Goal: Task Accomplishment & Management: Manage account settings

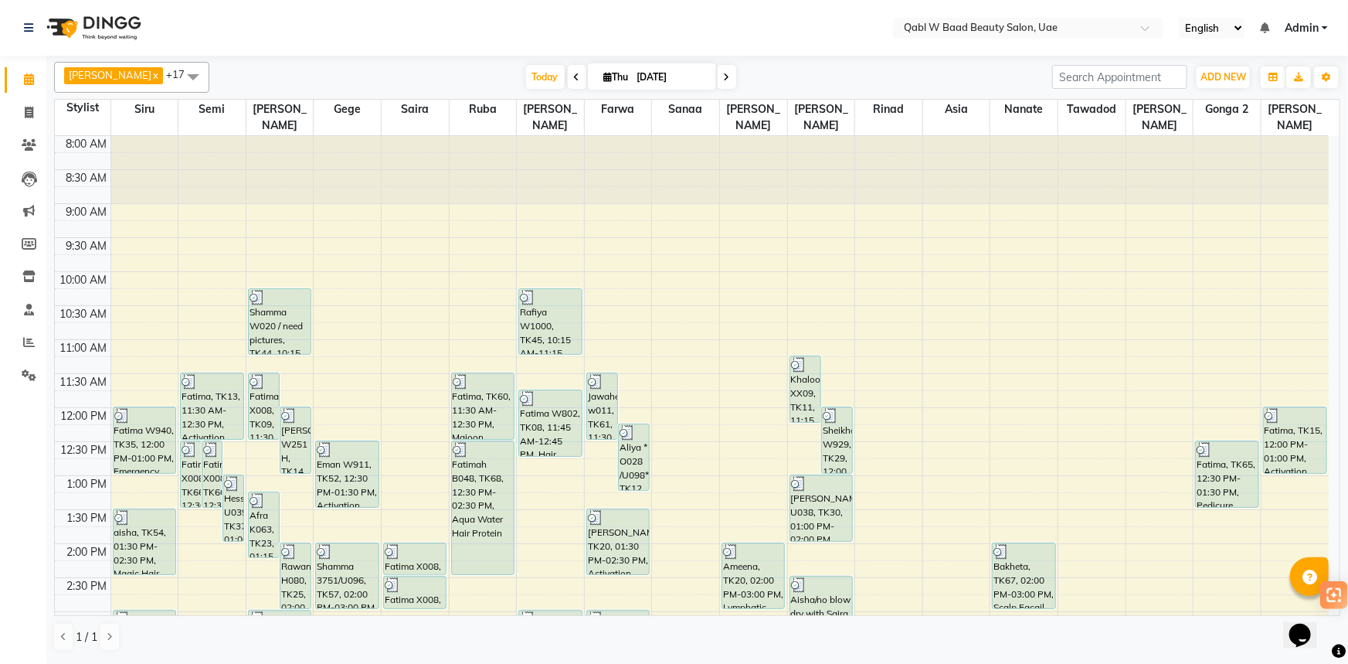
click at [248, 52] on nav "Select Location × Qabl W Baad Beauty Salon, Uae English ENGLISH Español العربية…" at bounding box center [674, 28] width 1348 height 56
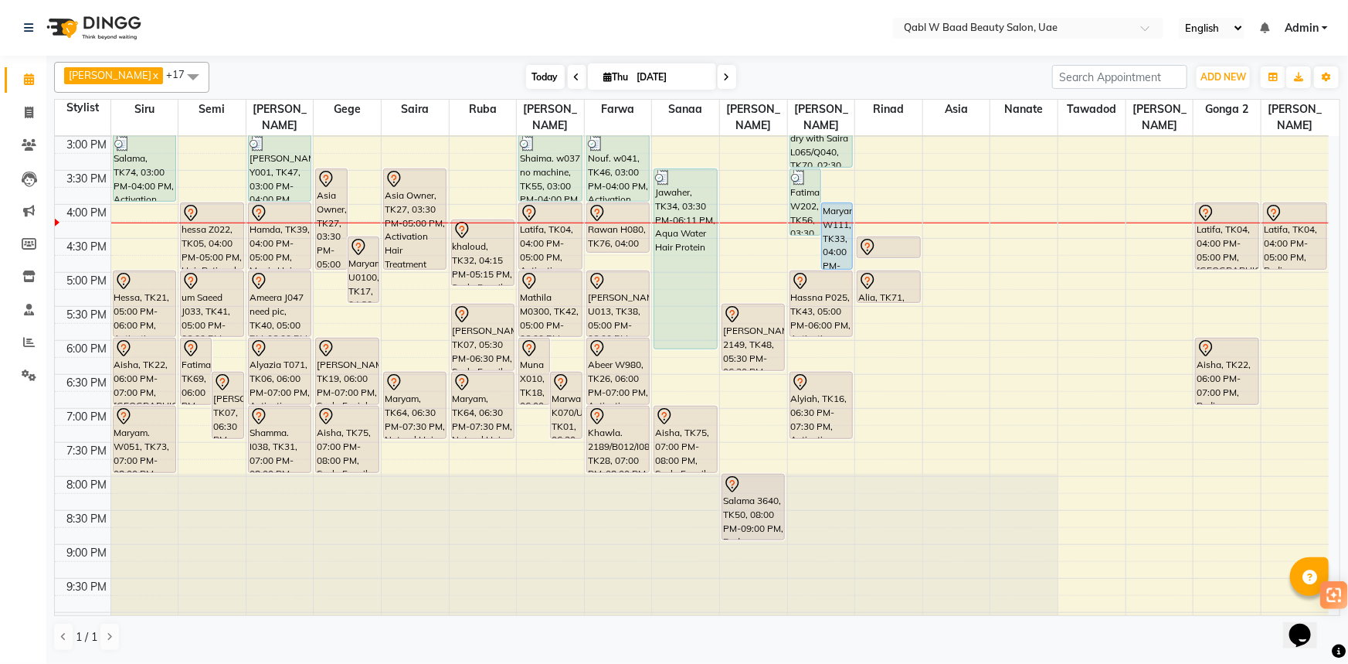
click at [526, 71] on span "Today" at bounding box center [545, 77] width 39 height 24
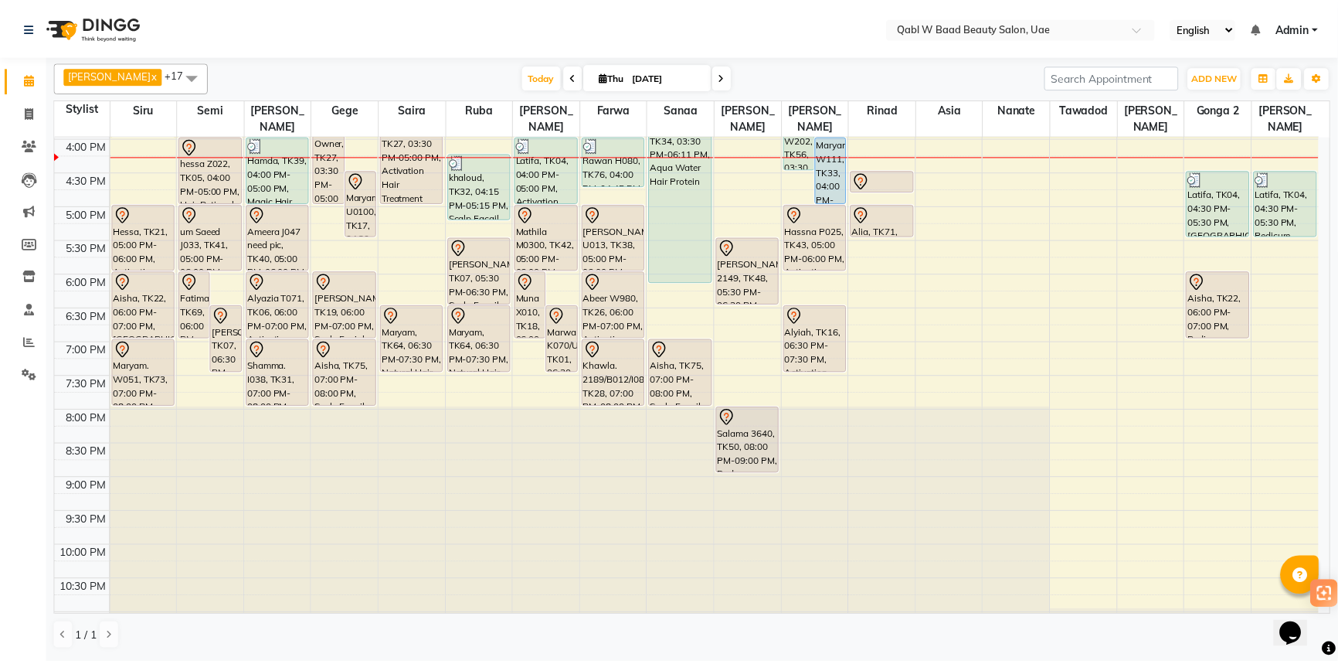
scroll to position [471, 0]
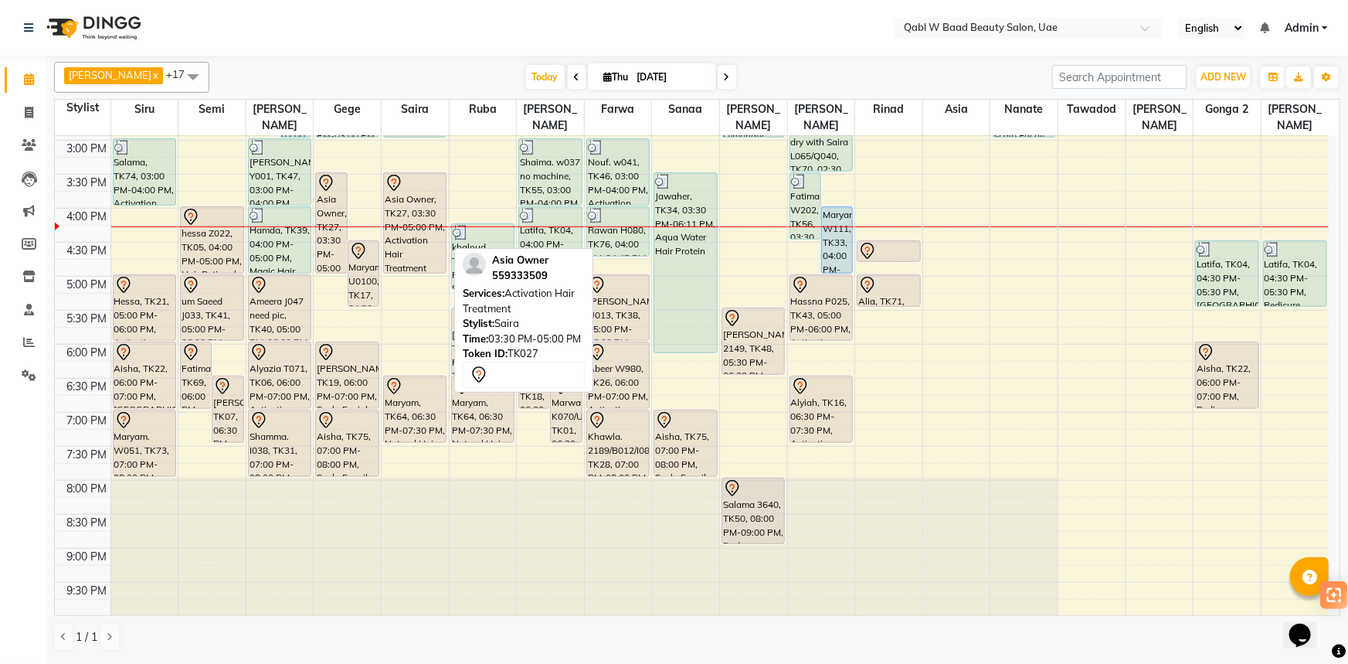
click at [436, 178] on div "Asia Owner, TK27, 03:30 PM-05:00 PM, Activation Hair Treatment" at bounding box center [415, 223] width 62 height 100
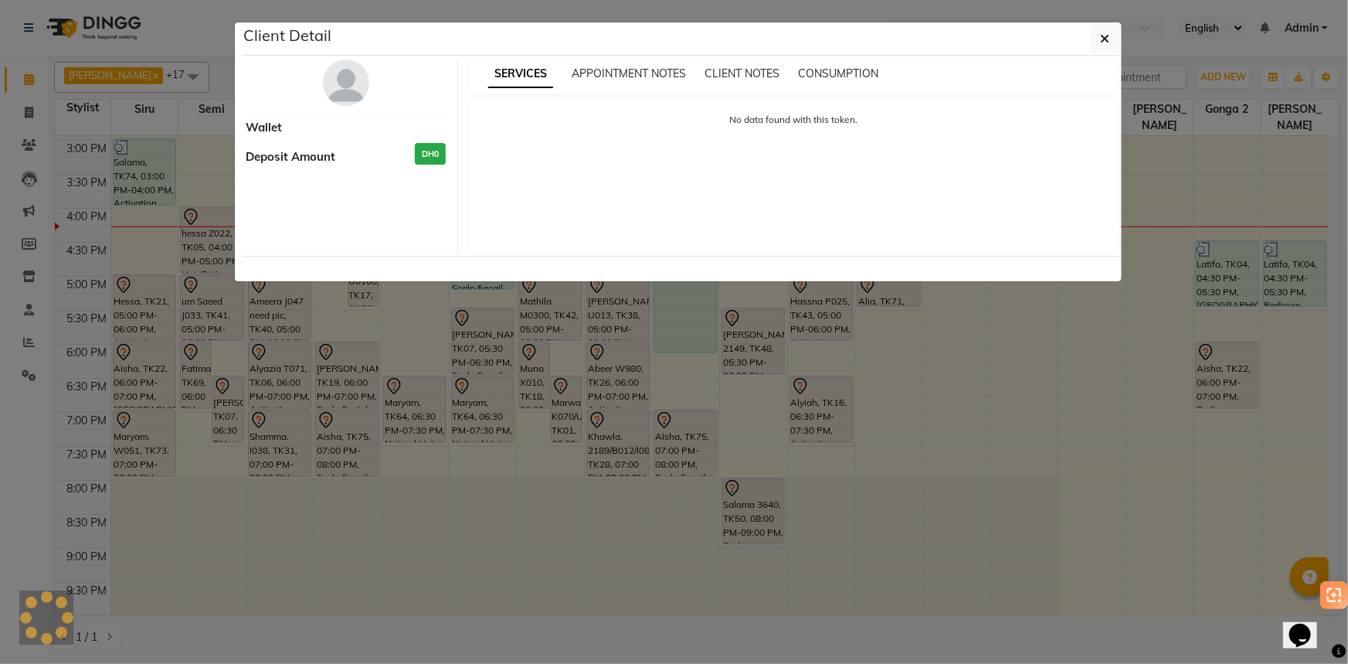
select select "7"
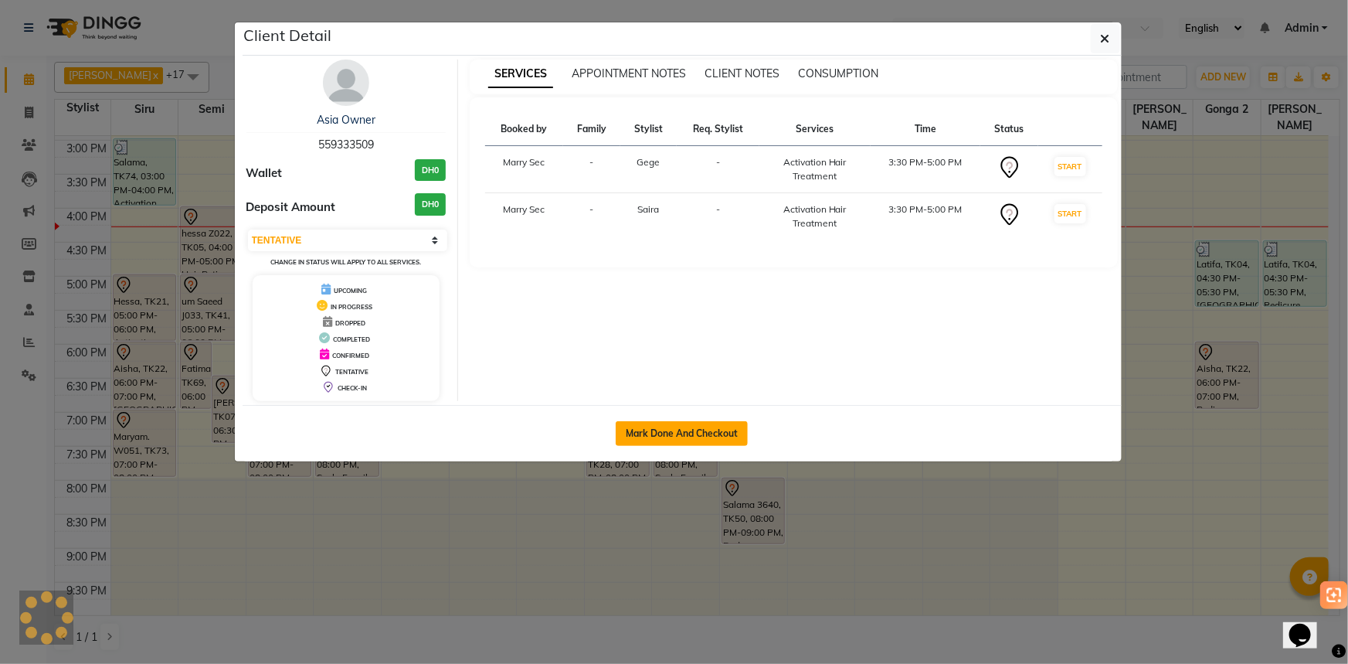
click at [647, 426] on button "Mark Done And Checkout" at bounding box center [682, 433] width 132 height 25
select select "service"
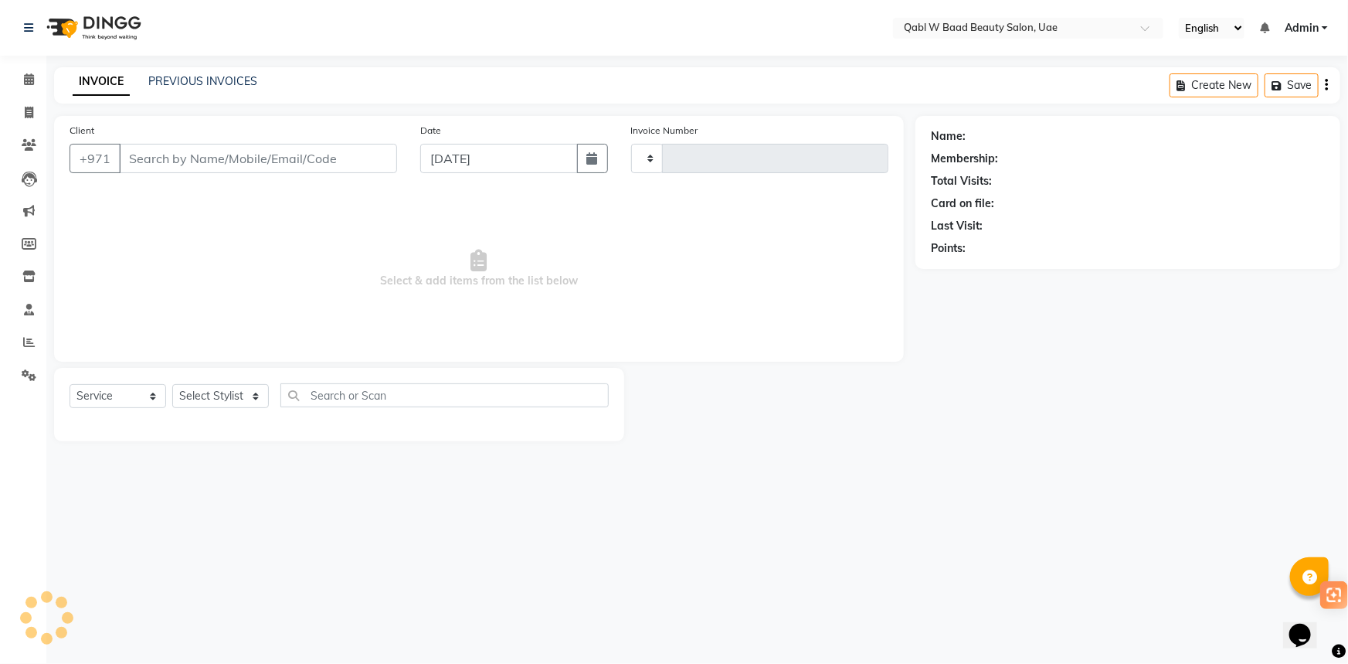
type input "6805"
select select "select"
select select "6969"
type input "559333509"
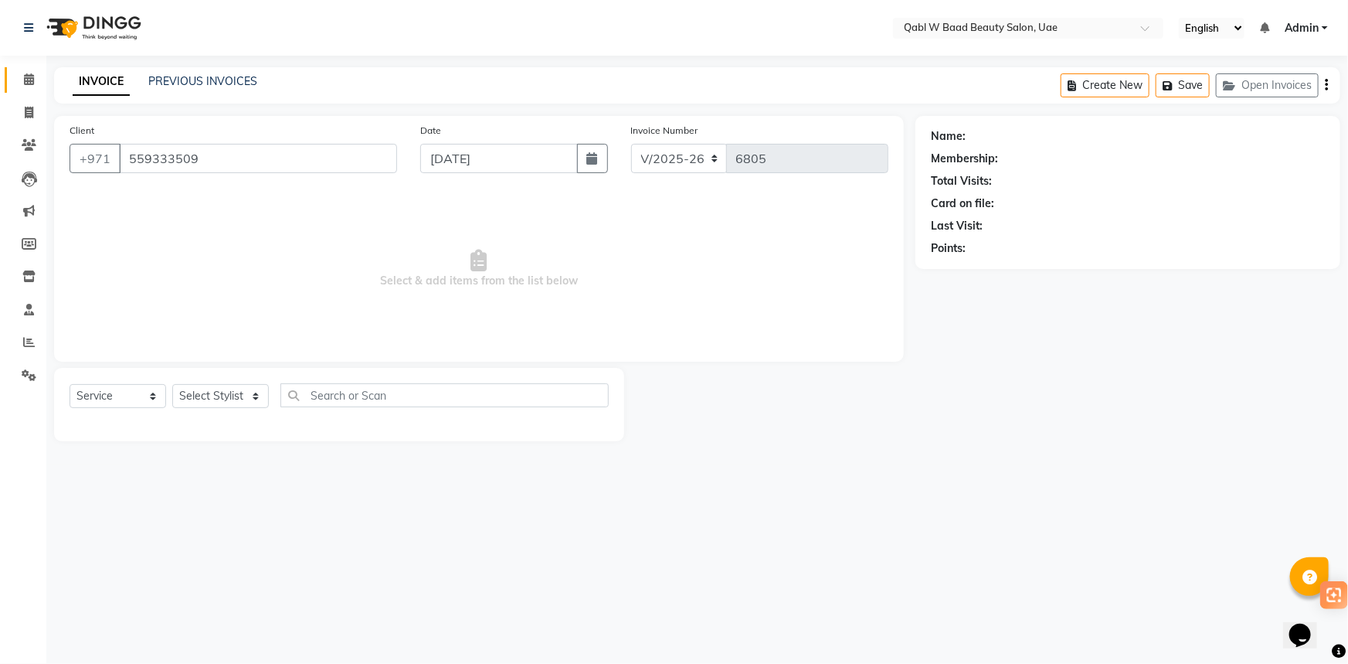
select select "56772"
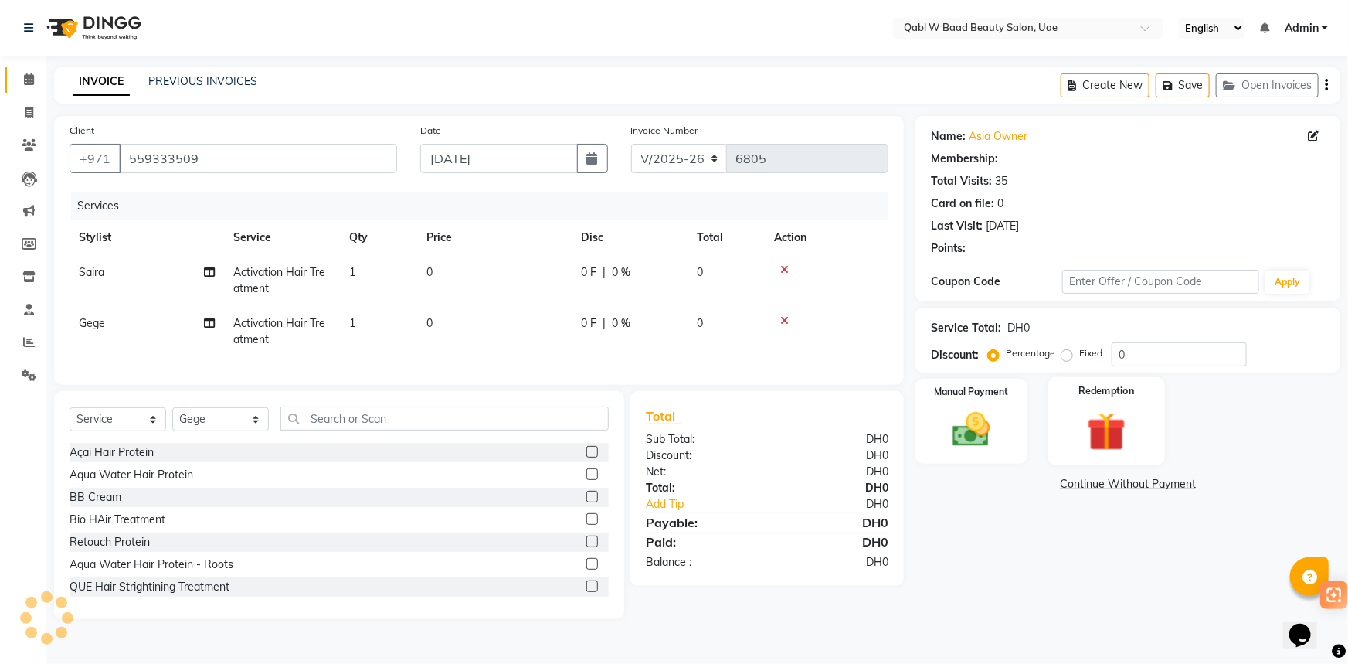
select select "1: Object"
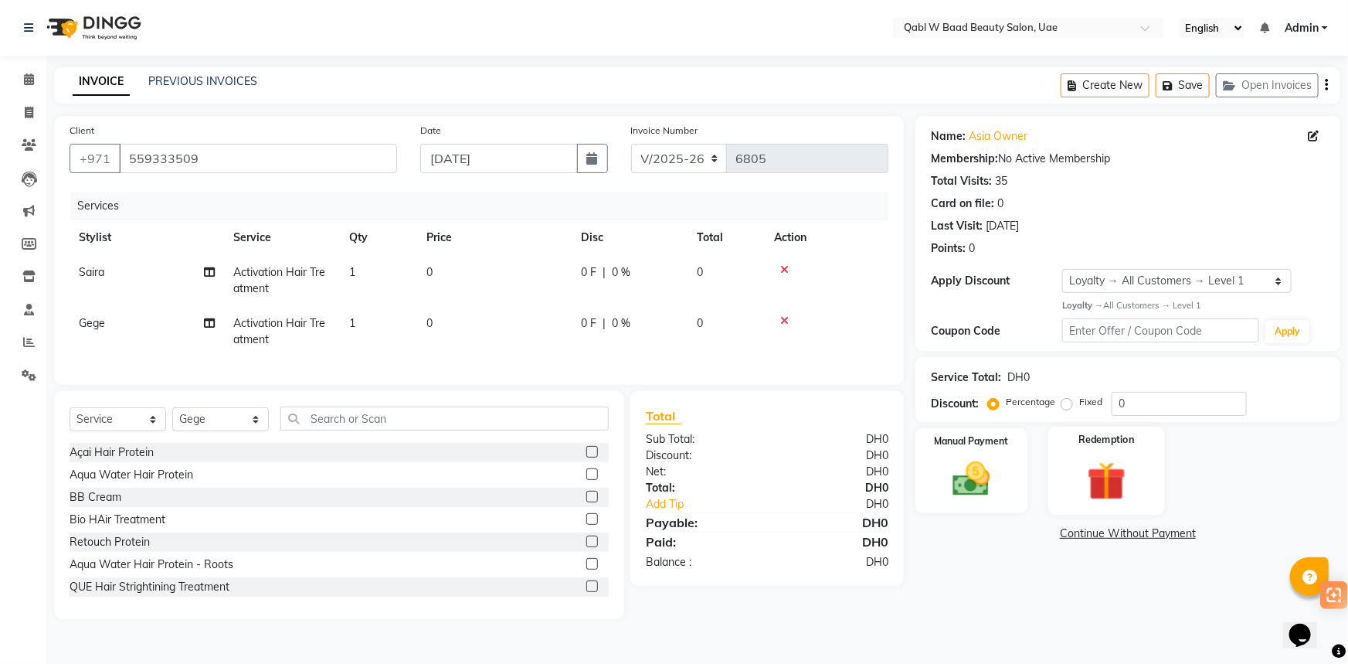
click at [1140, 450] on div "Redemption" at bounding box center [1106, 470] width 117 height 89
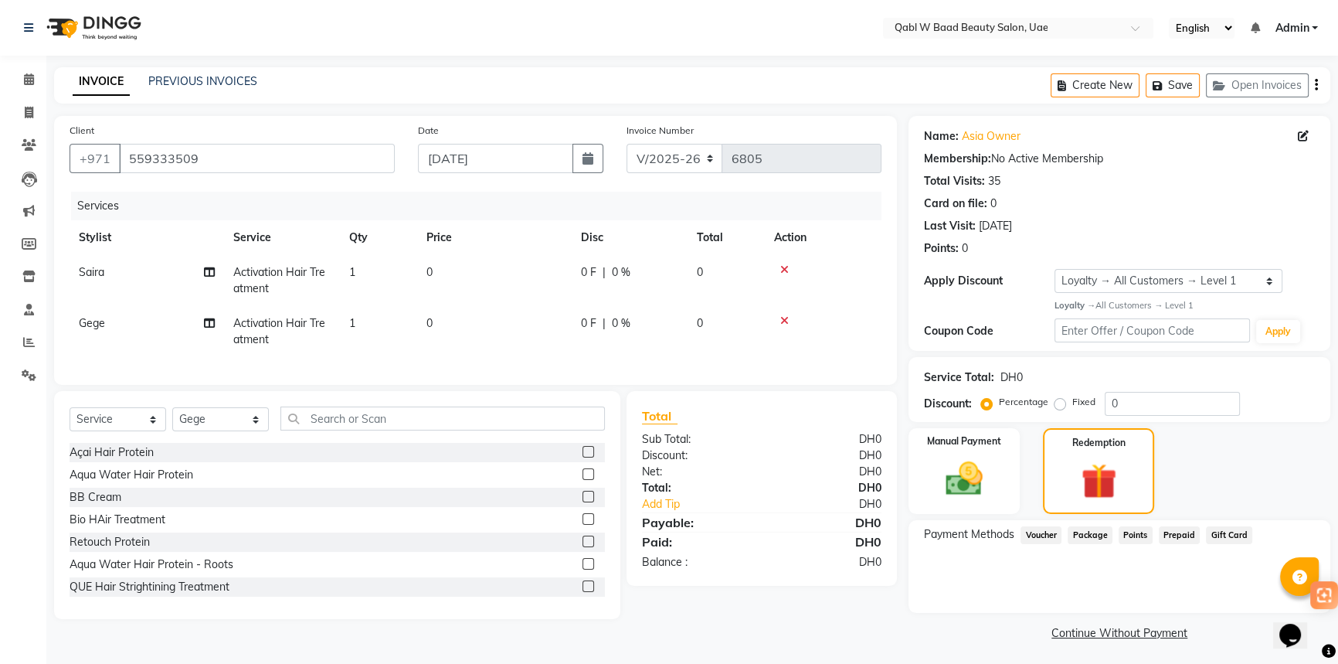
click at [1090, 548] on div "Payment Methods Voucher Package Points Prepaid Gift Card" at bounding box center [1119, 566] width 422 height 93
click at [1000, 479] on div "Manual Payment" at bounding box center [964, 471] width 116 height 90
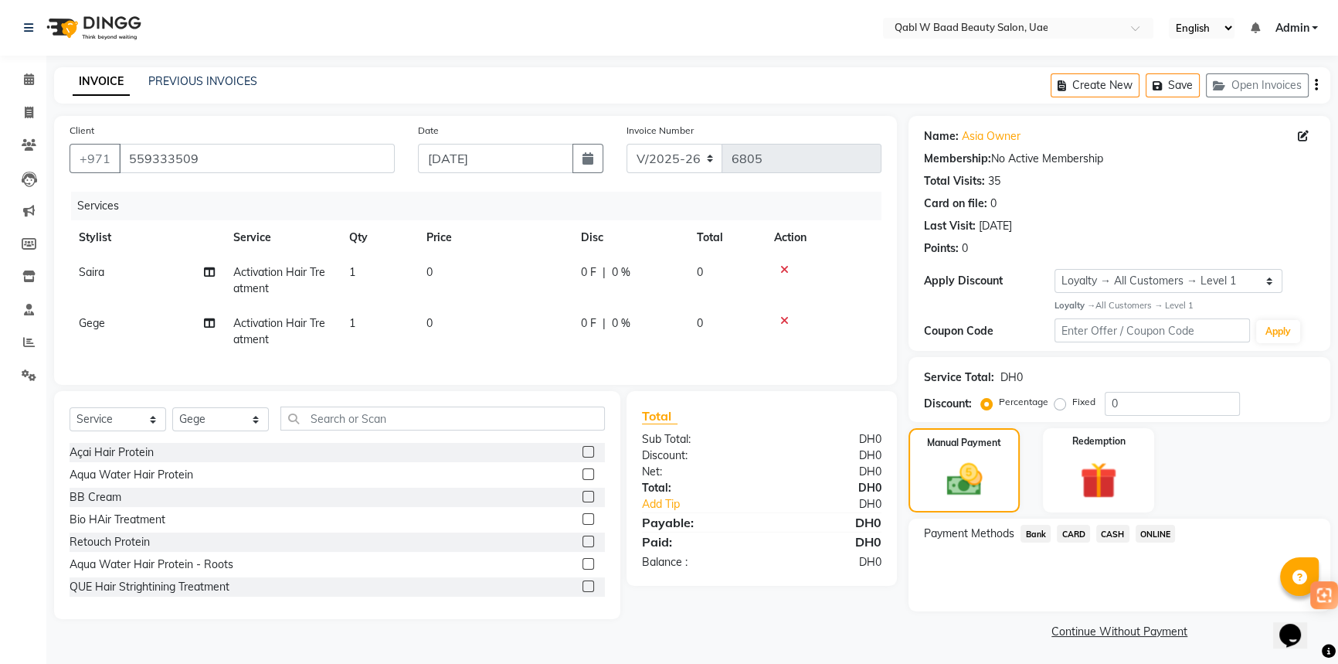
click at [1076, 531] on span "CARD" at bounding box center [1073, 533] width 33 height 18
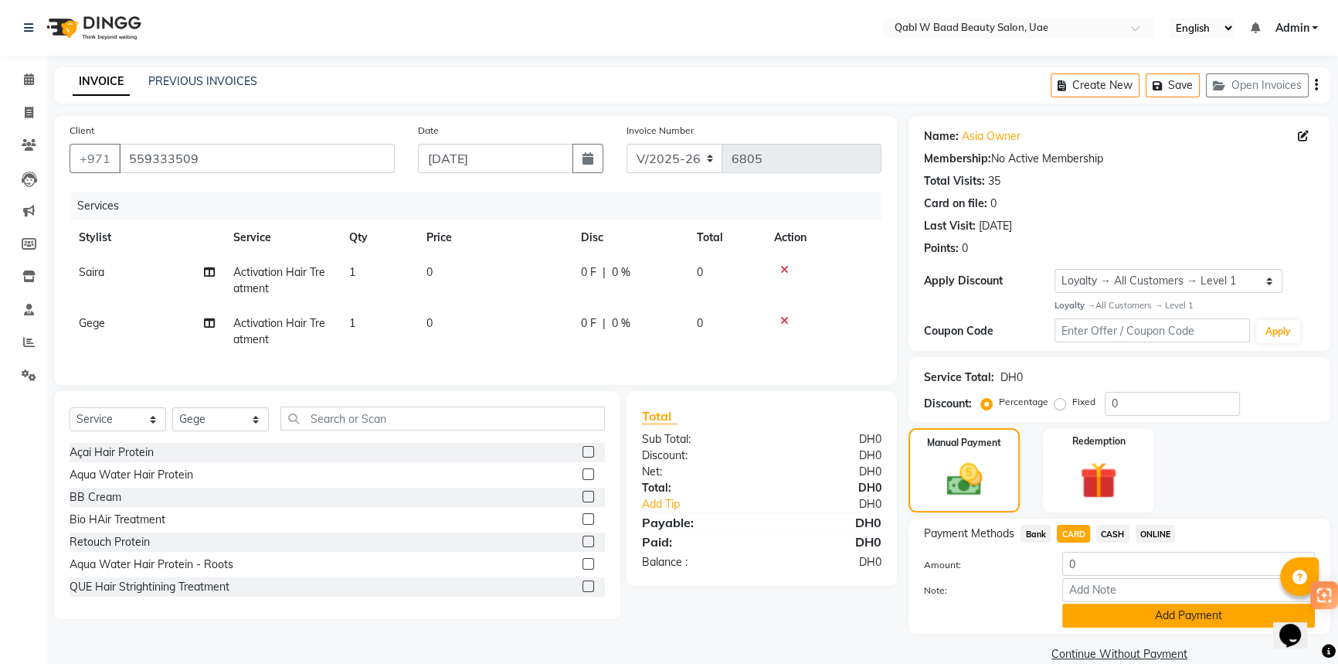
click at [1125, 616] on button "Add Payment" at bounding box center [1188, 615] width 253 height 24
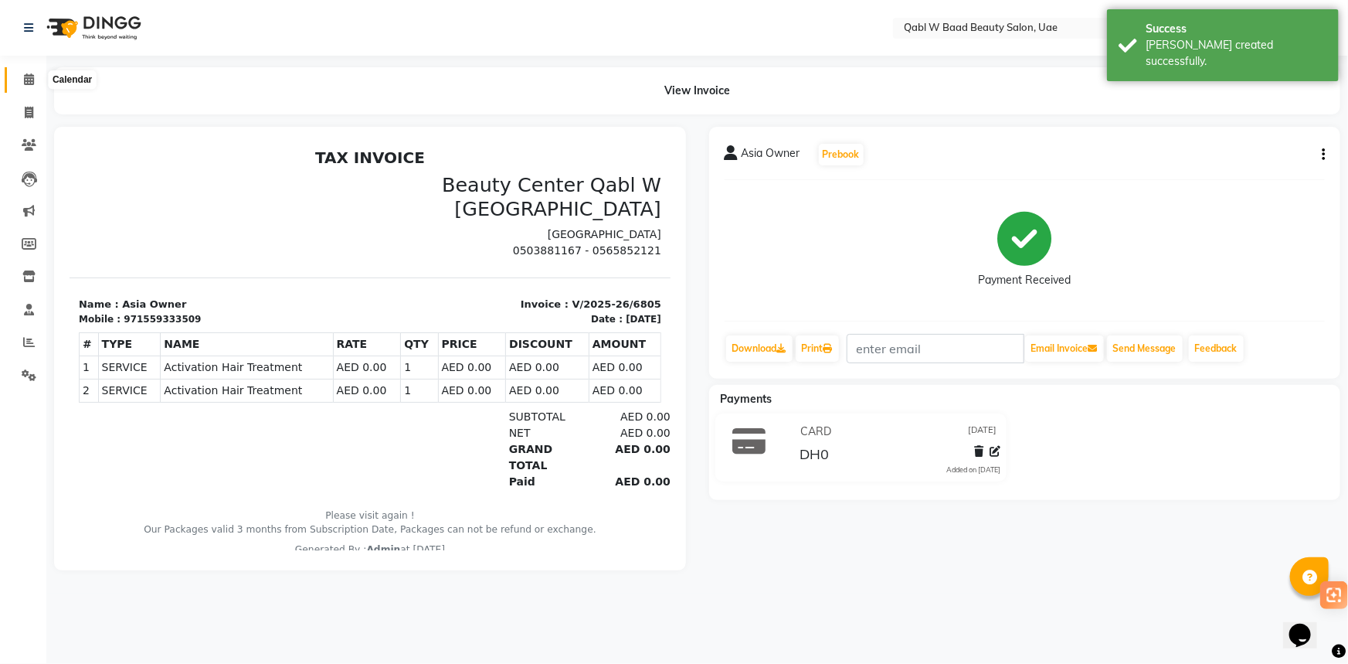
drag, startPoint x: 32, startPoint y: 73, endPoint x: 47, endPoint y: 71, distance: 14.8
click at [32, 73] on icon at bounding box center [29, 79] width 10 height 12
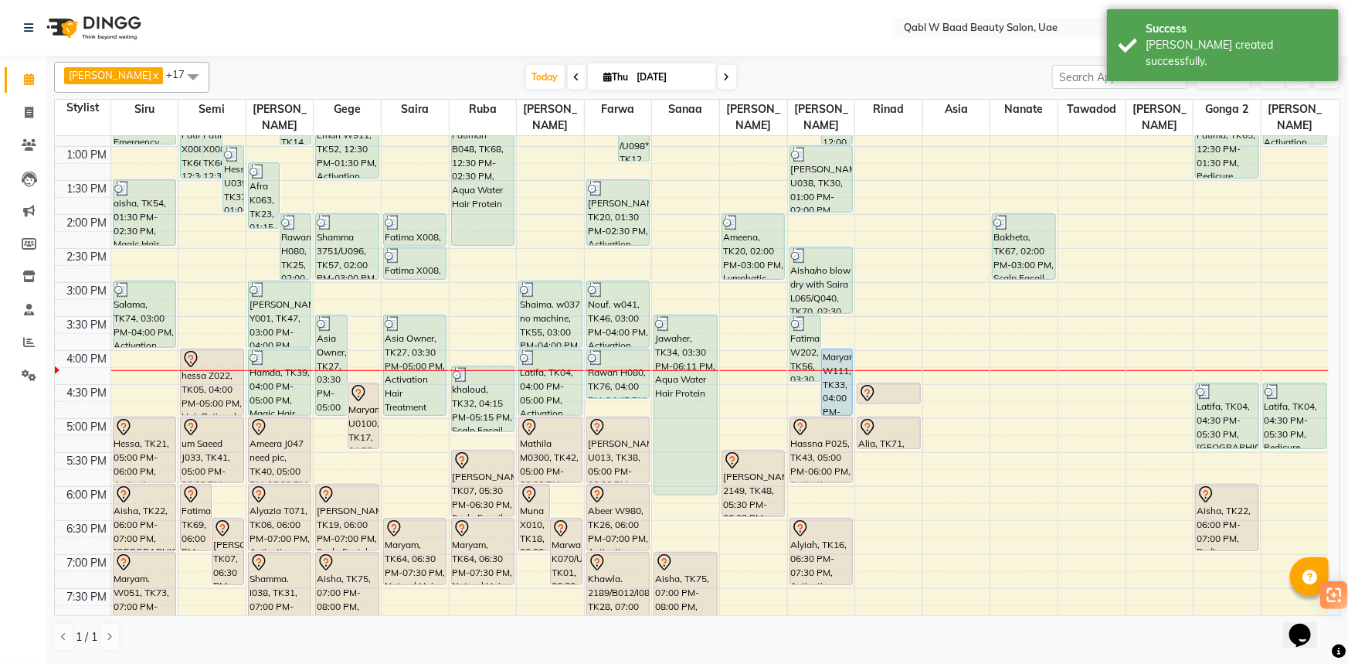
scroll to position [351, 0]
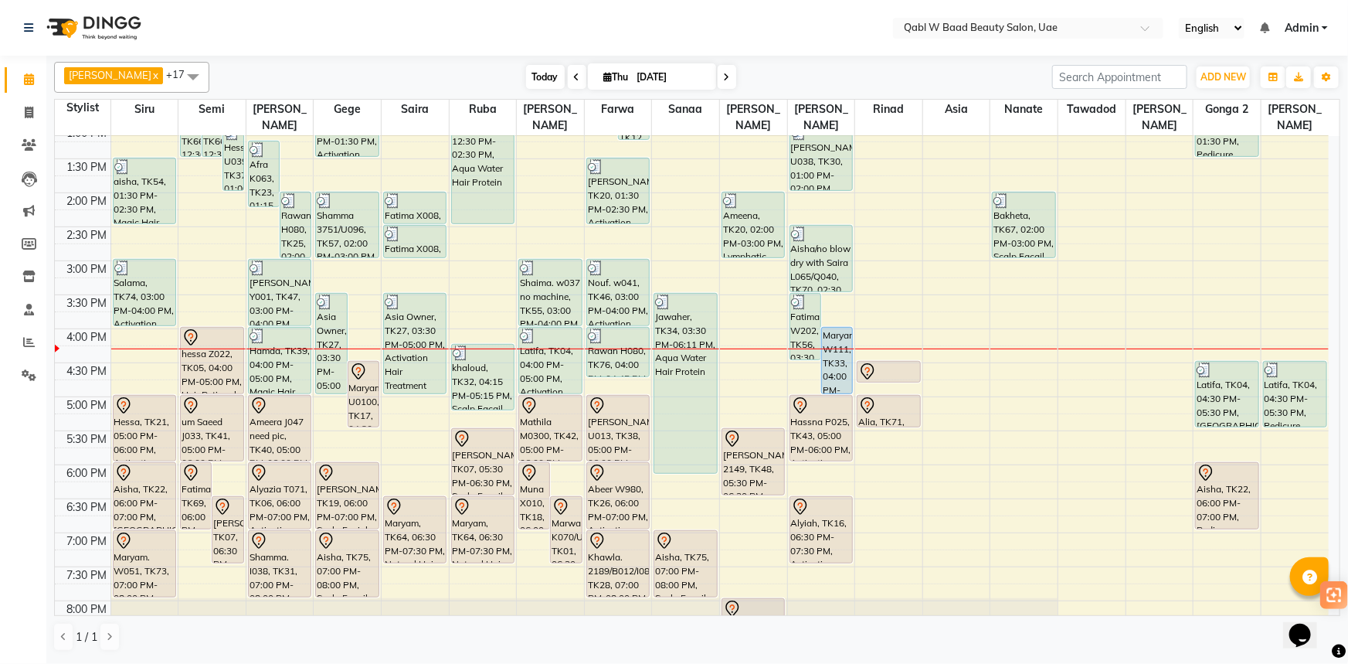
click at [526, 76] on span "Today" at bounding box center [545, 77] width 39 height 24
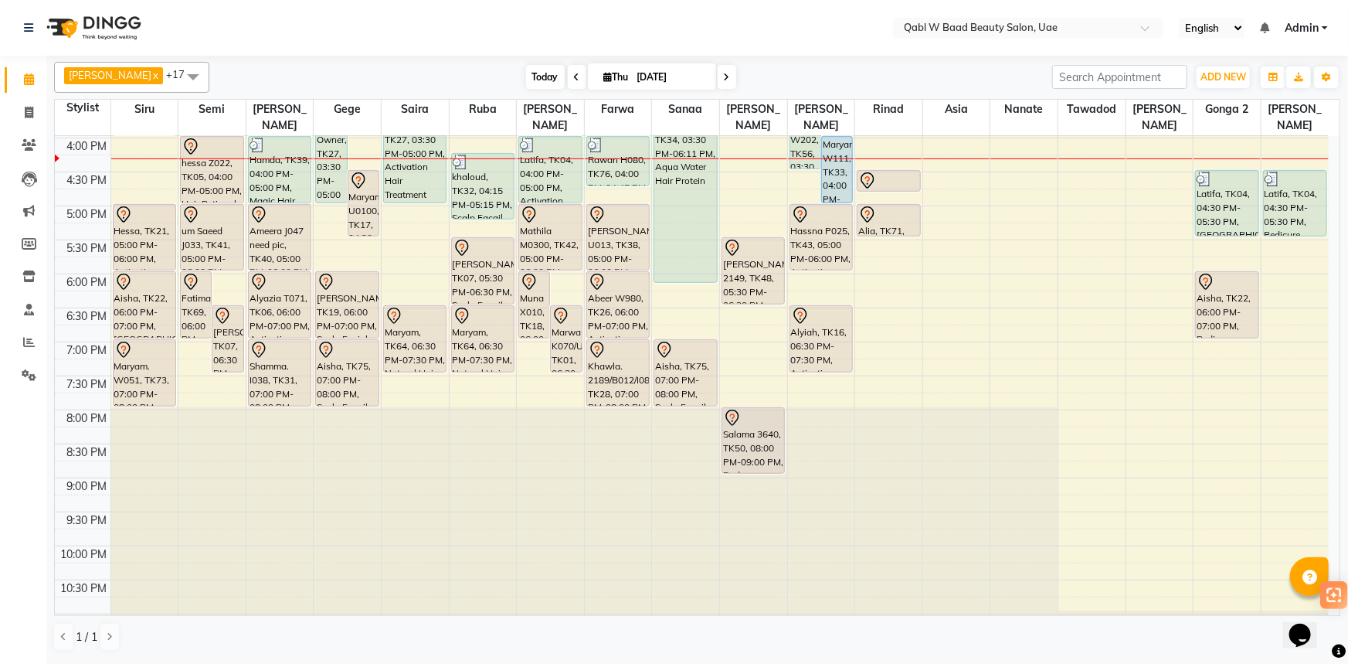
click at [527, 76] on span "Today" at bounding box center [545, 77] width 39 height 24
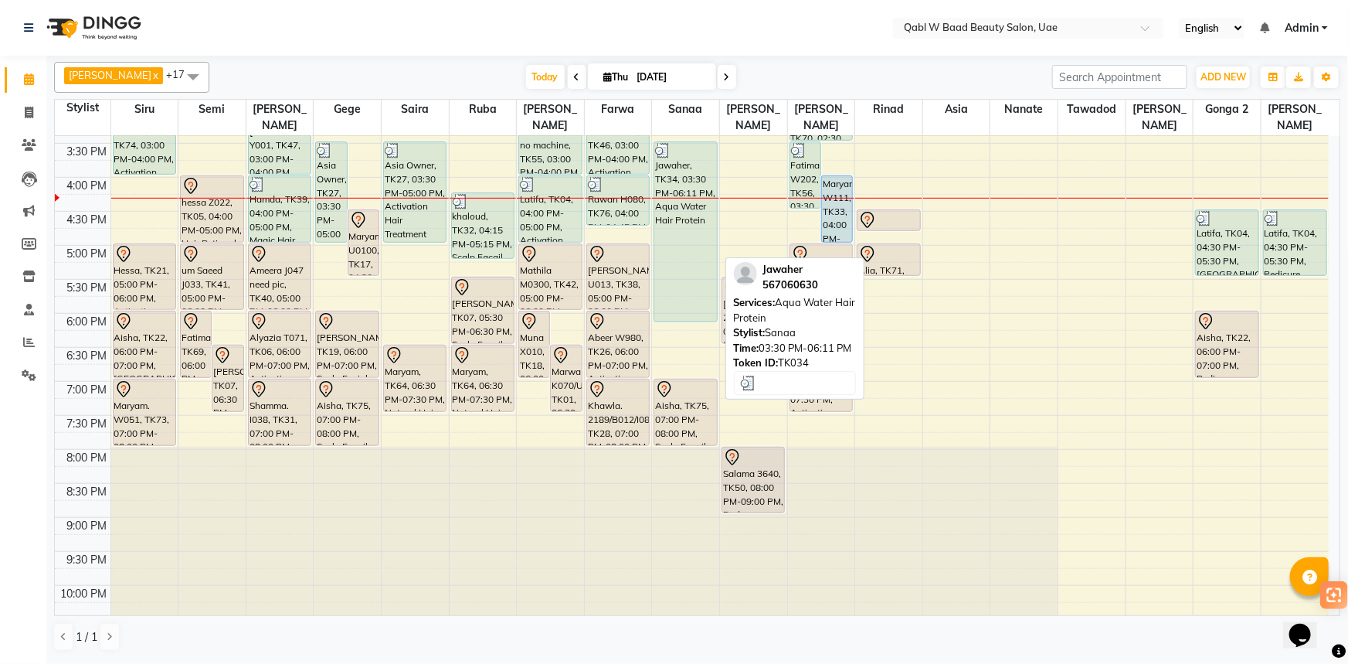
scroll to position [471, 0]
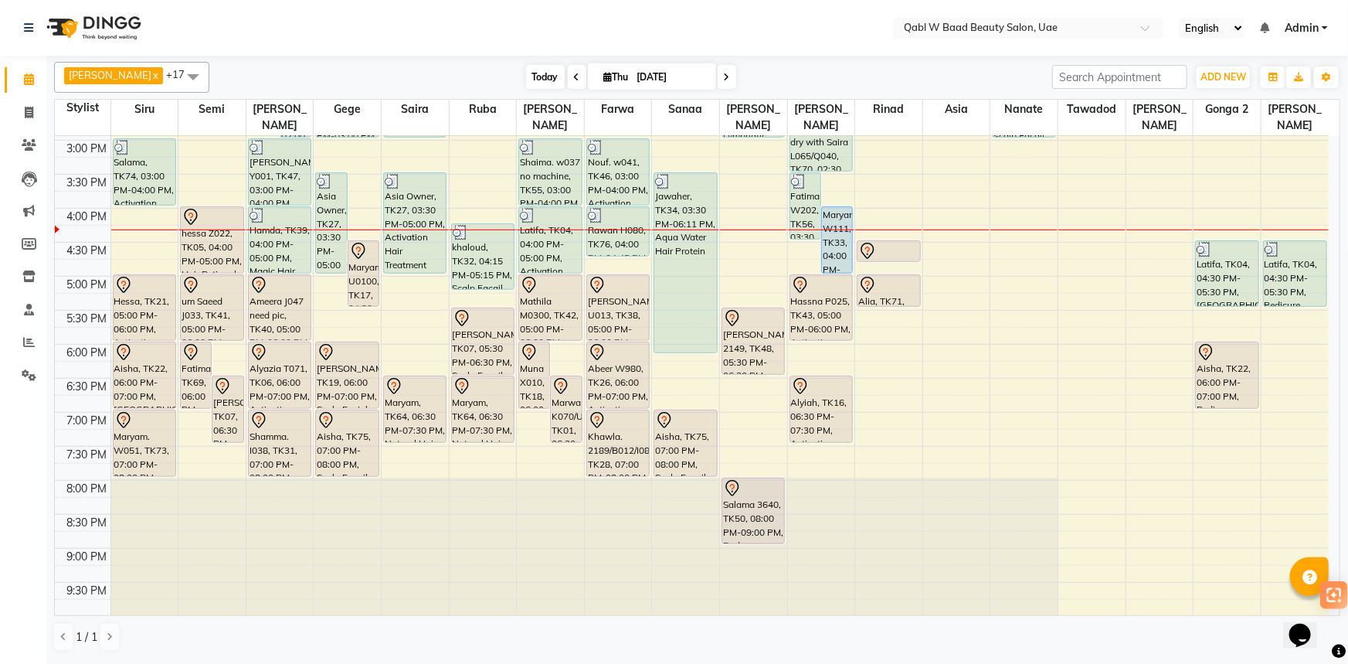
click at [526, 70] on span "Today" at bounding box center [545, 77] width 39 height 24
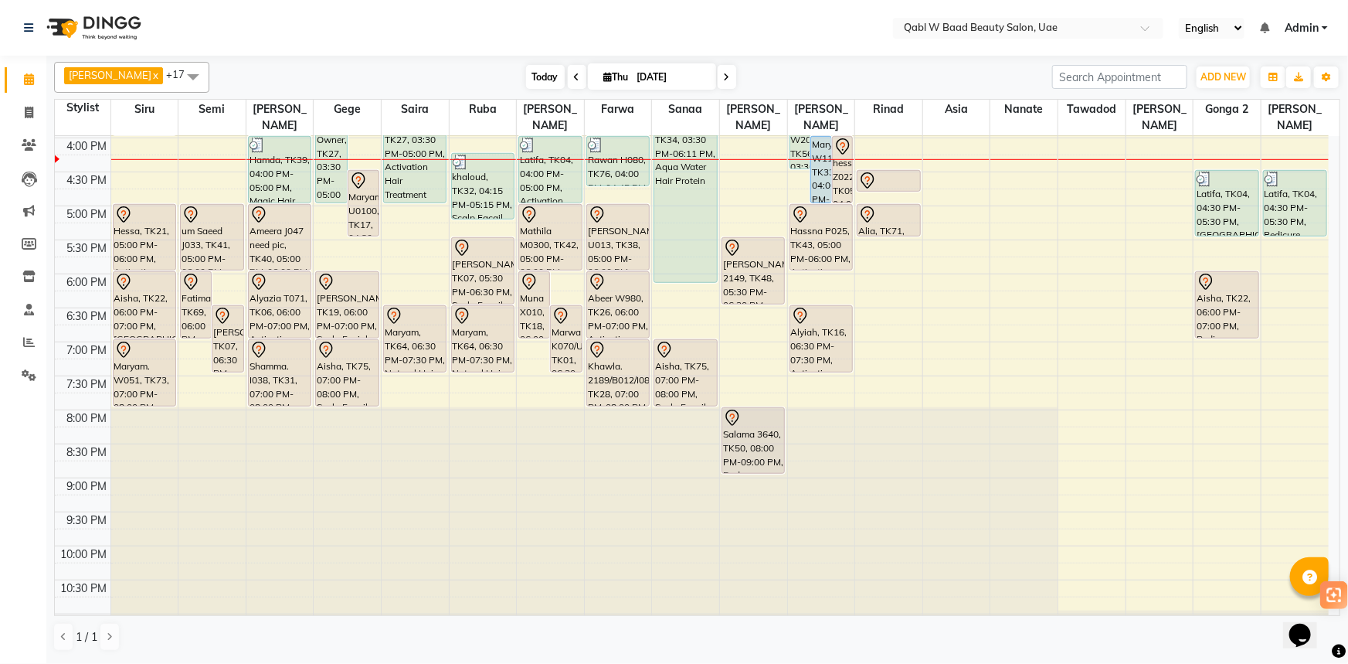
click at [526, 70] on span "Today" at bounding box center [545, 77] width 39 height 24
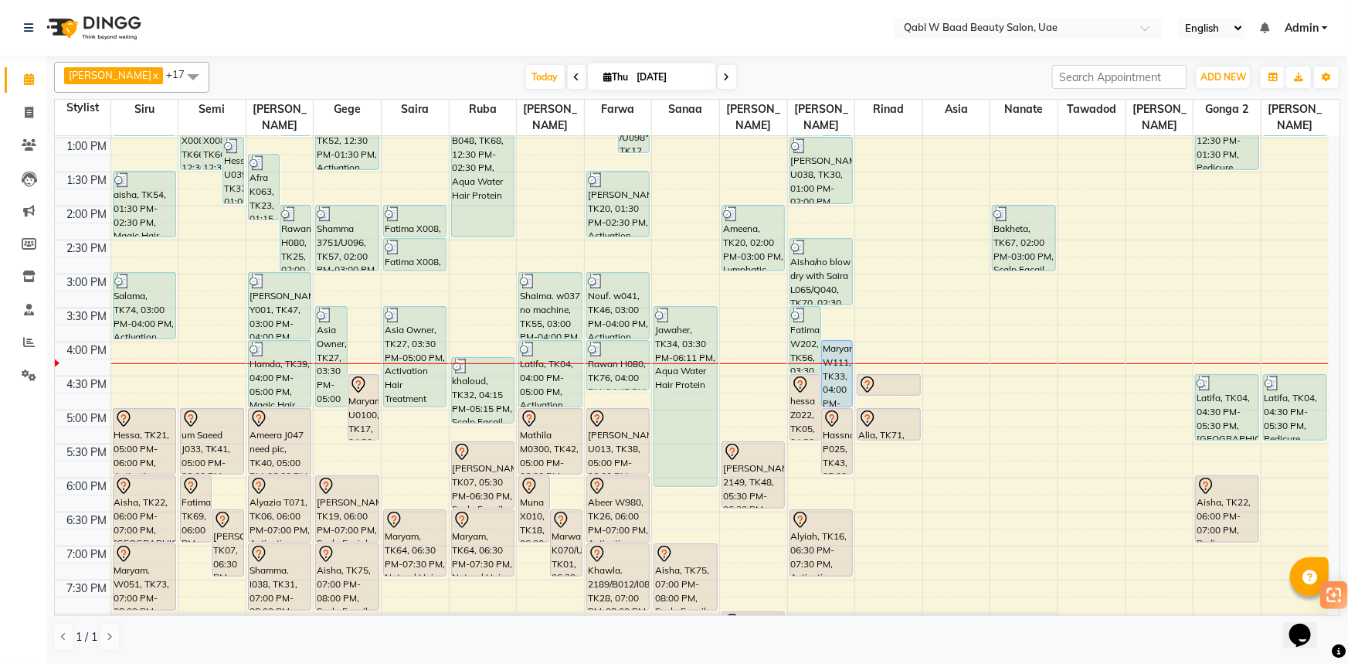
scroll to position [334, 0]
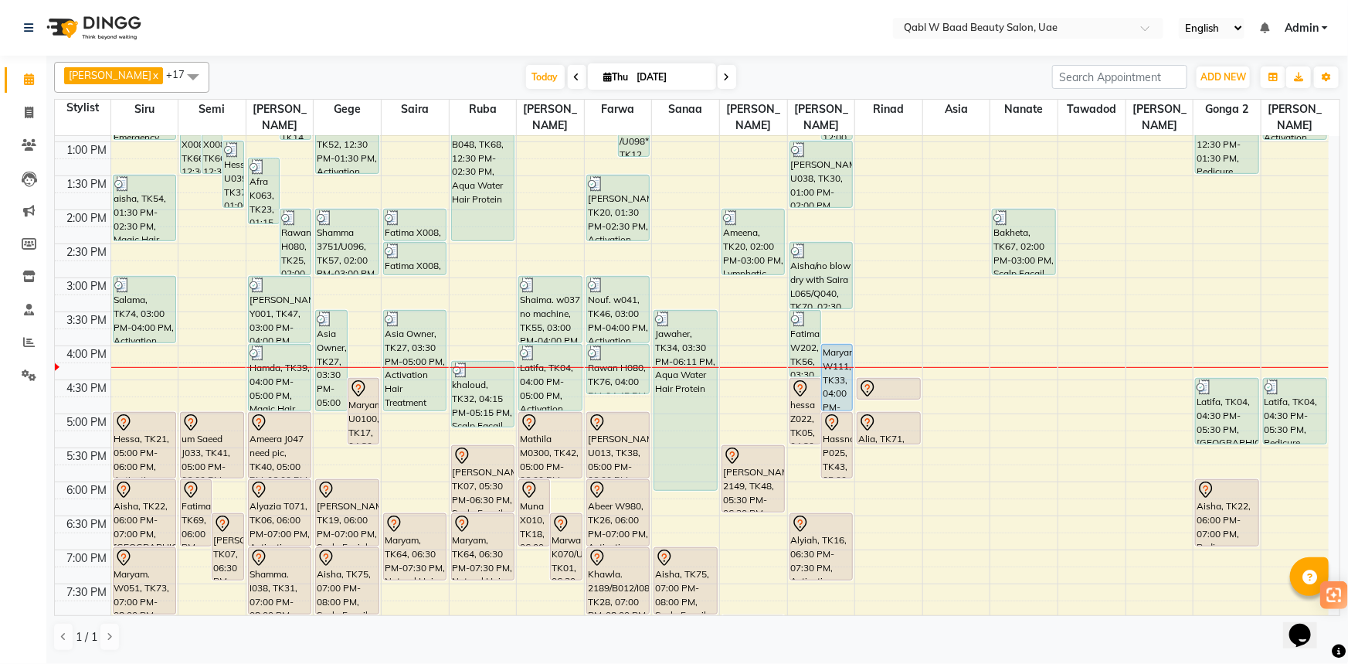
click at [606, 73] on span "Thu" at bounding box center [616, 77] width 32 height 12
select select "9"
select select "2025"
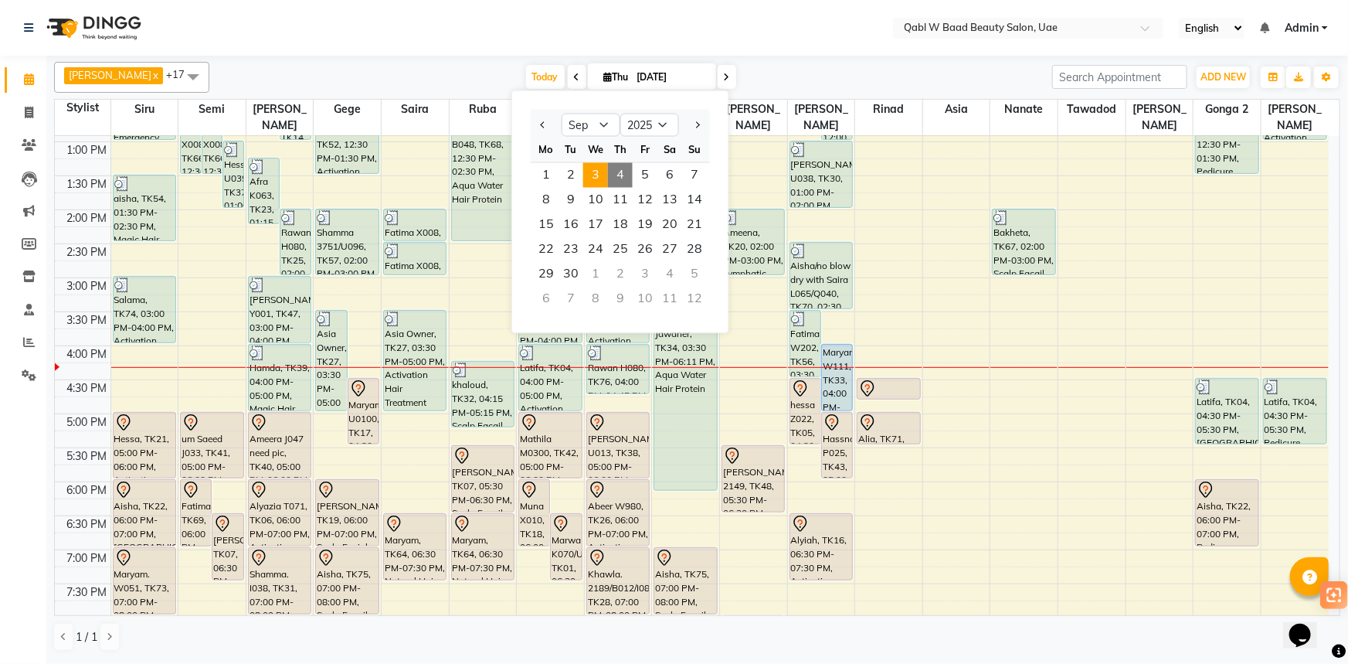
click at [603, 178] on span "3" at bounding box center [595, 175] width 25 height 25
type input "[DATE]"
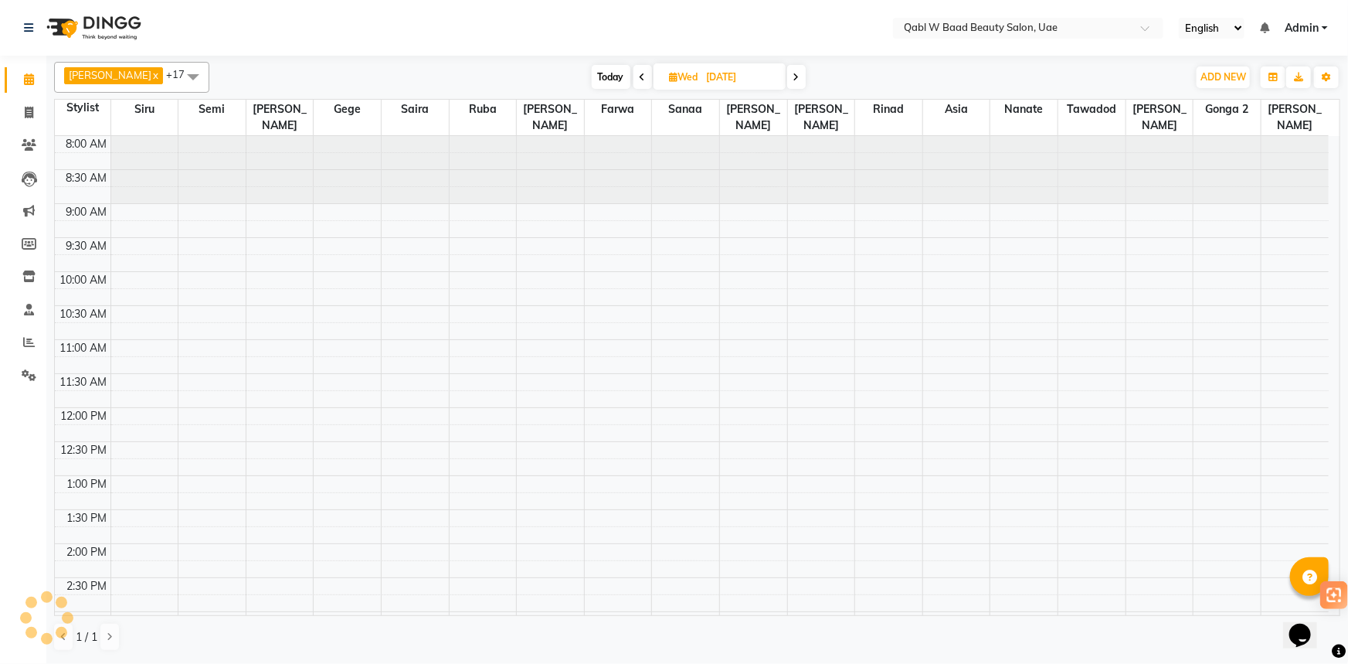
scroll to position [541, 0]
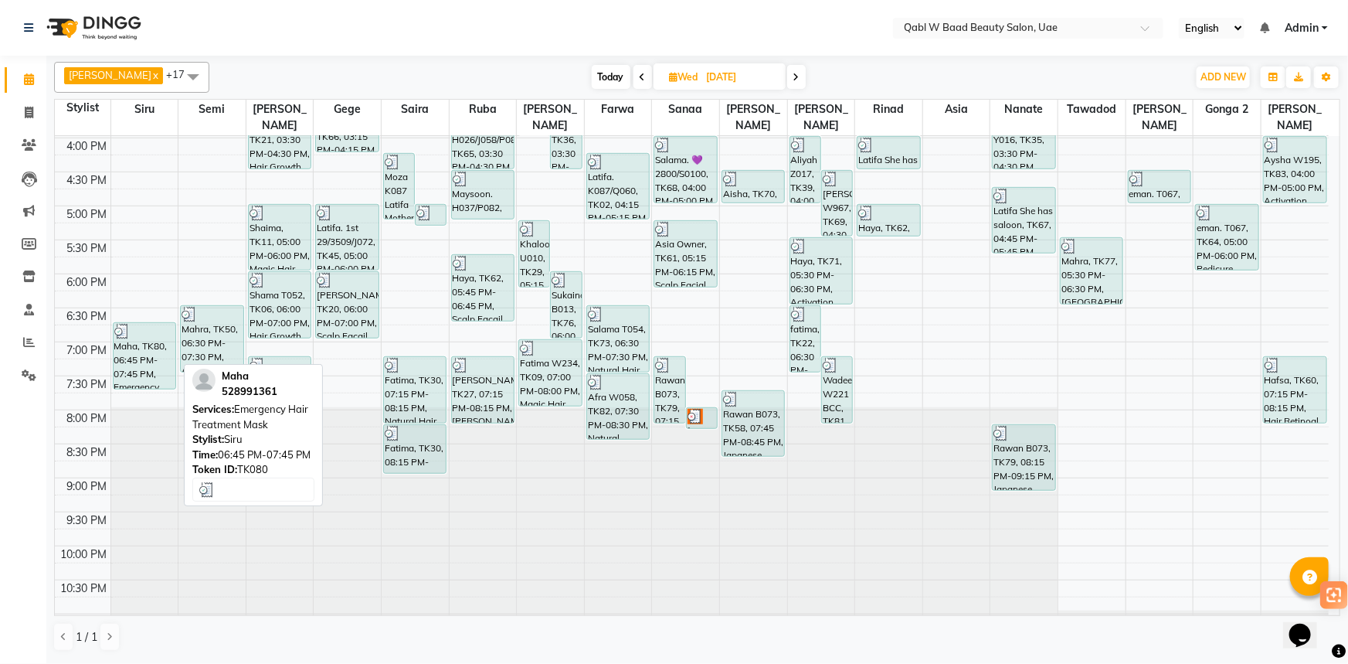
click at [126, 344] on div "Maha, TK80, 06:45 PM-07:45 PM, Emergency Hair Treatment Mask" at bounding box center [145, 356] width 62 height 66
select select "3"
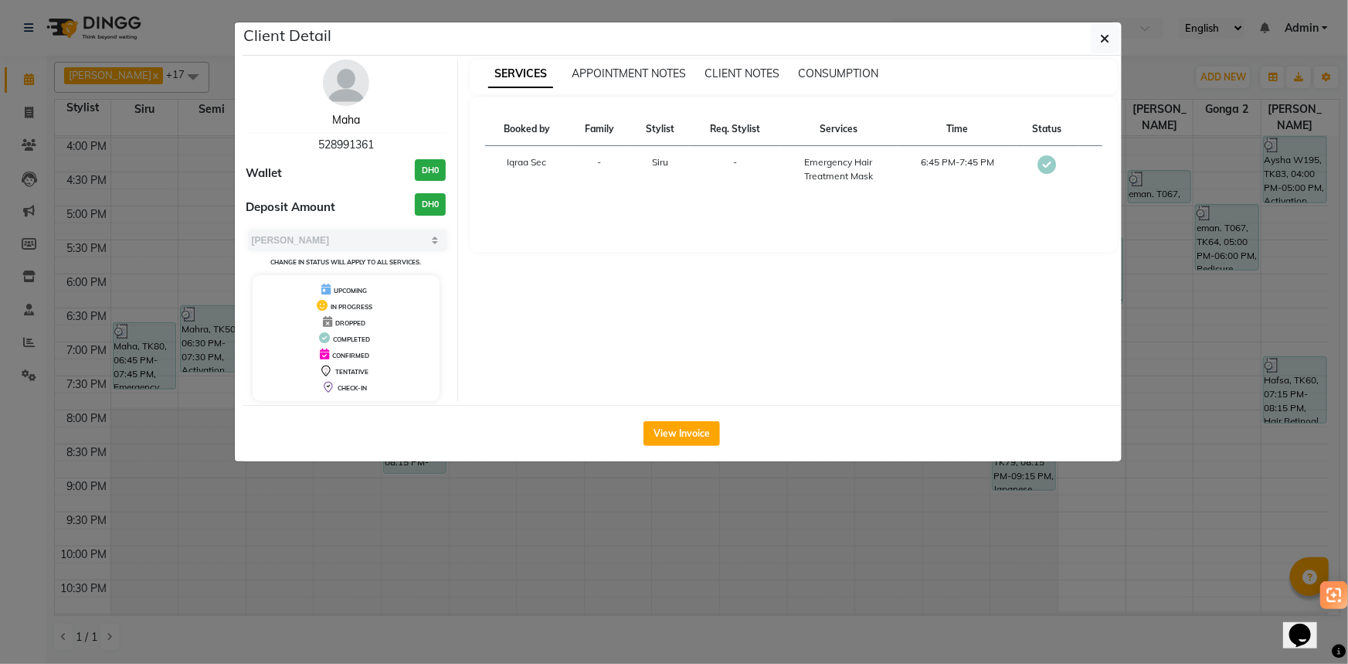
click at [349, 124] on link "Maha" at bounding box center [346, 120] width 28 height 14
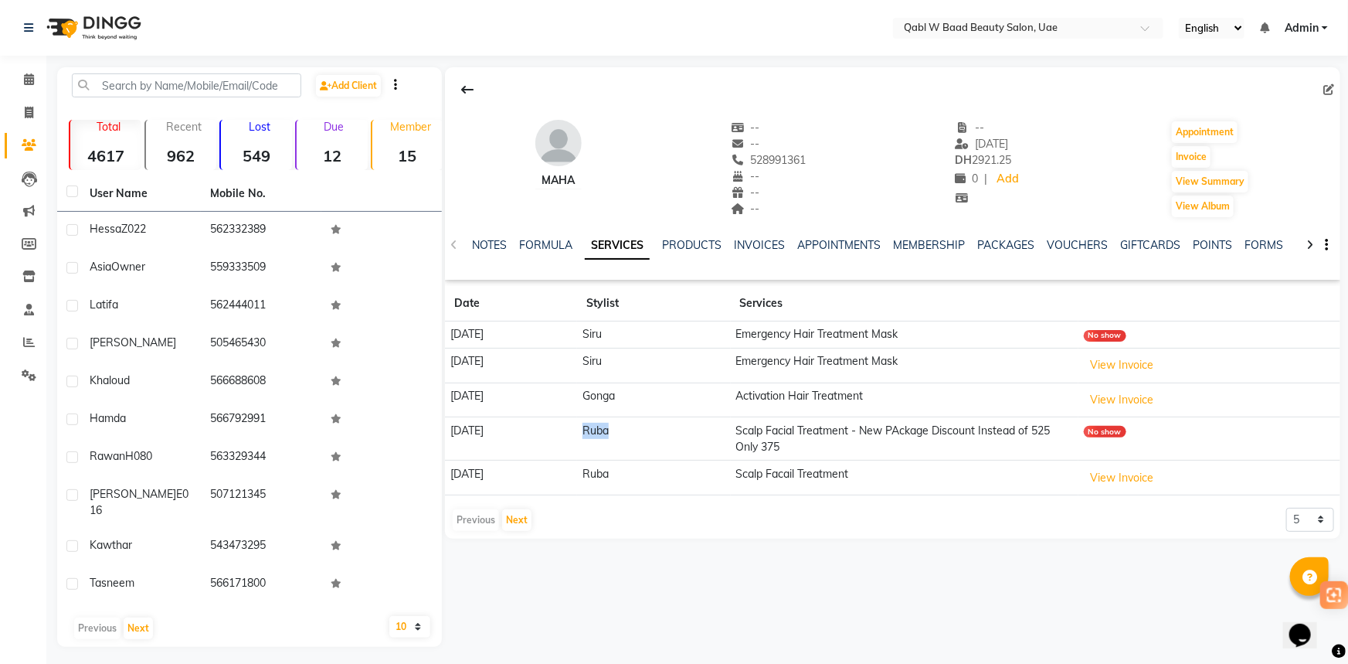
drag, startPoint x: 653, startPoint y: 429, endPoint x: 673, endPoint y: 428, distance: 20.1
click at [673, 428] on td "Ruba" at bounding box center [653, 438] width 153 height 43
click at [782, 158] on span "528991361" at bounding box center [769, 160] width 76 height 14
copy span "528991361"
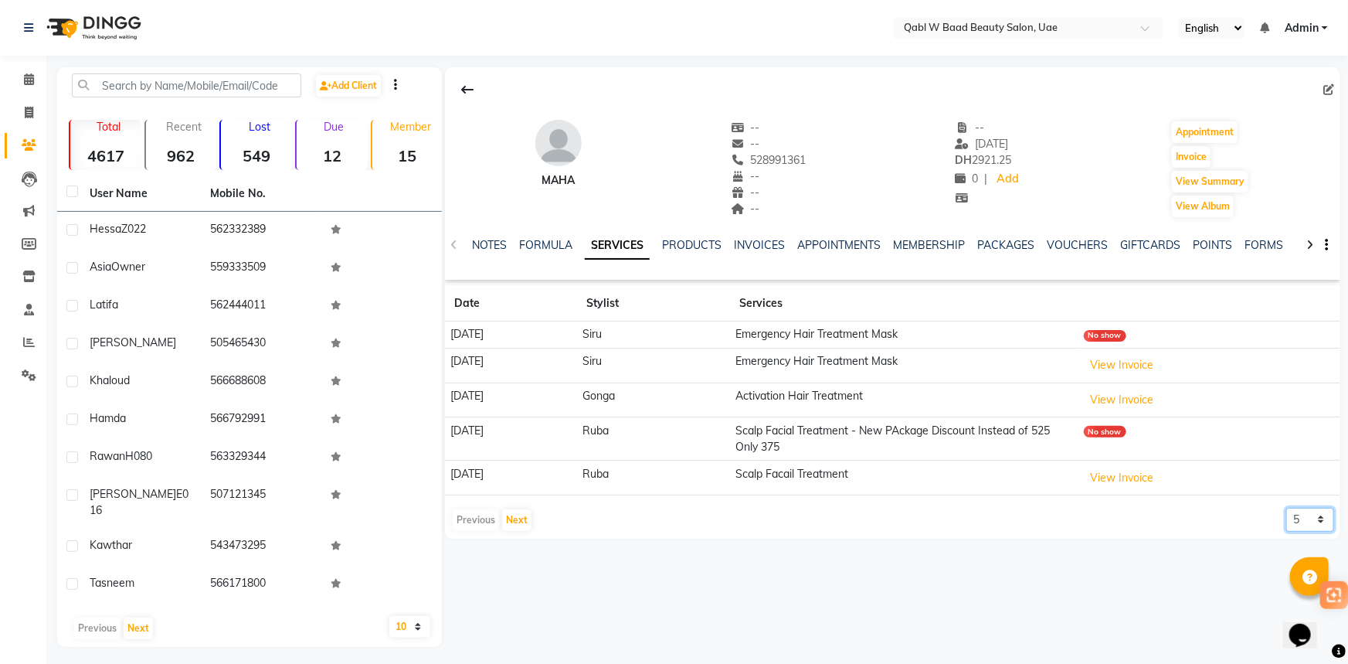
click at [1294, 511] on select "5 10 50 100 500" at bounding box center [1310, 519] width 48 height 24
select select "10"
click at [1286, 507] on select "5 10 50 100 500" at bounding box center [1310, 519] width 48 height 24
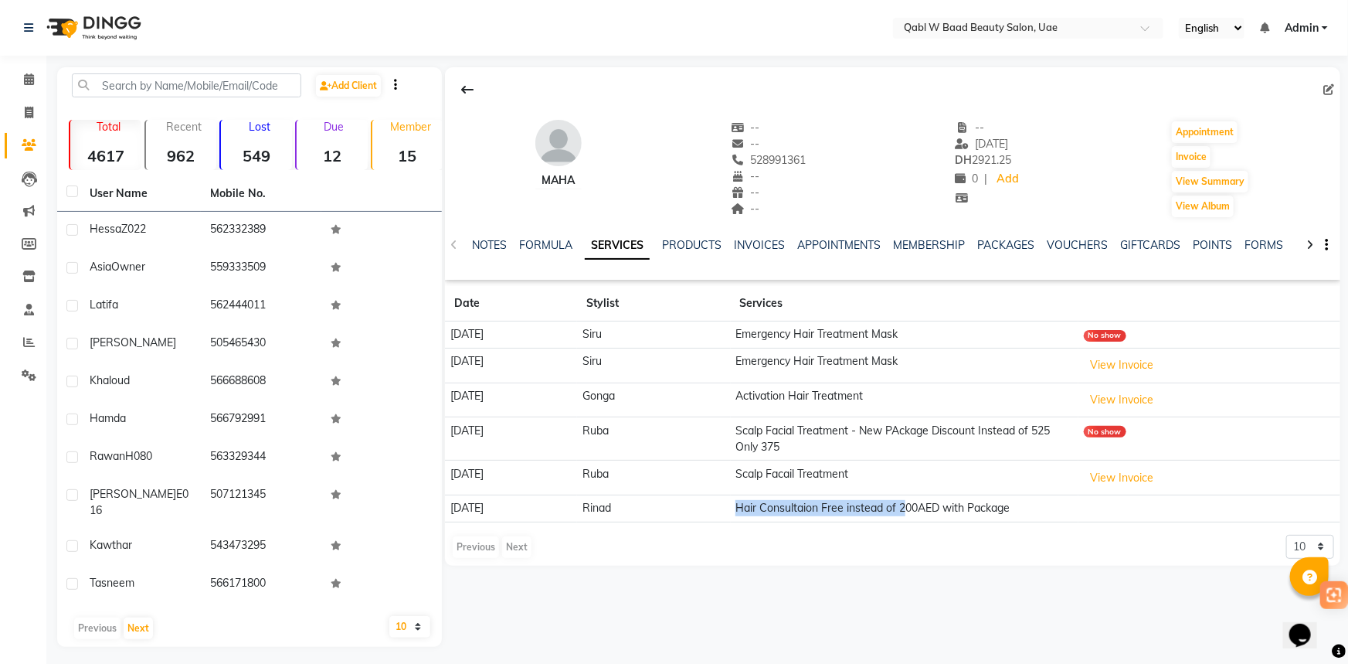
drag, startPoint x: 728, startPoint y: 501, endPoint x: 957, endPoint y: 501, distance: 228.6
click at [957, 501] on tr "[DATE] Rinad Hair Consultaion Free instead of 200AED with Package" at bounding box center [892, 507] width 895 height 27
drag, startPoint x: 786, startPoint y: 476, endPoint x: 904, endPoint y: 470, distance: 118.3
click at [904, 470] on td "Scalp Facail Treatment" at bounding box center [905, 477] width 348 height 35
drag, startPoint x: 790, startPoint y: 391, endPoint x: 932, endPoint y: 389, distance: 141.4
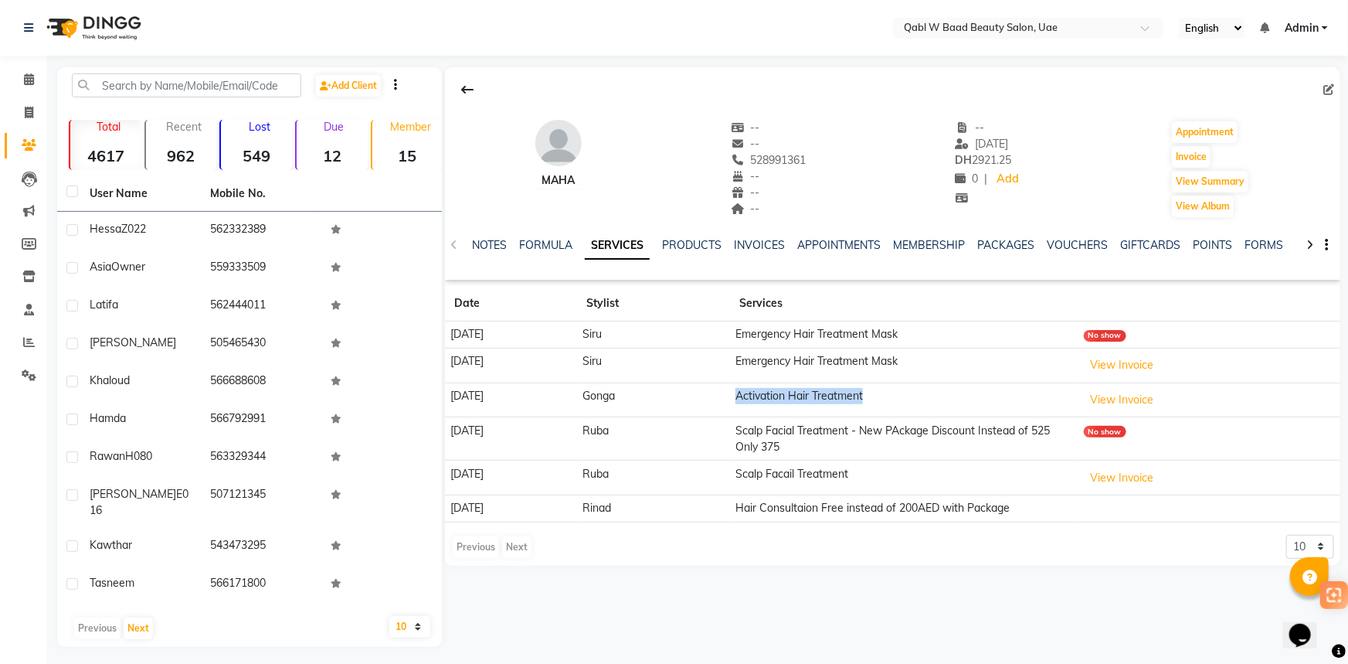
click at [932, 389] on td "Activation Hair Treatment" at bounding box center [905, 399] width 348 height 35
click at [811, 369] on td "Emergency Hair Treatment Mask" at bounding box center [905, 365] width 348 height 35
drag, startPoint x: 792, startPoint y: 356, endPoint x: 989, endPoint y: 356, distance: 197.0
click at [989, 356] on tr "[DATE] Siru Emergency Hair Treatment Mask View Invoice" at bounding box center [892, 365] width 895 height 35
click at [777, 161] on span "528991361" at bounding box center [769, 160] width 76 height 14
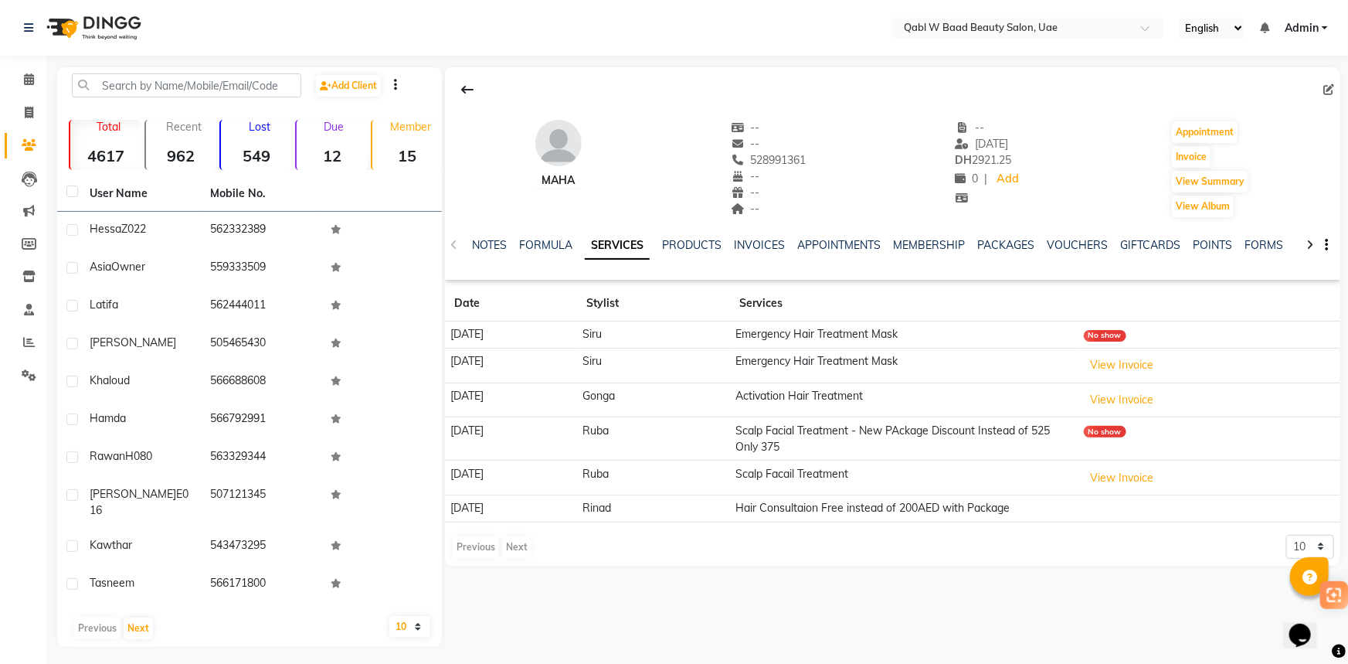
click at [777, 161] on span "528991361" at bounding box center [769, 160] width 76 height 14
copy span "528991361"
click at [16, 87] on span at bounding box center [28, 80] width 27 height 18
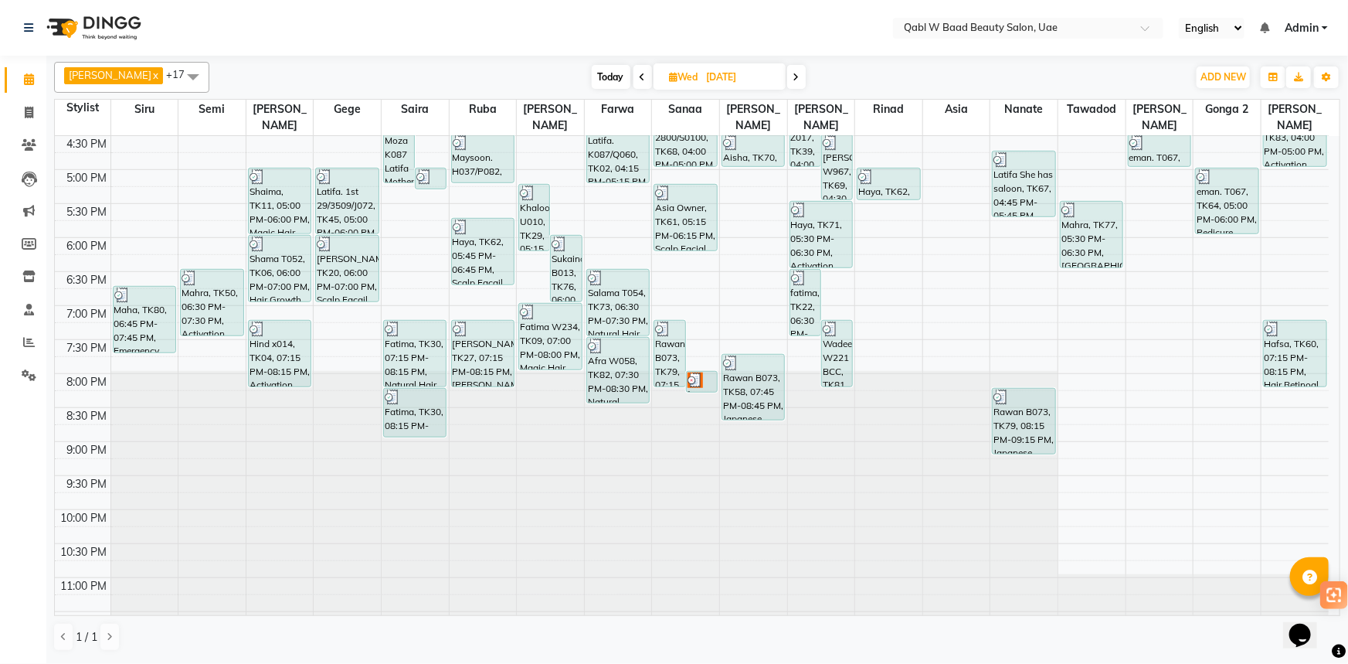
scroll to position [587, 0]
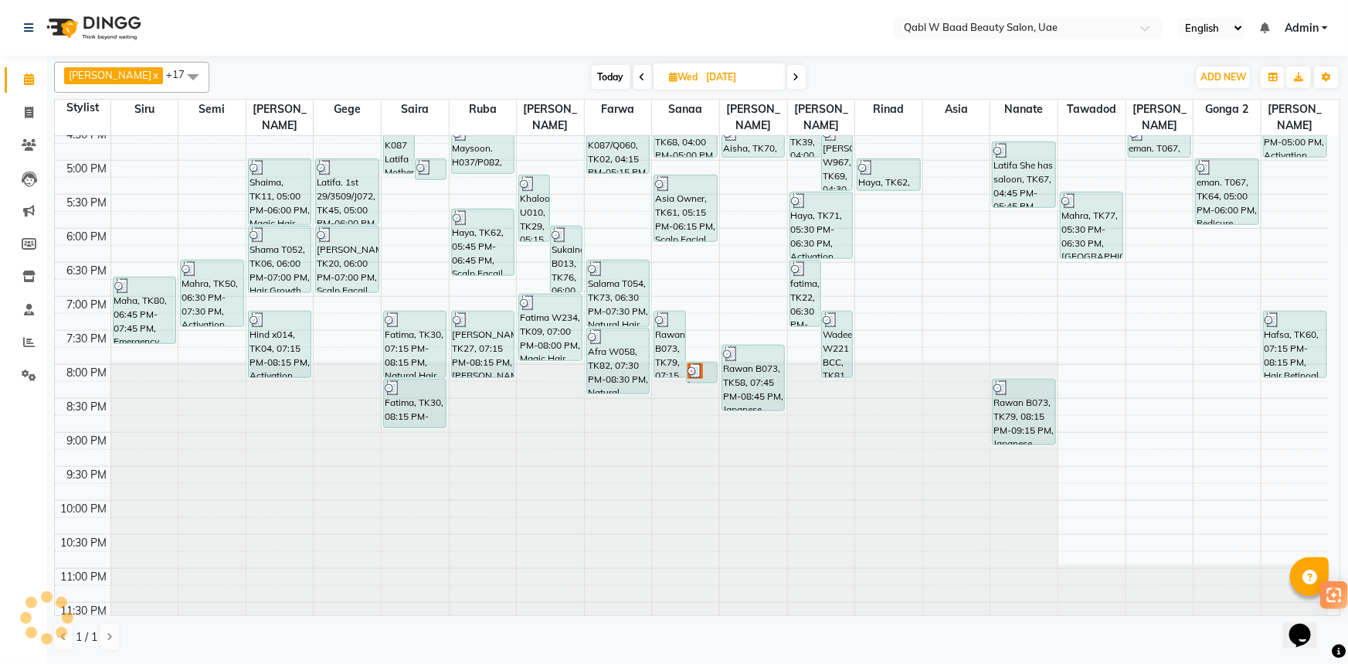
click at [601, 71] on span "Today" at bounding box center [611, 77] width 39 height 24
type input "[DATE]"
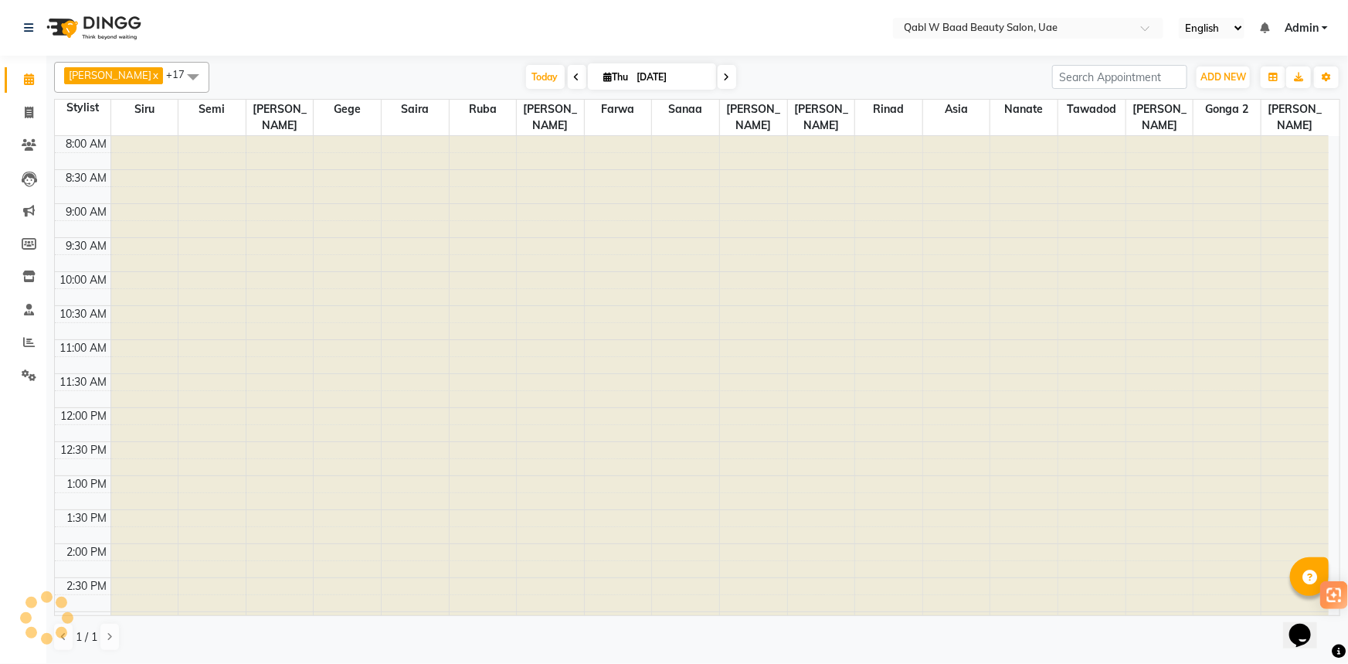
scroll to position [541, 0]
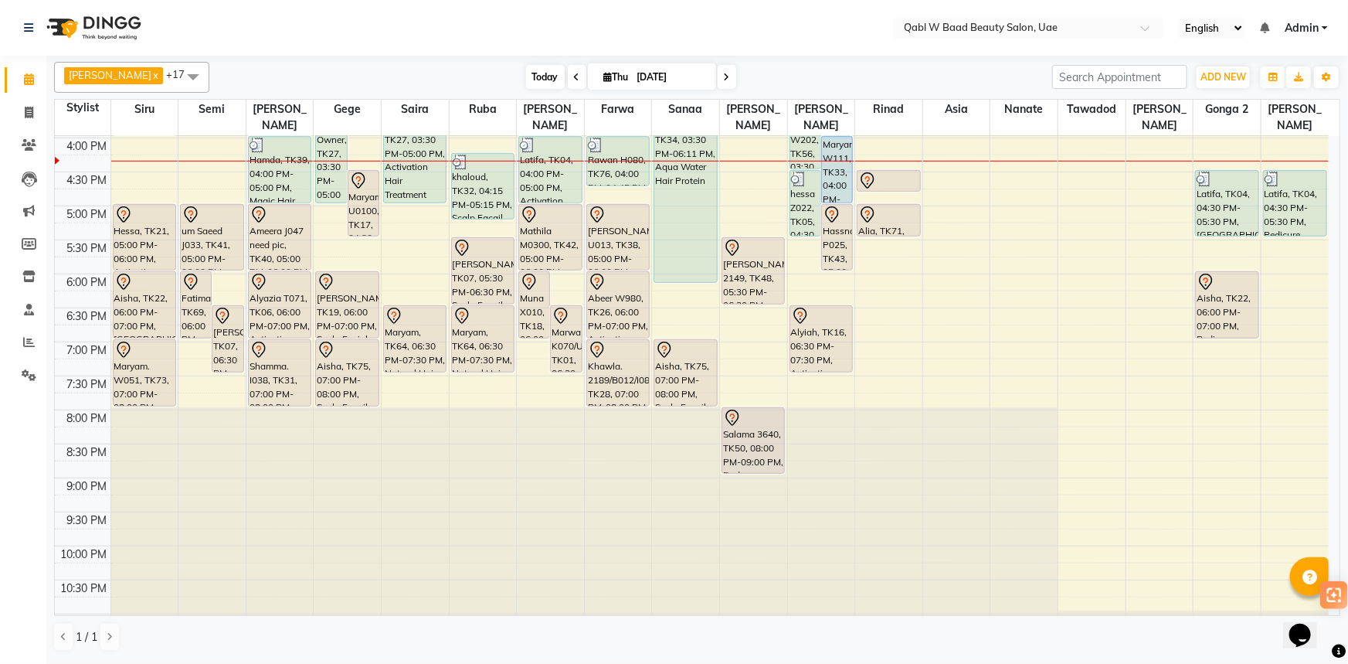
click at [533, 75] on span "Today" at bounding box center [545, 77] width 39 height 24
click at [526, 82] on span "Today" at bounding box center [545, 77] width 39 height 24
click at [588, 74] on span "[DATE]" at bounding box center [652, 76] width 128 height 26
click at [600, 76] on span "Thu" at bounding box center [616, 77] width 32 height 12
select select "9"
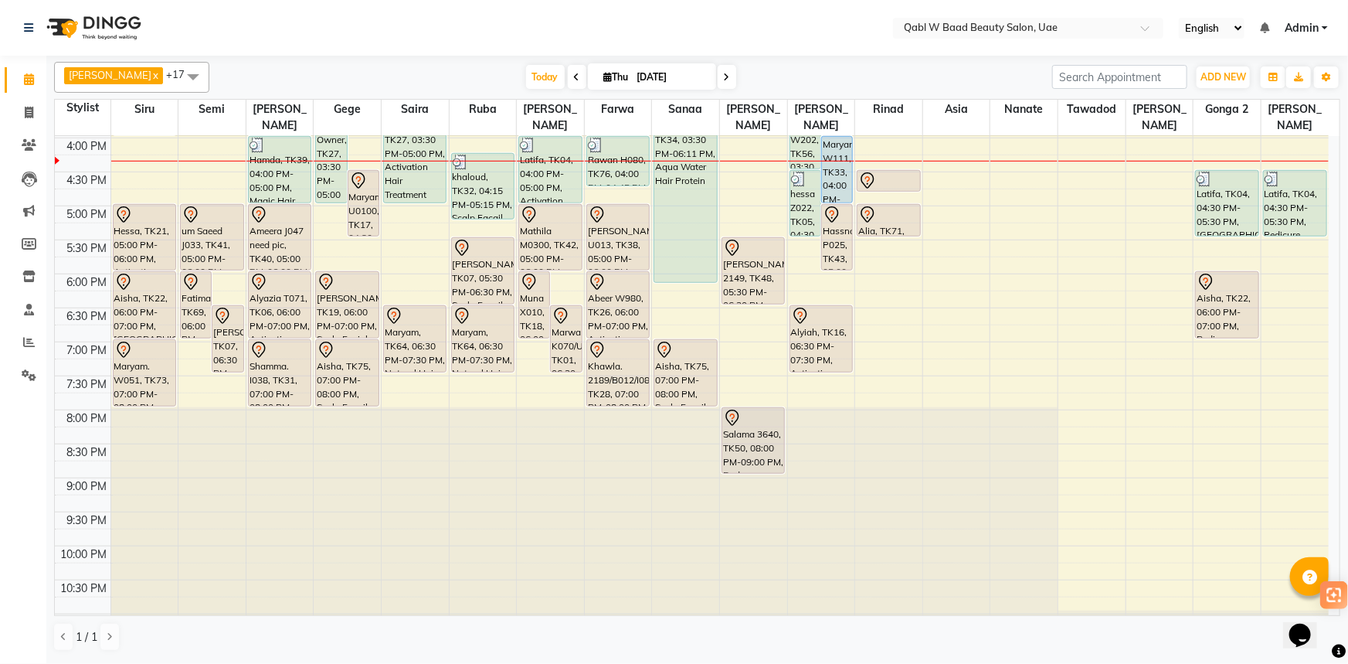
select select "2025"
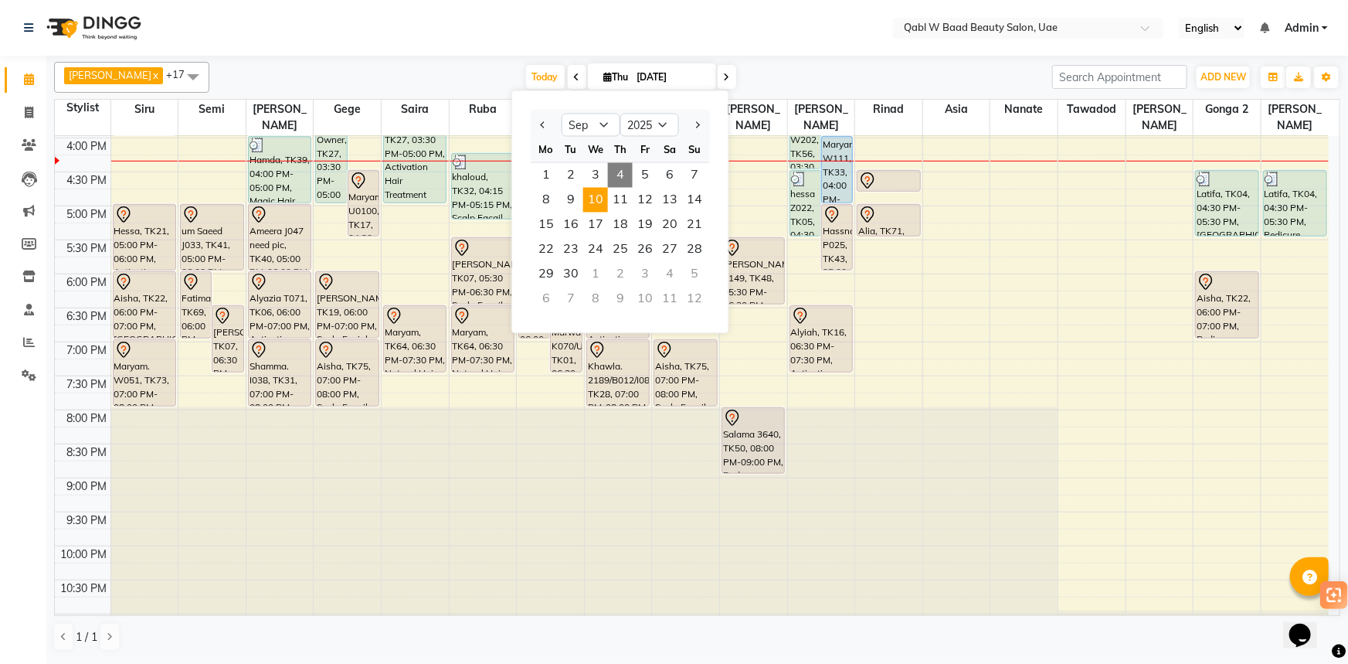
click at [592, 188] on span "10" at bounding box center [595, 200] width 25 height 25
type input "[DATE]"
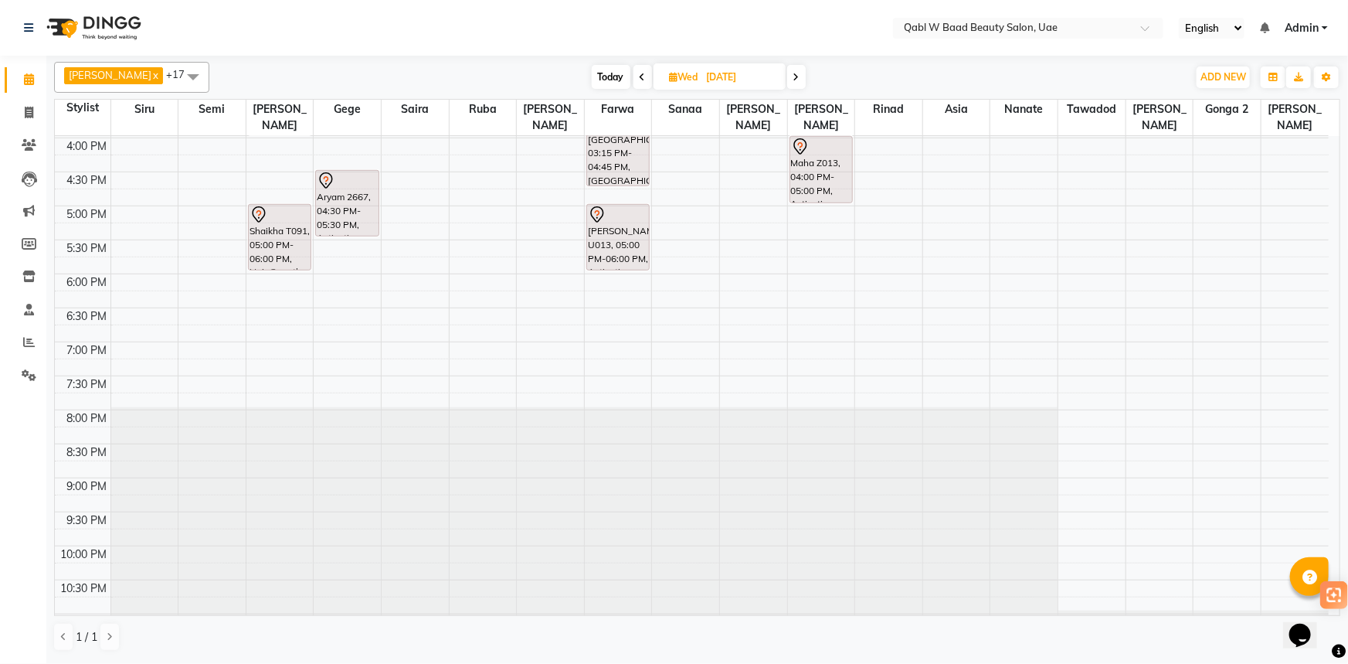
click at [666, 81] on span "Wed" at bounding box center [684, 77] width 36 height 12
select select "9"
select select "2025"
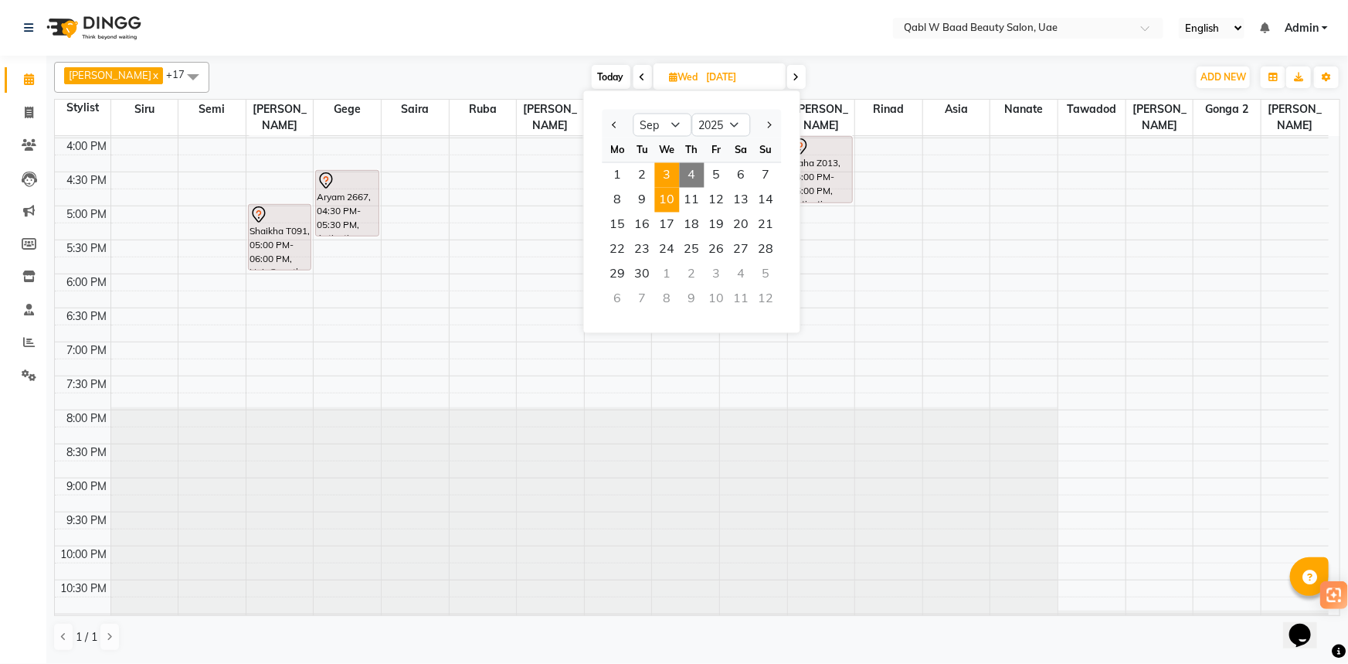
click at [663, 165] on span "3" at bounding box center [667, 175] width 25 height 25
type input "[DATE]"
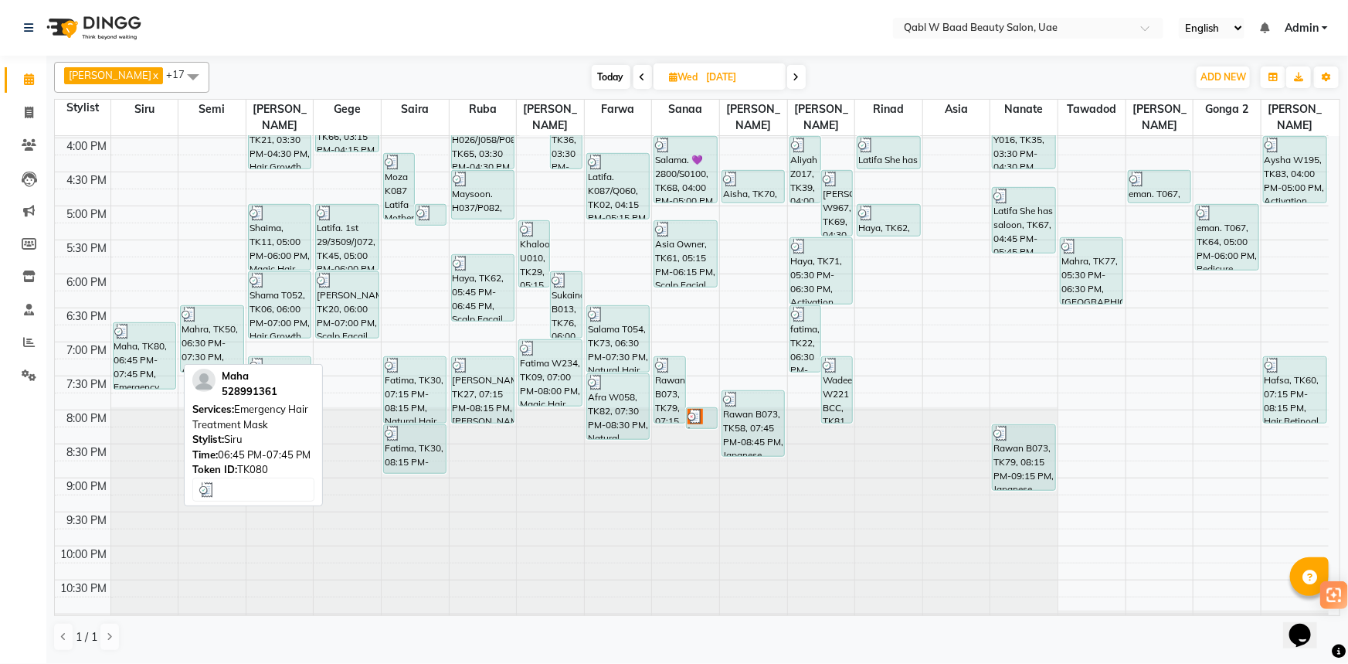
click at [142, 345] on div "Maha, TK80, 06:45 PM-07:45 PM, Emergency Hair Treatment Mask" at bounding box center [145, 356] width 62 height 66
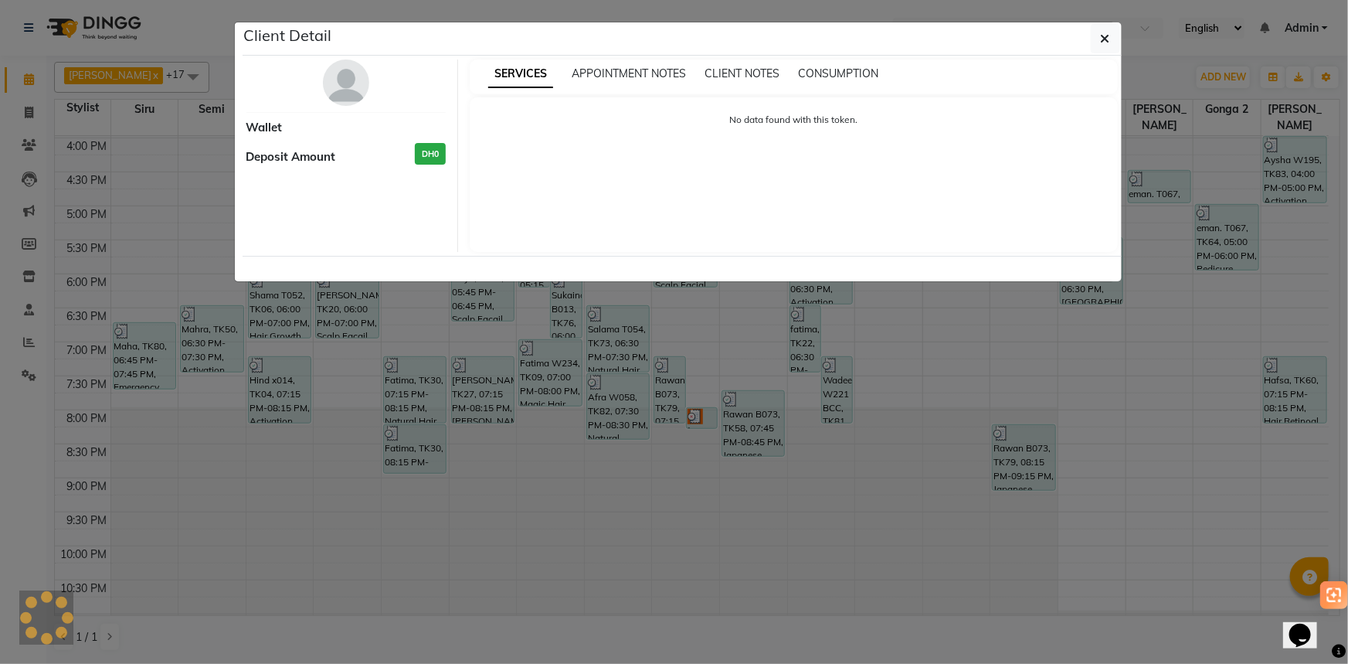
select select "3"
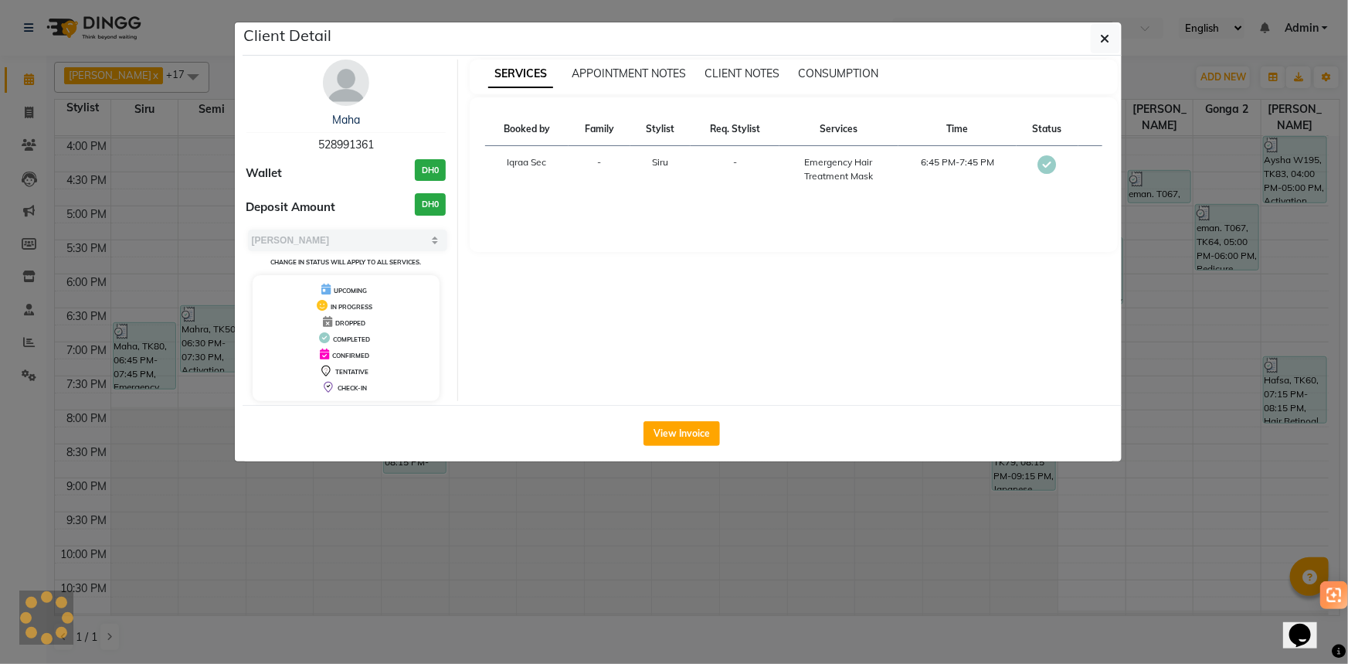
click at [345, 140] on span "528991361" at bounding box center [346, 144] width 56 height 14
copy span "528991361"
click at [630, 224] on div "Booked by Family Stylist Req. Stylist Services Time Status Iqraa Sec - Siru - E…" at bounding box center [794, 174] width 648 height 154
drag, startPoint x: 317, startPoint y: 116, endPoint x: 400, endPoint y: 159, distance: 93.3
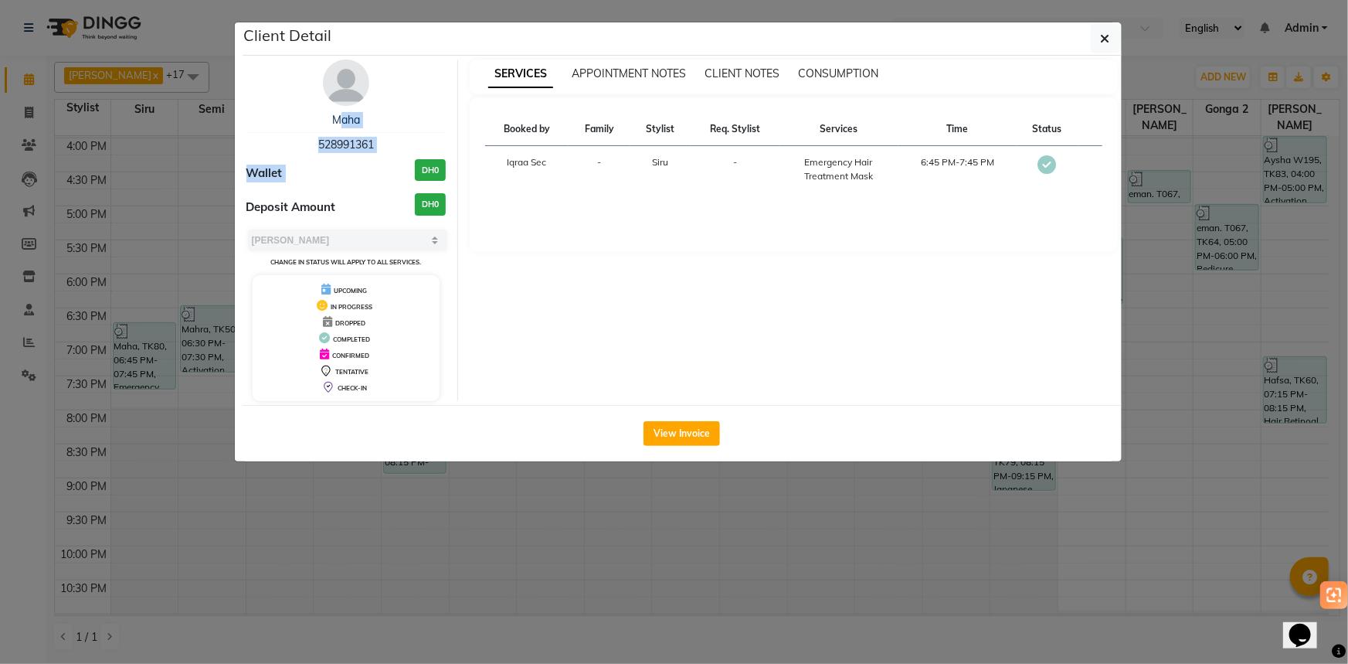
click at [400, 159] on div "Maha 528991361 Wallet DH0 Deposit Amount DH0 Select MARK DONE UPCOMING Change i…" at bounding box center [347, 229] width 224 height 341
click at [1098, 529] on ngb-modal-window "Client Detail Maha 528991361 Wallet DH0 Deposit Amount DH0 Select MARK DONE UPC…" at bounding box center [674, 332] width 1348 height 664
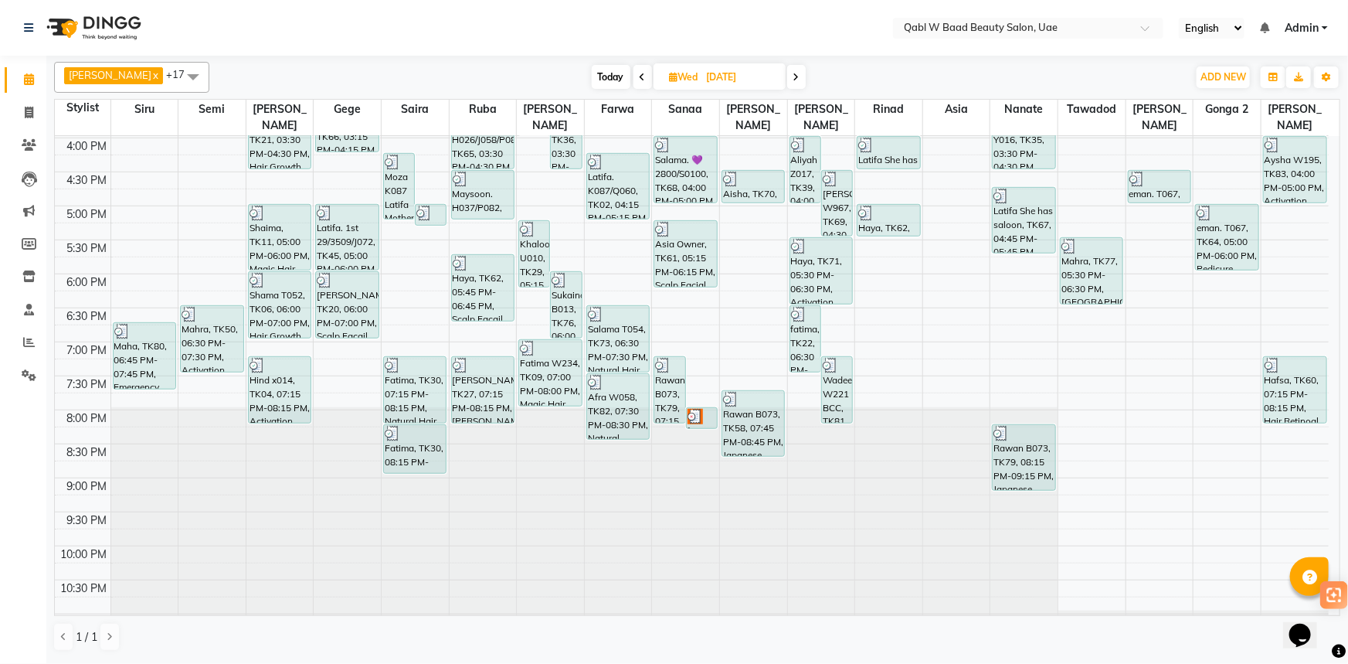
click at [592, 72] on span "Today" at bounding box center [611, 77] width 39 height 24
type input "[DATE]"
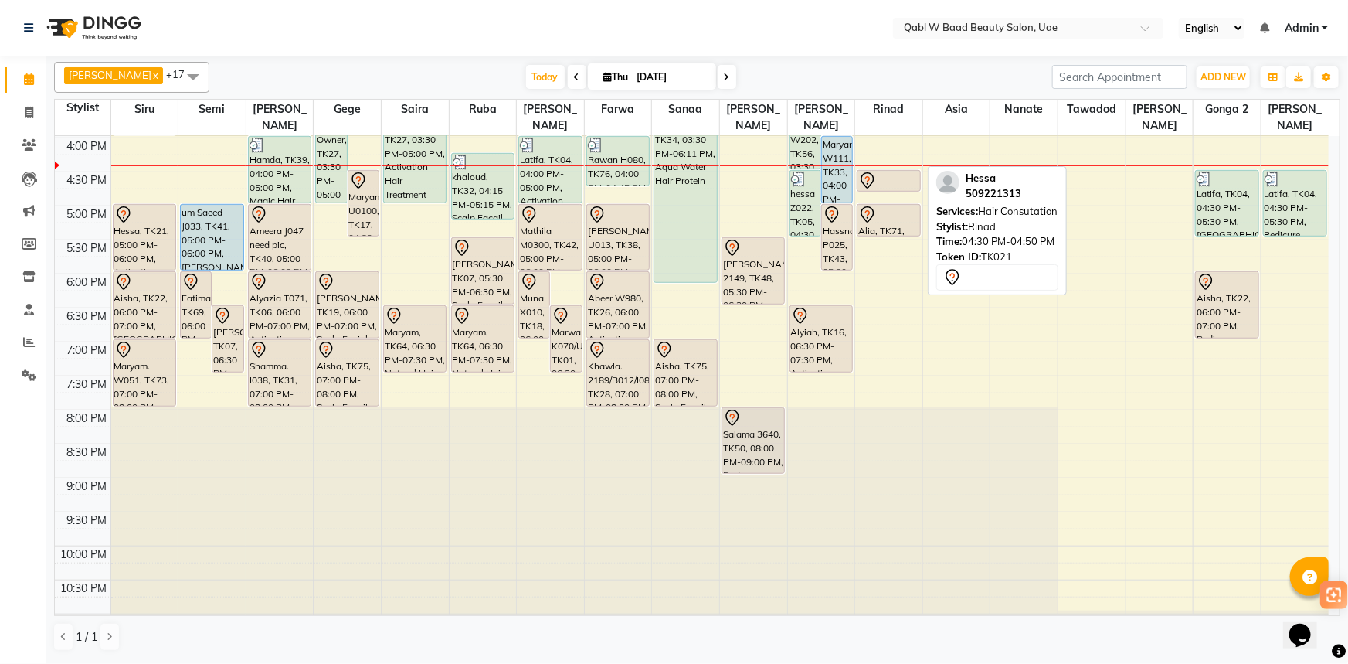
click at [879, 171] on div at bounding box center [888, 180] width 60 height 19
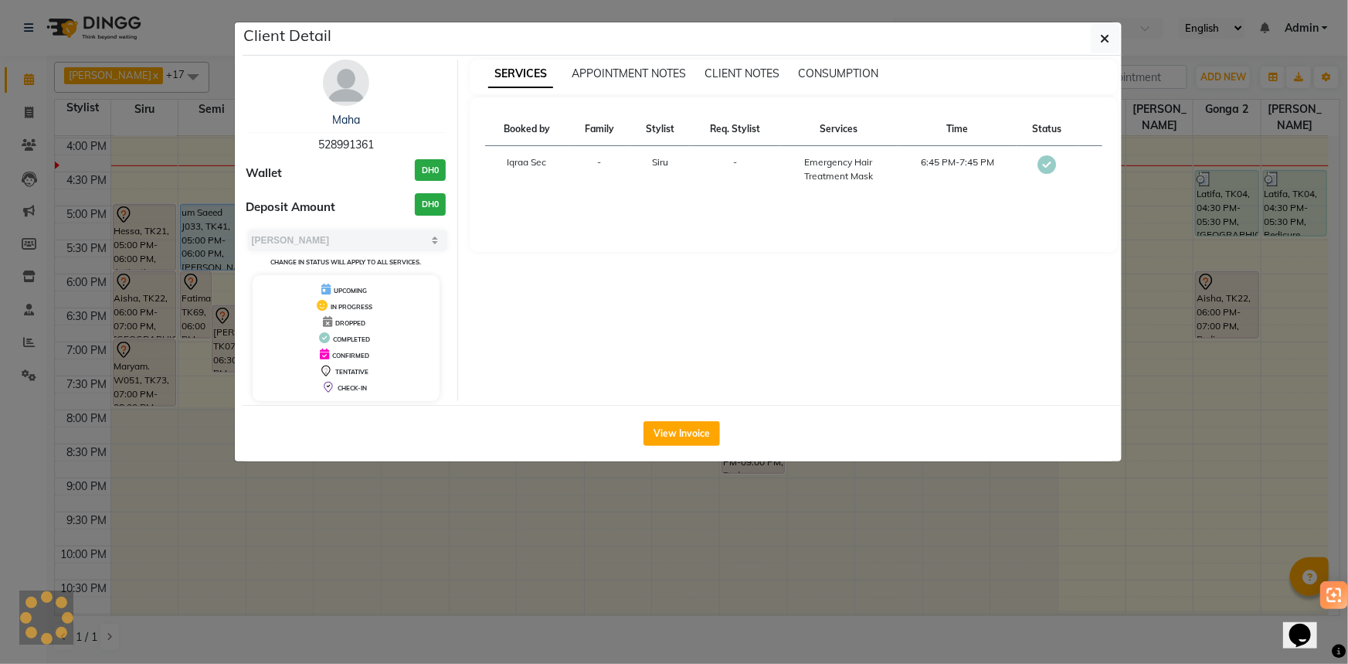
select select "7"
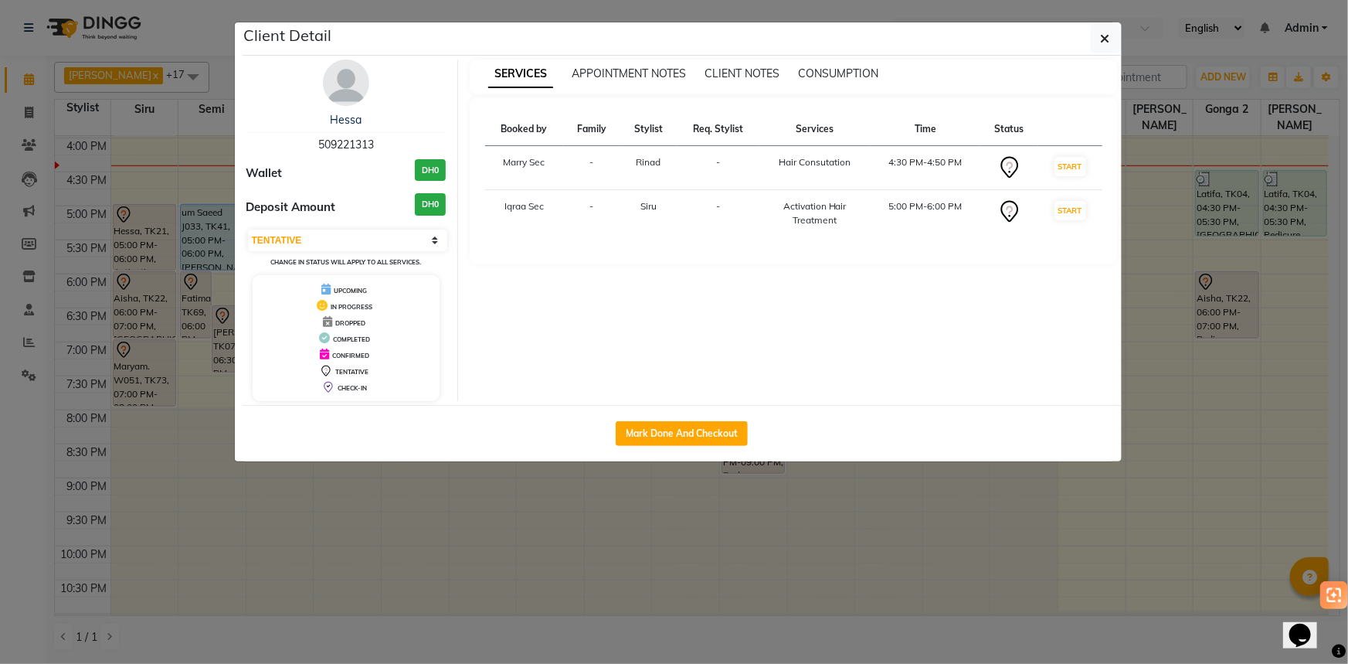
click at [336, 90] on img at bounding box center [346, 82] width 46 height 46
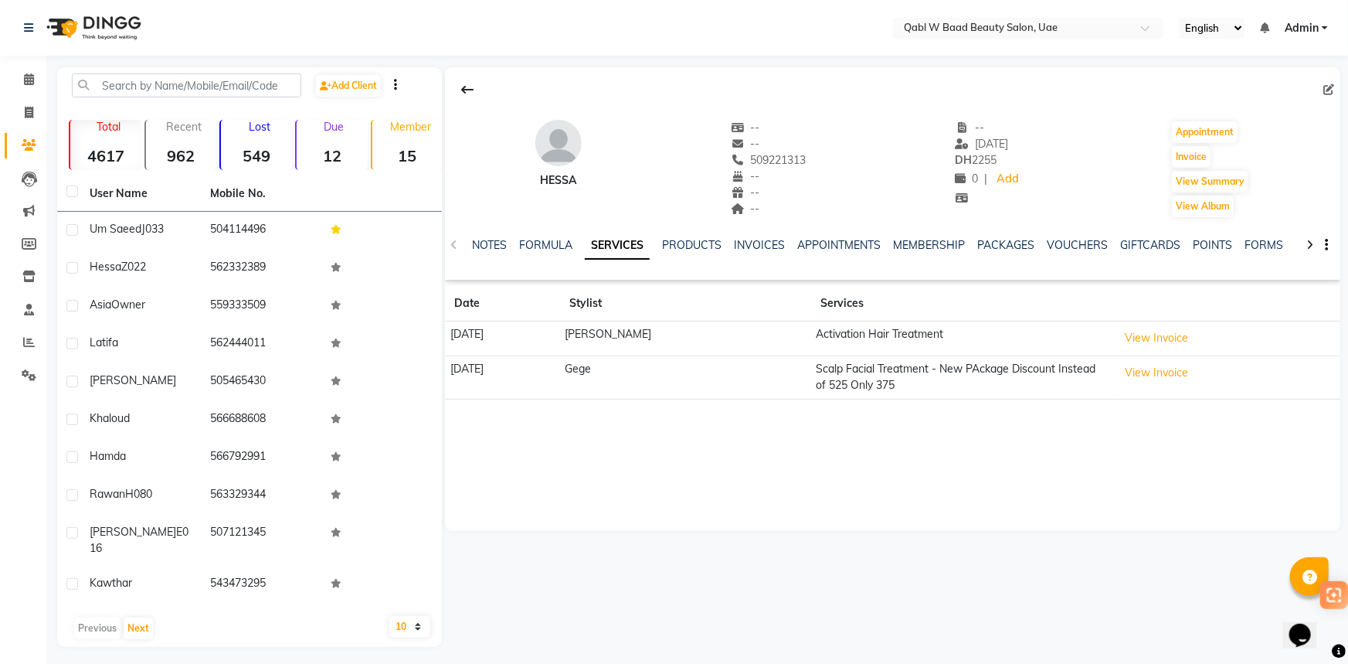
click at [111, 35] on img at bounding box center [92, 27] width 106 height 43
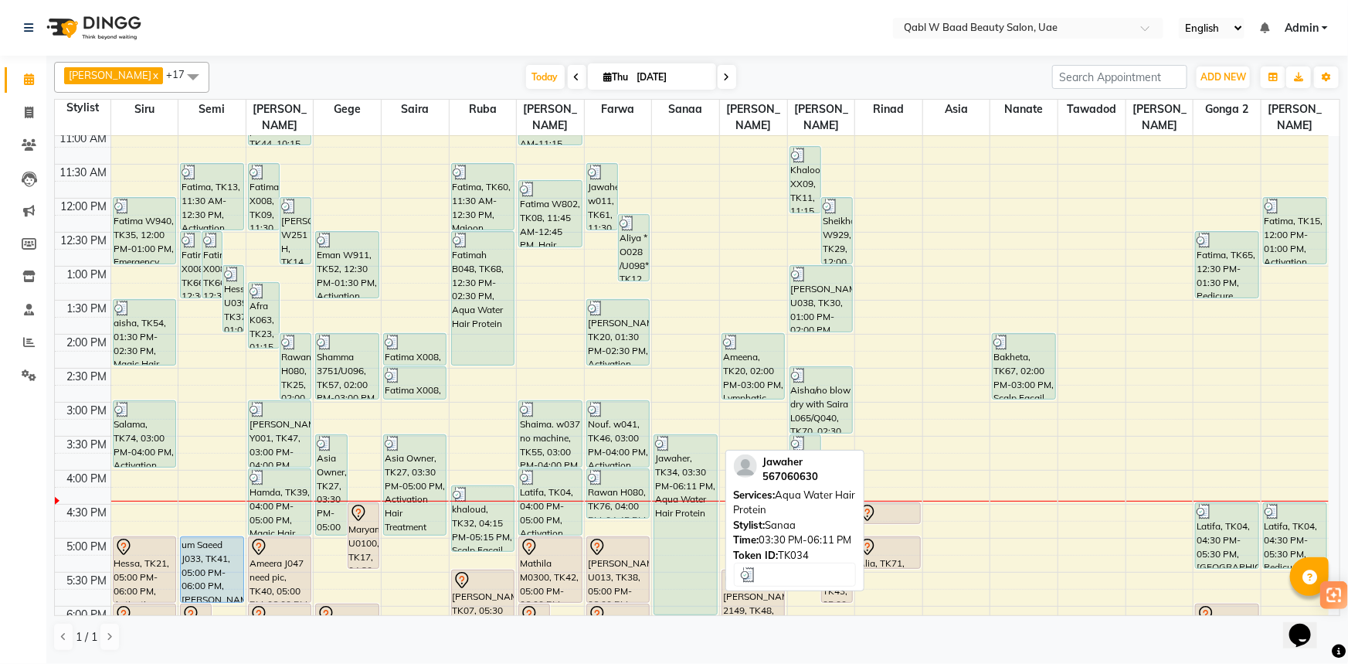
scroll to position [210, 0]
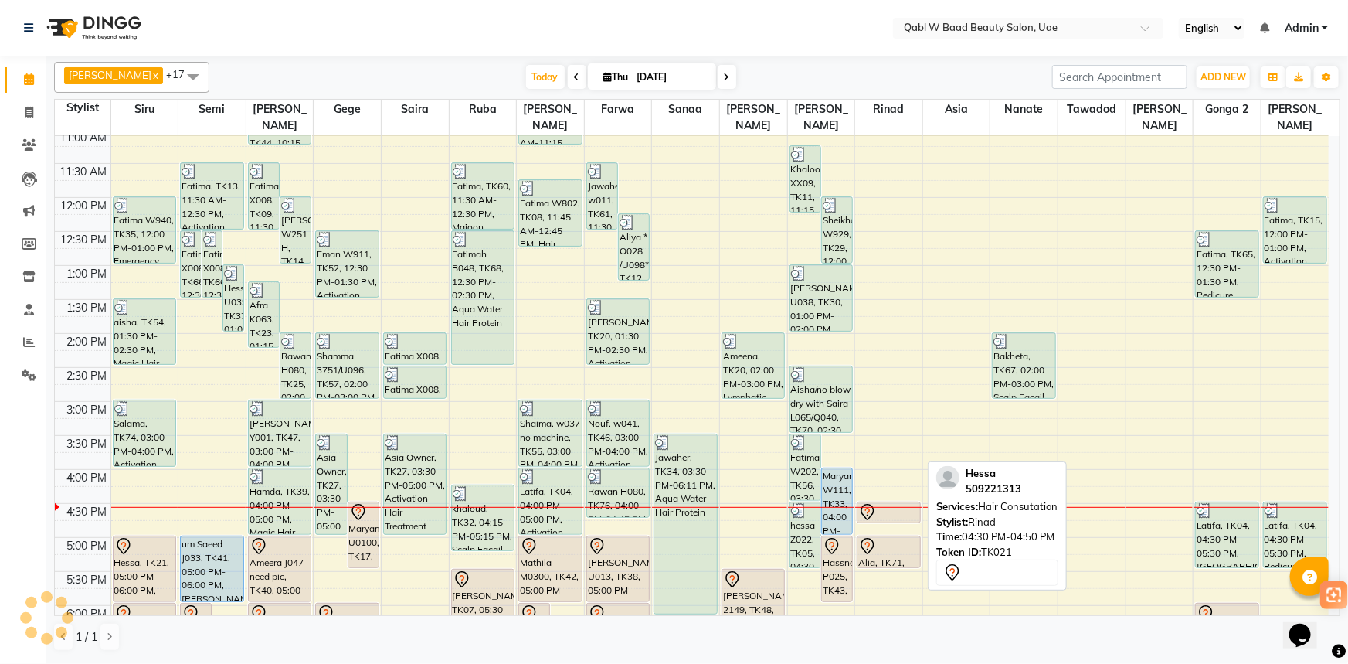
click at [872, 503] on icon at bounding box center [867, 512] width 19 height 19
select select "7"
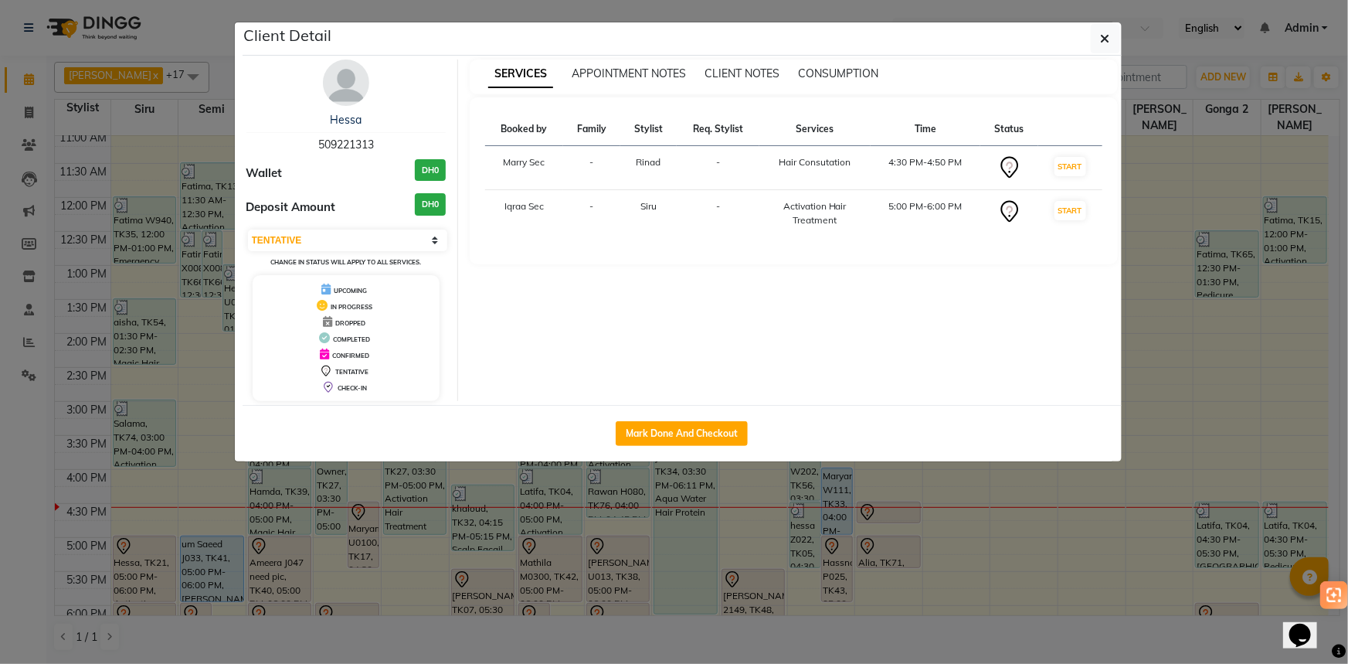
click at [328, 95] on img at bounding box center [346, 82] width 46 height 46
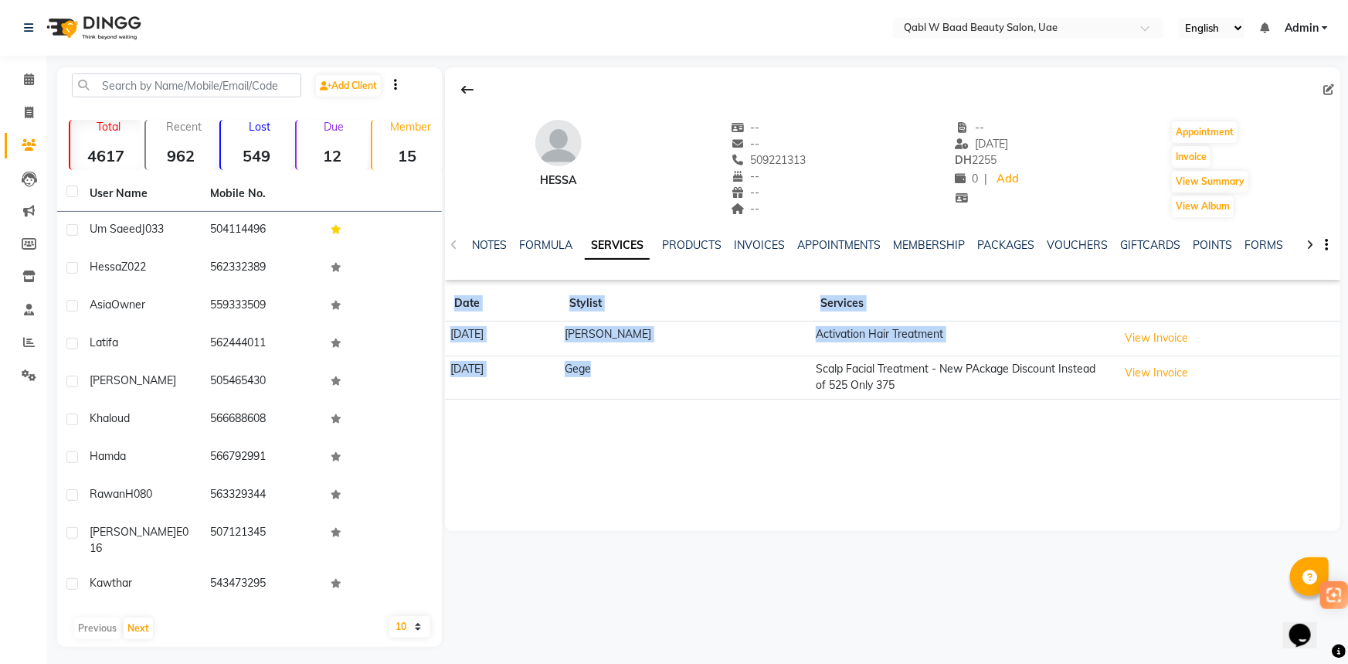
drag, startPoint x: 769, startPoint y: 364, endPoint x: 1030, endPoint y: 423, distance: 268.5
click at [1030, 423] on div "Hessa -- -- 509221313 -- -- -- -- [DATE] DH 2255 0 | Add Appointment Invoice Vi…" at bounding box center [892, 298] width 895 height 463
drag, startPoint x: 780, startPoint y: 331, endPoint x: 999, endPoint y: 335, distance: 218.6
click at [999, 335] on td "Activation Hair Treatment" at bounding box center [962, 338] width 302 height 35
click at [1023, 246] on link "PACKAGES" at bounding box center [1005, 245] width 57 height 14
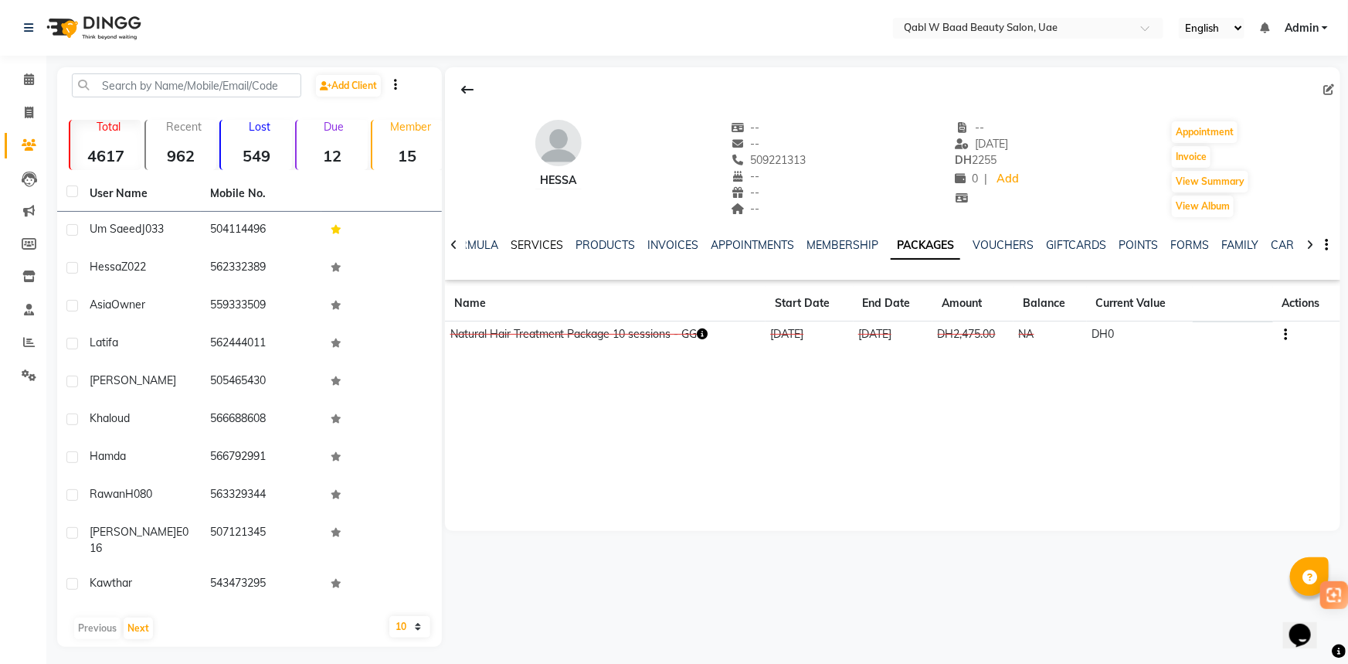
click at [535, 247] on link "SERVICES" at bounding box center [537, 245] width 53 height 14
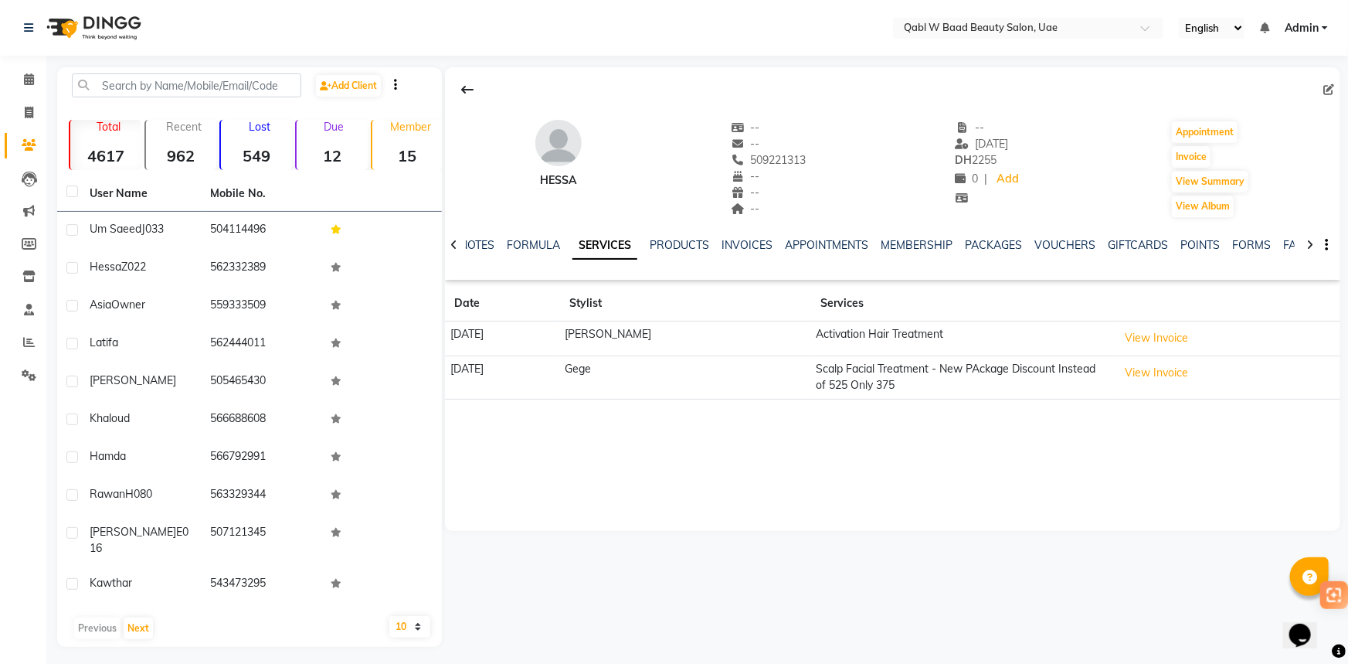
click at [501, 248] on ul "NOTES FORMULA SERVICES PRODUCTS INVOICES APPOINTMENTS MEMBERSHIP PACKAGES VOUCH…" at bounding box center [949, 245] width 979 height 16
click at [494, 249] on link "NOTES" at bounding box center [477, 245] width 35 height 14
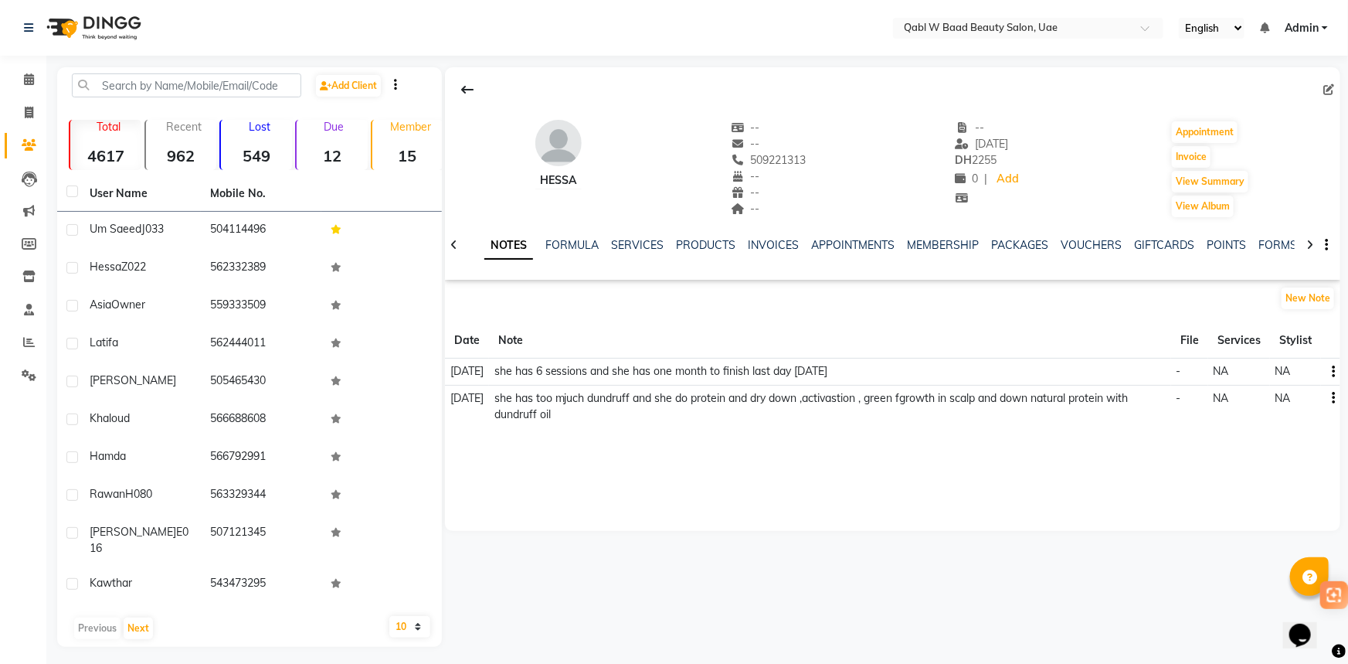
click at [988, 254] on div "NOTES FORMULA SERVICES PRODUCTS INVOICES APPOINTMENTS MEMBERSHIP PACKAGES VOUCH…" at bounding box center [874, 251] width 804 height 29
click at [1011, 240] on link "PACKAGES" at bounding box center [1019, 245] width 57 height 14
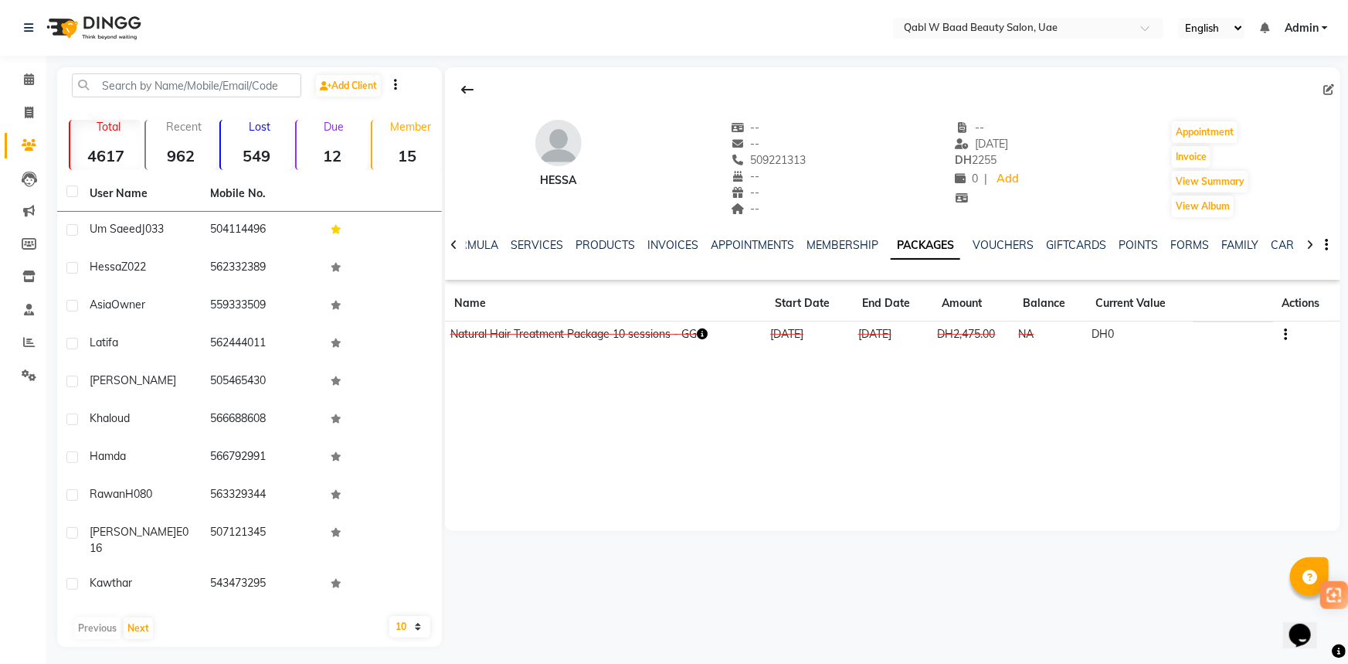
drag, startPoint x: 898, startPoint y: 345, endPoint x: 563, endPoint y: 209, distance: 361.5
click at [671, 309] on table "Name Start Date End Date Amount Balance Current Value Actions Natural Hair Trea…" at bounding box center [892, 317] width 895 height 63
click at [144, 48] on img at bounding box center [92, 27] width 106 height 43
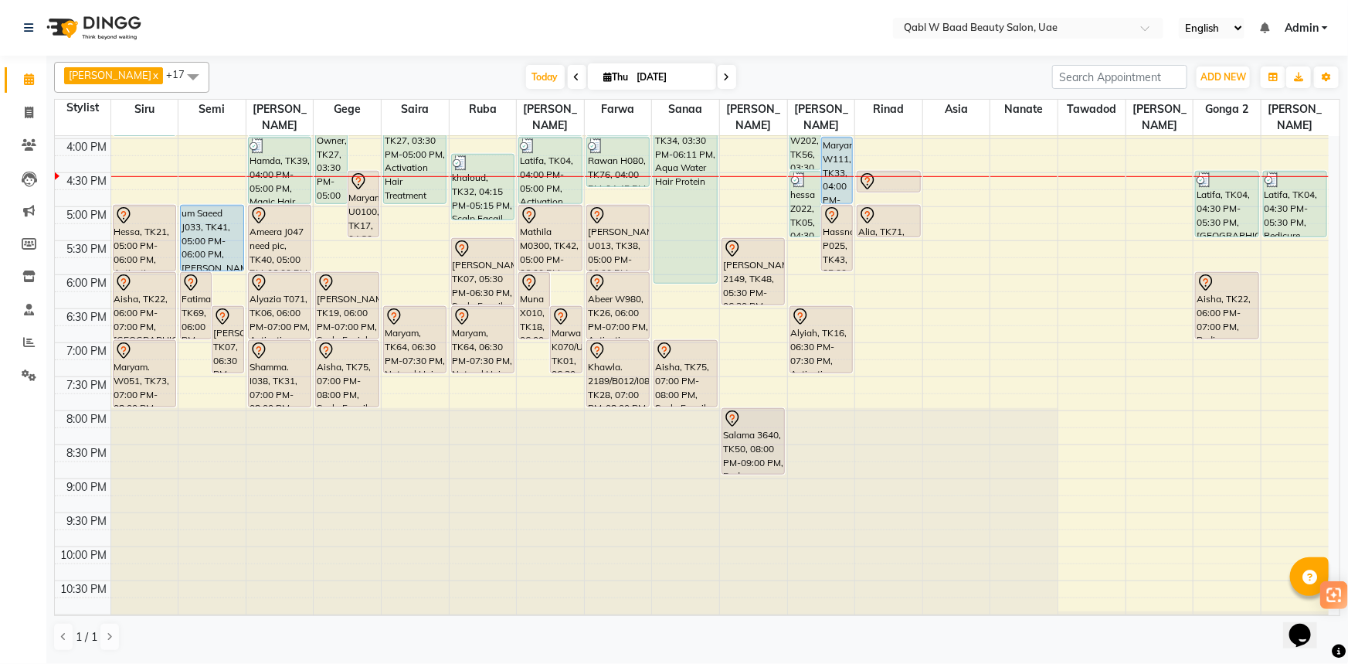
scroll to position [541, 0]
click at [526, 77] on span "Today" at bounding box center [545, 77] width 39 height 24
click at [22, 104] on span at bounding box center [28, 113] width 27 height 18
select select "service"
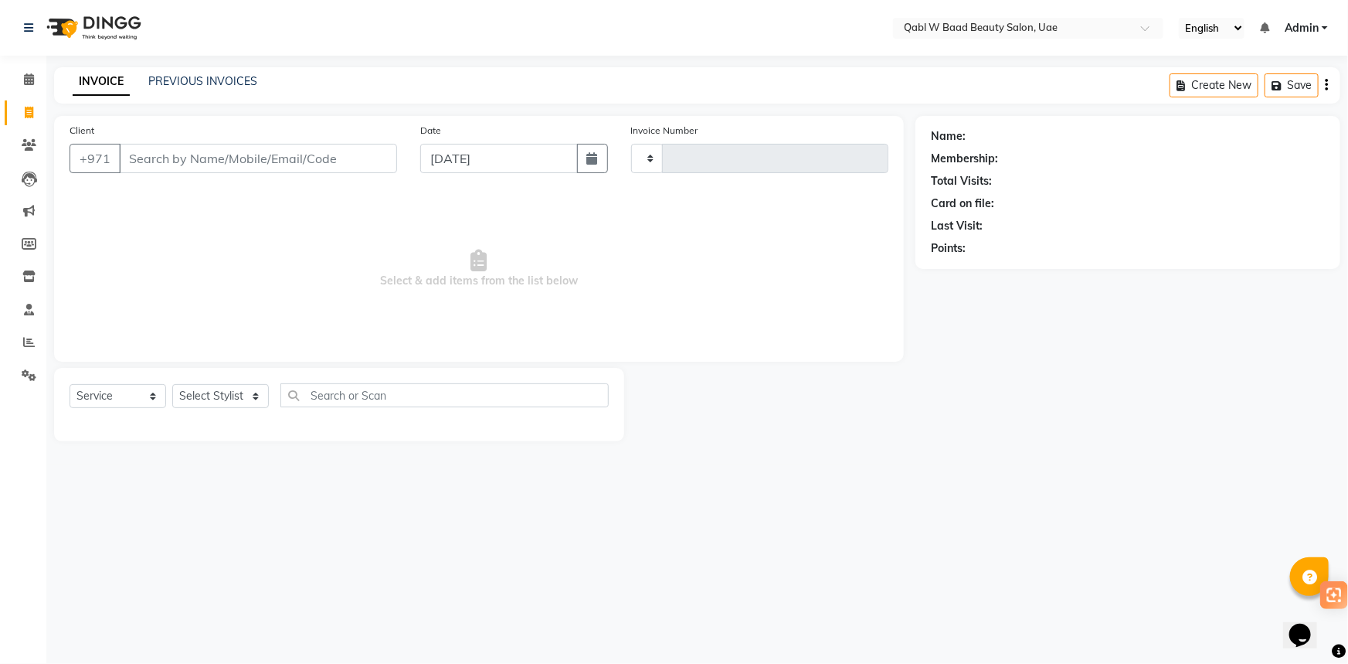
type input "6807"
select select "6969"
click at [148, 73] on div "PREVIOUS INVOICES" at bounding box center [202, 81] width 109 height 16
click at [163, 77] on link "PREVIOUS INVOICES" at bounding box center [202, 81] width 109 height 14
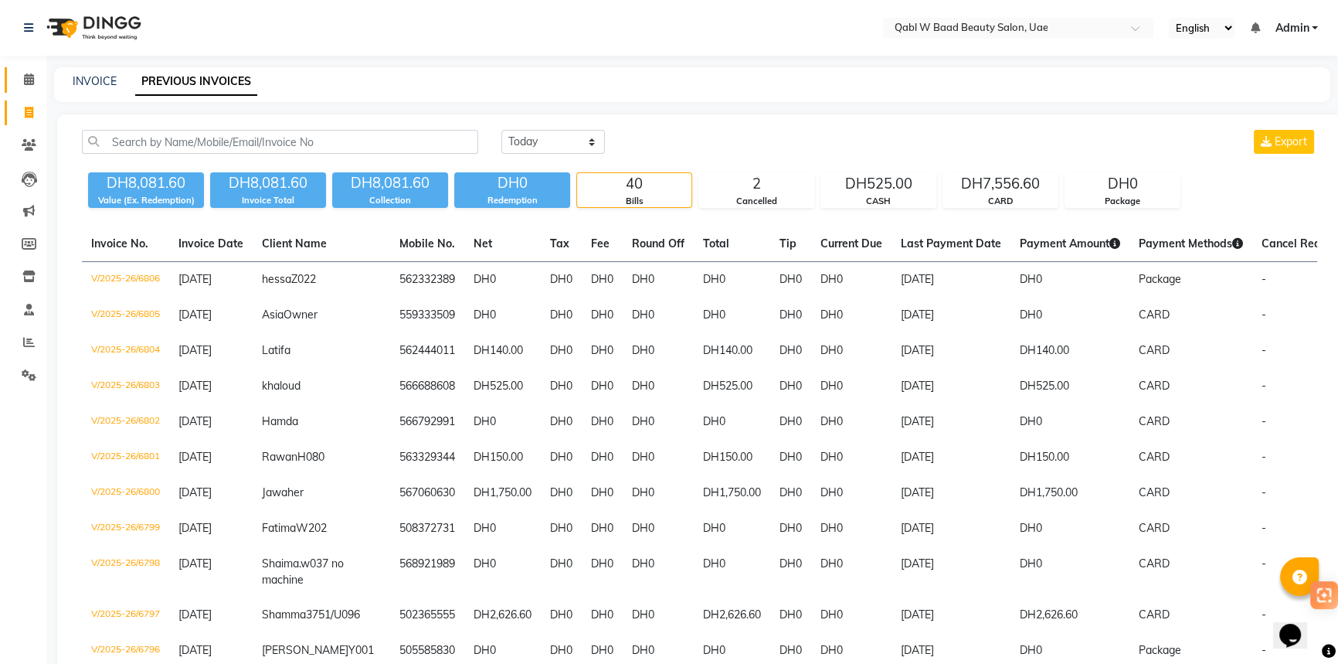
click at [36, 75] on span at bounding box center [28, 80] width 27 height 18
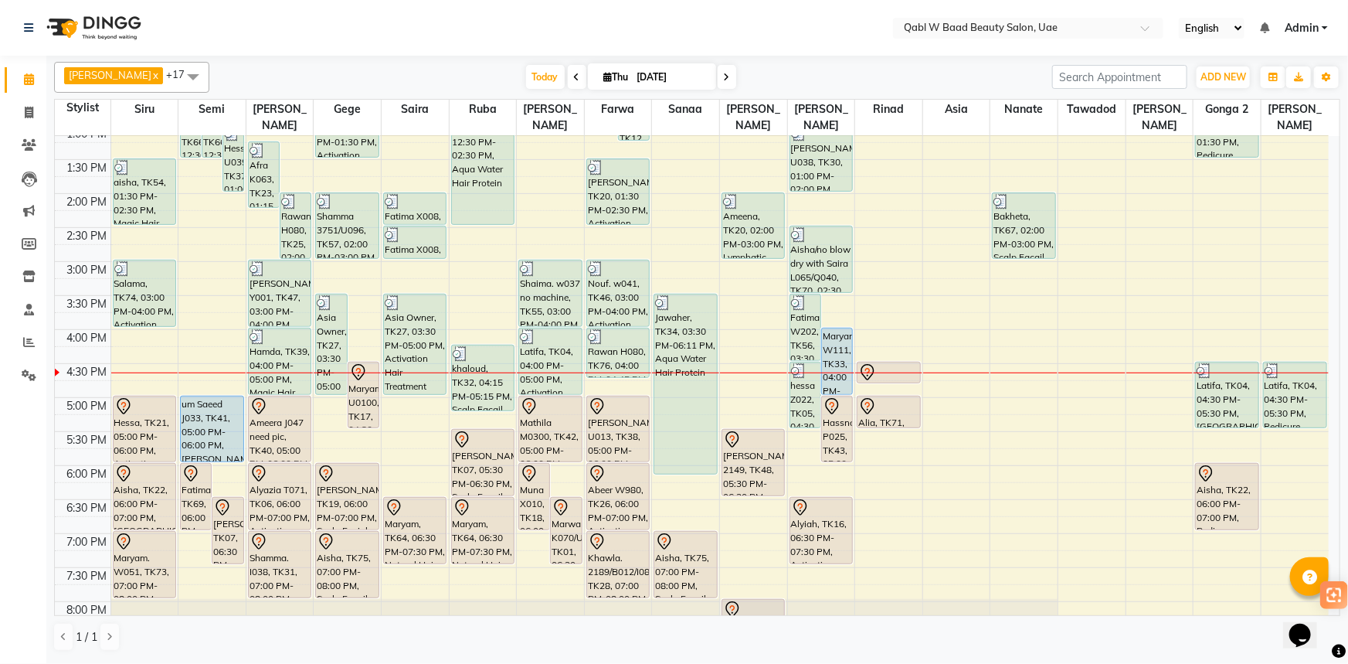
scroll to position [351, 0]
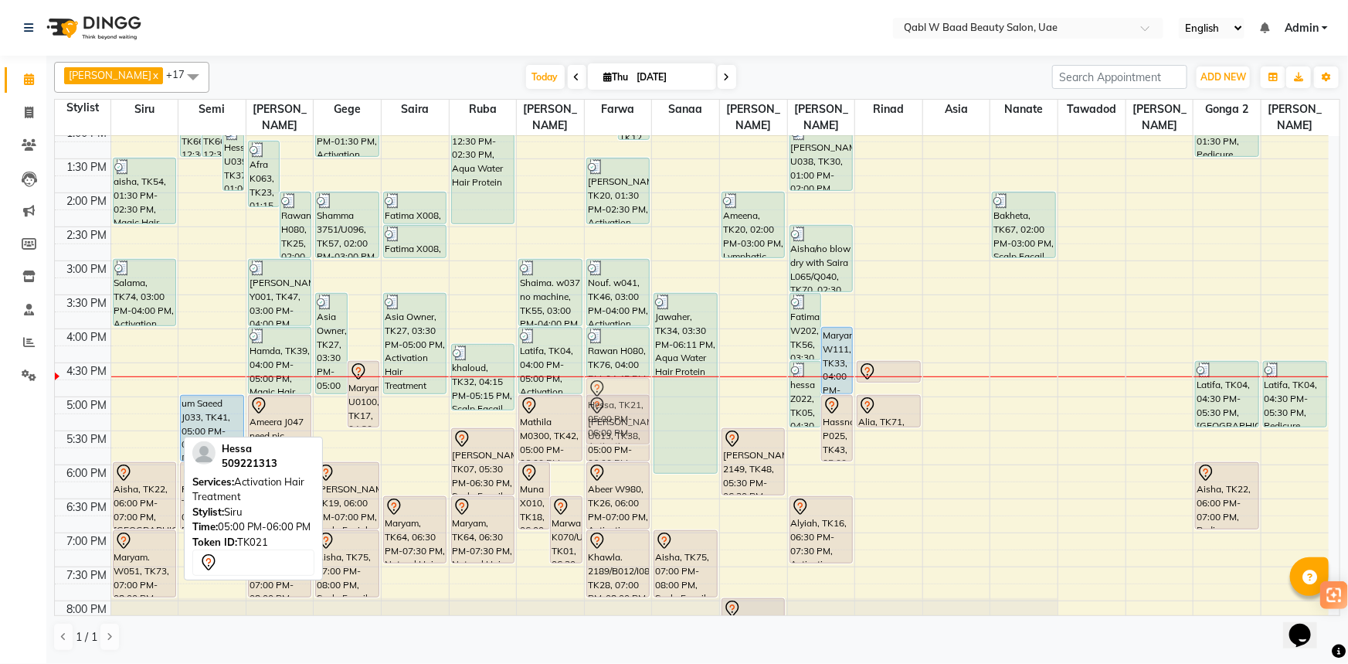
drag, startPoint x: 151, startPoint y: 402, endPoint x: 608, endPoint y: 391, distance: 457.4
click at [608, 391] on tr "Fatima W940, TK35, 12:00 PM-01:00 PM, Emergency Hair Treatment Mask aisha, TK54…" at bounding box center [692, 328] width 1274 height 1087
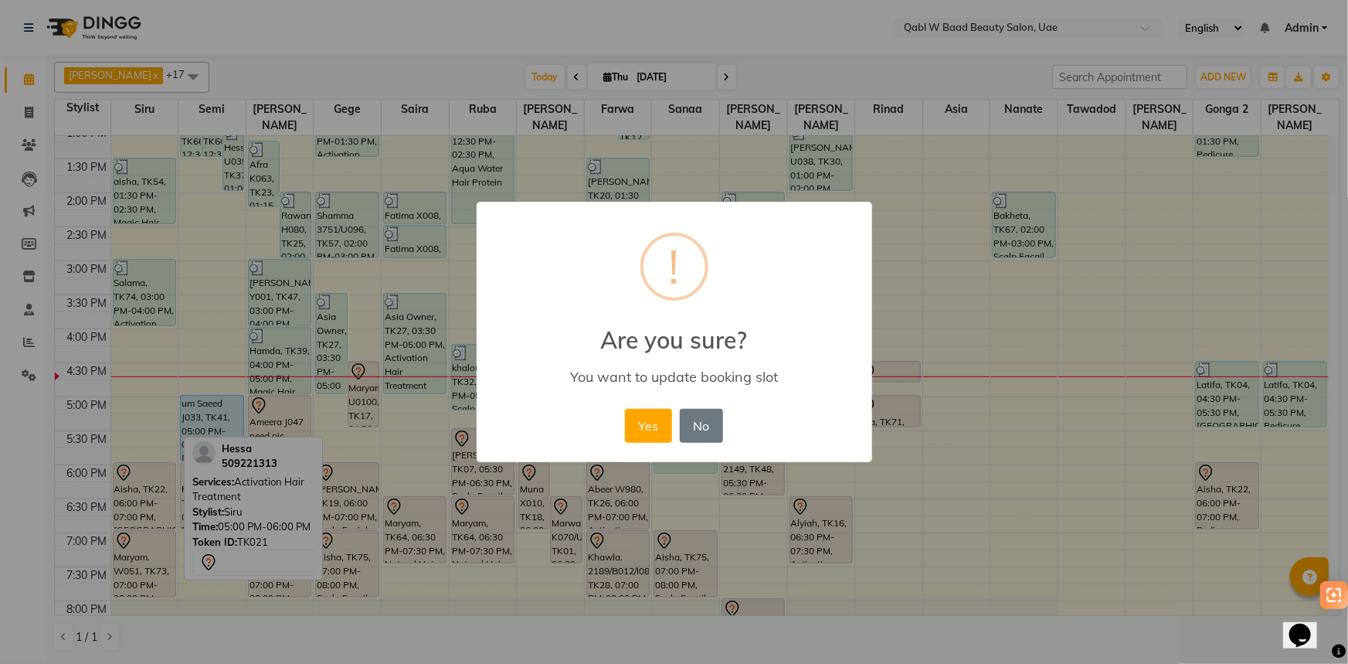
click at [623, 431] on div "Yes No No" at bounding box center [674, 426] width 106 height 42
click at [641, 421] on button "Yes" at bounding box center [648, 426] width 47 height 34
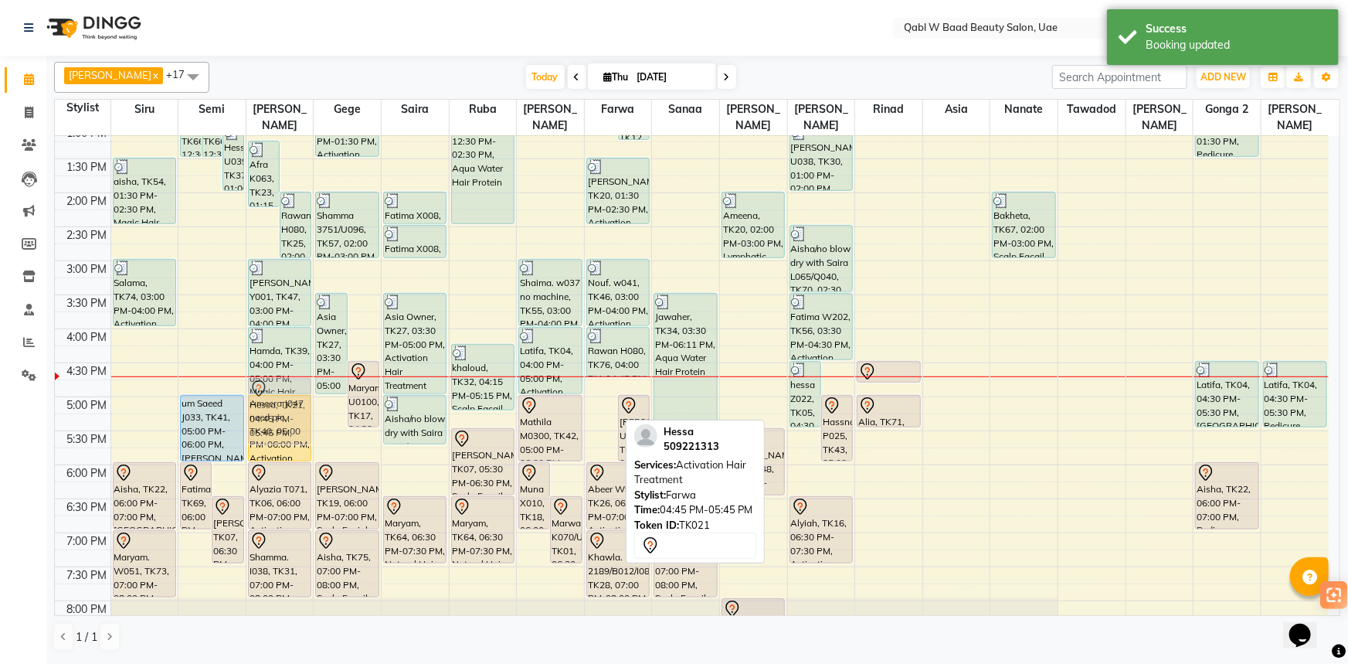
drag, startPoint x: 599, startPoint y: 382, endPoint x: 285, endPoint y: 380, distance: 313.6
click at [285, 380] on tr "Fatima W940, TK35, 12:00 PM-01:00 PM, Emergency Hair Treatment Mask aisha, TK54…" at bounding box center [692, 328] width 1274 height 1087
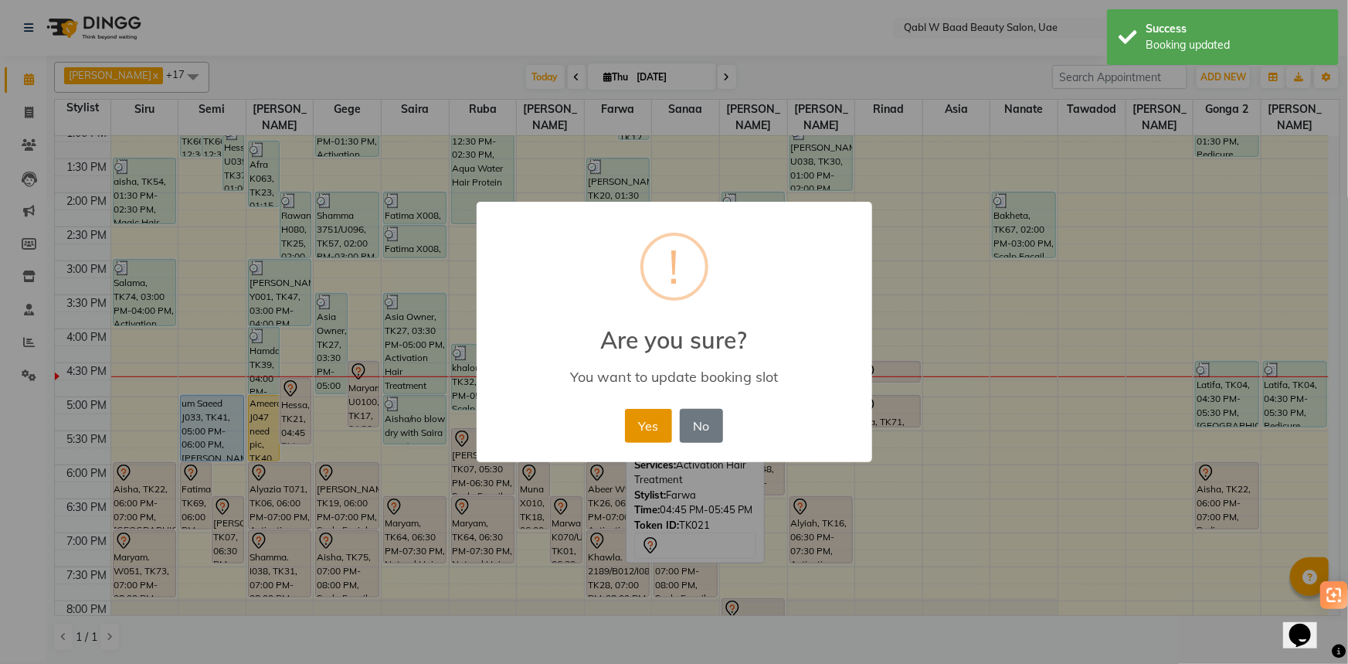
click at [657, 427] on button "Yes" at bounding box center [648, 426] width 47 height 34
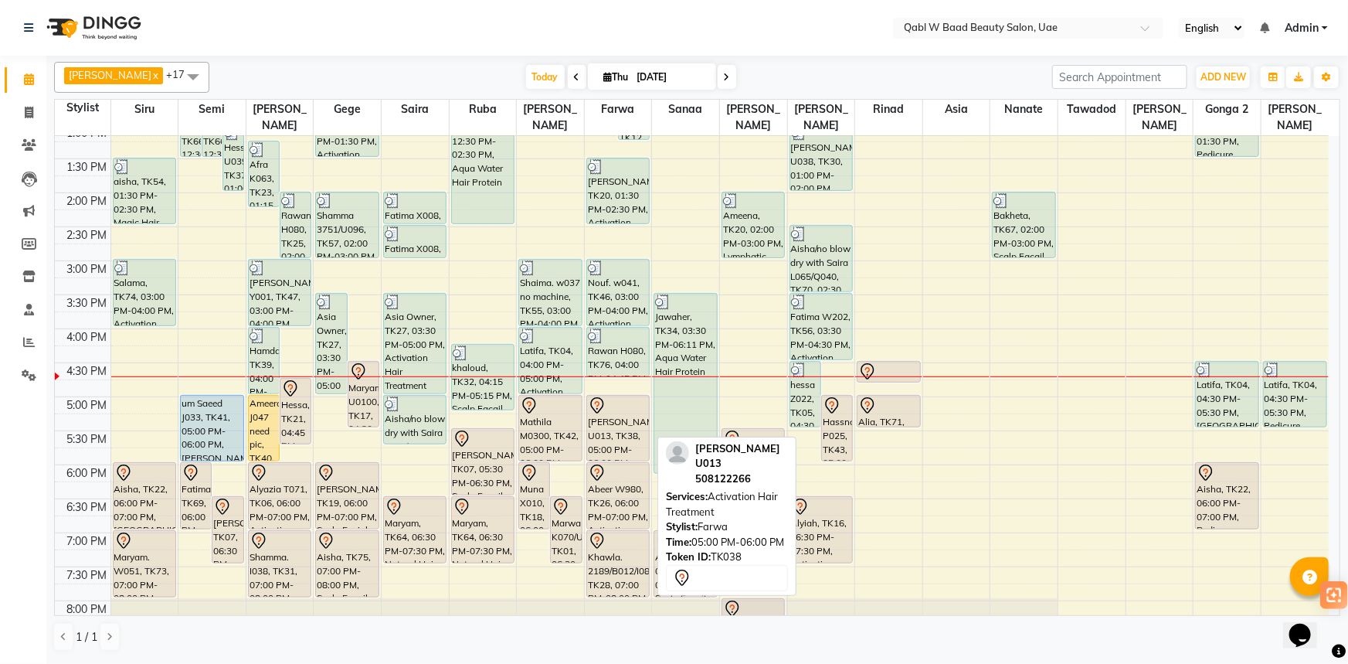
click at [635, 425] on div "[PERSON_NAME] U013, TK38, 05:00 PM-06:00 PM, Activation Hair Treatment" at bounding box center [618, 427] width 62 height 65
click at [616, 413] on div "[PERSON_NAME] U013, TK38, 05:00 PM-06:00 PM, Activation Hair Treatment" at bounding box center [618, 427] width 62 height 65
select select "7"
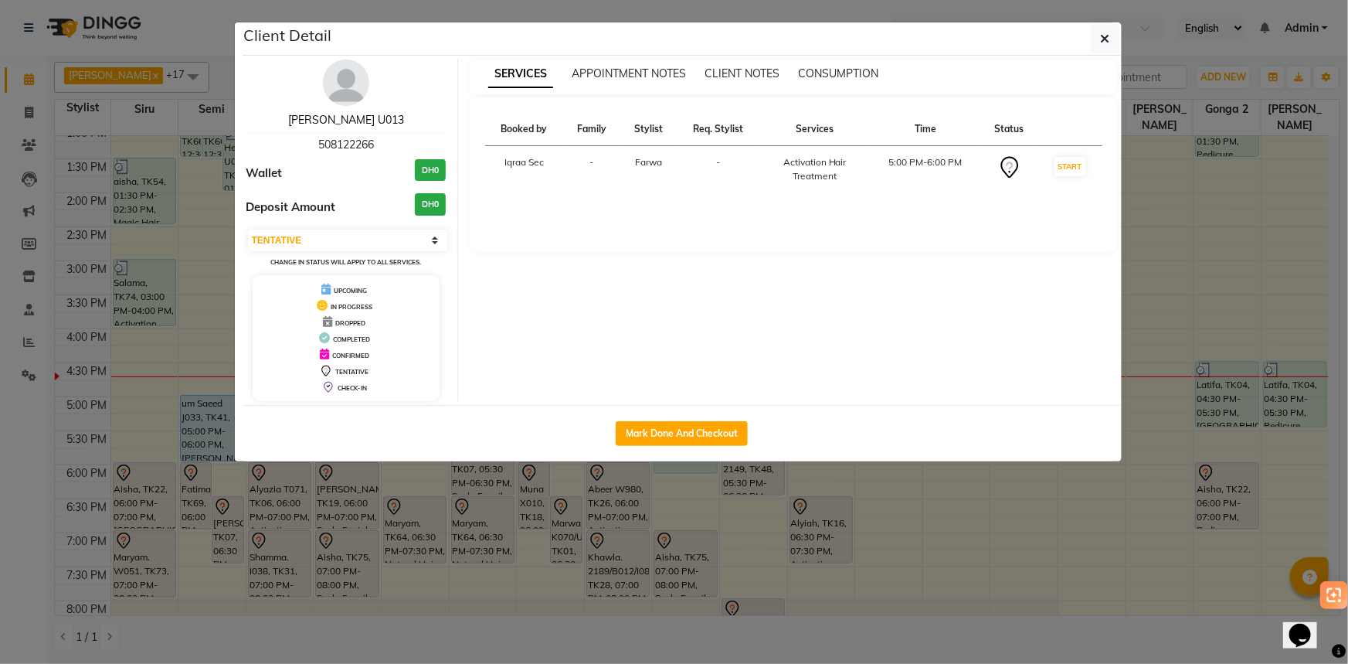
click at [347, 120] on link "[PERSON_NAME] U013" at bounding box center [346, 120] width 116 height 14
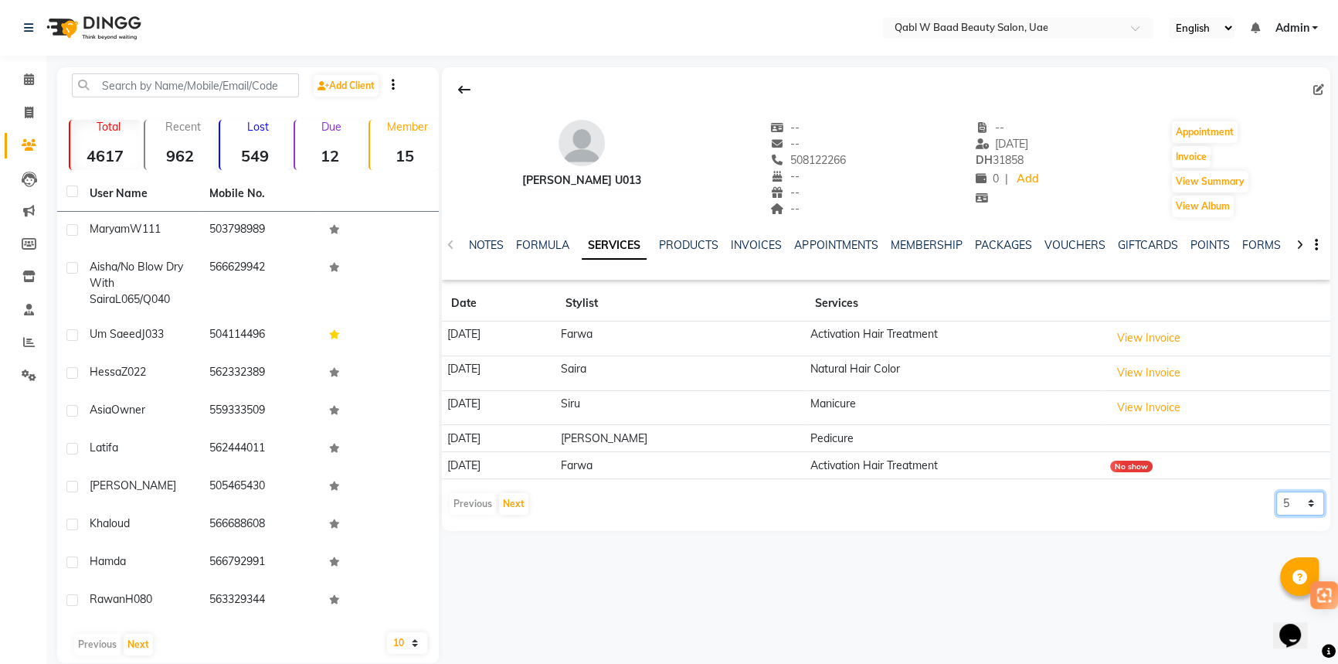
click at [1282, 507] on select "5 10 50 100 500" at bounding box center [1300, 503] width 48 height 24
click at [1276, 491] on select "5 10 50 100 500" at bounding box center [1300, 503] width 48 height 24
click at [1290, 514] on select "5 10 50 100 500" at bounding box center [1300, 503] width 48 height 24
select select "10"
click at [1276, 491] on select "5 10 50 100 500" at bounding box center [1300, 503] width 48 height 24
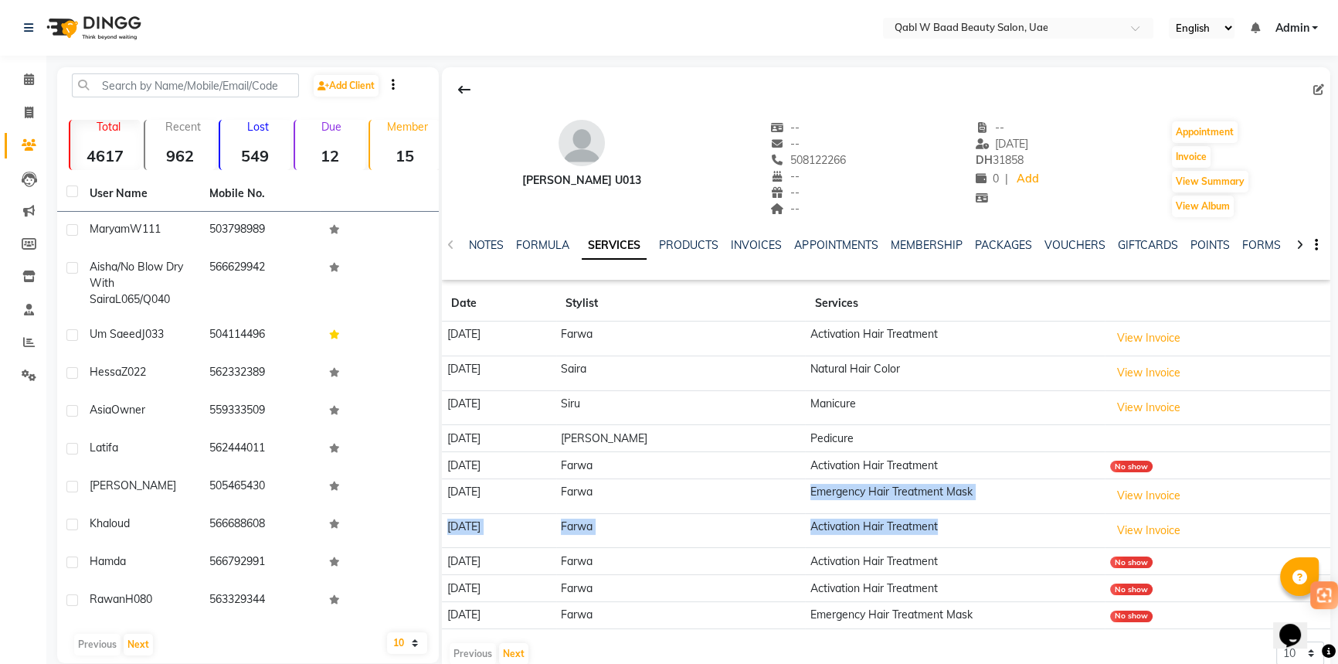
drag, startPoint x: 752, startPoint y: 501, endPoint x: 989, endPoint y: 511, distance: 236.5
click at [989, 511] on tbody "[DATE] Farwa Activation Hair Treatment View Invoice [DATE] Saira Natural Hair C…" at bounding box center [886, 474] width 888 height 307
click at [31, 97] on li "Invoice" at bounding box center [23, 113] width 46 height 33
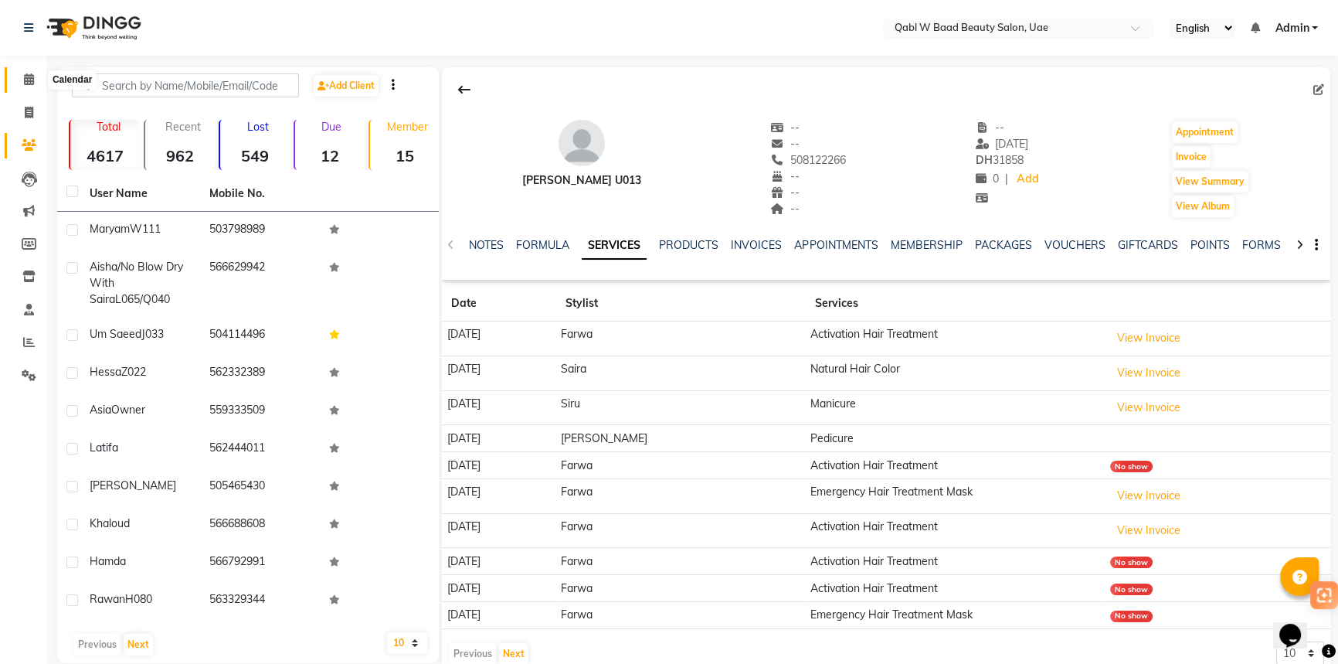
drag, startPoint x: 18, startPoint y: 76, endPoint x: 0, endPoint y: 86, distance: 20.0
click at [18, 76] on span at bounding box center [28, 80] width 27 height 18
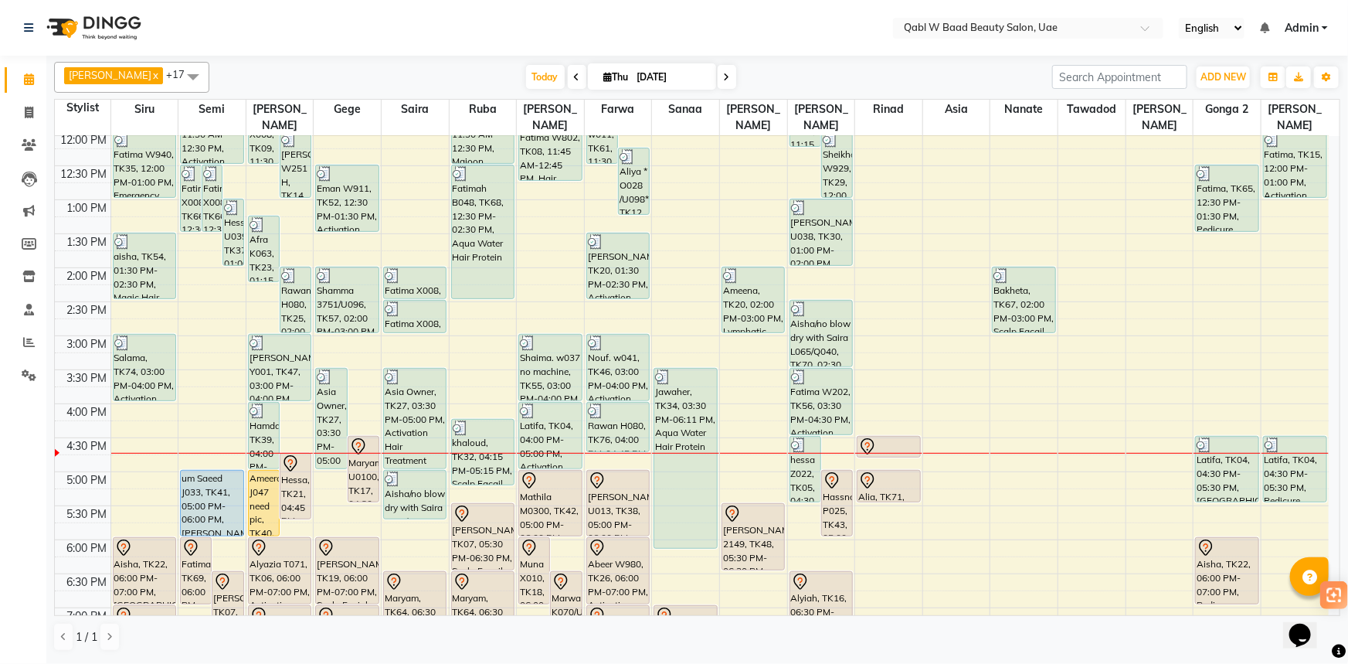
scroll to position [280, 0]
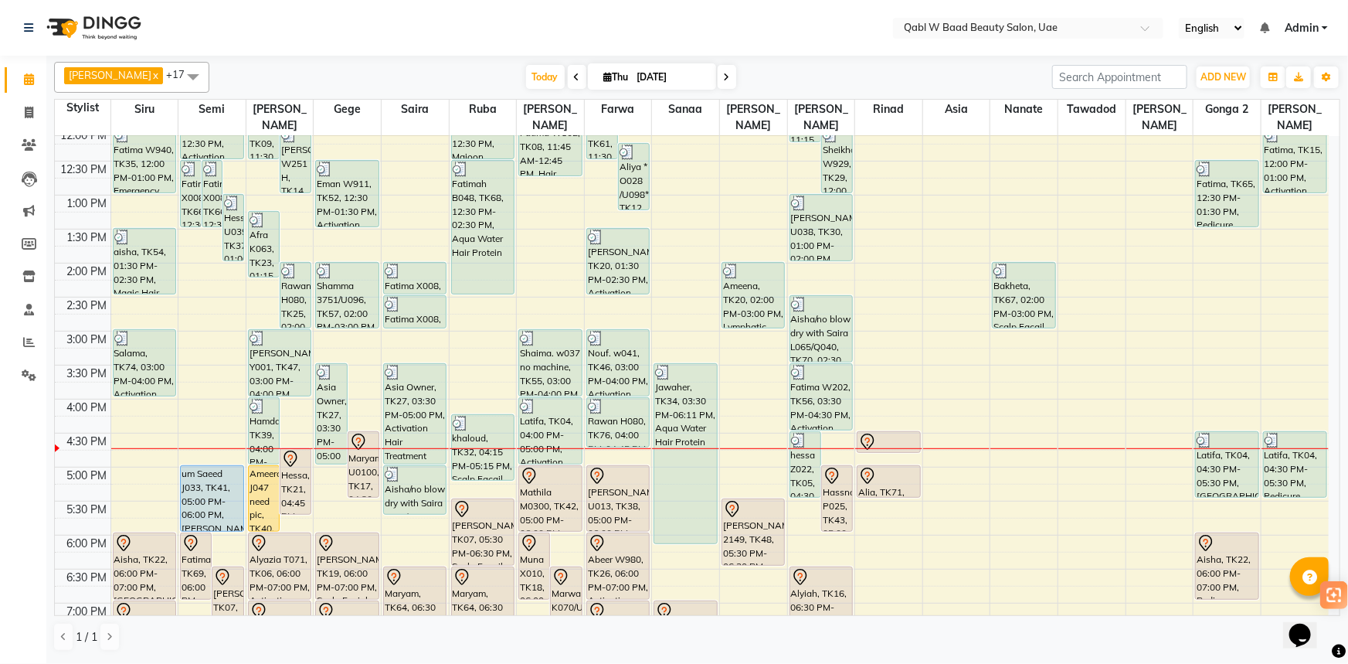
click at [367, 66] on div "[DATE] [DATE]" at bounding box center [630, 77] width 827 height 23
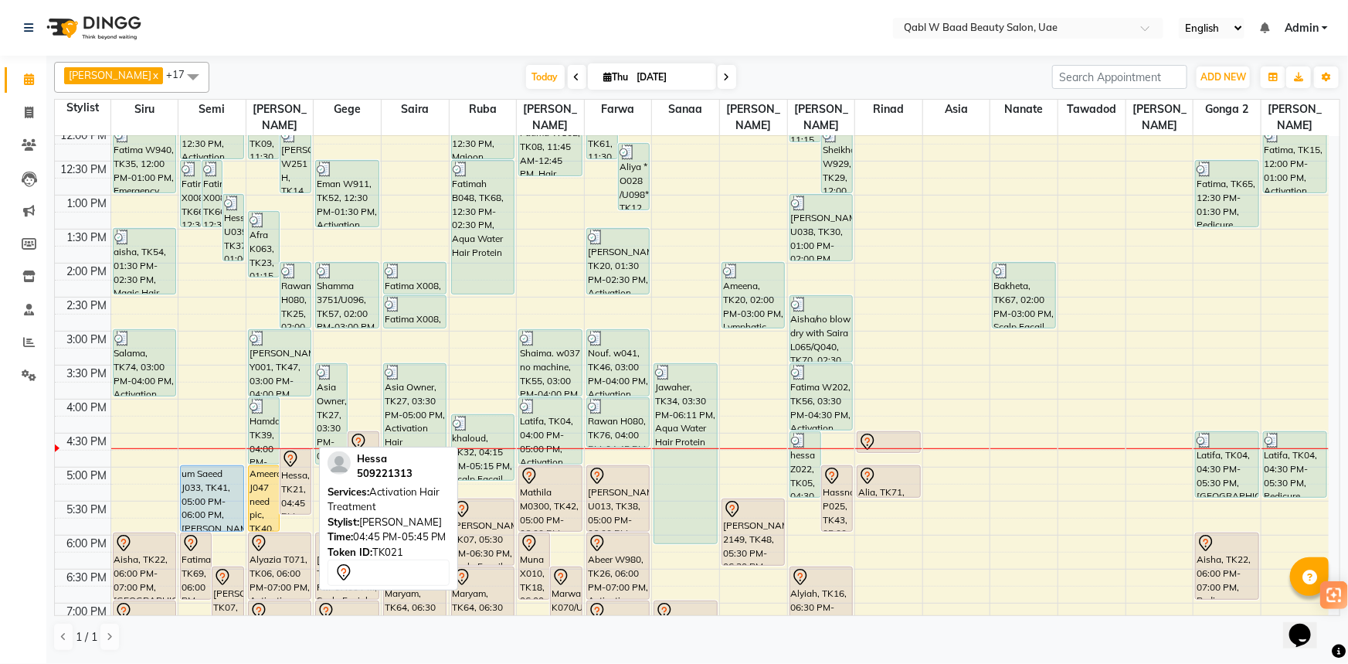
click at [294, 451] on div "Hessa, TK21, 04:45 PM-05:45 PM, Activation Hair Treatment" at bounding box center [295, 481] width 30 height 65
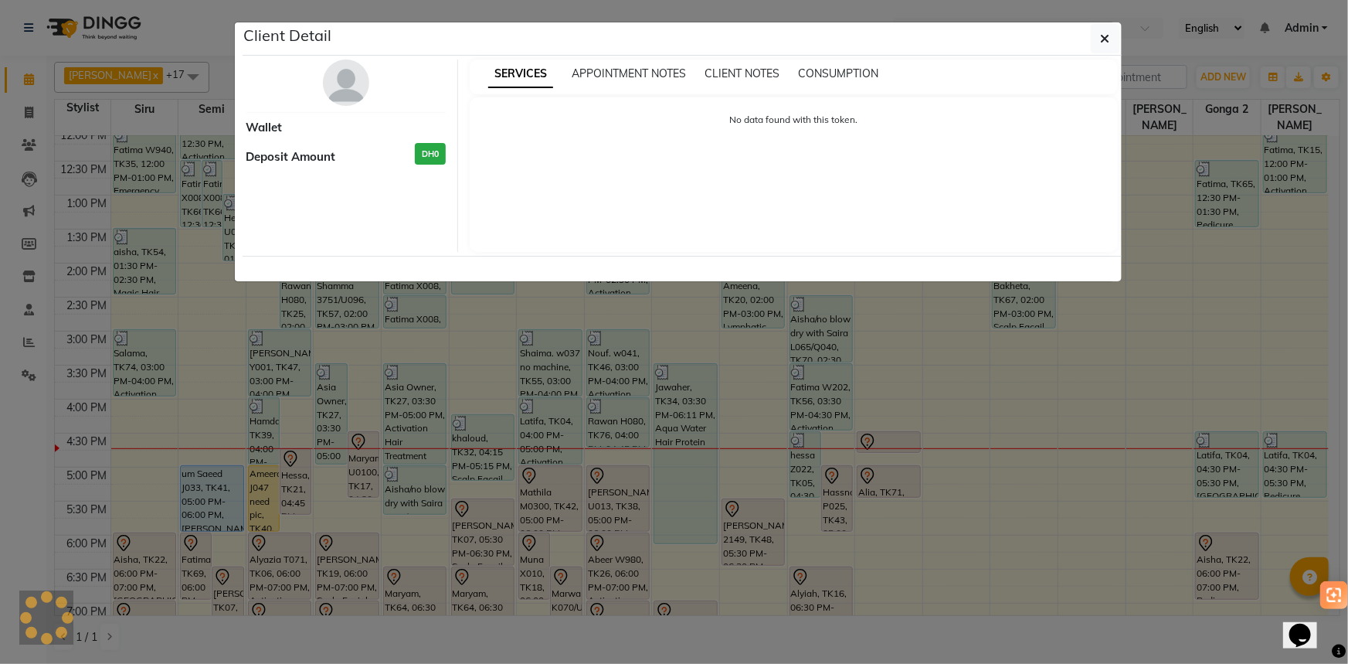
select select "7"
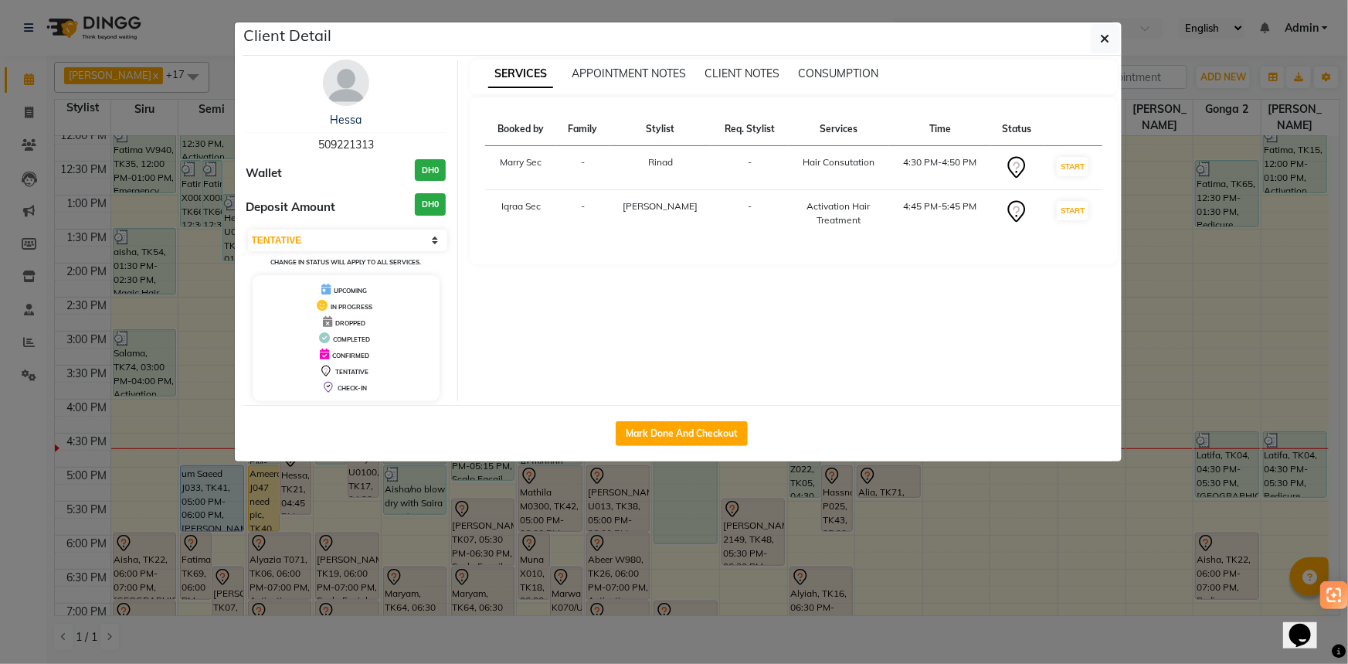
click at [361, 124] on div "Hessa" at bounding box center [346, 120] width 200 height 16
click at [355, 117] on link "Hessa" at bounding box center [346, 120] width 32 height 14
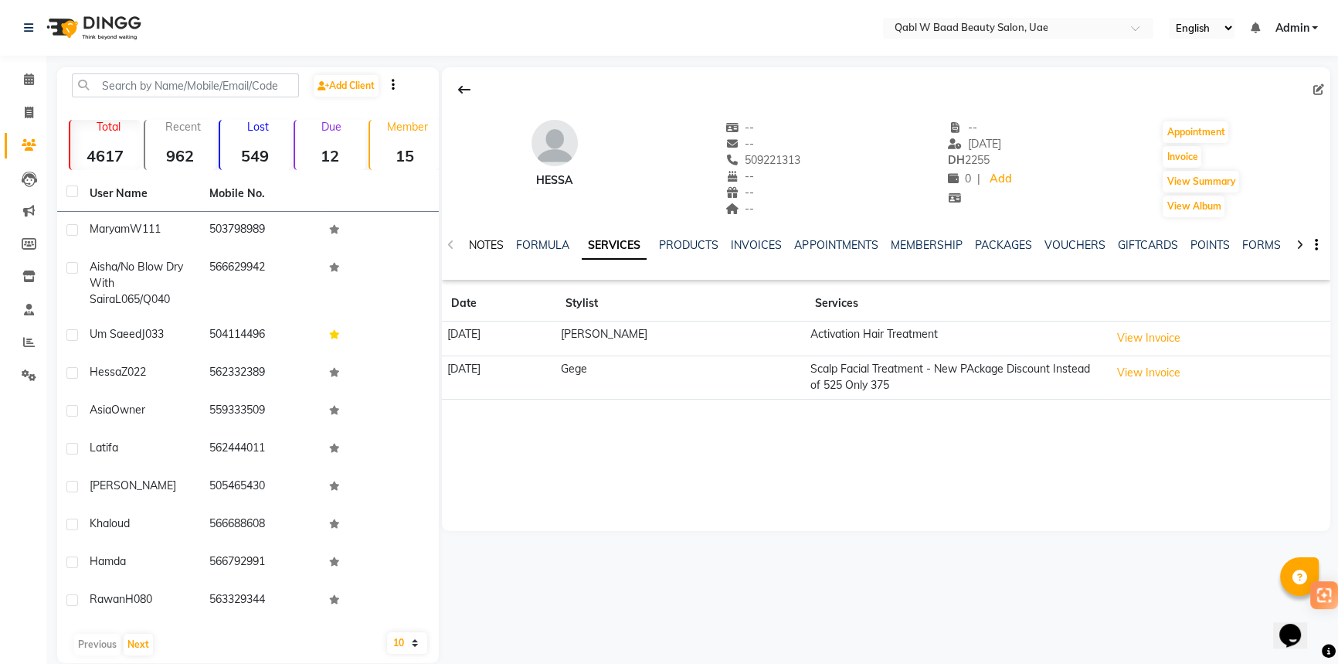
click at [484, 243] on link "NOTES" at bounding box center [486, 245] width 35 height 14
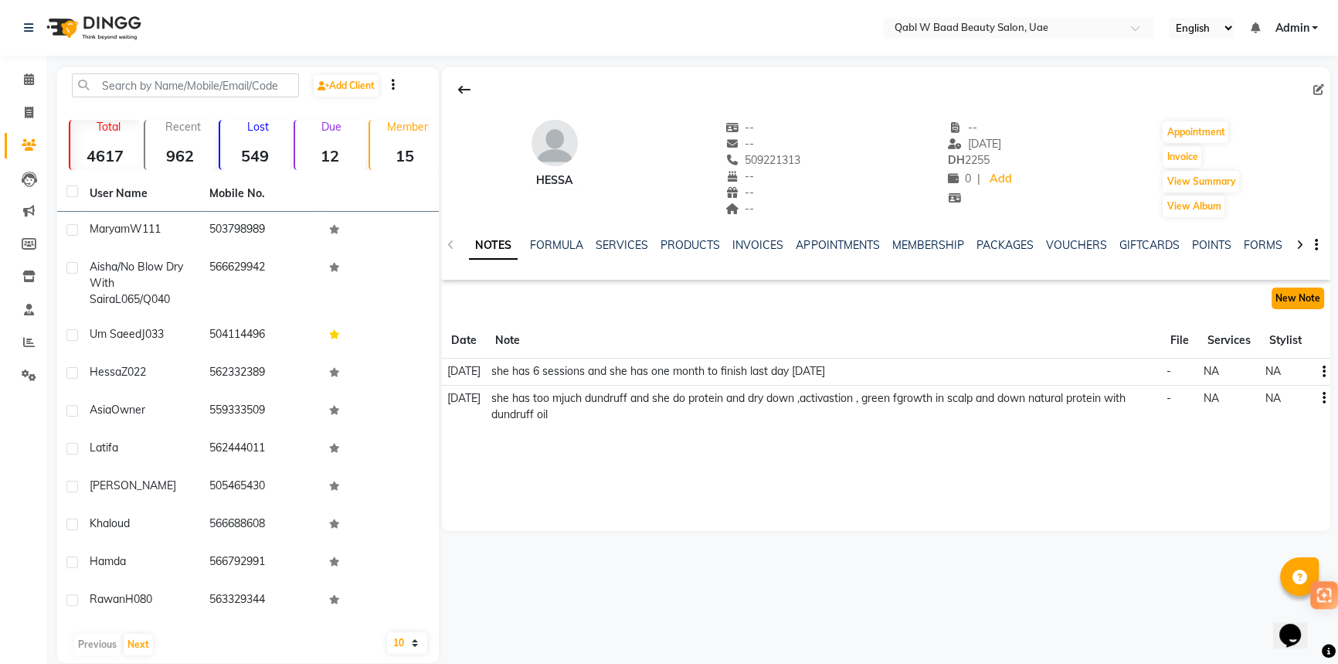
click at [1292, 292] on button "New Note" at bounding box center [1297, 298] width 53 height 22
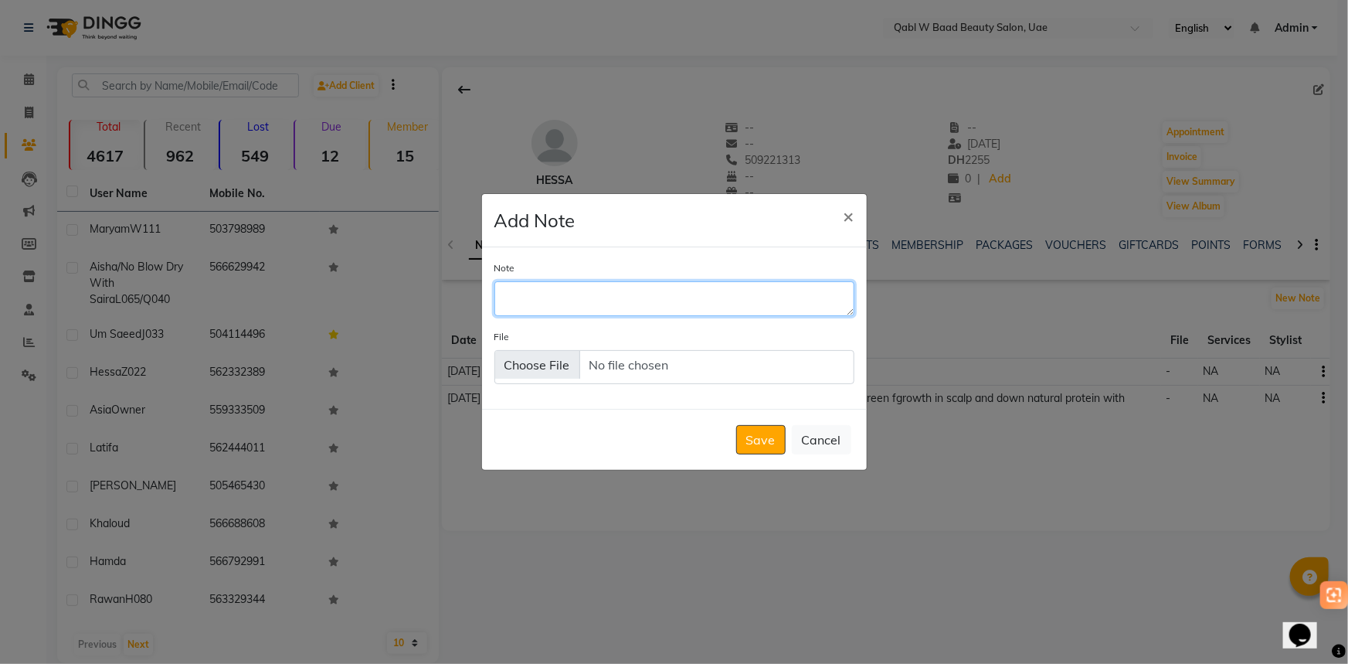
click at [805, 296] on textarea "Note" at bounding box center [674, 298] width 360 height 34
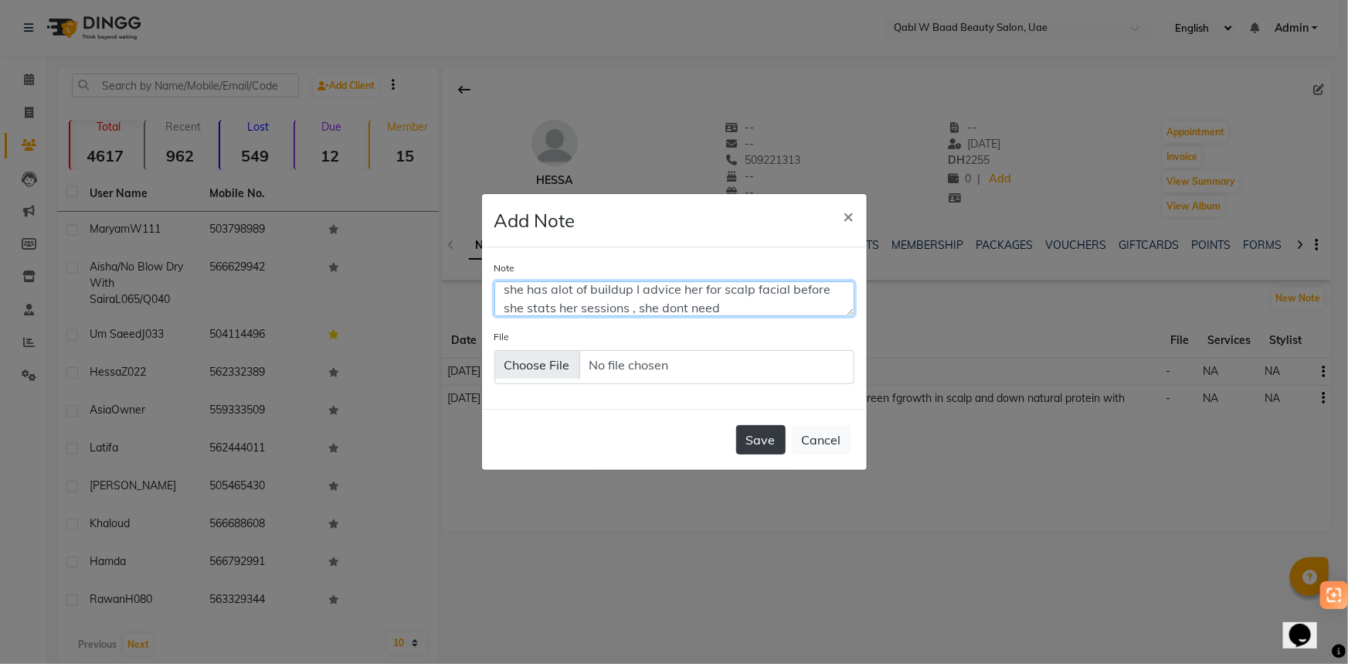
type textarea "she has alot of buildup I advice her for scalp facial before she stats her sess…"
click at [767, 435] on button "Save" at bounding box center [760, 439] width 49 height 29
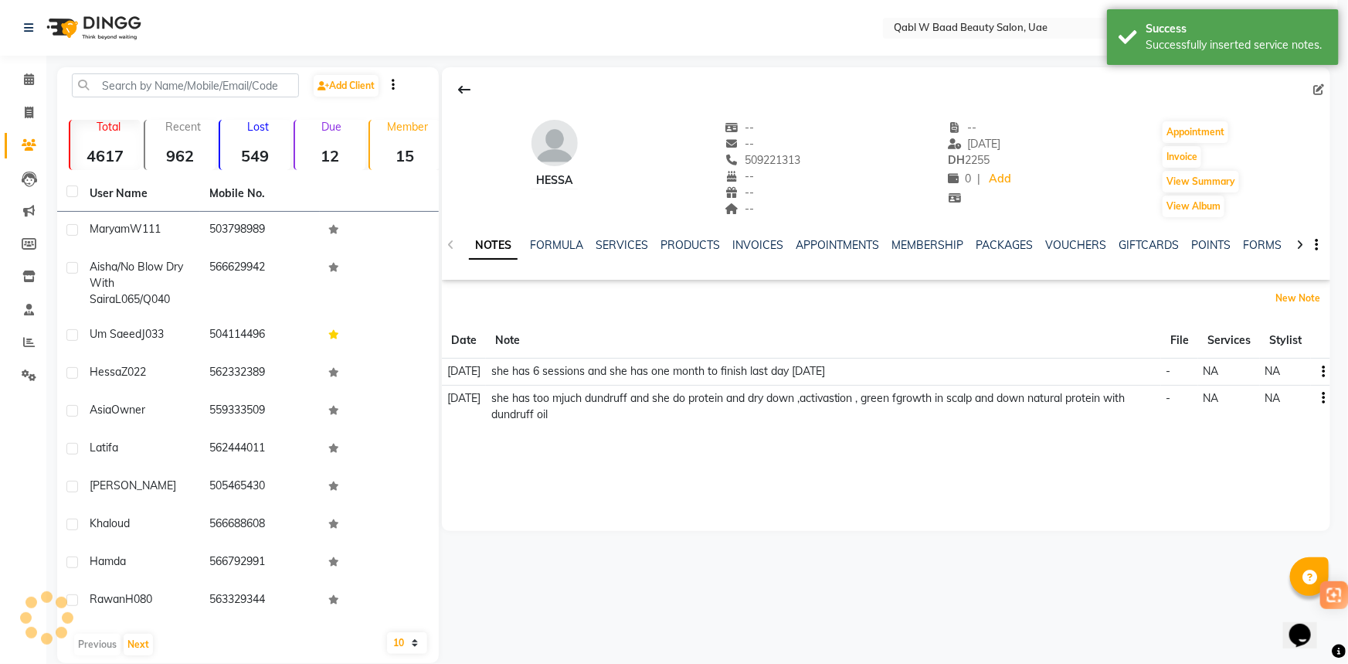
scroll to position [0, 0]
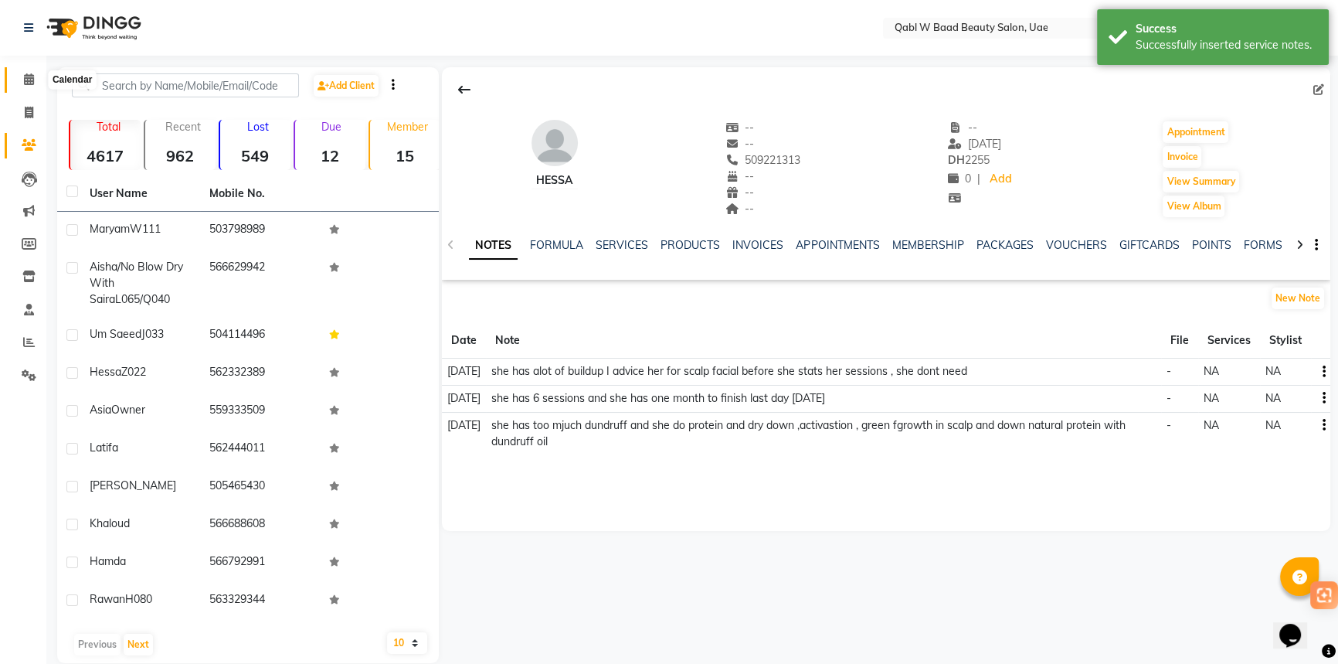
click at [25, 79] on icon at bounding box center [29, 79] width 10 height 12
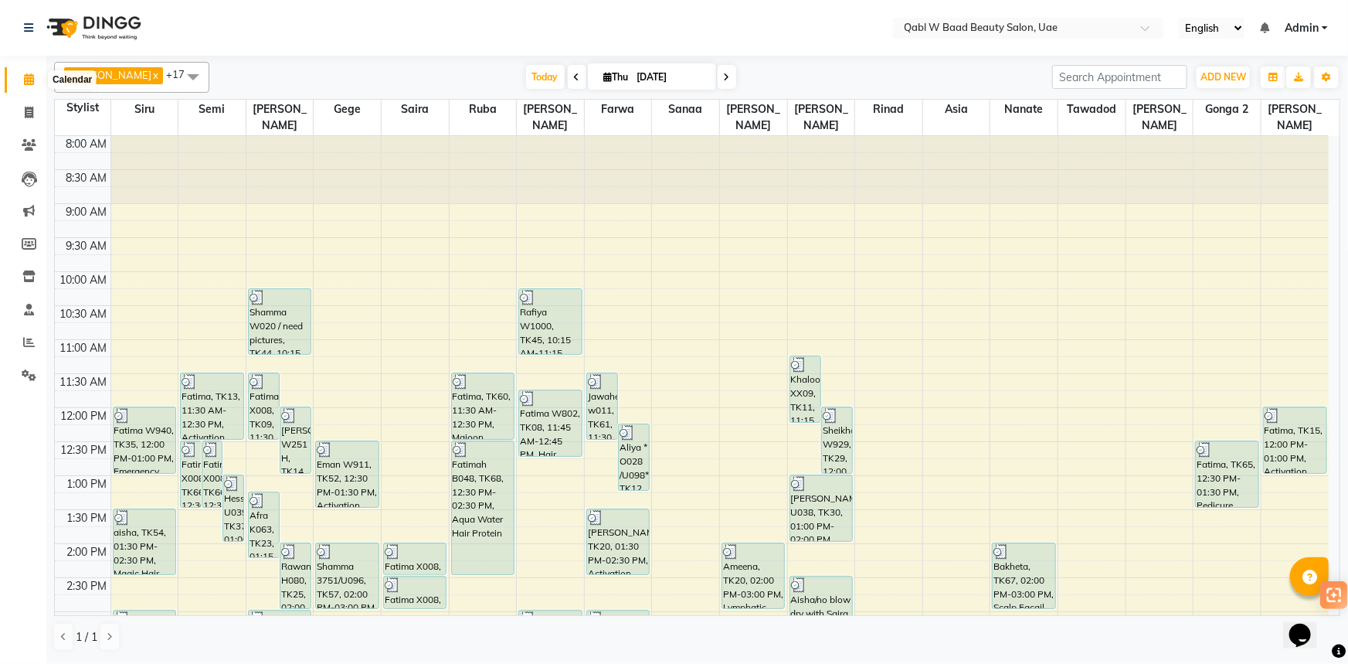
click at [36, 85] on span at bounding box center [28, 80] width 27 height 18
click at [526, 83] on span "Today" at bounding box center [545, 77] width 39 height 24
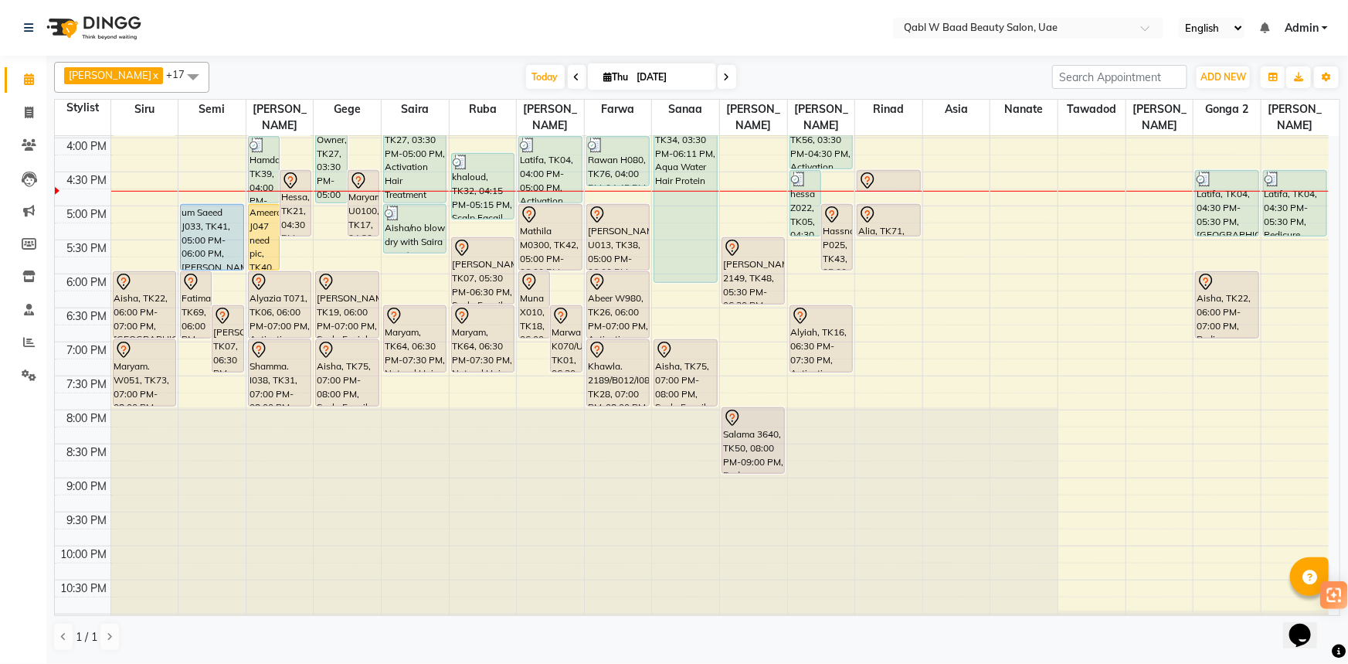
click at [596, 85] on span "[DATE]" at bounding box center [652, 76] width 128 height 26
click at [600, 80] on span "Thu" at bounding box center [616, 77] width 32 height 12
select select "9"
select select "2025"
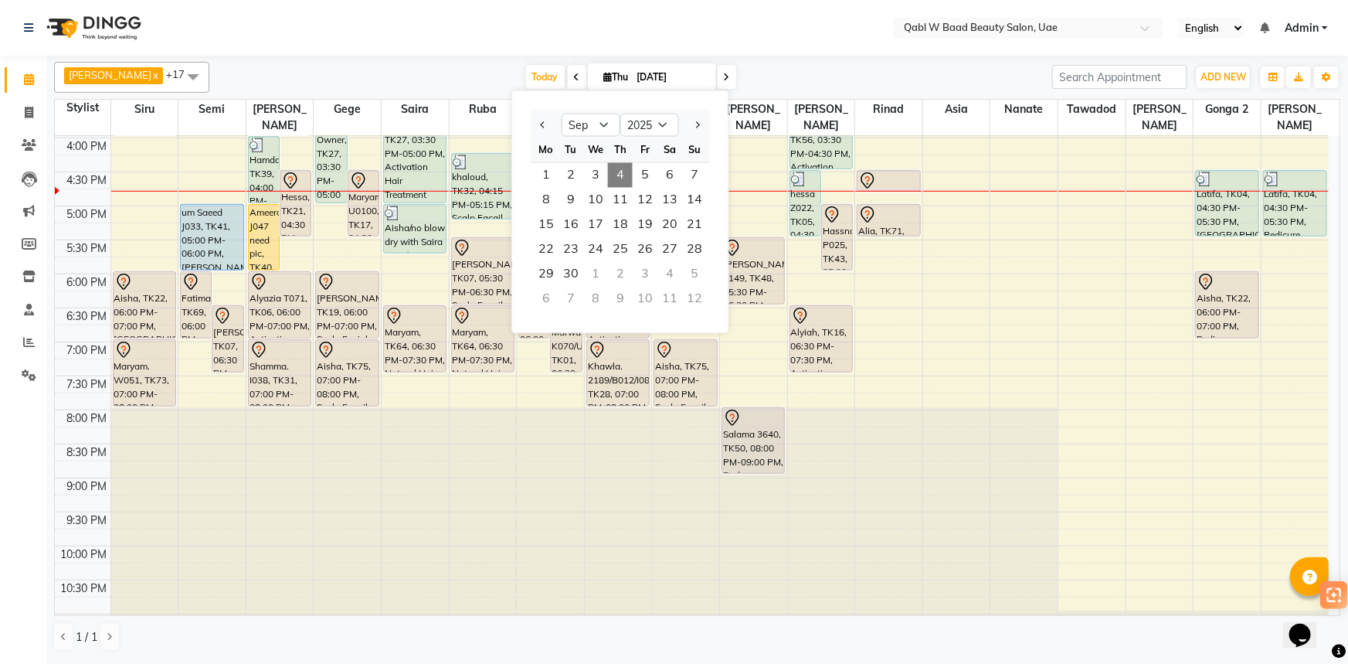
click at [632, 177] on span "4" at bounding box center [620, 175] width 25 height 25
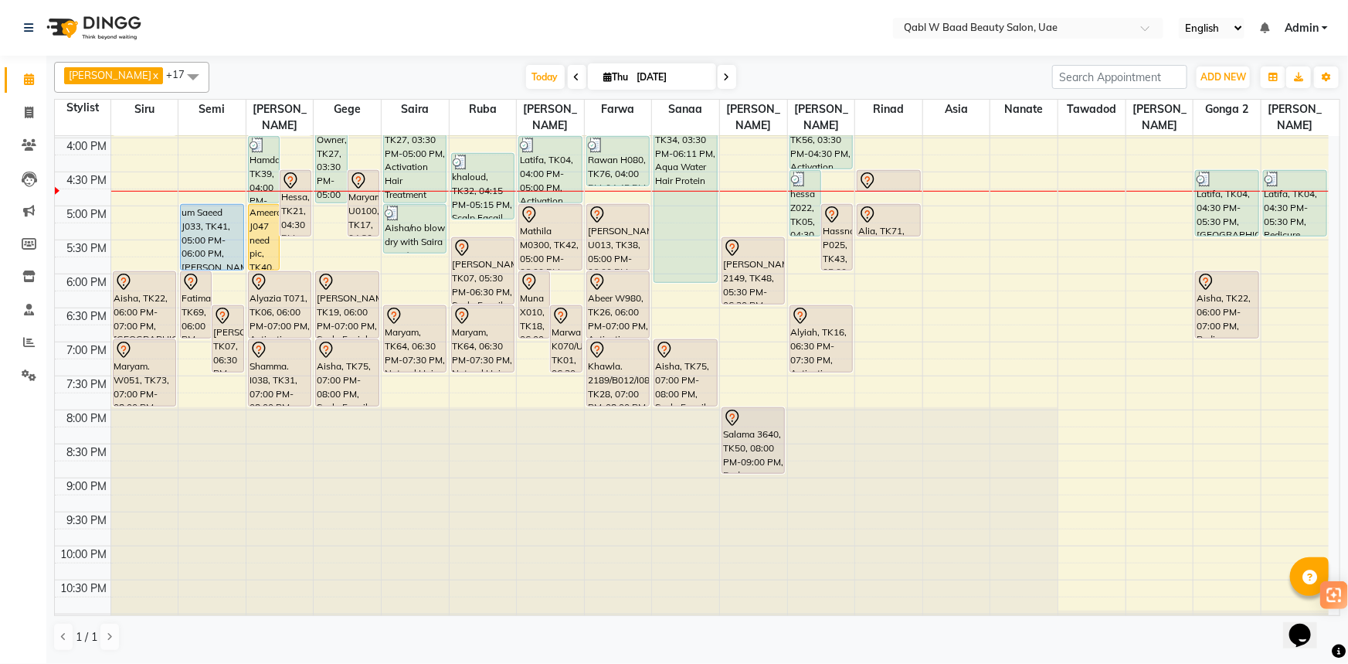
click at [609, 59] on div "[PERSON_NAME] x Siru x [PERSON_NAME] x Semi x Sanaa x Saira x [PERSON_NAME] x N…" at bounding box center [697, 357] width 1286 height 602
click at [609, 83] on span "[DATE]" at bounding box center [652, 76] width 128 height 26
click at [633, 81] on input "[DATE]" at bounding box center [671, 77] width 77 height 23
select select "9"
select select "2025"
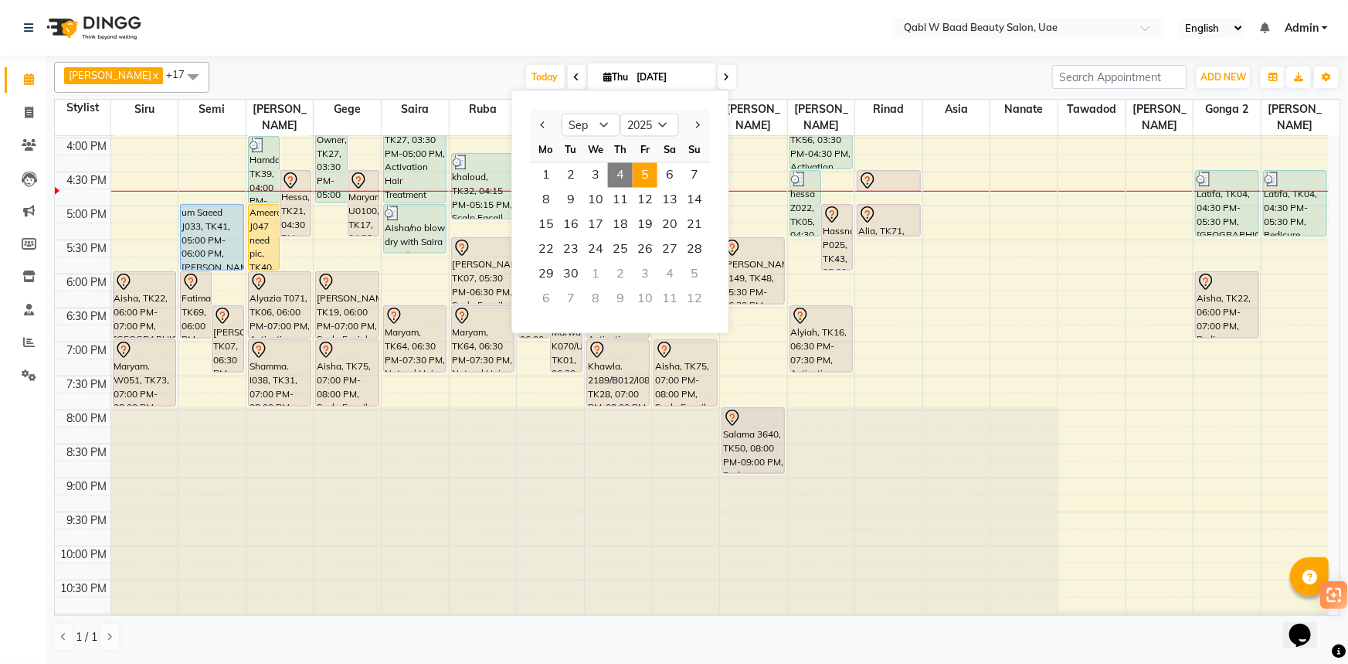
click at [640, 173] on span "5" at bounding box center [645, 175] width 25 height 25
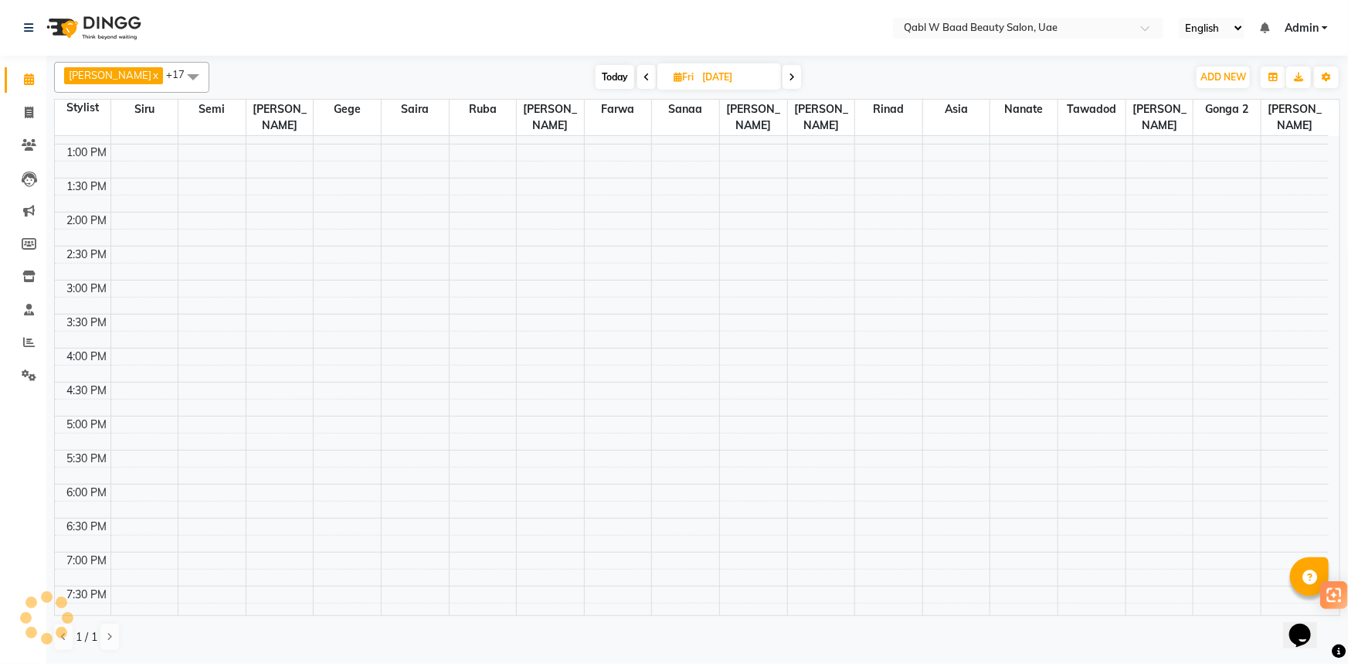
scroll to position [120, 0]
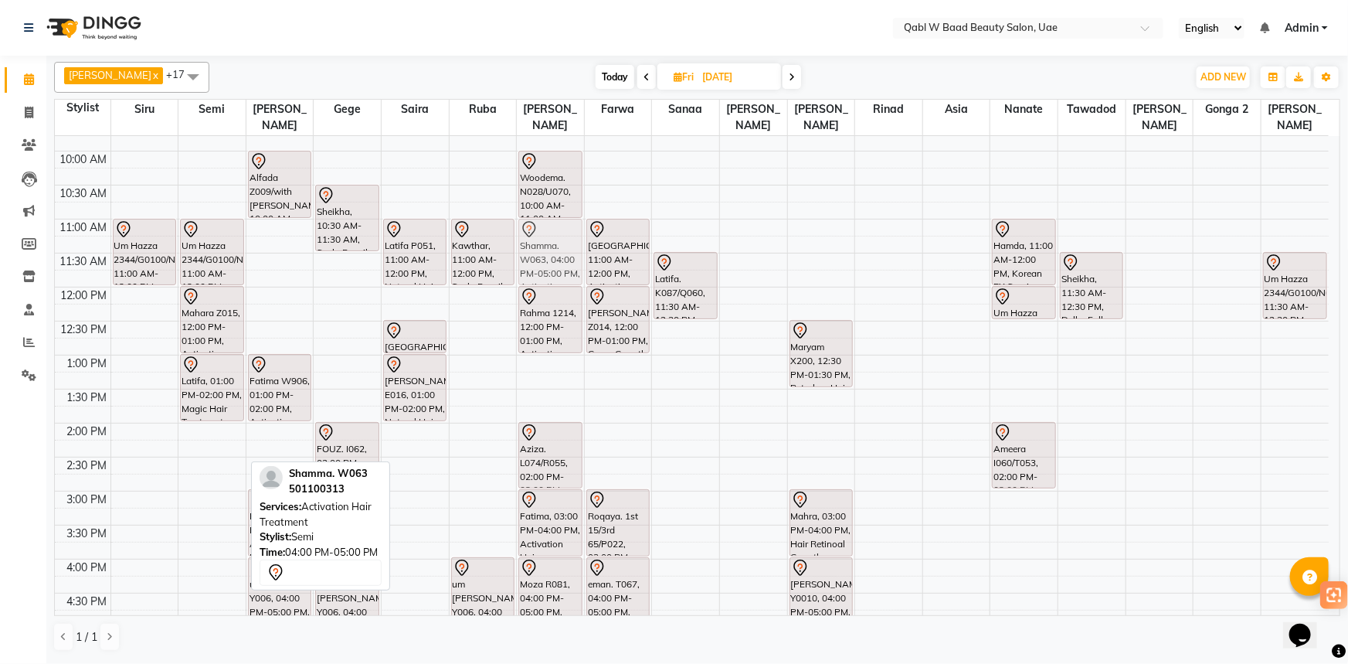
drag, startPoint x: 205, startPoint y: 576, endPoint x: 548, endPoint y: 241, distance: 480.1
click at [548, 241] on tr "Um Hazza 2344/G0100/N076, 11:00 AM-12:00 PM, Pedicure Um Hazza 2344/G0100/N076,…" at bounding box center [692, 558] width 1274 height 1087
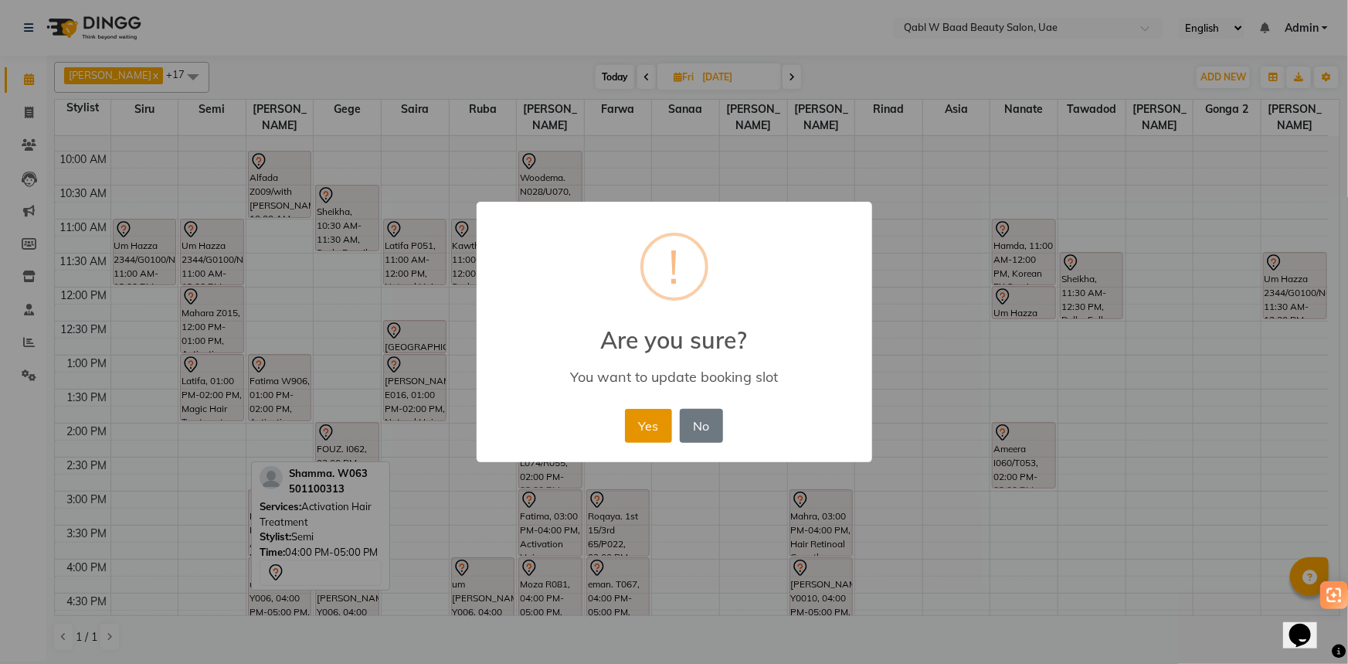
click at [634, 415] on button "Yes" at bounding box center [648, 426] width 47 height 34
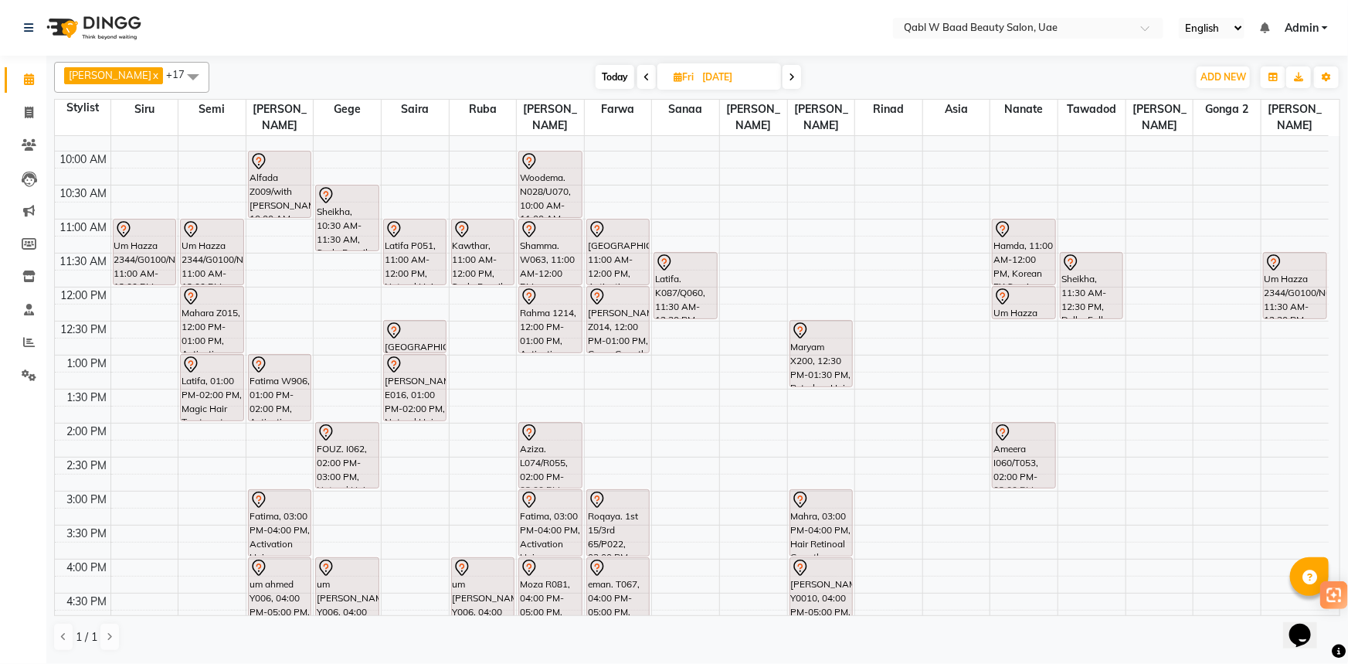
click at [599, 81] on span "Today" at bounding box center [615, 77] width 39 height 24
type input "[DATE]"
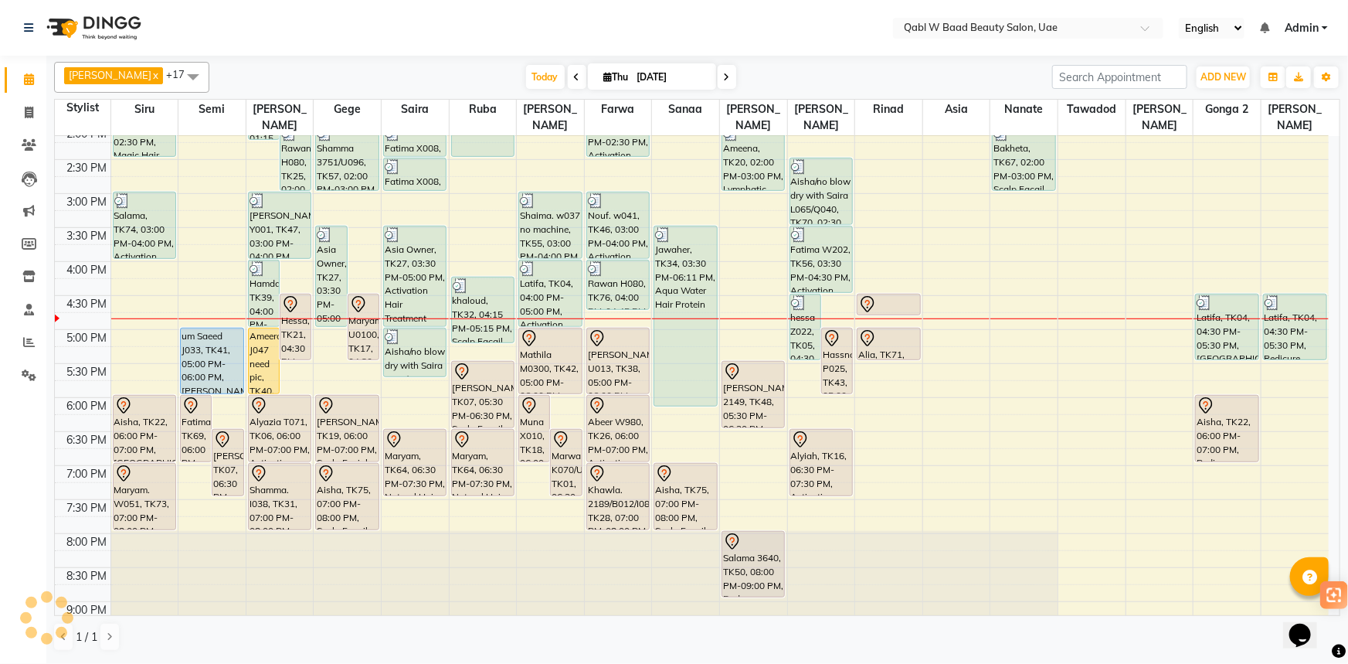
scroll to position [402, 0]
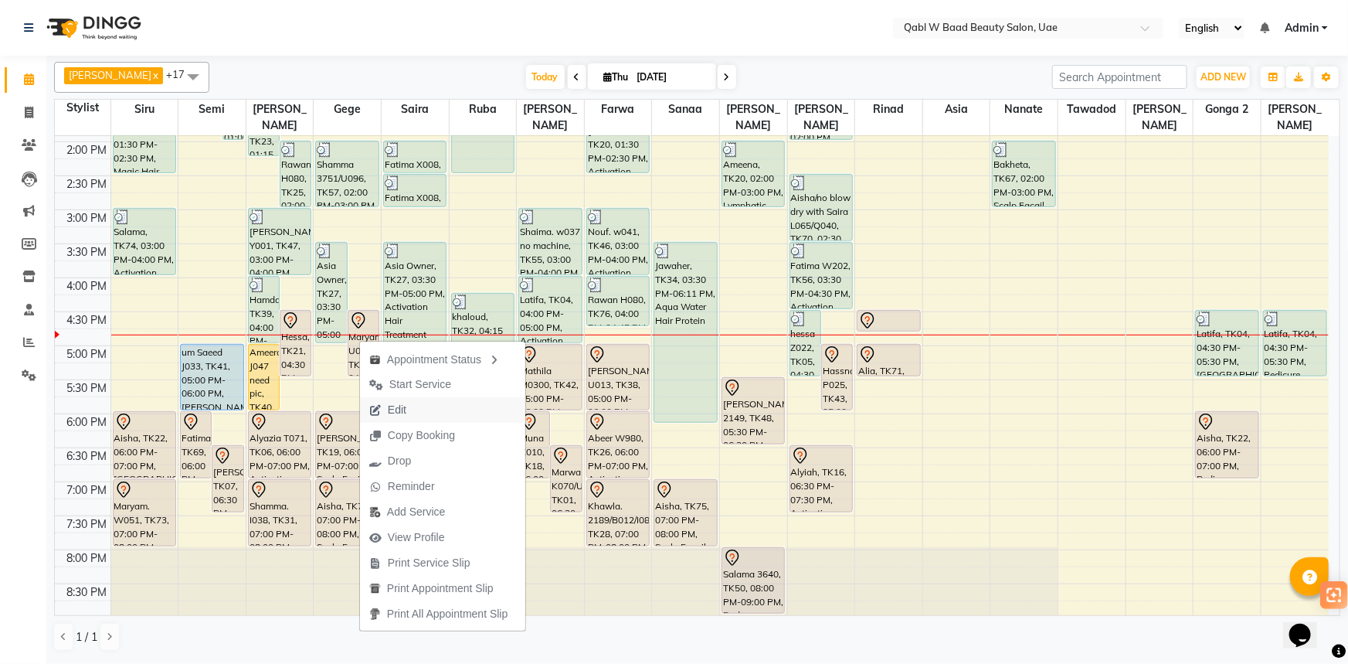
click at [429, 417] on button "Edit" at bounding box center [442, 409] width 165 height 25
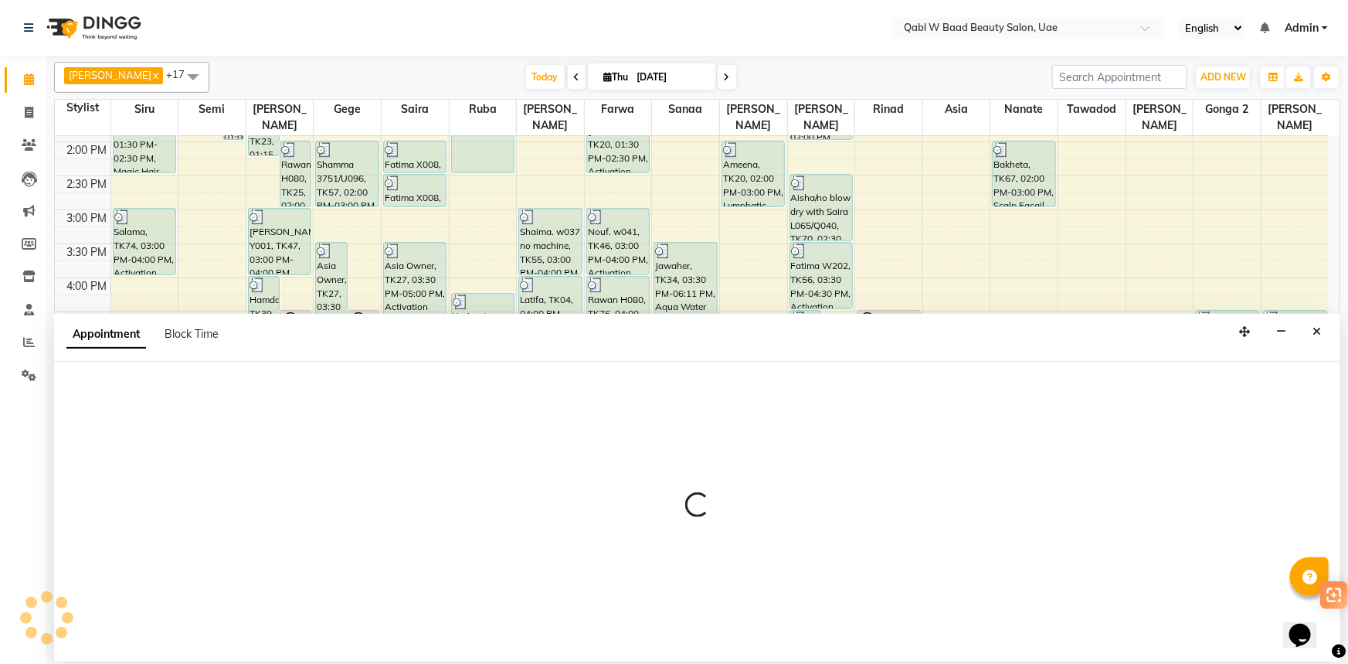
select select "tentative"
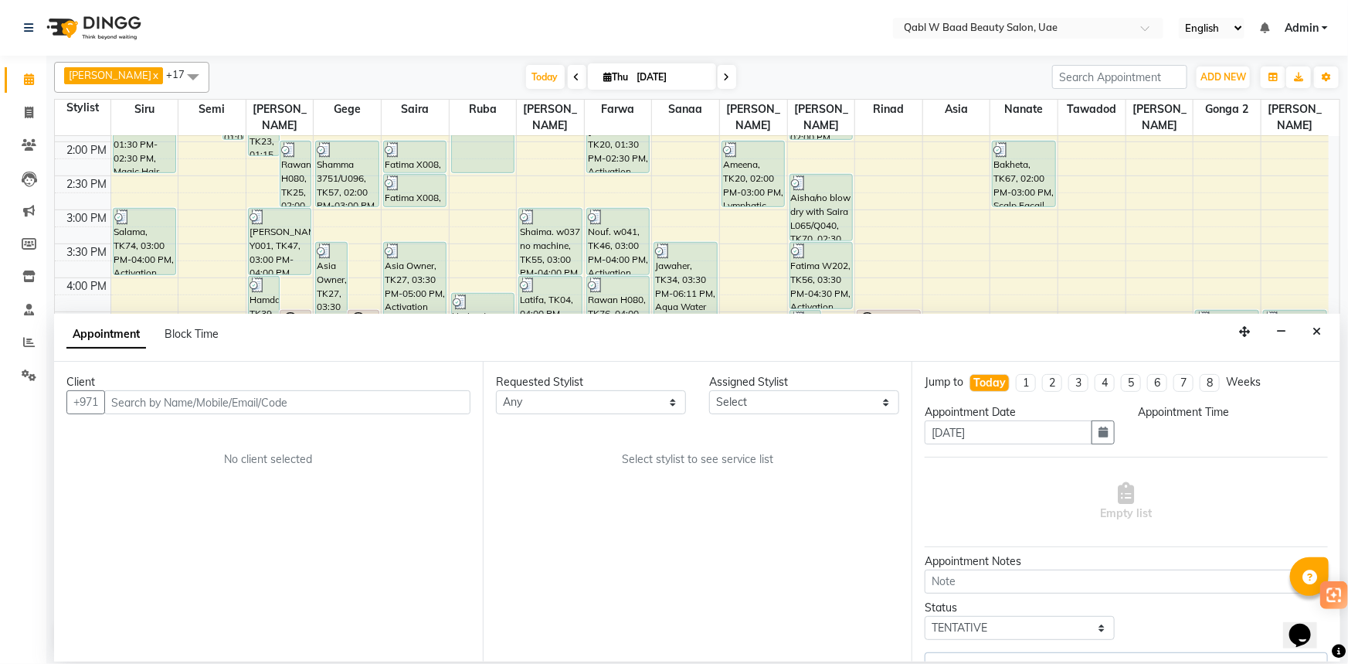
scroll to position [0, 0]
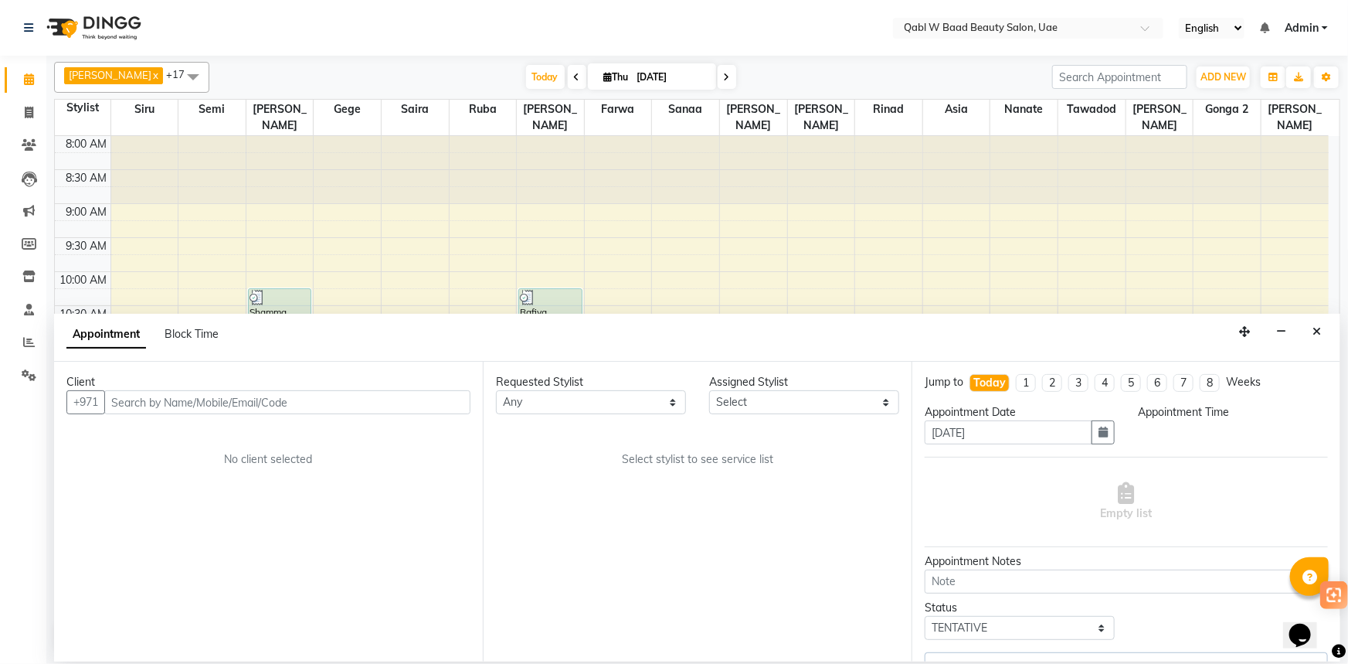
select select "56772"
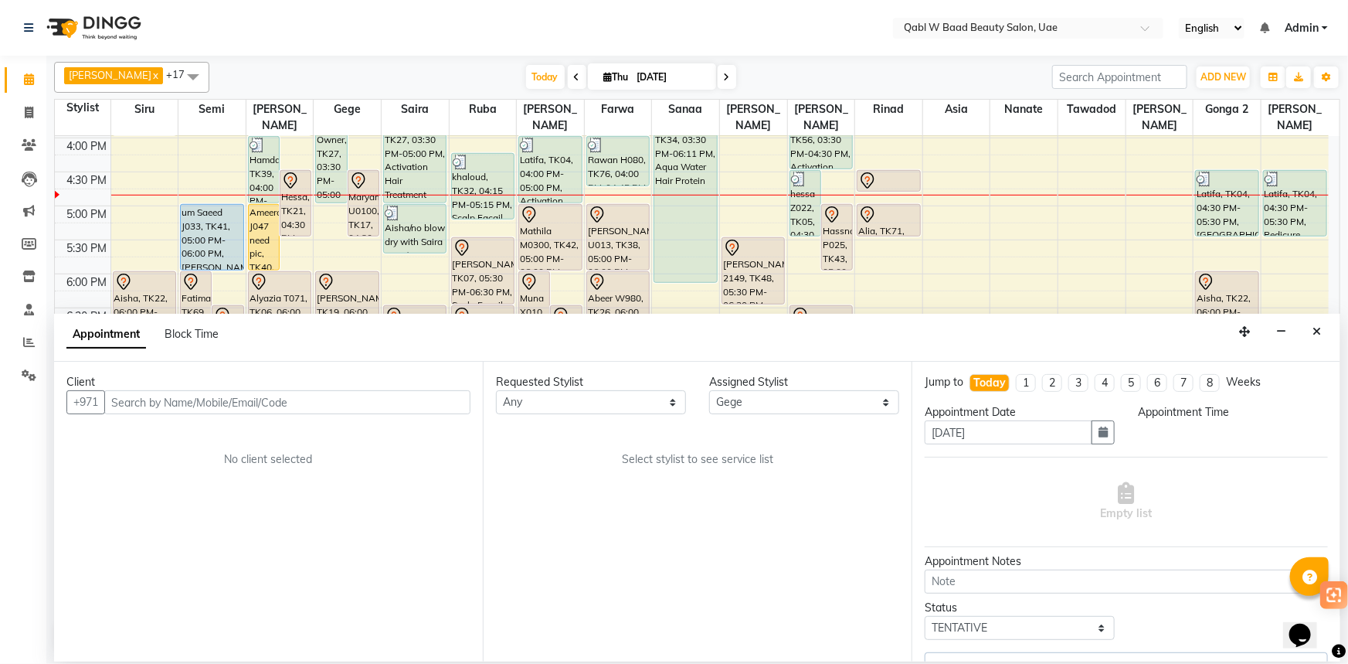
select select "990"
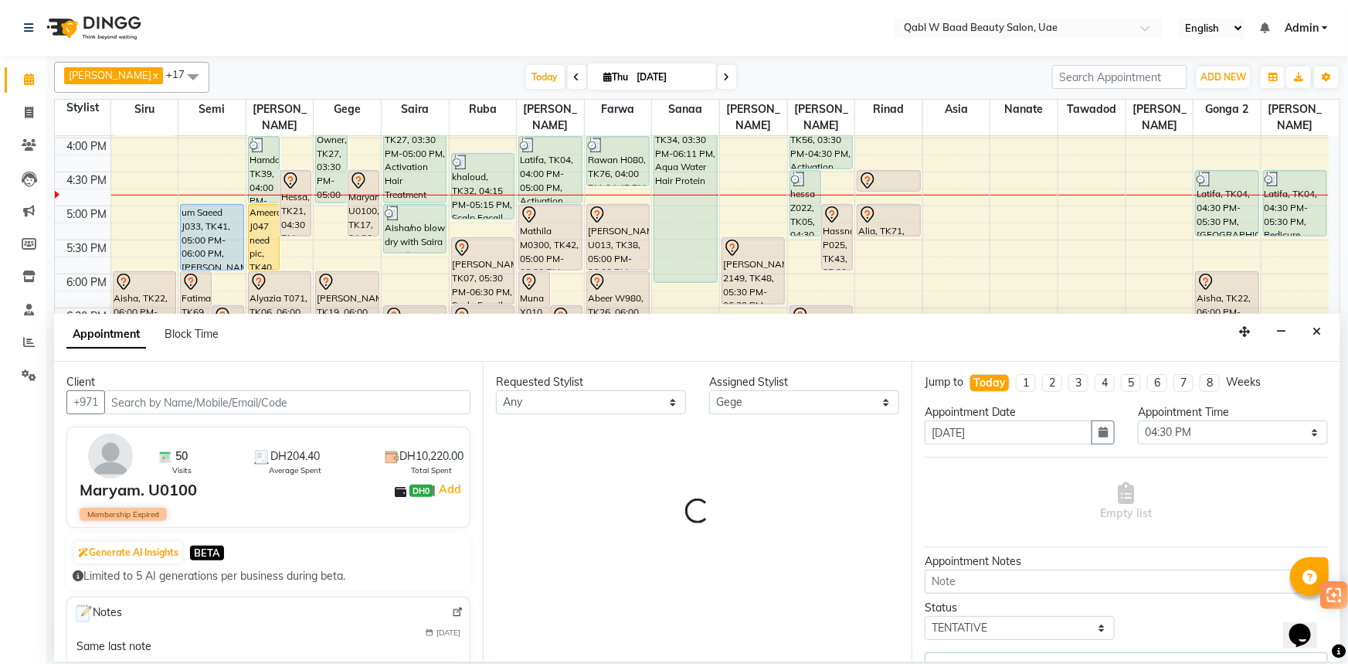
select select "3488"
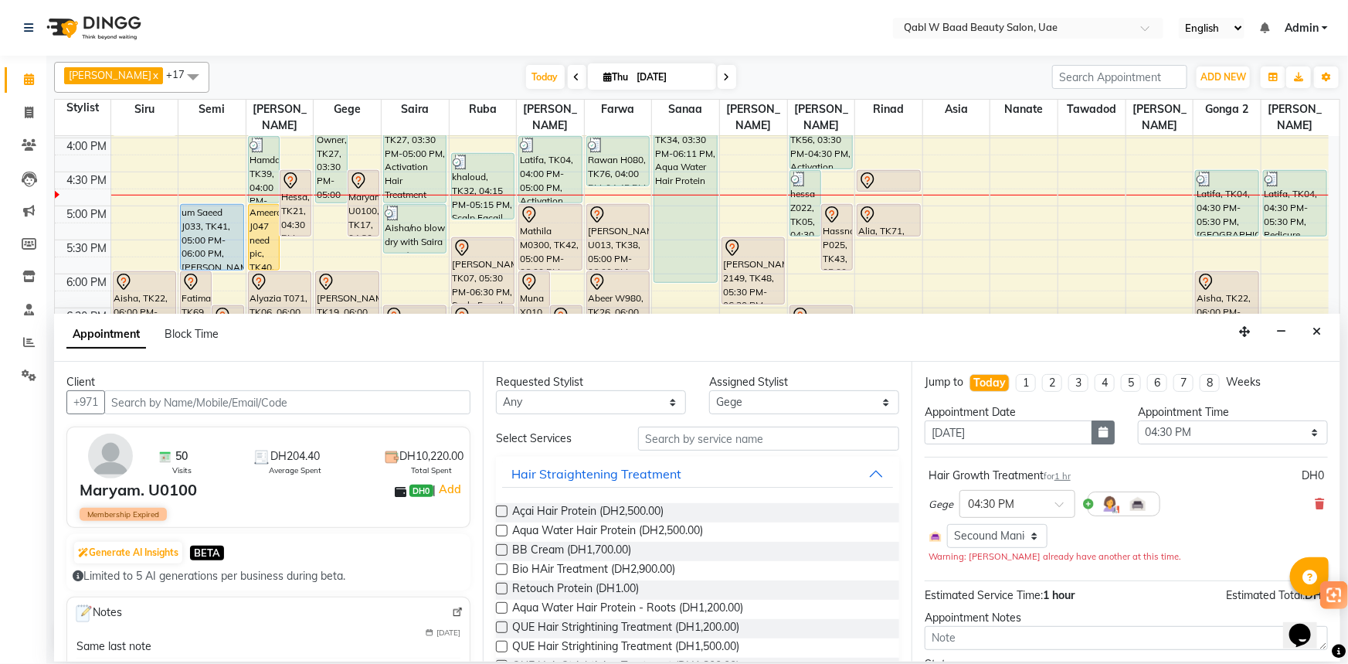
click at [1099, 431] on icon "button" at bounding box center [1102, 431] width 9 height 11
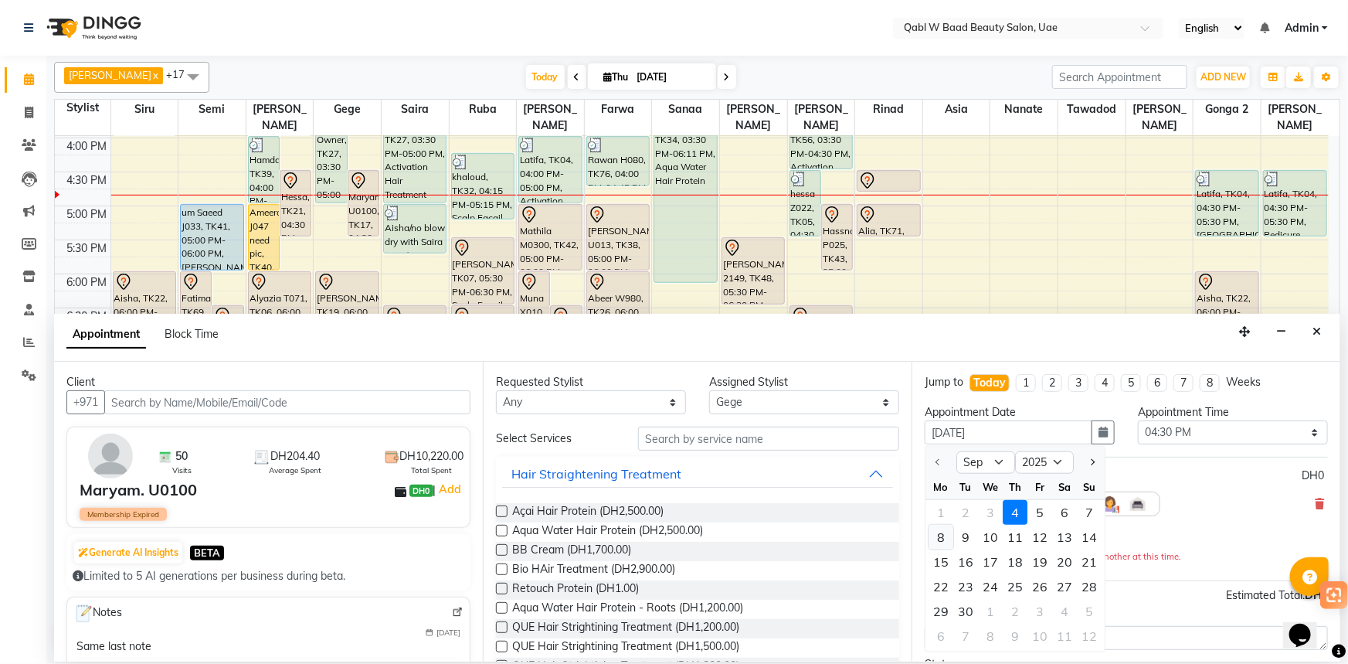
click at [950, 539] on div "8" at bounding box center [940, 536] width 25 height 25
type input "[DATE]"
select select "990"
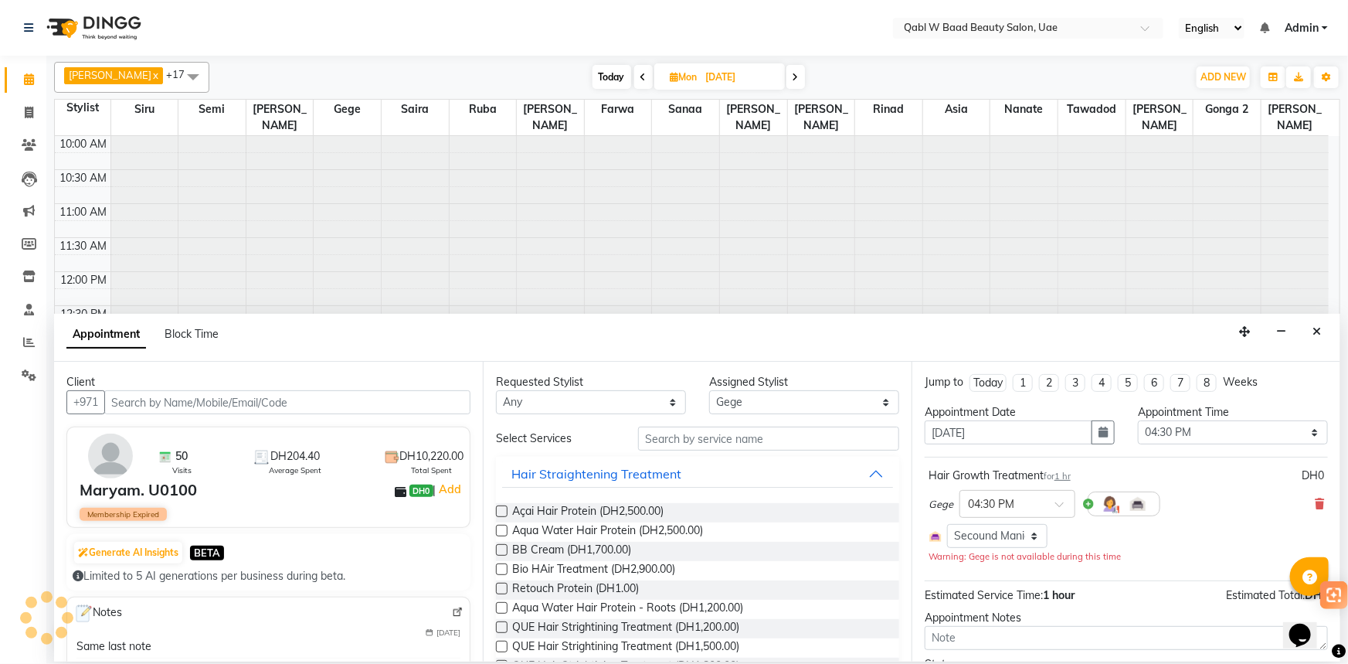
scroll to position [407, 0]
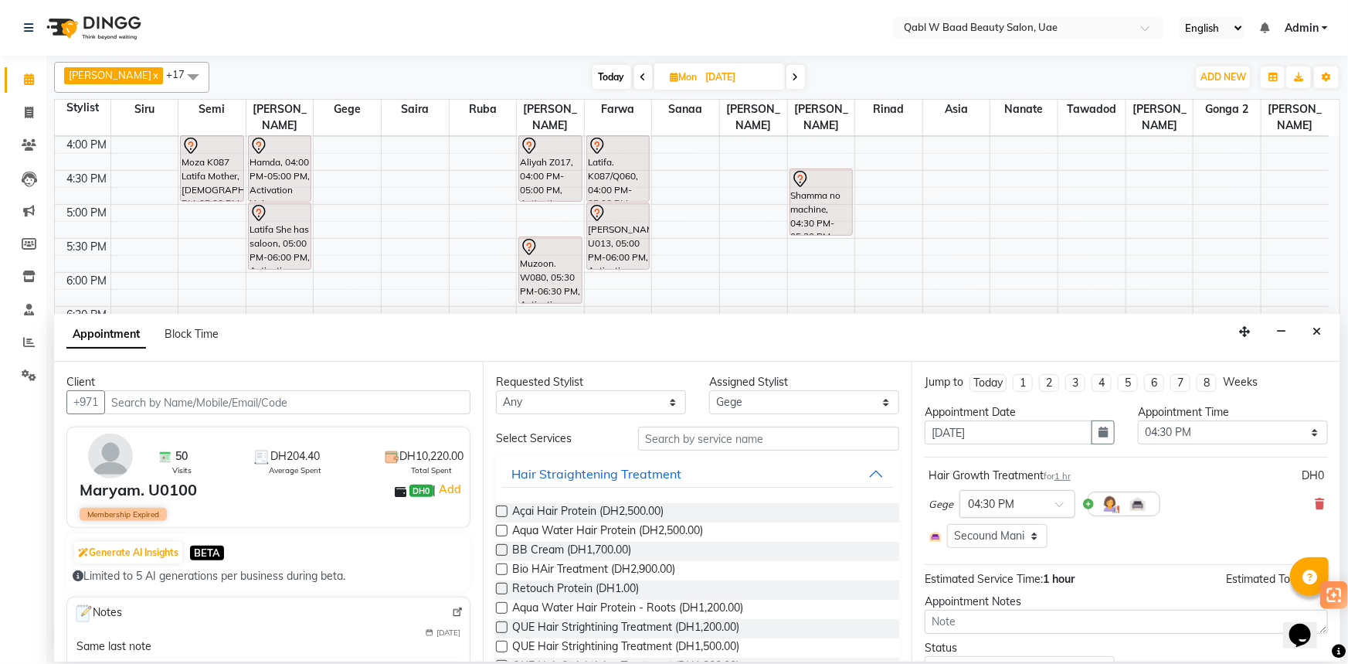
click at [968, 502] on input "text" at bounding box center [1002, 502] width 68 height 16
click at [1007, 610] on div "04:00 PM" at bounding box center [1017, 616] width 114 height 29
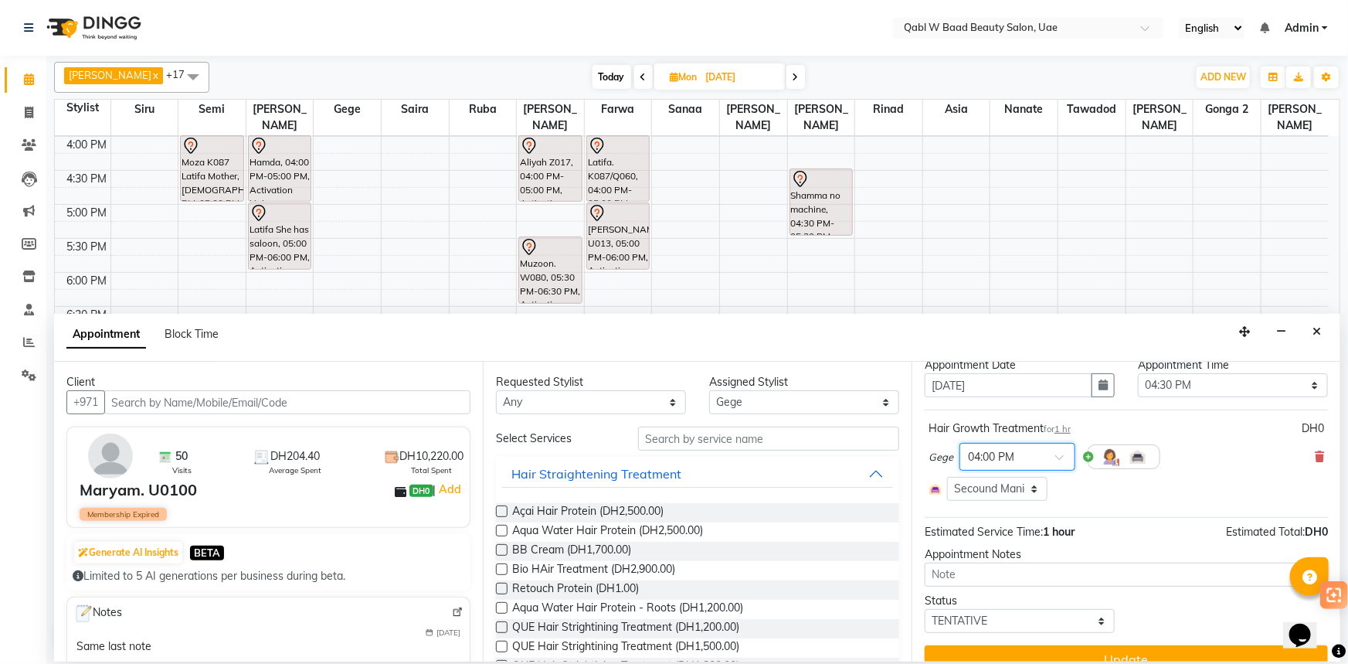
scroll to position [70, 0]
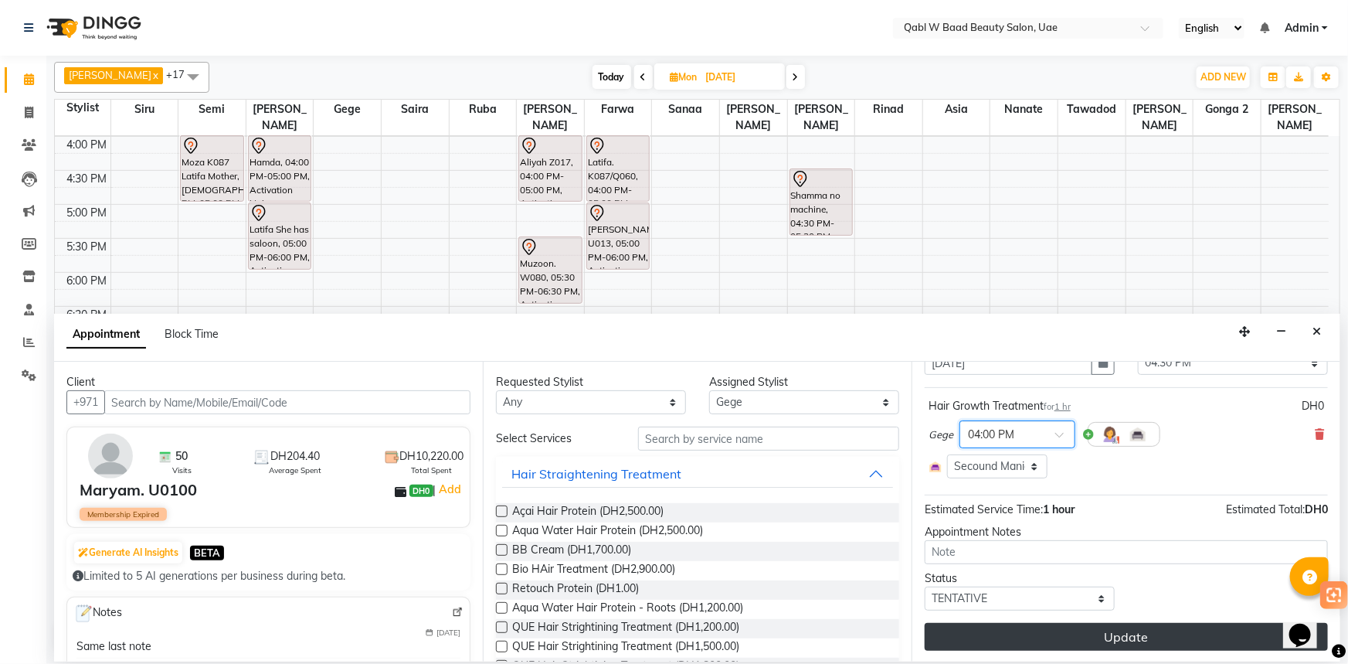
click at [1020, 623] on button "Update" at bounding box center [1126, 637] width 403 height 28
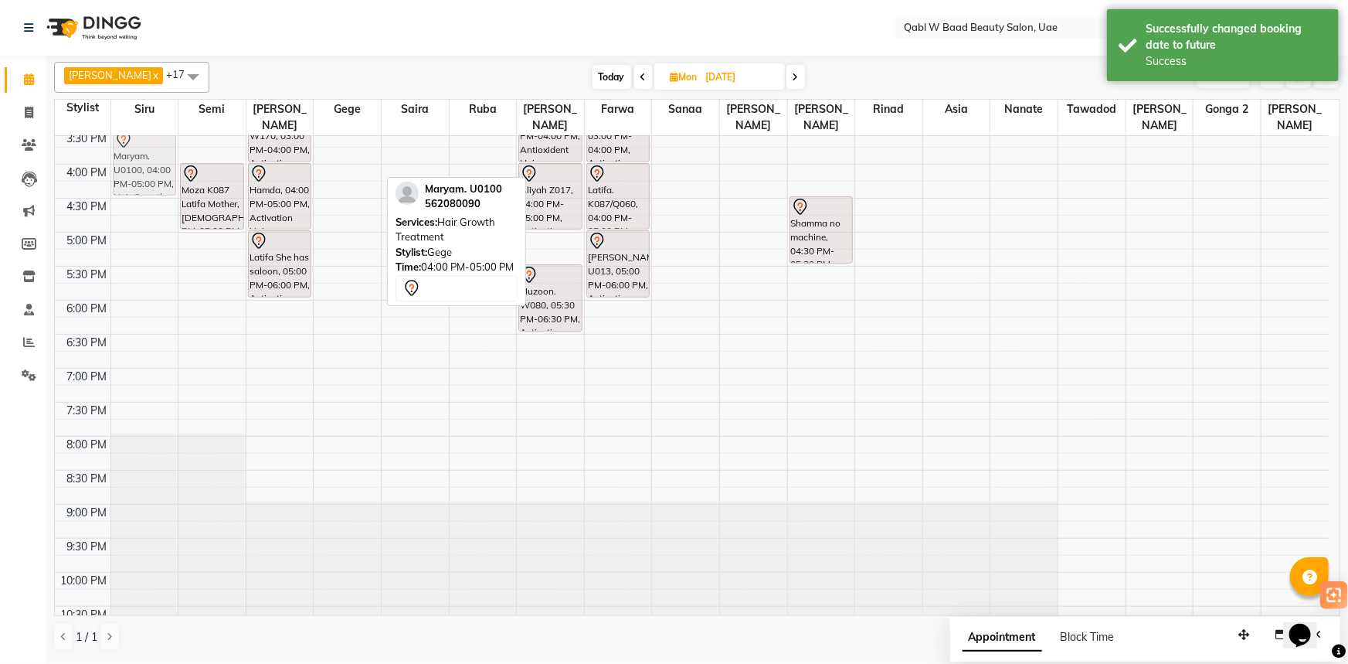
scroll to position [378, 0]
drag, startPoint x: 355, startPoint y: 146, endPoint x: 149, endPoint y: 179, distance: 208.1
click at [149, 179] on tr "Fatima X008, 11:00 AM-12:00 PM, Activation Hair Treatment Maryam. U0100, 04:00 …" at bounding box center [692, 232] width 1274 height 951
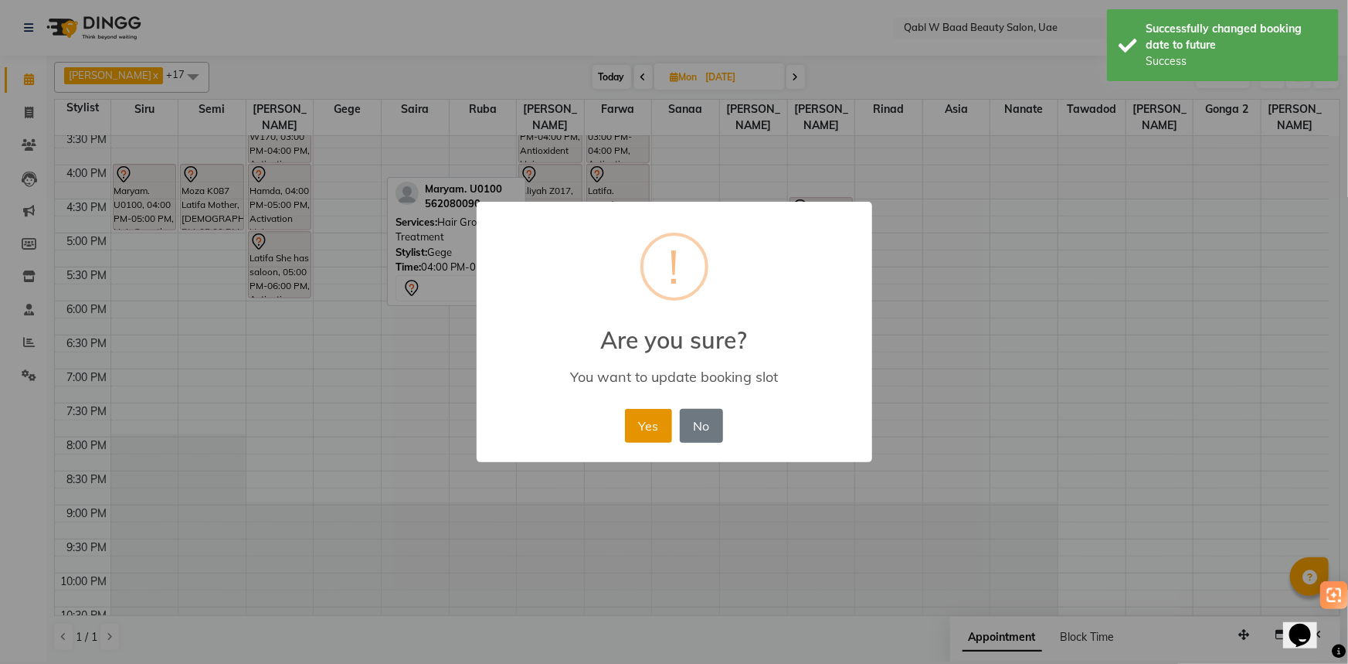
click at [662, 425] on button "Yes" at bounding box center [648, 426] width 47 height 34
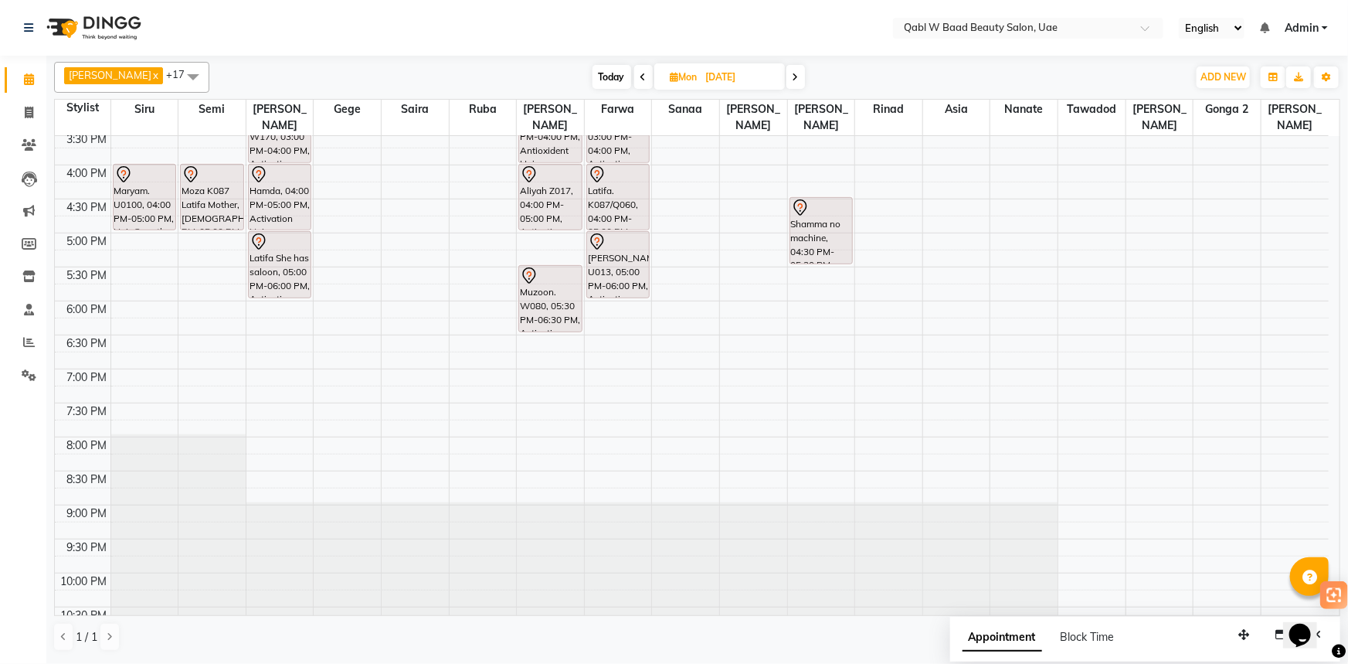
click at [592, 82] on span "Today" at bounding box center [611, 77] width 39 height 24
type input "[DATE]"
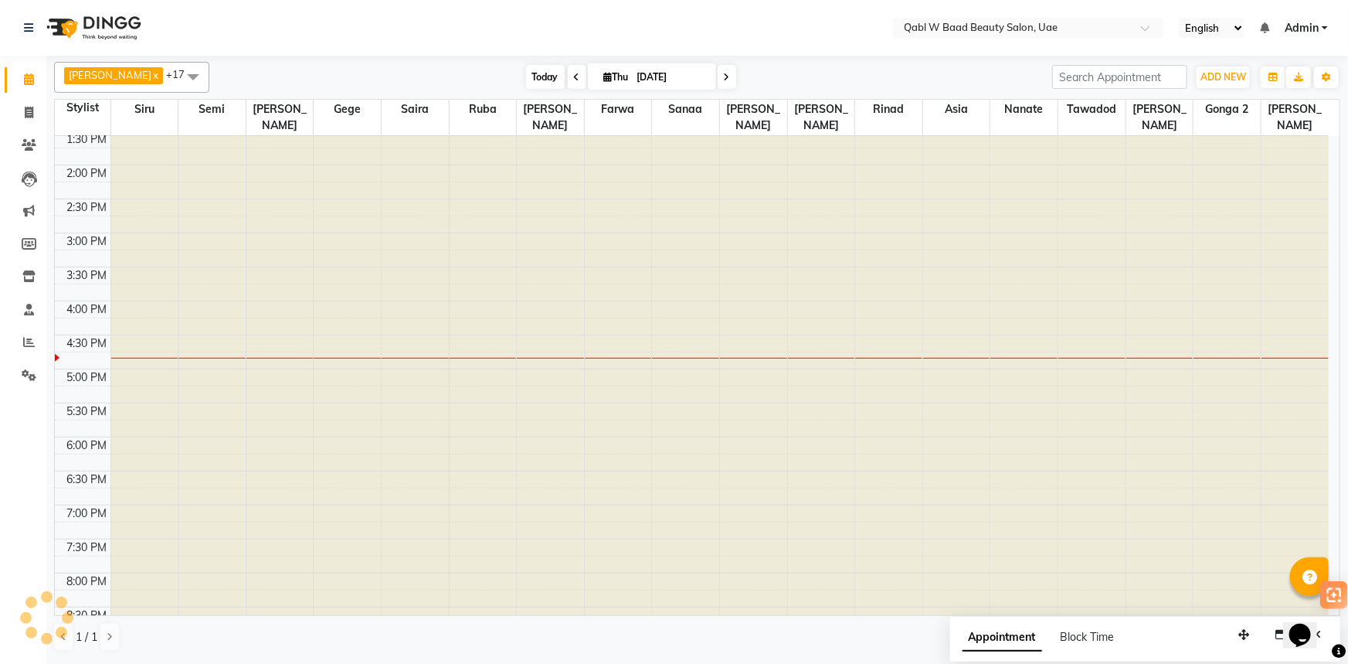
scroll to position [541, 0]
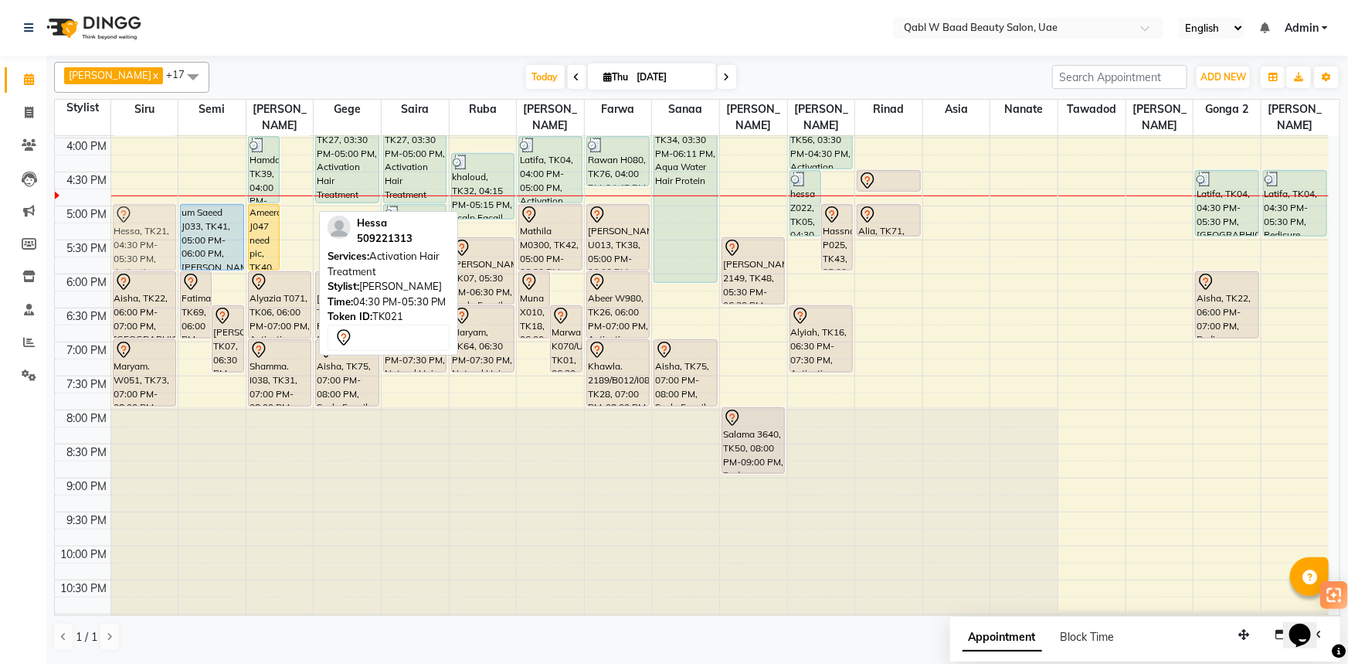
drag, startPoint x: 294, startPoint y: 186, endPoint x: 148, endPoint y: 226, distance: 151.4
click at [148, 226] on tr "Fatima W940, TK35, 12:00 PM-01:00 PM, Emergency Hair Treatment Mask aisha, TK54…" at bounding box center [692, 137] width 1274 height 1087
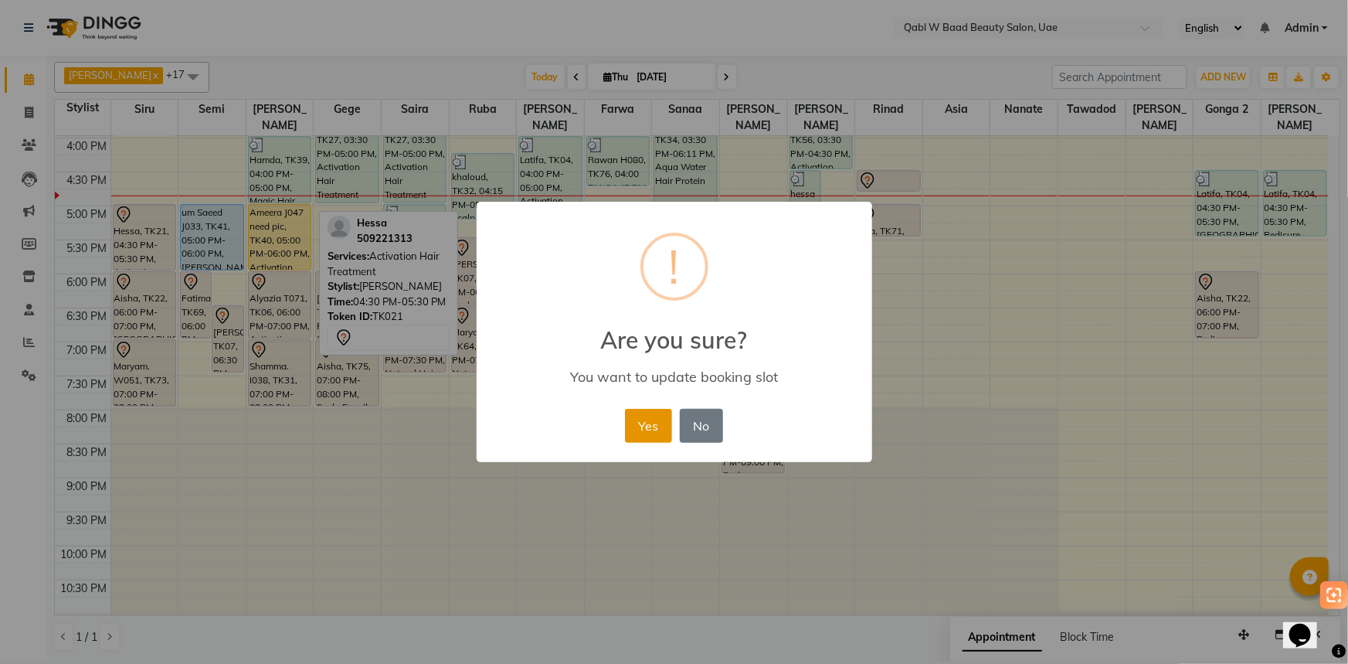
click at [653, 416] on button "Yes" at bounding box center [648, 426] width 47 height 34
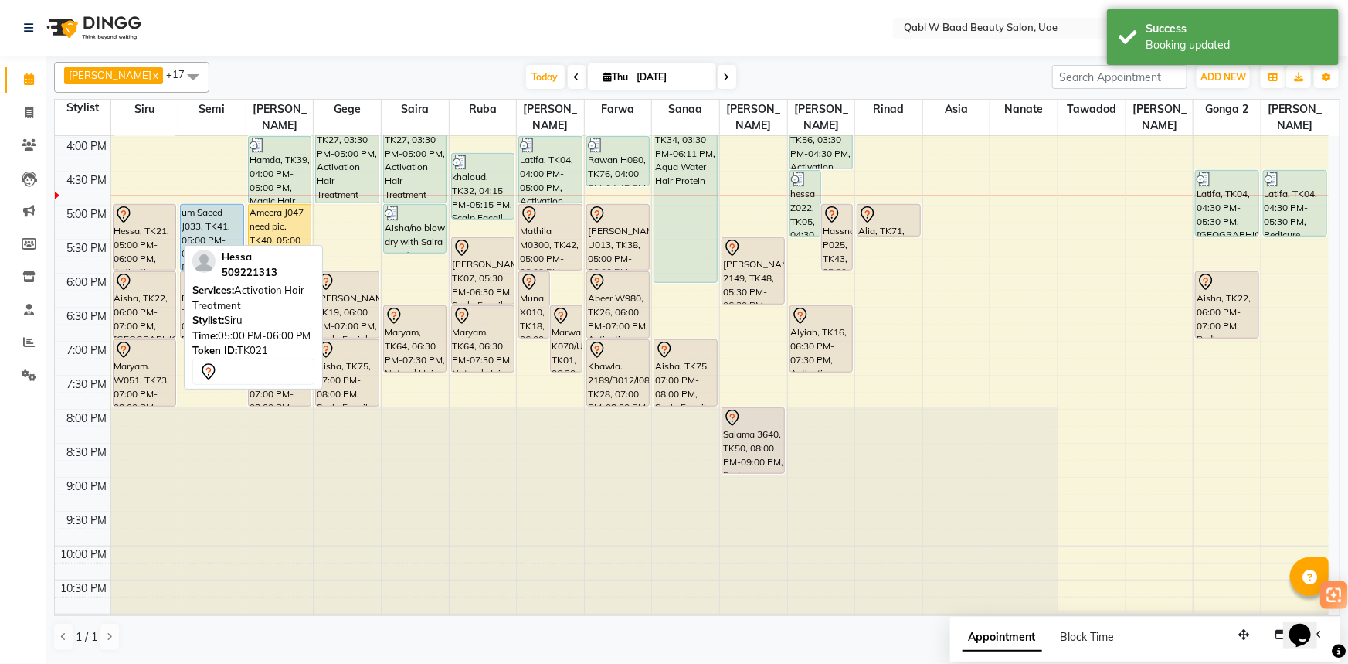
click at [153, 205] on div at bounding box center [144, 214] width 60 height 19
select select "7"
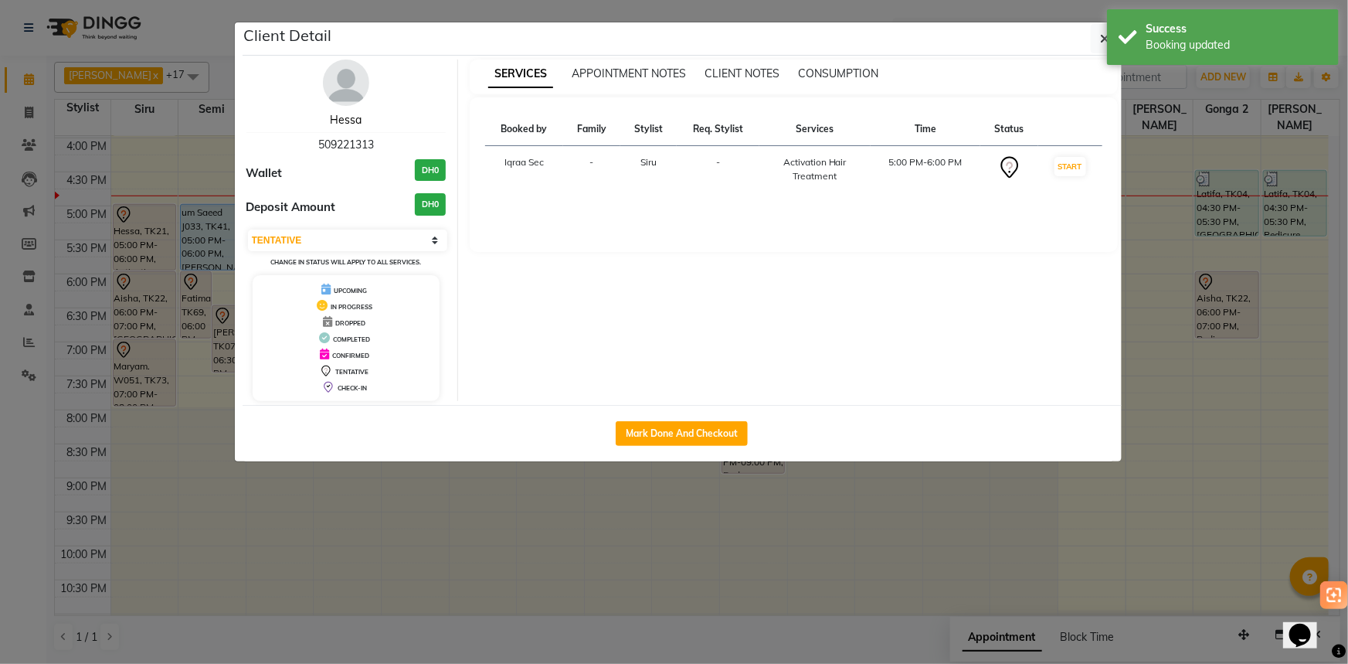
drag, startPoint x: 348, startPoint y: 117, endPoint x: 302, endPoint y: 118, distance: 45.6
click at [348, 117] on link "Hessa" at bounding box center [346, 120] width 32 height 14
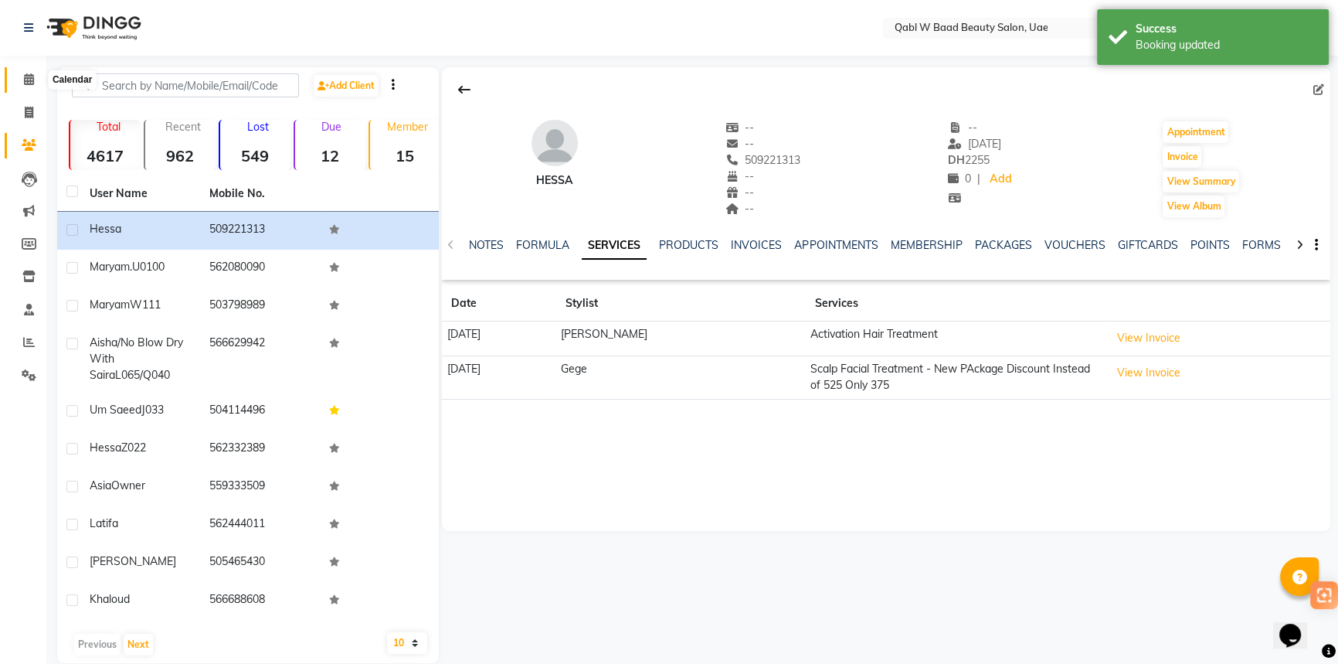
click at [18, 72] on span at bounding box center [28, 80] width 27 height 18
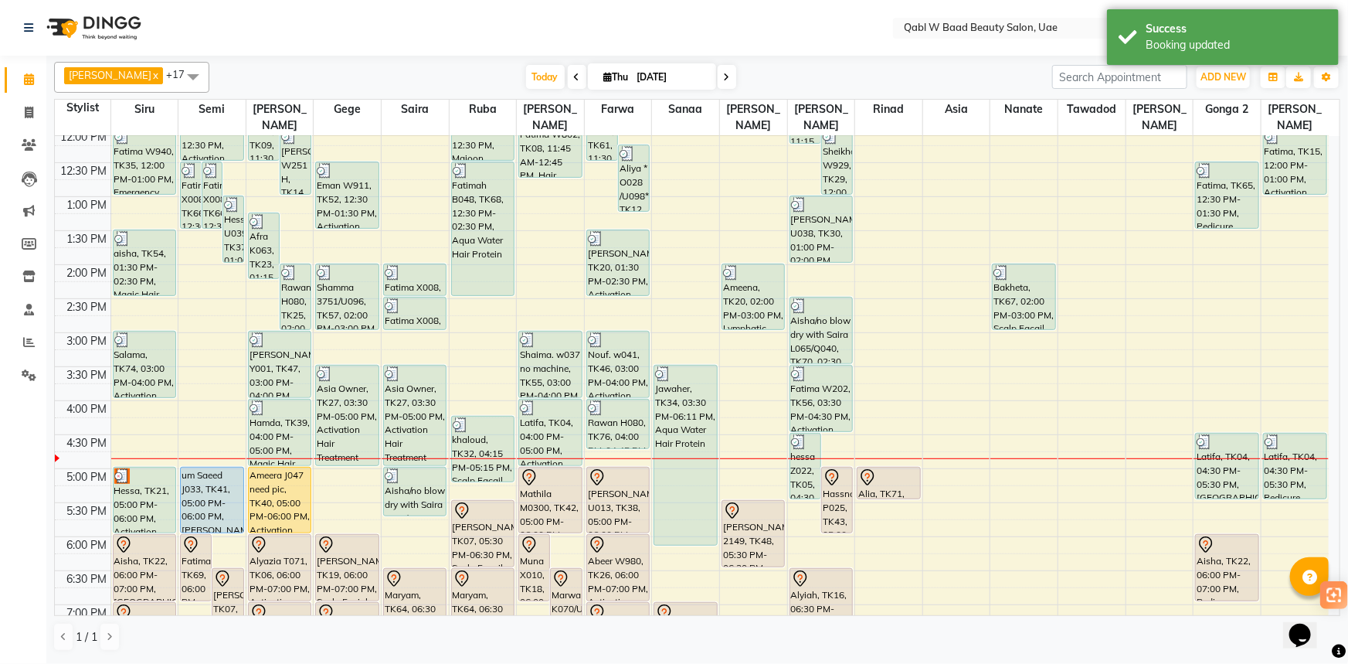
scroll to position [280, 0]
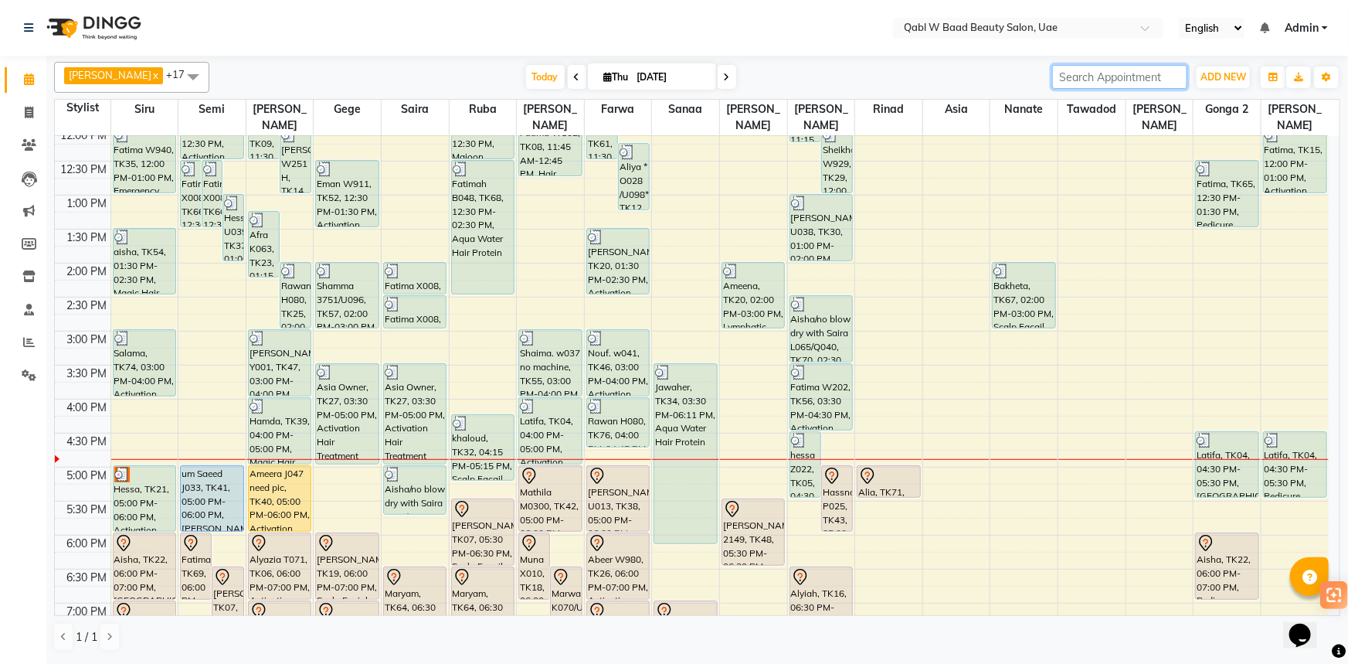
click at [1105, 65] on input "search" at bounding box center [1119, 77] width 135 height 24
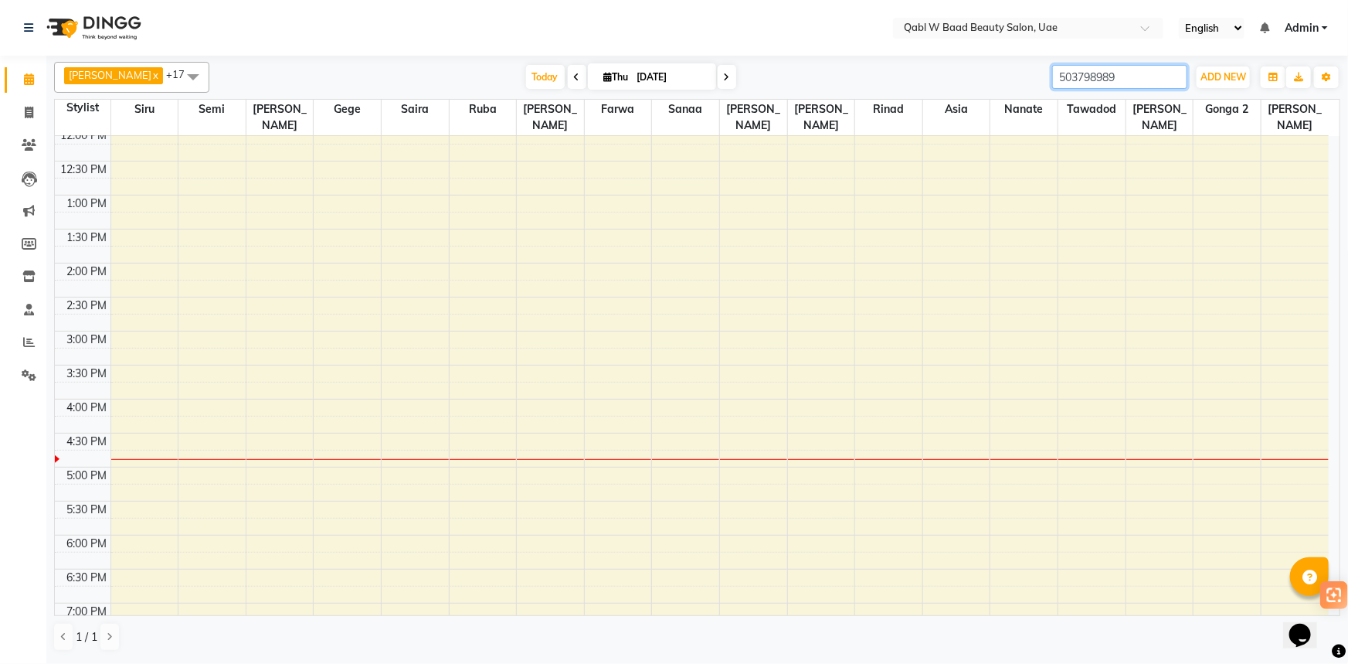
click at [1096, 83] on input "503798989" at bounding box center [1119, 77] width 135 height 24
click at [1095, 83] on input "503798989" at bounding box center [1119, 77] width 135 height 24
type input "503798989"
drag, startPoint x: 18, startPoint y: 150, endPoint x: 34, endPoint y: 145, distance: 16.9
click at [18, 151] on span at bounding box center [28, 146] width 27 height 18
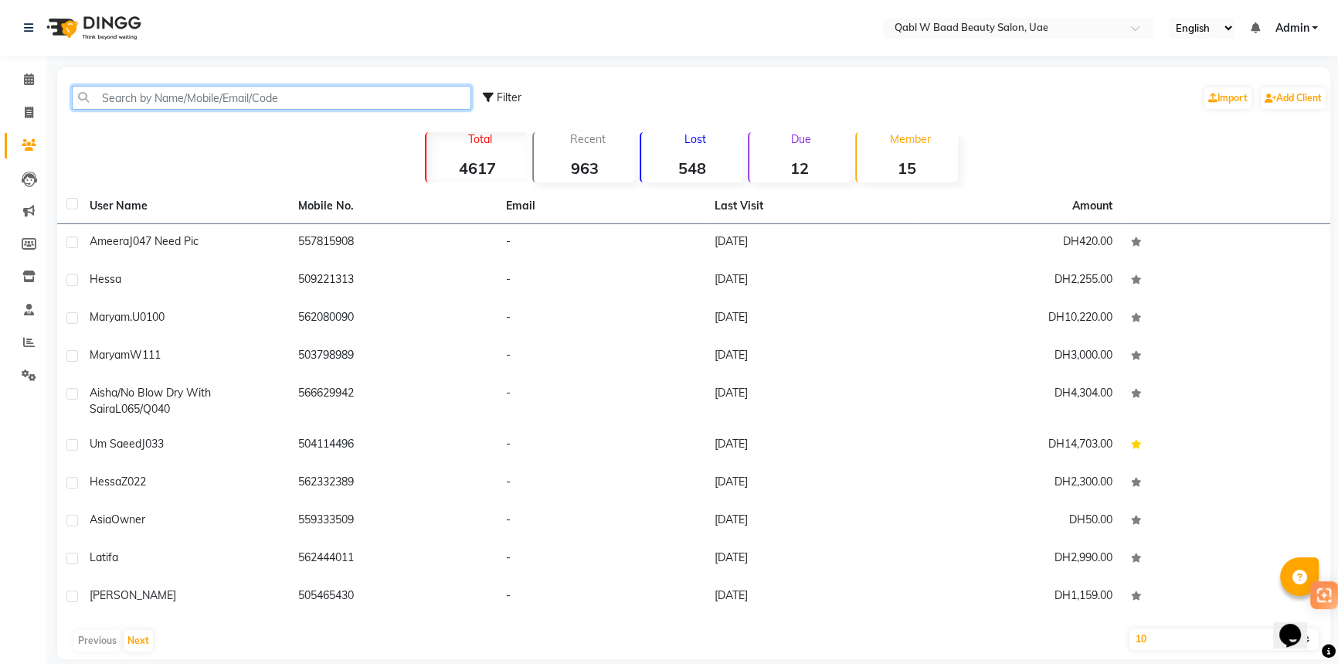
click at [199, 98] on input "text" at bounding box center [271, 98] width 399 height 24
paste input "503798989"
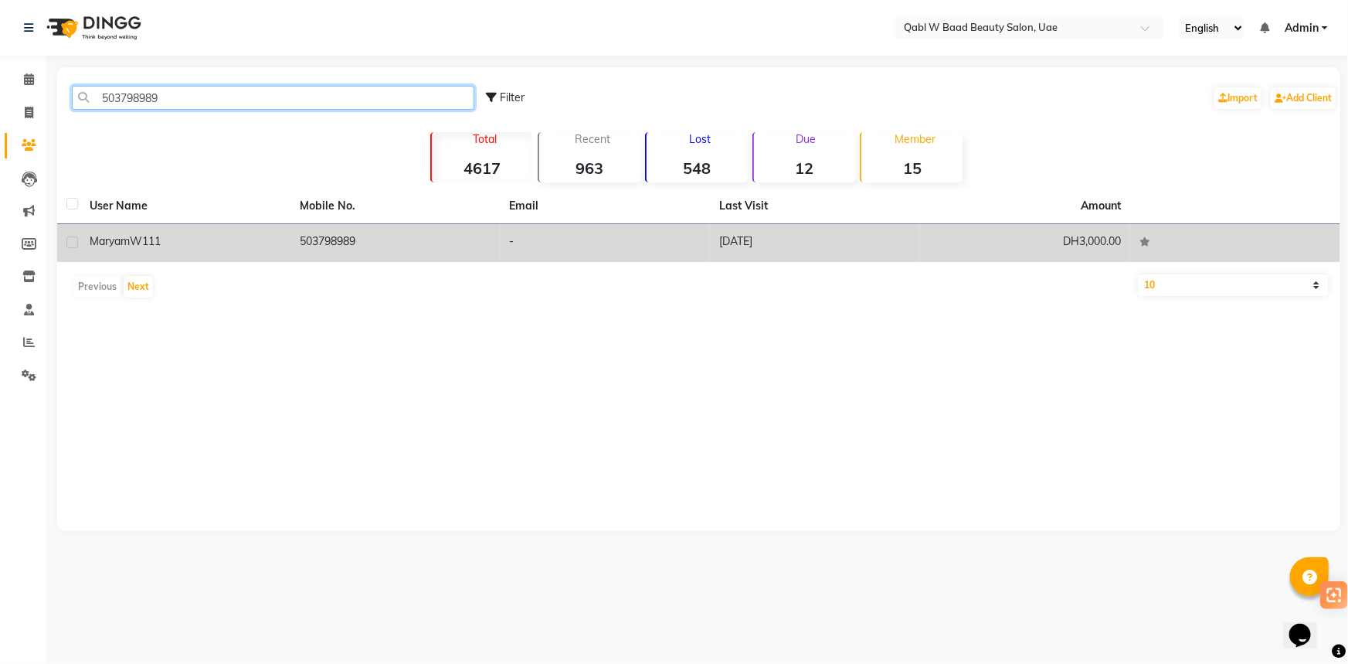
type input "503798989"
click at [150, 239] on span "W111" at bounding box center [145, 241] width 31 height 14
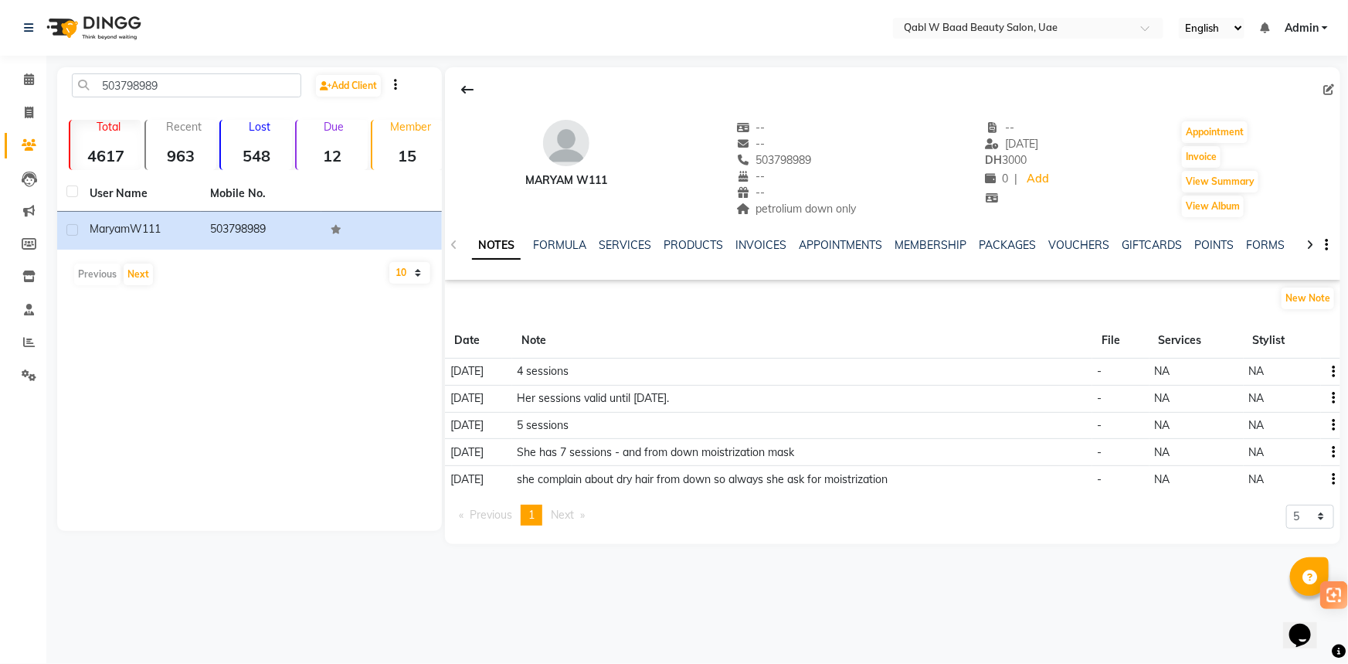
drag, startPoint x: 531, startPoint y: 385, endPoint x: 664, endPoint y: 379, distance: 133.0
click at [664, 379] on tbody "[DATE] 4 sessions - NA NA [DATE] Her sessions valid until [DATE]. - NA NA [DATE…" at bounding box center [892, 425] width 895 height 134
click at [686, 339] on th "Note" at bounding box center [802, 341] width 580 height 36
drag, startPoint x: 661, startPoint y: 400, endPoint x: 718, endPoint y: 396, distance: 57.3
click at [718, 396] on td "Her sessions valid until [DATE]." at bounding box center [802, 398] width 580 height 27
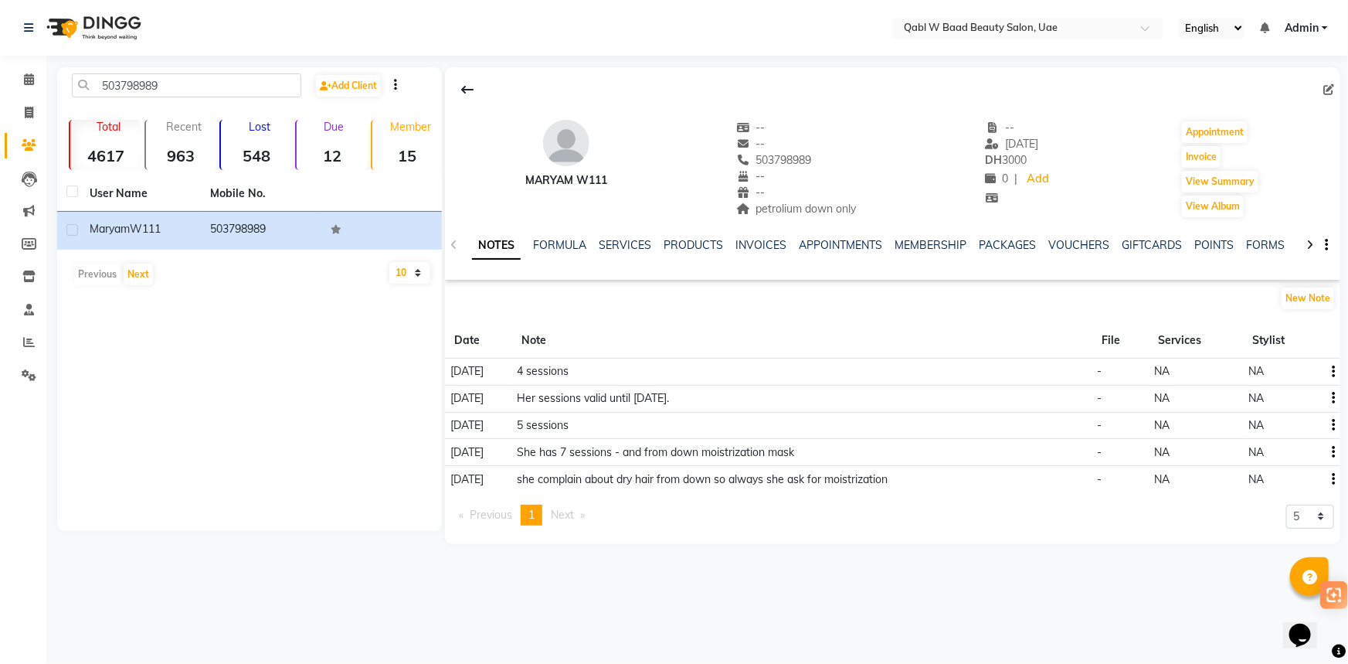
click at [744, 373] on td "4 sessions" at bounding box center [802, 371] width 580 height 27
click at [779, 165] on span "503798989" at bounding box center [774, 160] width 76 height 14
copy span "503798989"
click at [845, 239] on link "APPOINTMENTS" at bounding box center [840, 245] width 83 height 14
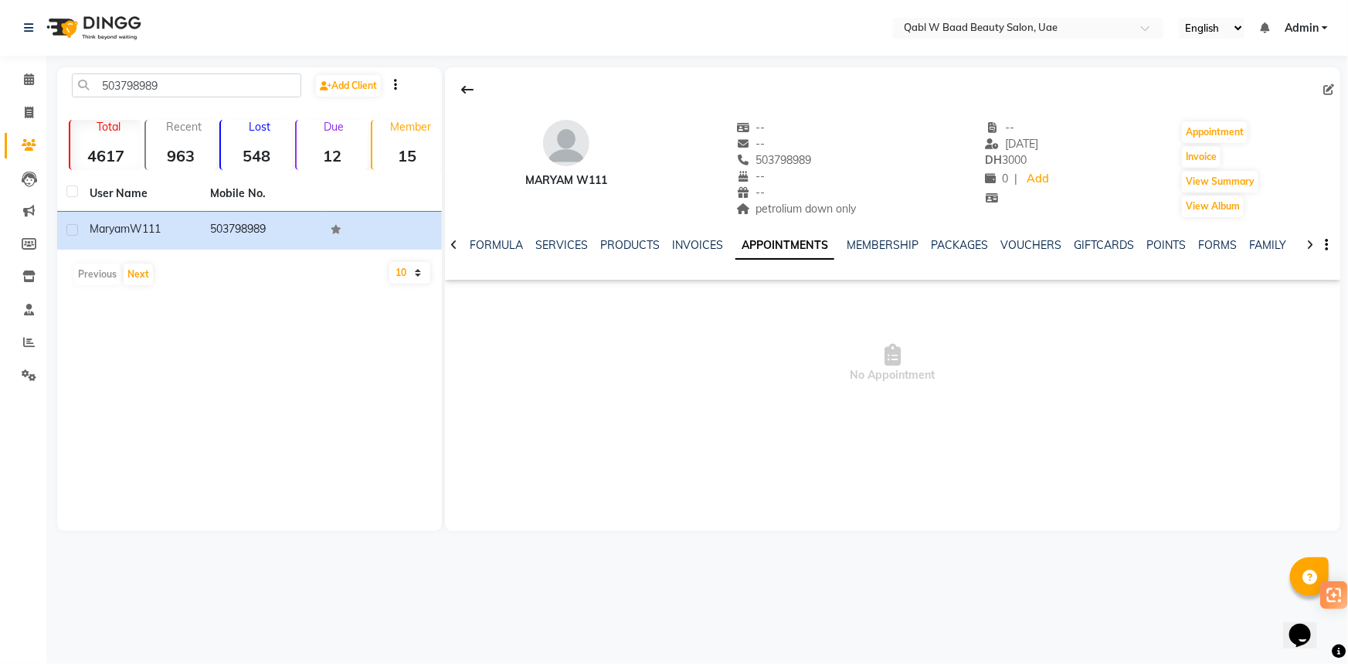
click at [547, 255] on div "NOTES FORMULA SERVICES PRODUCTS INVOICES APPOINTMENTS MEMBERSHIP PACKAGES VOUCH…" at bounding box center [874, 251] width 804 height 29
click at [551, 250] on link "SERVICES" at bounding box center [561, 245] width 53 height 14
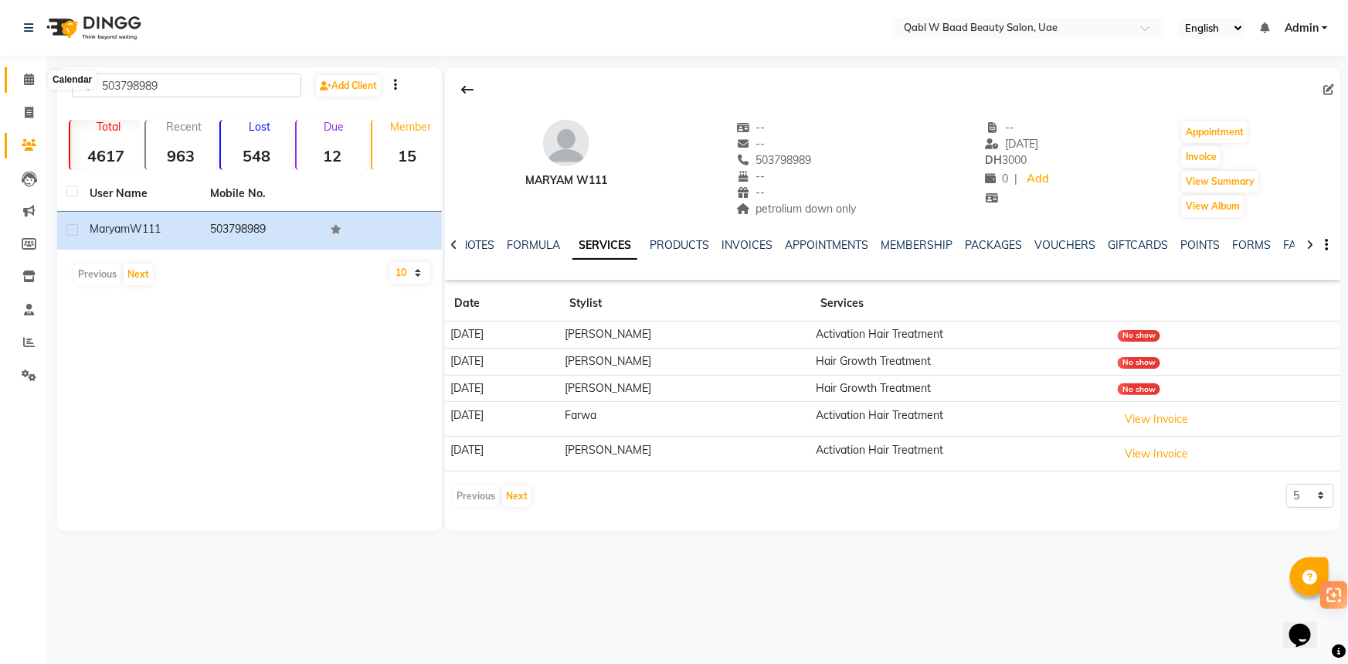
click at [22, 75] on span at bounding box center [28, 80] width 27 height 18
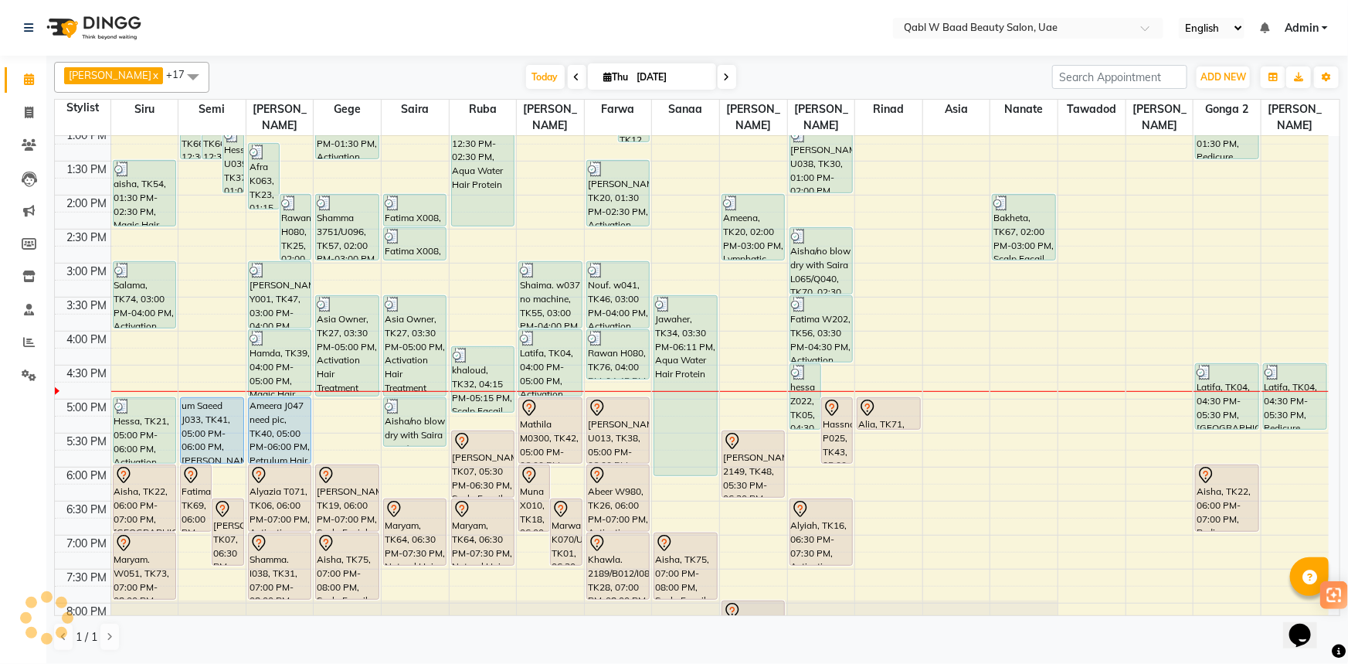
scroll to position [351, 0]
click at [633, 72] on input "[DATE]" at bounding box center [671, 77] width 77 height 23
select select "9"
select select "2025"
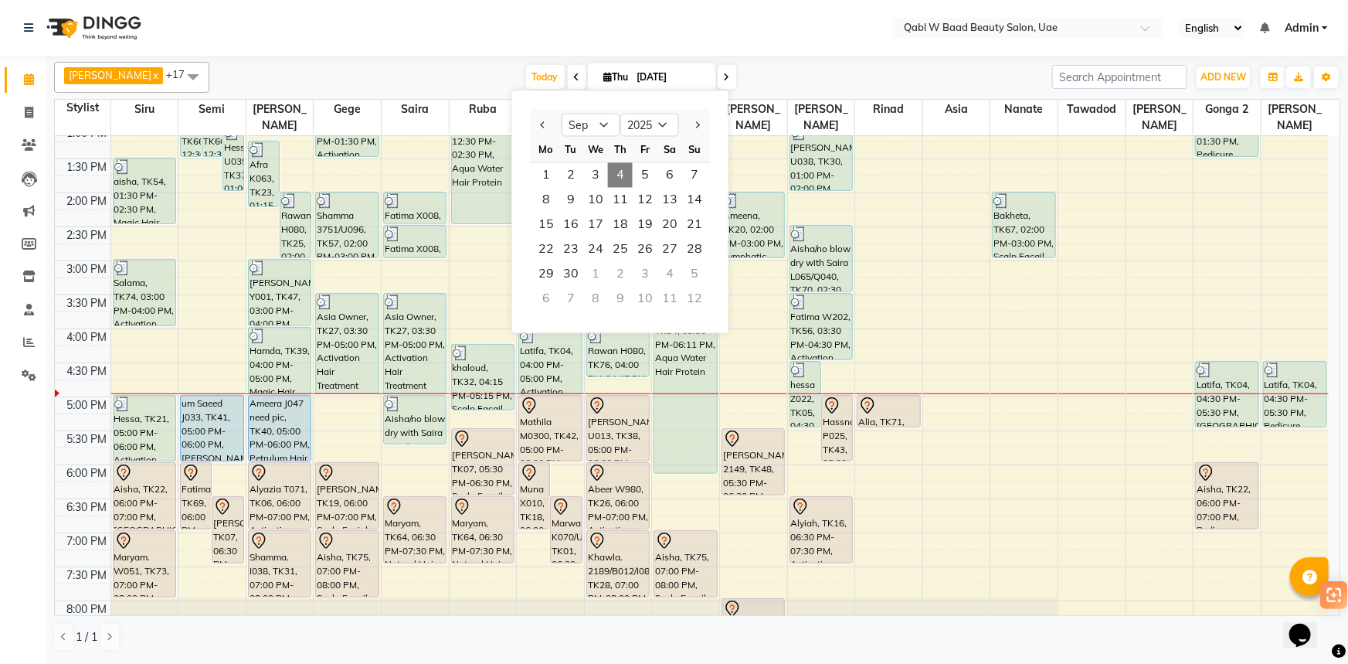
click at [195, 39] on nav "Select Location × Qabl W Baad Beauty Salon, Uae English ENGLISH Español العربية…" at bounding box center [674, 28] width 1348 height 56
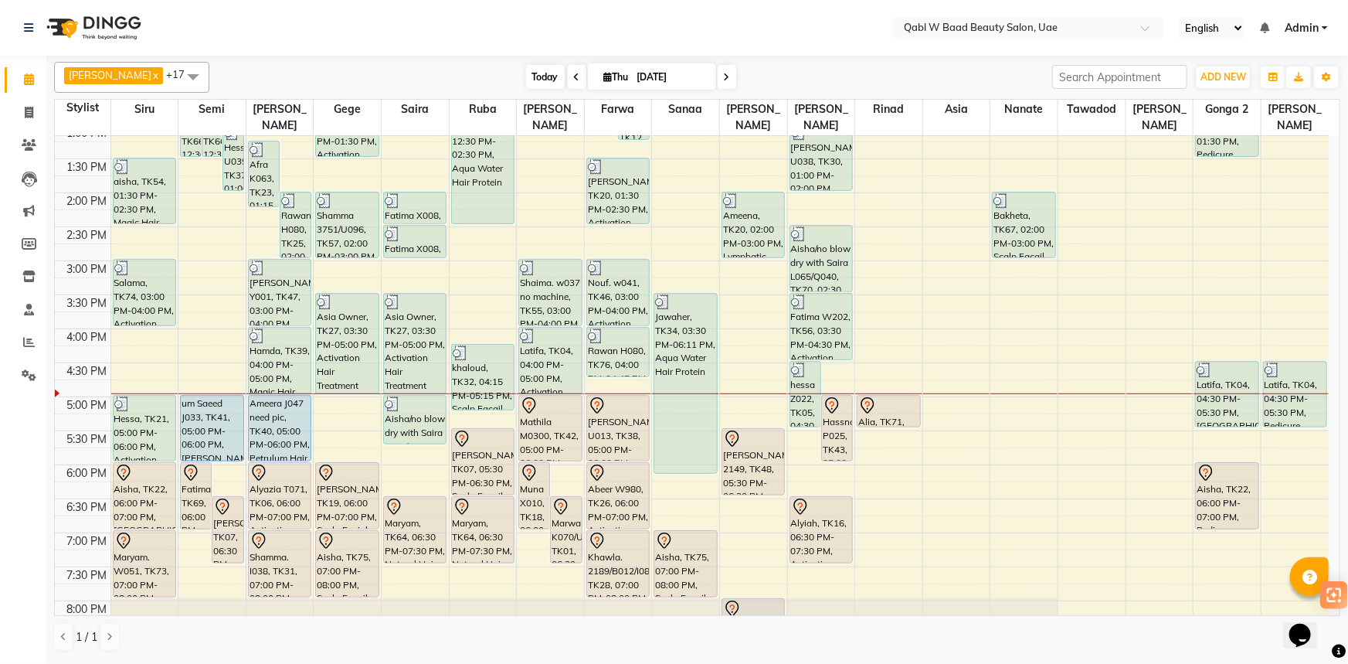
click at [526, 75] on span "Today" at bounding box center [545, 77] width 39 height 24
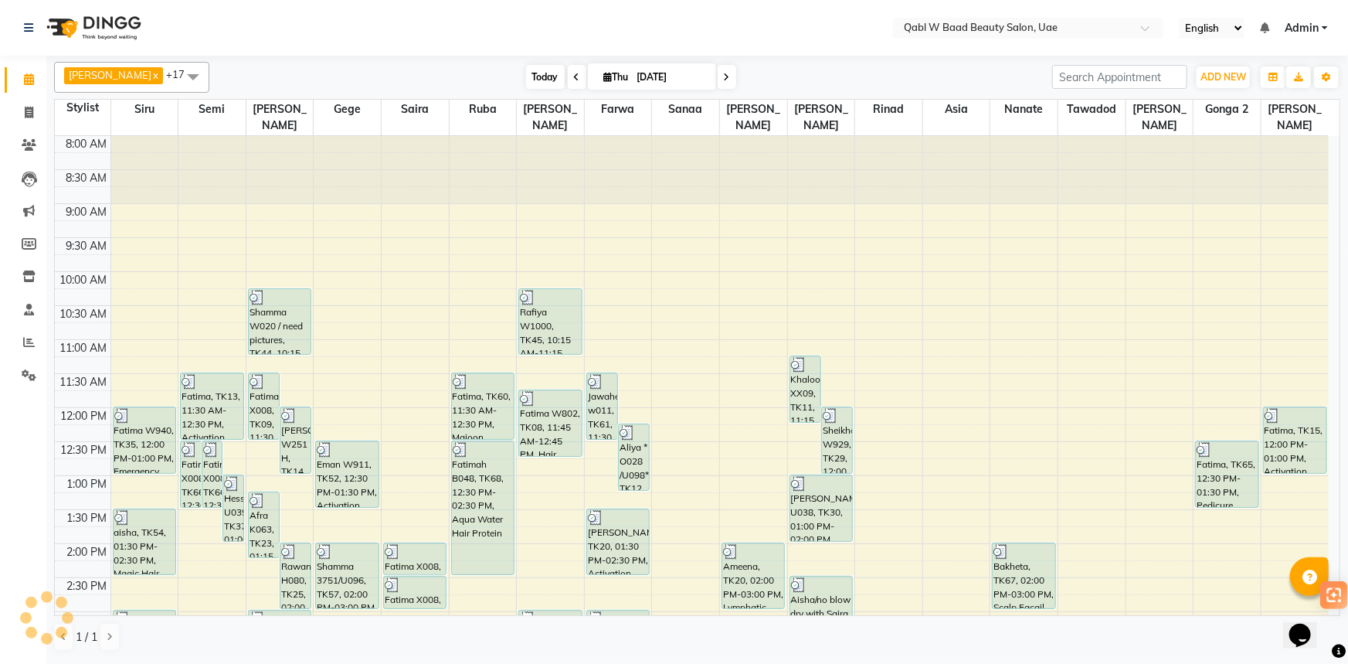
scroll to position [541, 0]
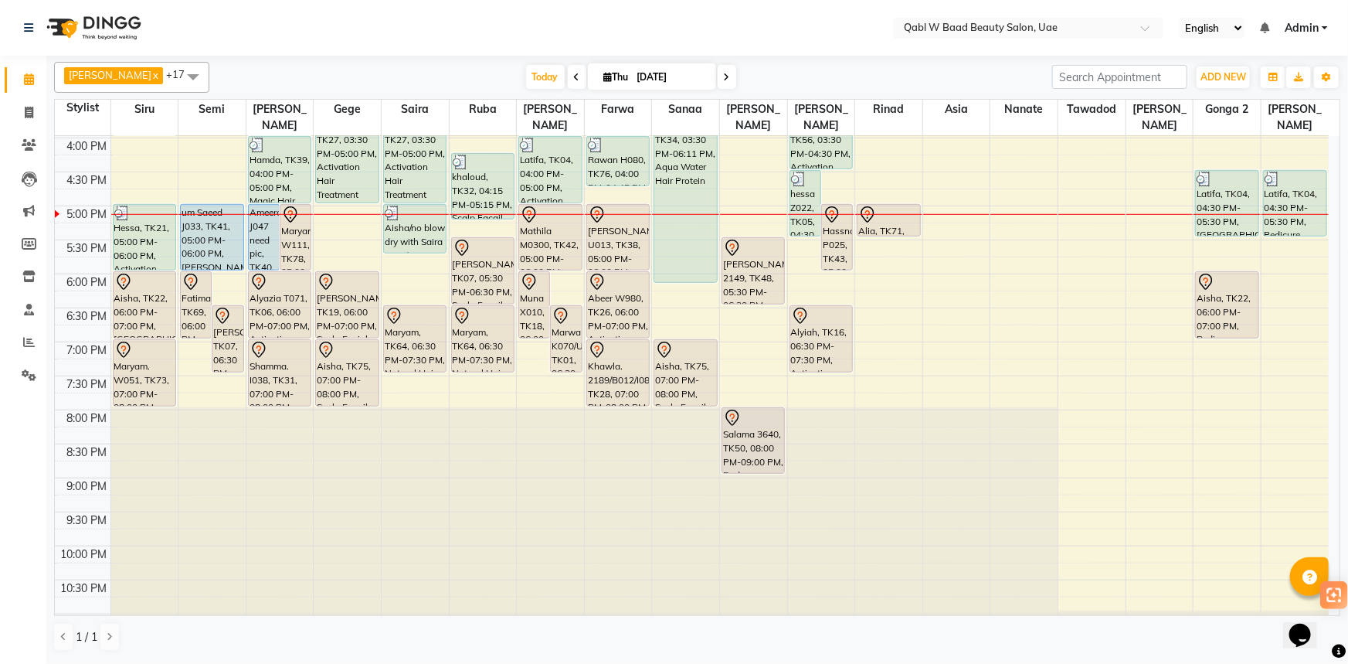
click at [518, 90] on div "[PERSON_NAME] x Siru x [PERSON_NAME] x Semi x Sanaa x Saira x [PERSON_NAME] x N…" at bounding box center [697, 77] width 1286 height 31
click at [526, 81] on span "Today" at bounding box center [545, 77] width 39 height 24
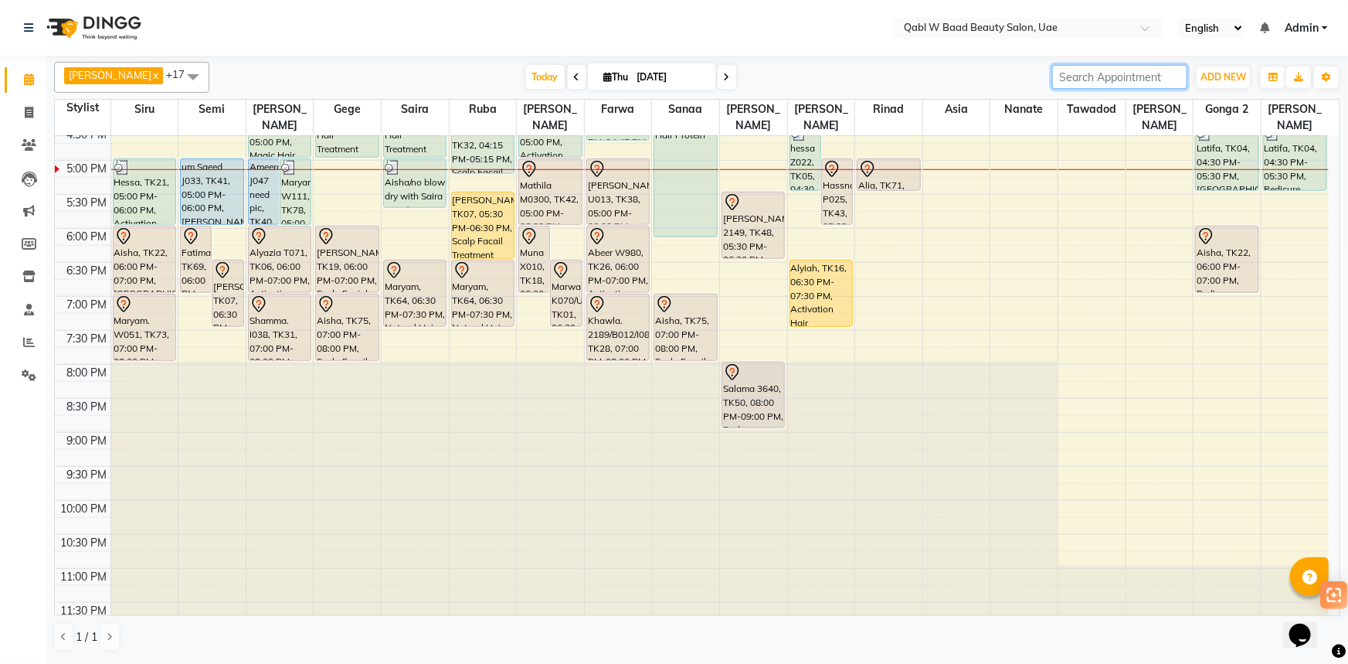
click at [1098, 82] on input "search" at bounding box center [1119, 77] width 135 height 24
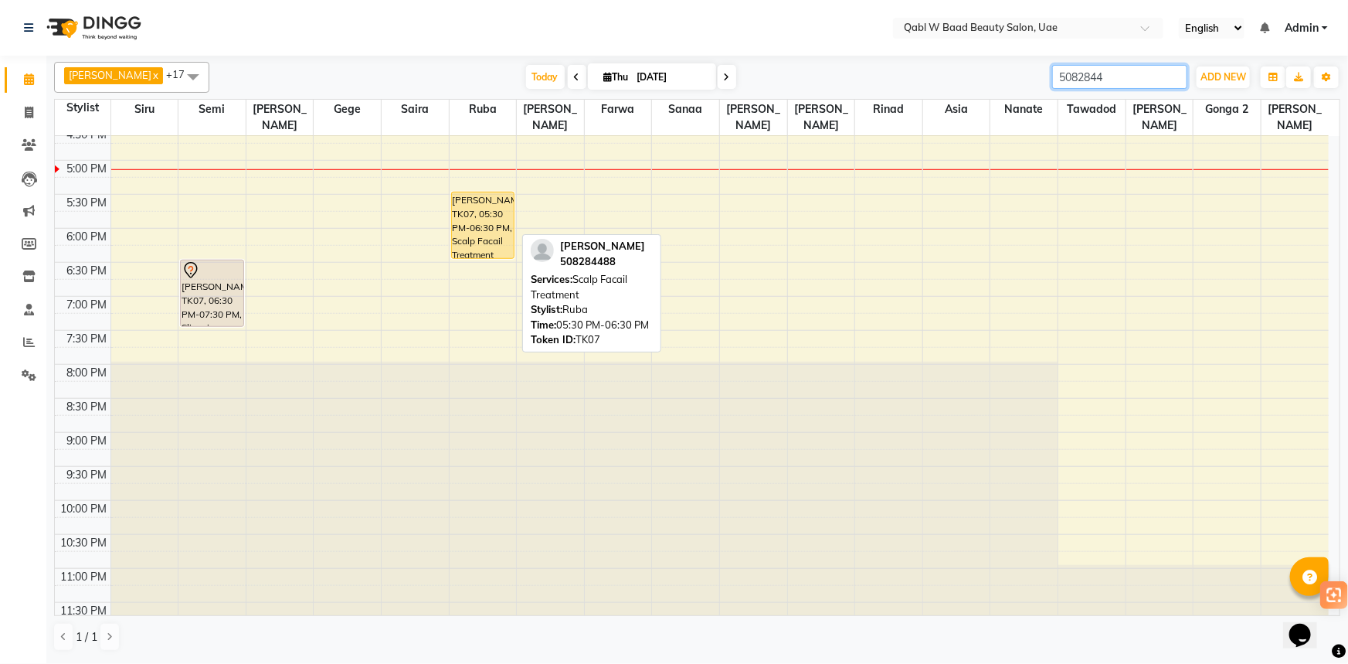
click at [502, 223] on div "[PERSON_NAME], TK07, 05:30 PM-06:30 PM, Scalp Facail Treatment" at bounding box center [483, 225] width 62 height 66
type input "5082844"
select select "5"
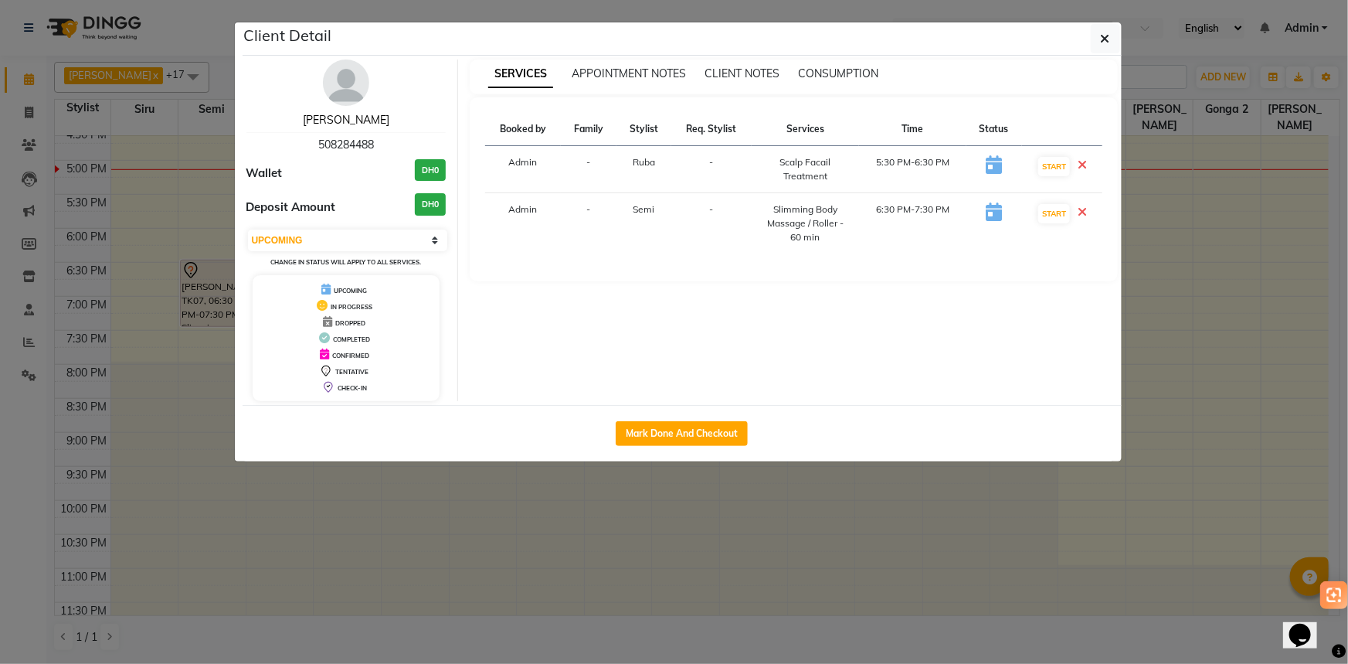
click at [338, 121] on link "[PERSON_NAME]" at bounding box center [346, 120] width 87 height 14
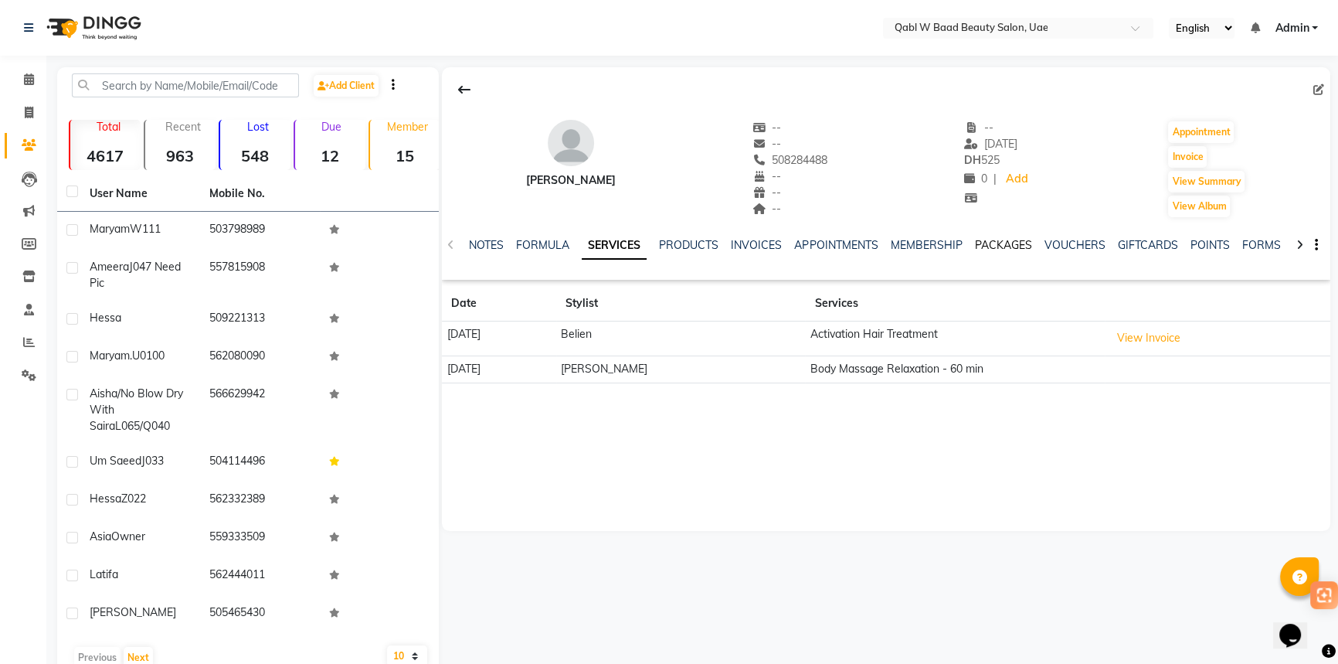
click at [1010, 247] on link "PACKAGES" at bounding box center [1002, 245] width 57 height 14
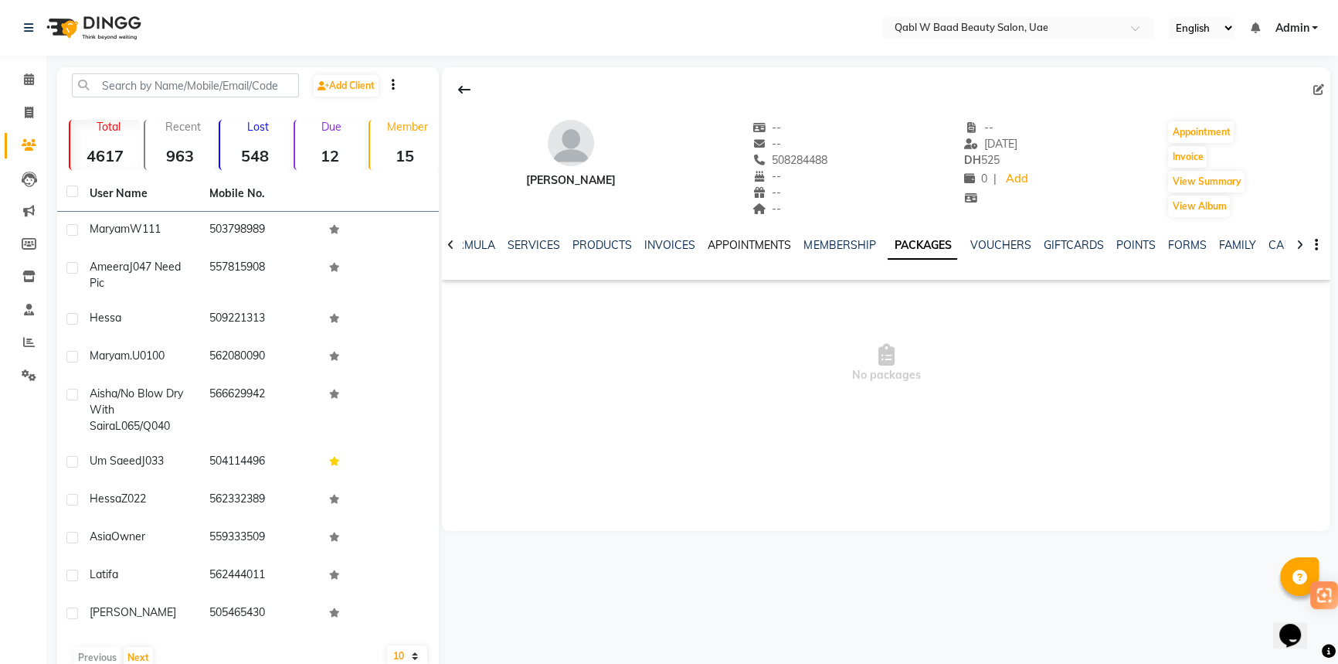
click at [754, 242] on link "APPOINTMENTS" at bounding box center [749, 245] width 83 height 14
click at [681, 243] on link "INVOICES" at bounding box center [694, 245] width 51 height 14
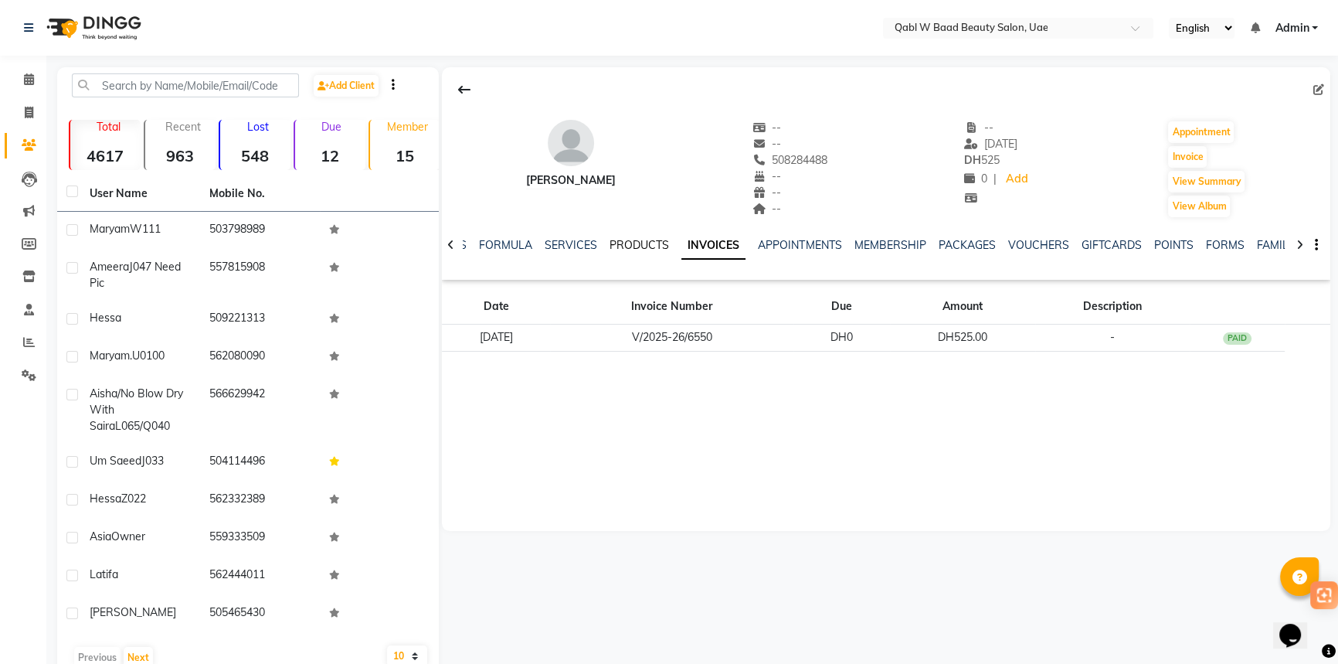
click at [643, 247] on link "PRODUCTS" at bounding box center [638, 245] width 59 height 14
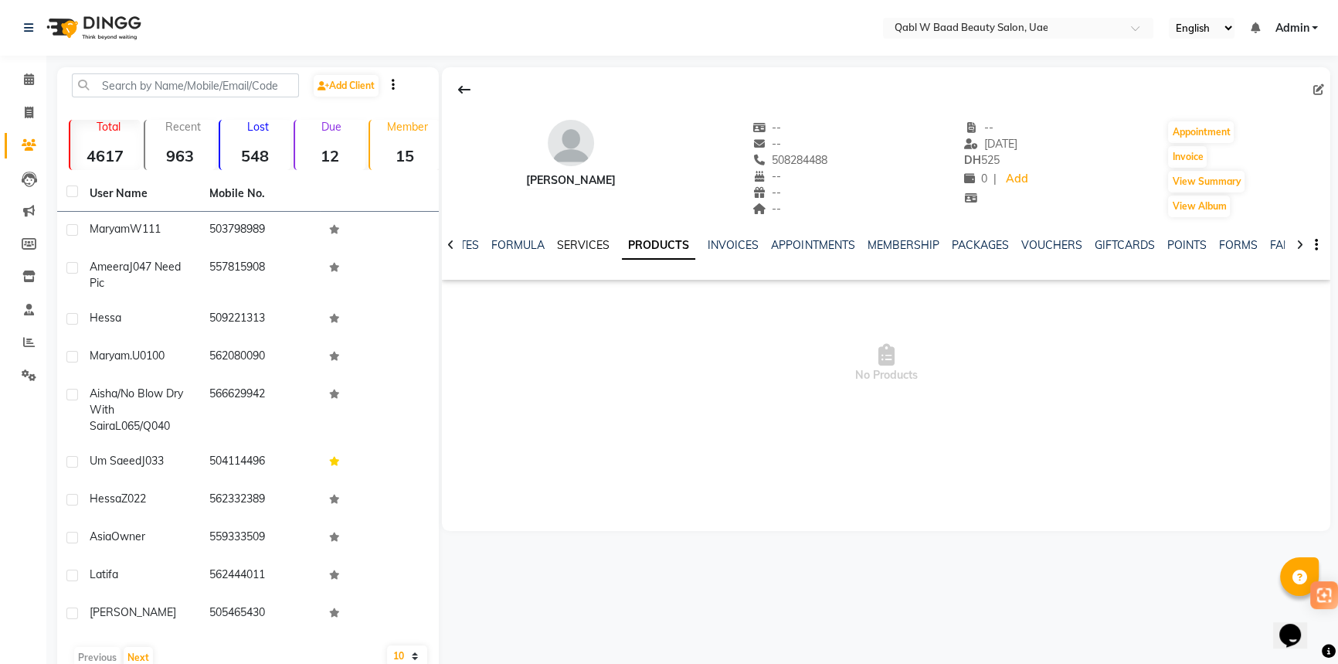
click at [601, 247] on link "SERVICES" at bounding box center [583, 245] width 53 height 14
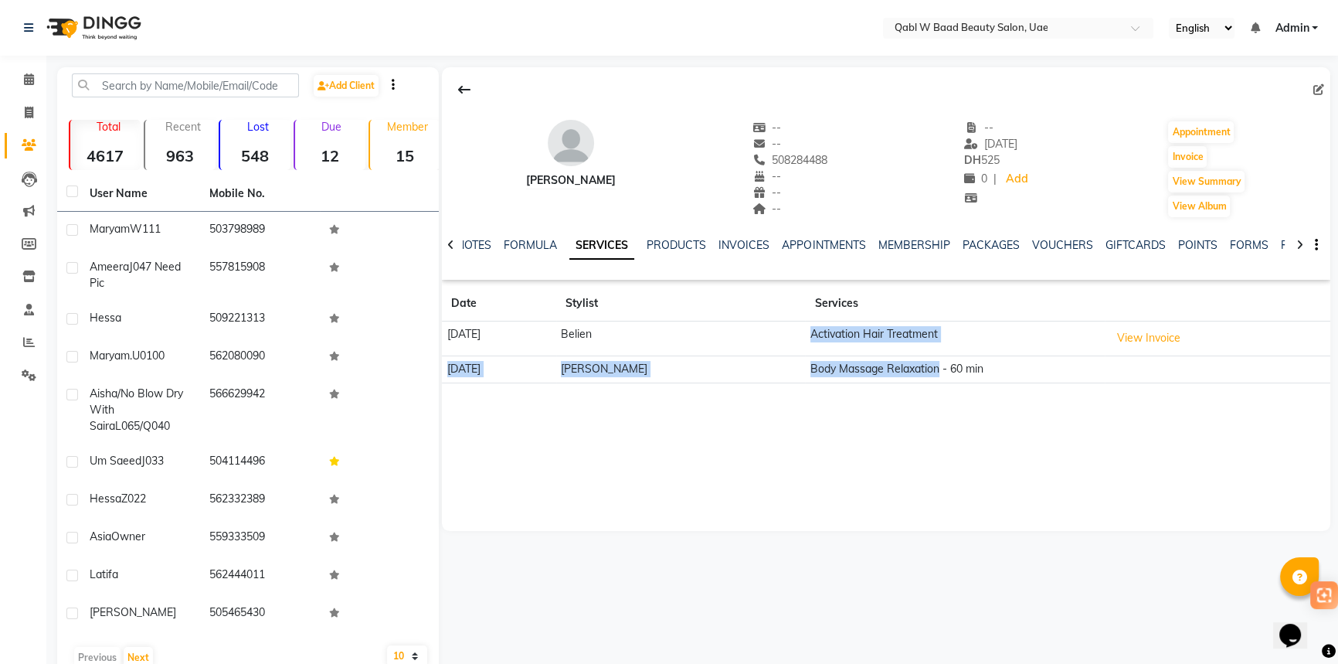
drag, startPoint x: 687, startPoint y: 341, endPoint x: 1066, endPoint y: 358, distance: 379.6
click at [919, 358] on tbody "[DATE] Belien Activation Hair Treatment View Invoice [DATE] [PERSON_NAME] Body …" at bounding box center [886, 352] width 888 height 62
click at [749, 242] on link "INVOICES" at bounding box center [743, 245] width 51 height 14
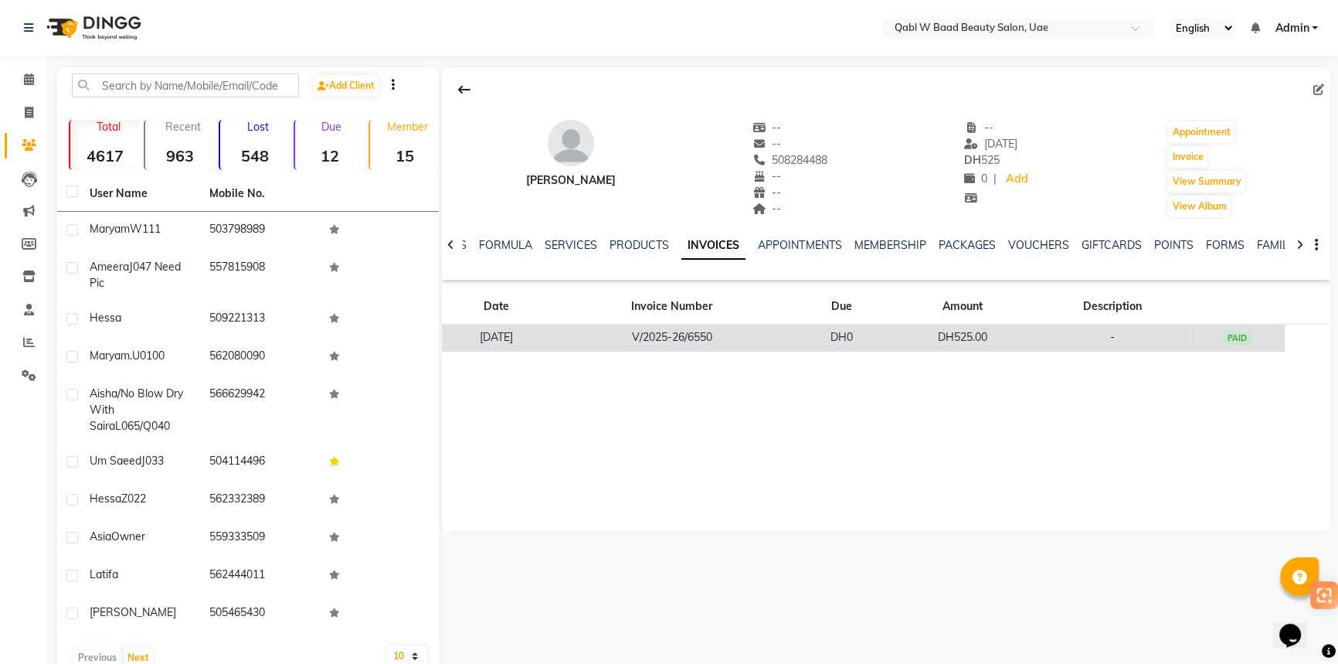
click at [661, 349] on td "V/2025-26/6550" at bounding box center [672, 337] width 244 height 27
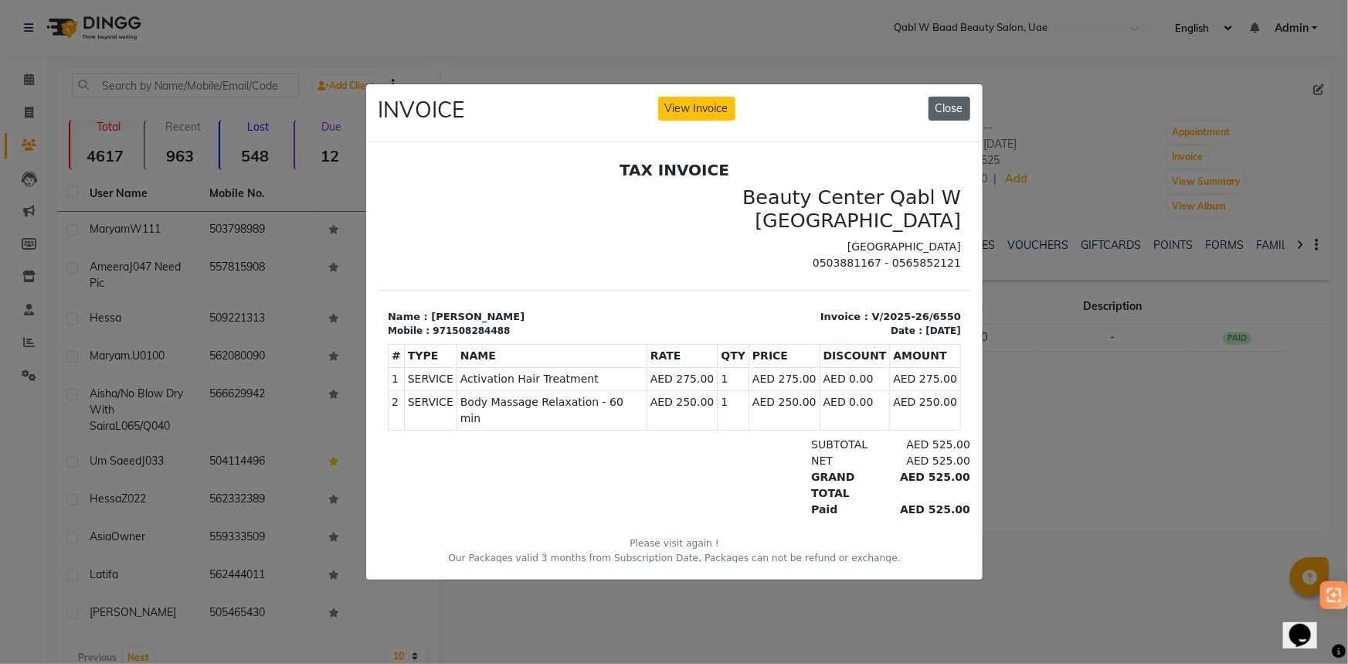
click at [948, 102] on button "Close" at bounding box center [949, 109] width 42 height 24
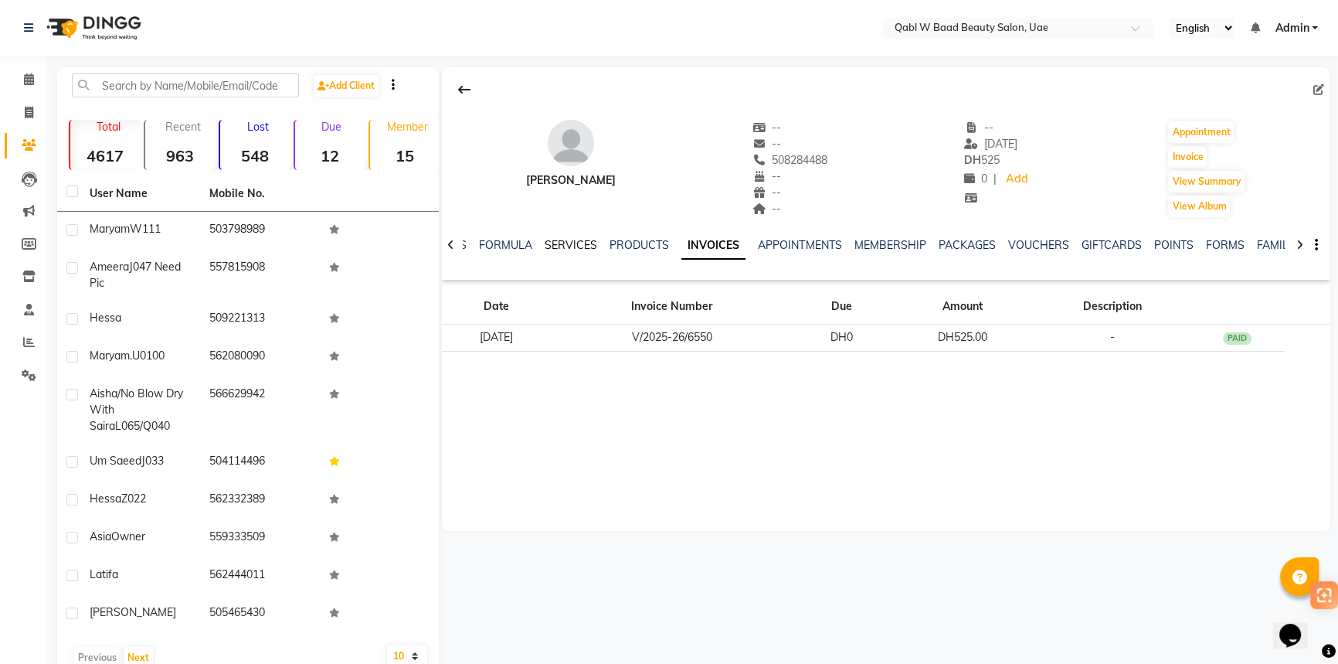
click at [545, 239] on link "SERVICES" at bounding box center [571, 245] width 53 height 14
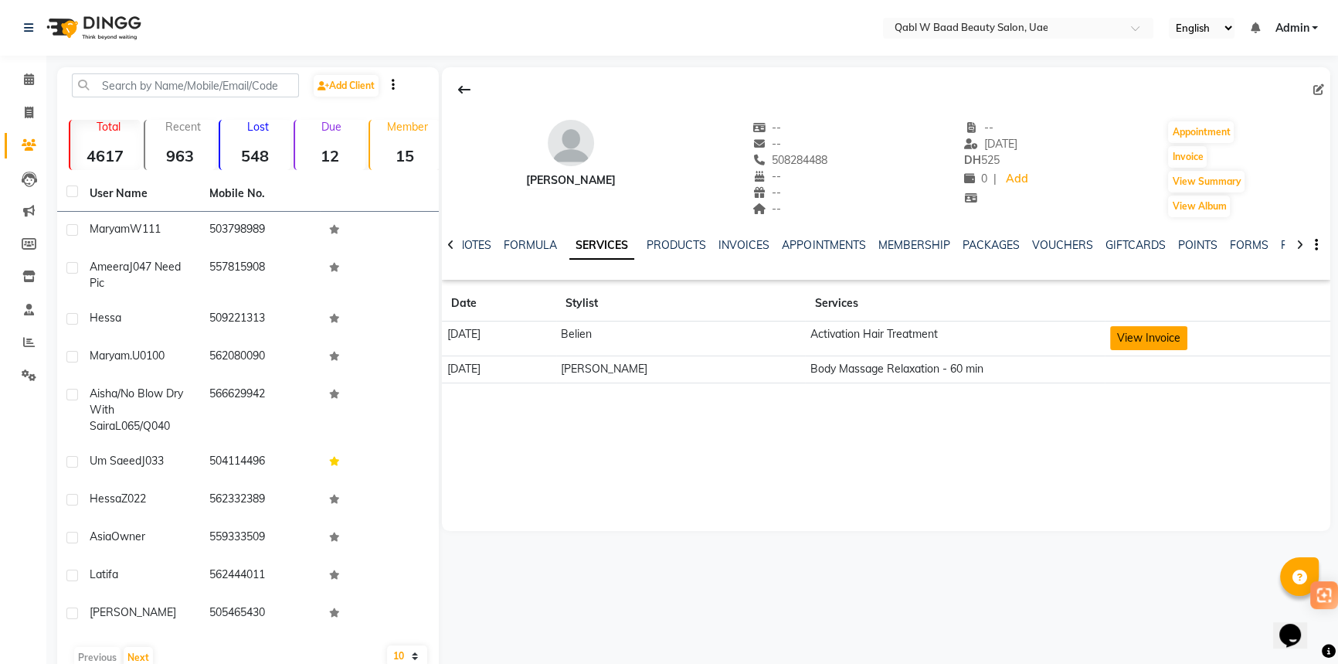
click at [1121, 341] on button "View Invoice" at bounding box center [1148, 338] width 77 height 24
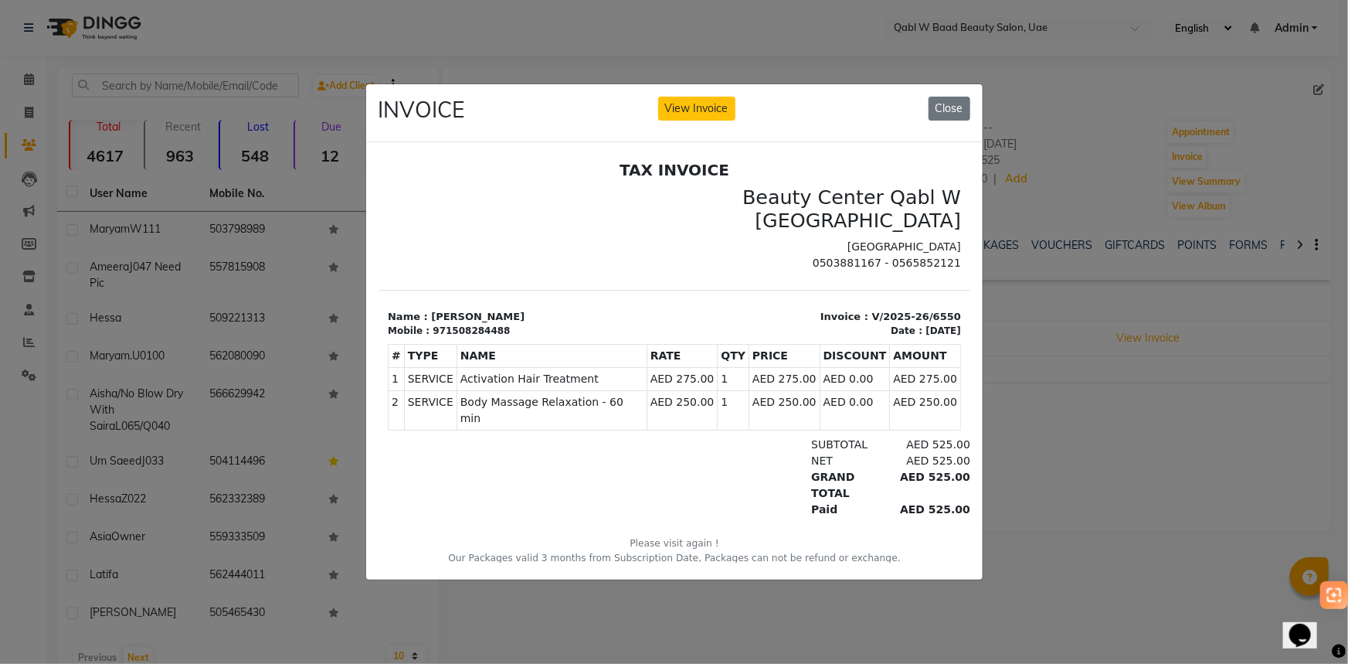
drag, startPoint x: 575, startPoint y: 420, endPoint x: 669, endPoint y: 391, distance: 98.0
click at [669, 391] on div "TAX INVOICE [GEOGRAPHIC_DATA] Qabl W [GEOGRAPHIC_DATA] [GEOGRAPHIC_DATA] 050388…" at bounding box center [674, 372] width 592 height 425
click at [480, 402] on span "Body Massage Relaxation - 60 min" at bounding box center [551, 409] width 183 height 32
click at [630, 399] on span "Body Massage Relaxation - 60 min" at bounding box center [551, 409] width 183 height 32
click at [946, 105] on button "Close" at bounding box center [949, 109] width 42 height 24
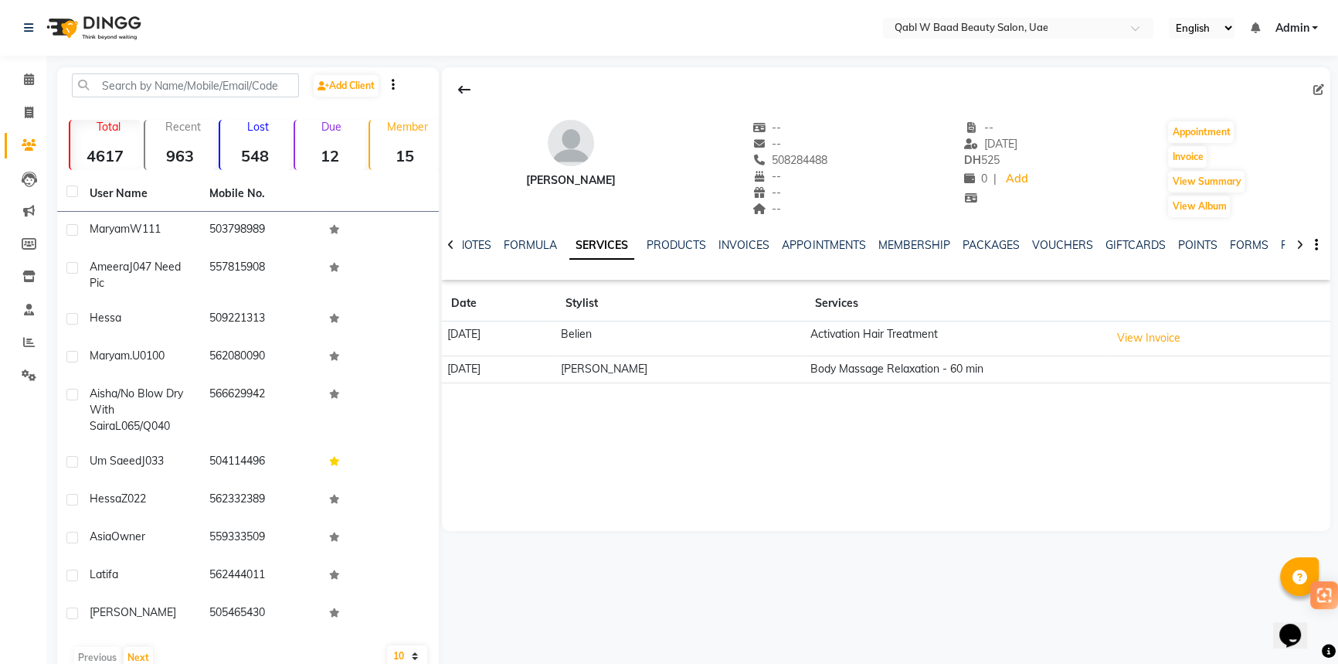
drag, startPoint x: 100, startPoint y: 20, endPoint x: 100, endPoint y: 35, distance: 14.7
click at [100, 20] on img at bounding box center [92, 27] width 106 height 43
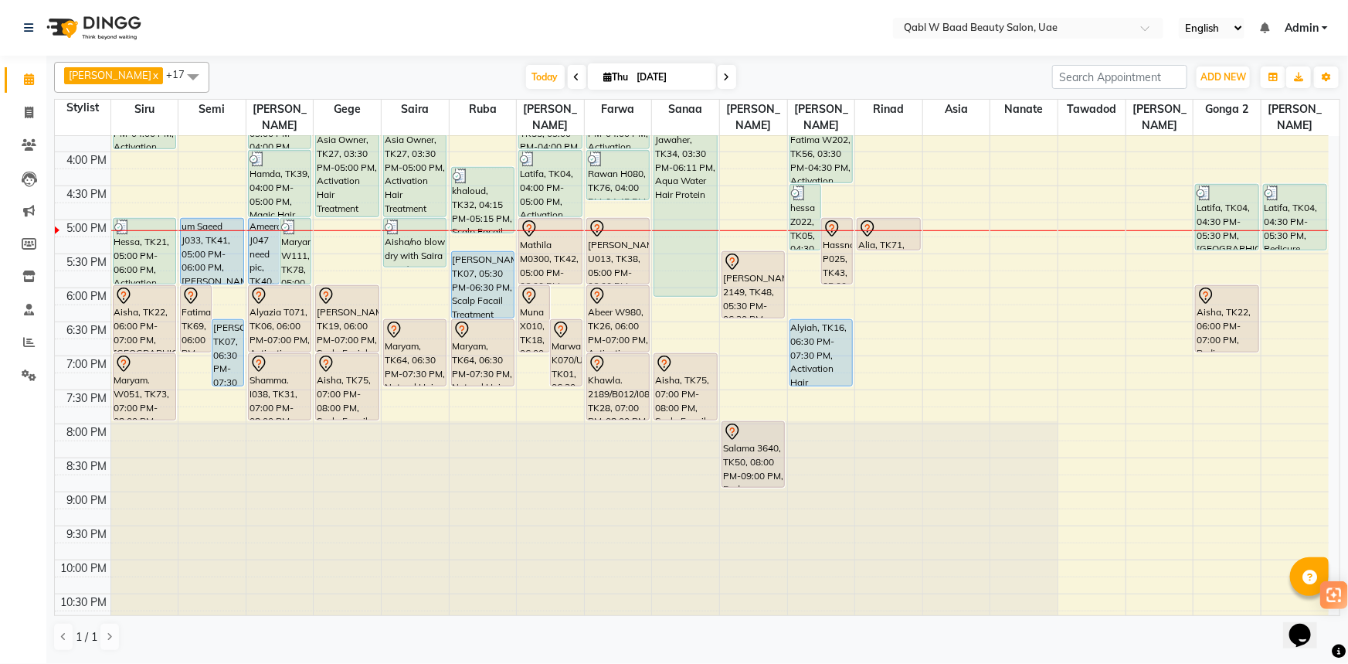
scroll to position [587, 0]
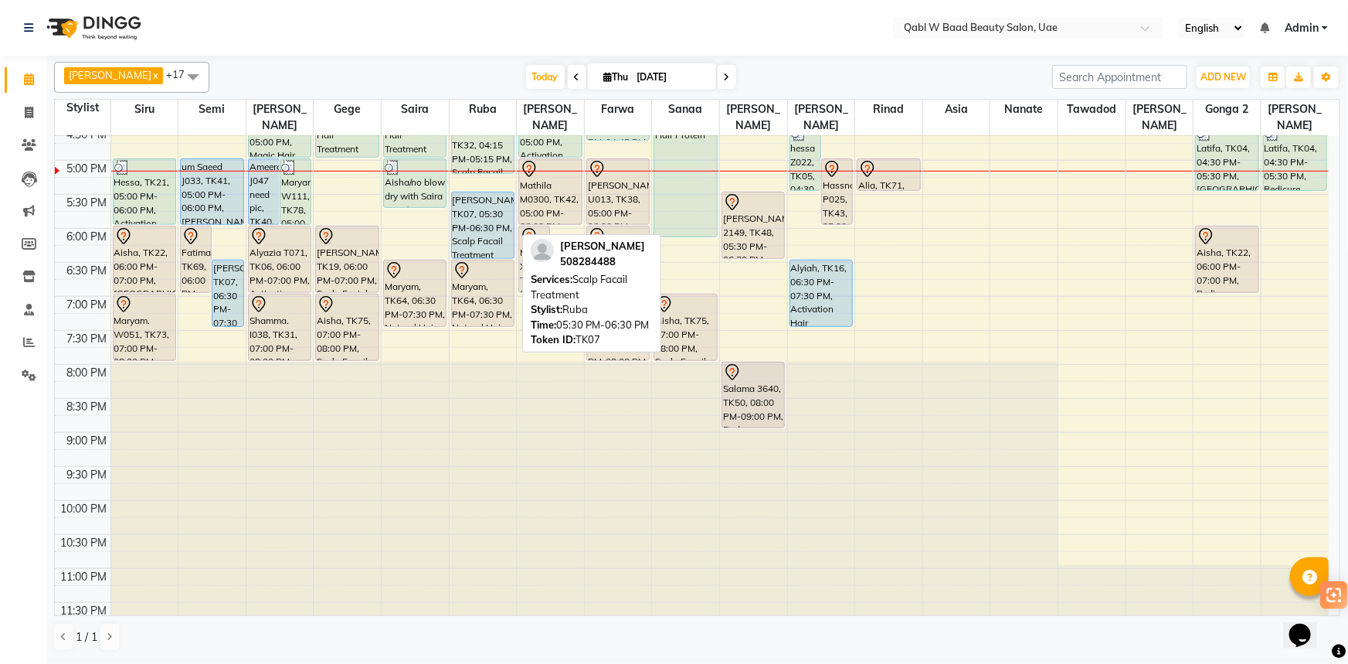
click at [471, 202] on div "[PERSON_NAME], TK07, 05:30 PM-06:30 PM, Scalp Facail Treatment" at bounding box center [483, 225] width 62 height 66
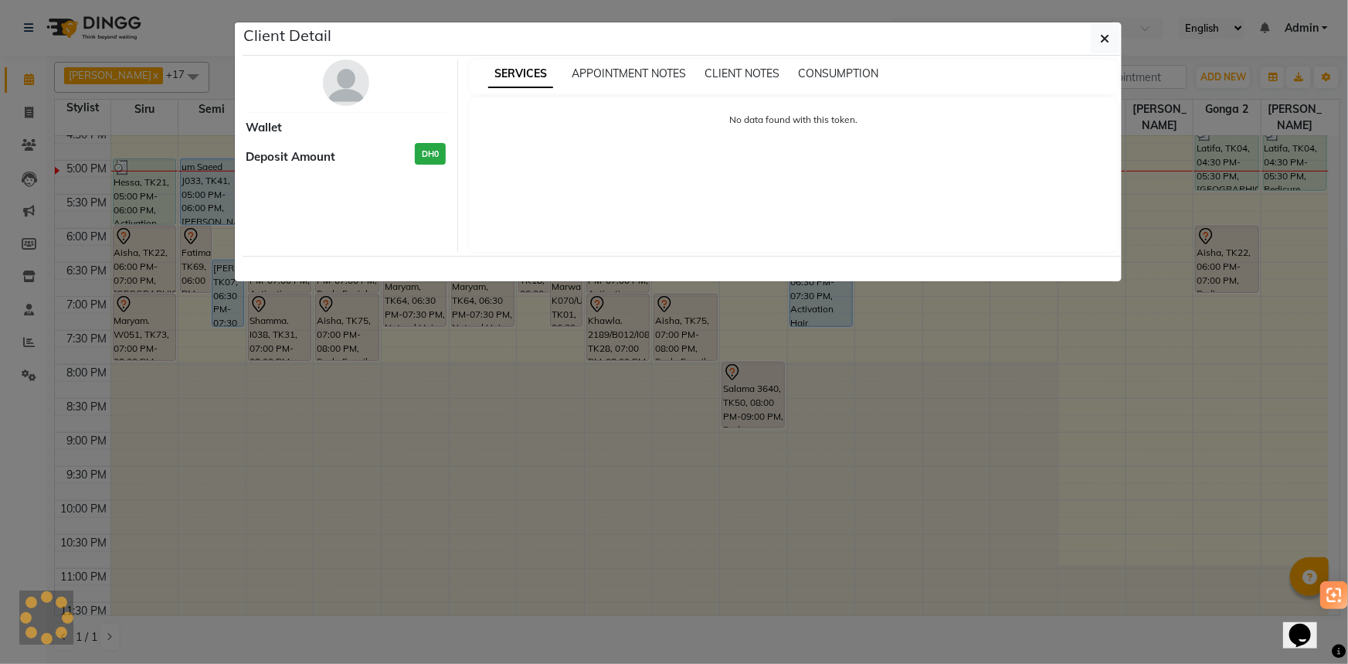
select select "5"
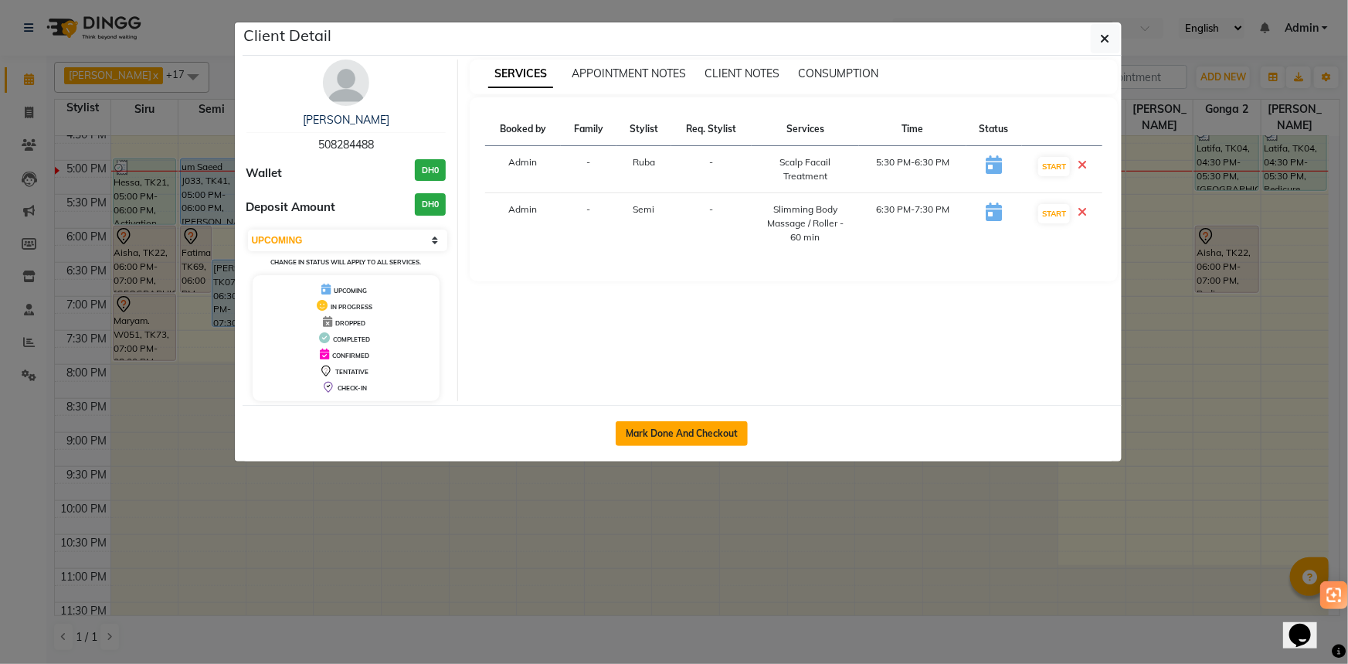
click at [687, 433] on button "Mark Done And Checkout" at bounding box center [682, 433] width 132 height 25
select select "6969"
select select "service"
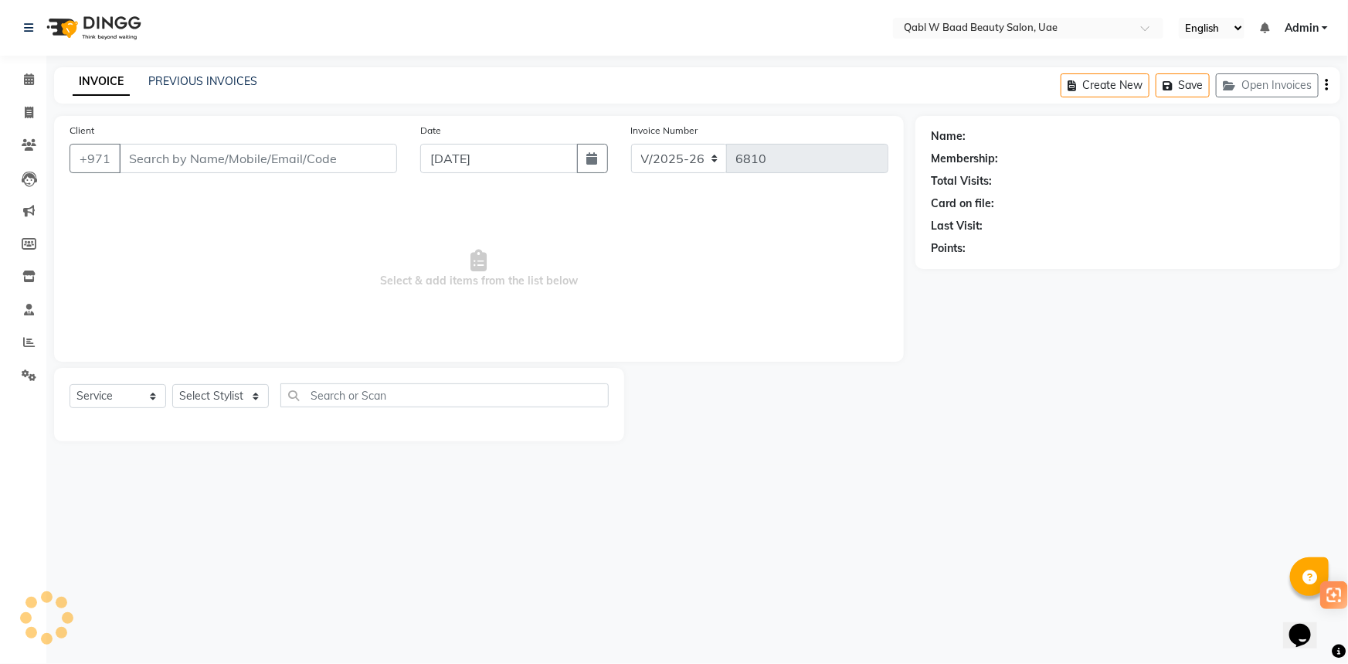
type input "508284488"
select select "56787"
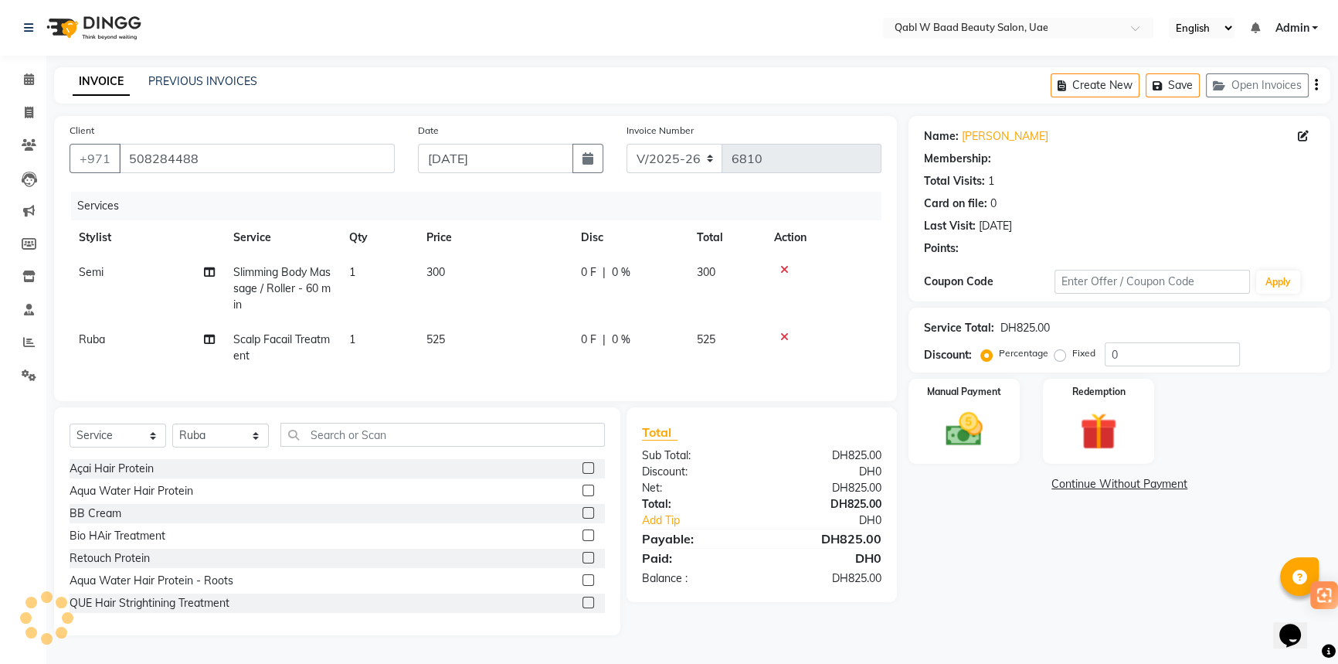
select select "1: Object"
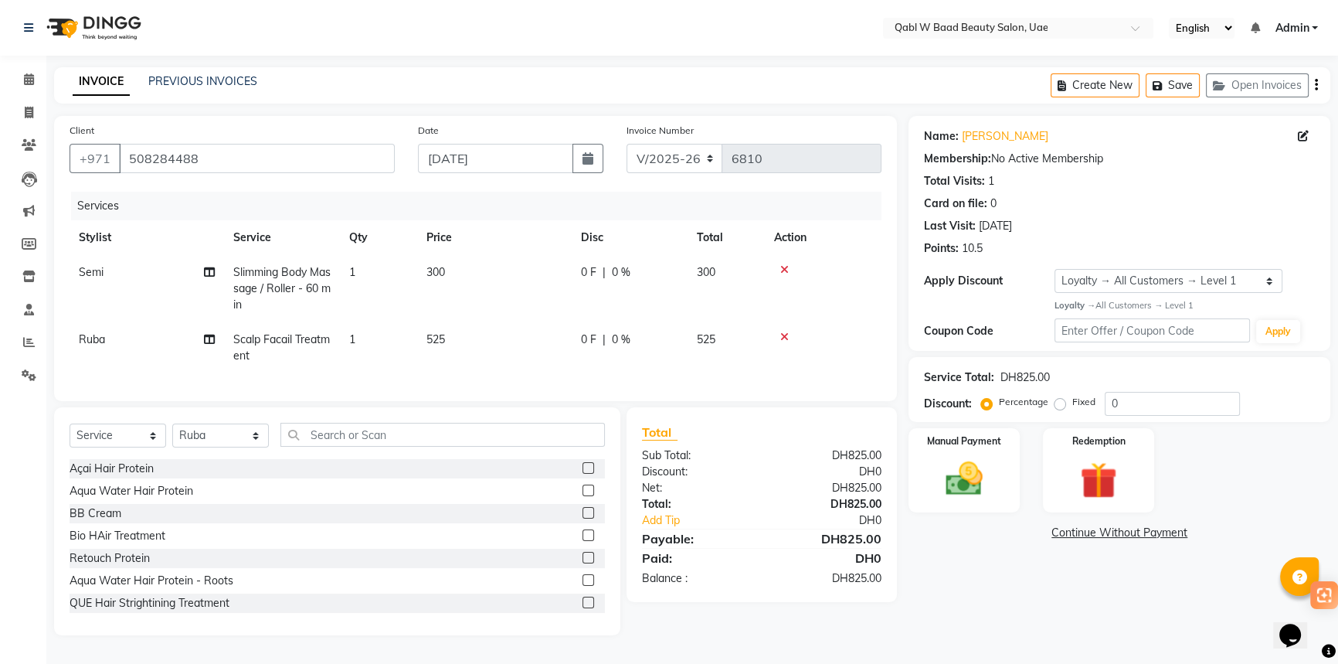
click at [68, 16] on img at bounding box center [92, 27] width 106 height 43
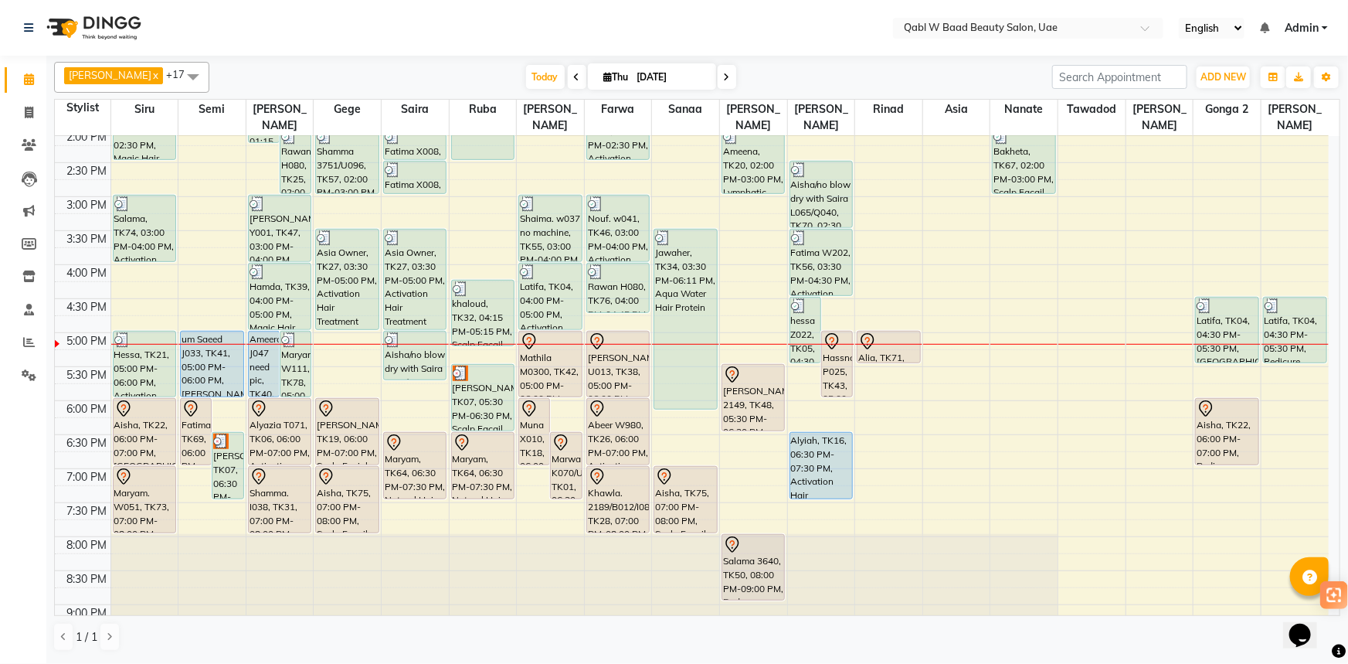
scroll to position [421, 0]
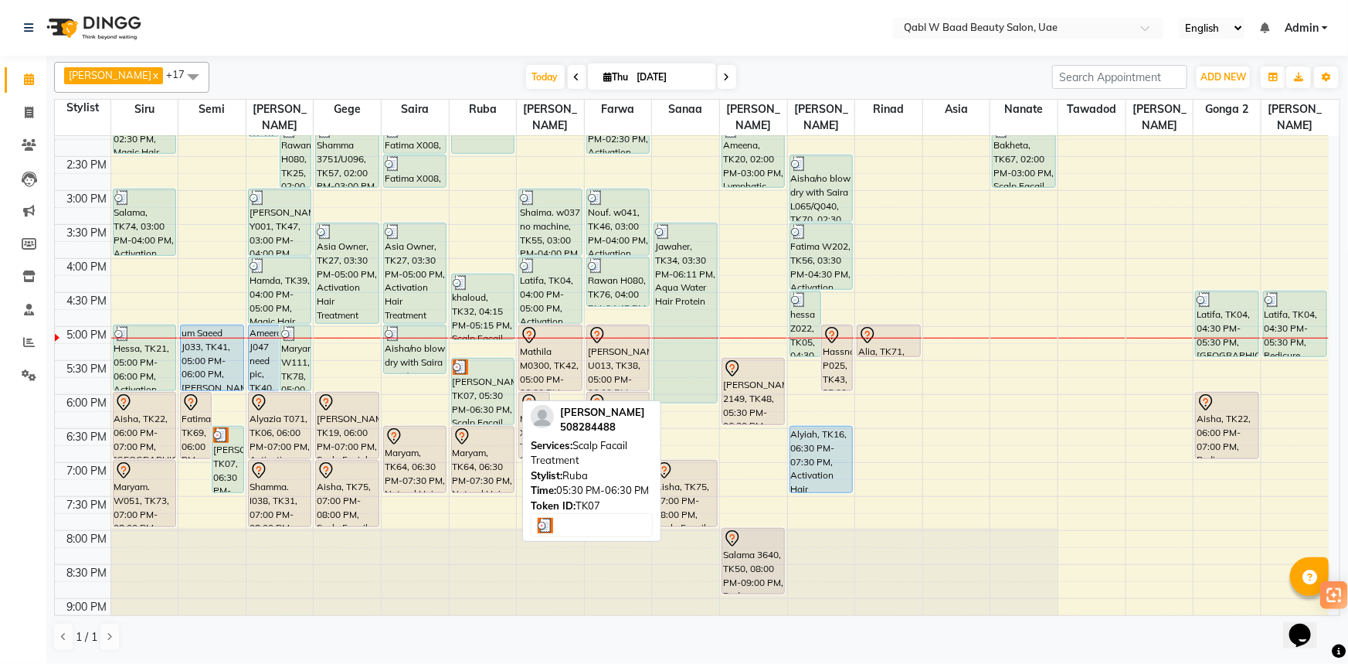
click at [469, 368] on div "[PERSON_NAME], TK07, 05:30 PM-06:30 PM, Scalp Facail Treatment" at bounding box center [483, 391] width 62 height 66
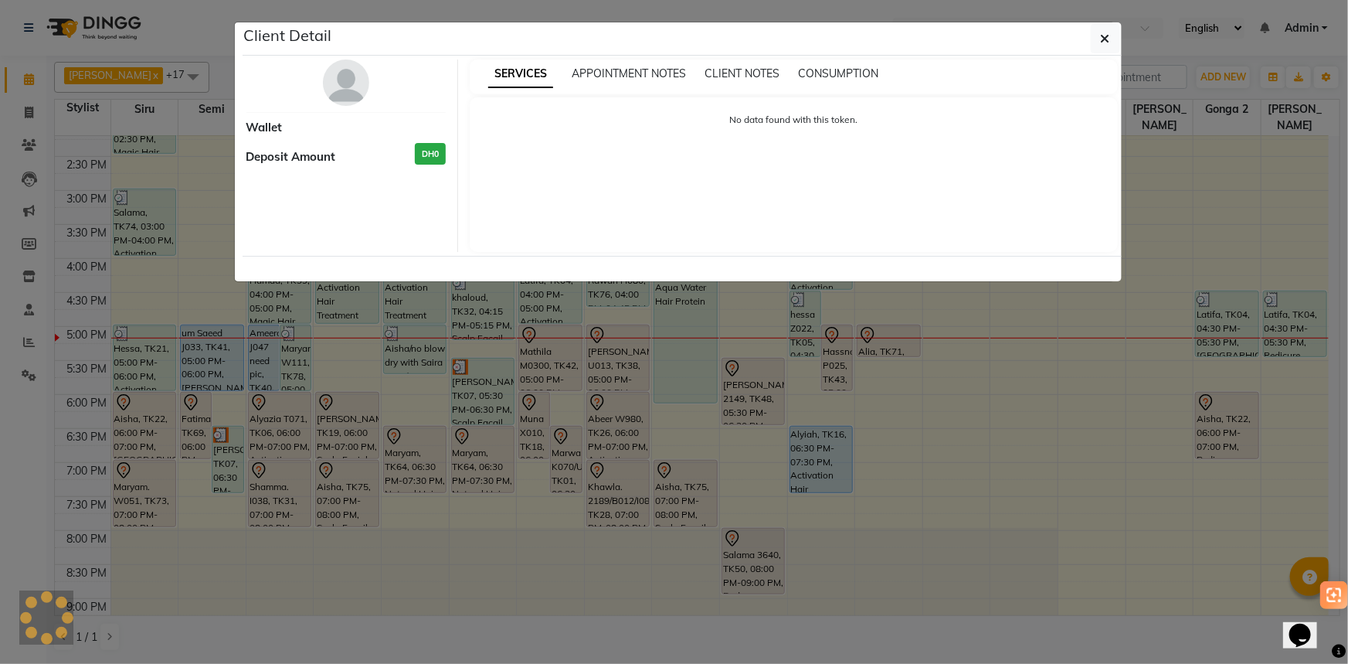
select select "3"
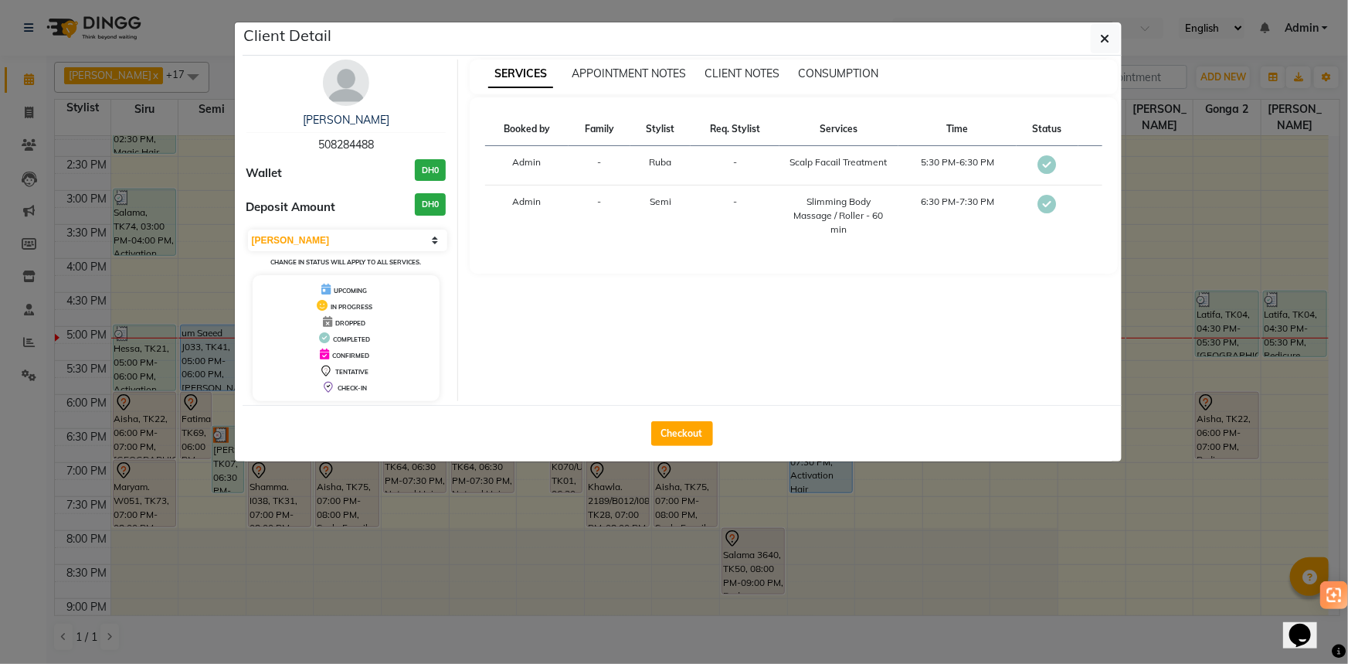
click at [502, 491] on ngb-modal-window "Client Detail [PERSON_NAME] 508284488 Wallet DH0 Deposit Amount DH0 Select MARK…" at bounding box center [674, 332] width 1348 height 664
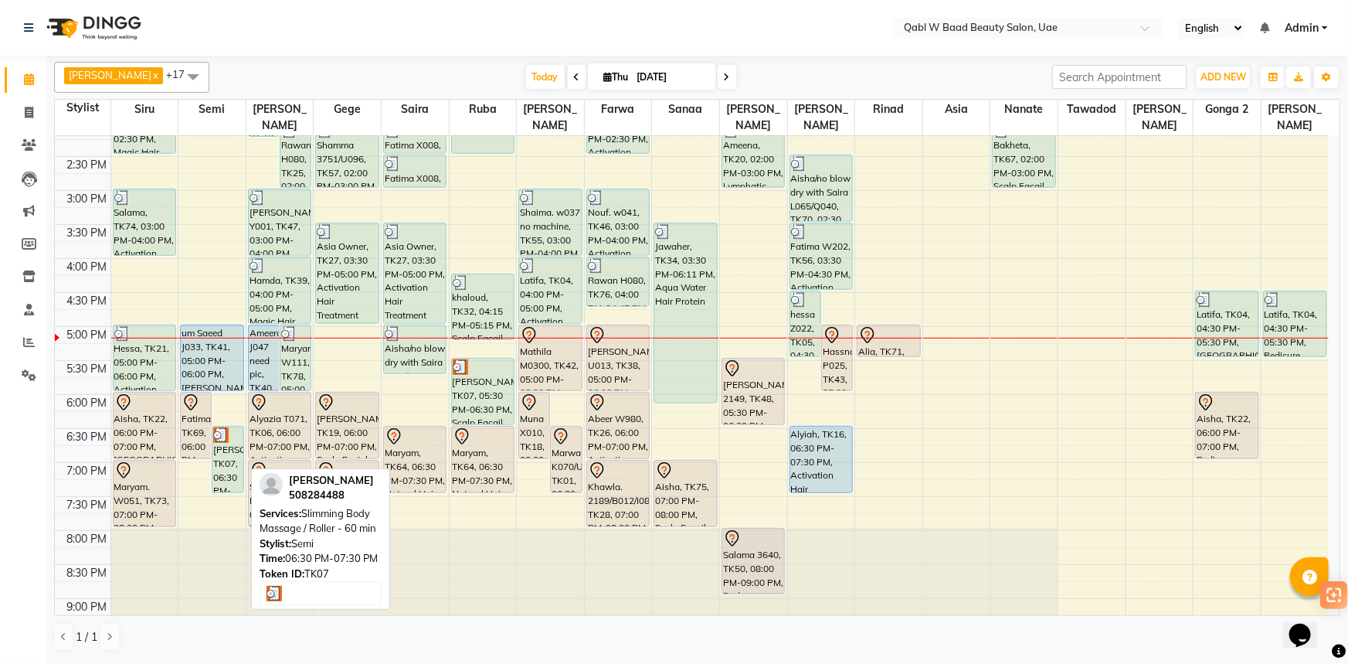
click at [216, 433] on div "[PERSON_NAME], TK07, 06:30 PM-07:30 PM, Slimming Body Massage / Roller - 60 min" at bounding box center [227, 459] width 30 height 66
select select "3"
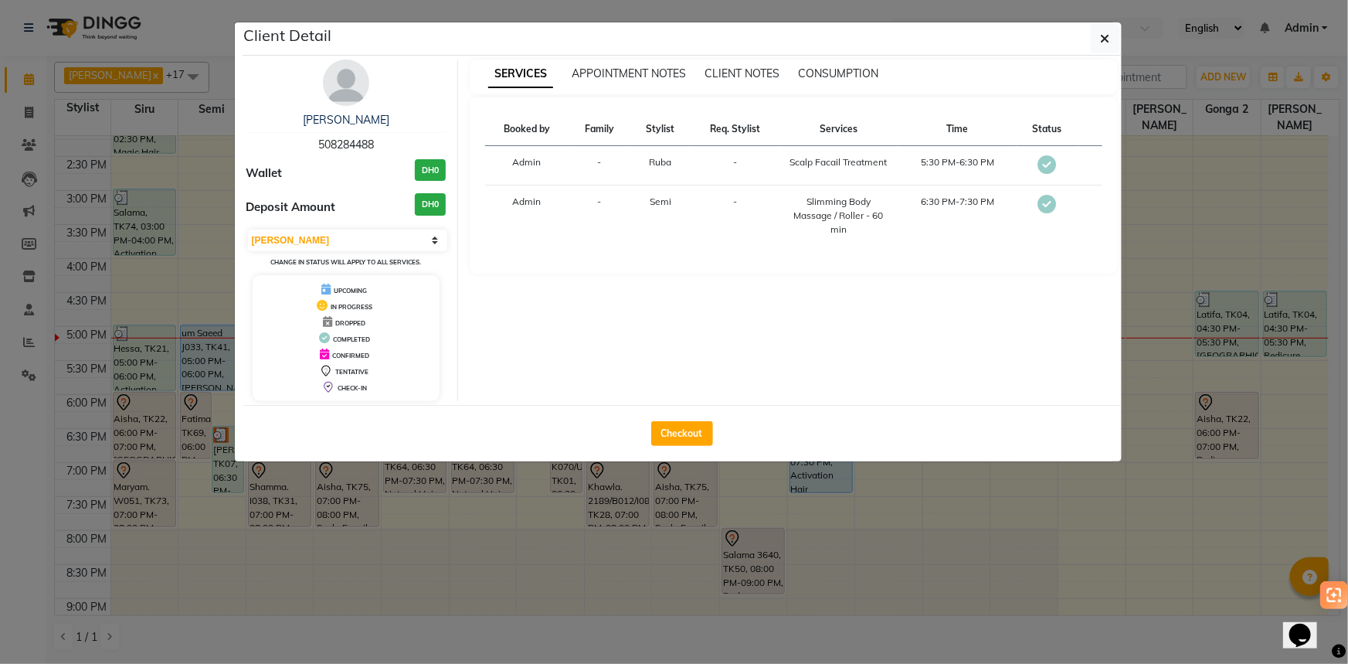
click at [368, 147] on span "508284488" at bounding box center [346, 144] width 56 height 14
copy span "508284488"
click at [820, 572] on ngb-modal-window "Client Detail [PERSON_NAME] 508284488 Wallet DH0 Deposit Amount DH0 Select MARK…" at bounding box center [674, 332] width 1348 height 664
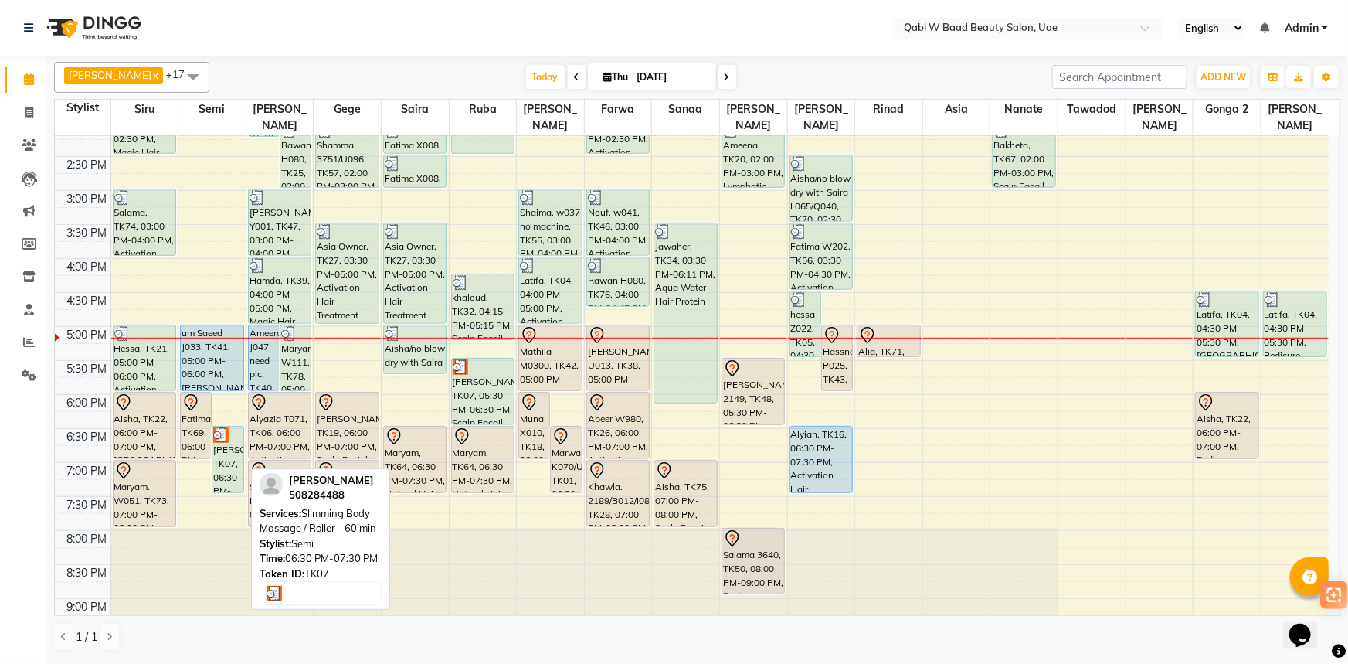
click at [227, 440] on div "[PERSON_NAME], TK07, 06:30 PM-07:30 PM, Slimming Body Massage / Roller - 60 min" at bounding box center [227, 459] width 30 height 66
select select "3"
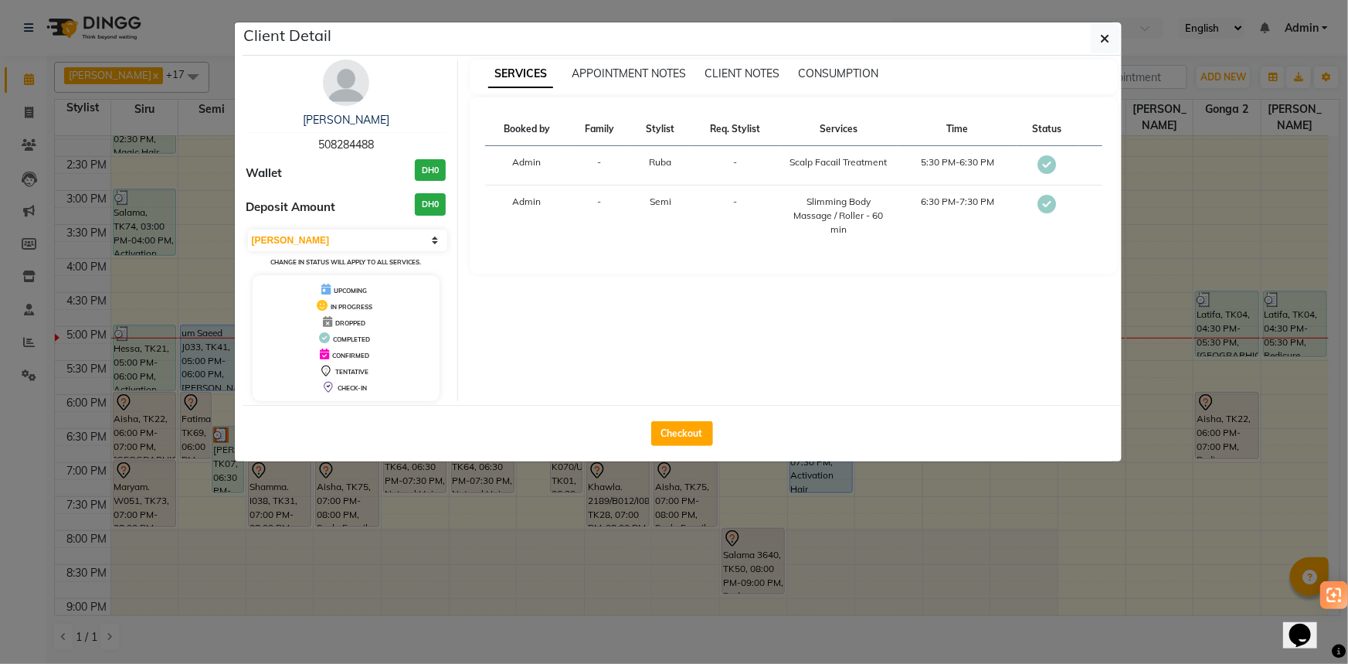
click at [352, 146] on span "508284488" at bounding box center [346, 144] width 56 height 14
copy span "508284488"
click at [805, 487] on ngb-modal-window "Client Detail [PERSON_NAME] 508284488 Wallet DH0 Deposit Amount DH0 Select MARK…" at bounding box center [674, 332] width 1348 height 664
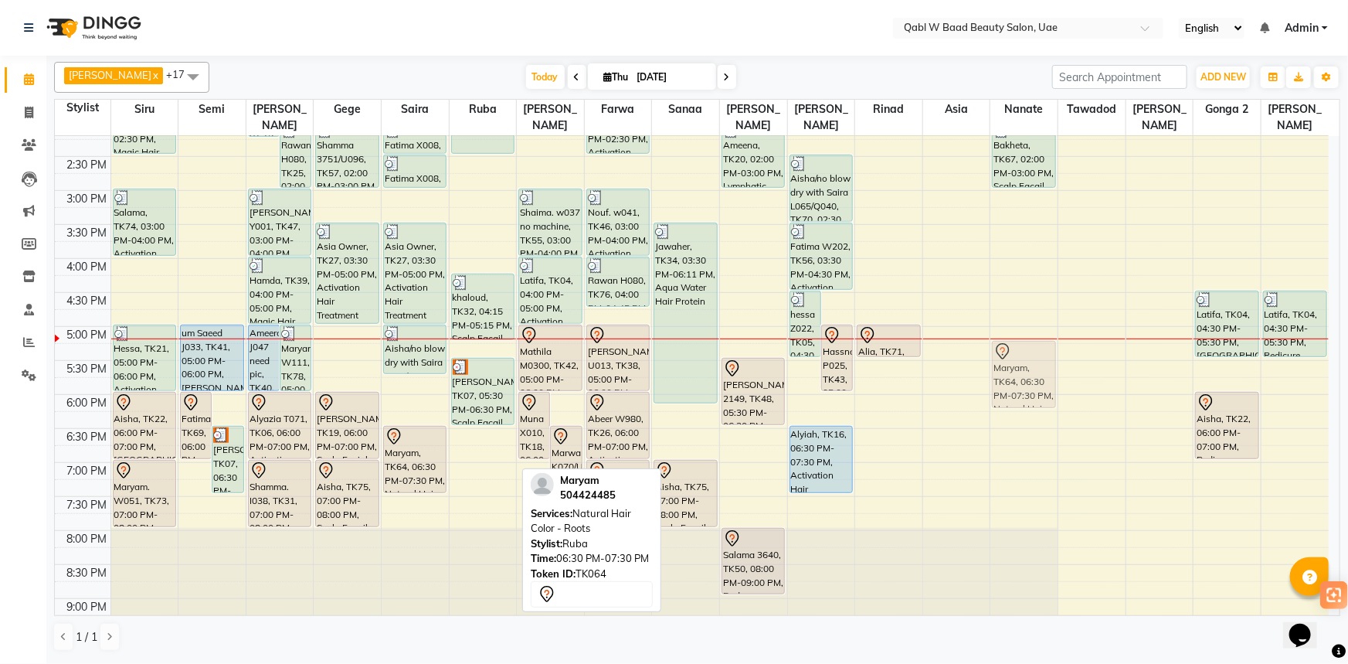
drag, startPoint x: 480, startPoint y: 449, endPoint x: 1035, endPoint y: 367, distance: 560.6
click at [1035, 367] on tr "Fatima W940, TK35, 12:00 PM-01:00 PM, Emergency Hair Treatment Mask aisha, TK54…" at bounding box center [692, 258] width 1274 height 1087
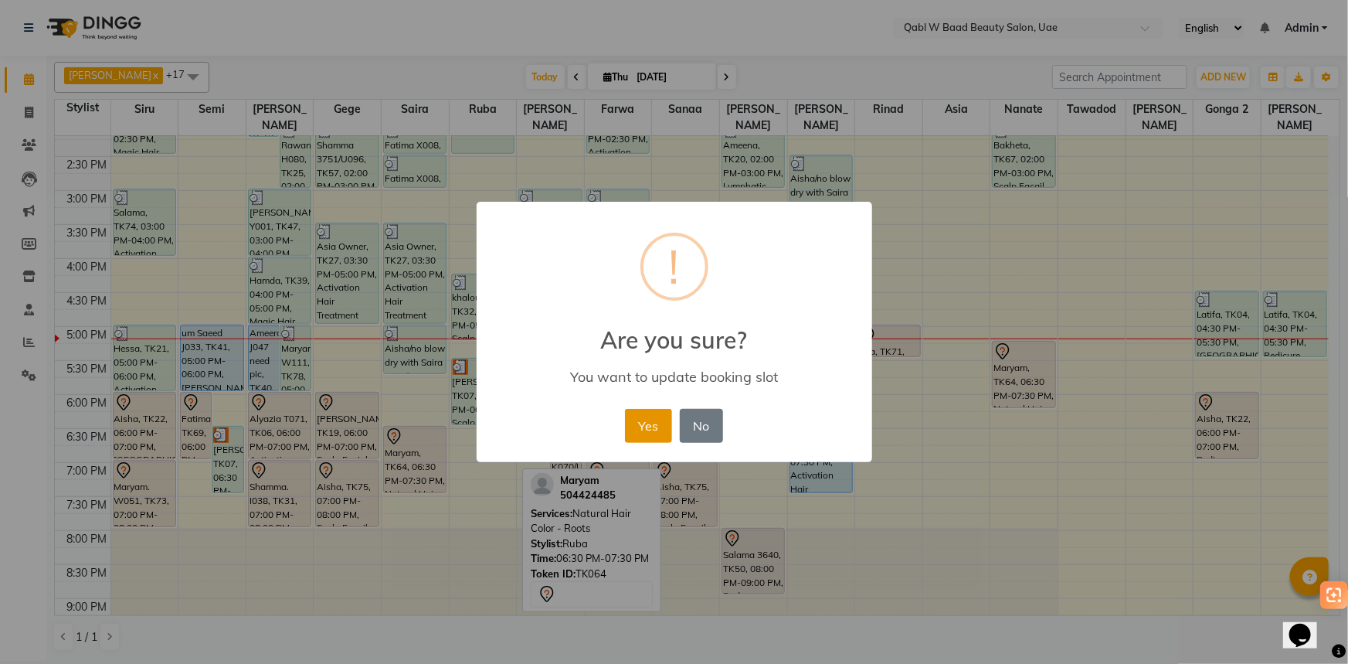
click at [639, 417] on button "Yes" at bounding box center [648, 426] width 47 height 34
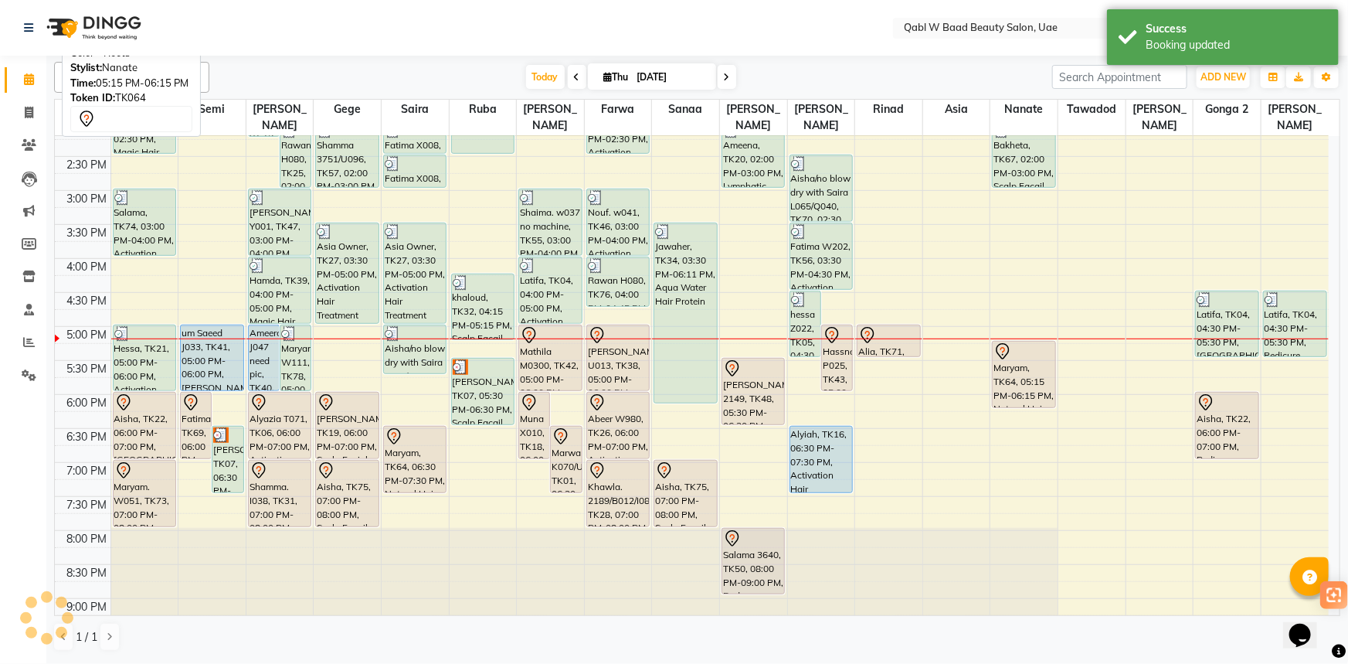
click at [1035, 355] on div "Maryam, TK64, 05:15 PM-06:15 PM, Natural Hair Color - Roots" at bounding box center [1024, 374] width 62 height 66
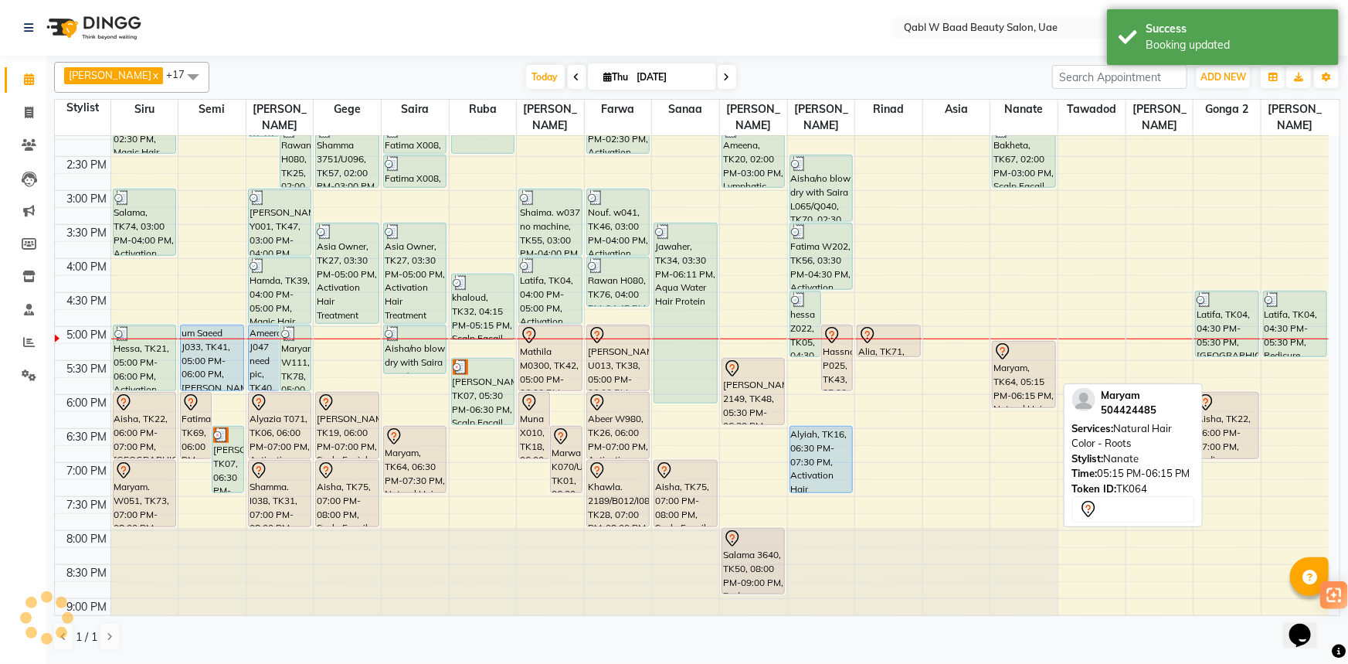
click at [1035, 355] on div "Maryam, TK64, 05:15 PM-06:15 PM, Natural Hair Color - Roots" at bounding box center [1024, 374] width 62 height 66
select select "7"
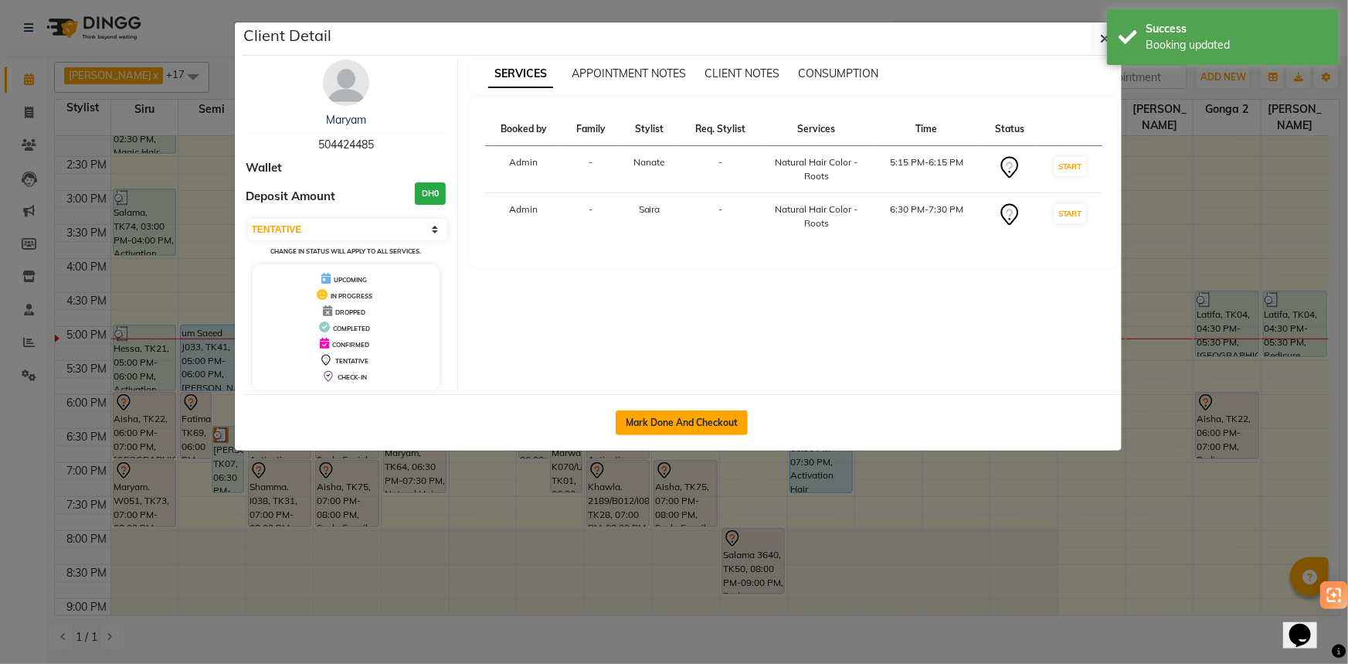
click at [708, 410] on button "Mark Done And Checkout" at bounding box center [682, 422] width 132 height 25
select select "service"
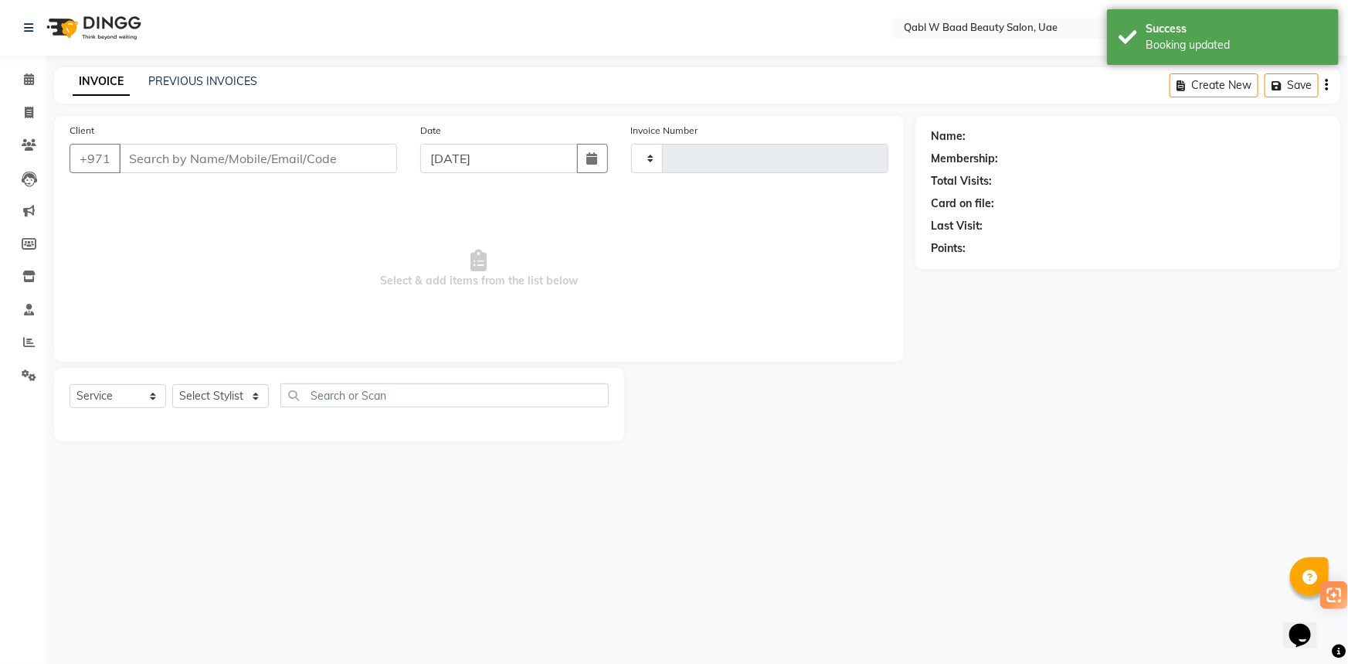
type input "6810"
select select "6969"
type input "504424485"
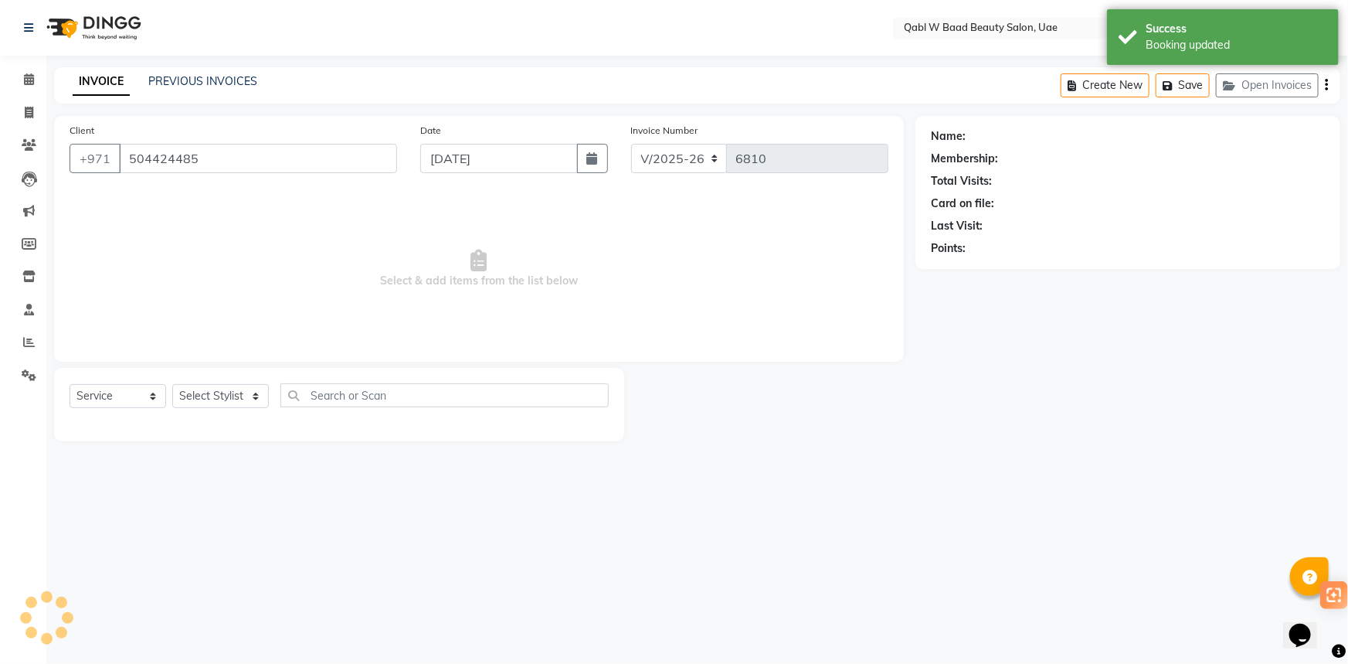
select select "57632"
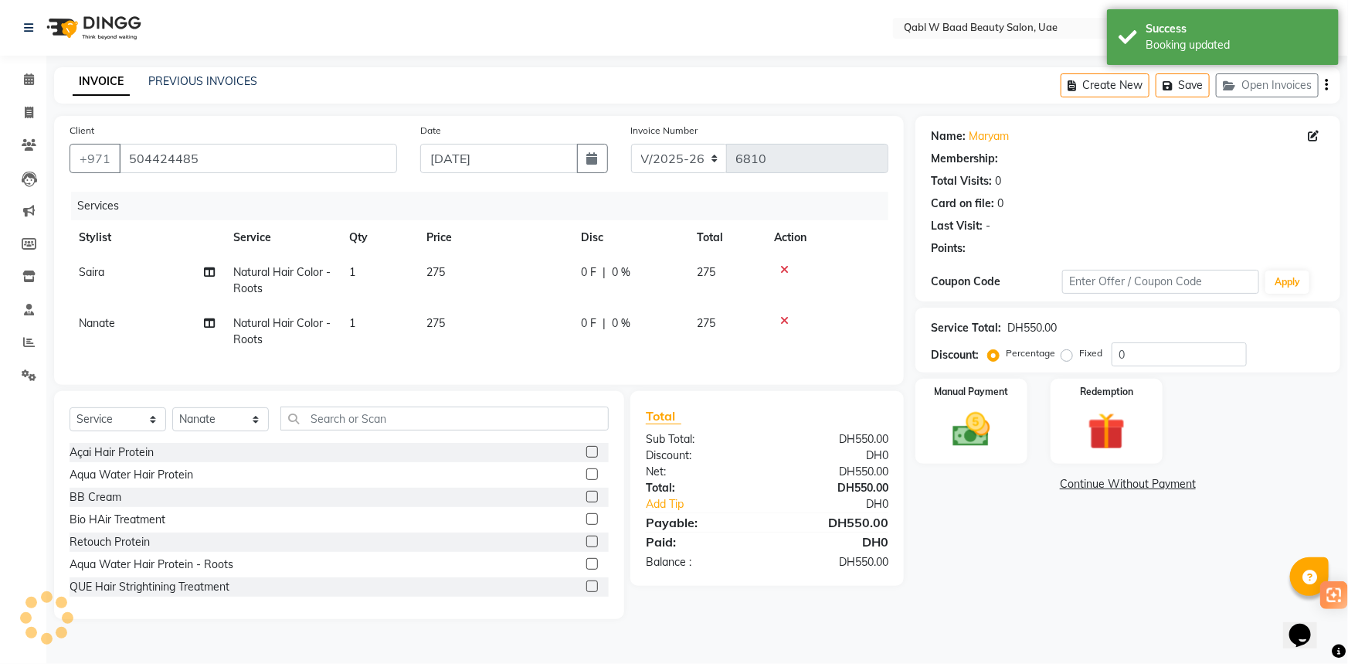
select select "1: Object"
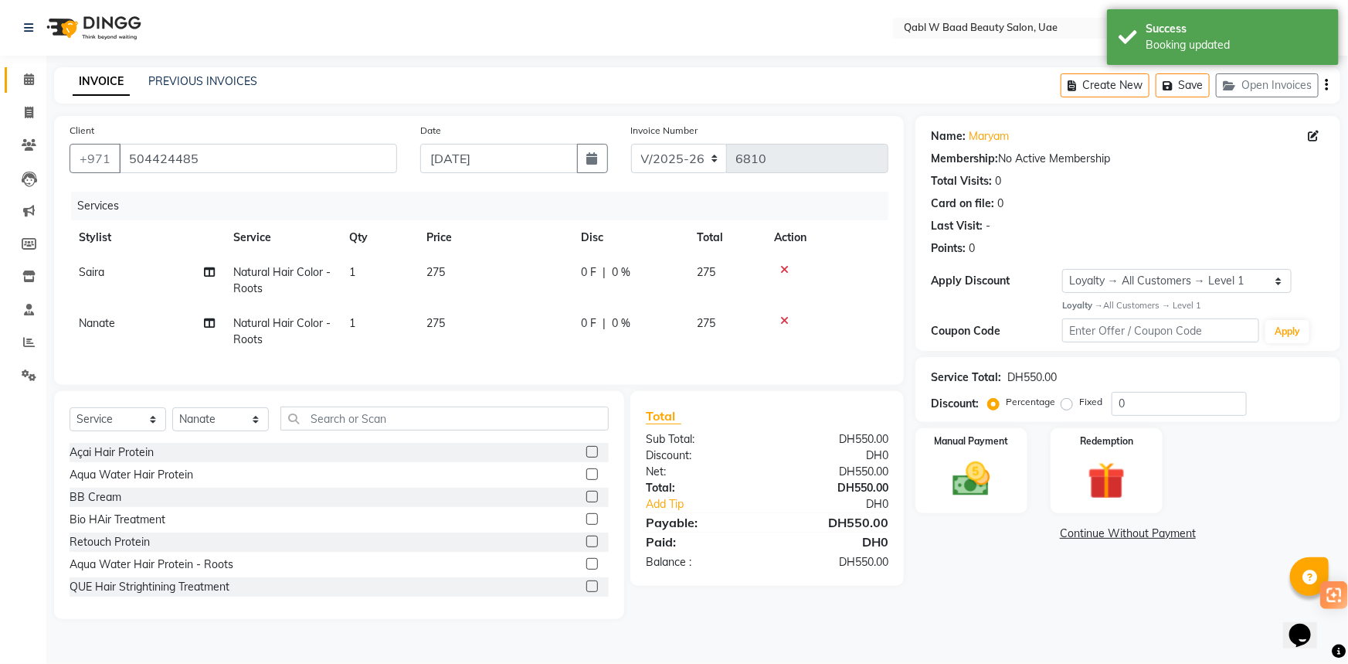
click at [16, 70] on link "Calendar" at bounding box center [23, 79] width 37 height 25
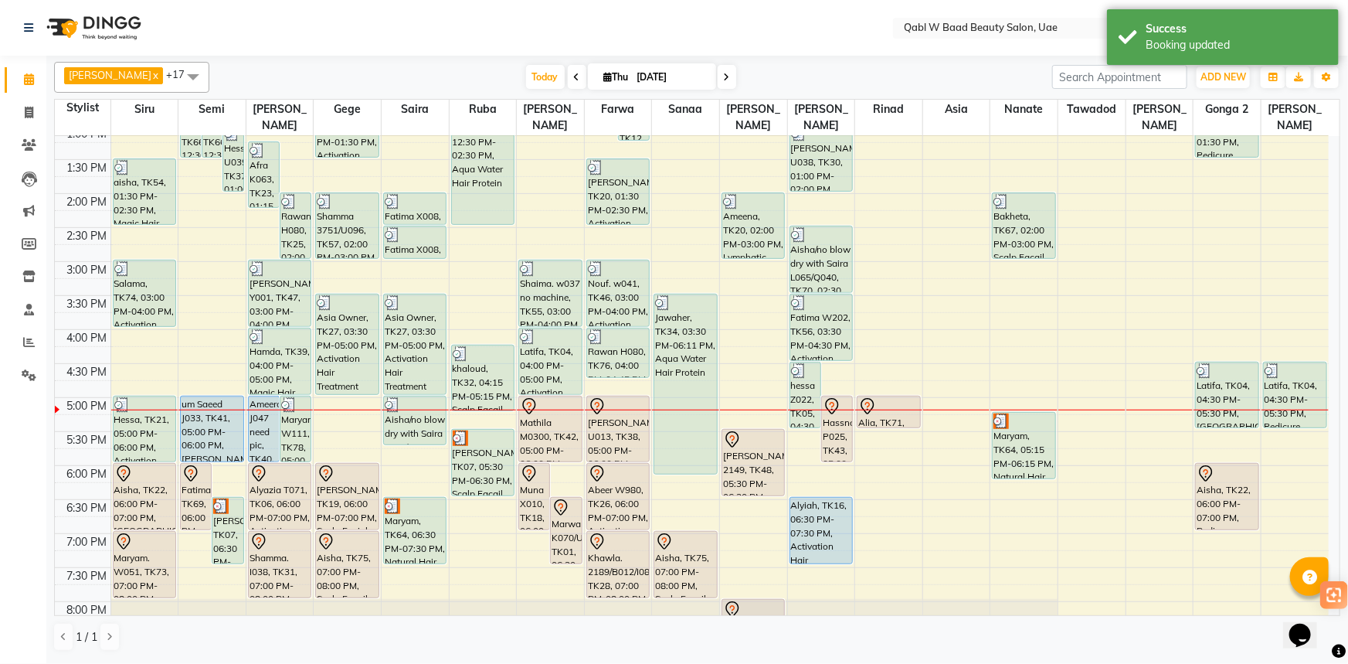
scroll to position [351, 0]
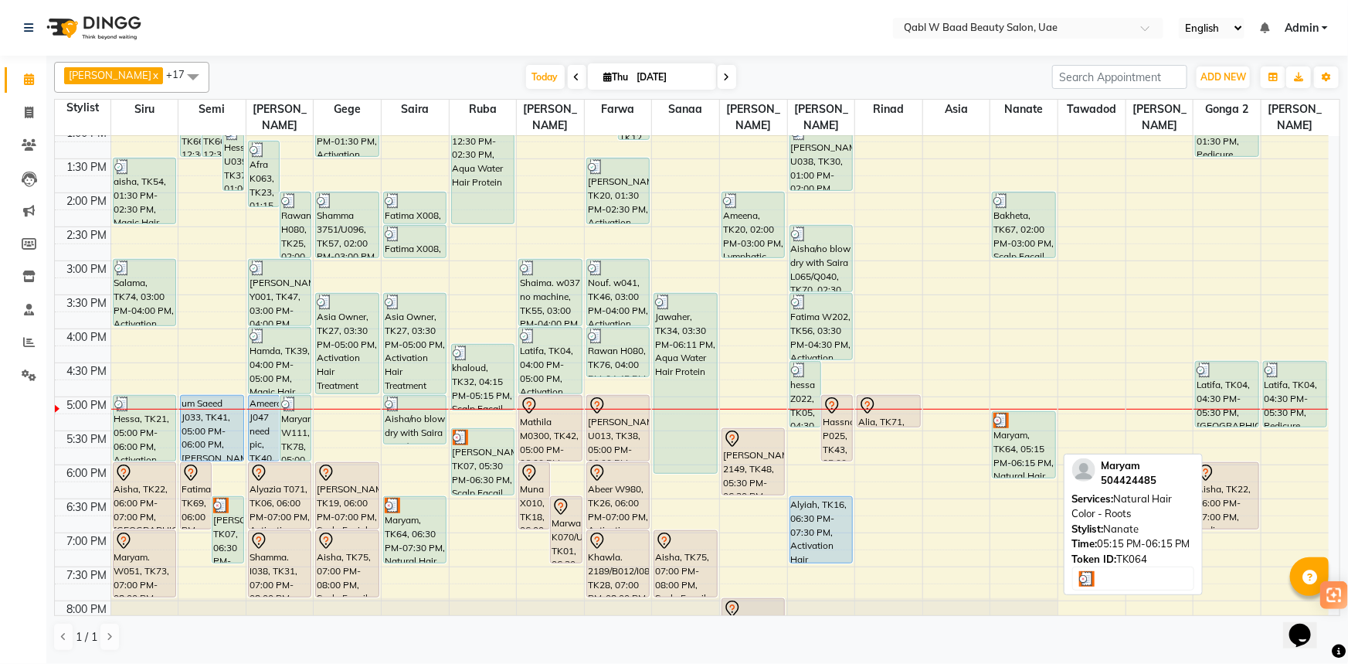
click at [1004, 439] on div "Maryam, TK64, 05:15 PM-06:15 PM, Natural Hair Color - Roots" at bounding box center [1024, 445] width 62 height 66
select select "3"
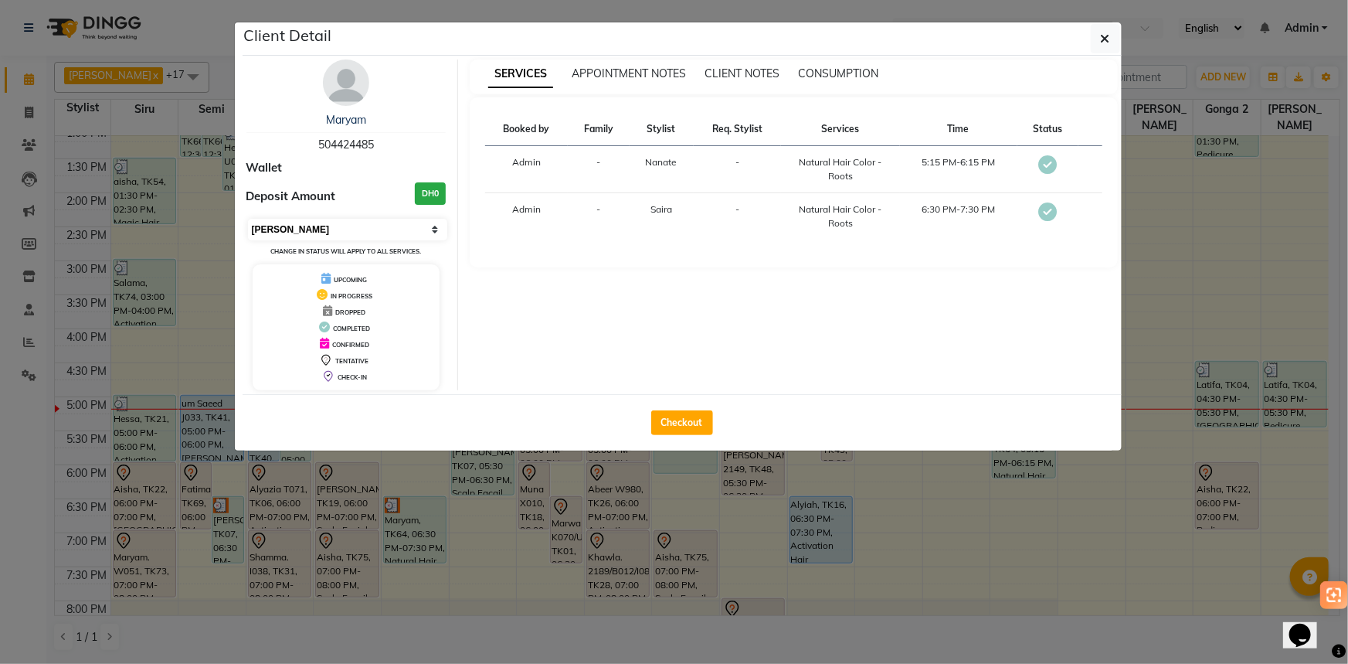
drag, startPoint x: 370, startPoint y: 228, endPoint x: 370, endPoint y: 236, distance: 8.5
click at [370, 228] on select "Select MARK DONE UPCOMING" at bounding box center [348, 230] width 200 height 22
click at [248, 219] on select "Select MARK DONE UPCOMING" at bounding box center [348, 230] width 200 height 22
click at [350, 277] on div "UPCOMING" at bounding box center [346, 278] width 175 height 16
click at [562, 551] on ngb-modal-window "Client Detail Maryam 504424485 Wallet Deposit Amount DH0 Select MARK DONE UPCOM…" at bounding box center [674, 332] width 1348 height 664
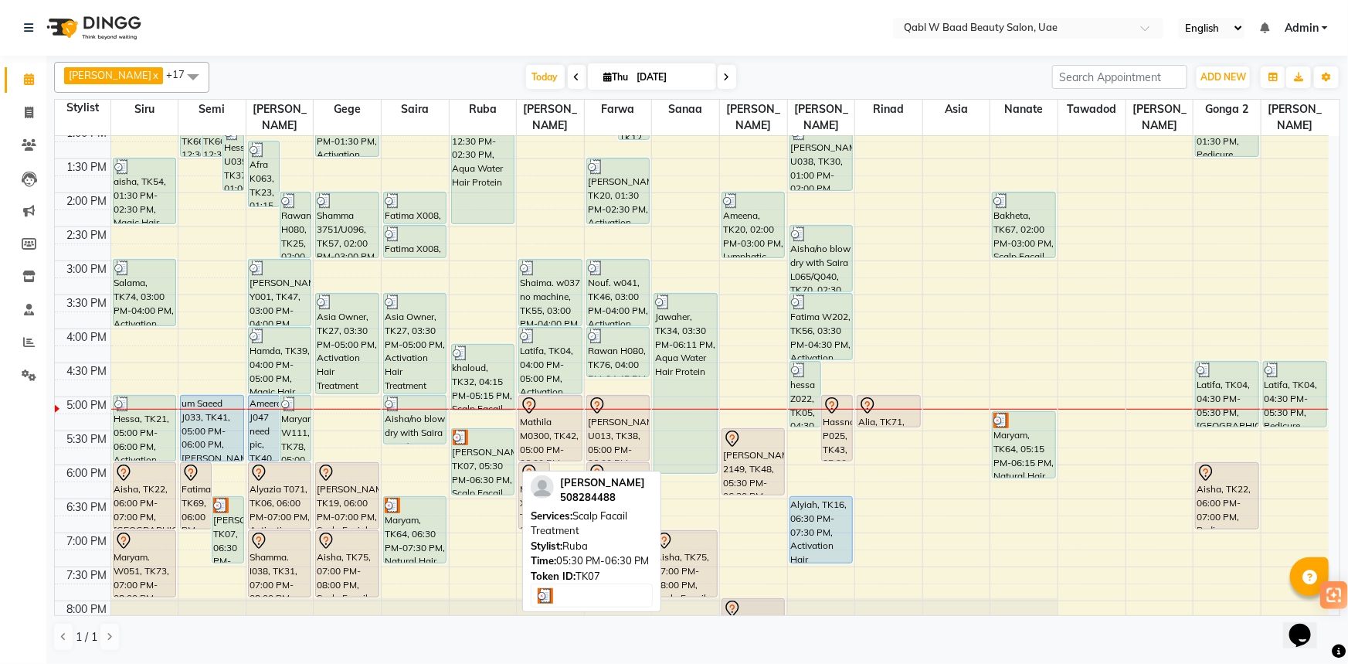
click at [486, 460] on div "[PERSON_NAME], TK07, 05:30 PM-06:30 PM, Scalp Facail Treatment" at bounding box center [483, 462] width 62 height 66
select select "3"
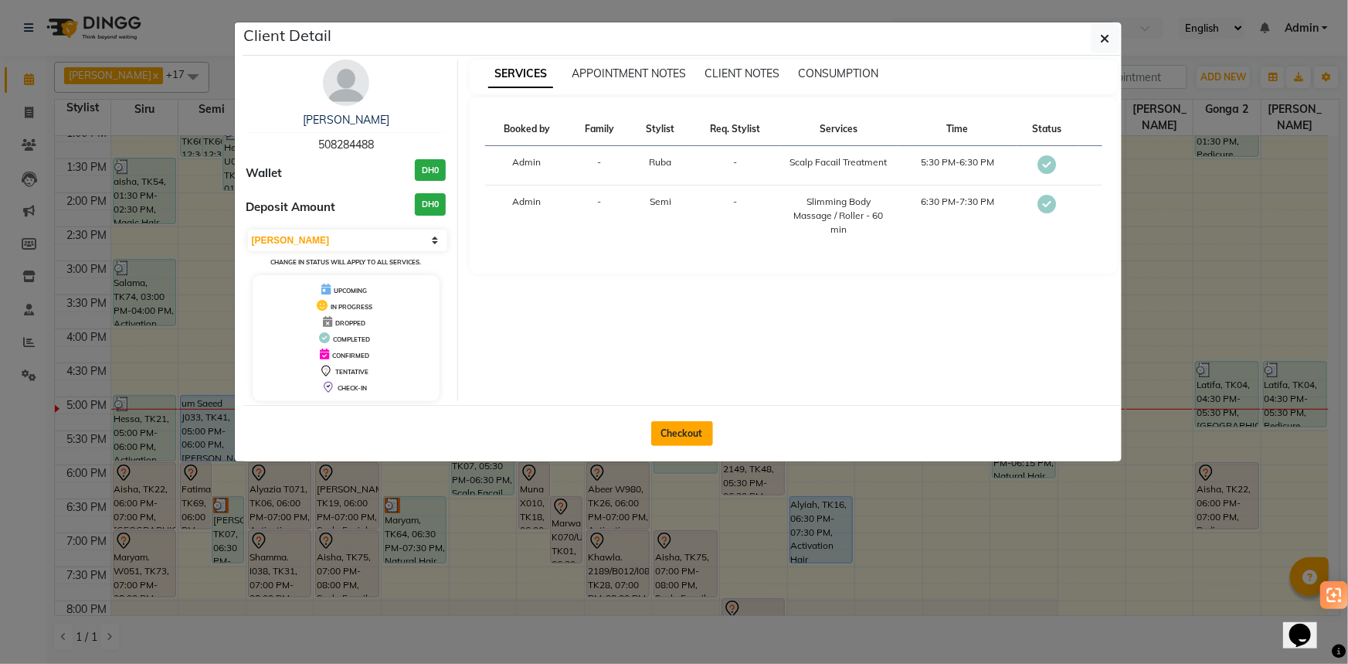
click at [692, 440] on button "Checkout" at bounding box center [682, 433] width 62 height 25
select select "service"
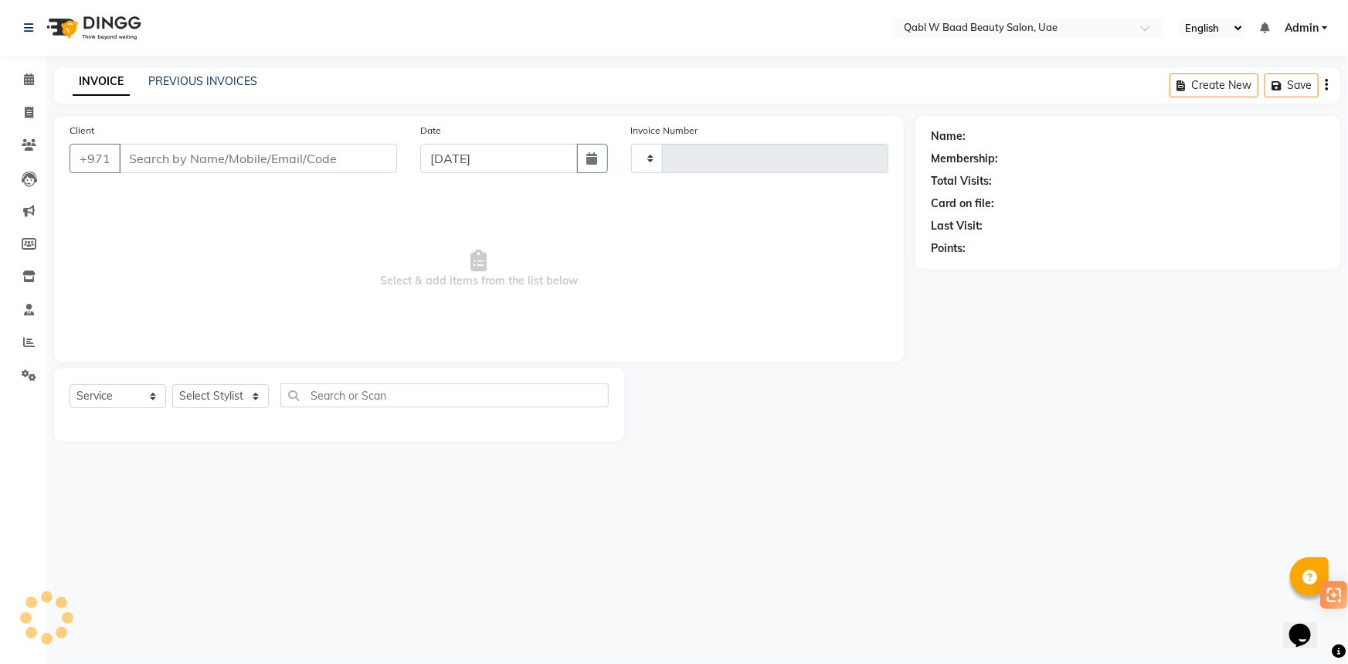
type input "6810"
select select "6969"
type input "508284488"
select select "56787"
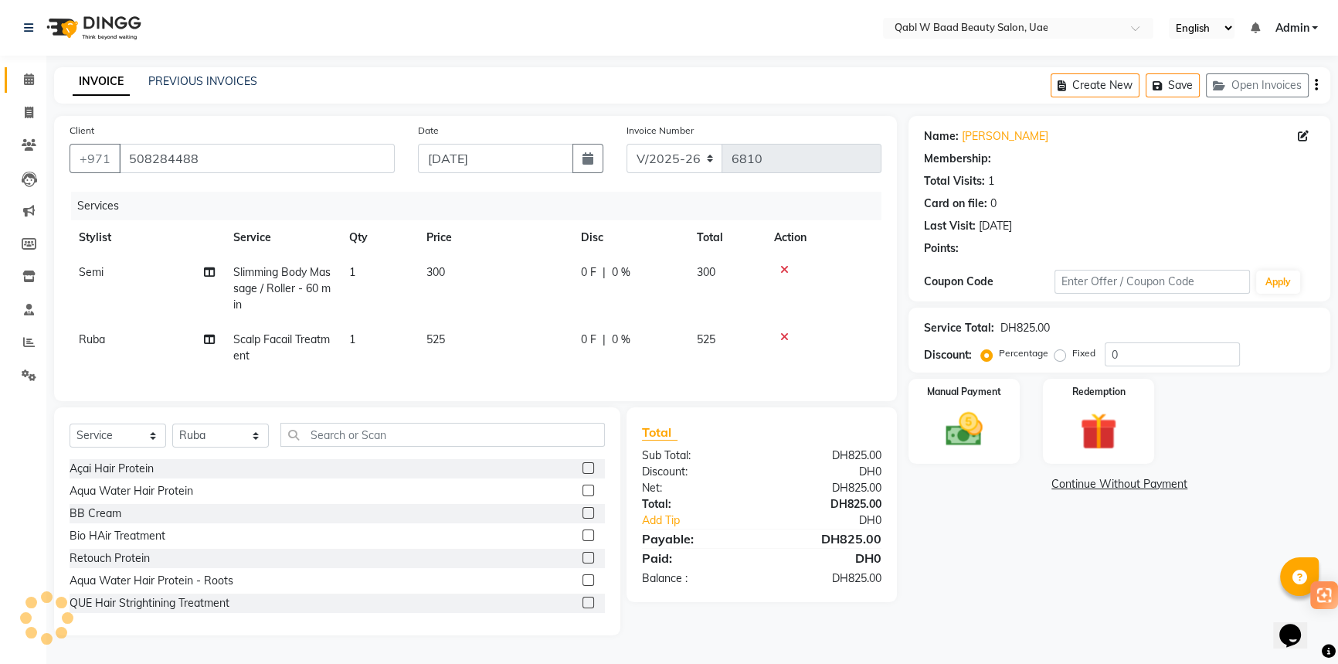
select select "1: Object"
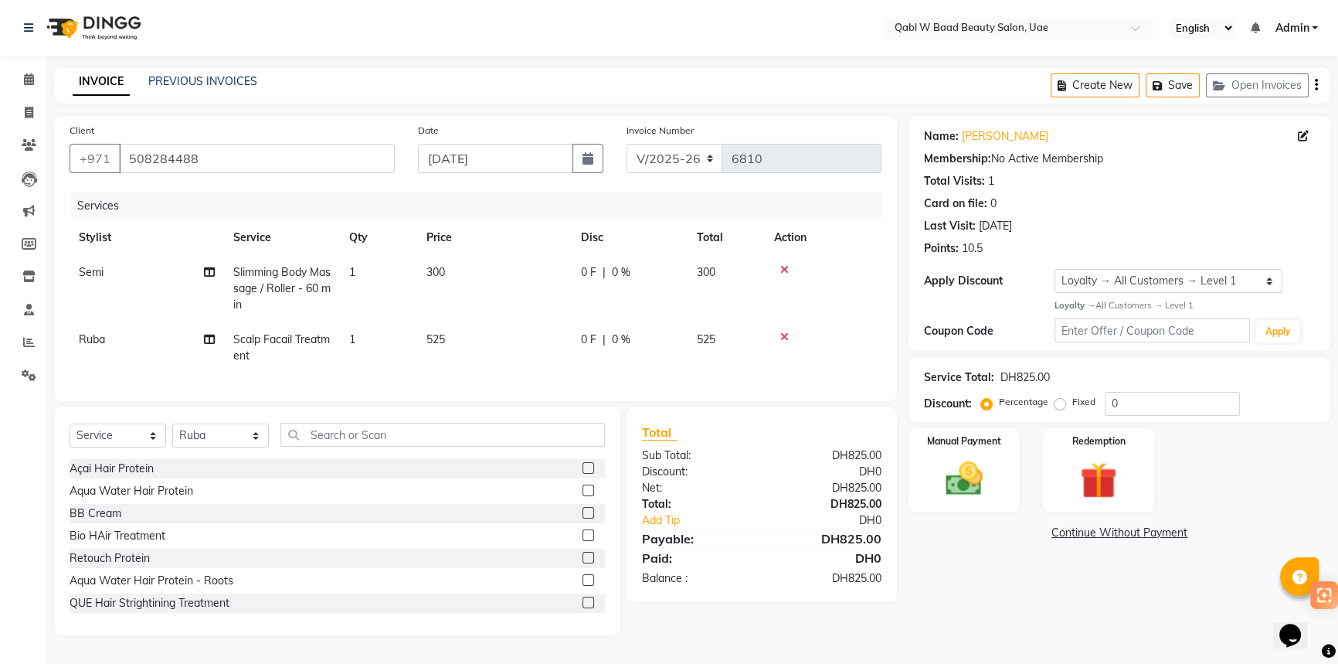
click at [70, 17] on img at bounding box center [92, 27] width 106 height 43
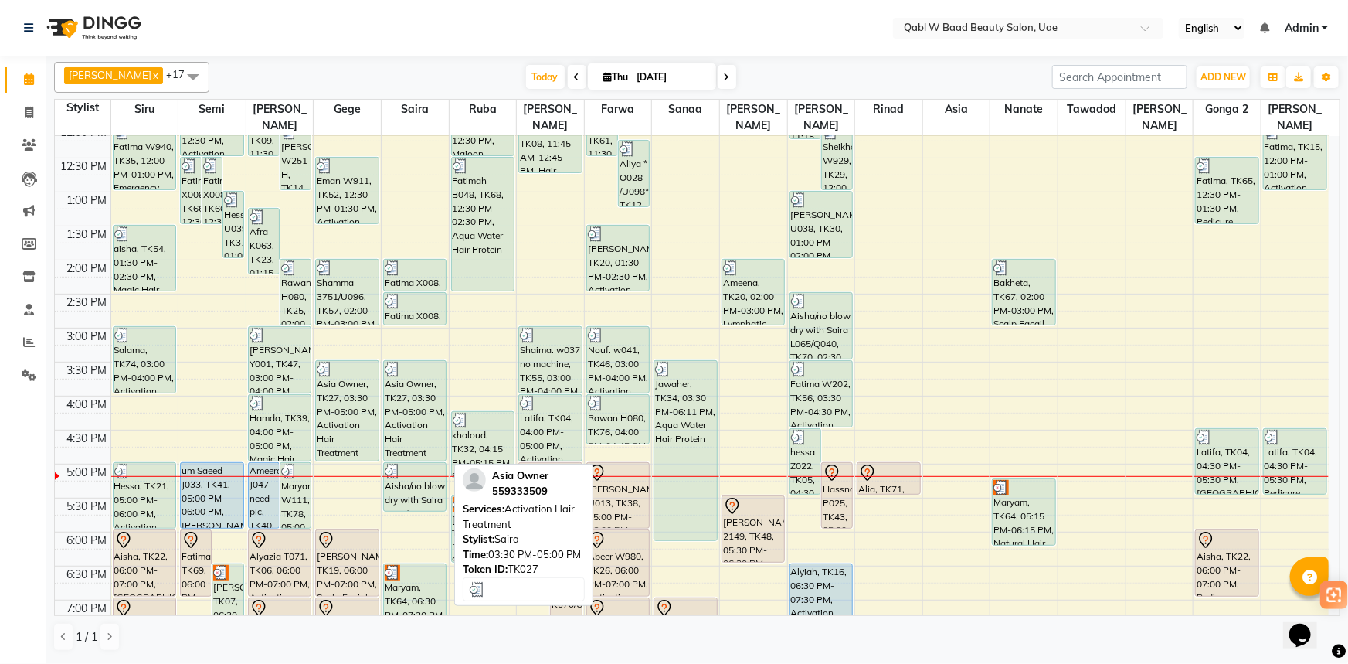
scroll to position [421, 0]
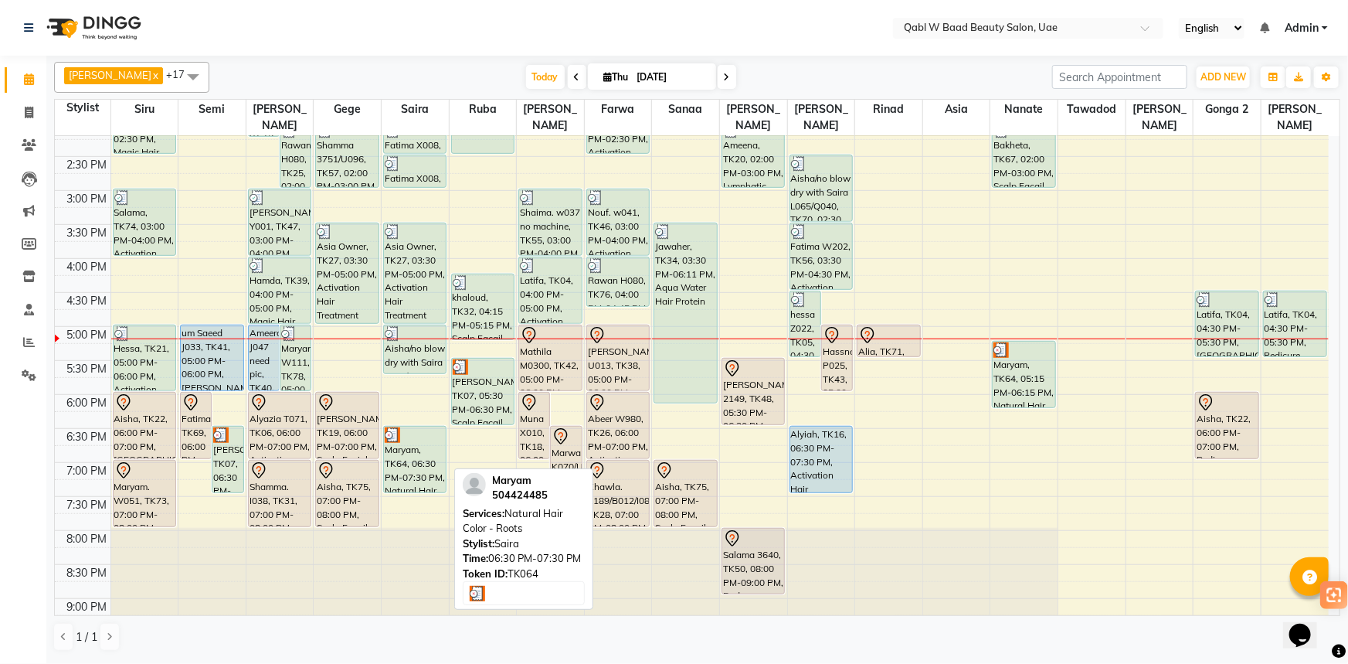
click at [409, 429] on div "Maryam, TK64, 06:30 PM-07:30 PM, Natural Hair Color - Roots" at bounding box center [415, 459] width 62 height 66
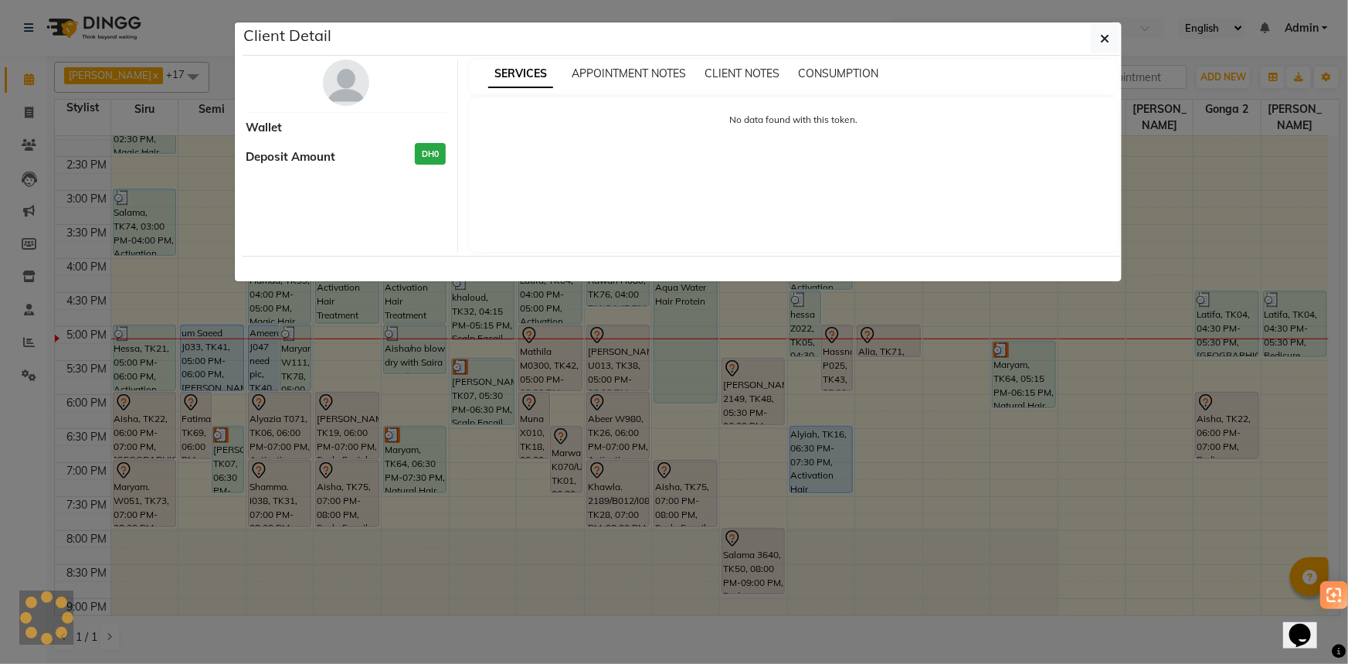
select select "3"
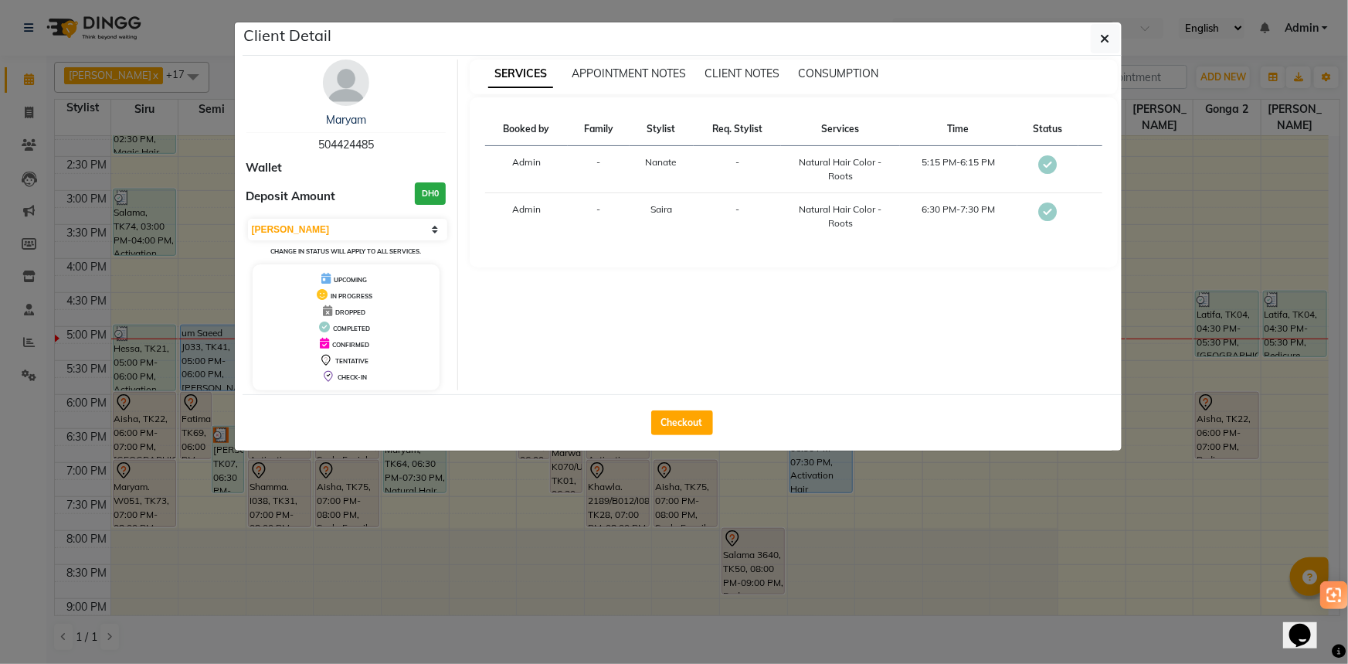
click at [445, 432] on div "Checkout" at bounding box center [682, 422] width 879 height 56
click at [454, 457] on ngb-modal-window "Client Detail Maryam 504424485 Wallet Deposit Amount DH0 Select MARK DONE UPCOM…" at bounding box center [674, 332] width 1348 height 664
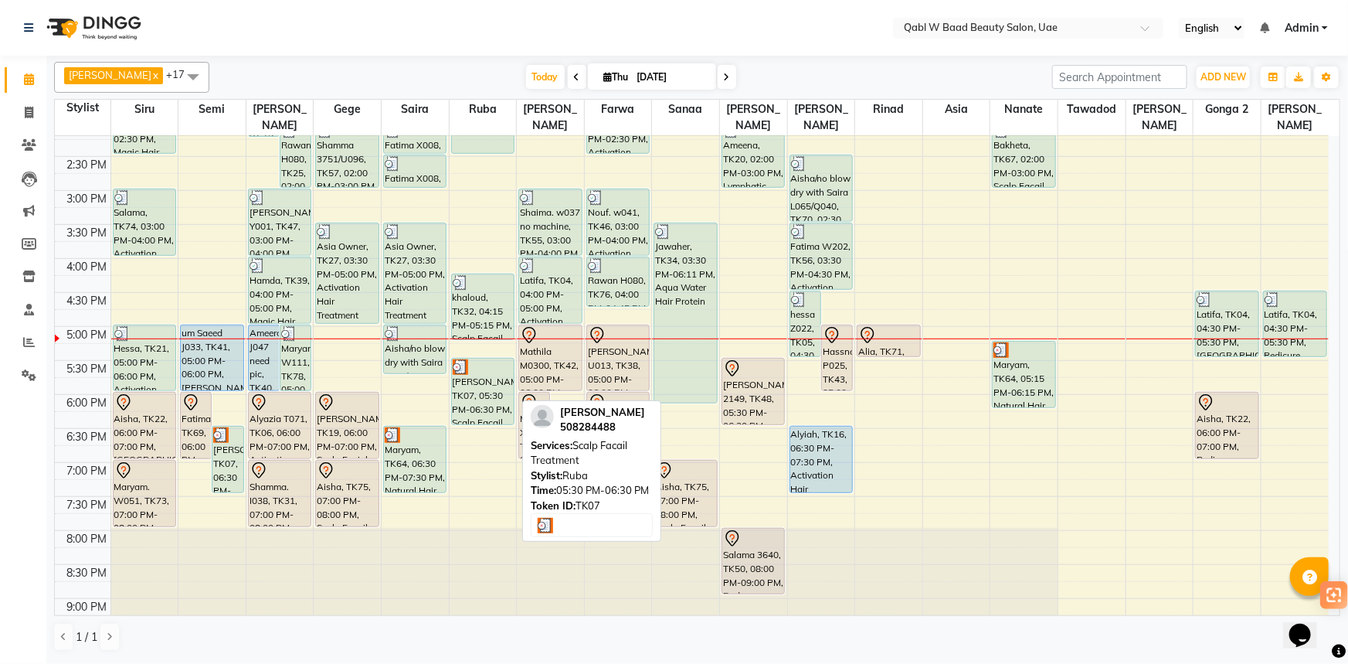
click at [486, 359] on div at bounding box center [483, 366] width 60 height 15
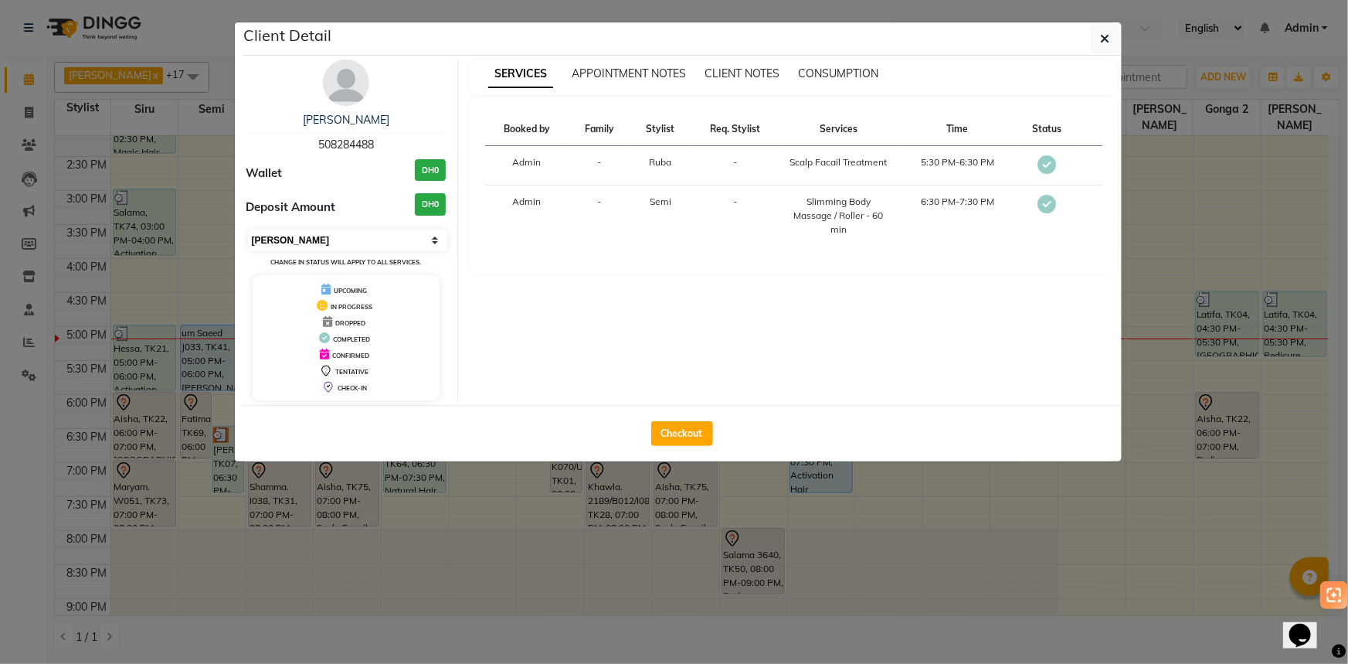
click at [344, 241] on select "Select MARK DONE UPCOMING" at bounding box center [348, 240] width 200 height 22
click at [304, 307] on div "IN PROGRESS" at bounding box center [346, 305] width 175 height 16
click at [331, 234] on select "Select MARK DONE UPCOMING" at bounding box center [348, 240] width 200 height 22
select select "5"
click at [248, 229] on select "Select MARK DONE UPCOMING" at bounding box center [348, 240] width 200 height 22
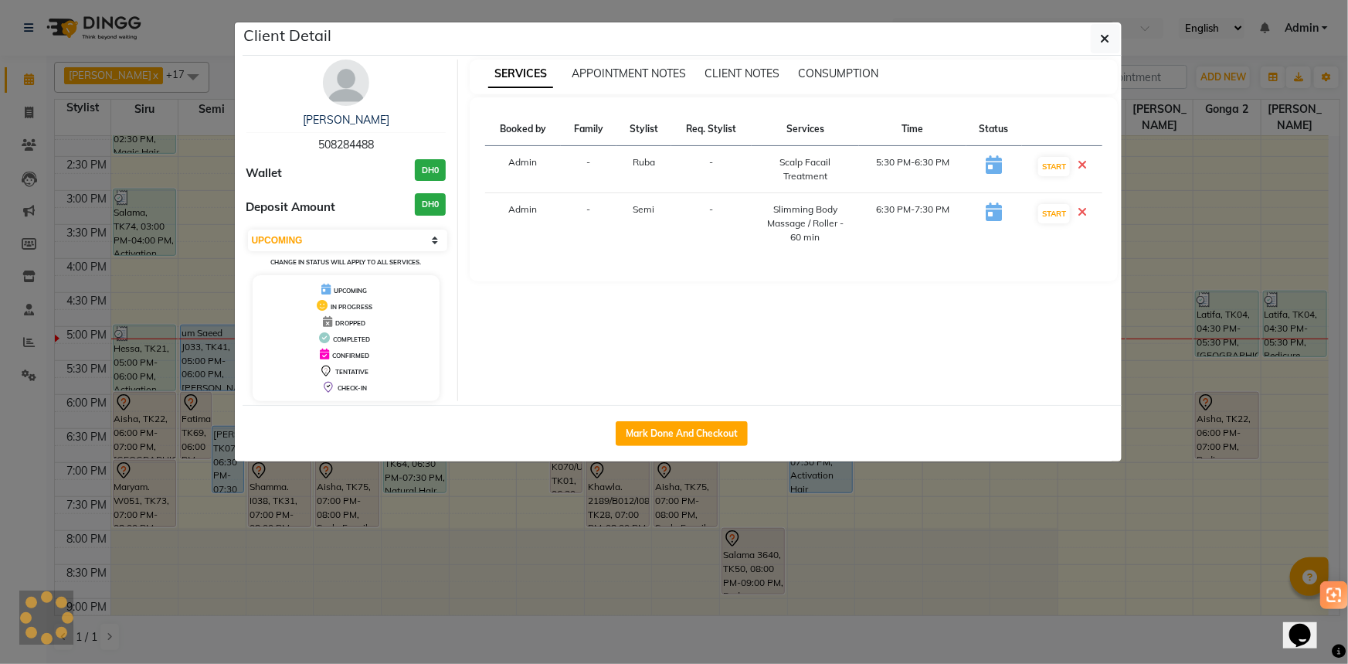
click at [434, 502] on ngb-modal-window "Client Detail [PERSON_NAME] 508284488 Wallet DH0 Deposit Amount DH0 Select IN S…" at bounding box center [674, 332] width 1348 height 664
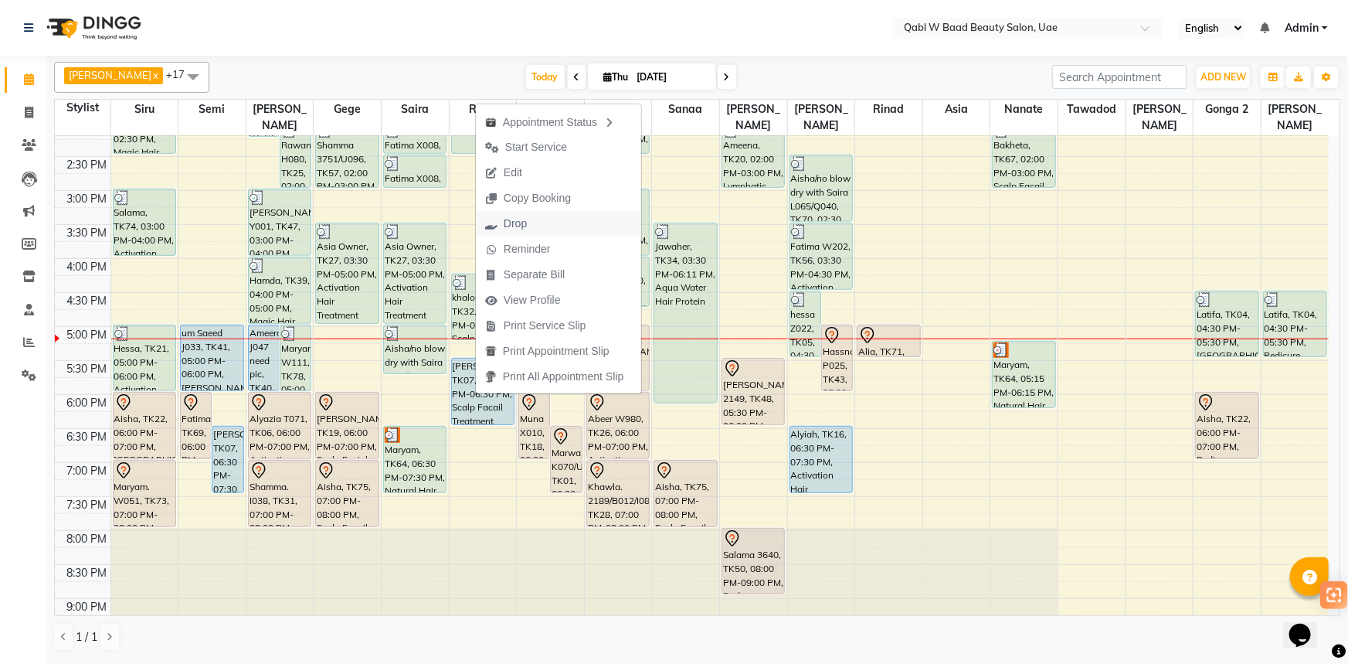
click at [524, 221] on span "Drop" at bounding box center [515, 224] width 23 height 16
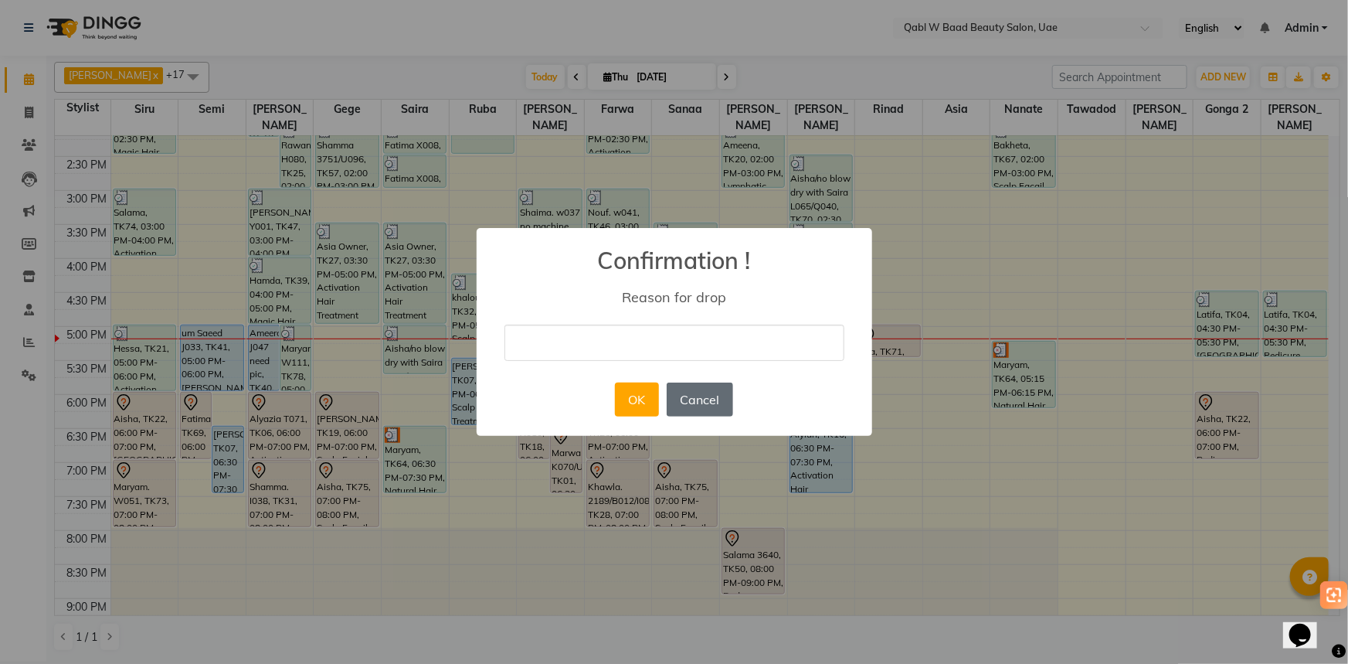
click at [697, 391] on button "Cancel" at bounding box center [700, 399] width 66 height 34
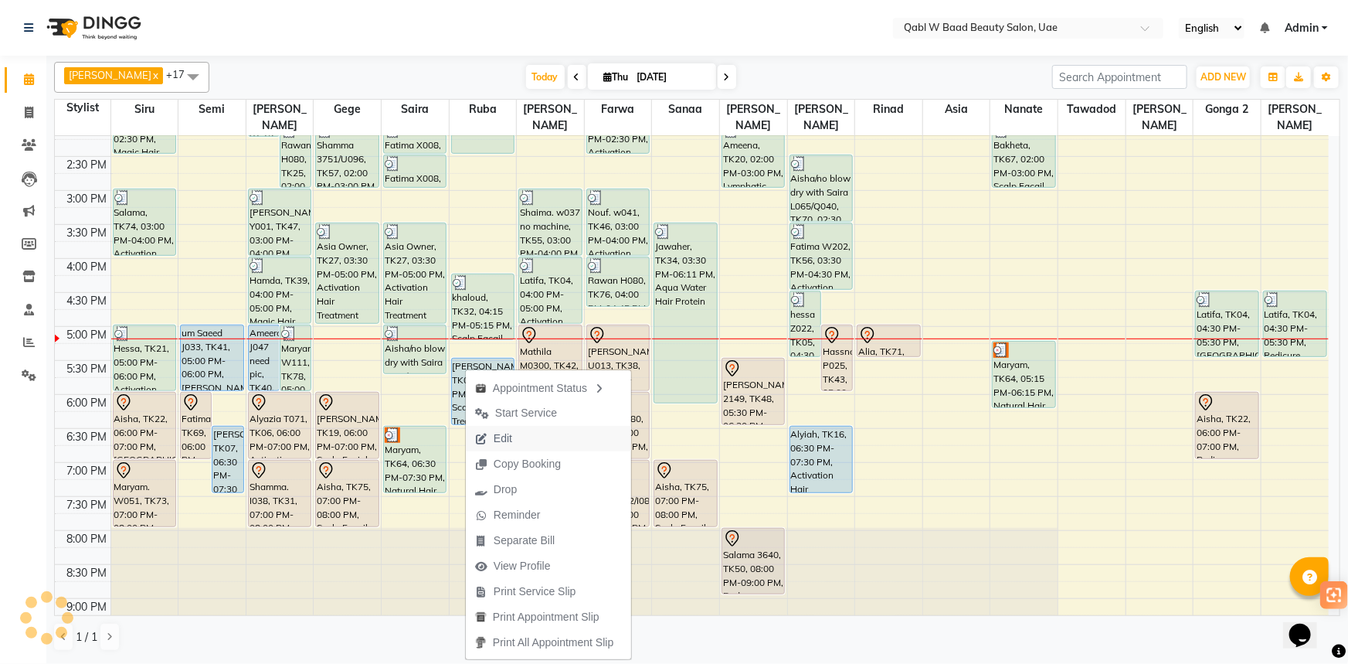
click at [487, 439] on icon "button" at bounding box center [481, 438] width 12 height 11
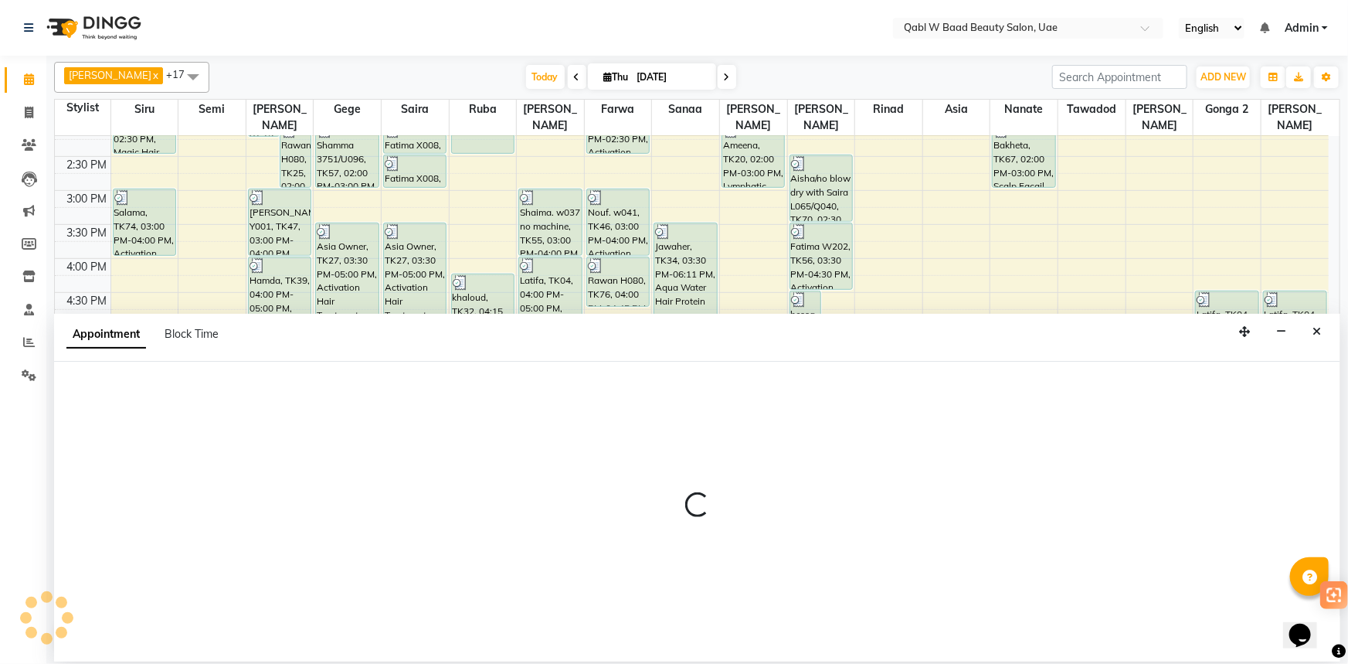
select select "tentative"
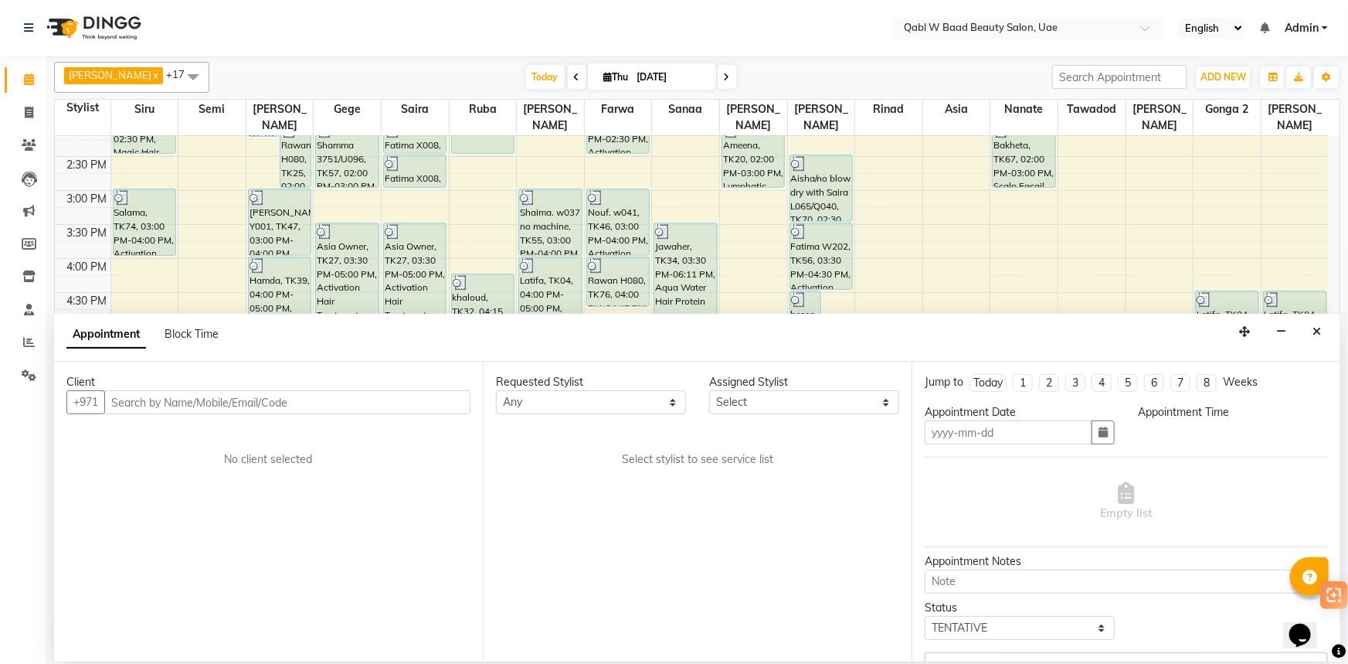
type input "[DATE]"
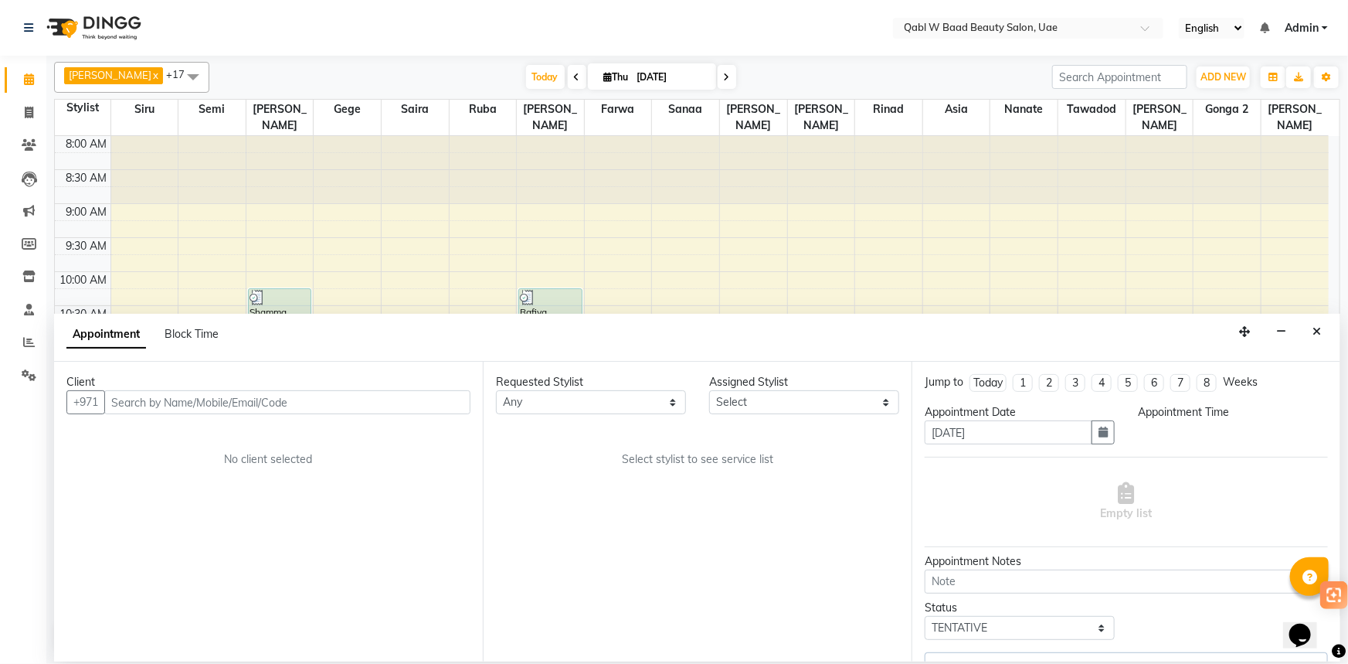
select select "upcoming"
select select "1050"
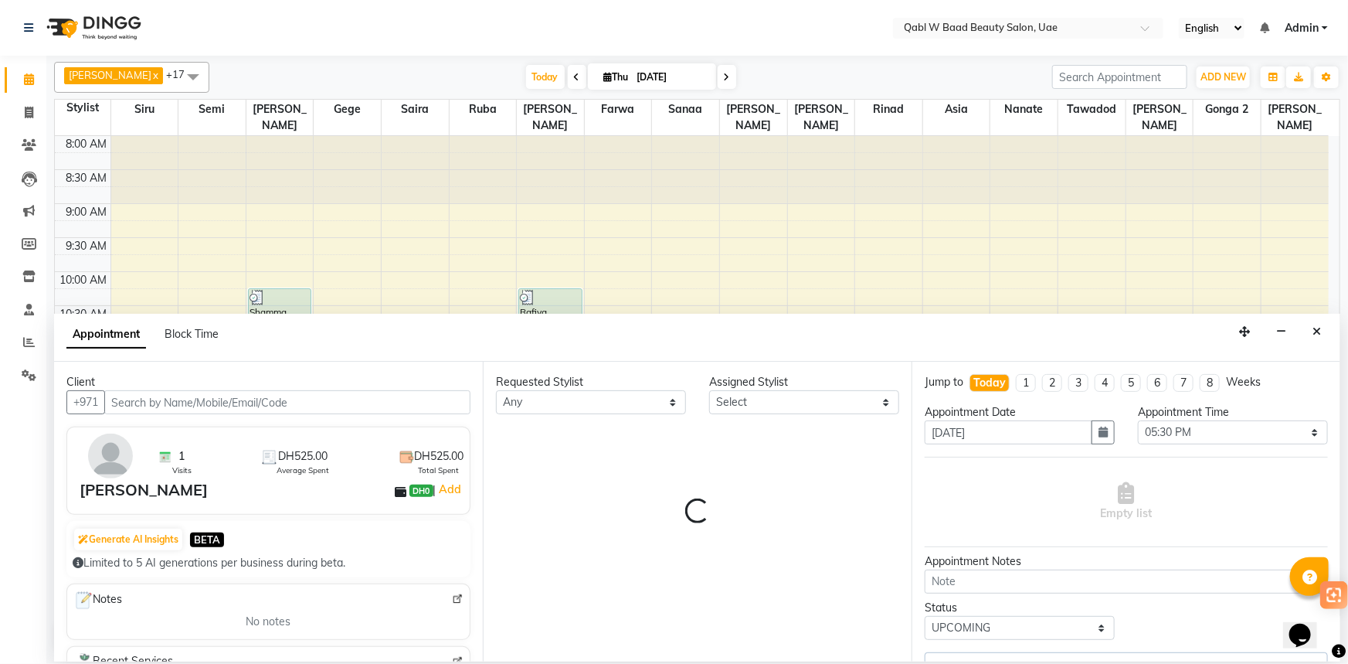
select select "55347"
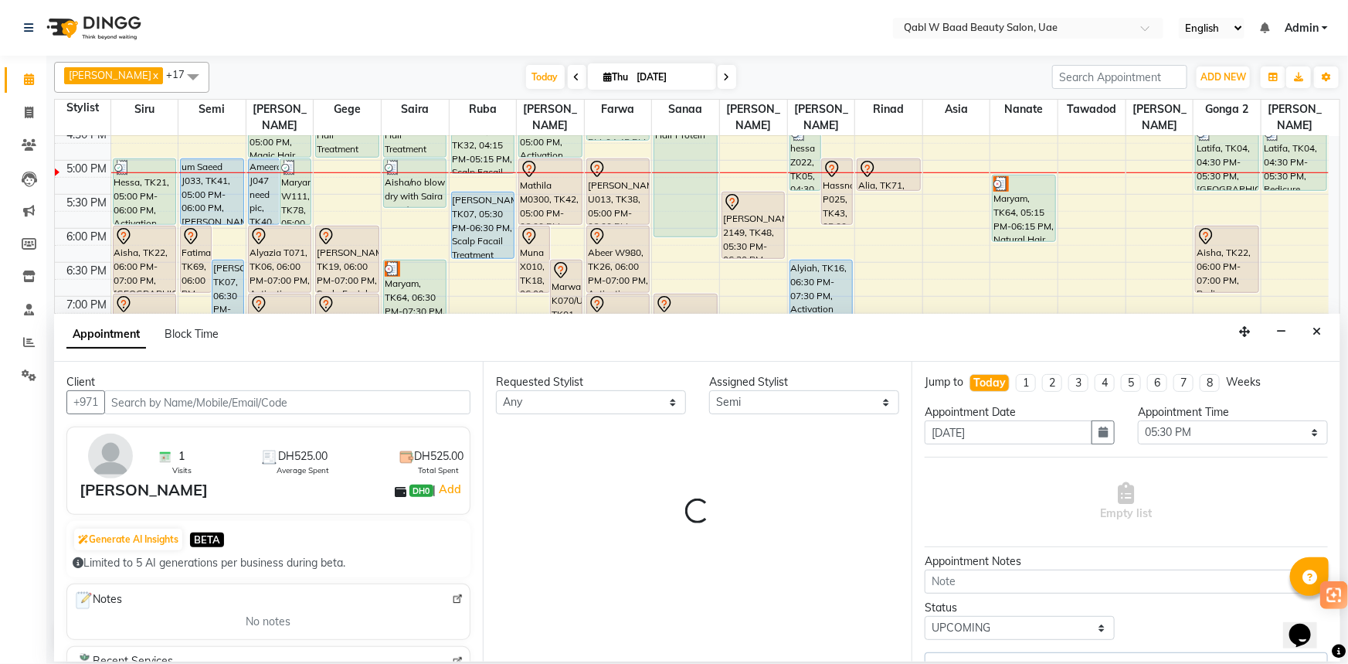
select select "3491"
select select "3490"
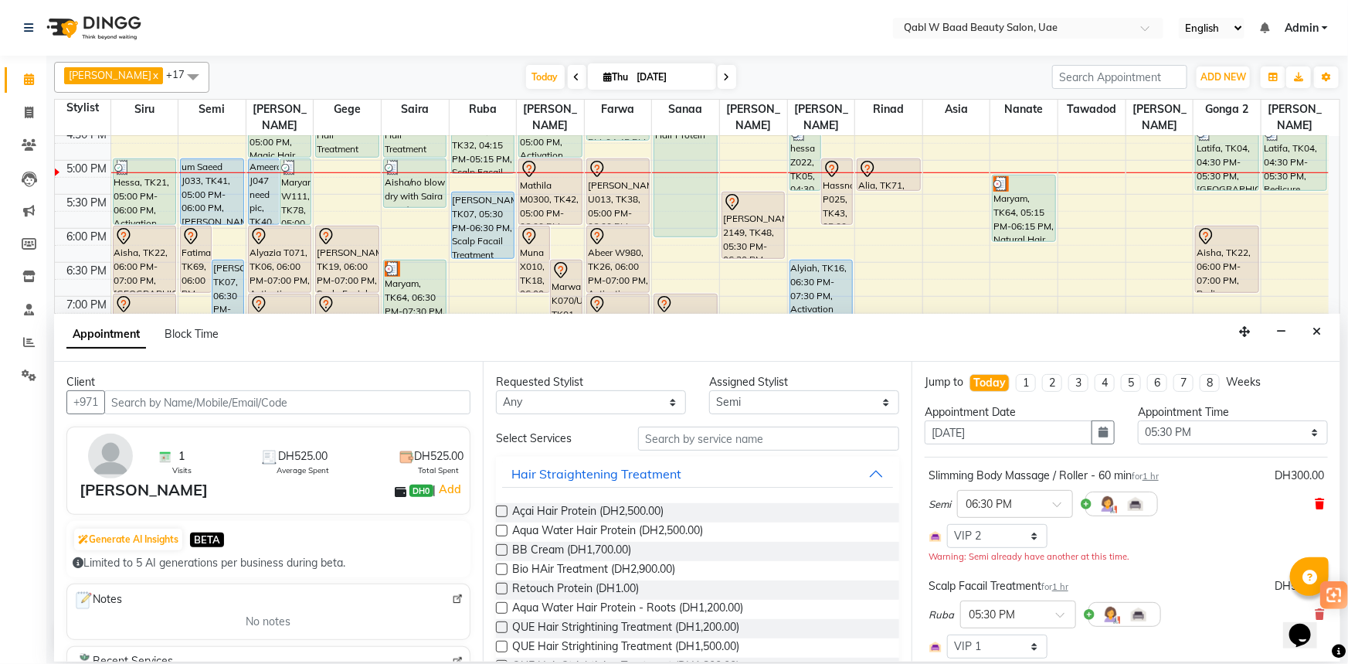
click at [1315, 509] on span at bounding box center [1319, 504] width 9 height 16
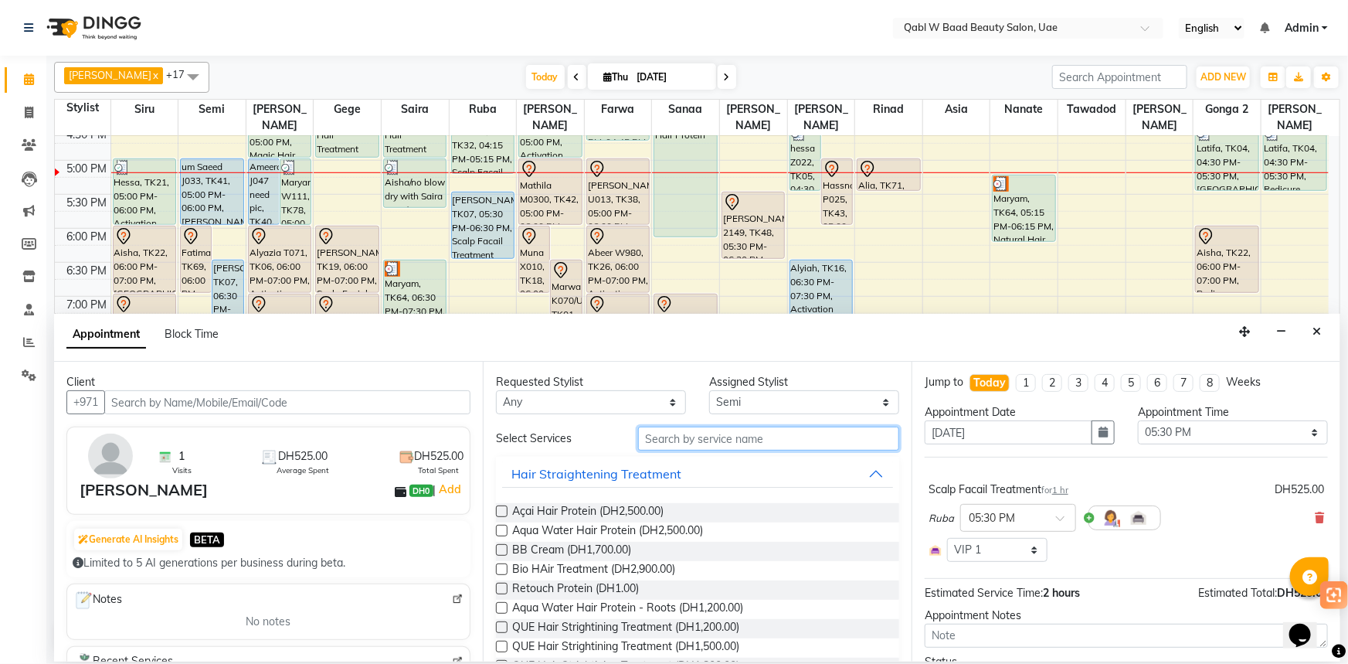
click at [840, 438] on input "text" at bounding box center [768, 438] width 261 height 24
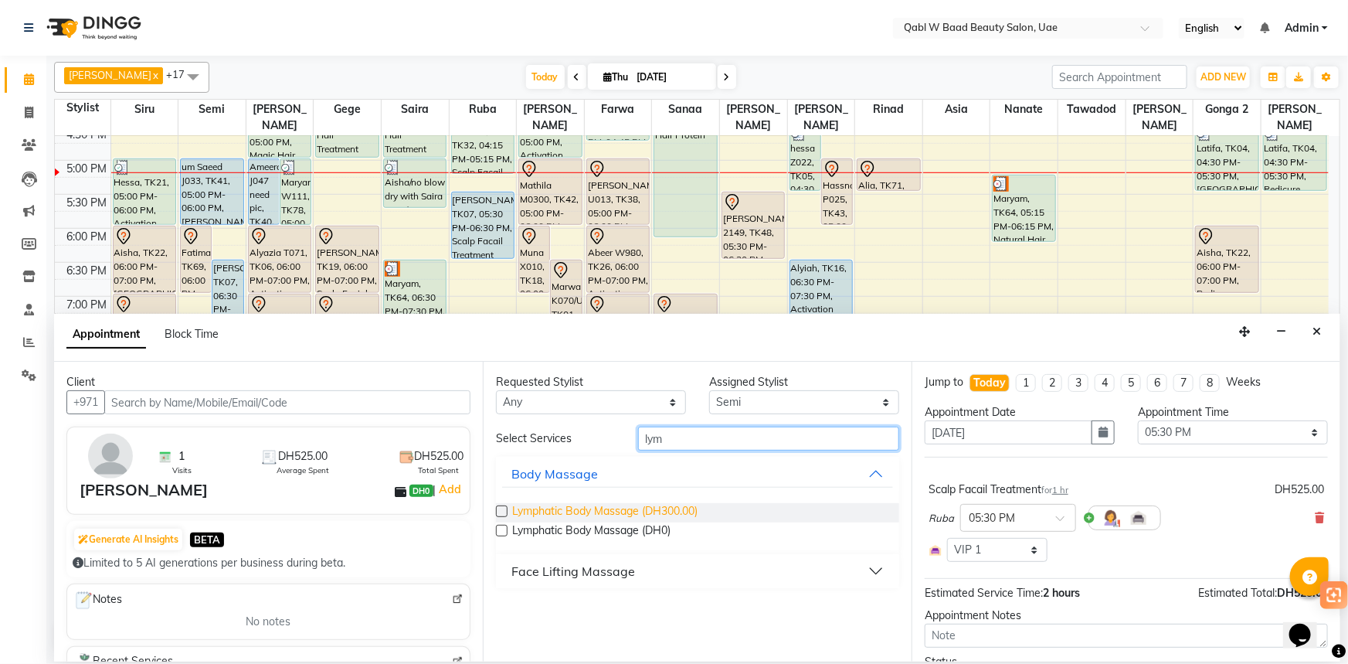
type input "lym"
click at [684, 518] on span "Lymphatic Body Massage (DH300.00)" at bounding box center [604, 512] width 185 height 19
checkbox input "false"
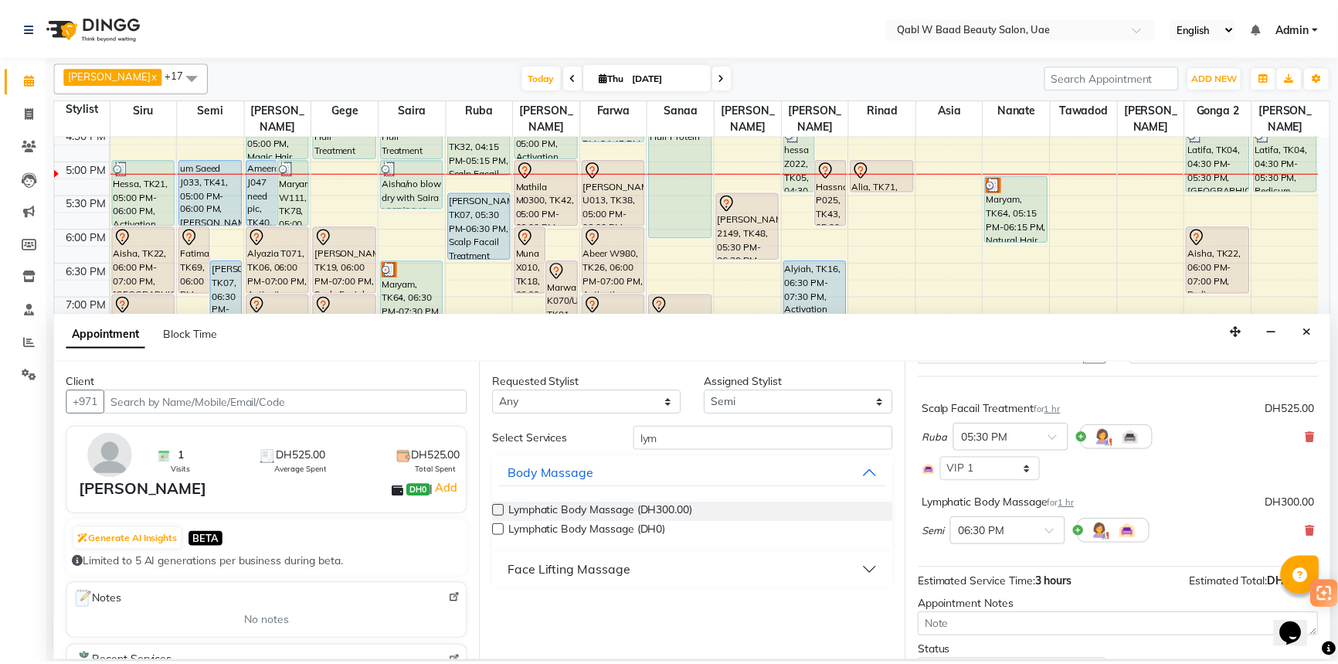
scroll to position [154, 0]
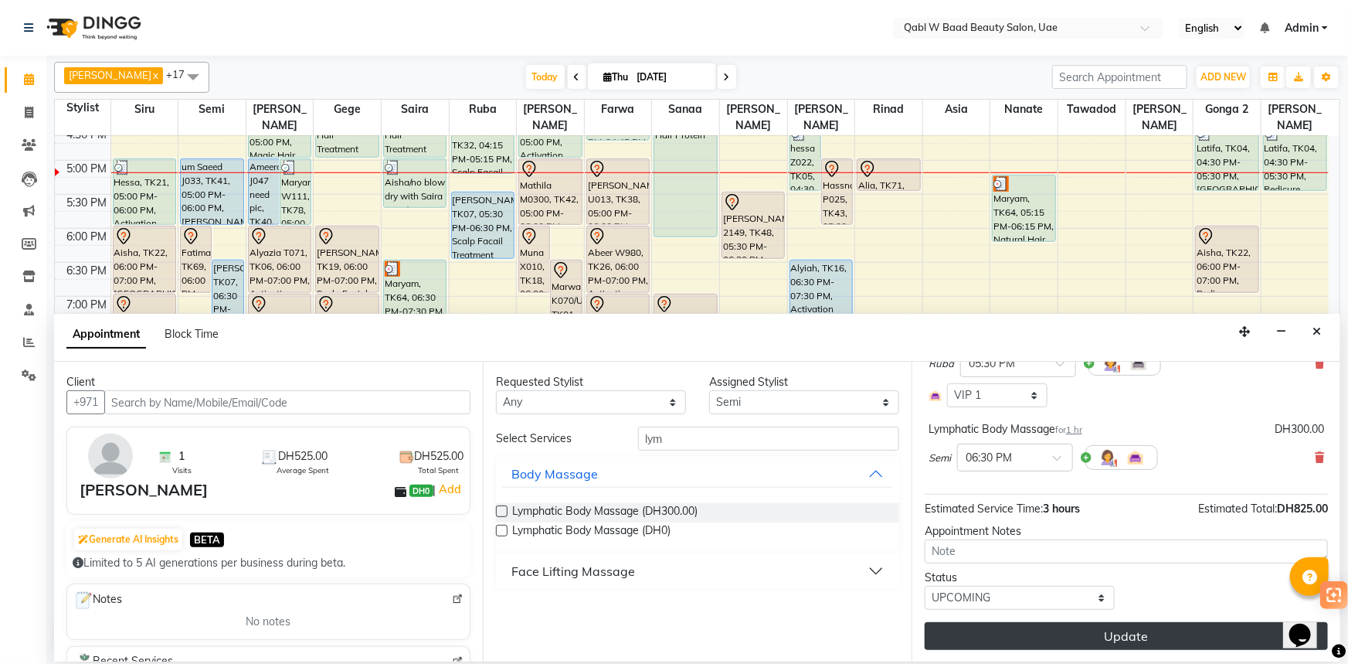
click at [955, 630] on button "Update" at bounding box center [1126, 636] width 403 height 28
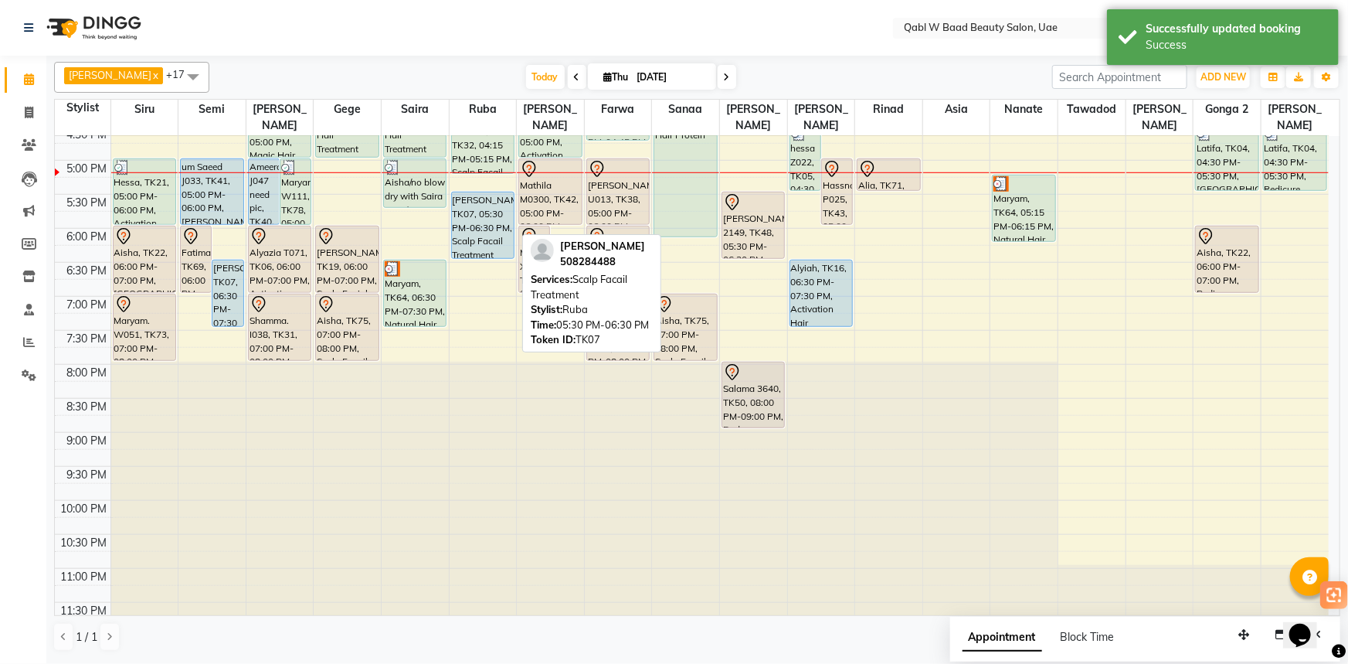
click at [482, 202] on div "[PERSON_NAME], TK07, 05:30 PM-06:30 PM, Scalp Facail Treatment" at bounding box center [483, 225] width 62 height 66
select select "5"
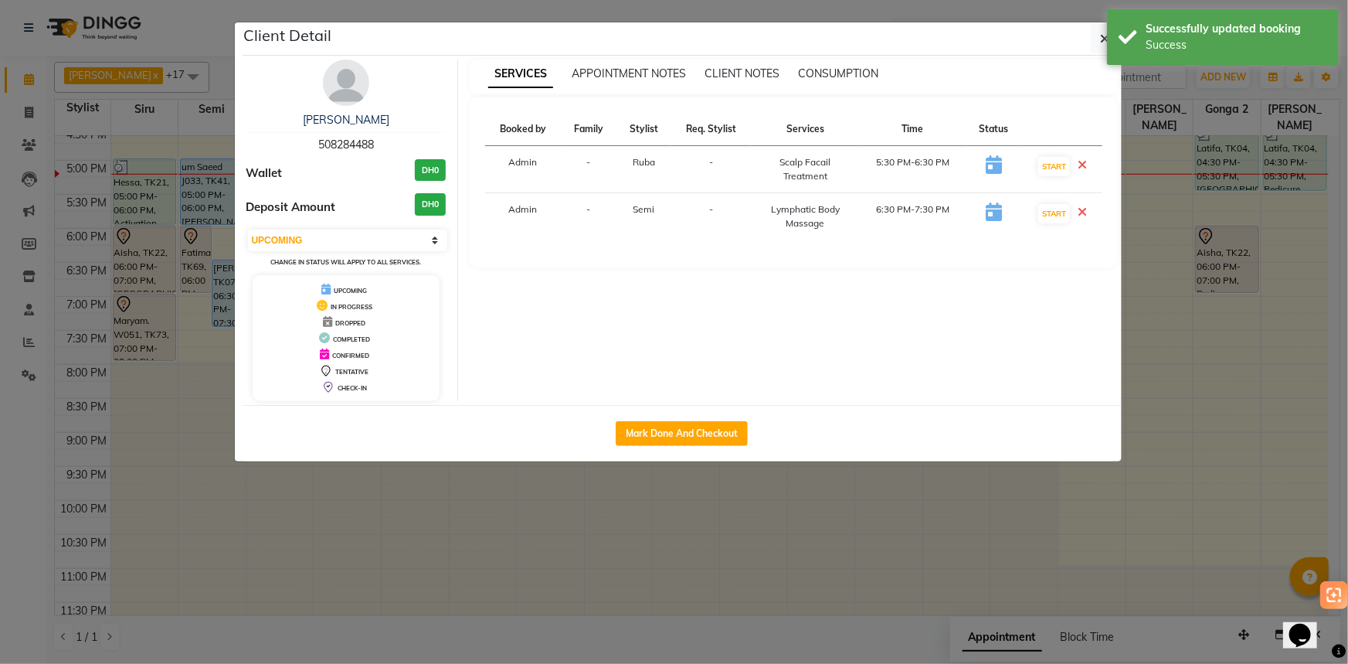
click at [728, 555] on ngb-modal-window "Client Detail [PERSON_NAME] 508284488 Wallet DH0 Deposit Amount DH0 Select IN S…" at bounding box center [674, 332] width 1348 height 664
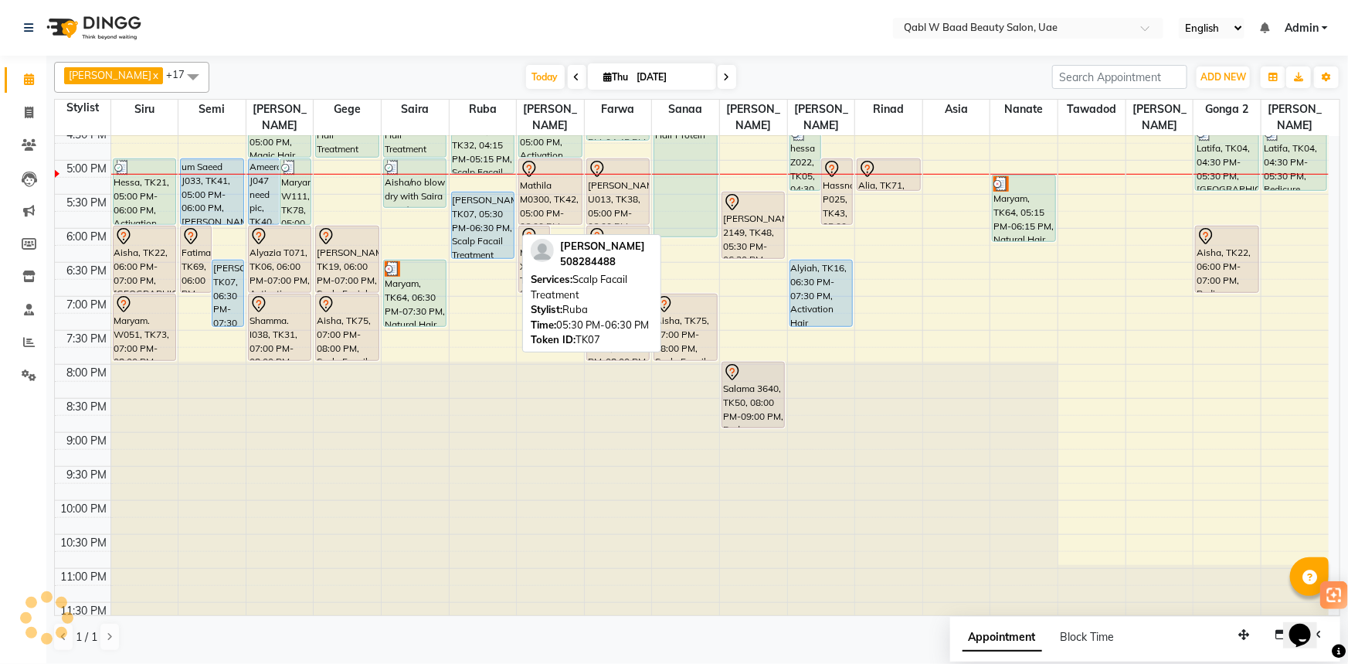
click at [463, 202] on div "[PERSON_NAME], TK07, 05:30 PM-06:30 PM, Scalp Facail Treatment" at bounding box center [483, 225] width 62 height 66
select select "5"
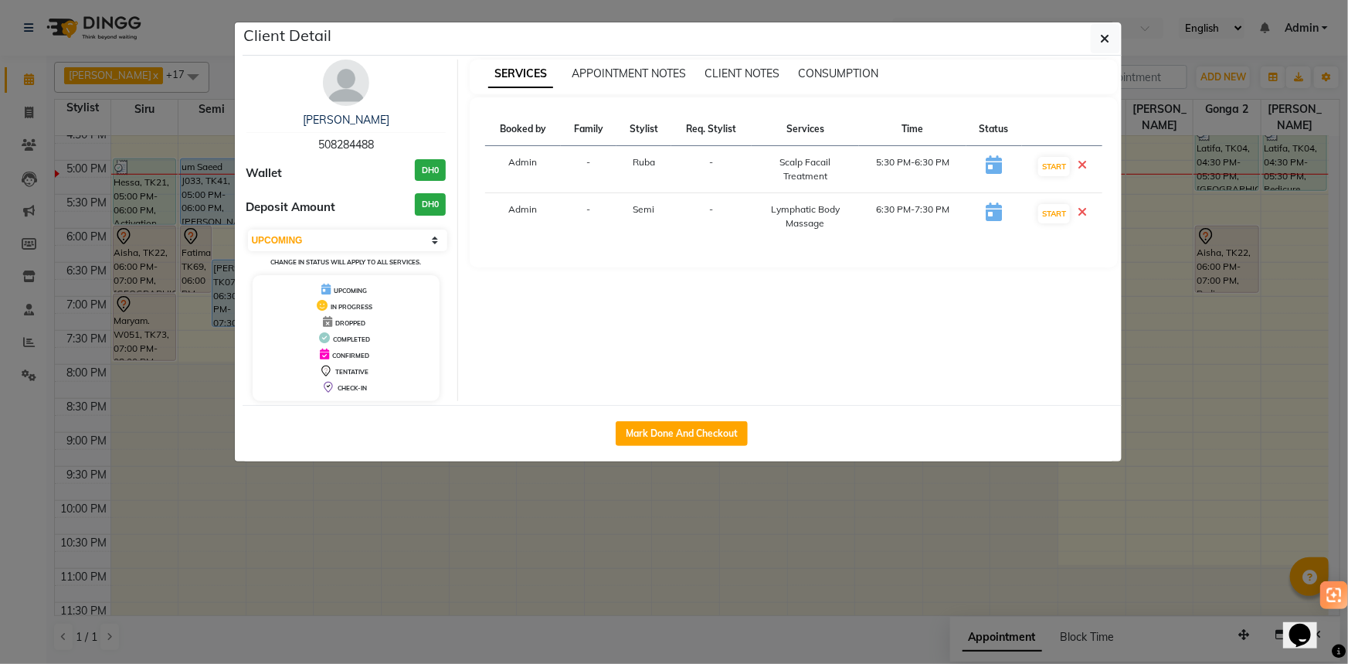
click at [674, 414] on div "Mark Done And Checkout" at bounding box center [682, 433] width 879 height 56
click at [664, 427] on button "Mark Done And Checkout" at bounding box center [682, 433] width 132 height 25
select select "service"
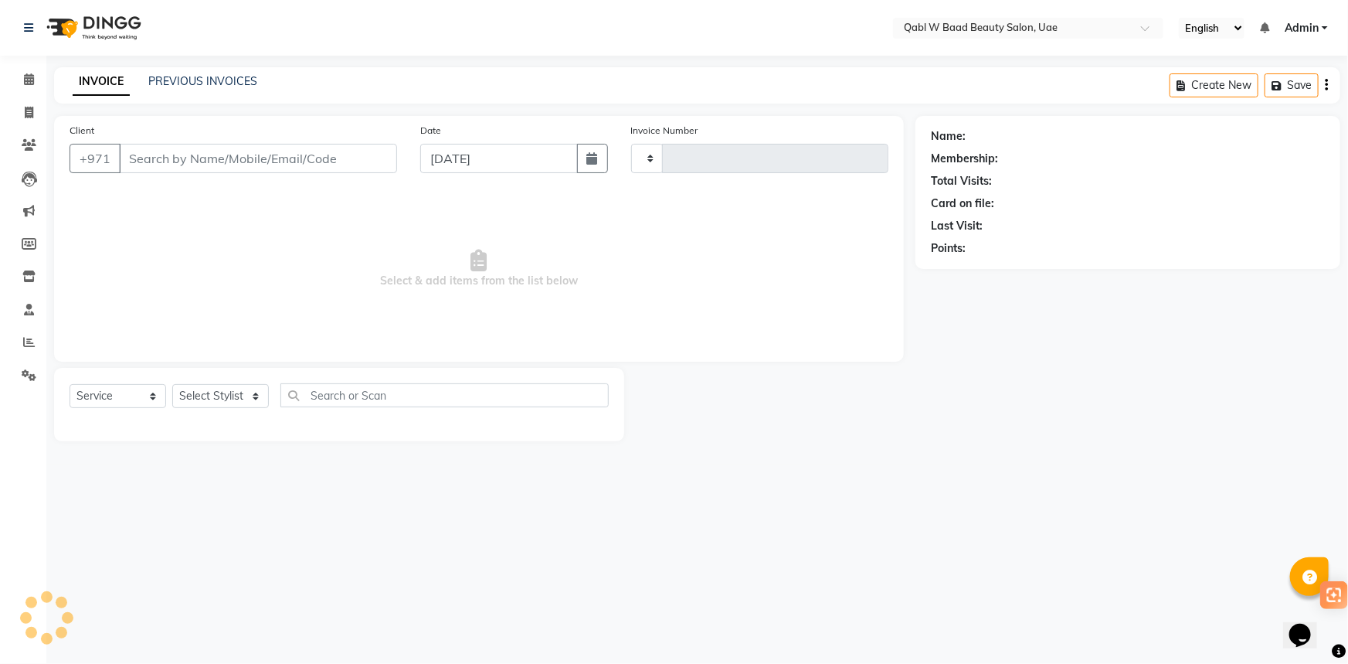
type input "6810"
select select "6969"
type input "508284488"
select select "55347"
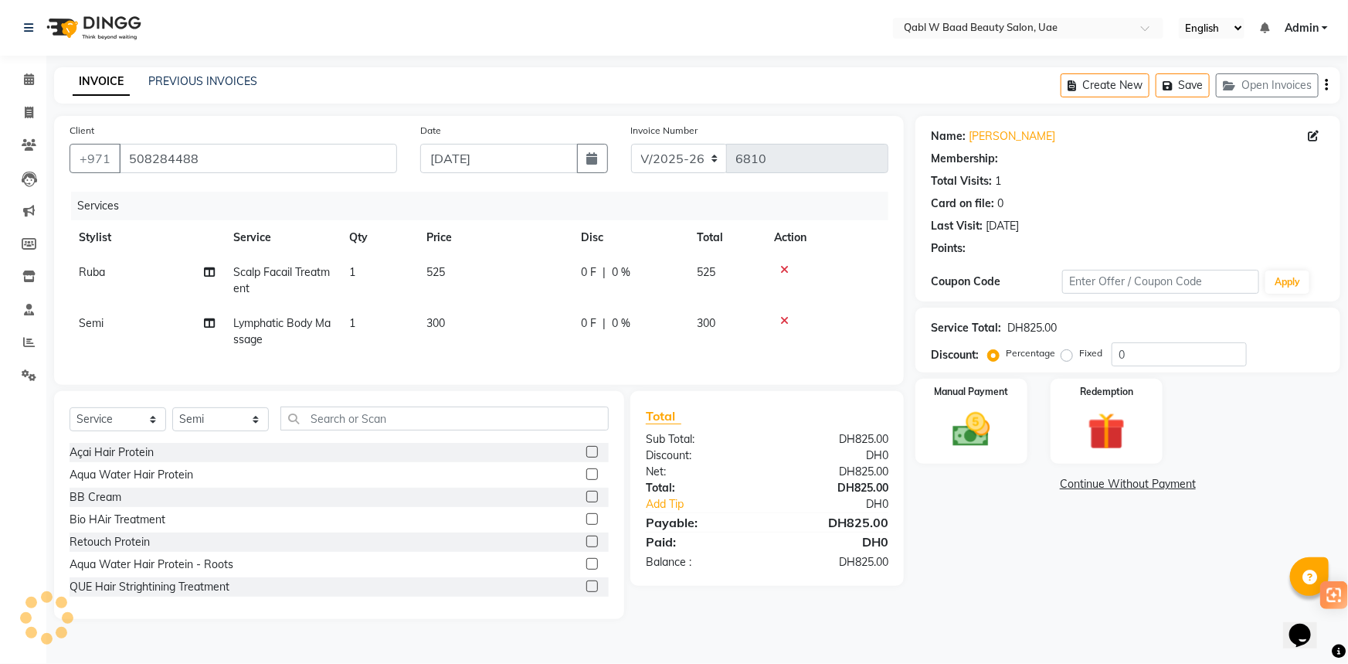
select select "1: Object"
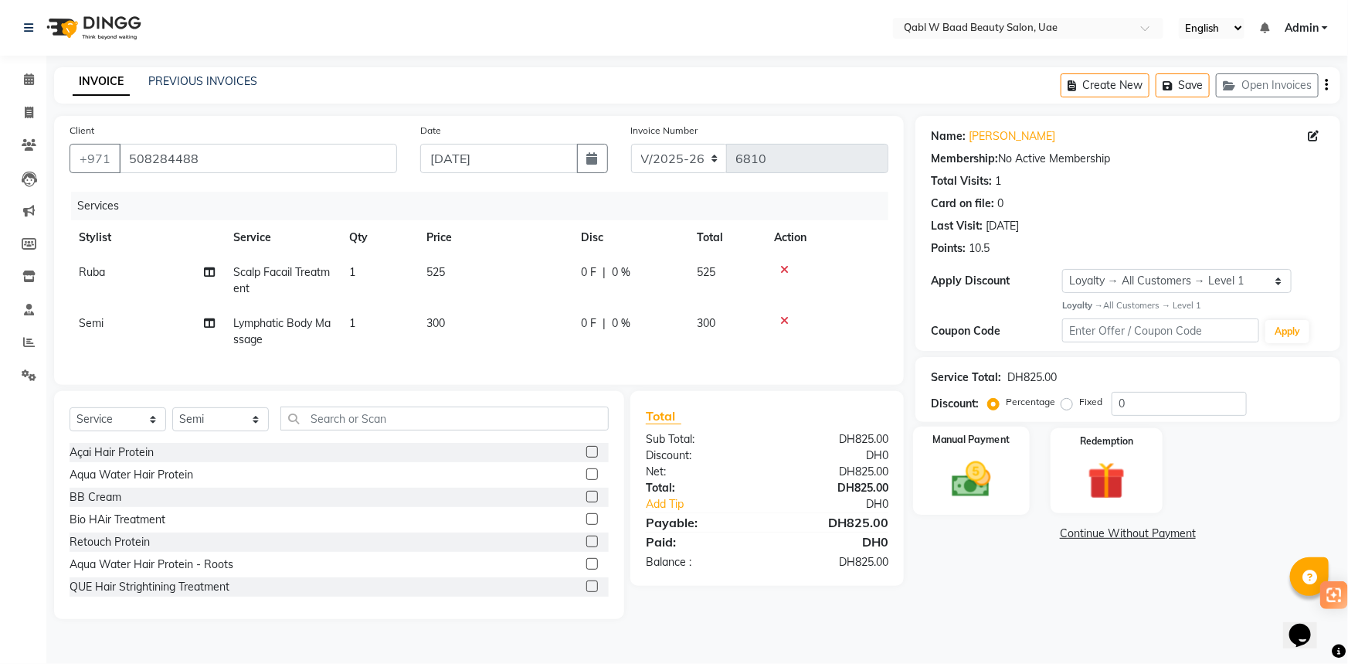
click at [1018, 486] on div "Manual Payment" at bounding box center [971, 470] width 117 height 89
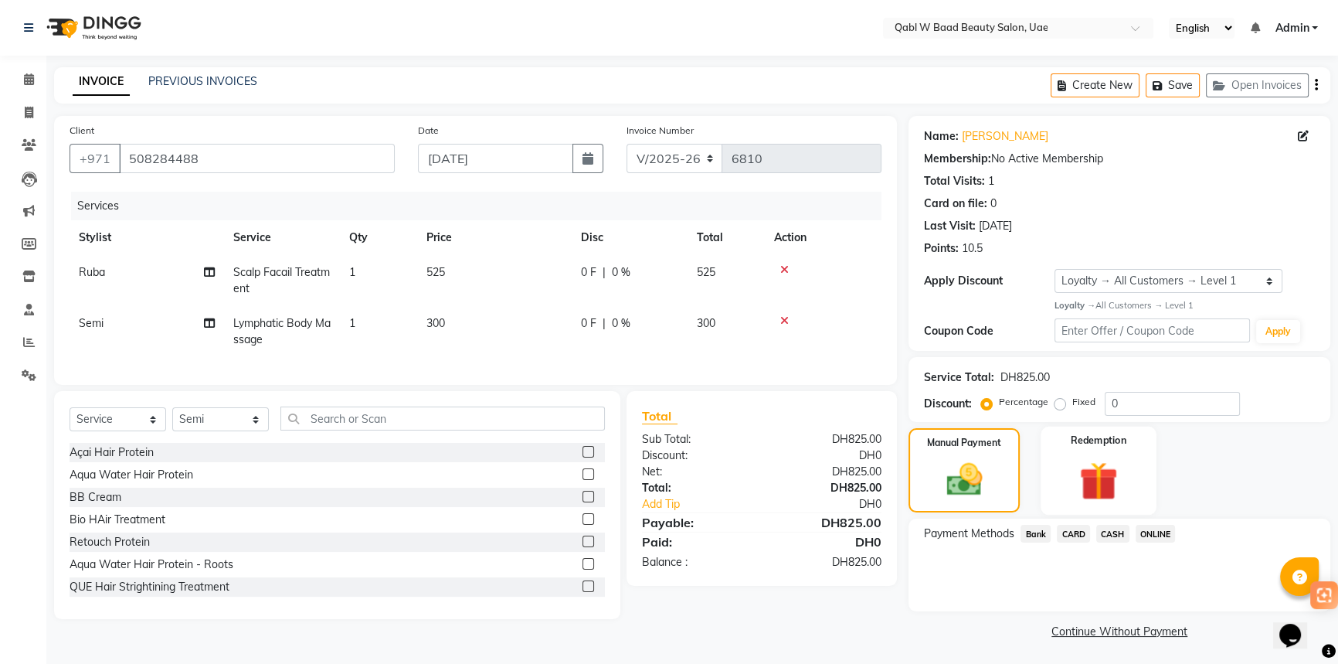
click at [1101, 477] on img at bounding box center [1098, 481] width 63 height 48
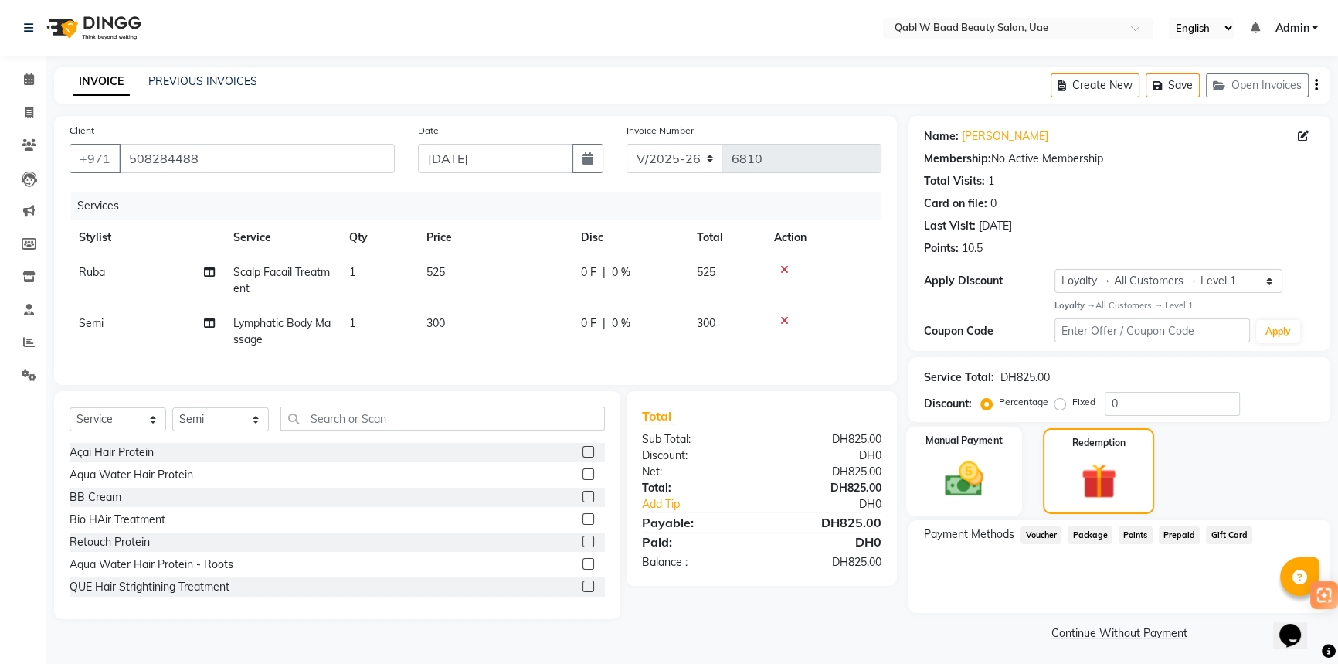
click at [1002, 494] on div "Manual Payment" at bounding box center [964, 471] width 116 height 90
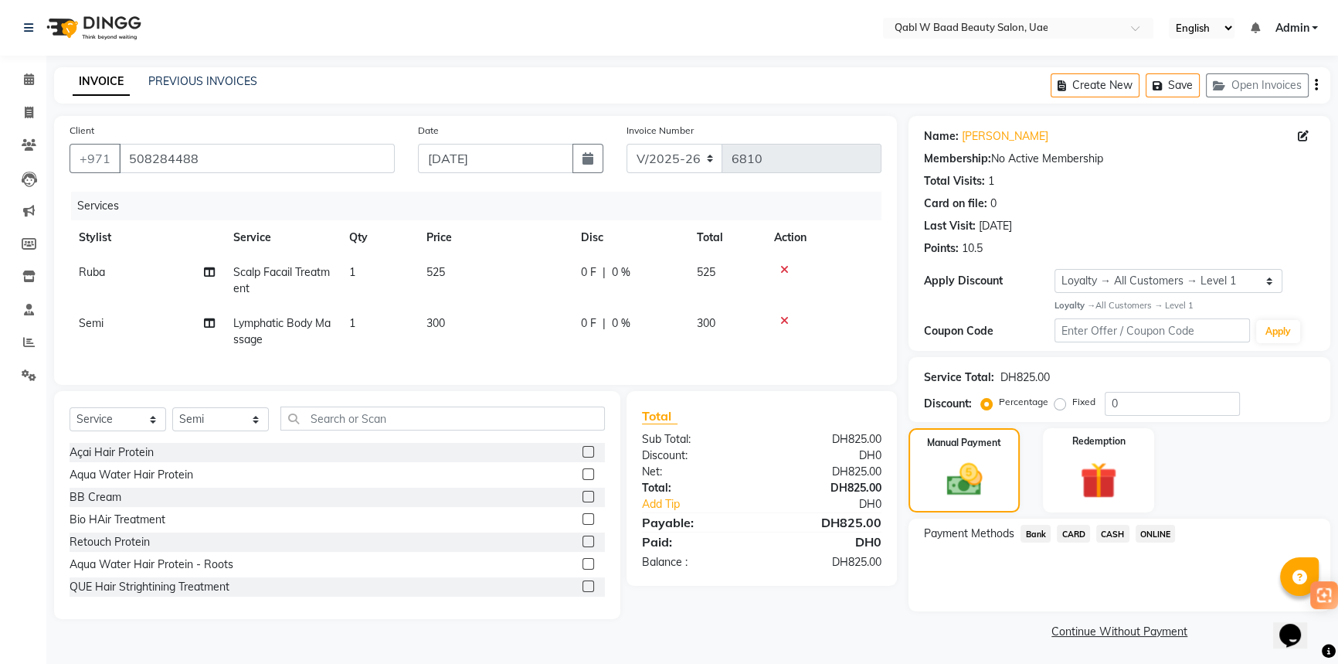
click at [1081, 539] on span "CARD" at bounding box center [1073, 533] width 33 height 18
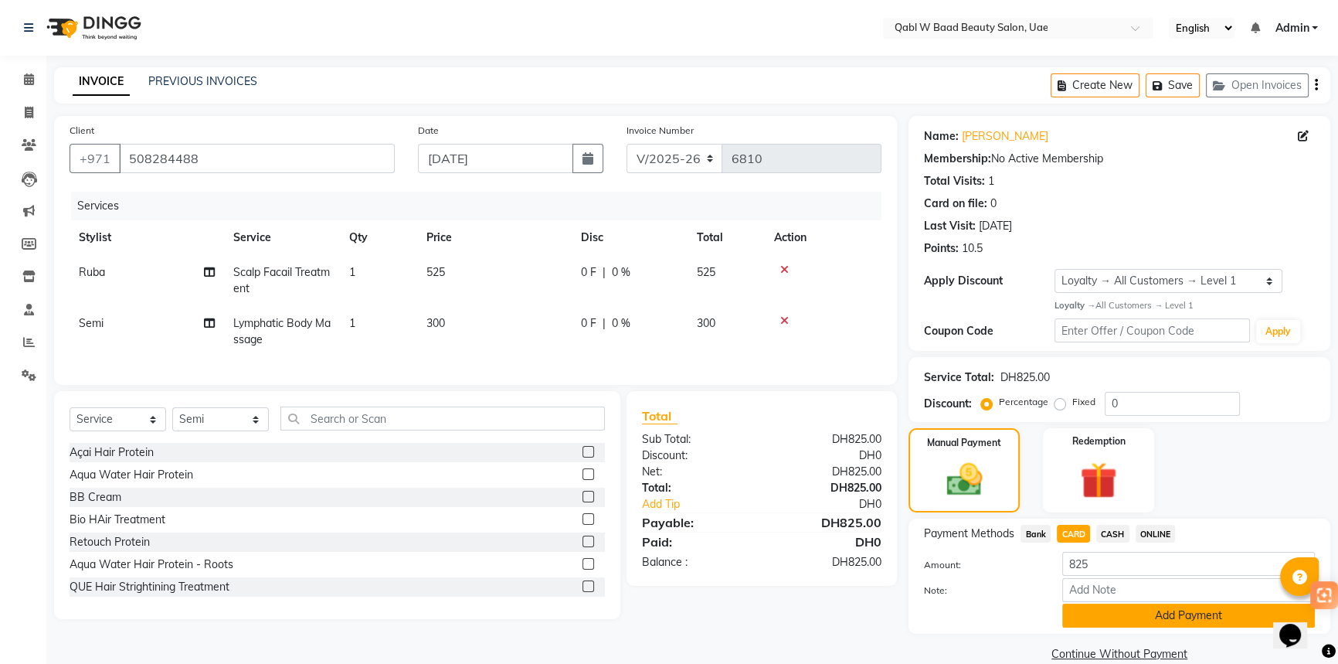
click at [1186, 615] on button "Add Payment" at bounding box center [1188, 615] width 253 height 24
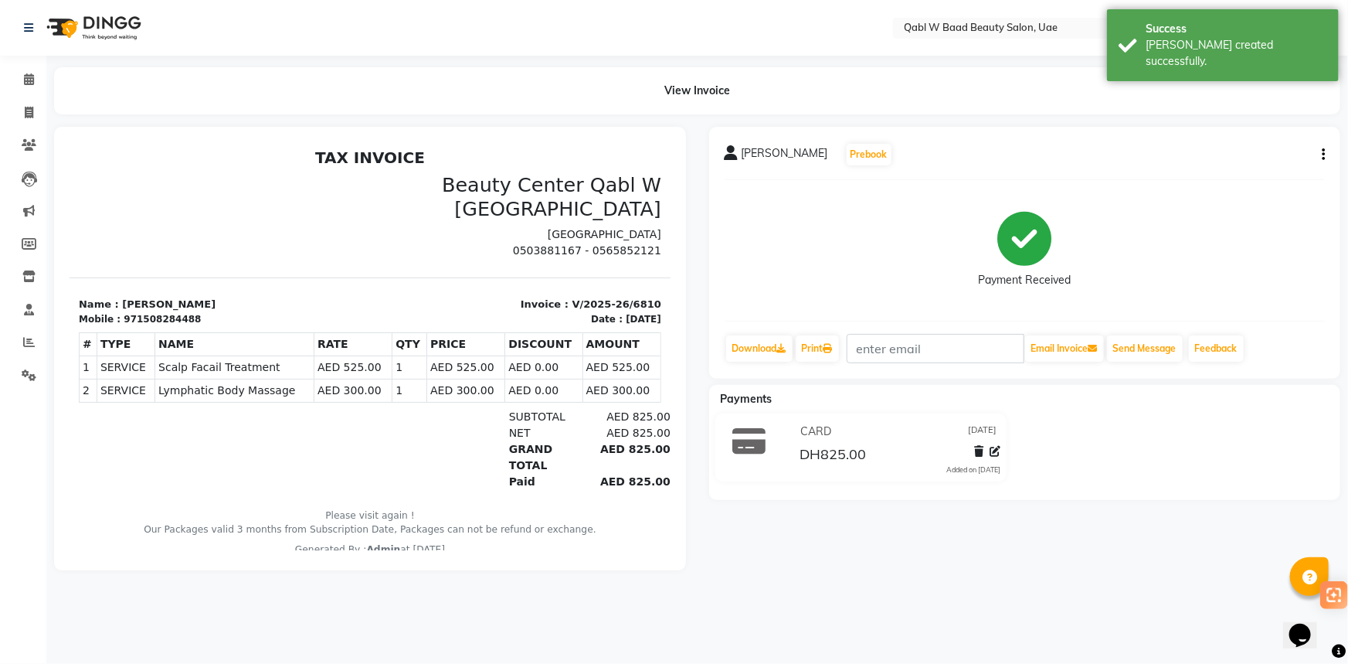
click at [139, 28] on img at bounding box center [92, 27] width 106 height 43
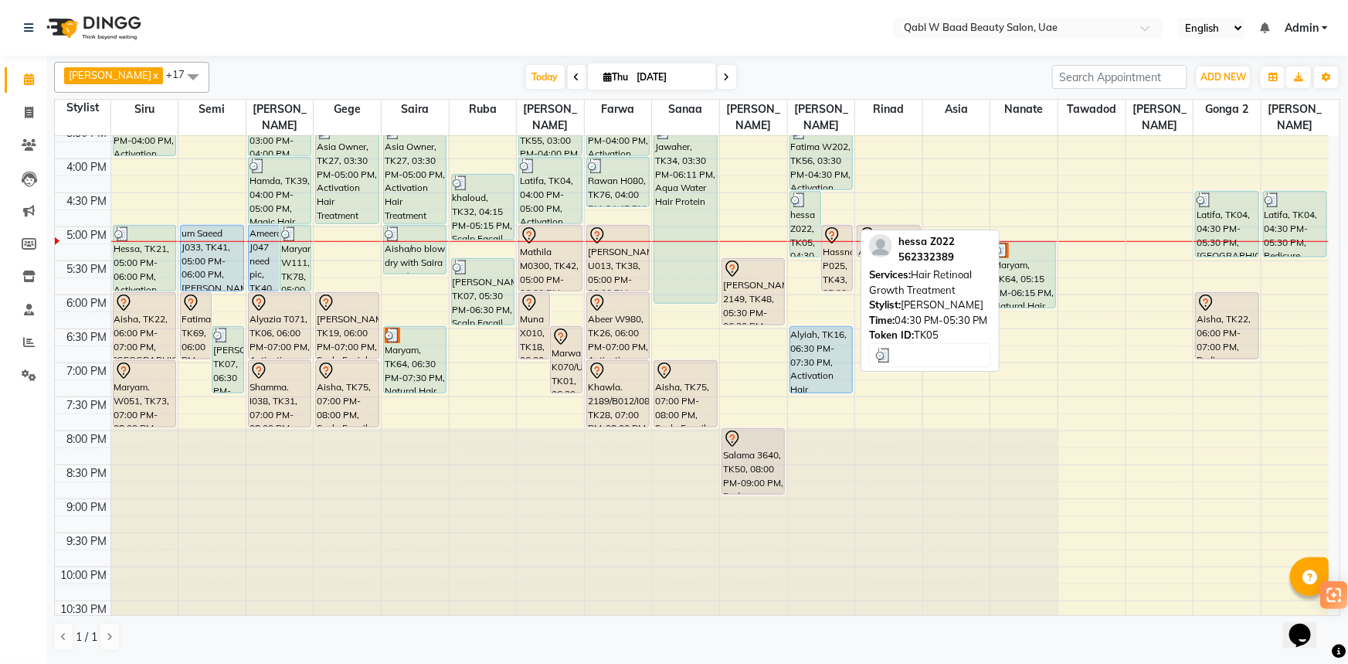
scroll to position [487, 0]
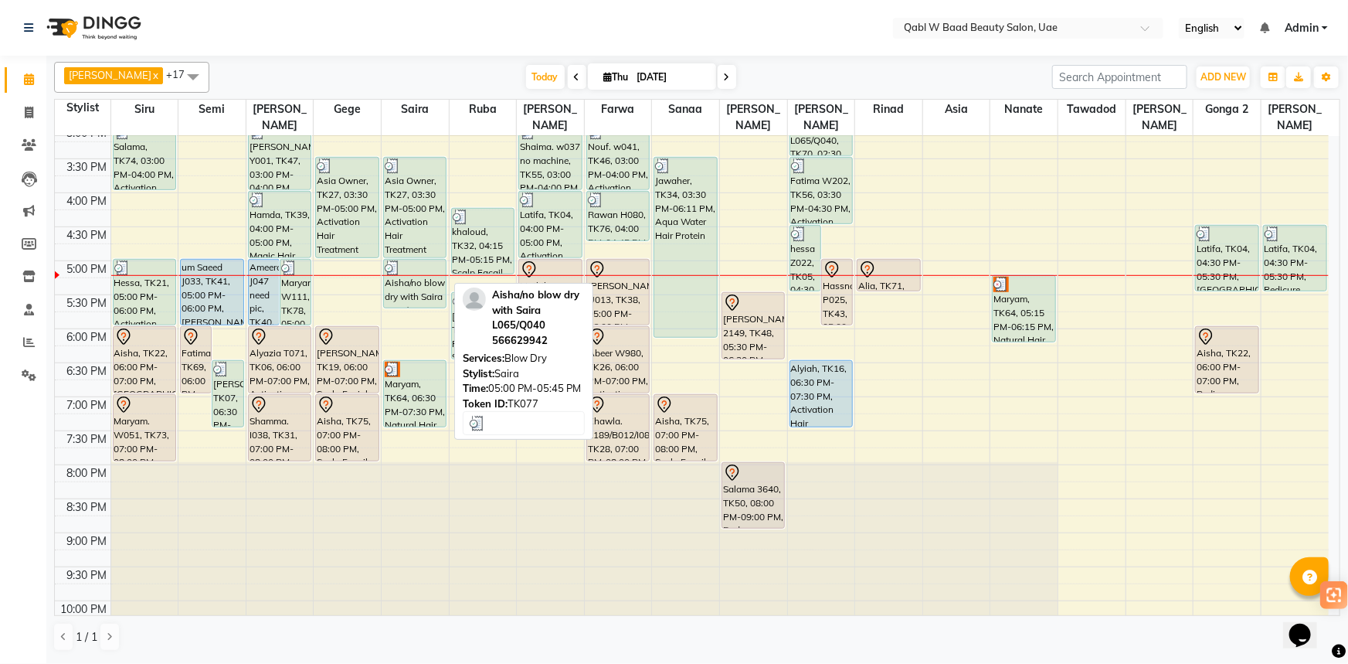
click at [417, 270] on div "Aisha/no blow dry with Saira L065/Q040, TK77, 05:00 PM-05:45 PM, Blow Dry" at bounding box center [415, 284] width 62 height 48
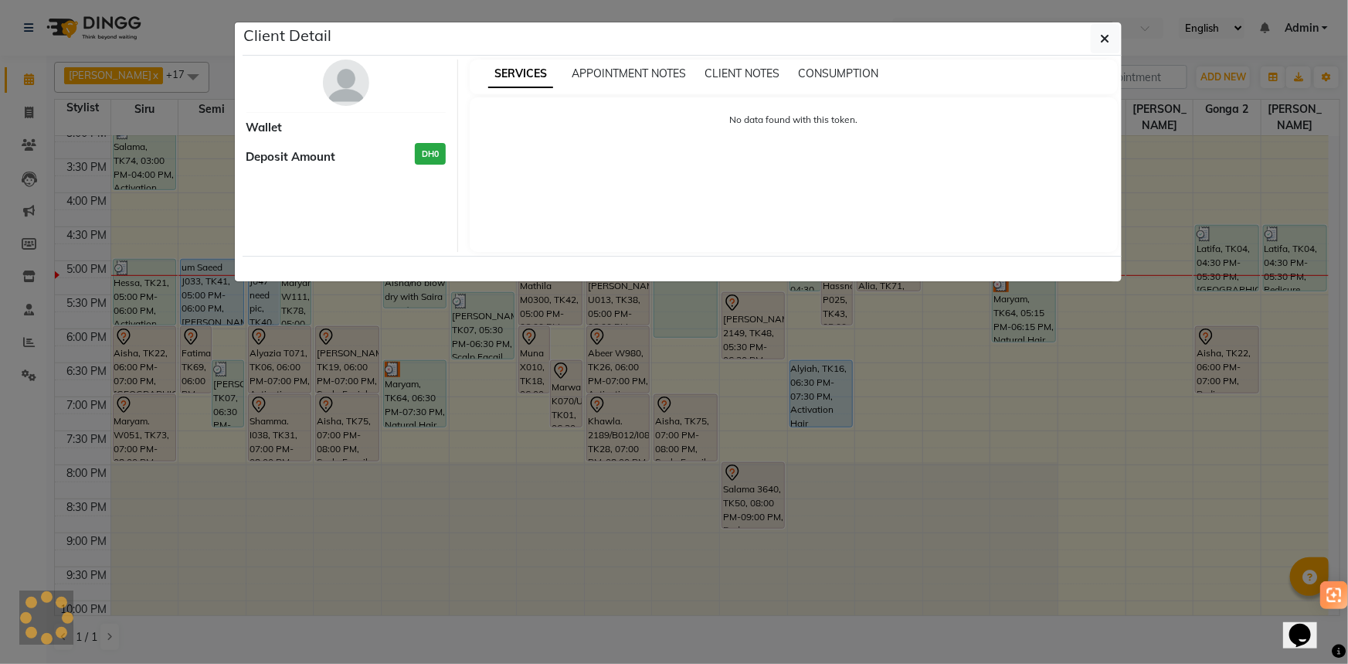
select select "3"
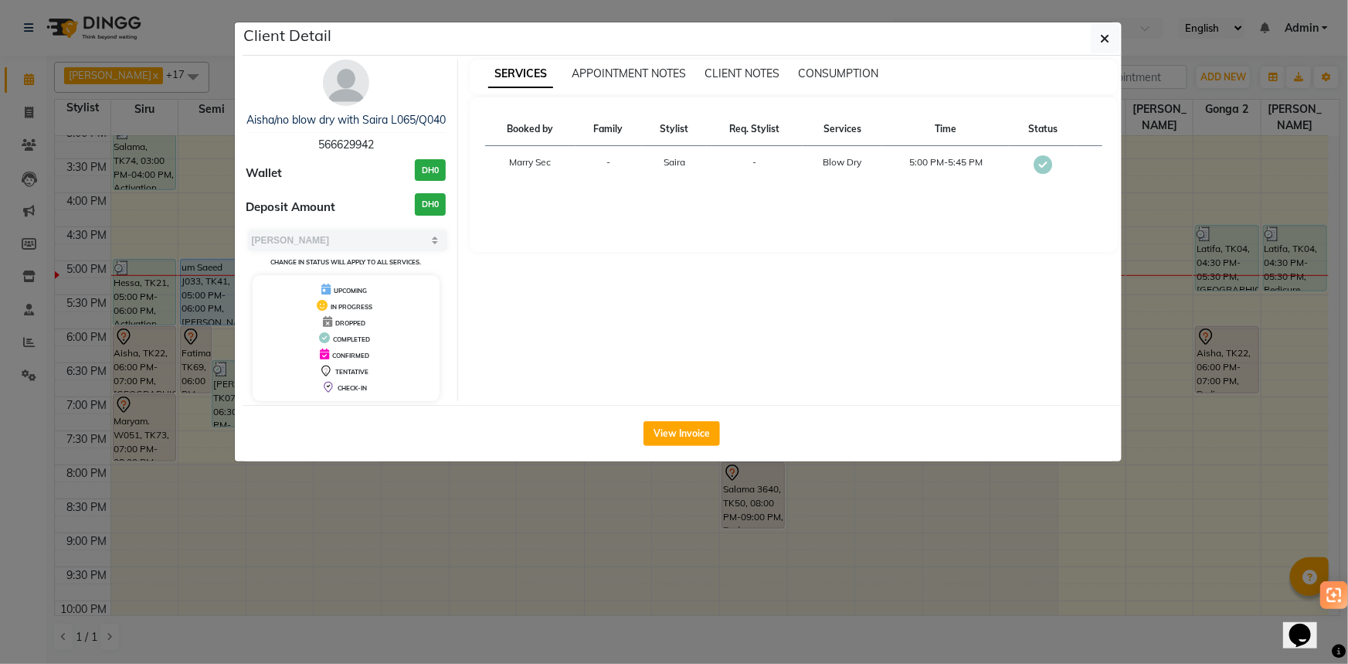
click at [384, 530] on ngb-modal-window "Client Detail Aisha/no blow dry with Saira L065/Q040 566629942 Wallet DH0 Depos…" at bounding box center [674, 332] width 1348 height 664
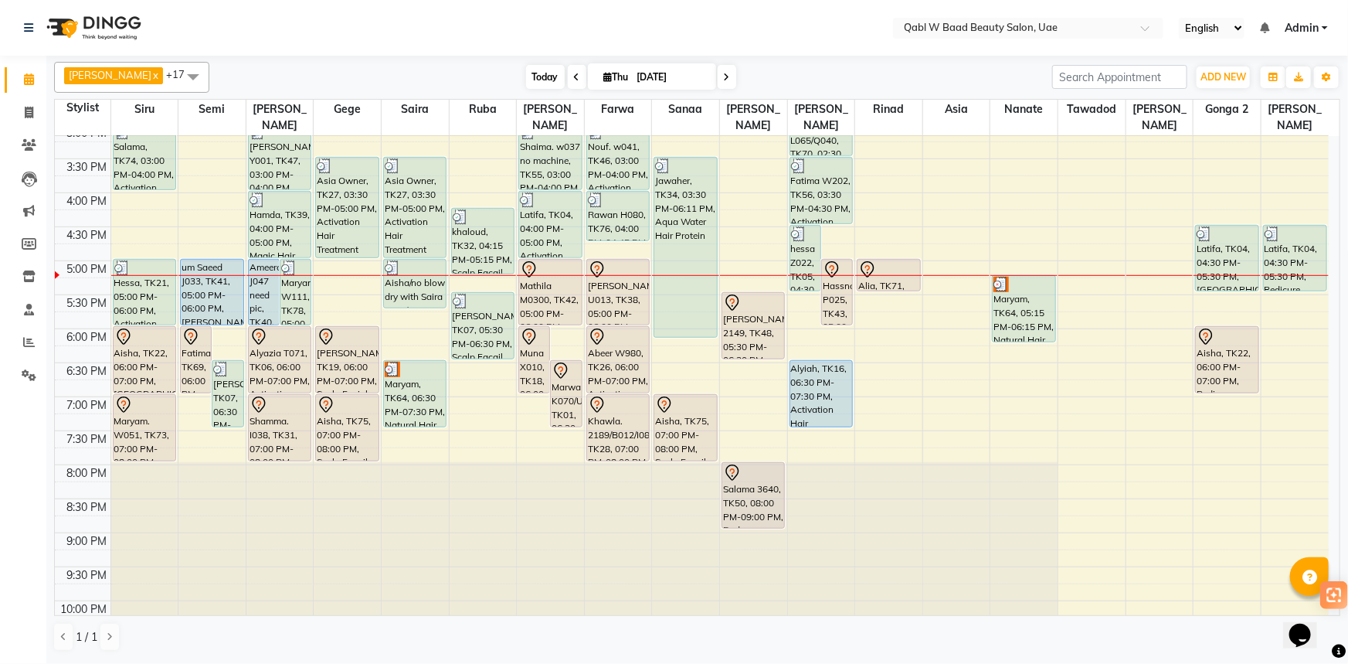
click at [533, 79] on span "Today" at bounding box center [545, 77] width 39 height 24
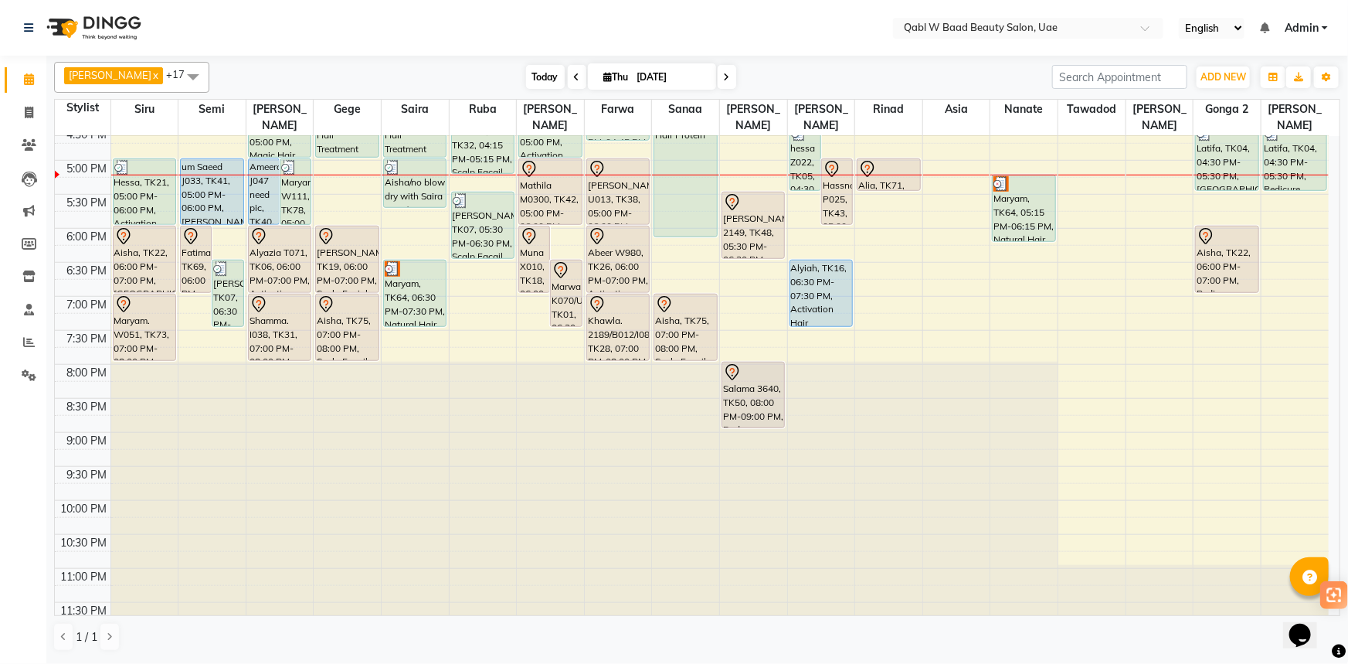
click at [526, 74] on span "Today" at bounding box center [545, 77] width 39 height 24
click at [527, 73] on span "Today" at bounding box center [545, 77] width 39 height 24
drag, startPoint x: 1038, startPoint y: 182, endPoint x: 443, endPoint y: 306, distance: 607.6
click at [440, 307] on tr "Fatima W940, TK35, 12:00 PM-01:00 PM, Emergency Hair Treatment Mask aisha, TK54…" at bounding box center [692, 92] width 1274 height 1087
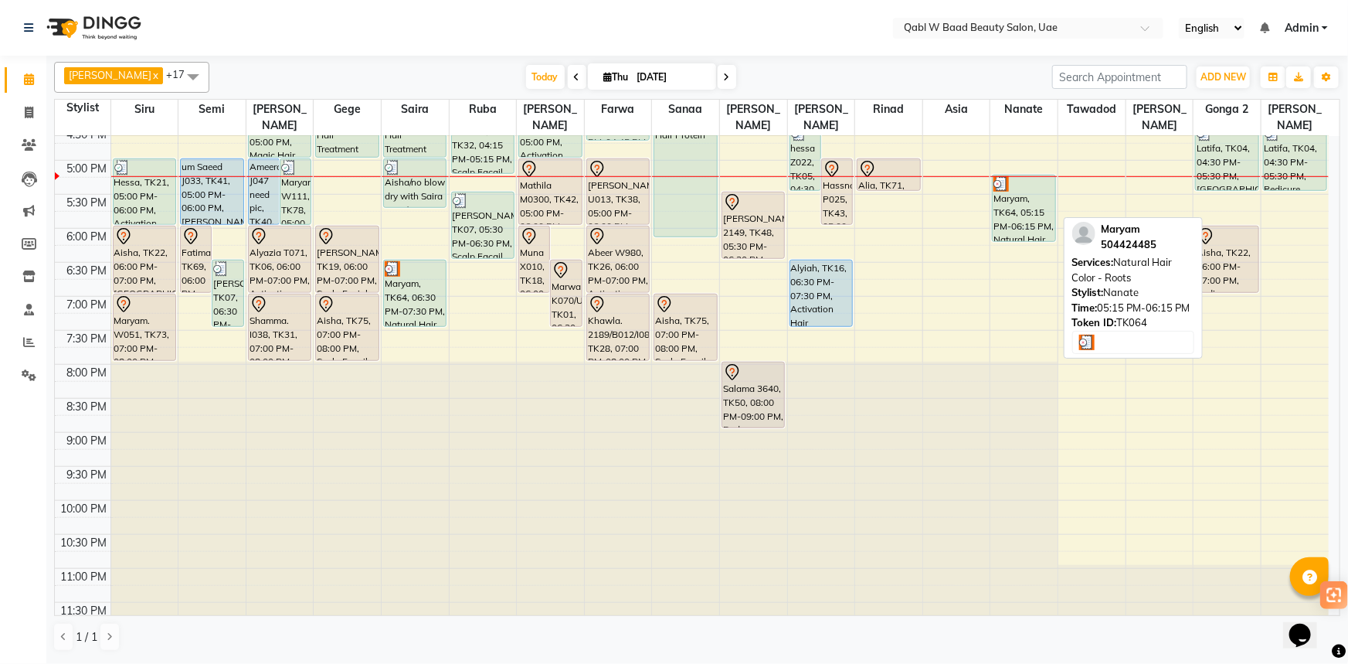
drag, startPoint x: 1008, startPoint y: 192, endPoint x: 972, endPoint y: 219, distance: 44.8
click at [972, 219] on div "8:00 AM 8:30 AM 9:00 AM 9:30 AM 10:00 AM 10:30 AM 11:00 AM 11:30 AM 12:00 PM 12…" at bounding box center [692, 92] width 1274 height 1087
click at [1024, 195] on div "Maryam, TK64, 05:15 PM-06:15 PM, Natural Hair Color - Roots" at bounding box center [1024, 208] width 62 height 66
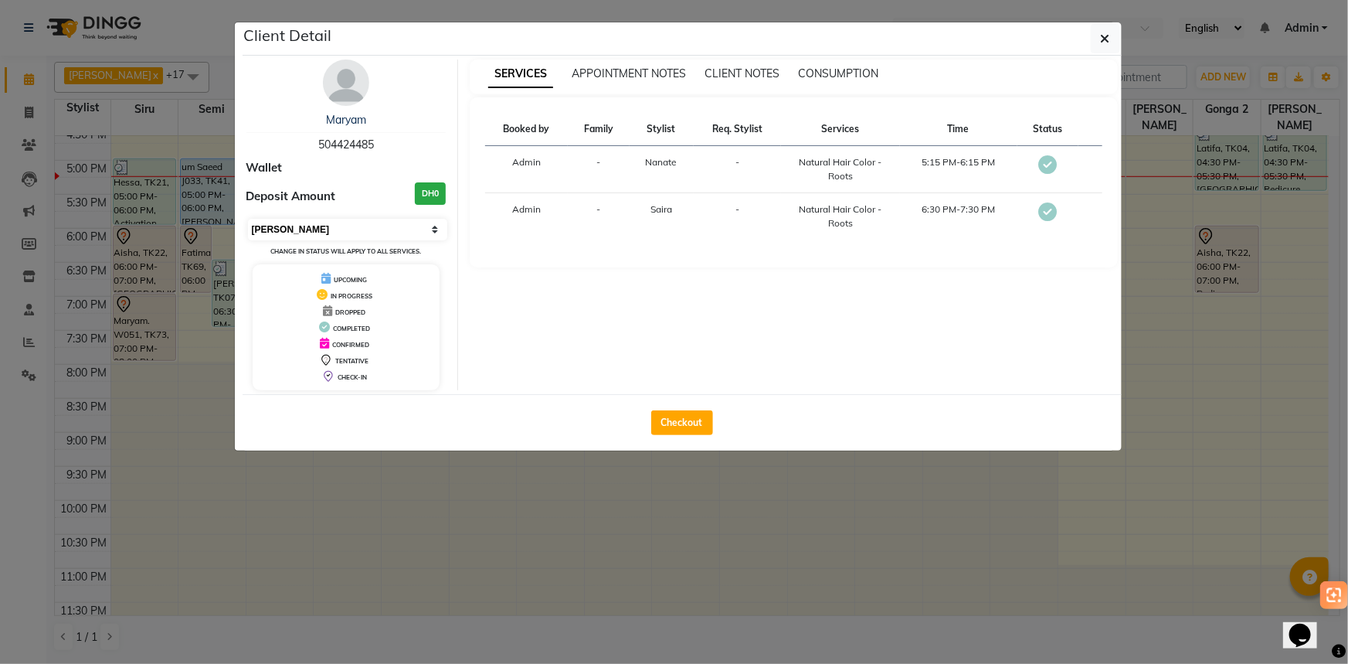
click at [326, 224] on select "Select MARK DONE UPCOMING" at bounding box center [348, 230] width 200 height 22
select select "5"
click at [248, 219] on select "Select MARK DONE UPCOMING" at bounding box center [348, 230] width 200 height 22
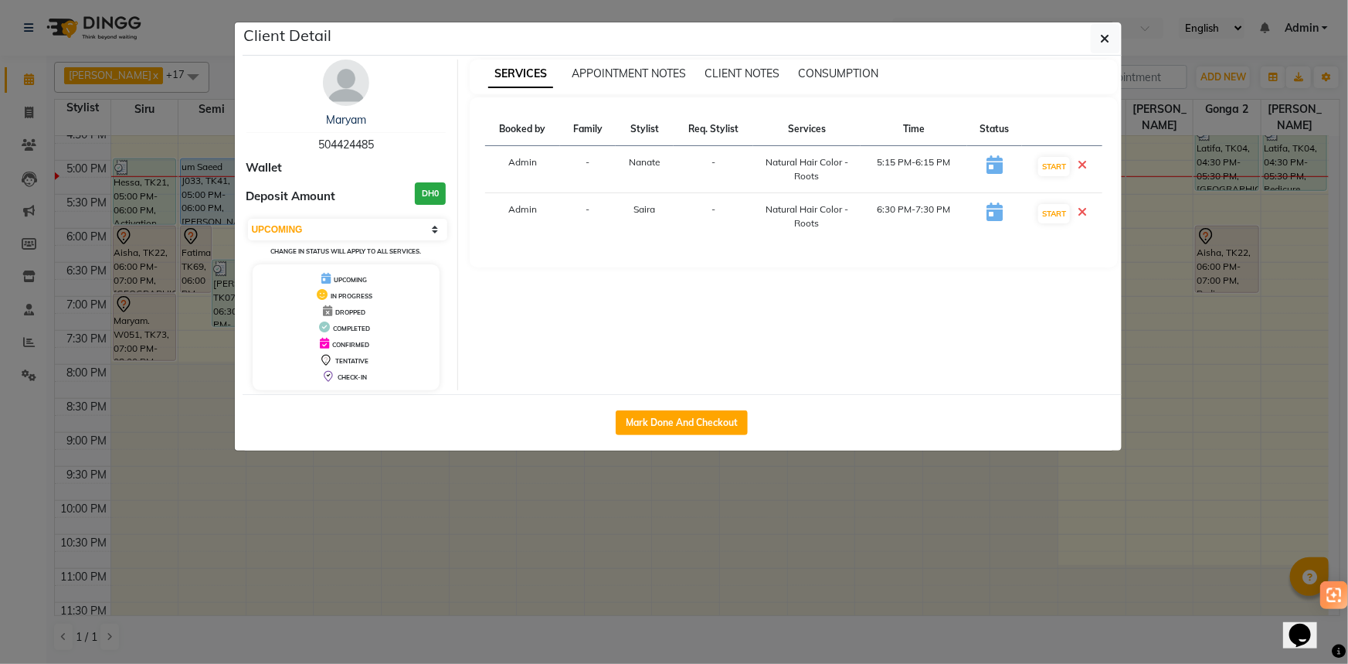
click at [538, 507] on ngb-modal-window "Client Detail Maryam 504424485 Wallet Deposit Amount DH0 Select IN SERVICE CONF…" at bounding box center [674, 332] width 1348 height 664
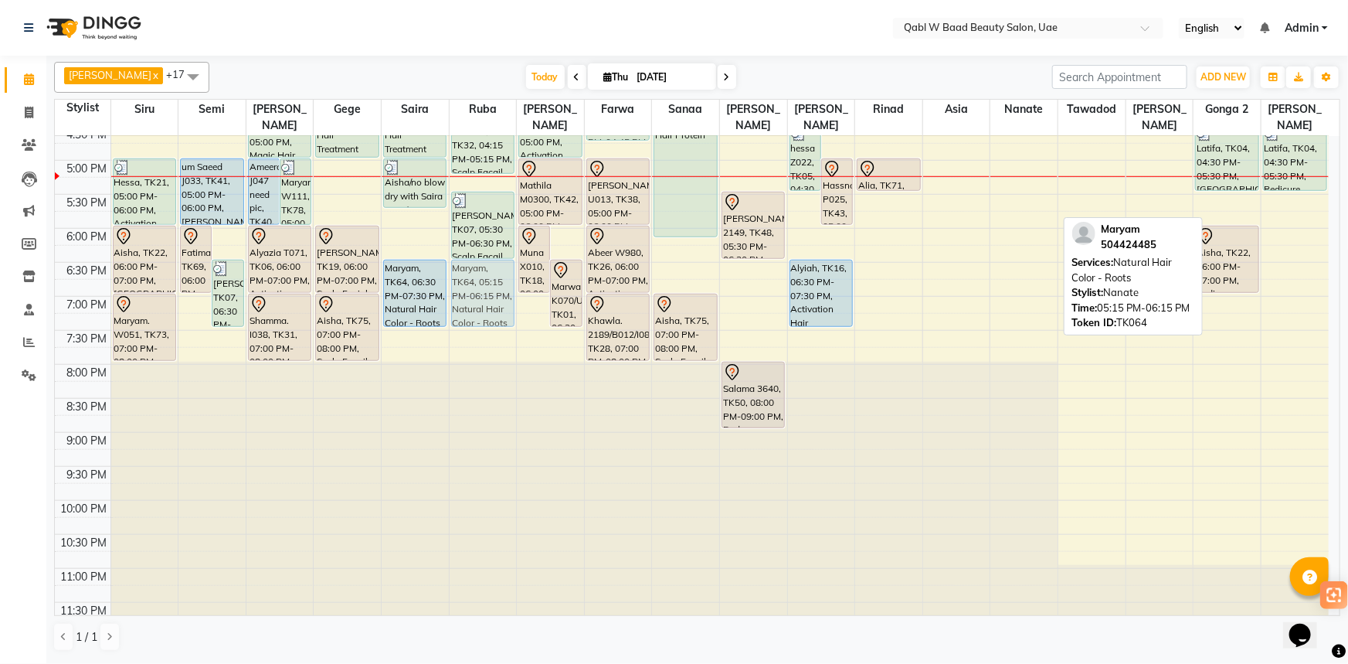
drag, startPoint x: 1048, startPoint y: 176, endPoint x: 482, endPoint y: 260, distance: 572.3
click at [482, 260] on tr "Fatima W940, TK35, 12:00 PM-01:00 PM, Emergency Hair Treatment Mask aisha, TK54…" at bounding box center [692, 92] width 1274 height 1087
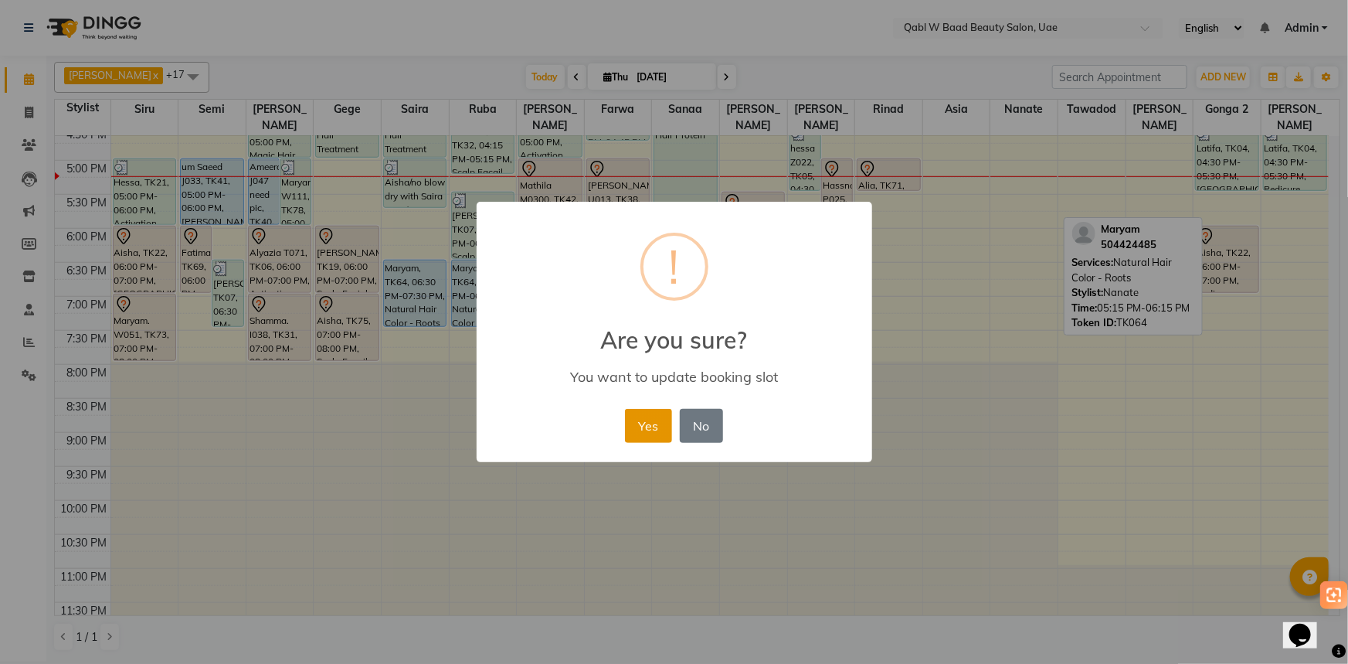
click at [641, 409] on button "Yes" at bounding box center [648, 426] width 47 height 34
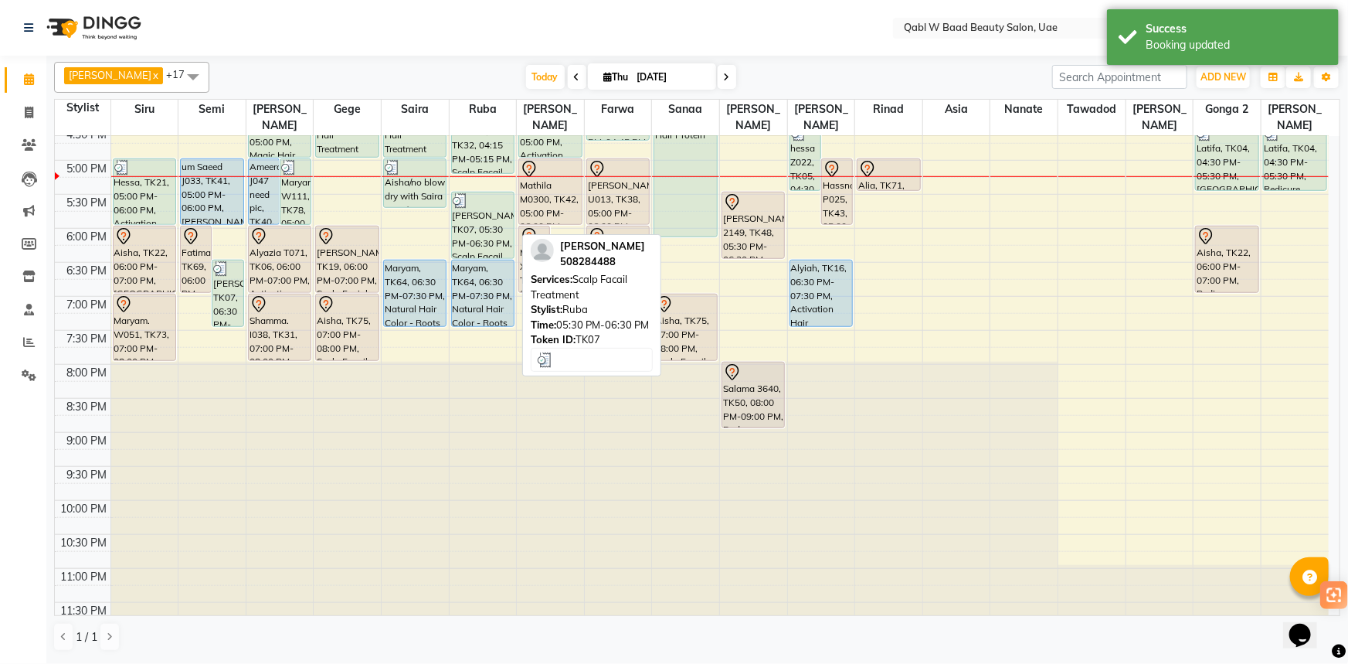
click at [470, 208] on div "[PERSON_NAME], TK07, 05:30 PM-06:30 PM, Scalp Facail Treatment" at bounding box center [483, 225] width 62 height 66
select select "3"
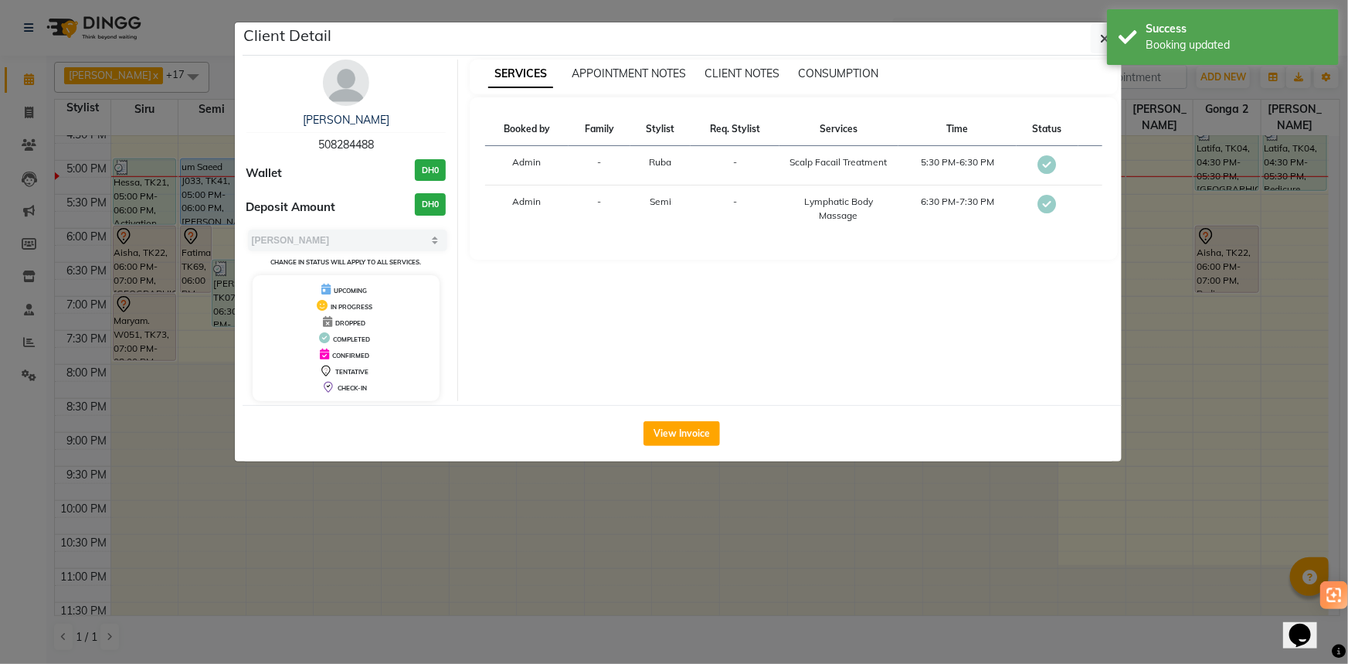
click at [526, 511] on ngb-modal-window "Client Detail [PERSON_NAME] 508284488 Wallet DH0 Deposit Amount DH0 Select MARK…" at bounding box center [674, 332] width 1348 height 664
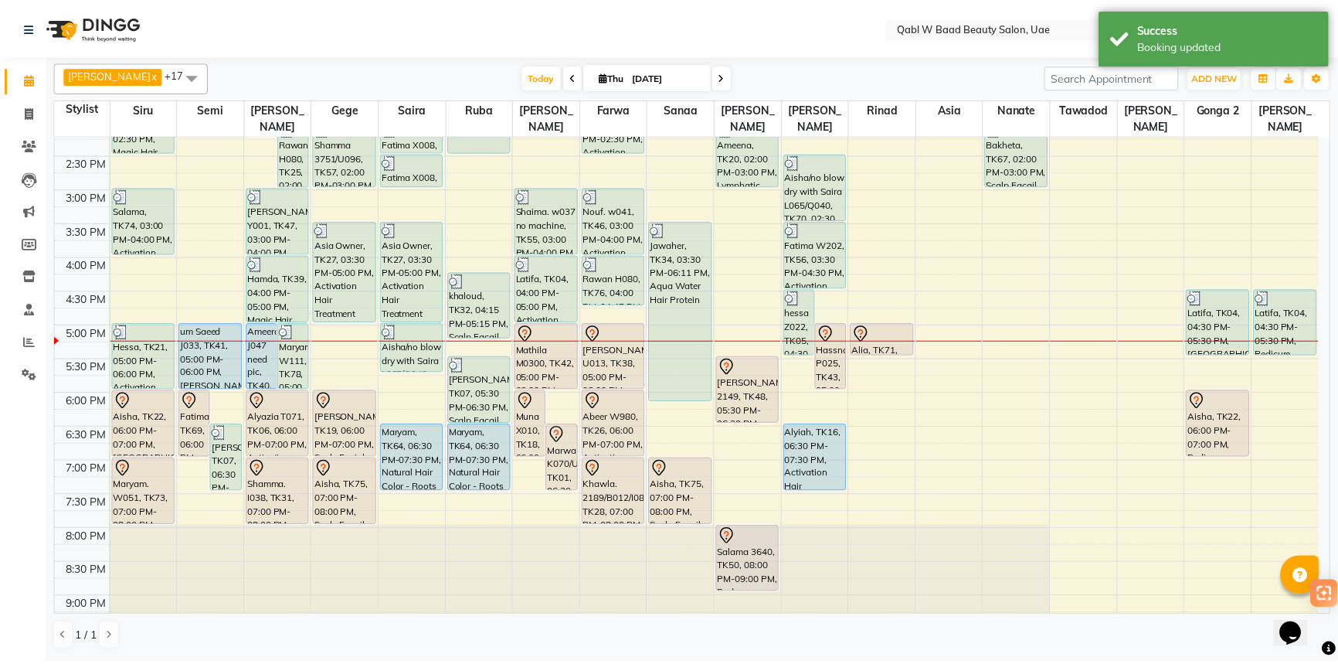
scroll to position [376, 0]
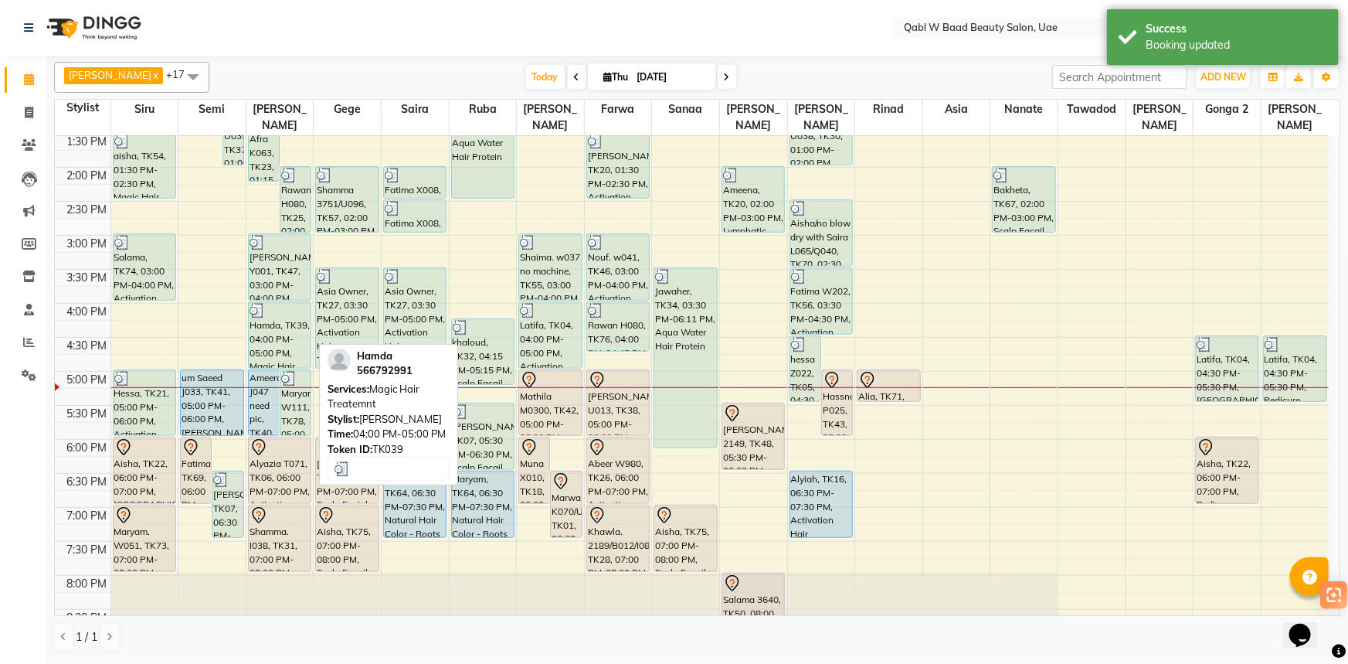
click at [297, 305] on div "Hamda, TK39, 04:00 PM-05:00 PM, Magic Hair Treatemnt" at bounding box center [280, 335] width 62 height 66
select select "3"
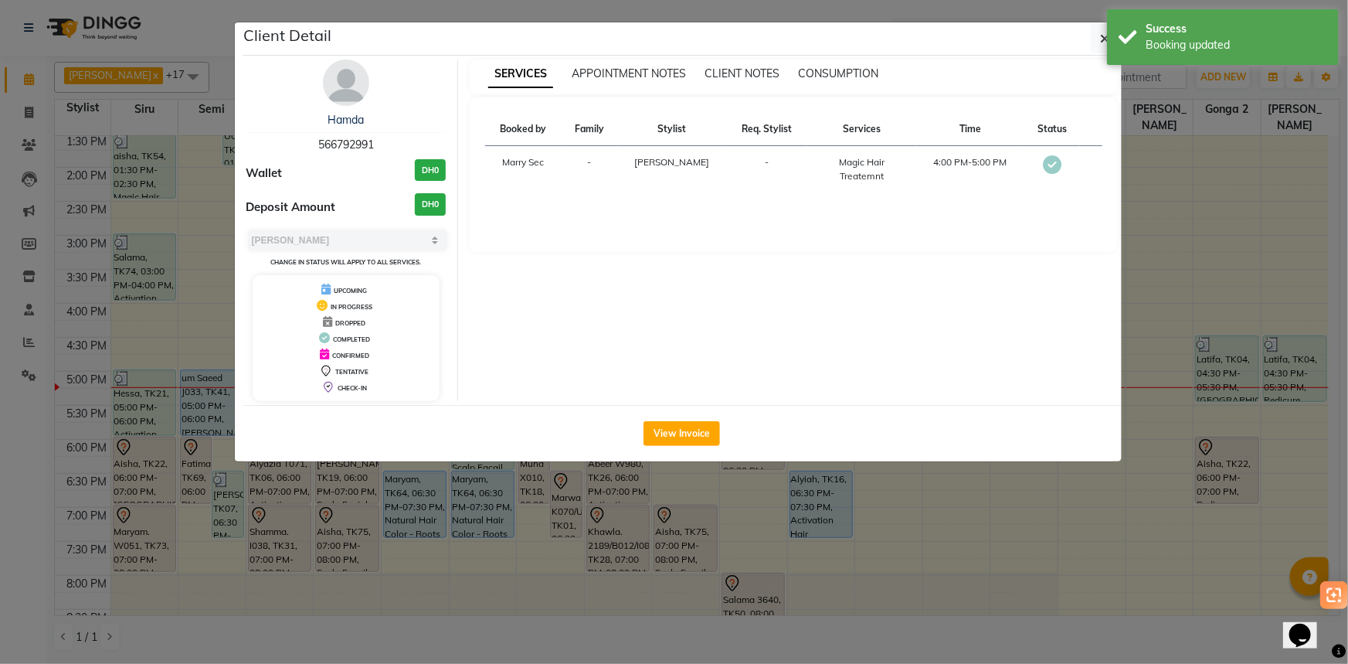
click at [359, 132] on div "Hamda 566792991" at bounding box center [346, 132] width 200 height 41
copy span "566792991"
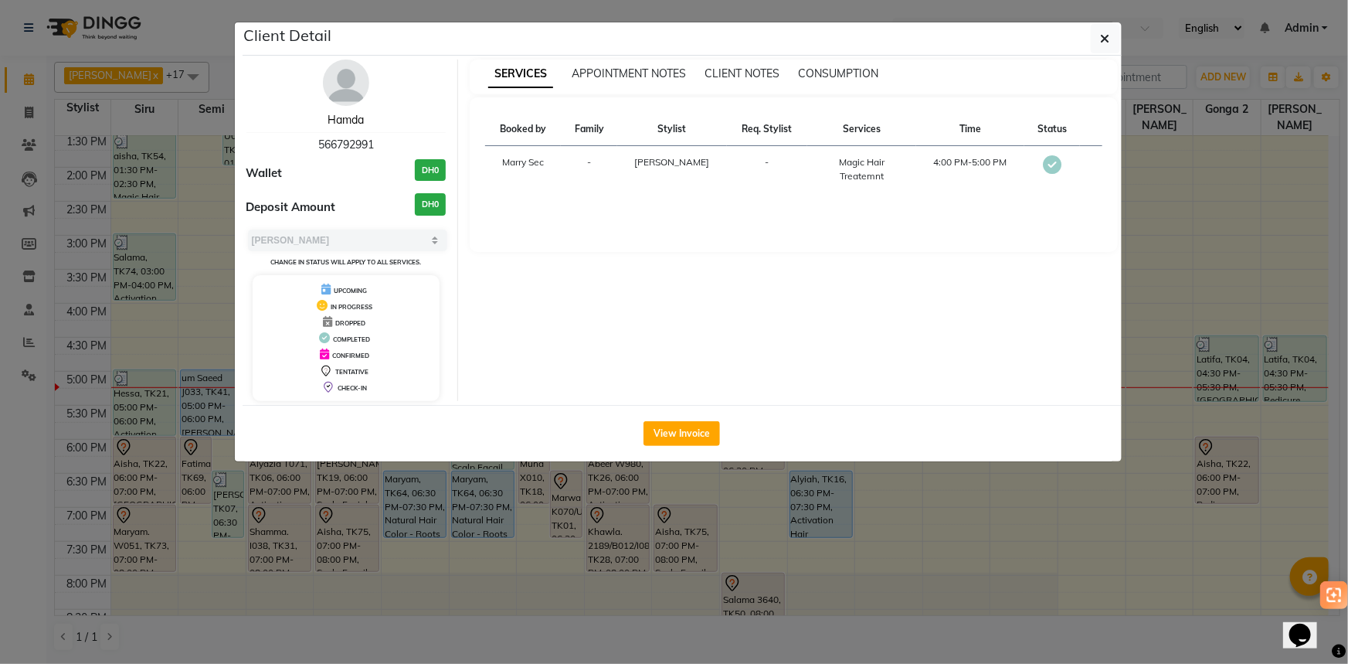
click at [353, 120] on link "Hamda" at bounding box center [346, 120] width 36 height 14
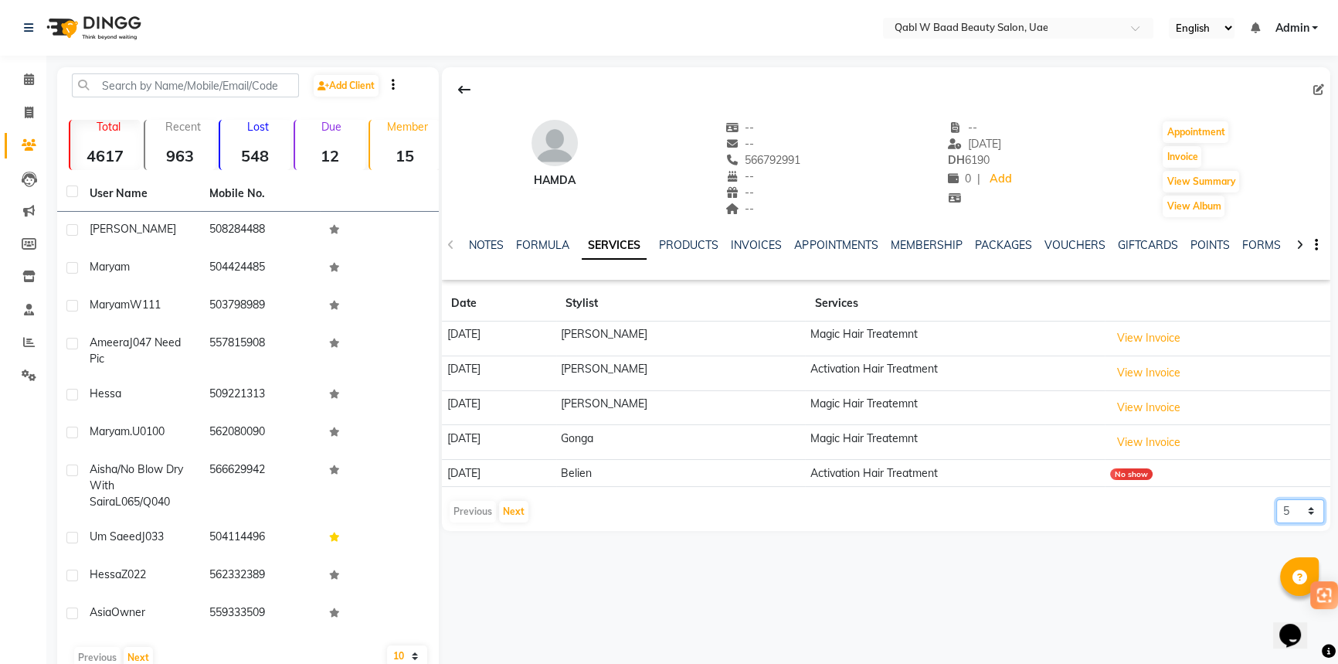
click at [1288, 511] on select "5 10 50 100 500" at bounding box center [1300, 511] width 48 height 24
select select "50"
click at [1276, 499] on select "5 10 50 100 500" at bounding box center [1300, 511] width 48 height 24
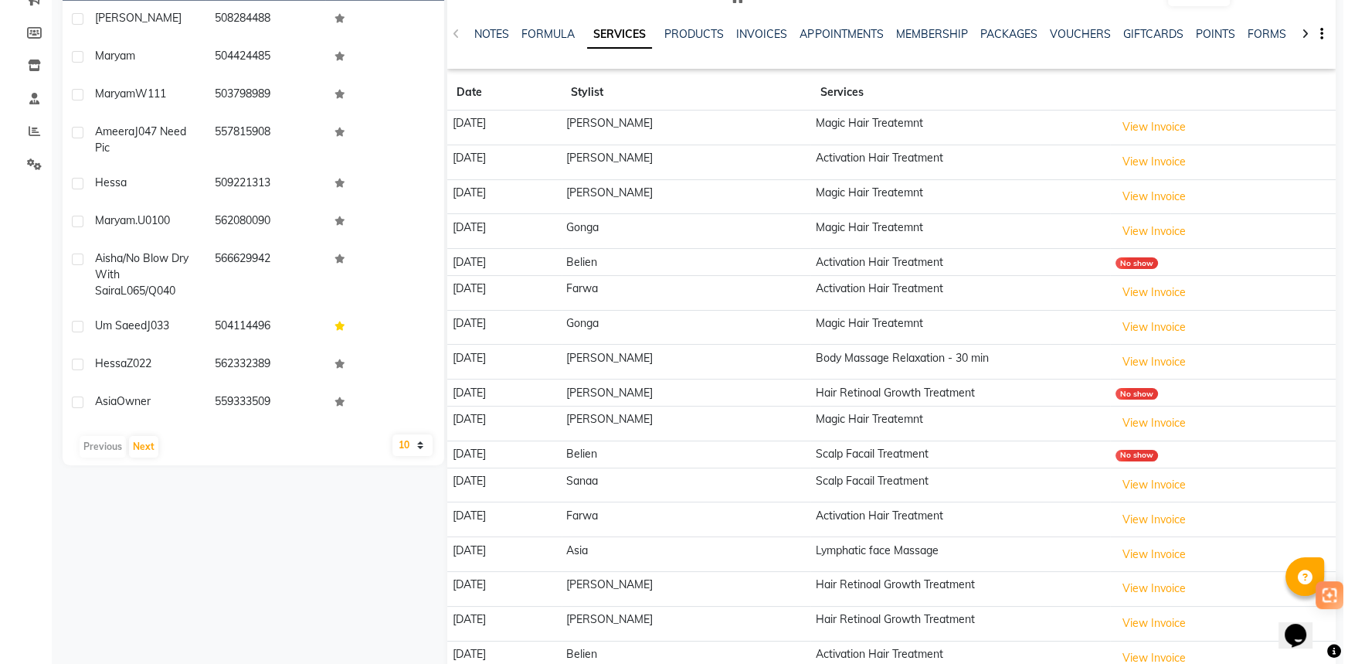
scroll to position [280, 0]
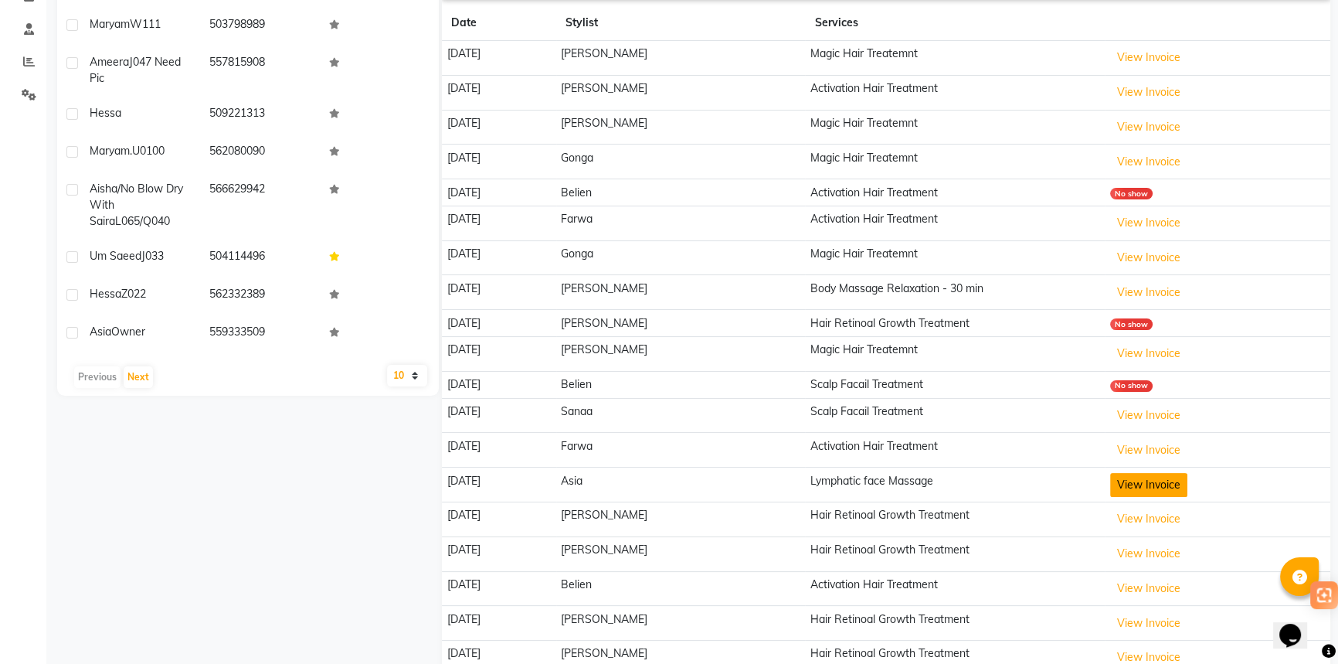
click at [1140, 477] on button "View Invoice" at bounding box center [1148, 485] width 77 height 24
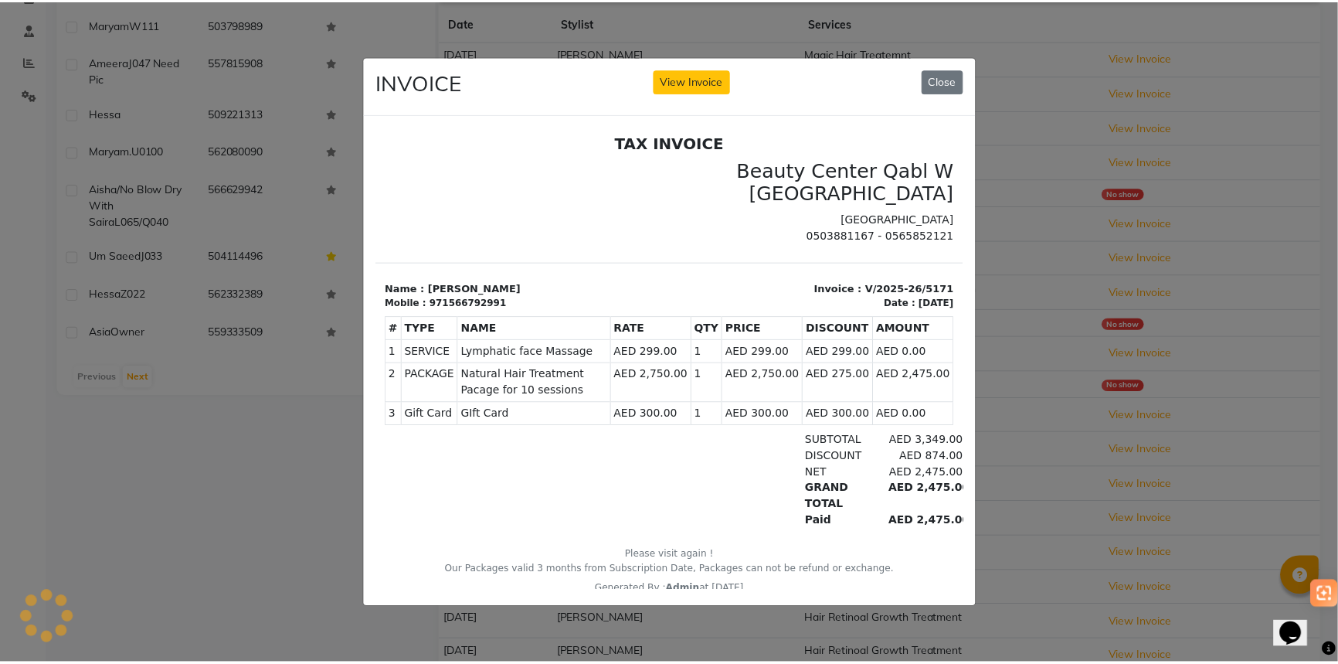
scroll to position [0, 0]
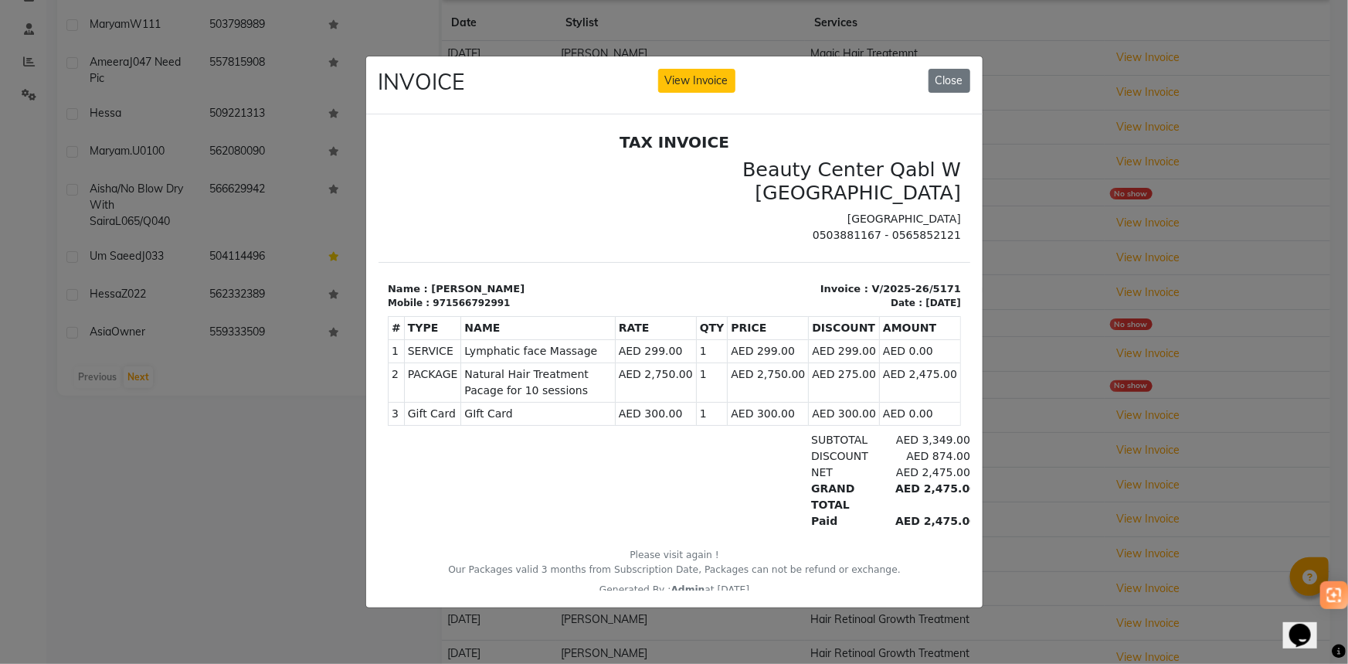
drag, startPoint x: 458, startPoint y: 348, endPoint x: 684, endPoint y: 322, distance: 227.8
click at [679, 348] on tr "1 SERVICE SERVICE Lymphatic face Massage AED 299.00 1" at bounding box center [674, 350] width 572 height 23
click at [919, 63] on div "INVOICE View Invoice Close" at bounding box center [674, 85] width 616 height 58
click at [959, 84] on button "Close" at bounding box center [949, 81] width 42 height 24
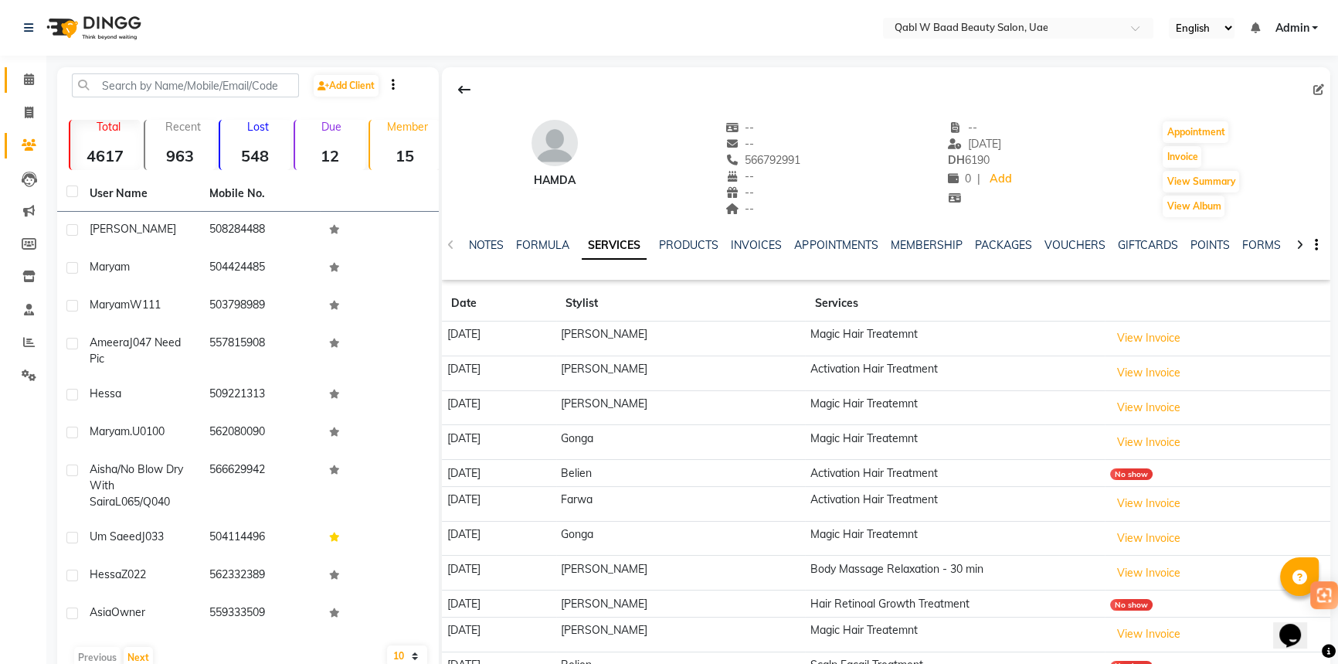
click at [41, 71] on span at bounding box center [28, 80] width 27 height 18
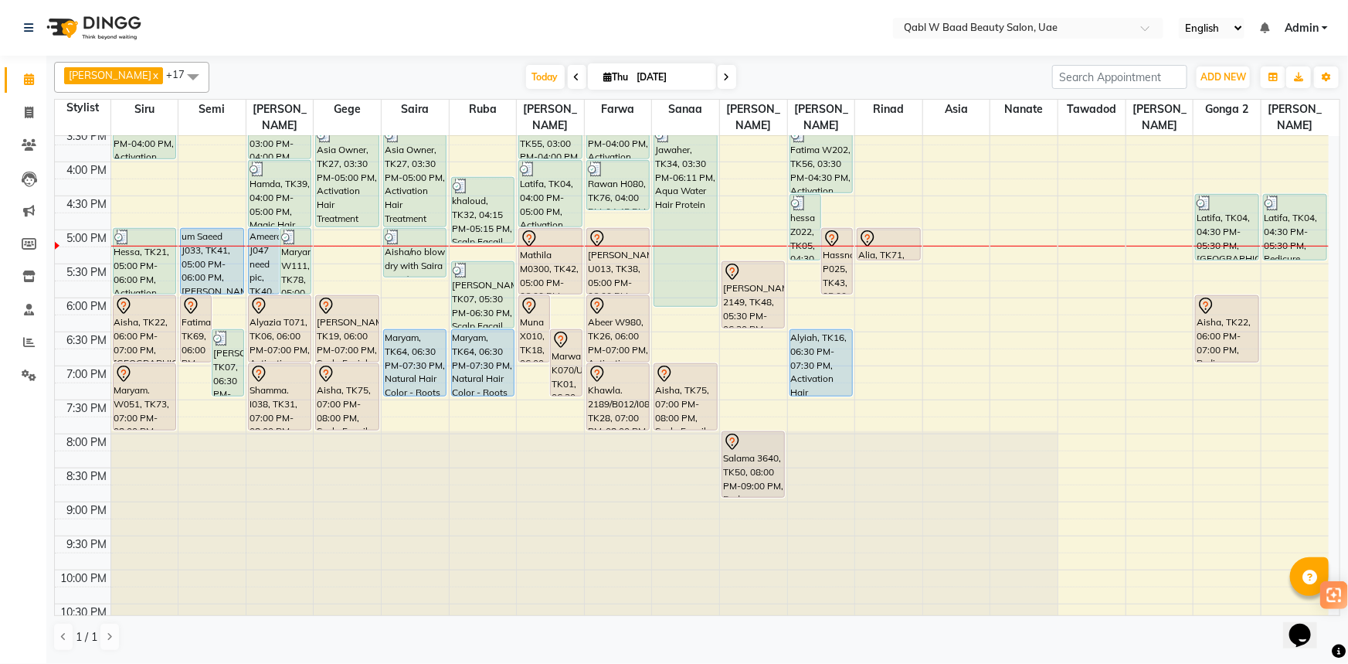
scroll to position [517, 0]
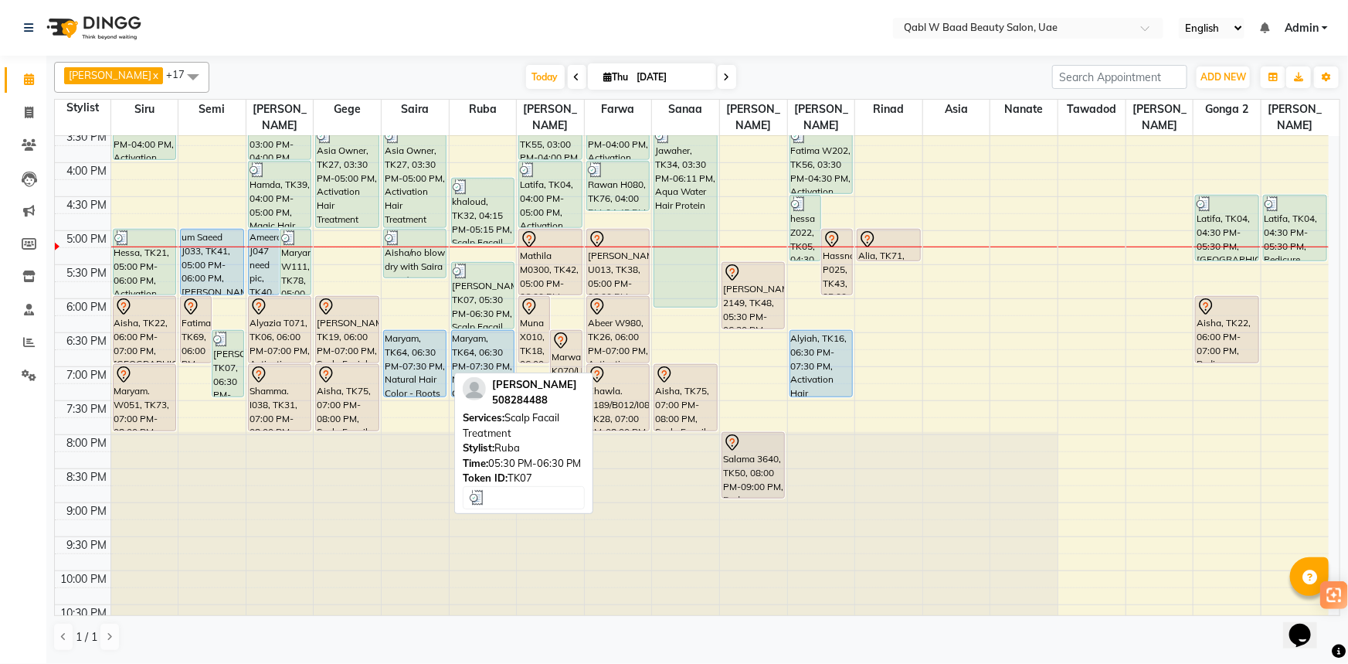
click at [456, 275] on div "[PERSON_NAME], TK07, 05:30 PM-06:30 PM, Scalp Facail Treatment" at bounding box center [483, 296] width 62 height 66
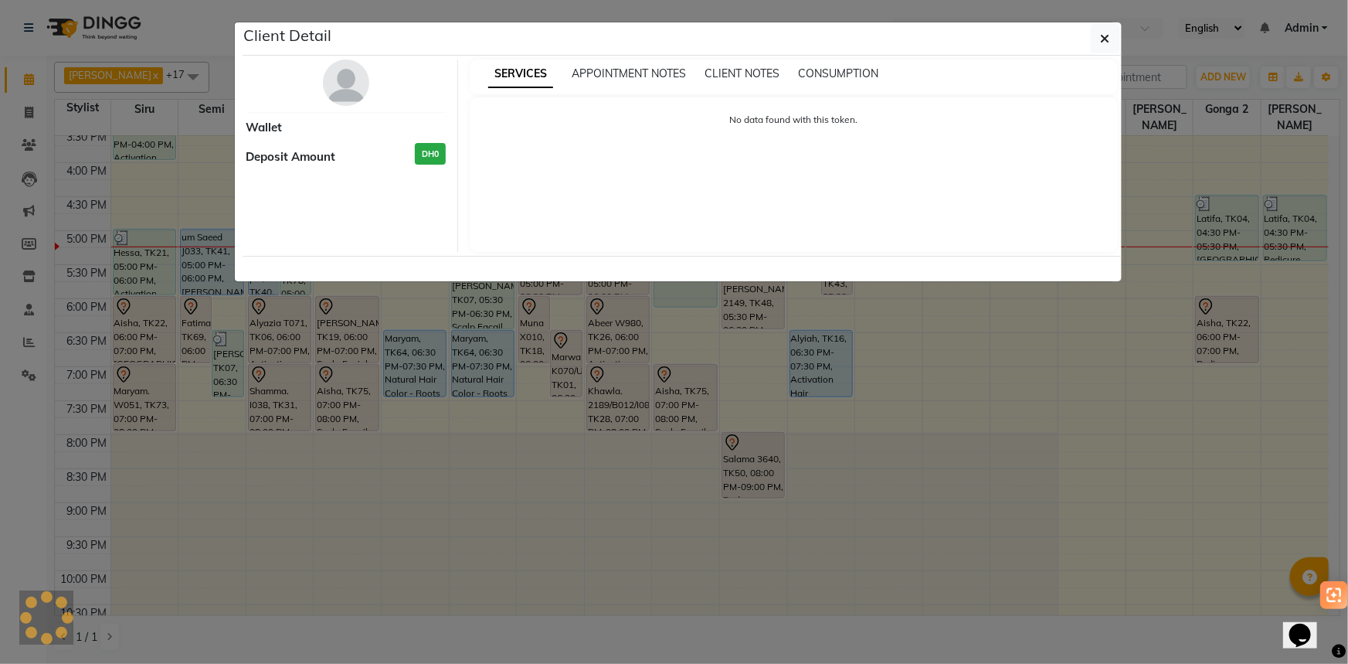
select select "3"
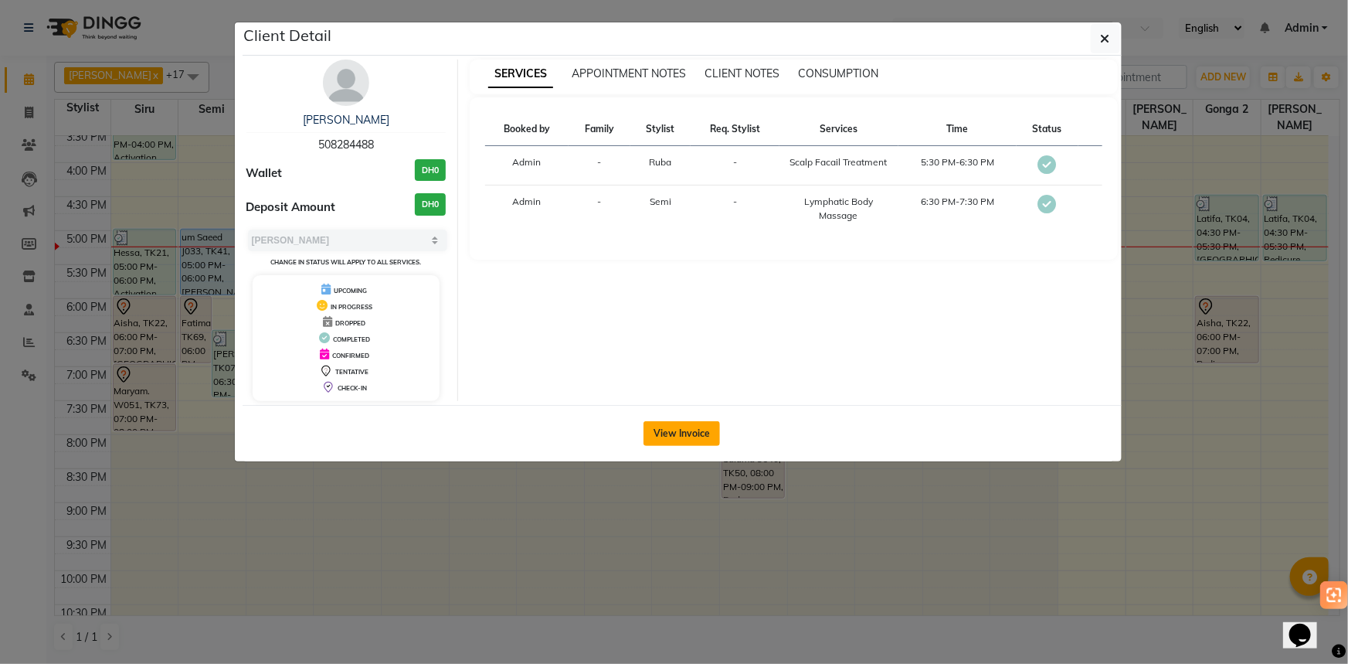
click at [718, 429] on button "View Invoice" at bounding box center [681, 433] width 76 height 25
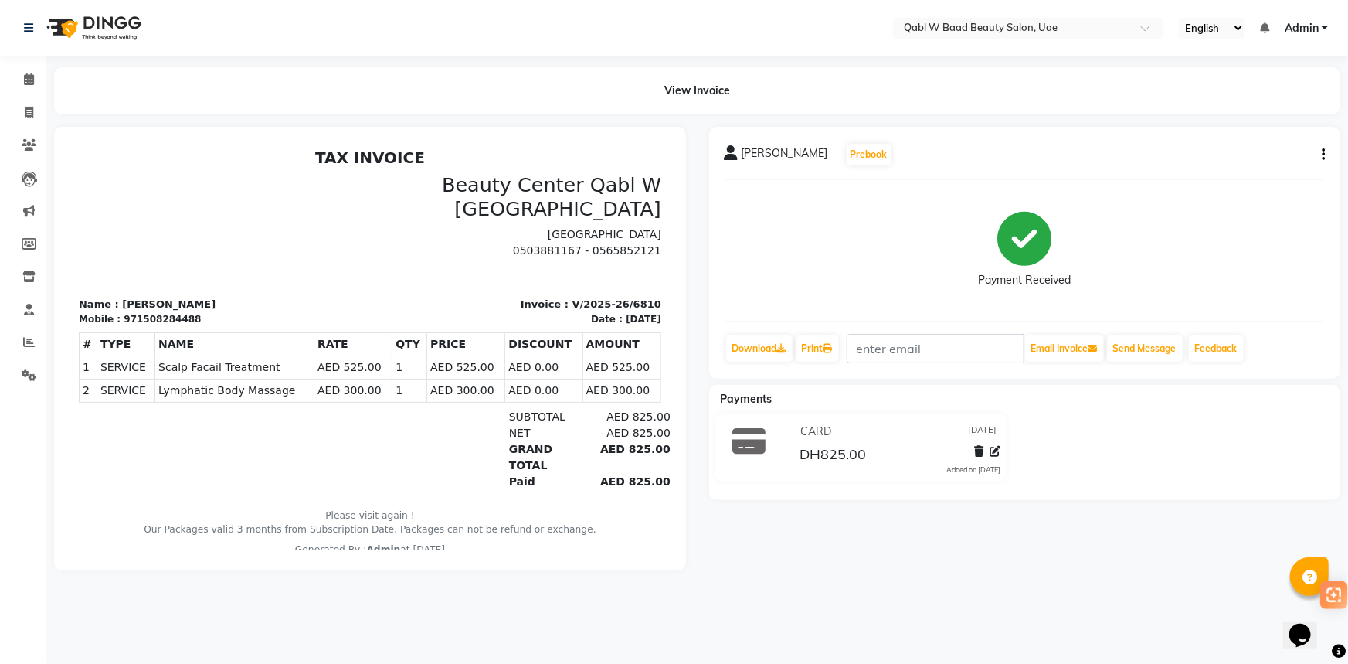
click at [1325, 152] on div "[PERSON_NAME] Prebook Payment Received Download Print Email Invoice Send Messag…" at bounding box center [1025, 253] width 632 height 252
click at [1324, 154] on icon "button" at bounding box center [1323, 154] width 3 height 1
click at [1237, 171] on div "Edit Invoice" at bounding box center [1246, 173] width 106 height 19
select select "service"
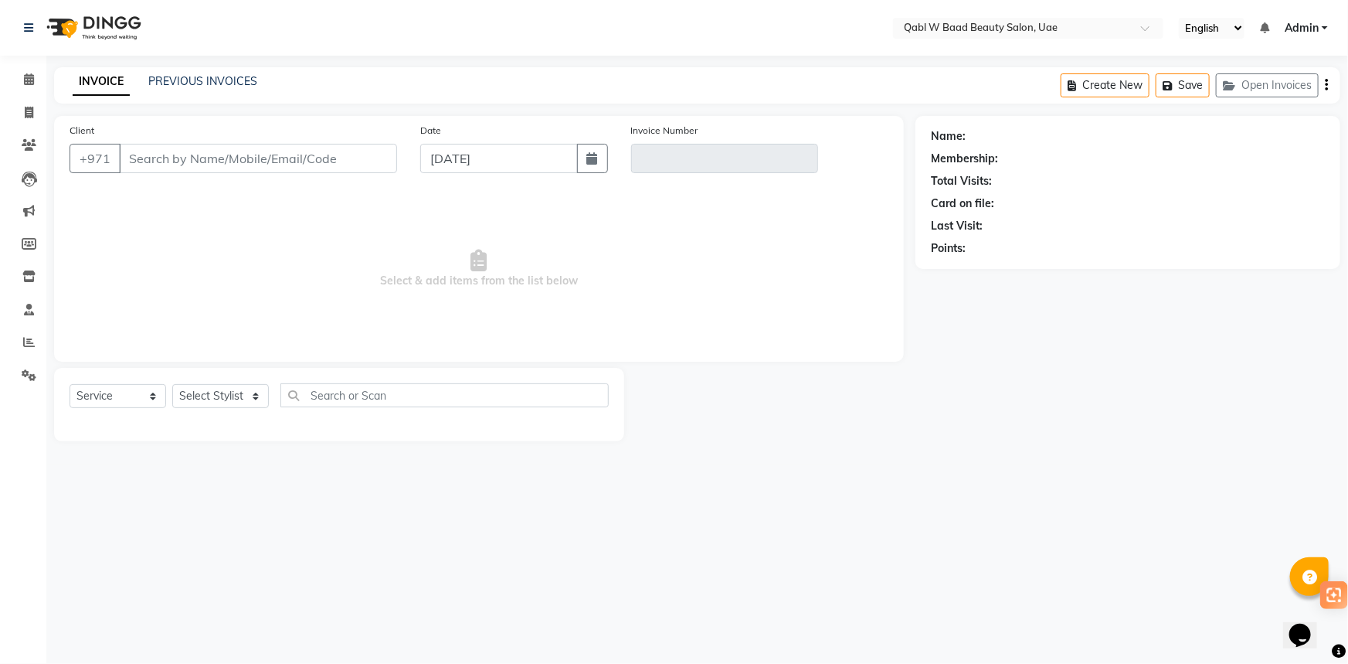
type input "508284488"
type input "V/2025-26/6810"
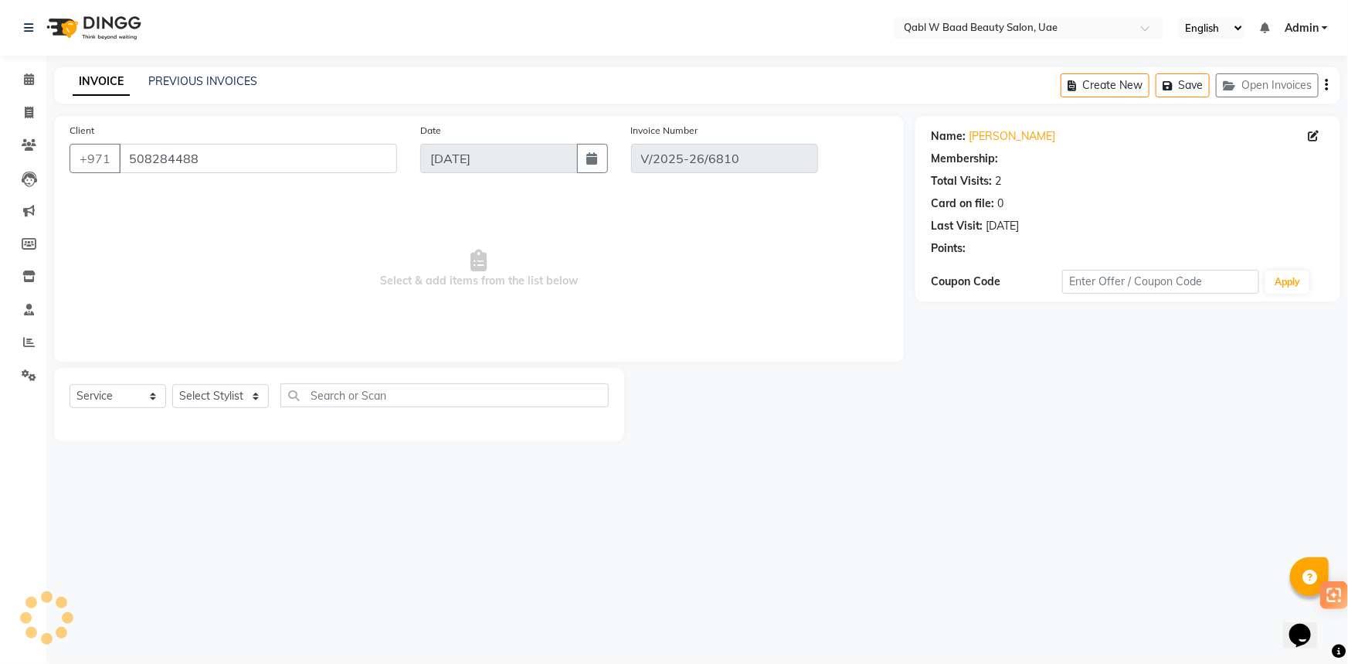
select select "select"
select select "1: Object"
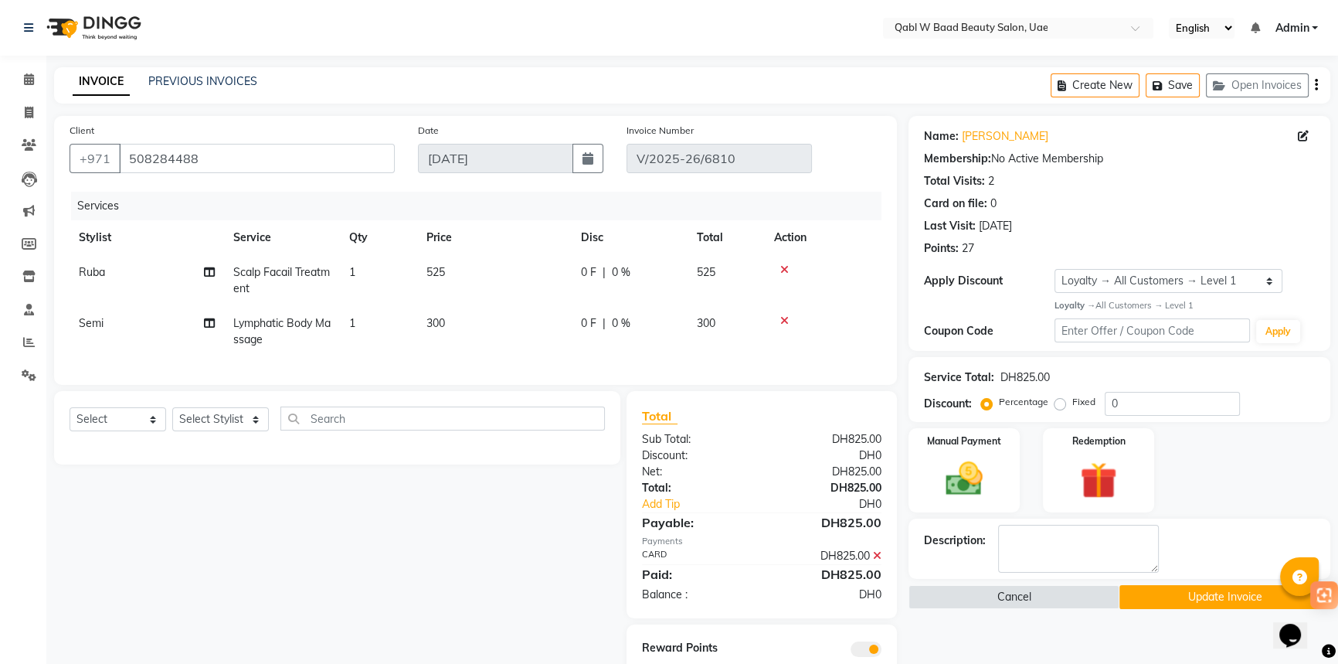
click at [90, 270] on span "Ruba" at bounding box center [92, 272] width 26 height 14
select select "56787"
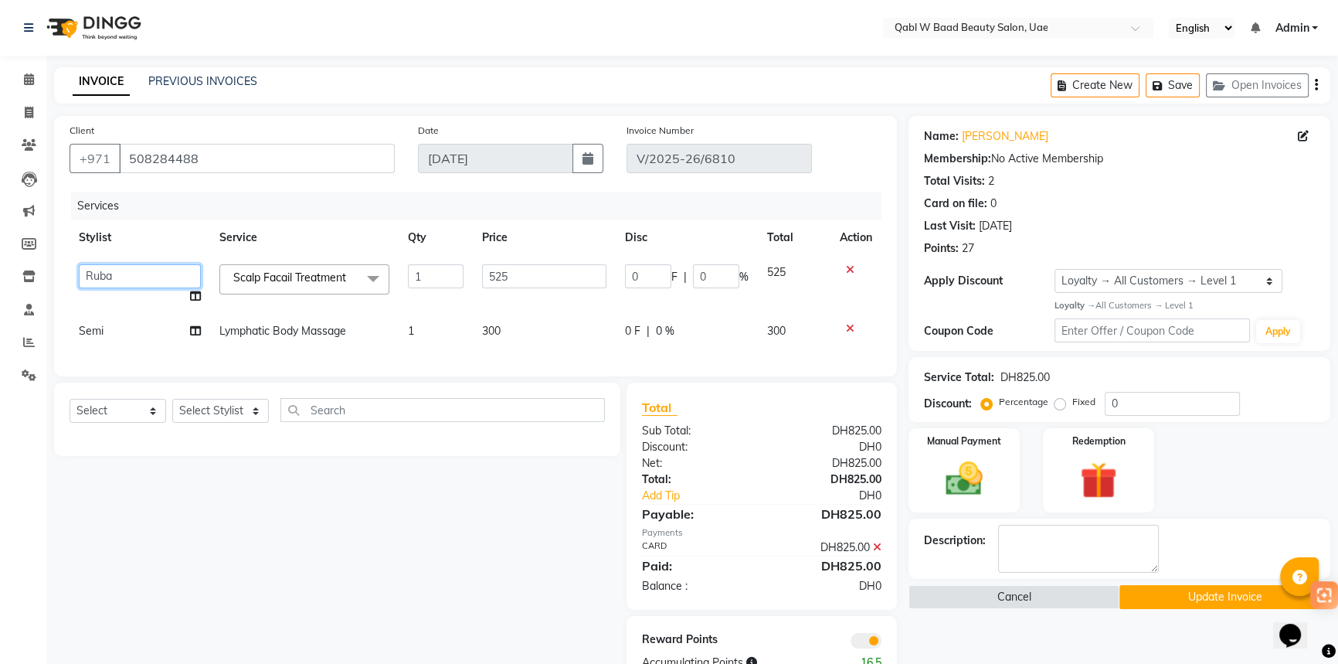
click at [124, 275] on select "Asia [PERSON_NAME] [PERSON_NAME] [PERSON_NAME] 2 Iqraa Sec [PERSON_NAME] Marry …" at bounding box center [140, 276] width 122 height 24
select select "57632"
click at [1231, 585] on button "Update Invoice" at bounding box center [1224, 597] width 211 height 24
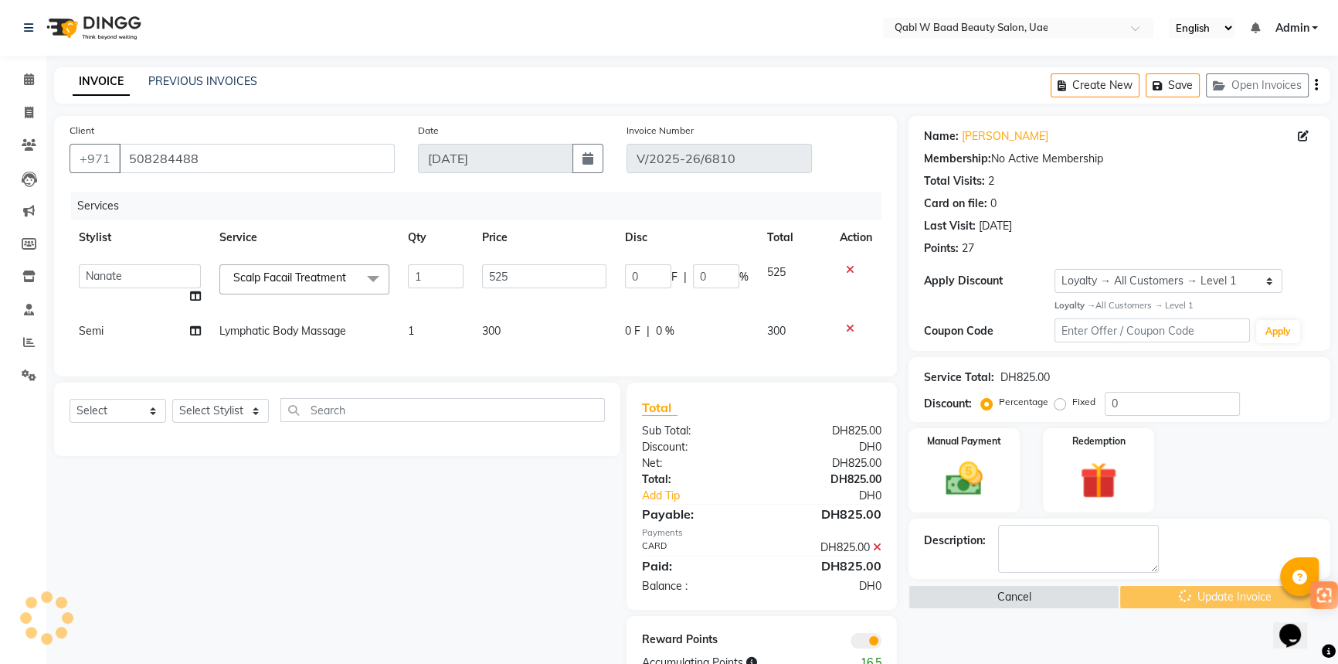
scroll to position [56, 0]
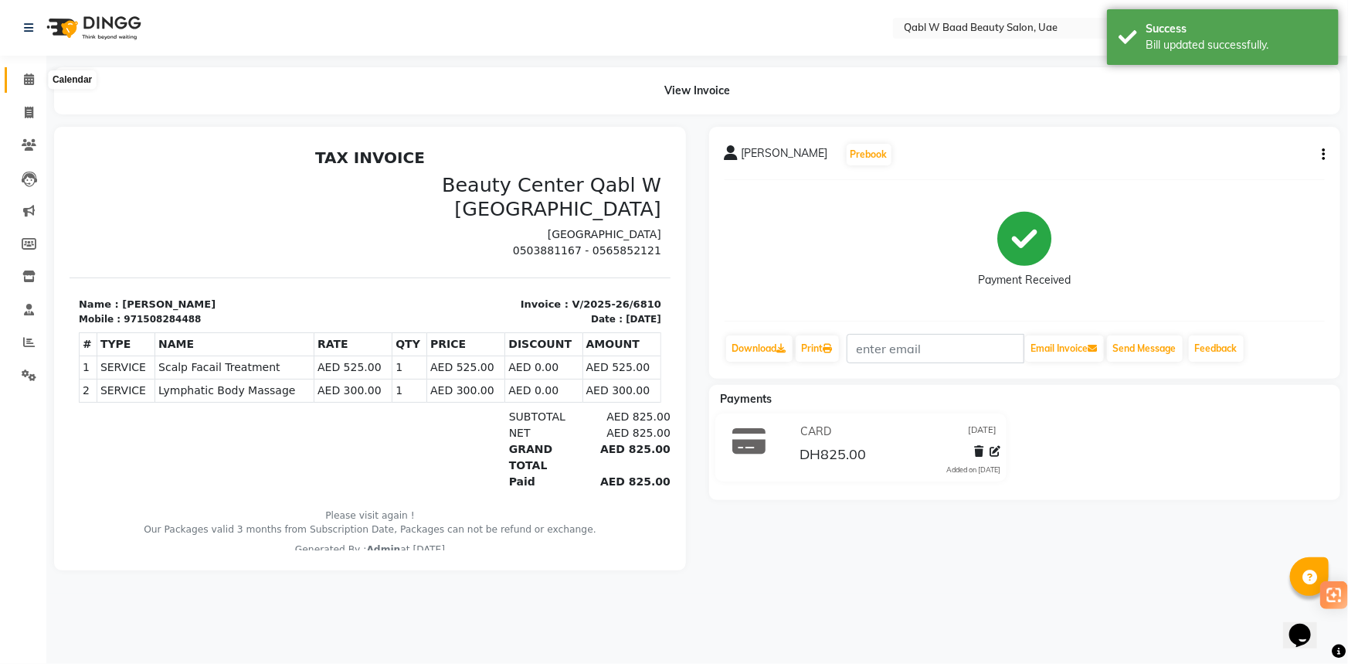
click at [18, 73] on span at bounding box center [28, 80] width 27 height 18
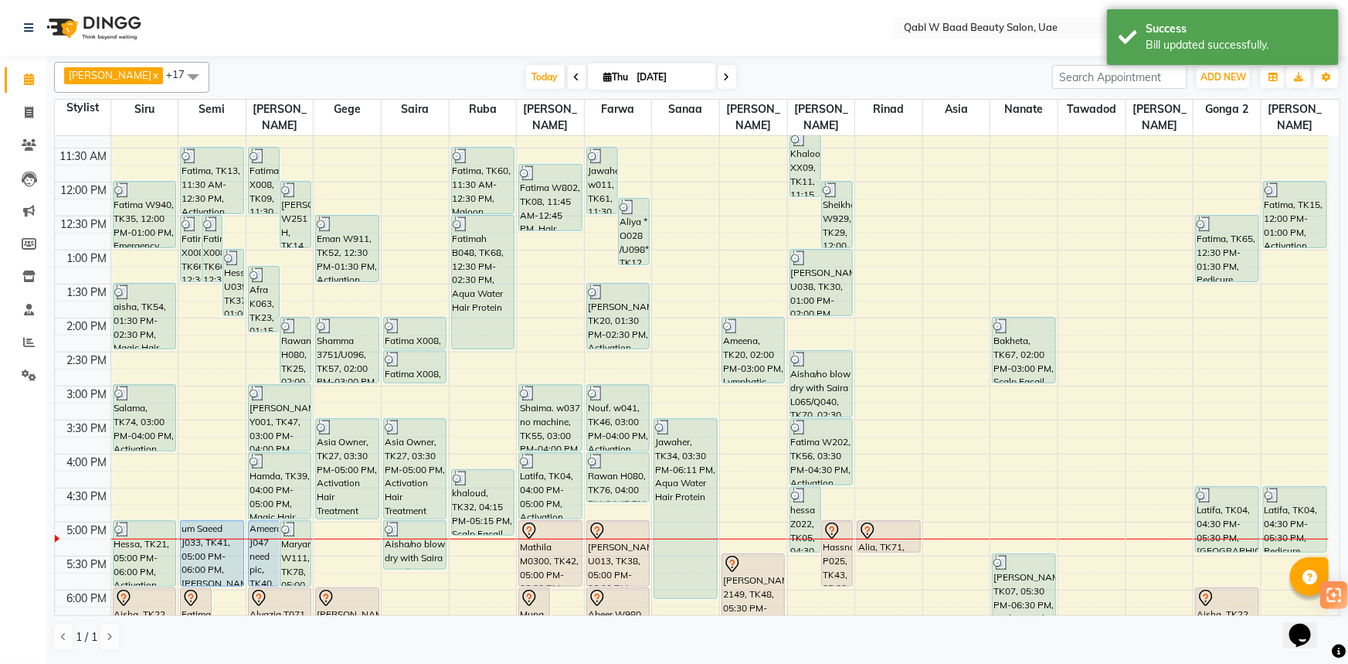
scroll to position [491, 0]
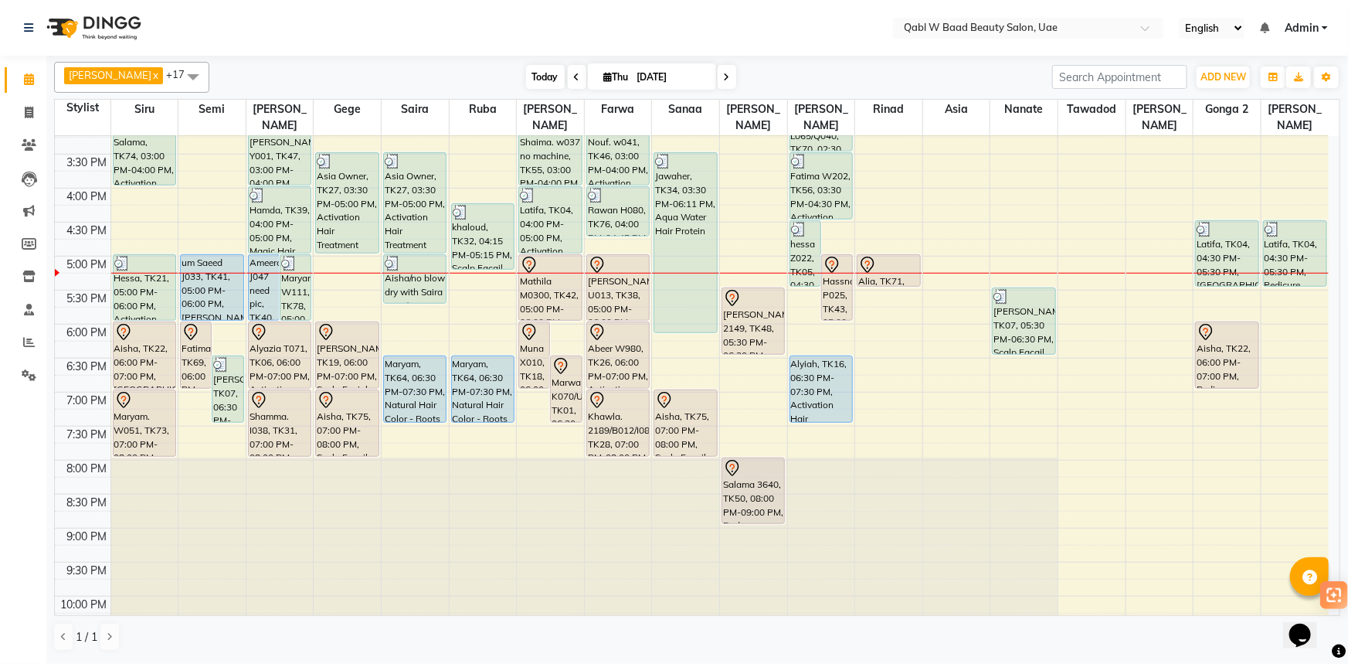
click at [526, 73] on span "Today" at bounding box center [545, 77] width 39 height 24
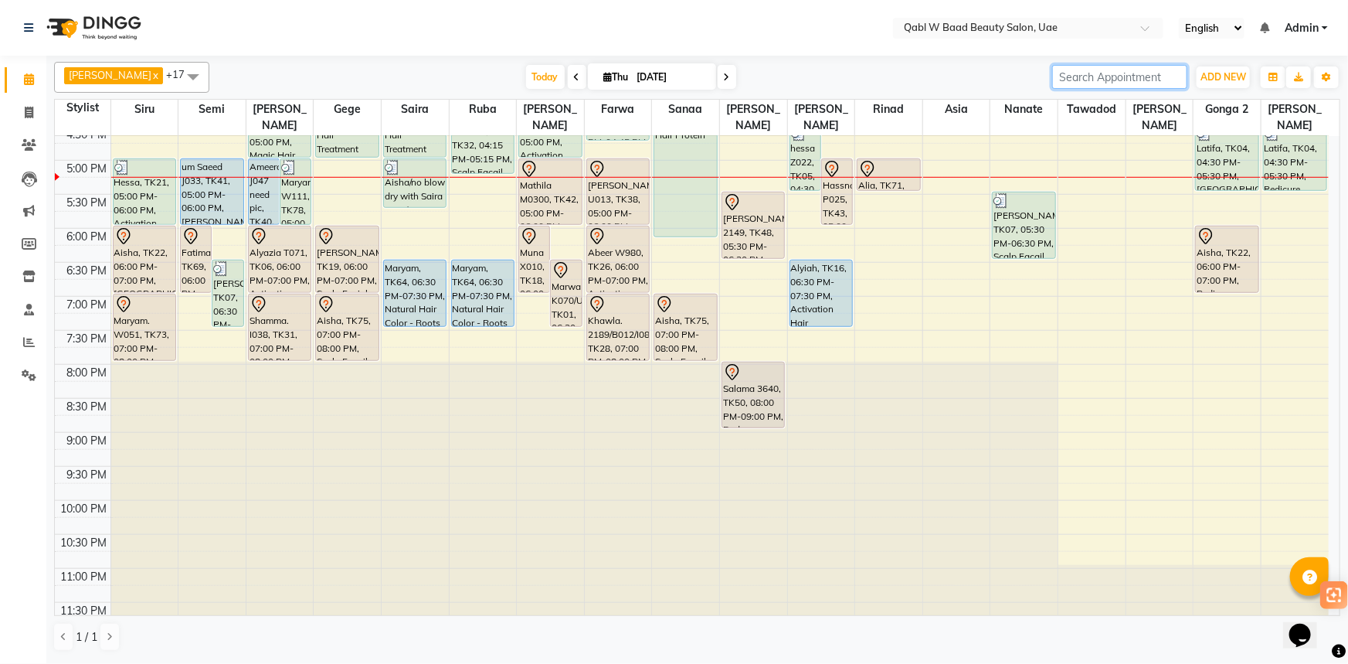
click at [1129, 80] on input "search" at bounding box center [1119, 77] width 135 height 24
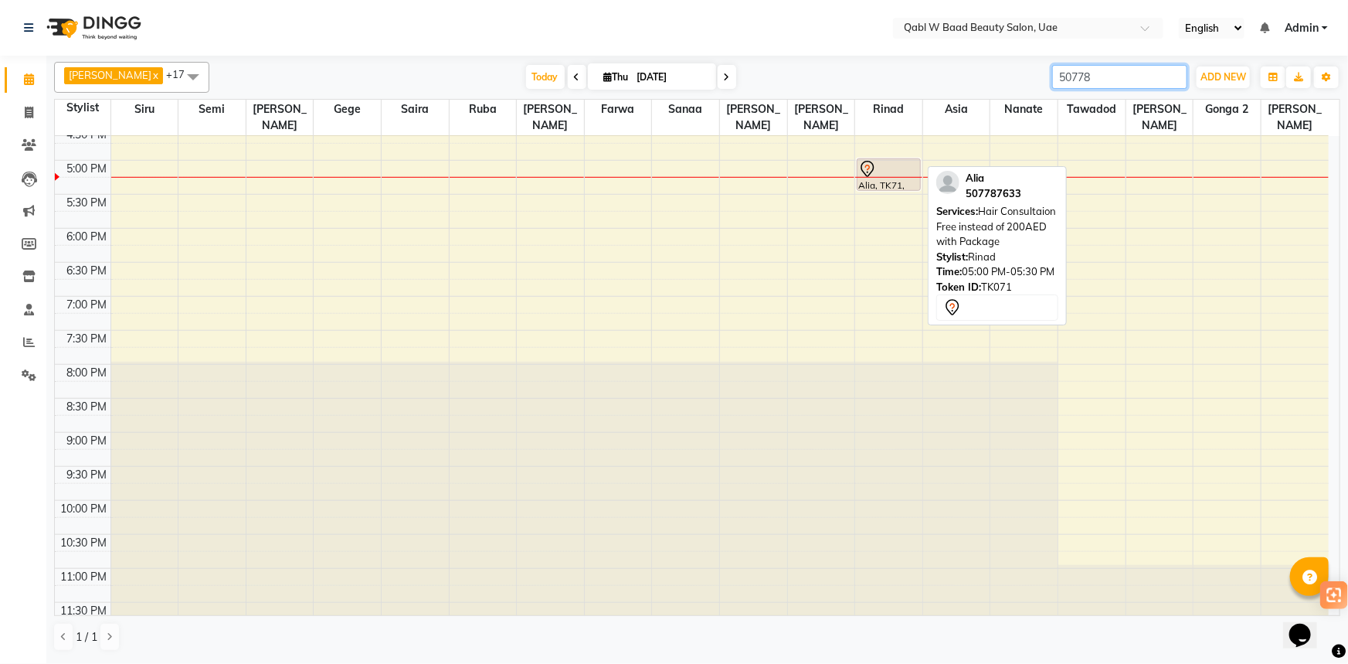
click at [904, 160] on div at bounding box center [888, 169] width 60 height 19
type input "50778"
select select "7"
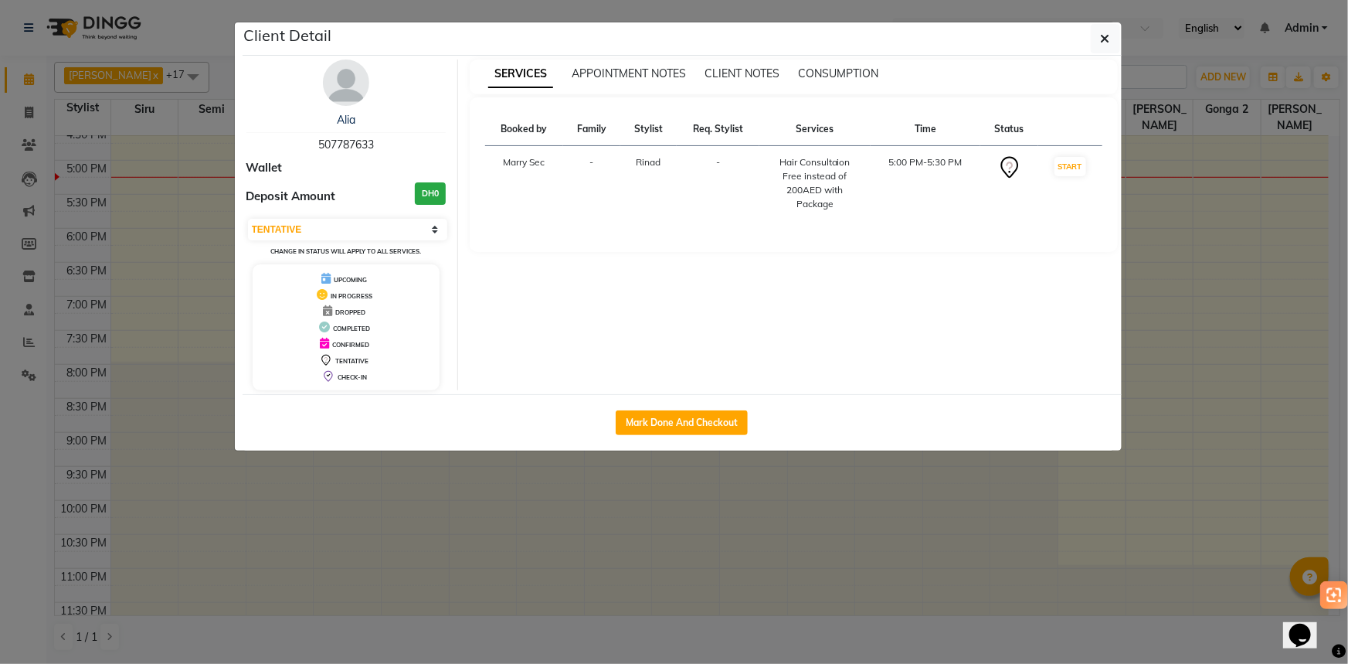
click at [331, 147] on span "507787633" at bounding box center [346, 144] width 56 height 14
copy span "507787633"
click at [867, 546] on ngb-modal-window "Client Detail Alia 507787633 Wallet Deposit Amount DH0 Select IN SERVICE CONFIR…" at bounding box center [674, 332] width 1348 height 664
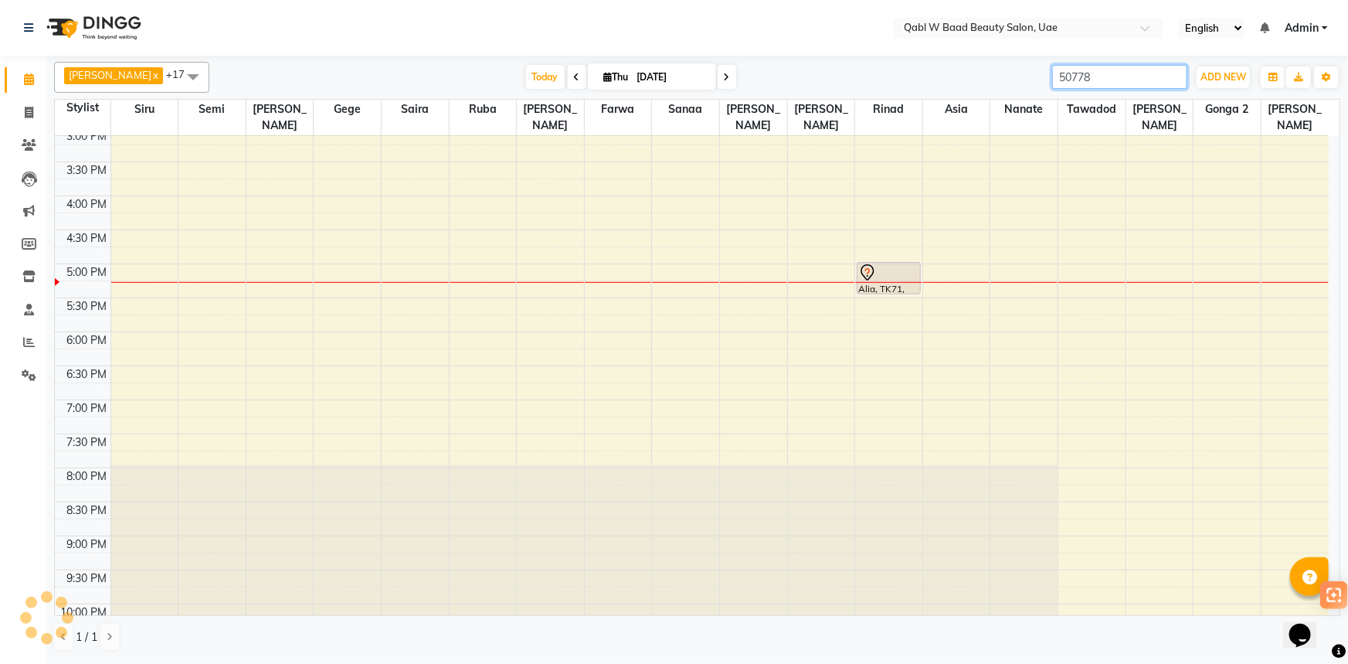
scroll to position [376, 0]
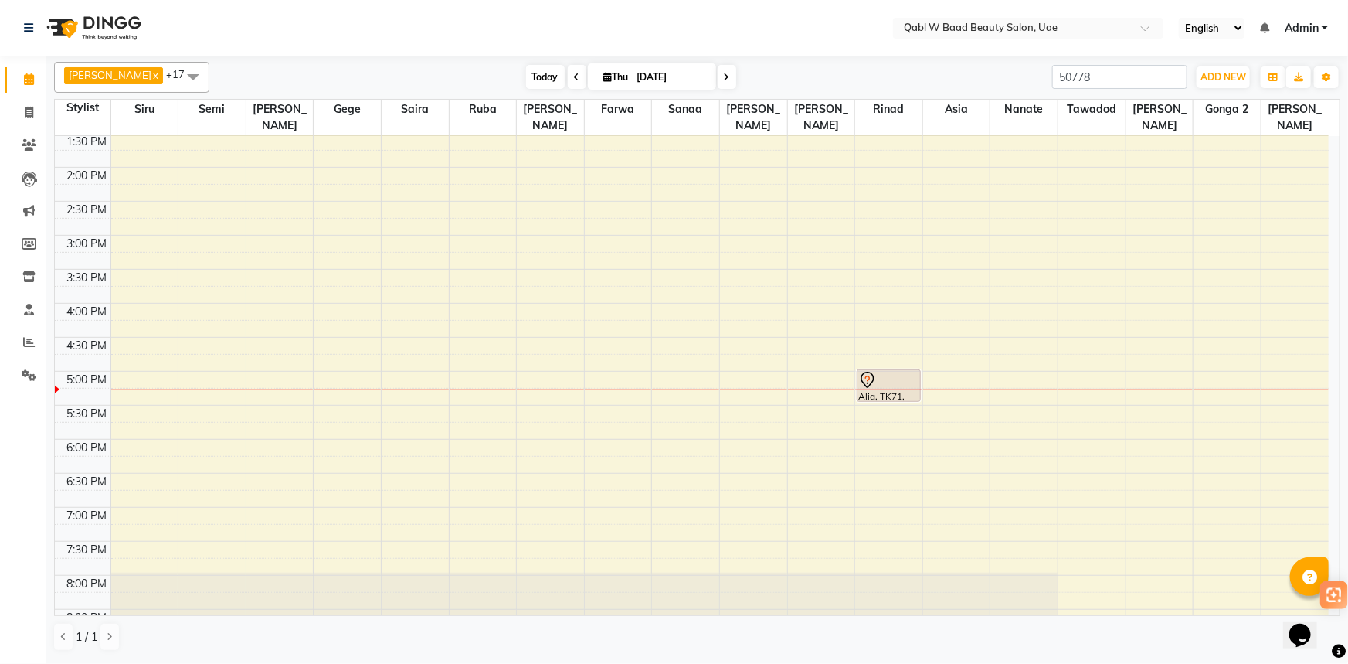
click at [530, 65] on span "Today" at bounding box center [545, 77] width 39 height 24
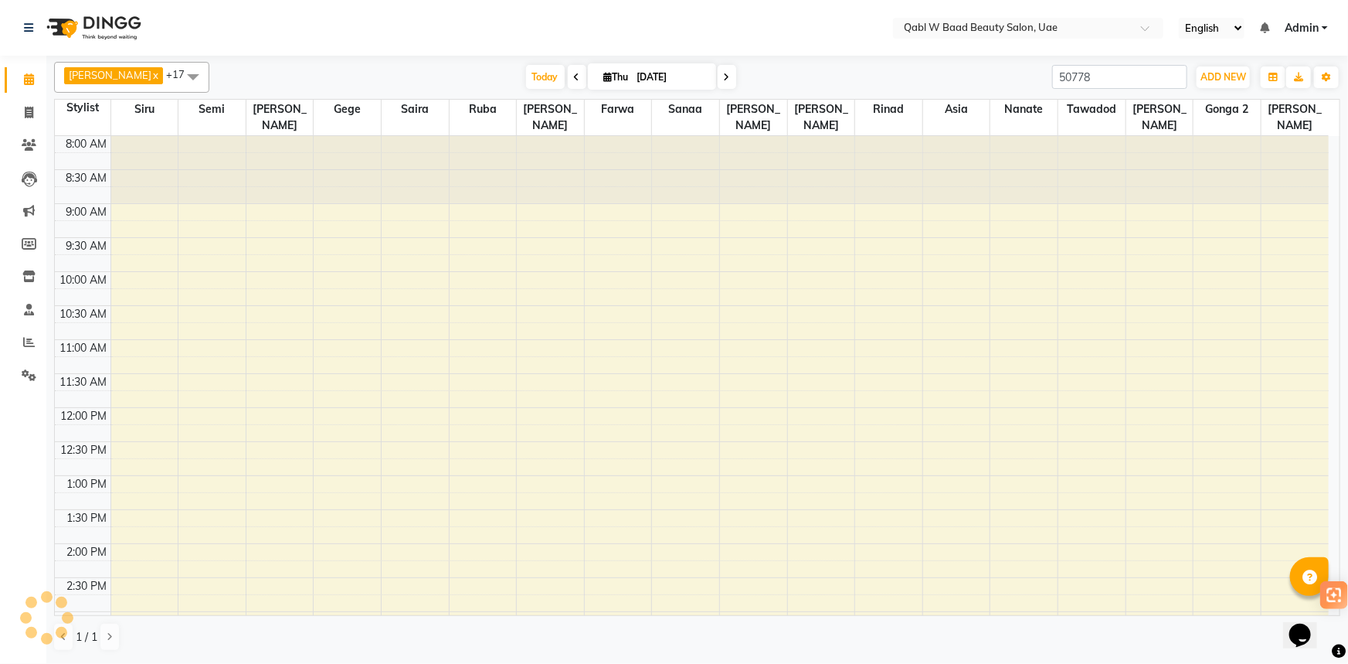
scroll to position [587, 0]
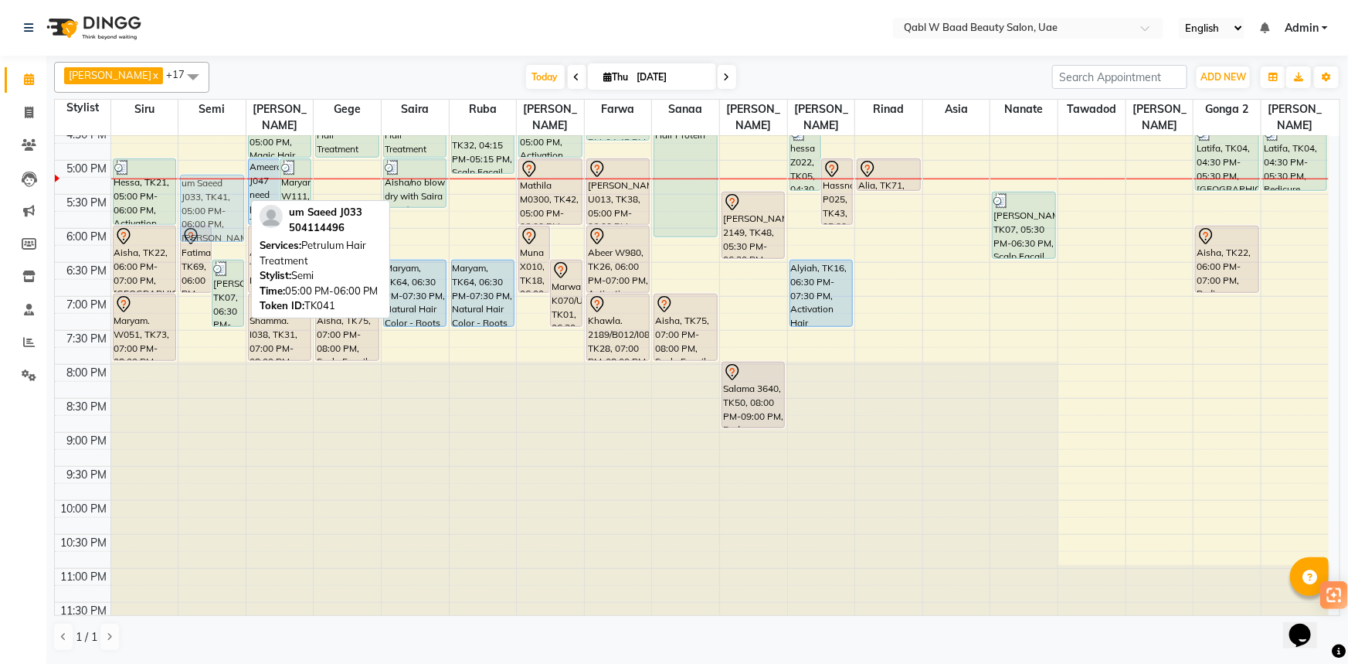
drag, startPoint x: 202, startPoint y: 155, endPoint x: 211, endPoint y: 176, distance: 22.5
click at [211, 176] on div "Fatima X008, TK66, 12:30 PM-01:30 PM, Cut and file the nails Fatima X008, TK66,…" at bounding box center [211, 92] width 67 height 1087
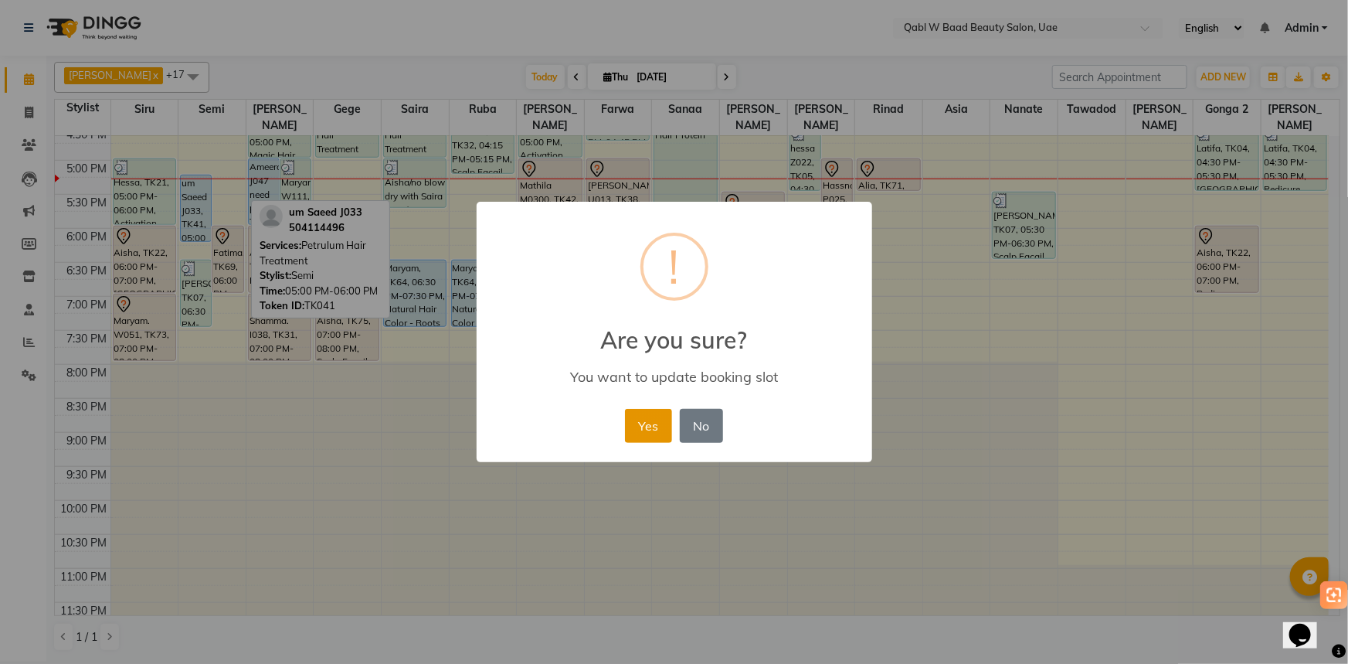
click at [636, 420] on button "Yes" at bounding box center [648, 426] width 47 height 34
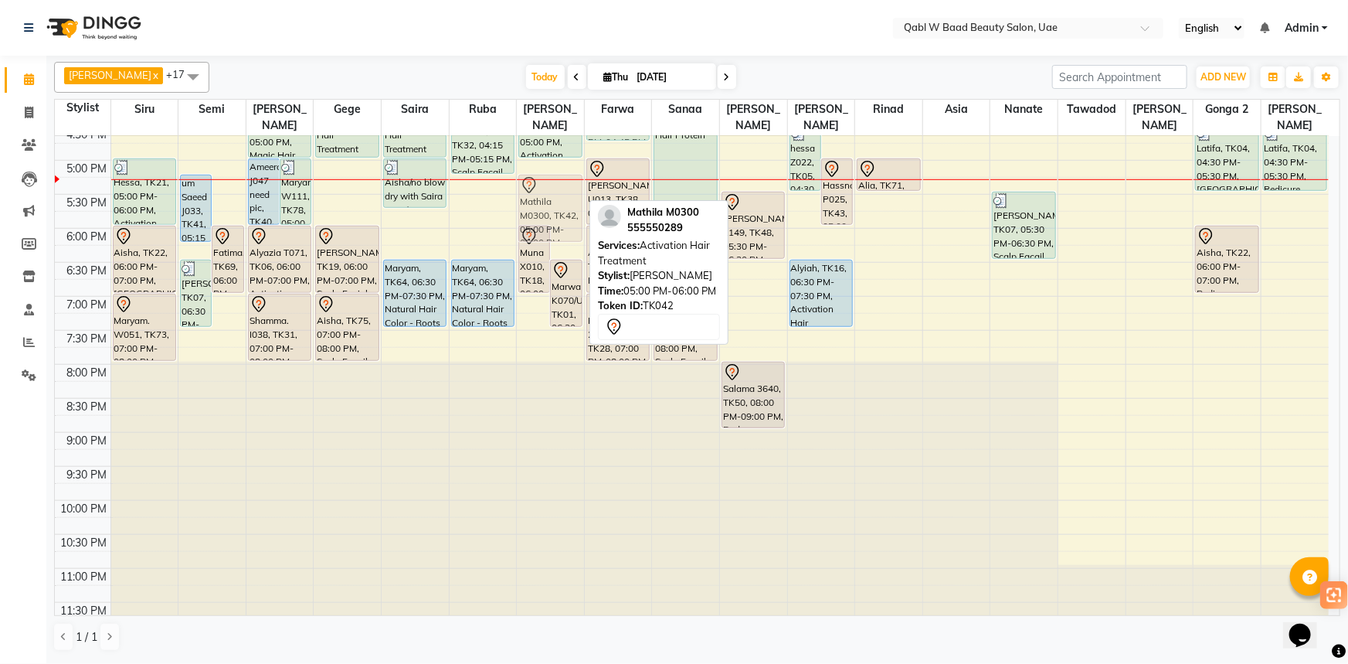
drag, startPoint x: 581, startPoint y: 165, endPoint x: 572, endPoint y: 189, distance: 26.1
click at [572, 189] on div "Muna X010, TK18, 06:00 PM-07:00 PM, Green Growth Hair Treatment Marwa K070/U032…" at bounding box center [550, 92] width 67 height 1087
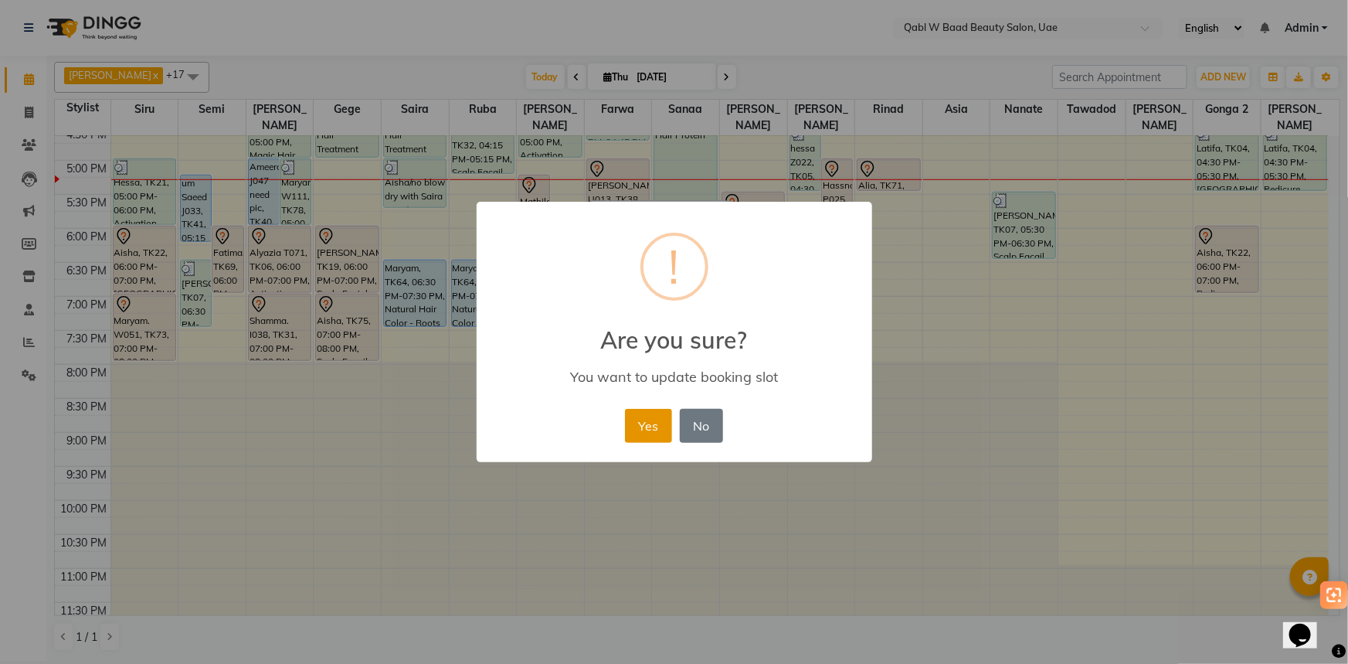
click at [637, 426] on button "Yes" at bounding box center [648, 426] width 47 height 34
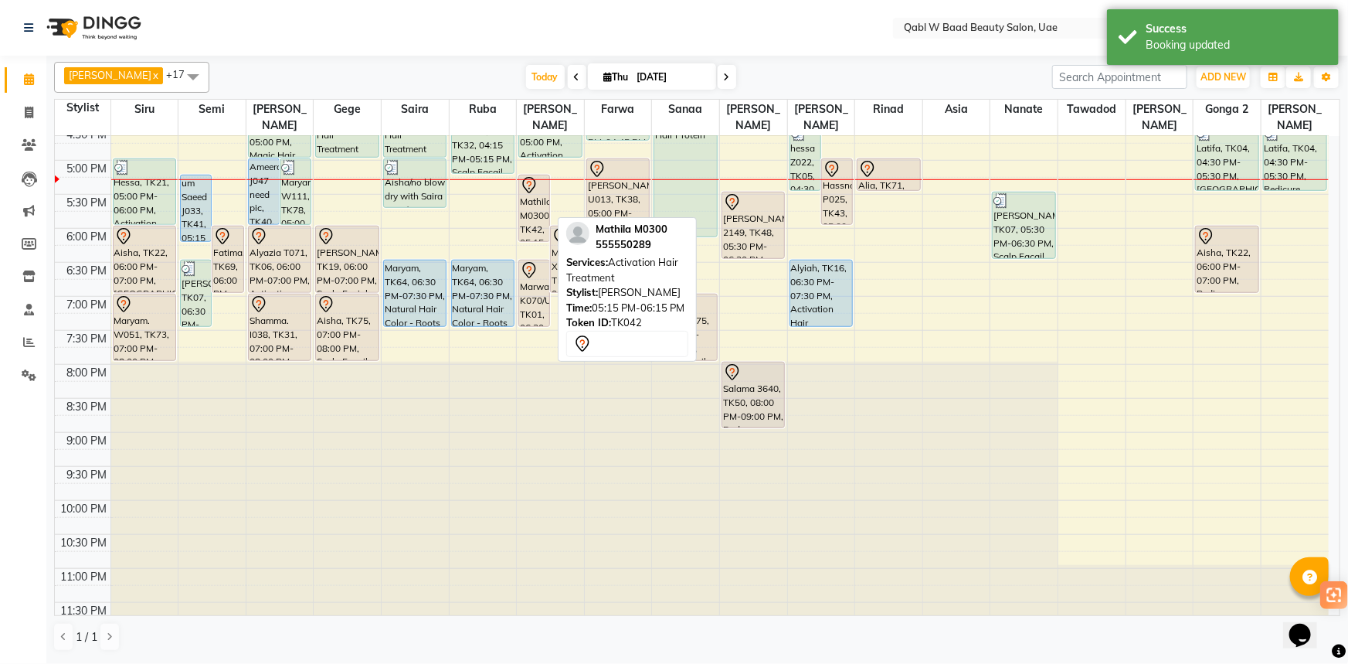
click at [528, 190] on div "Mathila M0300, TK42, 05:15 PM-06:15 PM, Activation Hair Treatment" at bounding box center [534, 208] width 30 height 66
select select "7"
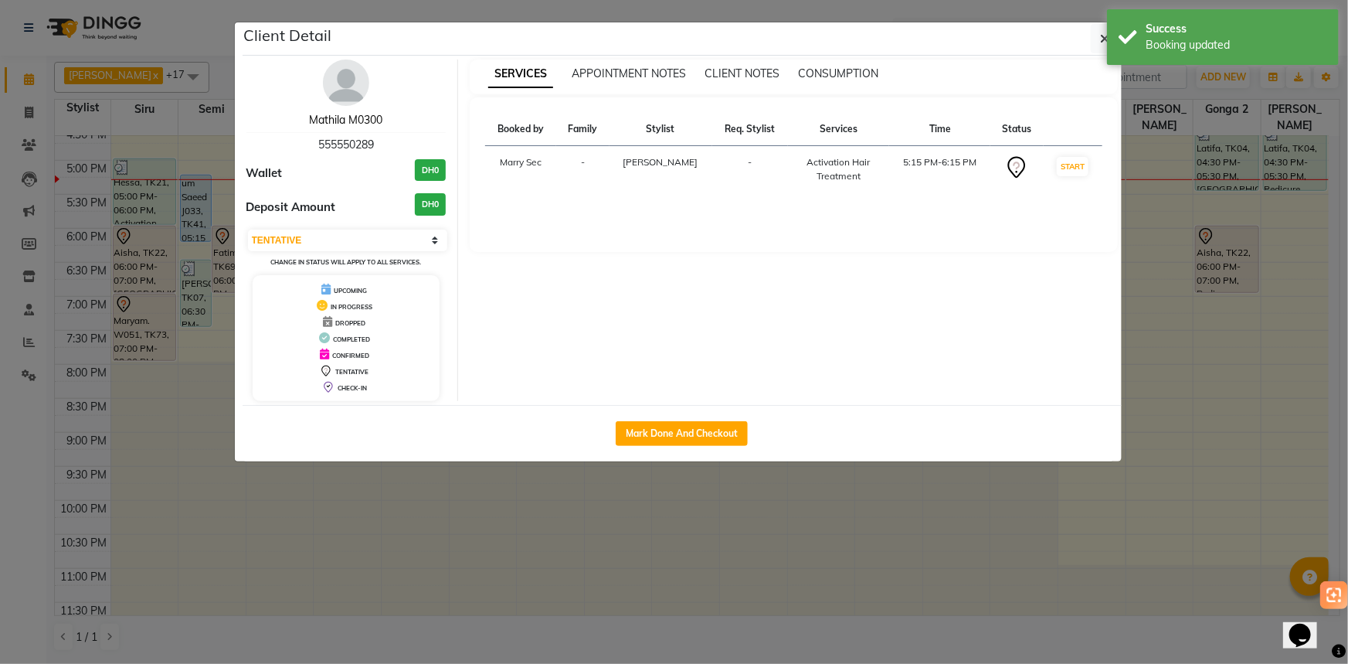
click at [363, 122] on link "Mathila M0300" at bounding box center [345, 120] width 73 height 14
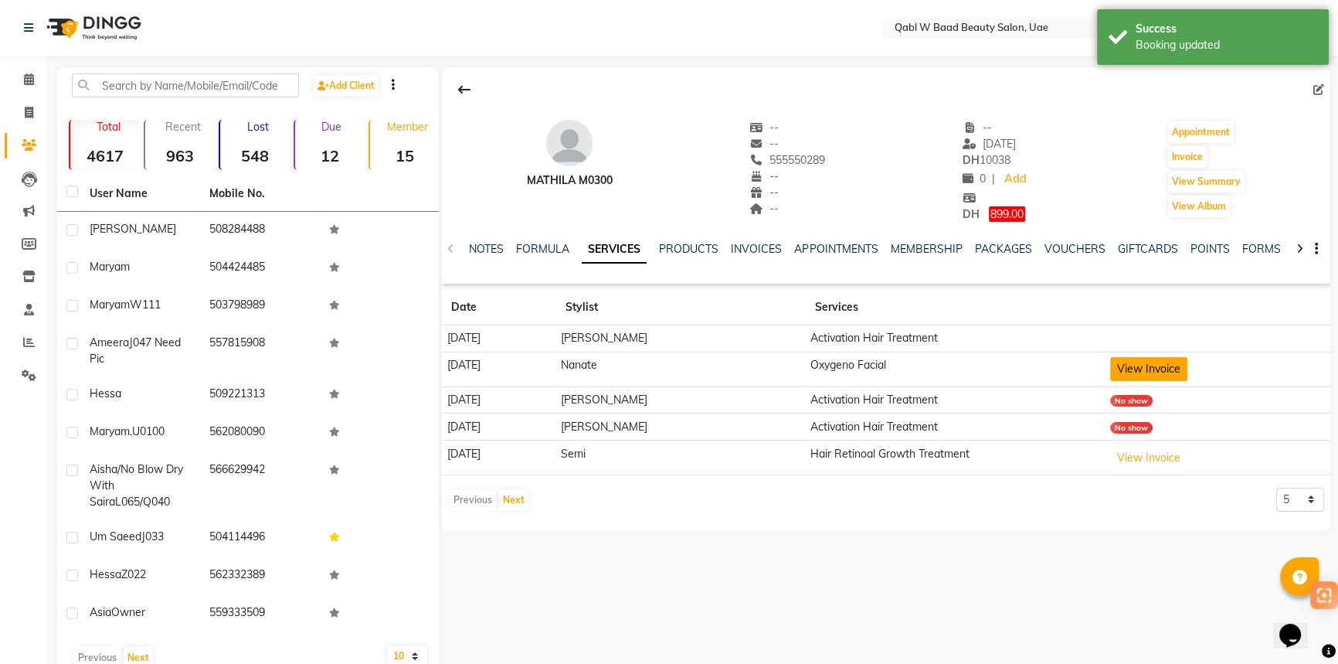
drag, startPoint x: 1034, startPoint y: 374, endPoint x: 1156, endPoint y: 364, distance: 123.2
click at [1156, 364] on tr "[DATE] Nanate Oxygeno Facial View Invoice" at bounding box center [886, 368] width 888 height 35
click at [954, 584] on div "Mathila M0300 -- -- 555550289 -- -- -- -- [DATE] DH 10038 0 | Add DH 899.00 App…" at bounding box center [884, 371] width 891 height 609
drag, startPoint x: 515, startPoint y: 375, endPoint x: 450, endPoint y: 375, distance: 65.7
click at [450, 375] on td "[DATE]" at bounding box center [499, 368] width 114 height 35
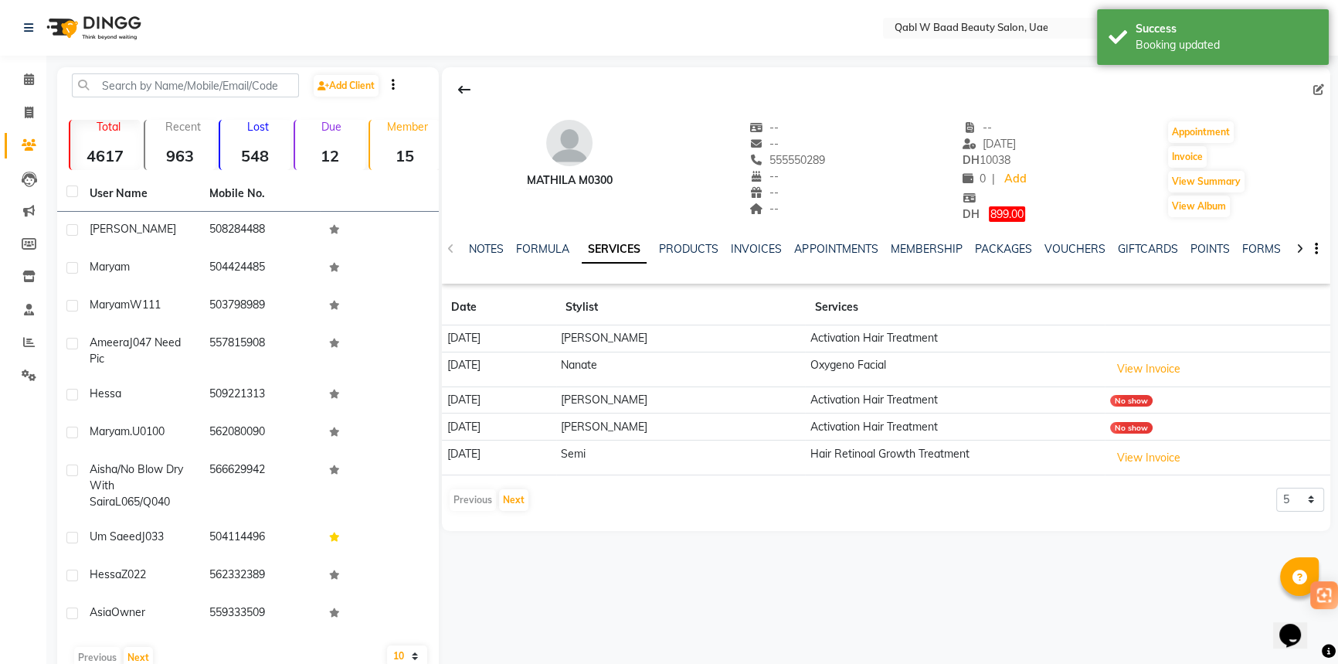
click at [771, 584] on div "Mathila M0300 -- -- 555550289 -- -- -- -- [DATE] DH 10038 0 | Add DH 899.00 App…" at bounding box center [884, 371] width 891 height 609
click at [1281, 495] on select "5 10 50 100 500" at bounding box center [1300, 499] width 48 height 24
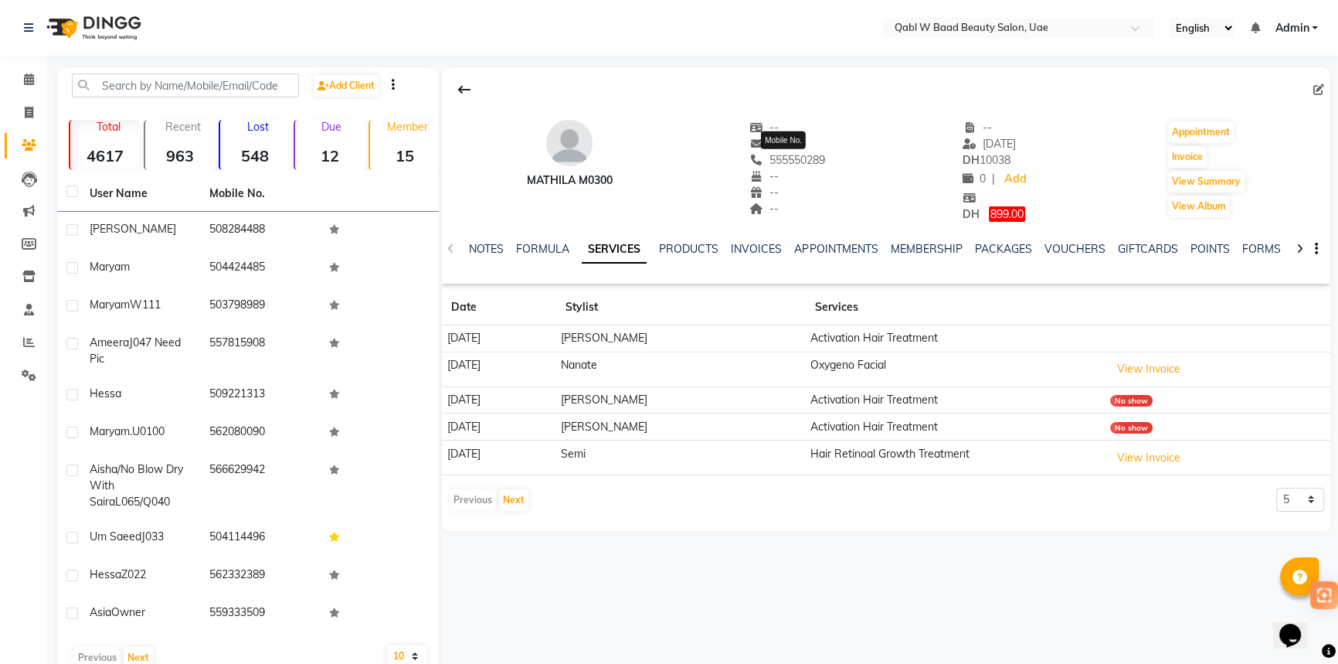
click at [808, 162] on span "555550289" at bounding box center [788, 160] width 76 height 14
click at [24, 80] on icon at bounding box center [29, 79] width 10 height 12
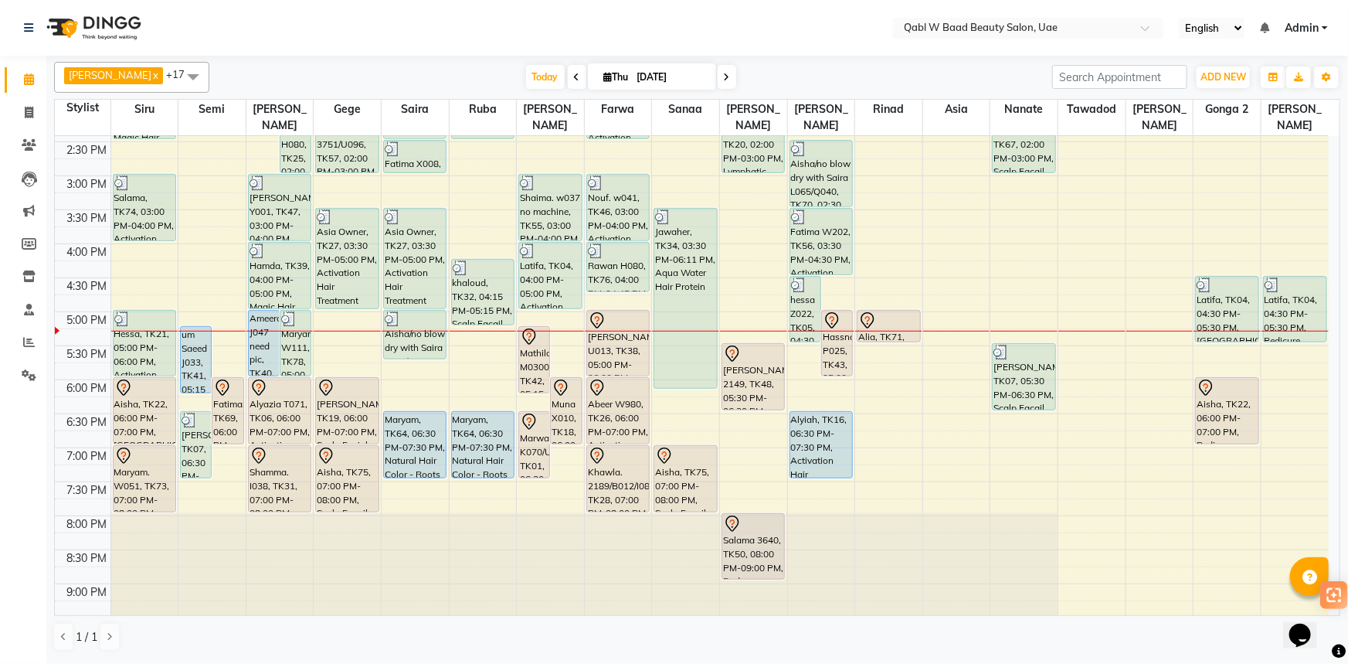
scroll to position [491, 0]
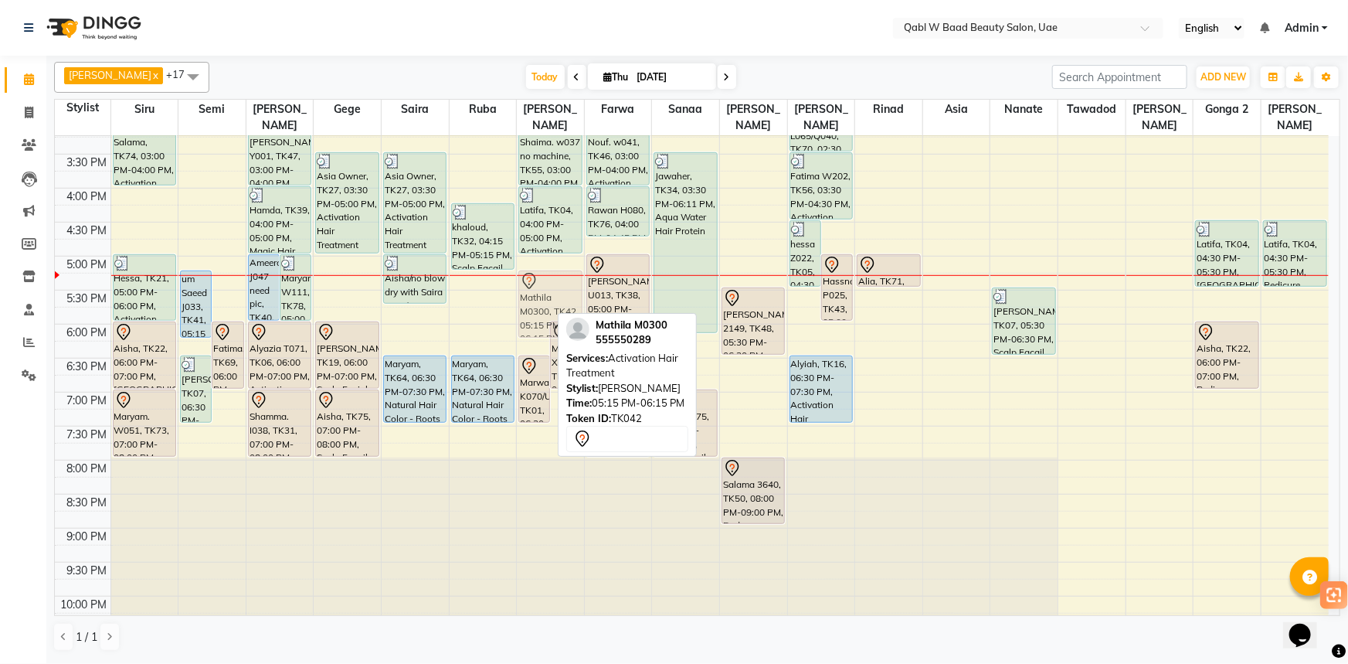
click at [539, 284] on div "Mathila M0300, TK42, 05:15 PM-06:15 PM, Activation Hair Treatment Muna X010, TK…" at bounding box center [550, 188] width 67 height 1087
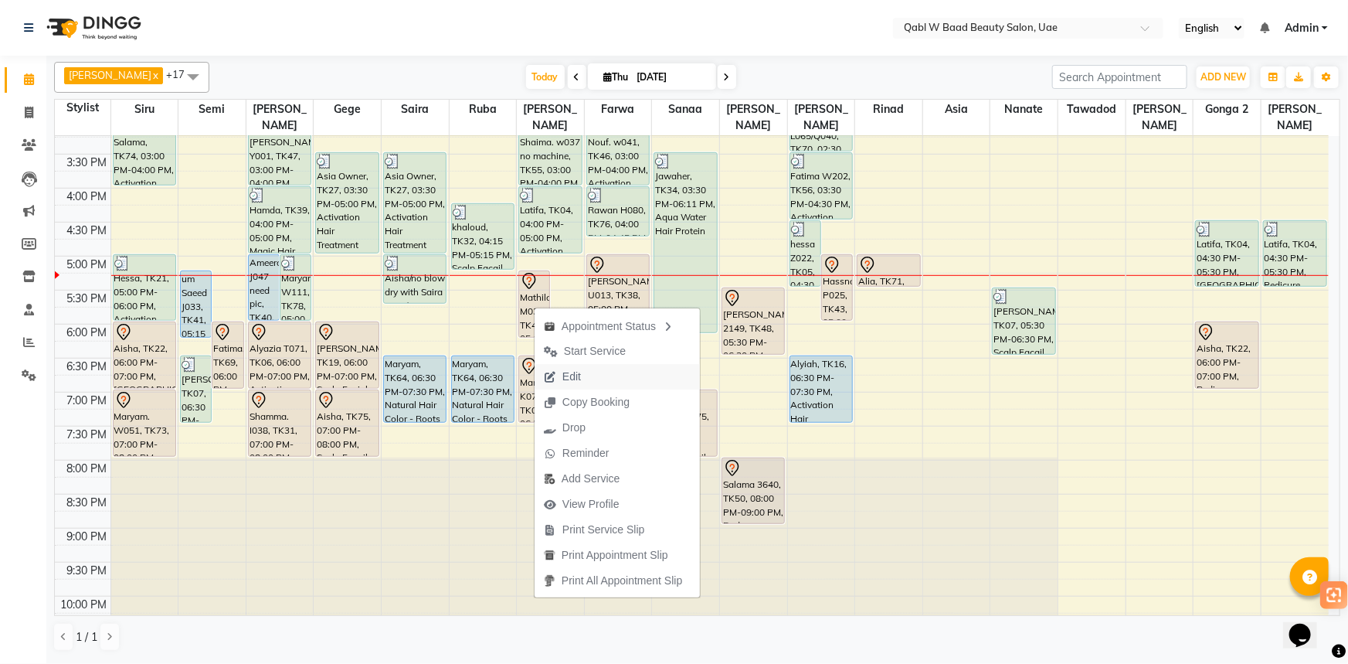
click at [587, 365] on span "Edit" at bounding box center [563, 376] width 56 height 25
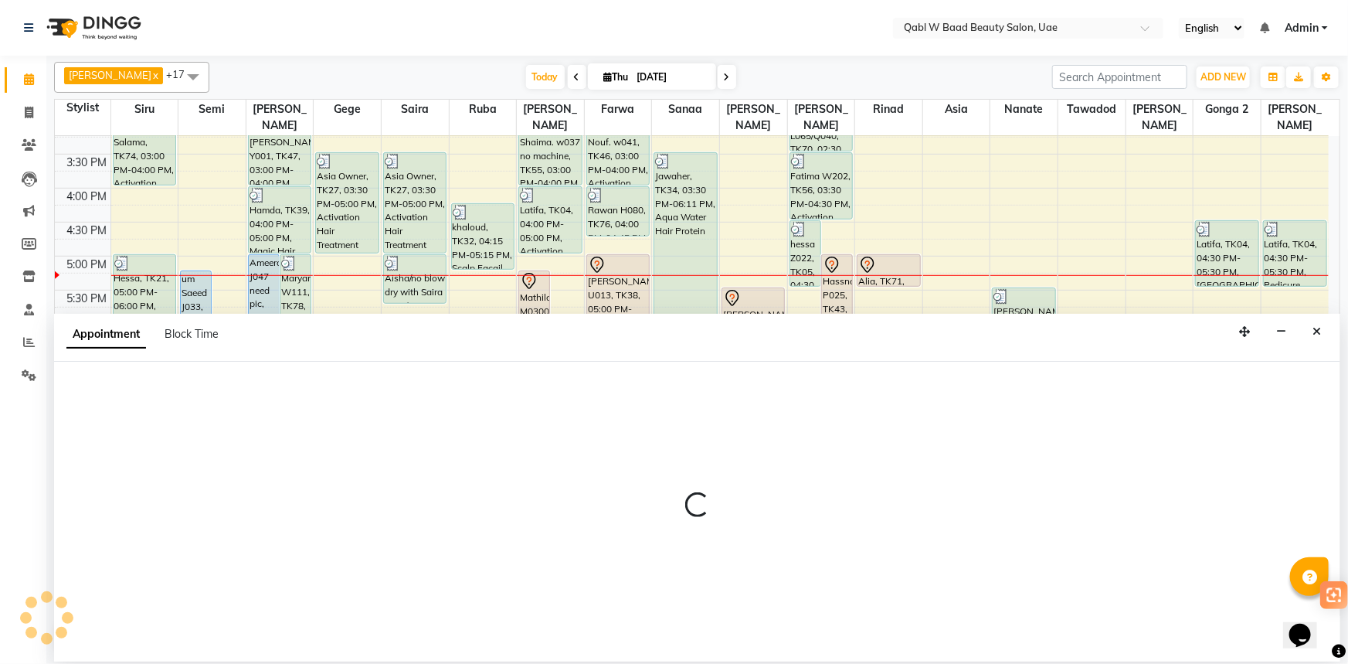
select select "1035"
select select "tentative"
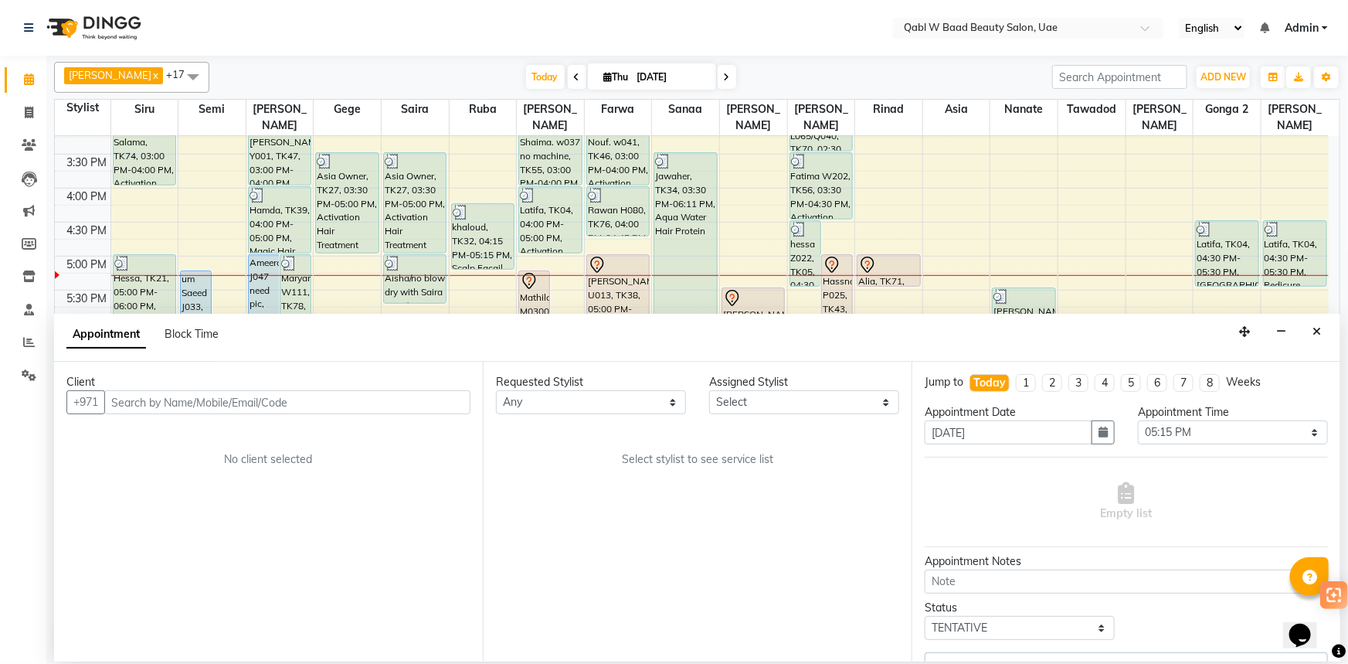
scroll to position [0, 0]
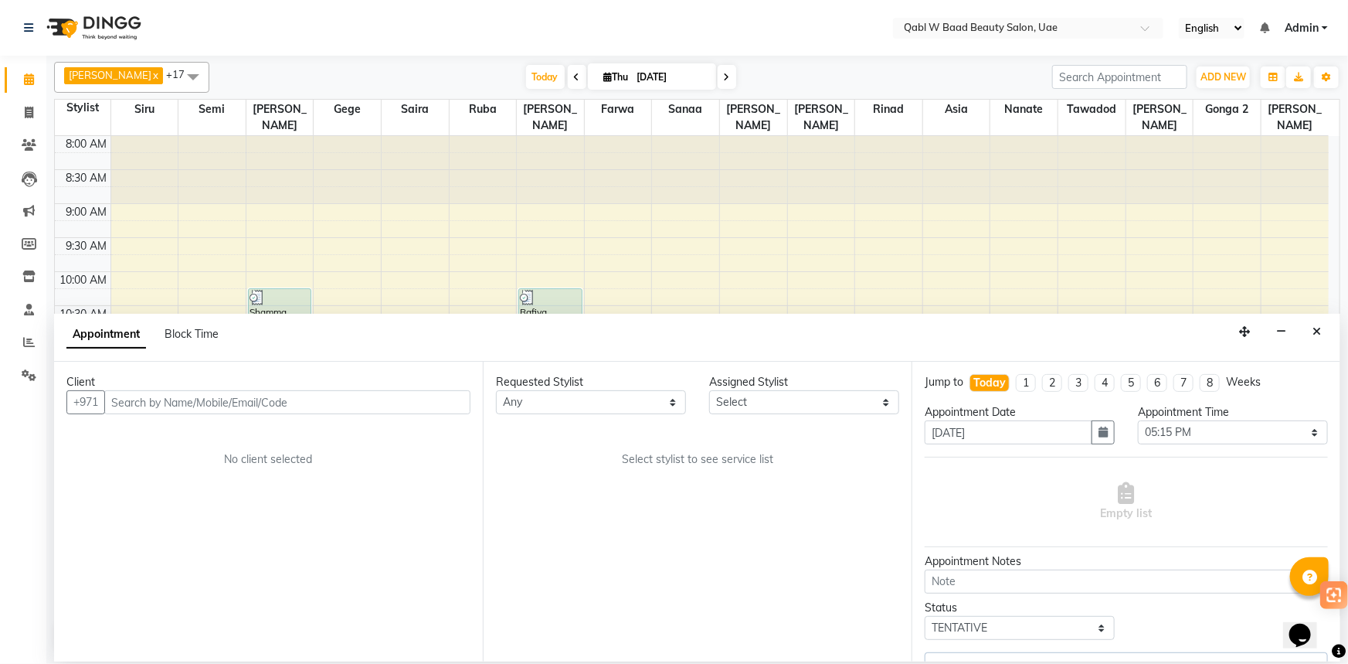
select select "56788"
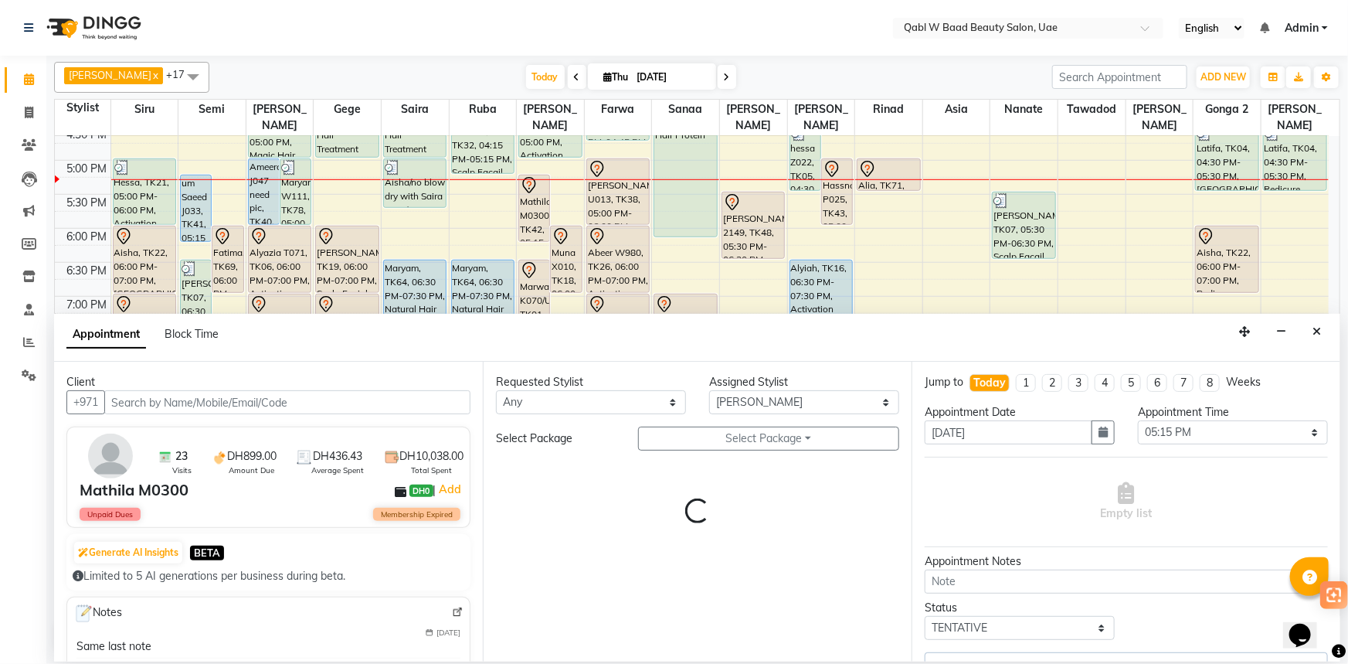
select select "3489"
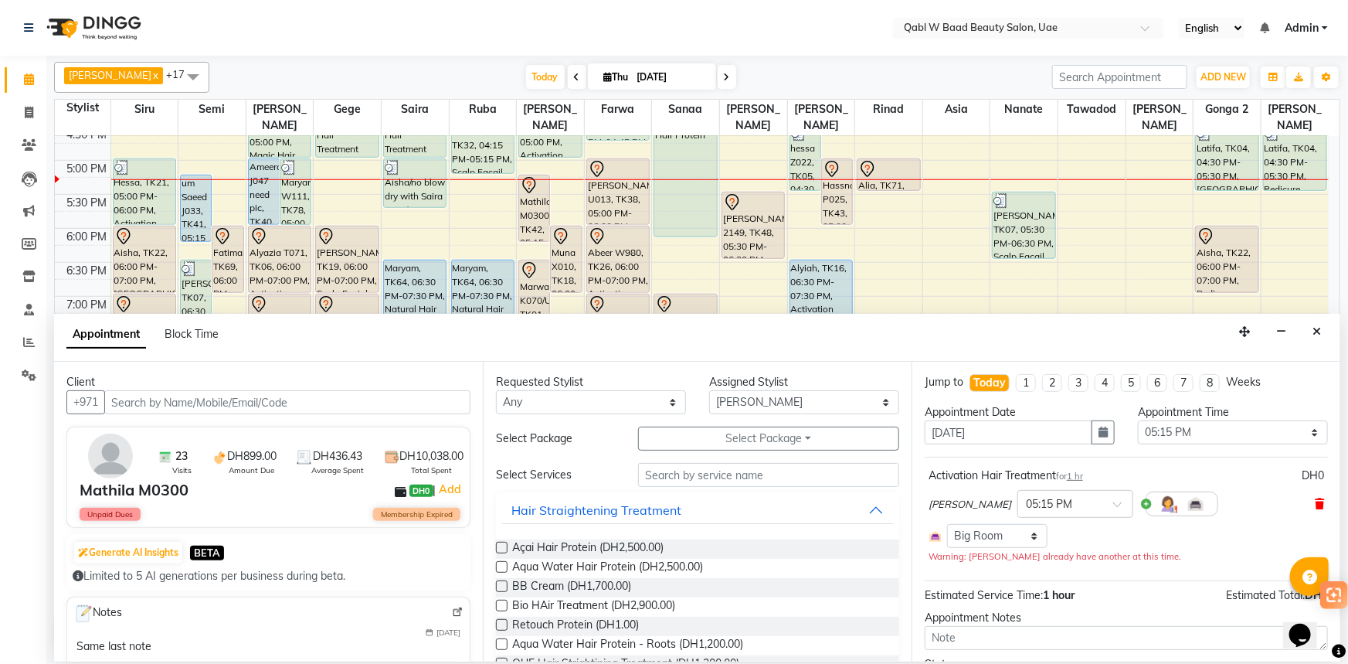
click at [1315, 502] on icon at bounding box center [1319, 503] width 9 height 11
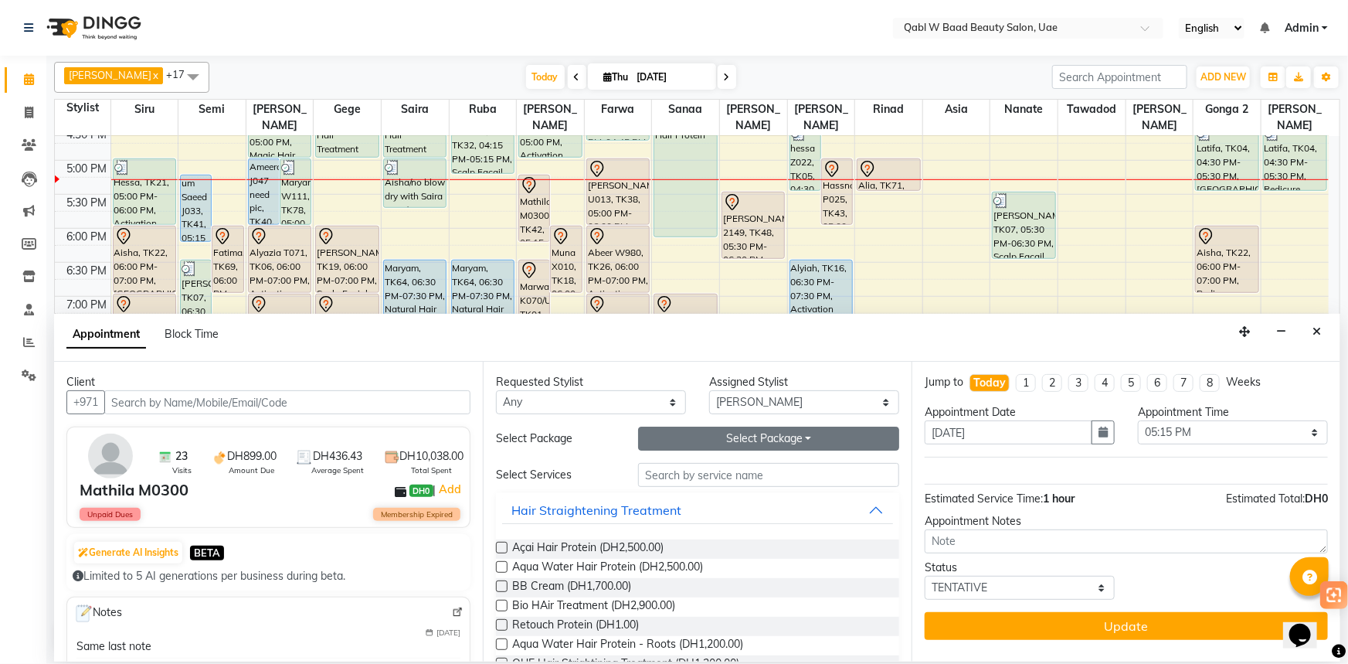
click at [735, 448] on button "Select Package Toggle Dropdown" at bounding box center [768, 438] width 261 height 24
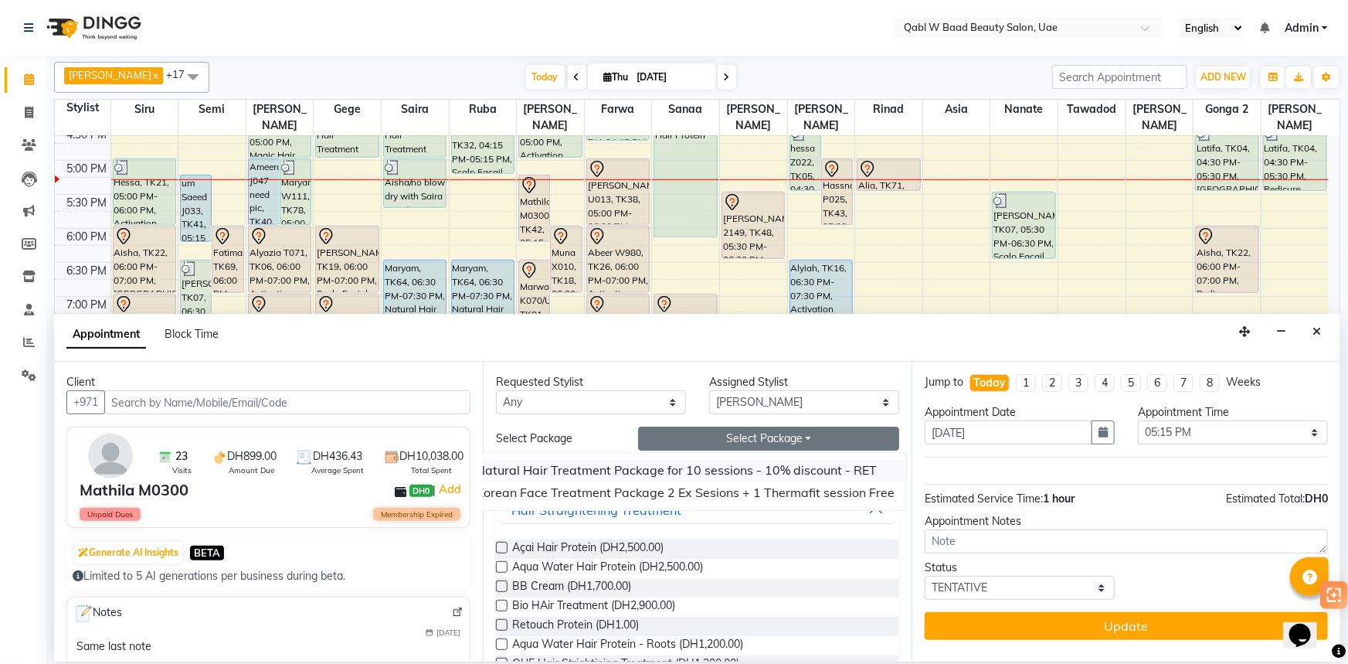
click at [625, 463] on li "Natural Hair Treatment Package for 10 sessions - 10% discount - RET" at bounding box center [685, 470] width 442 height 22
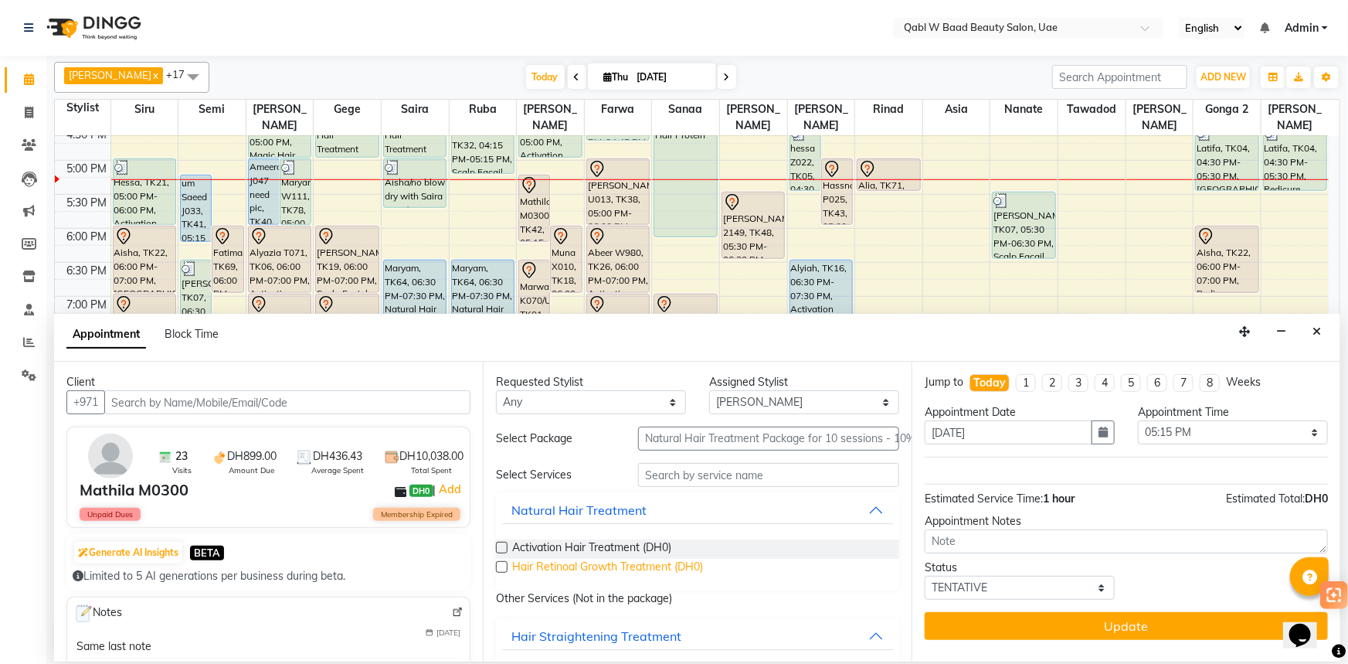
click at [578, 575] on span "Hair Retinoal Growth Treatment (DH0)" at bounding box center [607, 567] width 191 height 19
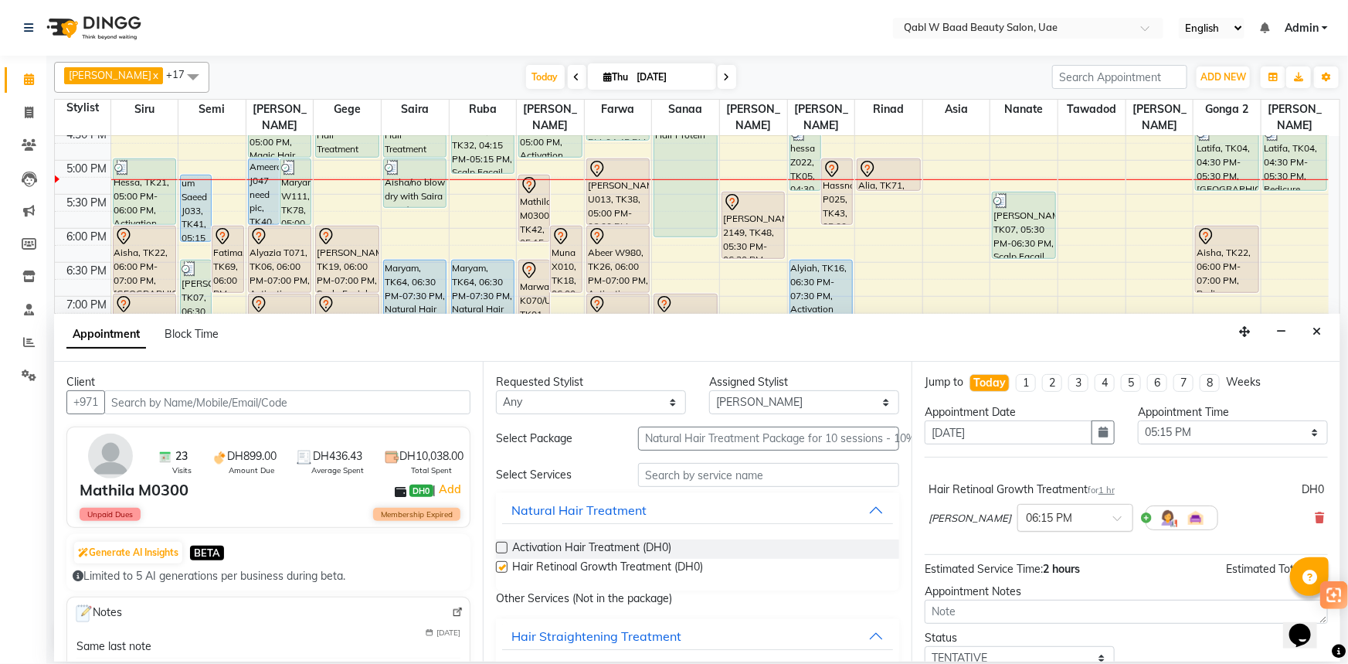
checkbox input "false"
click at [1026, 518] on input "text" at bounding box center [1060, 516] width 68 height 16
click at [1018, 570] on div "05:15 PM" at bounding box center [1075, 572] width 114 height 29
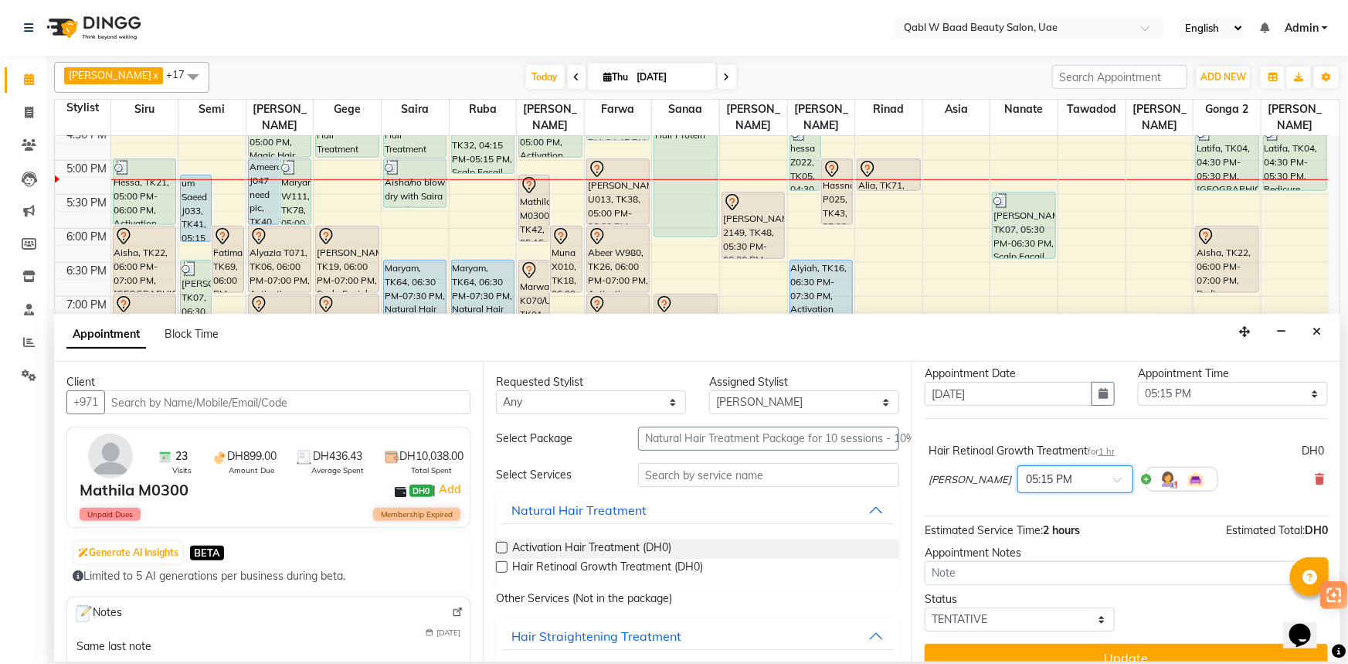
scroll to position [60, 0]
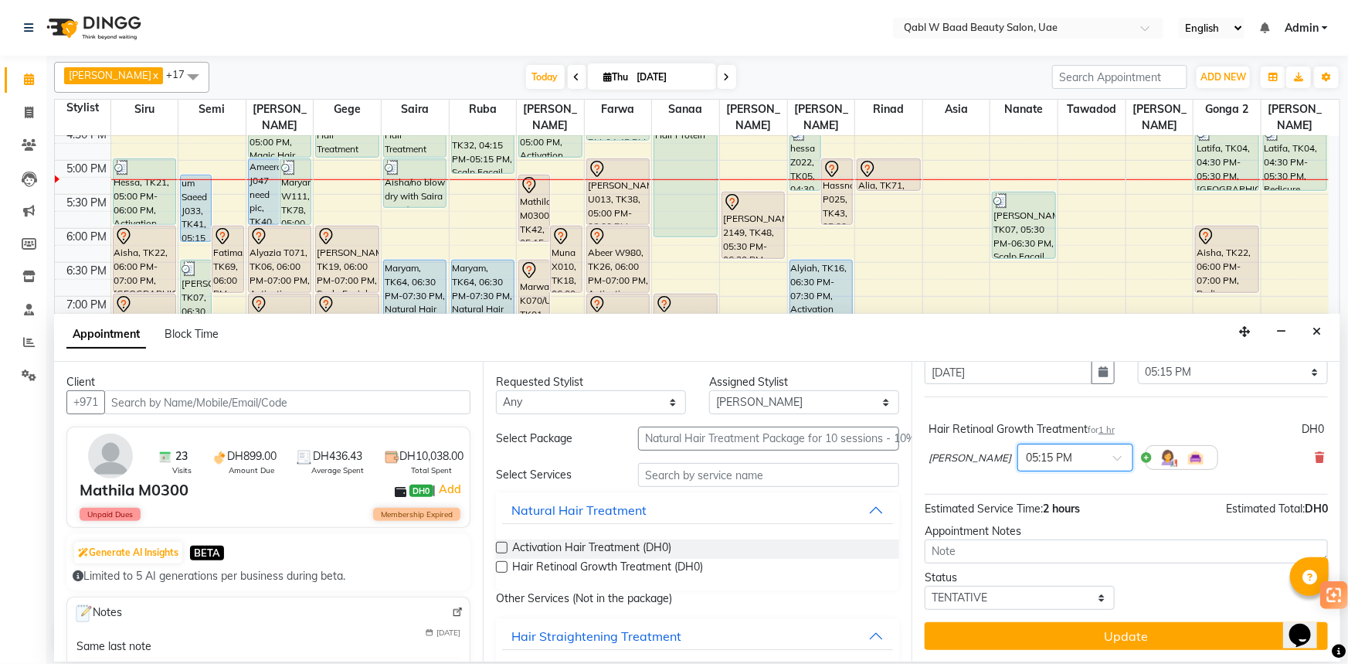
drag, startPoint x: 1078, startPoint y: 621, endPoint x: 1079, endPoint y: 633, distance: 12.4
click at [1078, 622] on button "Update" at bounding box center [1126, 636] width 403 height 28
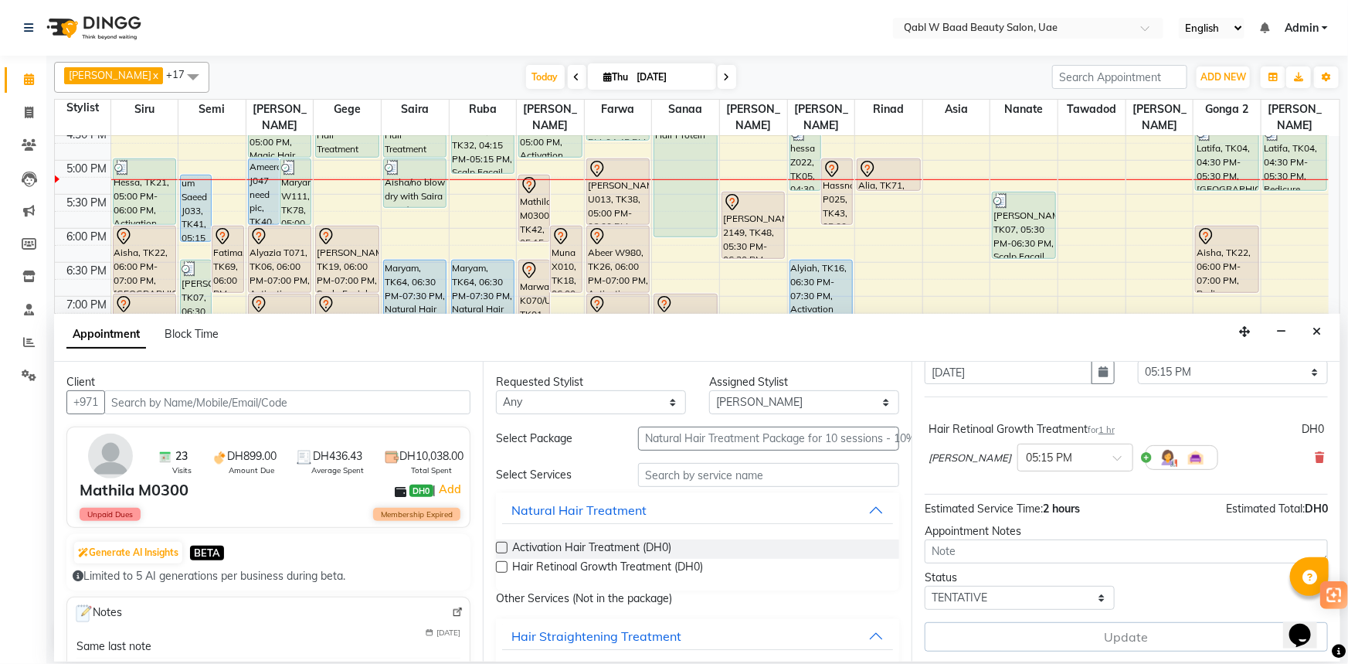
click at [219, 341] on span "Block Time" at bounding box center [192, 334] width 54 height 14
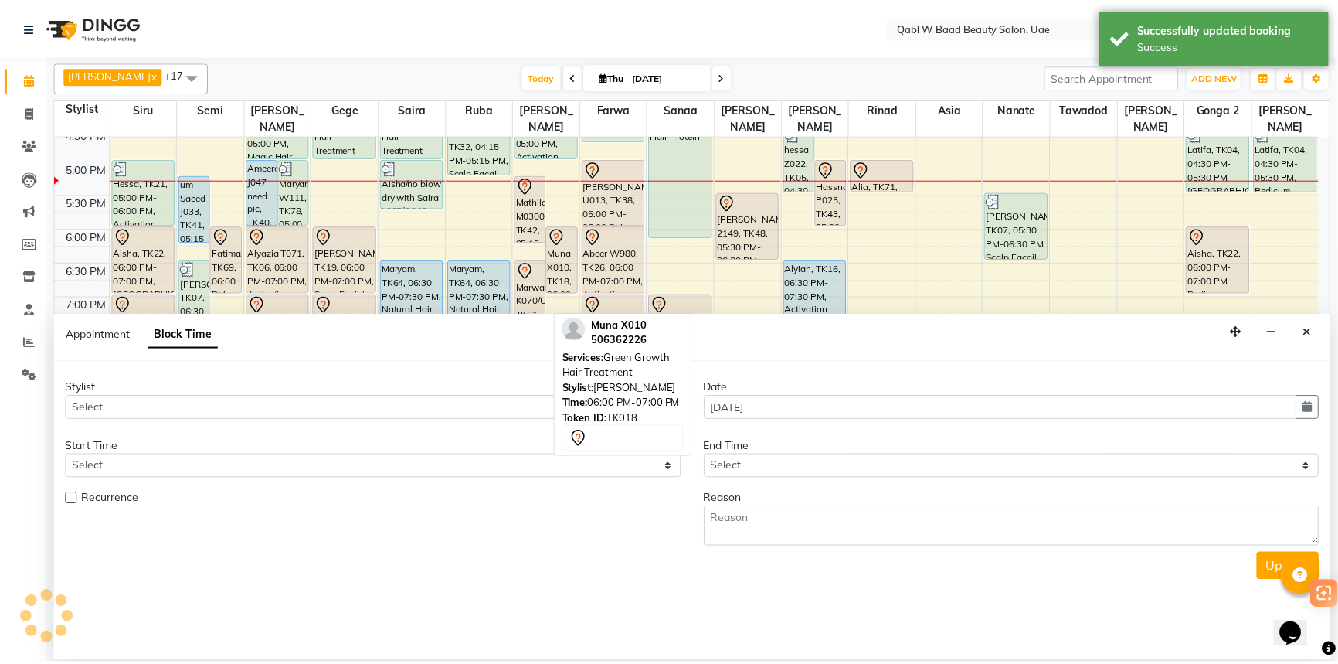
scroll to position [587, 0]
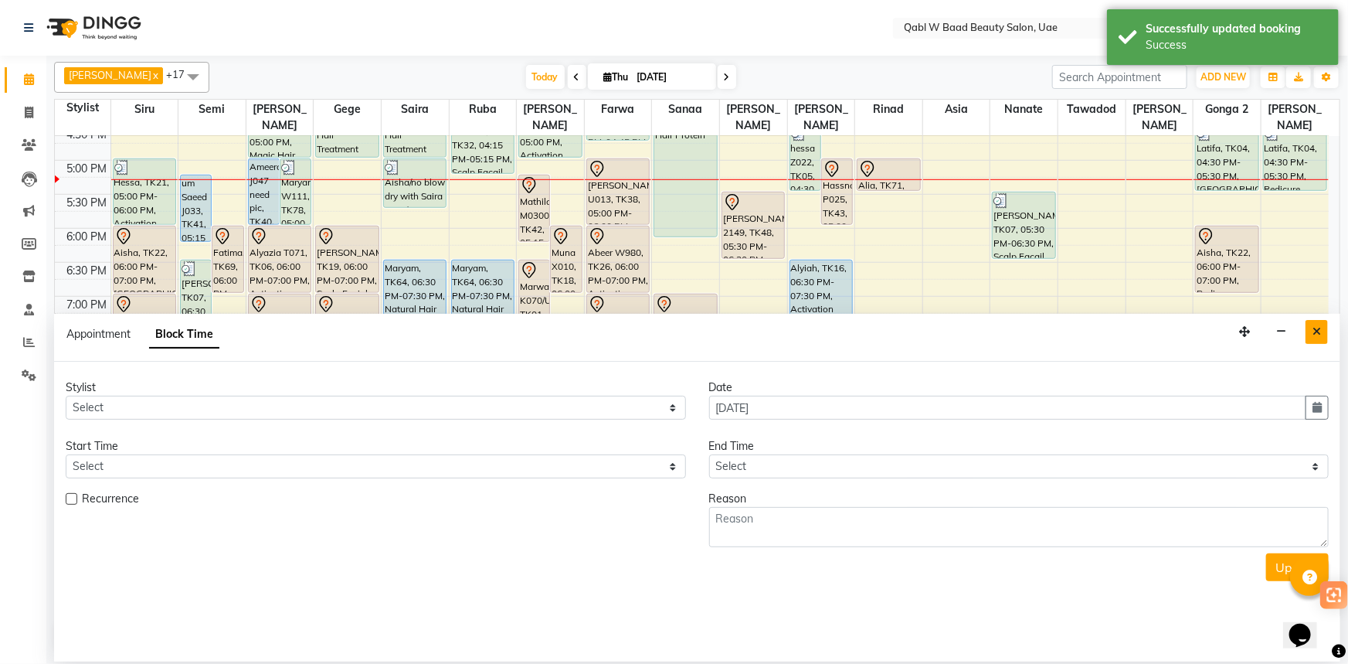
click at [1319, 333] on icon "Close" at bounding box center [1316, 331] width 8 height 11
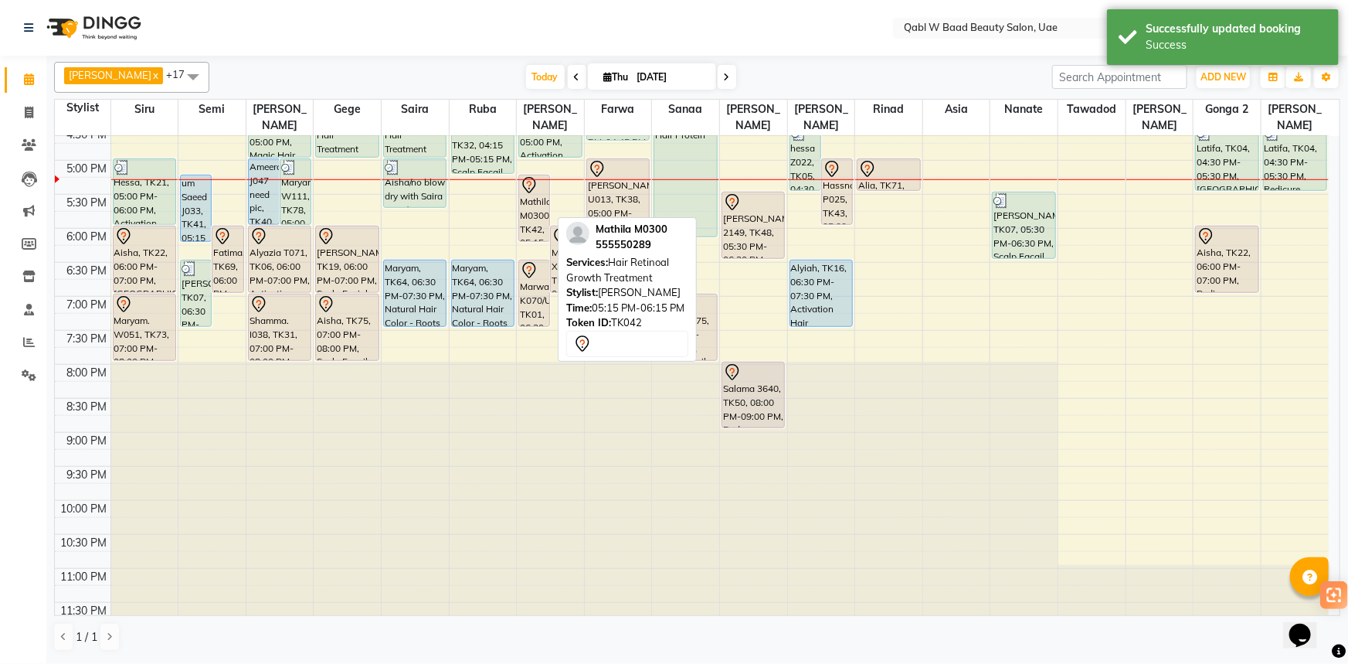
click at [535, 206] on div "Mathila M0300, TK42, 05:15 PM-06:15 PM, Hair Retinoal Growth Treatment" at bounding box center [534, 208] width 30 height 66
select select "7"
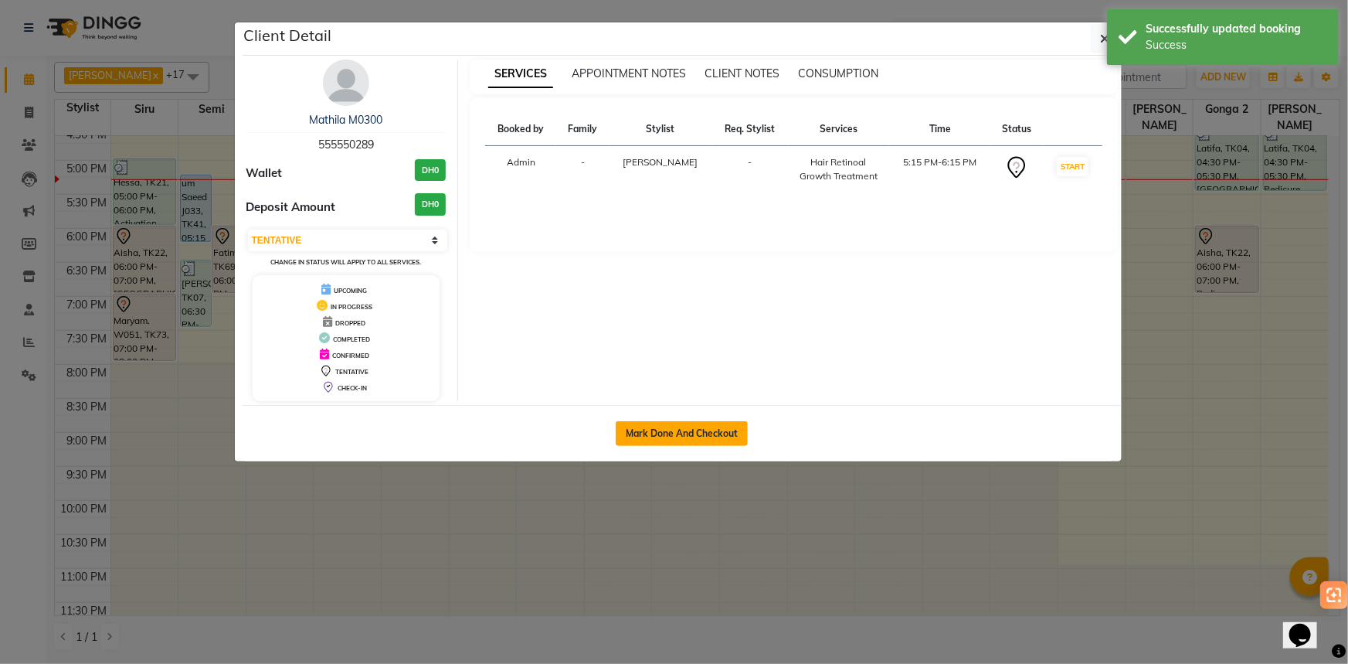
drag, startPoint x: 748, startPoint y: 426, endPoint x: 728, endPoint y: 427, distance: 19.3
click at [745, 428] on button "Mark Done And Checkout" at bounding box center [682, 433] width 132 height 25
select select "service"
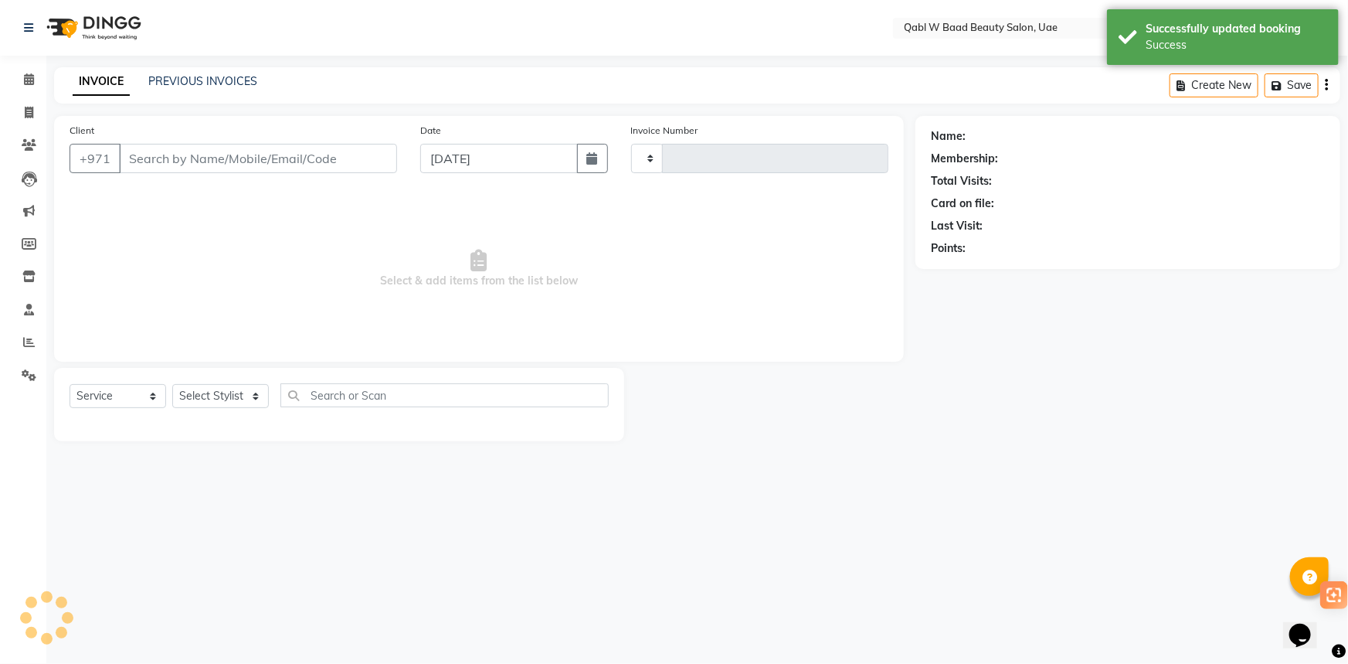
type input "6811"
select select "6969"
type input "555550289"
select select "56788"
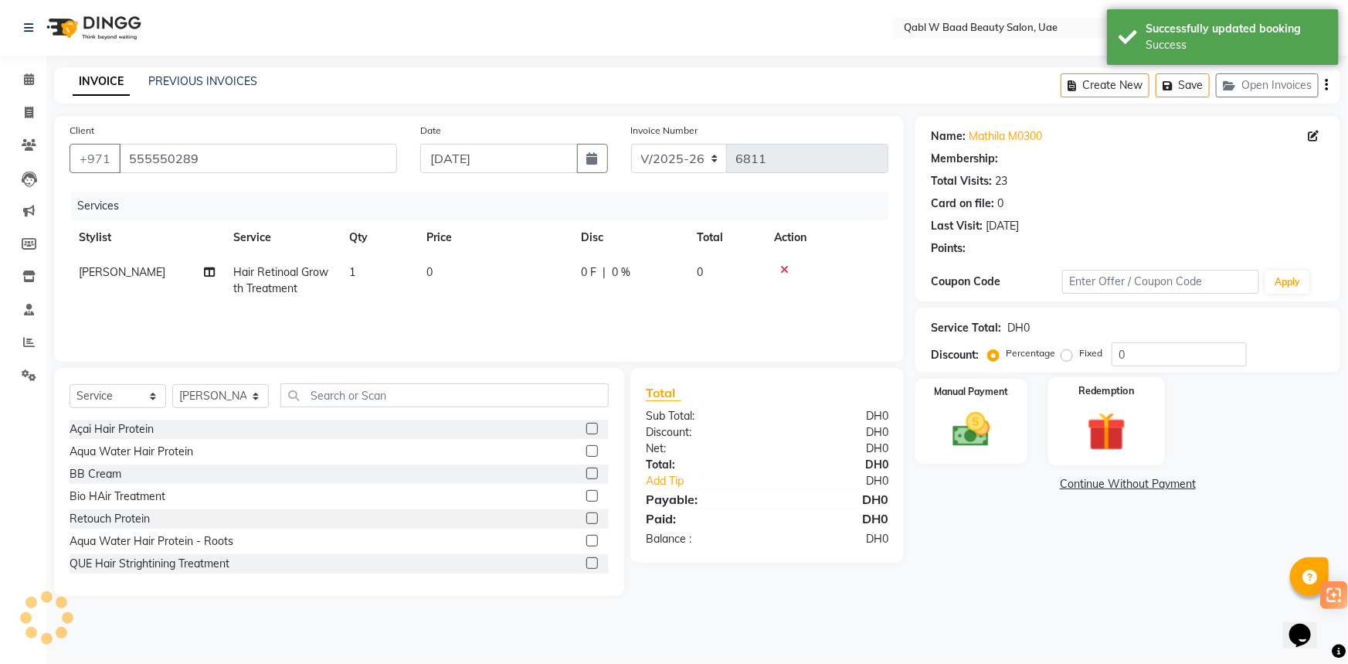
select select "1: Object"
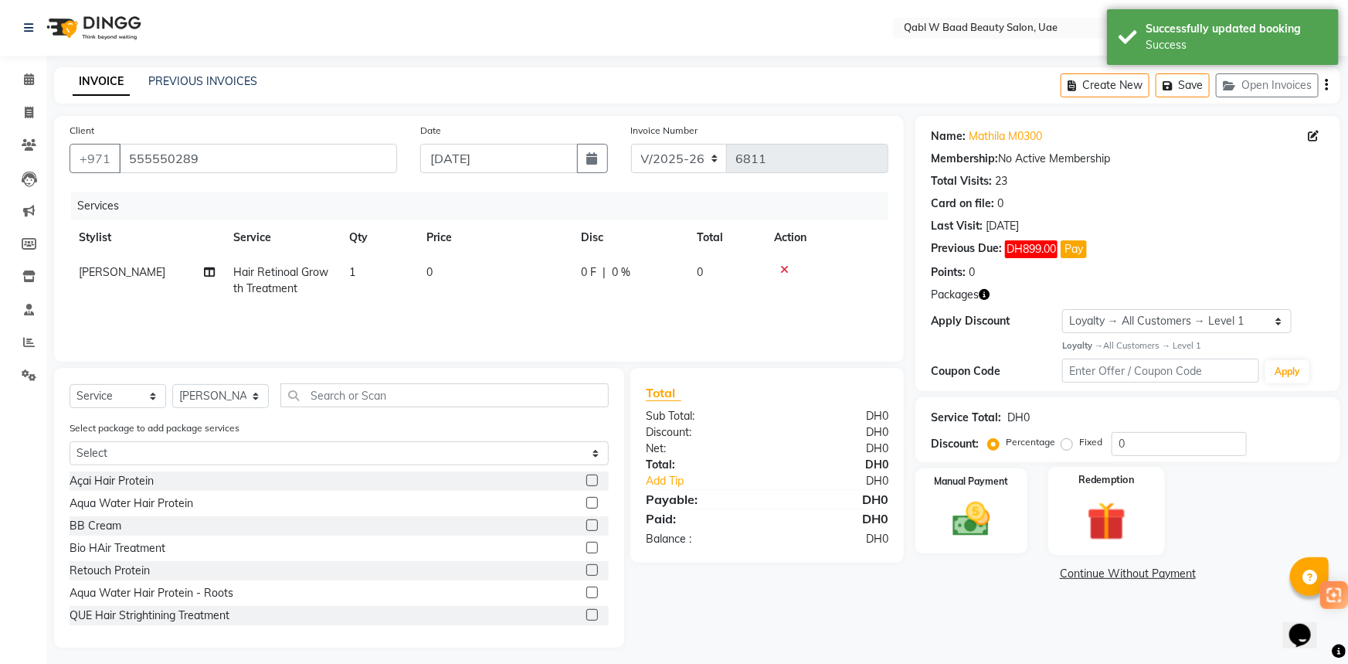
click at [1116, 467] on div "Redemption" at bounding box center [1106, 511] width 117 height 89
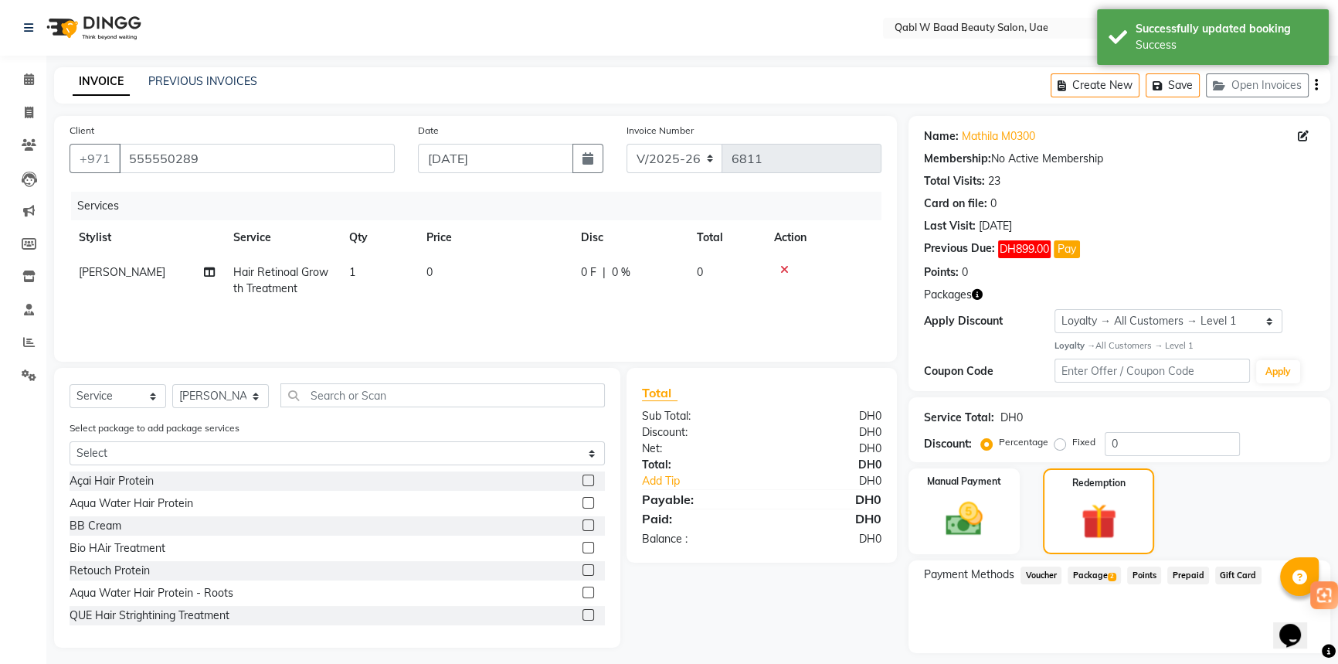
click at [1105, 566] on span "Package 2" at bounding box center [1093, 575] width 53 height 18
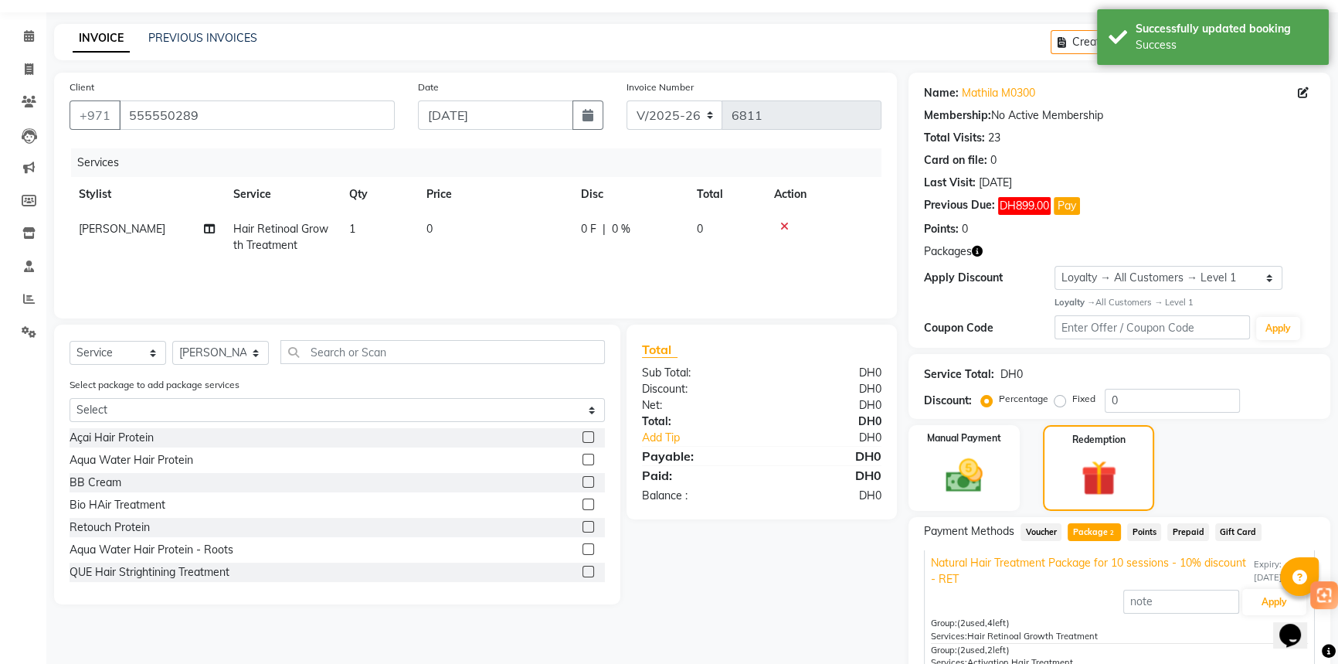
scroll to position [22, 0]
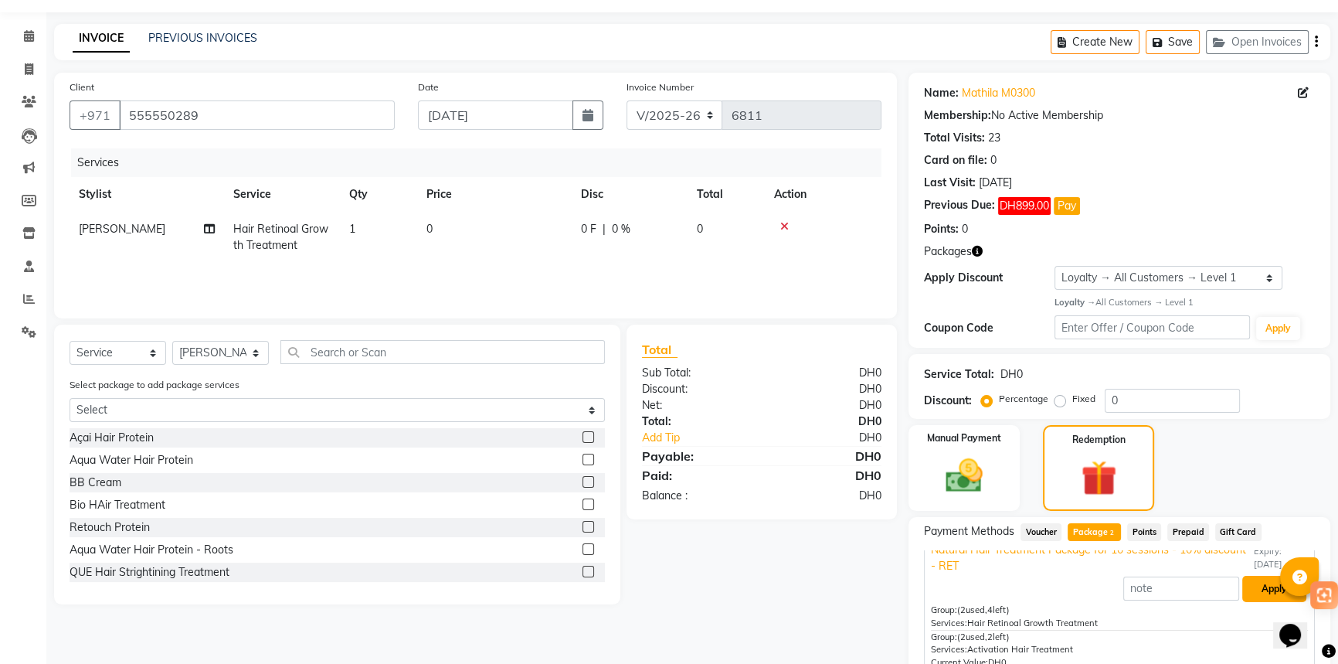
click at [1245, 587] on button "Apply" at bounding box center [1274, 588] width 64 height 26
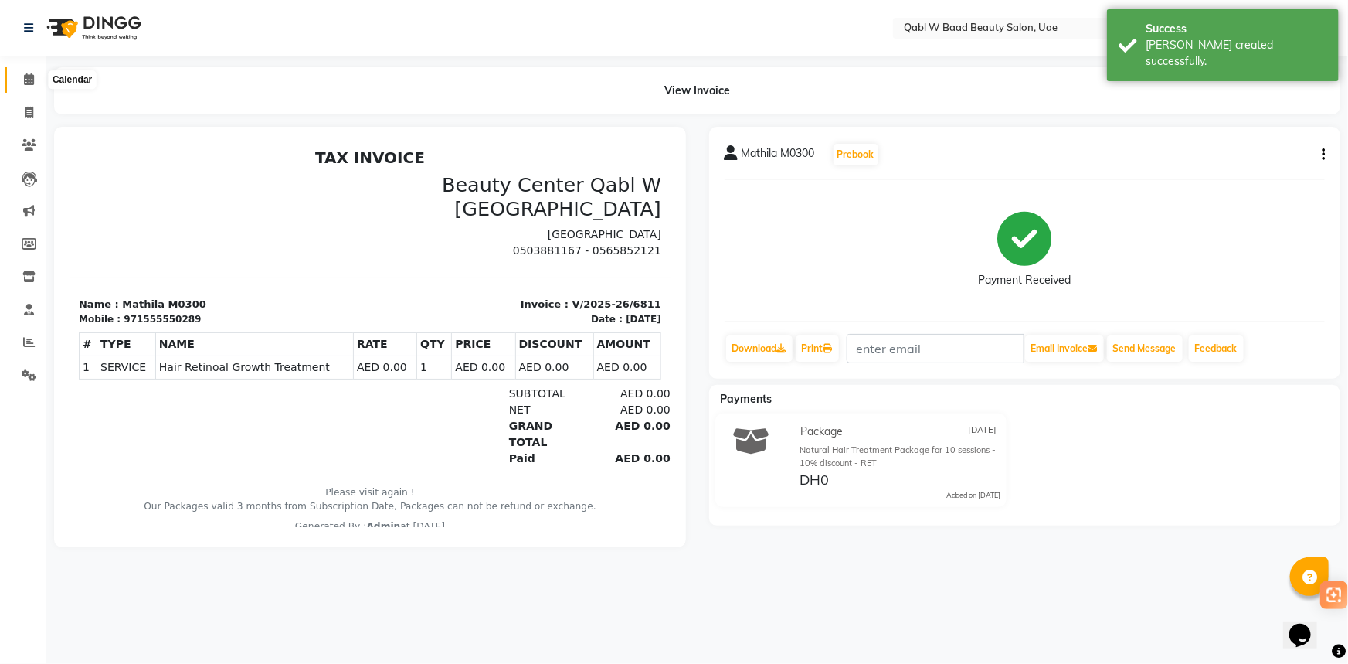
drag, startPoint x: 15, startPoint y: 77, endPoint x: 0, endPoint y: 77, distance: 14.7
click at [15, 77] on span at bounding box center [28, 80] width 27 height 18
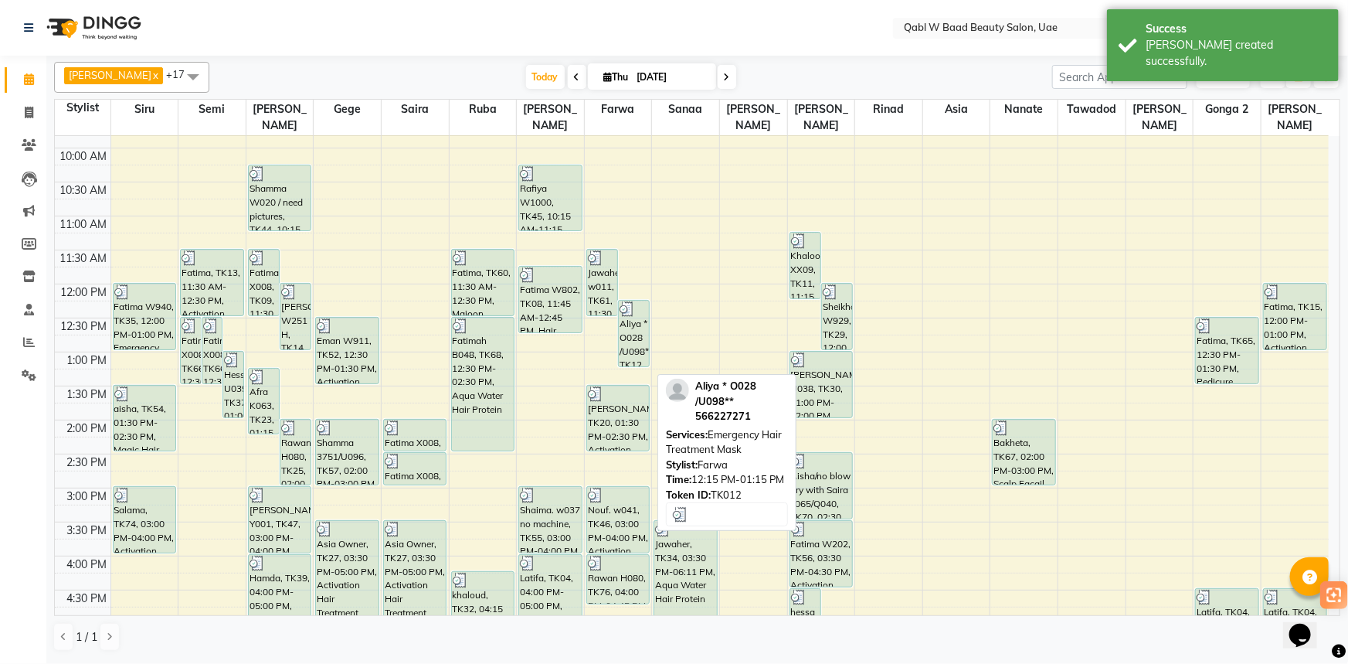
scroll to position [210, 0]
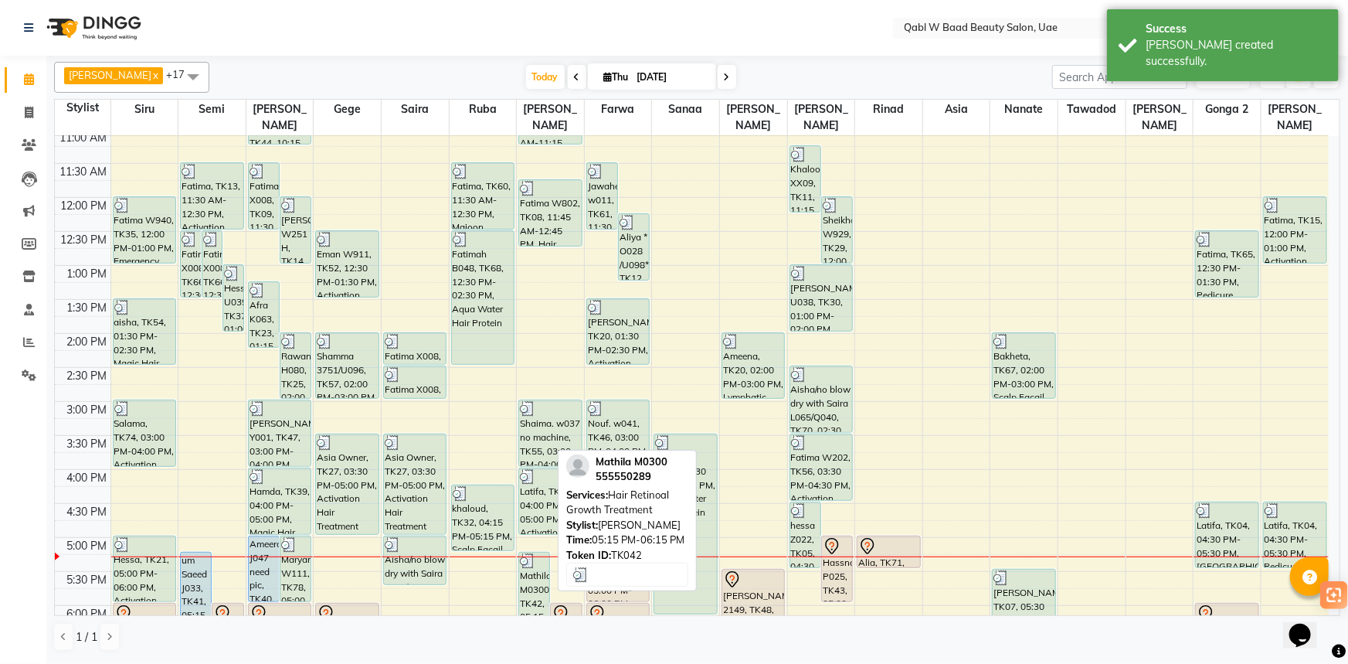
click at [541, 562] on div "Mathila M0300, TK42, 05:15 PM-06:15 PM, Hair Retinoal Growth Treatment" at bounding box center [534, 585] width 30 height 66
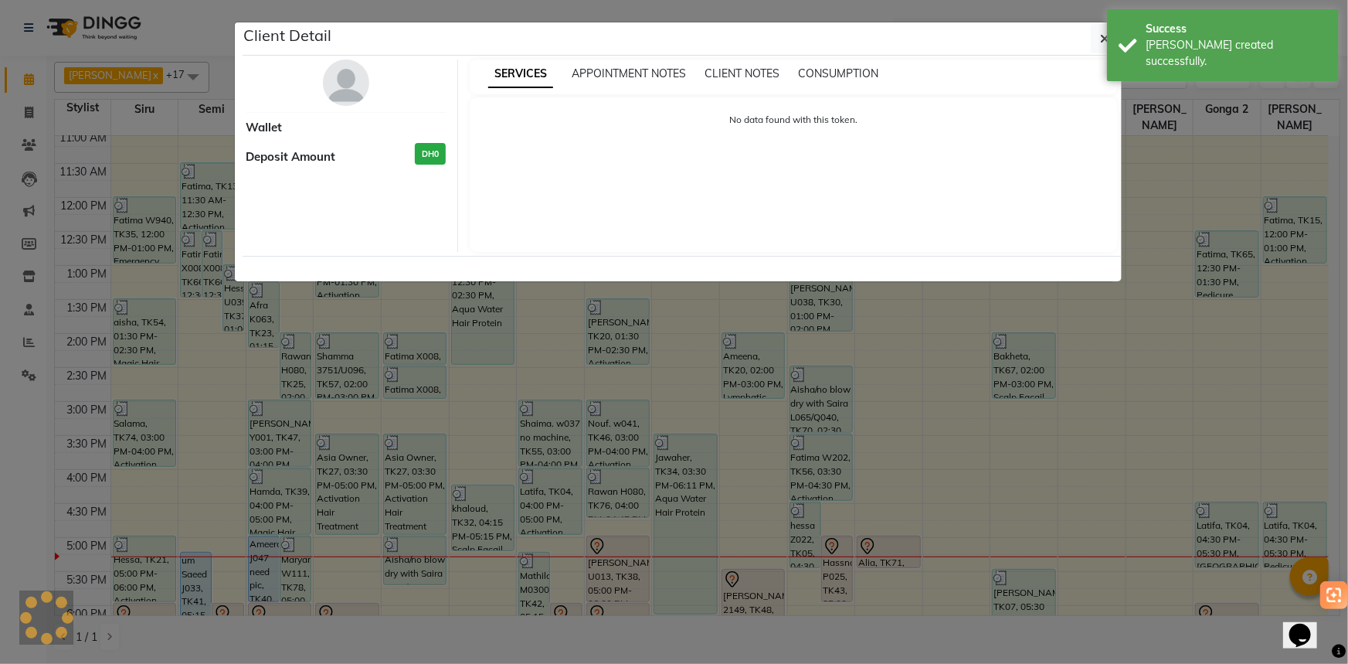
select select "3"
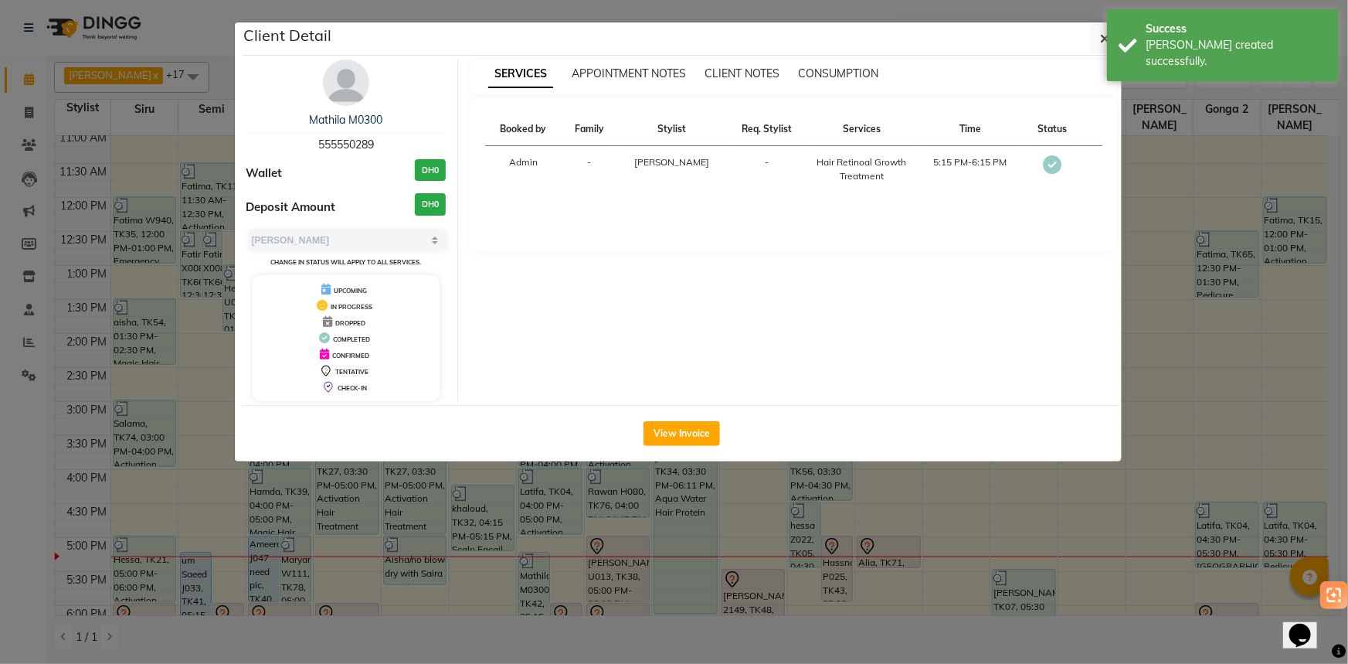
click at [344, 108] on div "Mathila M0300 555550289 Wallet DH0 Deposit Amount DH0 Select MARK DONE UPCOMING…" at bounding box center [347, 229] width 224 height 341
click at [339, 117] on link "Mathila M0300" at bounding box center [345, 120] width 73 height 14
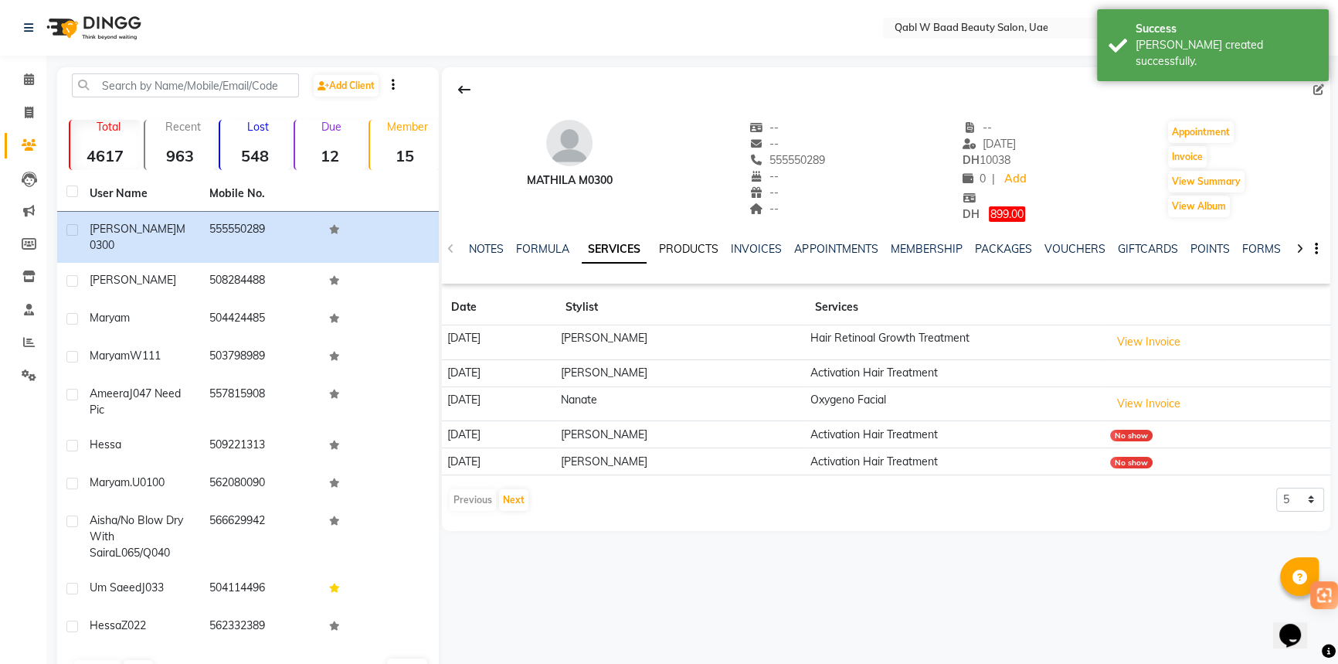
click at [679, 251] on link "PRODUCTS" at bounding box center [688, 249] width 59 height 14
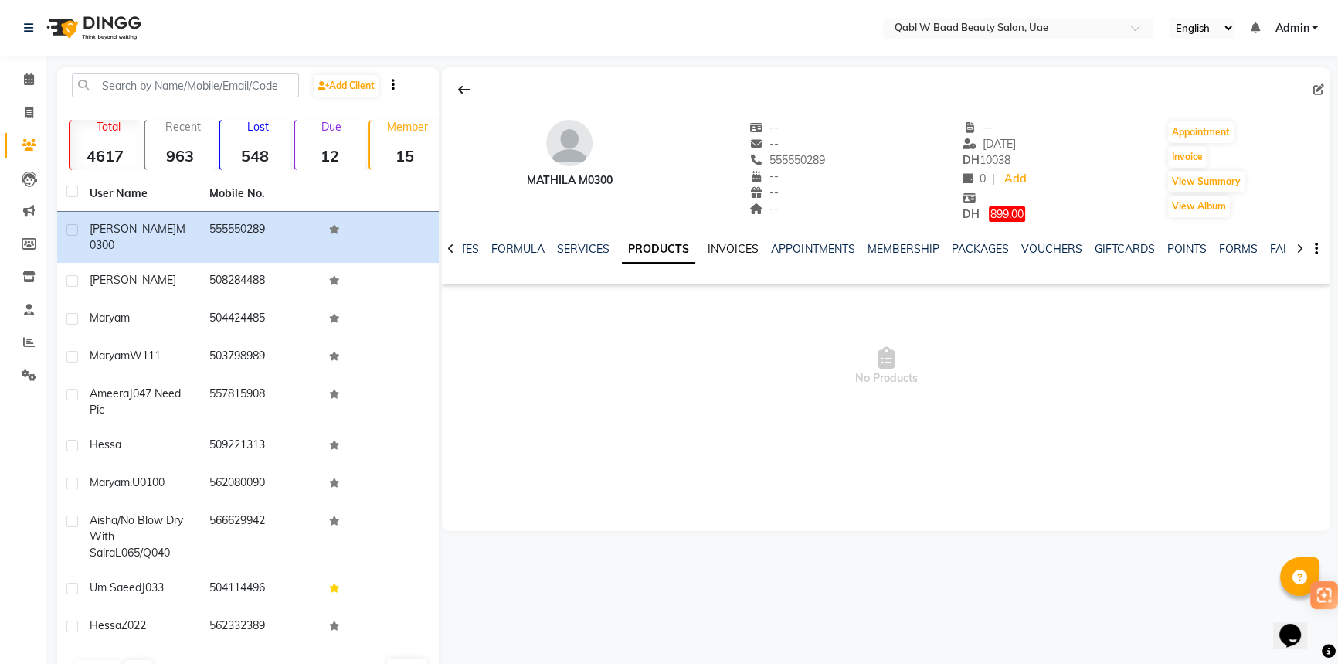
click at [716, 249] on link "INVOICES" at bounding box center [733, 249] width 51 height 14
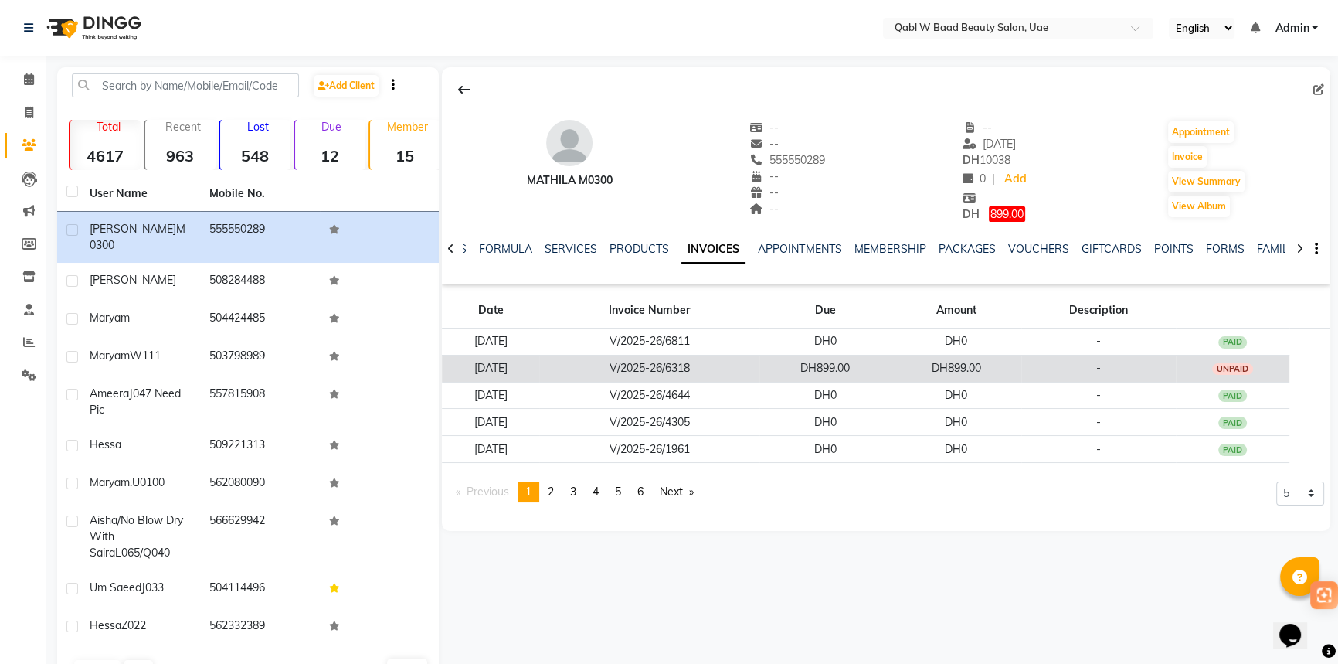
click at [924, 367] on td "DH899.00" at bounding box center [956, 368] width 131 height 27
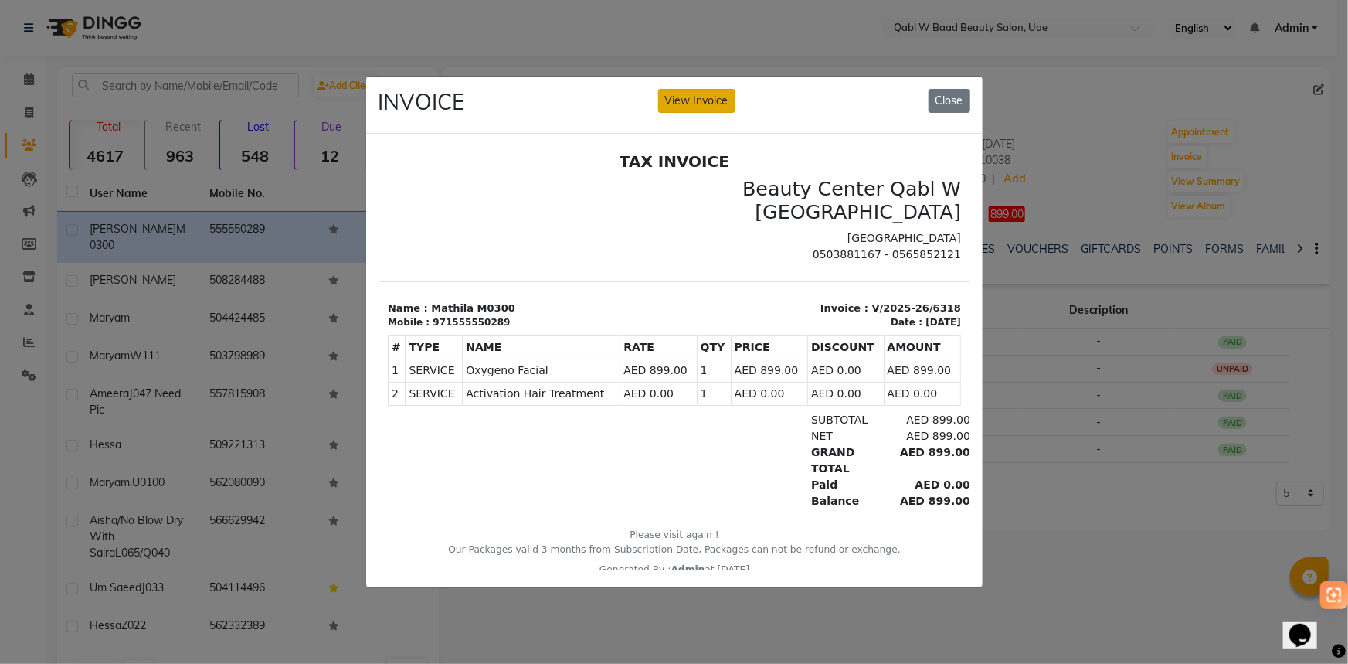
click at [691, 100] on button "View Invoice" at bounding box center [696, 101] width 77 height 24
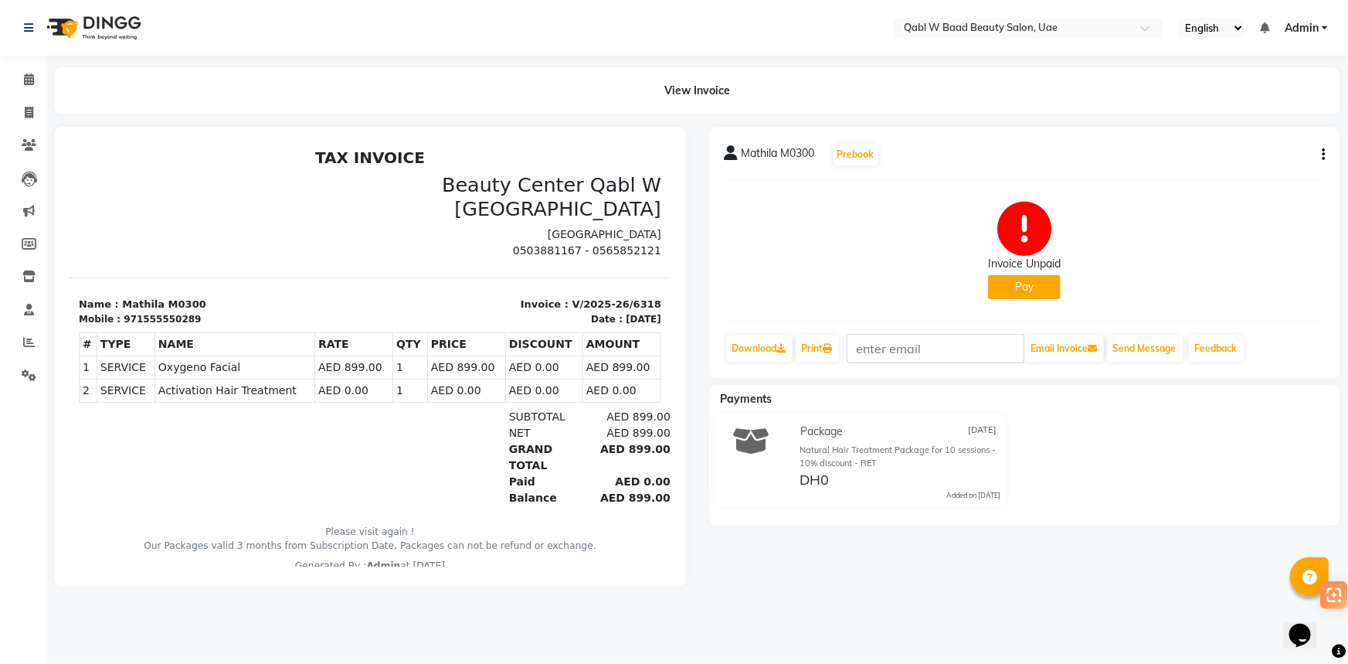
click at [1324, 151] on div "[PERSON_NAME] M0300 Prebook Invoice Unpaid Pay Download Print Email Invoice Sen…" at bounding box center [1025, 253] width 632 height 252
click at [1324, 154] on icon "button" at bounding box center [1323, 154] width 3 height 1
click at [1218, 122] on div "Cancel Invoice" at bounding box center [1246, 125] width 106 height 19
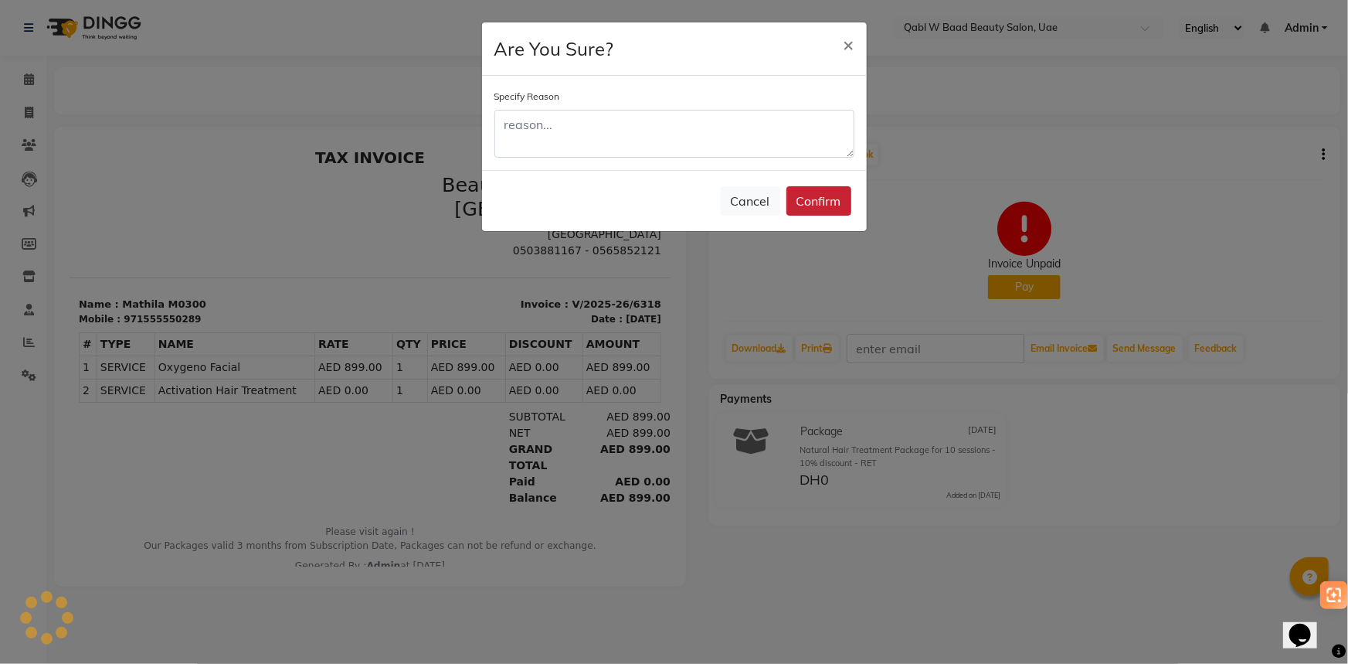
click at [803, 189] on button "Confirm" at bounding box center [818, 200] width 65 height 29
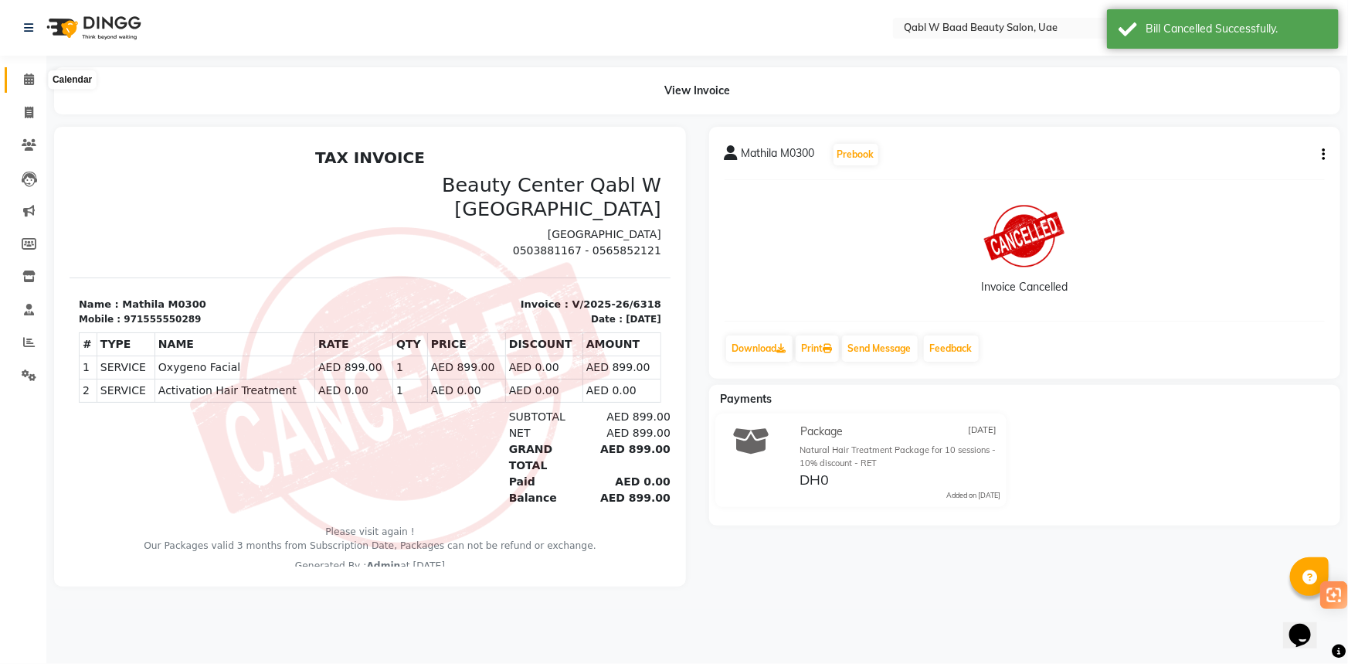
click at [31, 78] on icon at bounding box center [29, 79] width 10 height 12
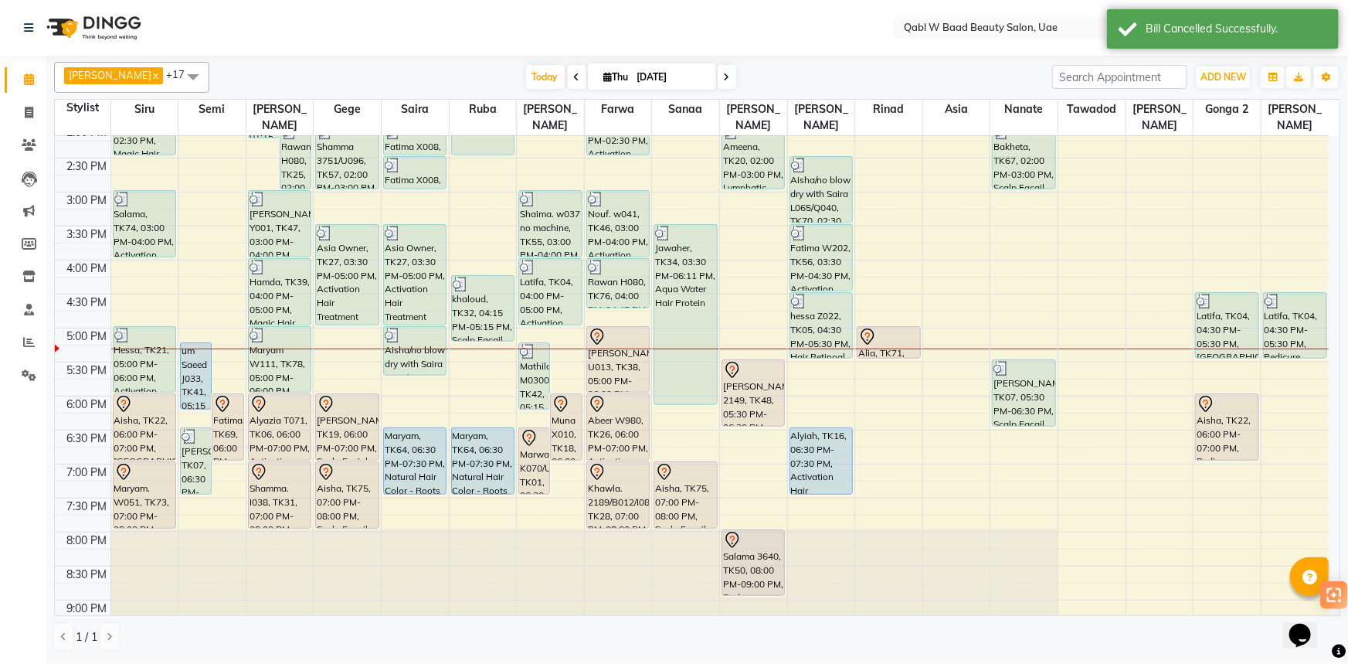
scroll to position [421, 0]
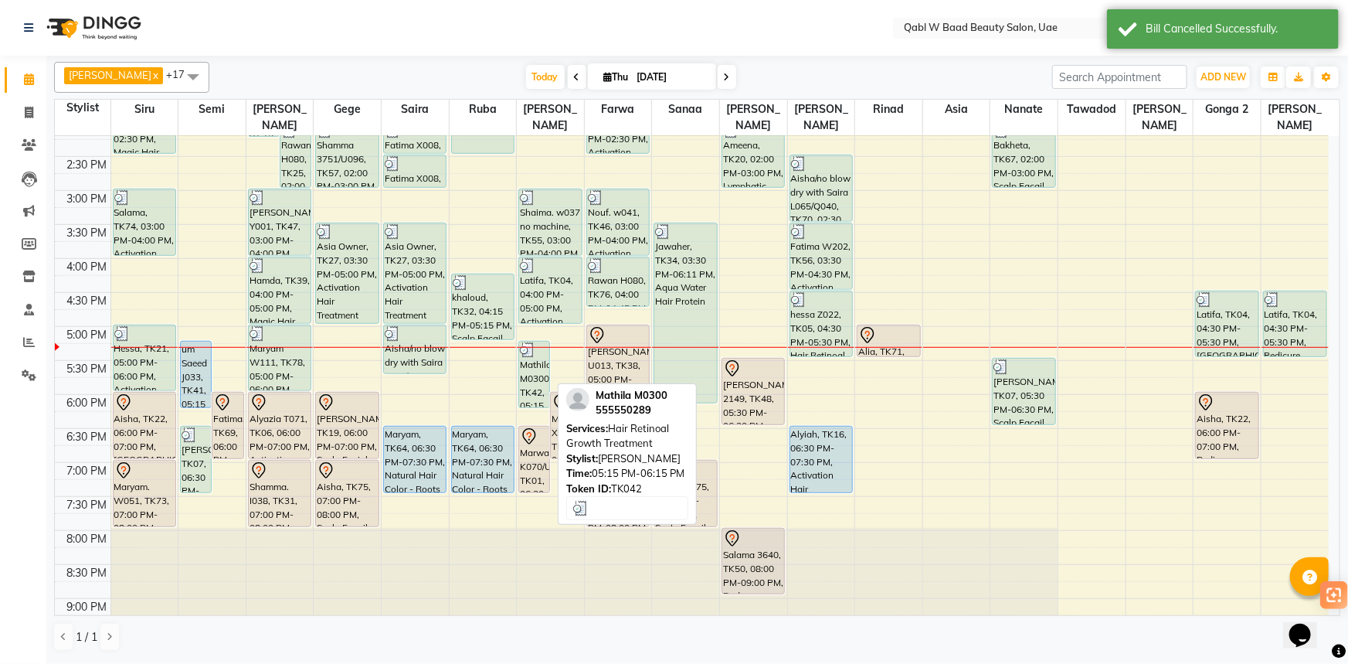
click at [538, 344] on div "Mathila M0300, TK42, 05:15 PM-06:15 PM, Hair Retinoal Growth Treatment" at bounding box center [534, 374] width 30 height 66
select select "3"
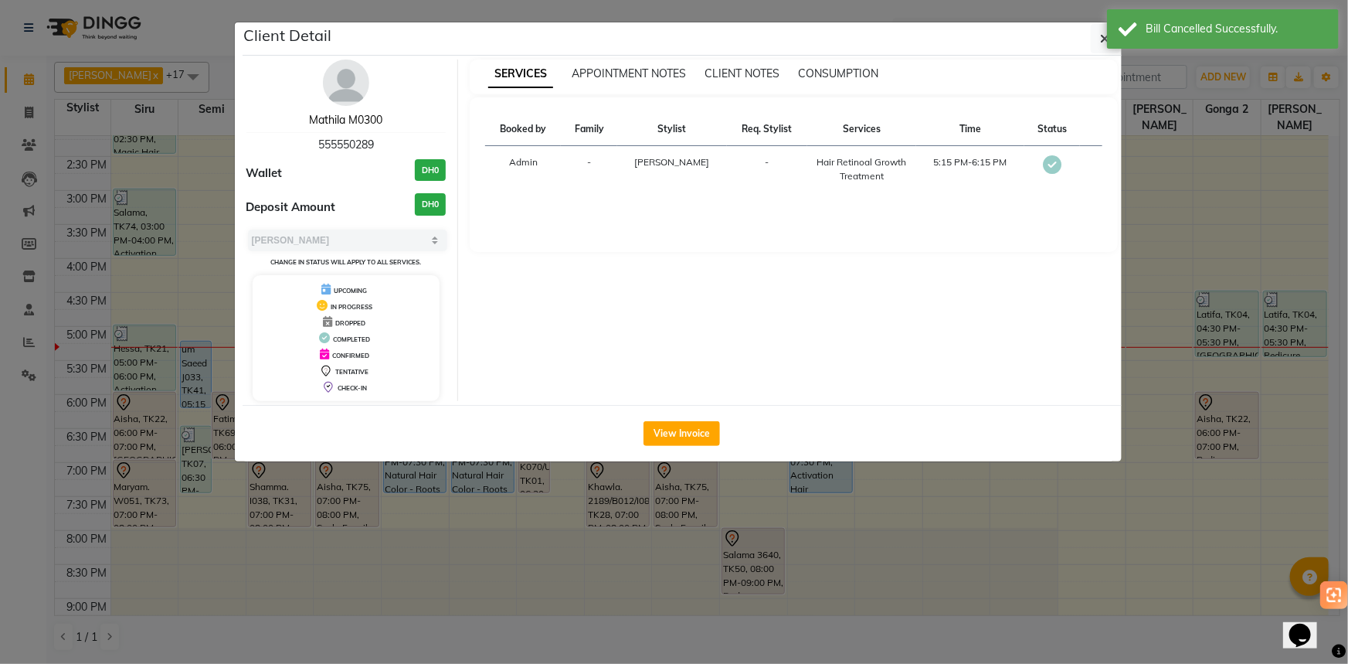
click at [359, 113] on link "Mathila M0300" at bounding box center [345, 120] width 73 height 14
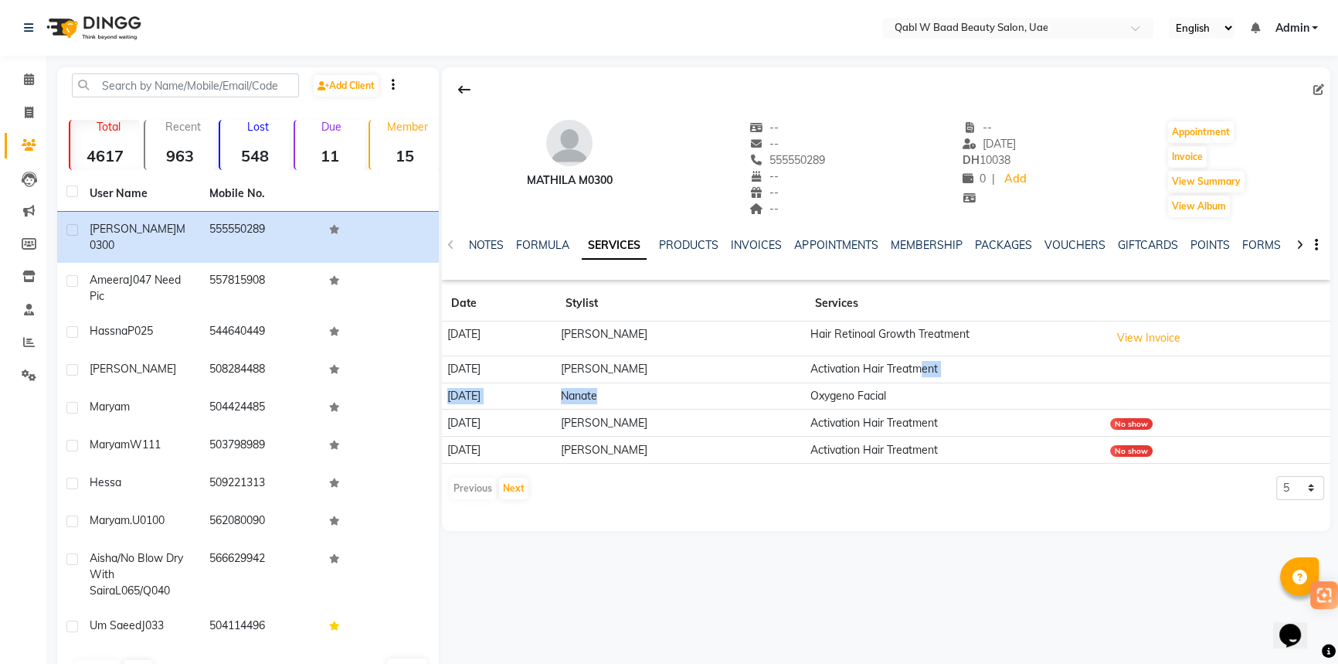
drag, startPoint x: 762, startPoint y: 394, endPoint x: 894, endPoint y: 378, distance: 133.1
click at [894, 378] on tbody "[DATE] [PERSON_NAME] Hair Retinoal Growth Treatment View Invoice [DATE] [PERSON…" at bounding box center [886, 392] width 888 height 142
click at [903, 510] on div "Mathila M0300 -- -- 555550289 -- -- -- -- [DATE] DH 10038 0 | Add Appointment I…" at bounding box center [886, 298] width 888 height 463
click at [36, 88] on link "Calendar" at bounding box center [23, 79] width 37 height 25
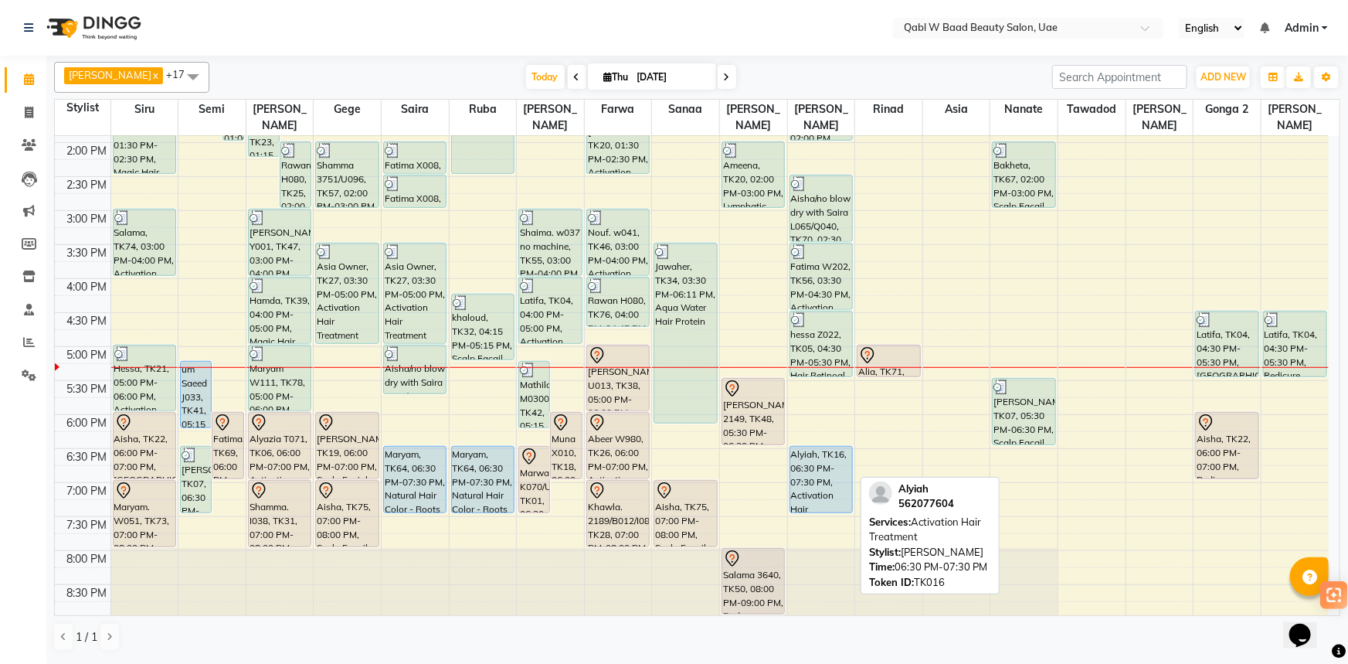
scroll to position [421, 0]
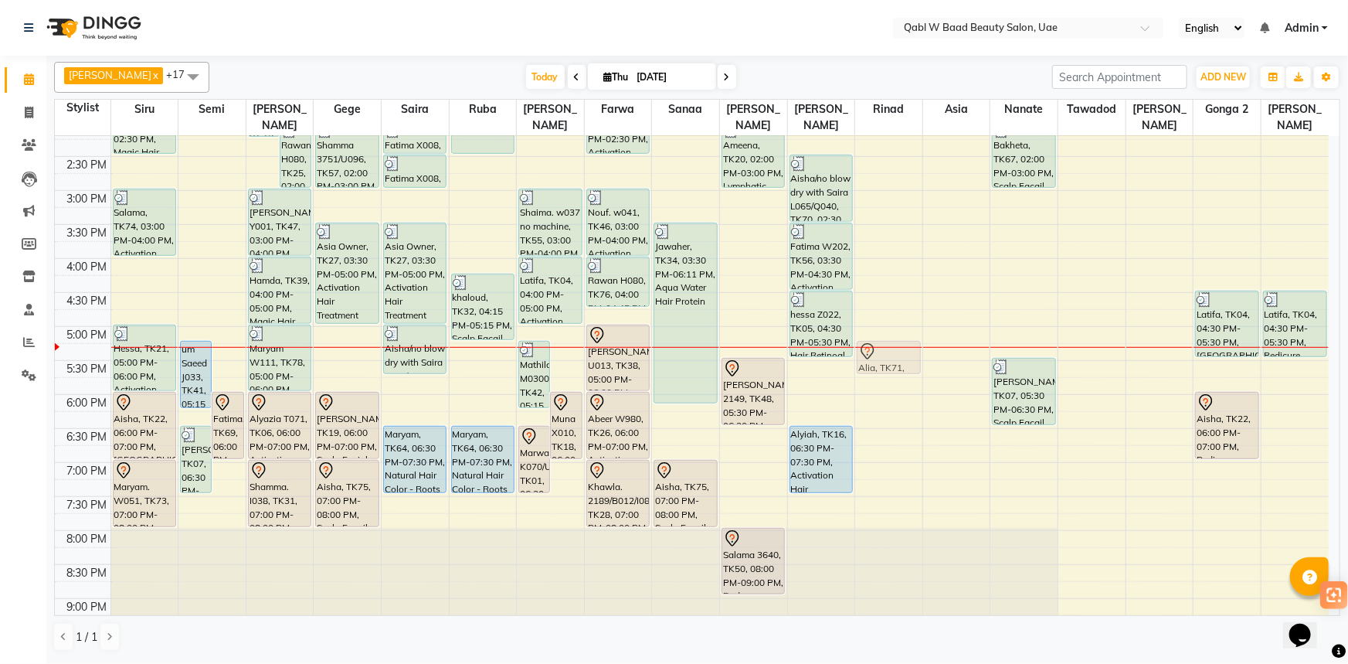
drag, startPoint x: 908, startPoint y: 325, endPoint x: 907, endPoint y: 347, distance: 21.6
click at [907, 347] on div "Alia, TK71, 05:00 PM-05:30 PM, Hair Consultaion Free instead of 200AED with Pac…" at bounding box center [888, 258] width 67 height 1087
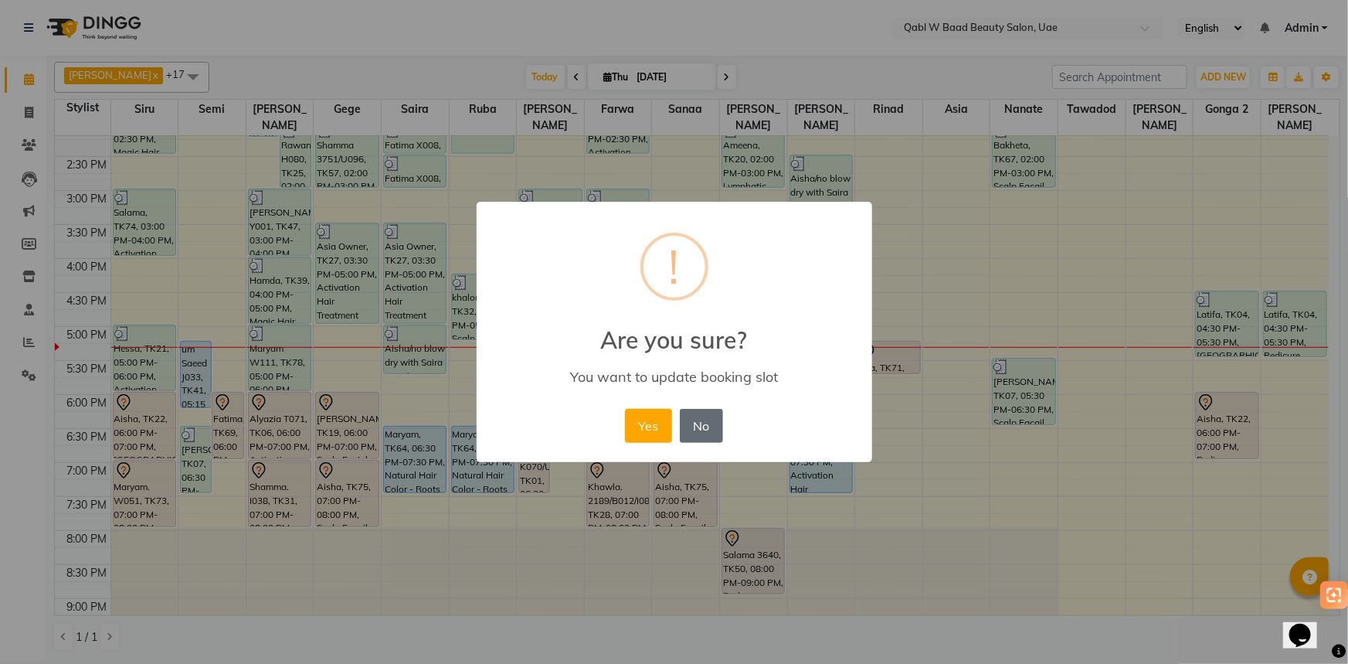
click at [685, 423] on button "No" at bounding box center [701, 426] width 43 height 34
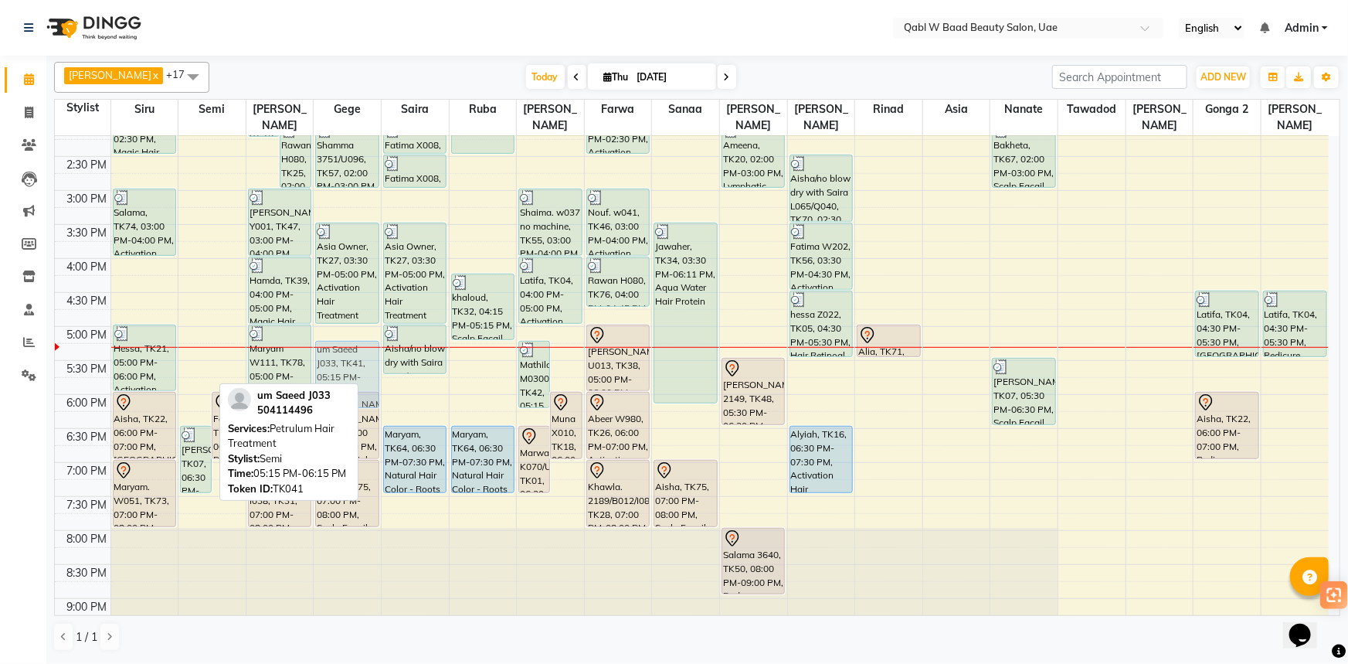
drag, startPoint x: 201, startPoint y: 351, endPoint x: 336, endPoint y: 357, distance: 135.3
click at [336, 357] on tr "Fatima W940, TK35, 12:00 PM-01:00 PM, Emergency Hair Treatment Mask aisha, TK54…" at bounding box center [692, 258] width 1274 height 1087
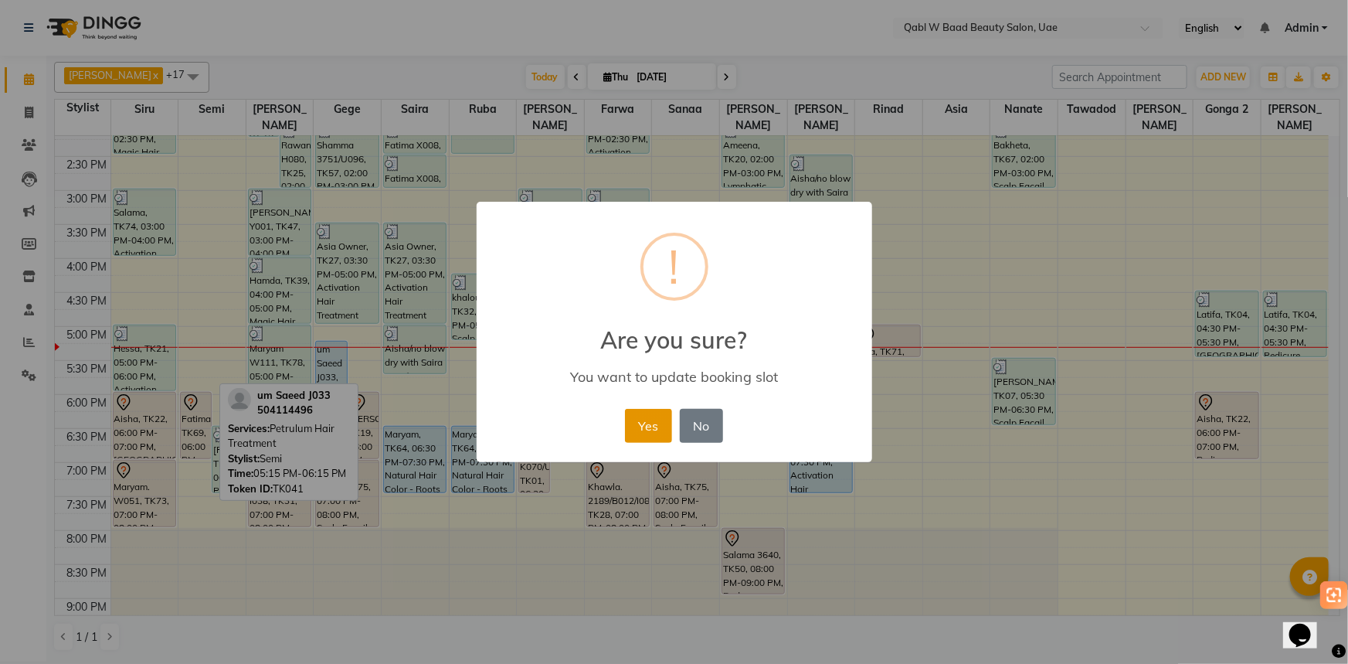
click at [653, 439] on button "Yes" at bounding box center [648, 426] width 47 height 34
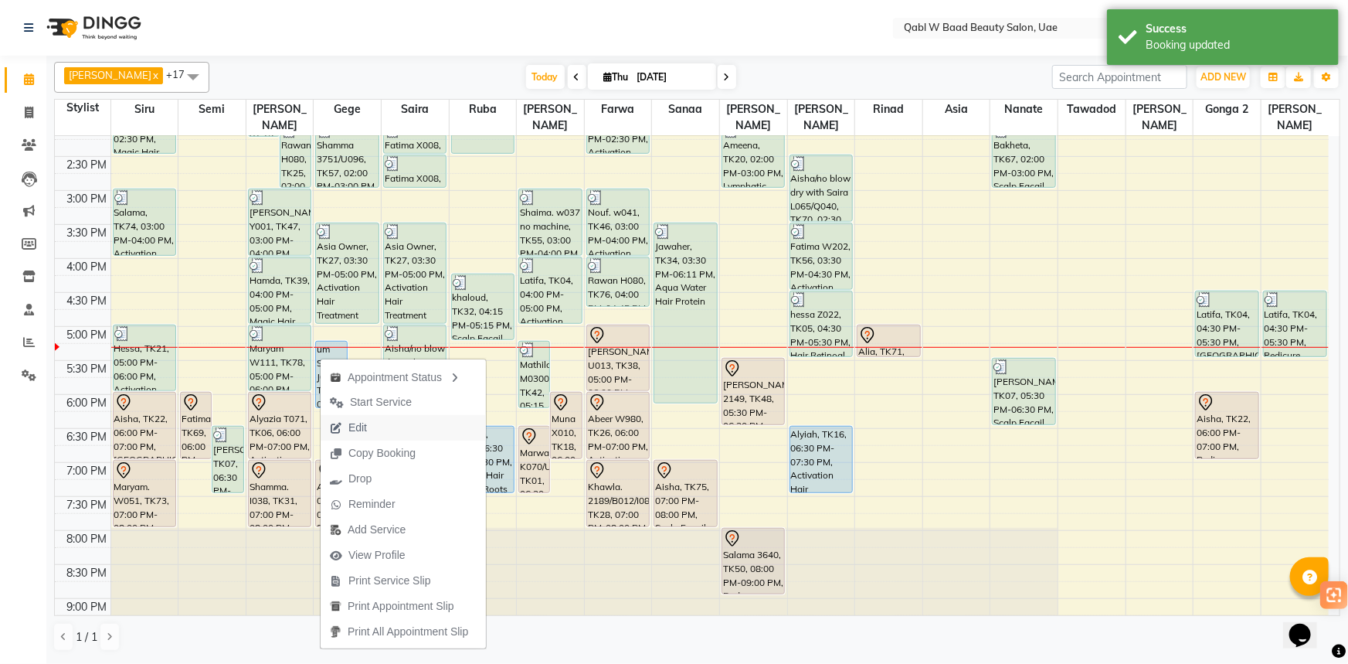
click at [361, 428] on span "Edit" at bounding box center [357, 427] width 19 height 16
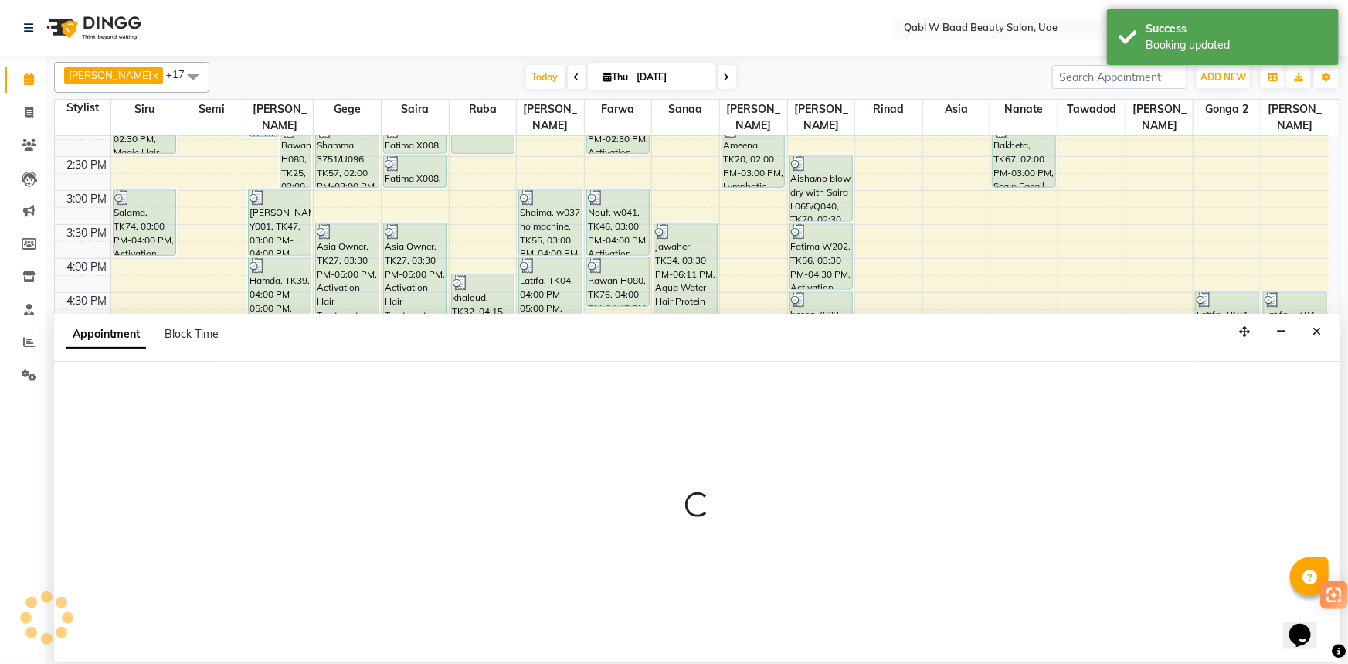
select select "tentative"
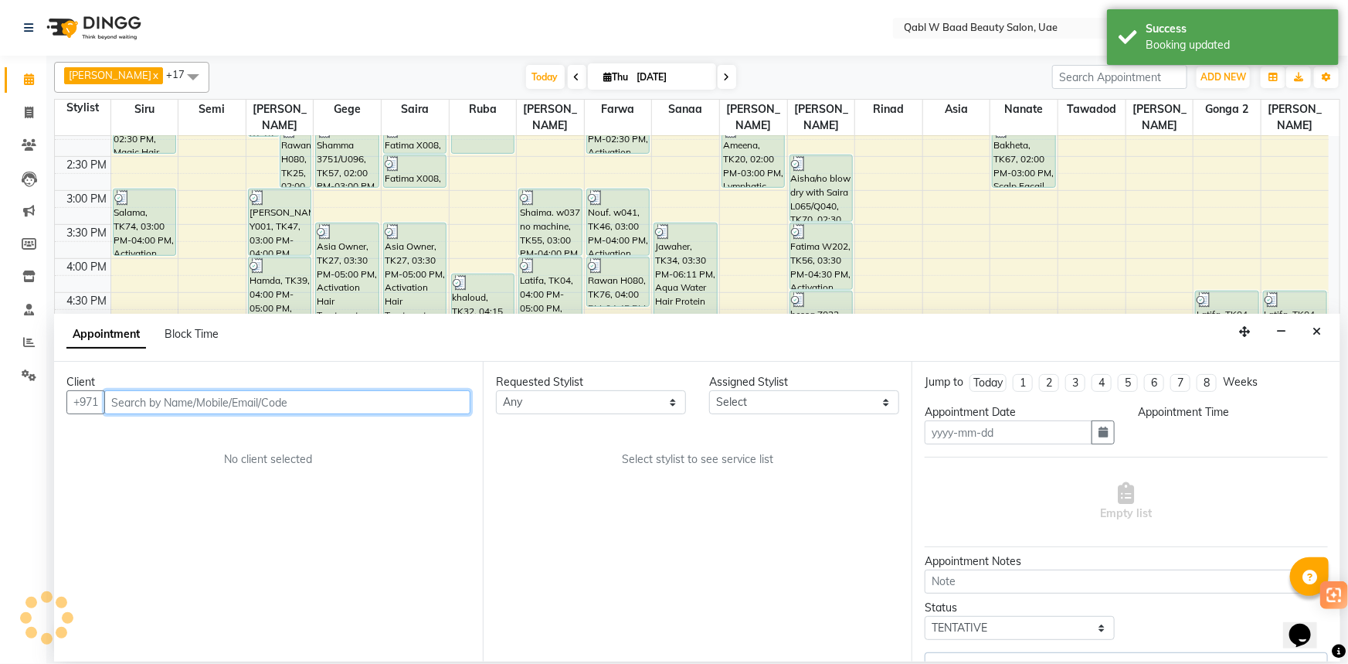
type input "[DATE]"
select select "upcoming"
select select "1035"
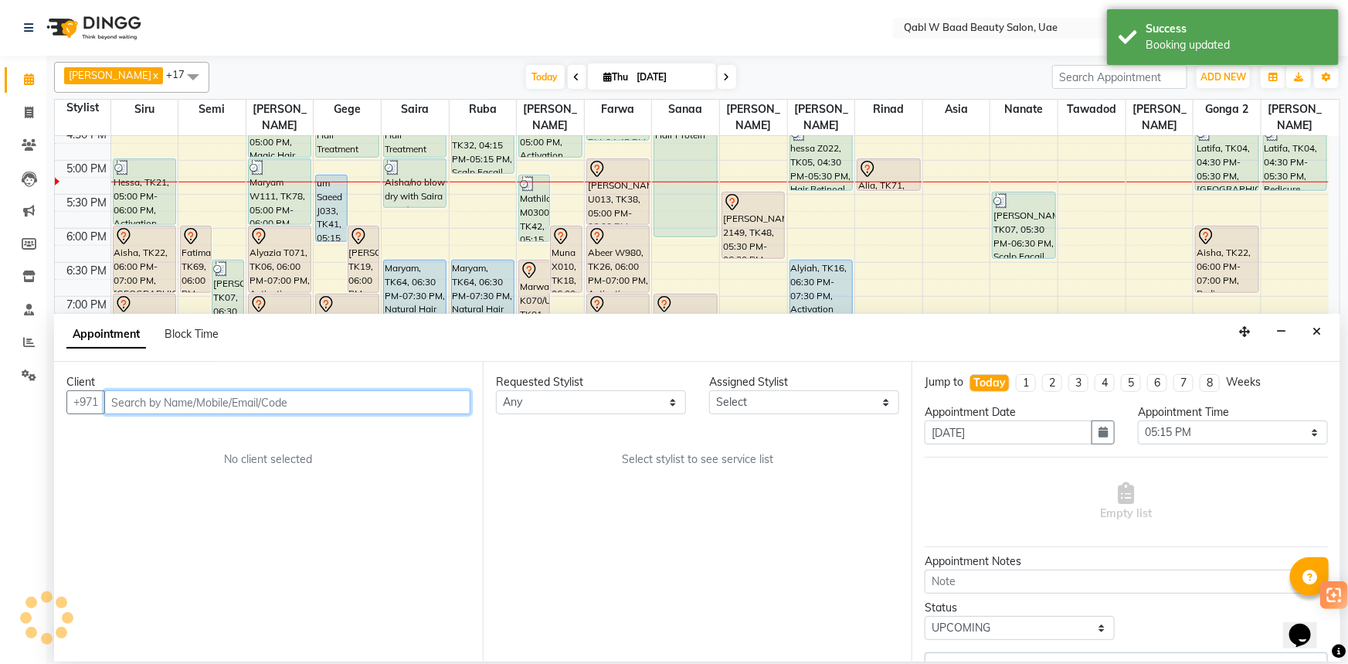
select select "56772"
select select "3488"
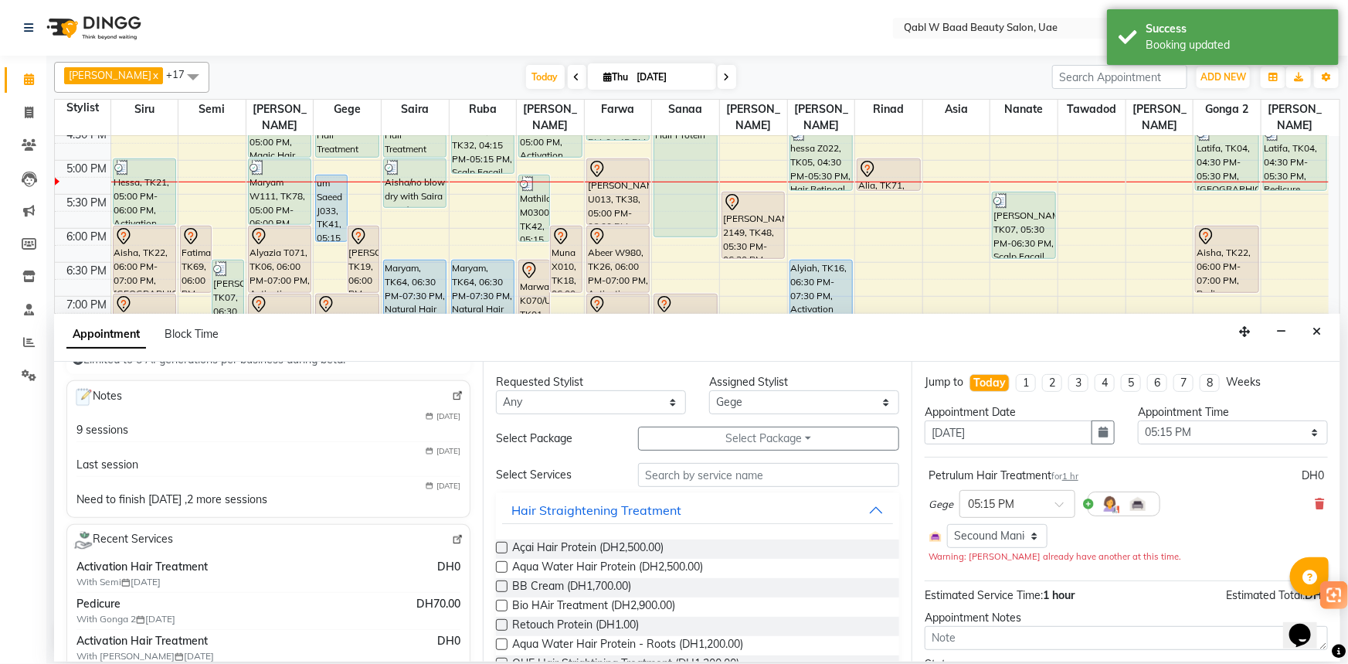
scroll to position [140, 0]
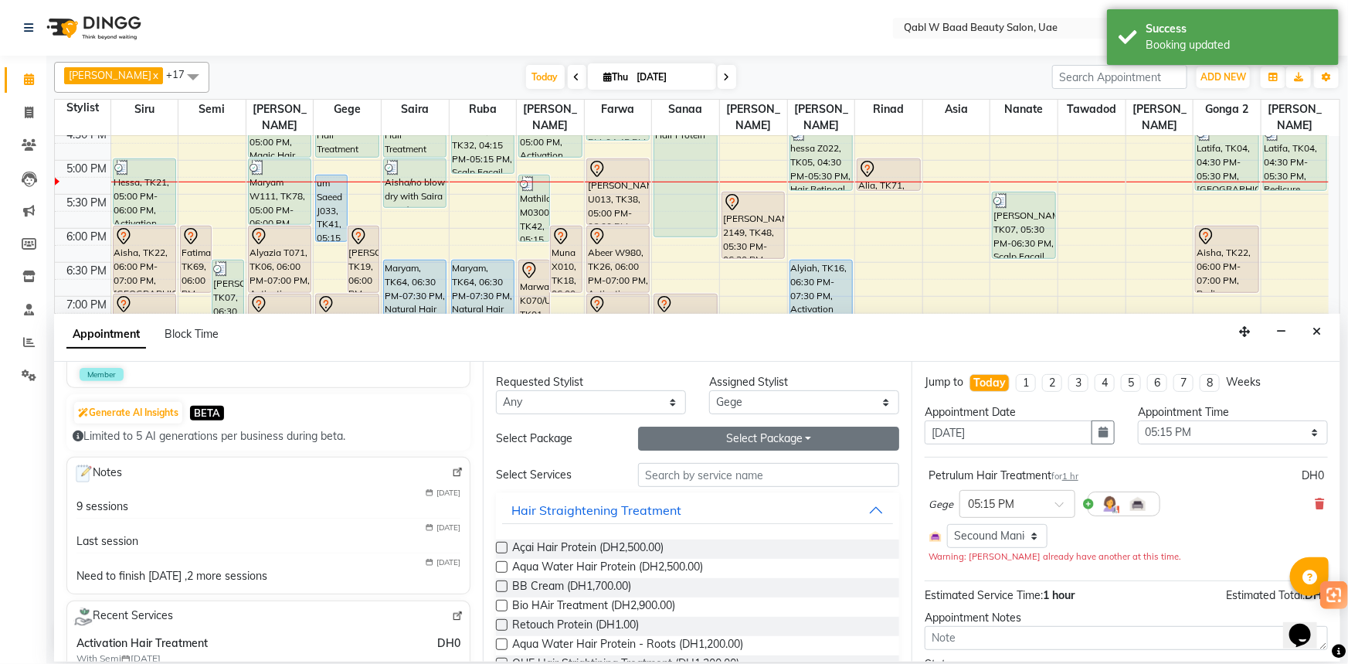
click at [796, 448] on button "Select Package Toggle Dropdown" at bounding box center [768, 438] width 261 height 24
click at [621, 456] on div "Requested Stylist Any Asia [PERSON_NAME] [PERSON_NAME] [PERSON_NAME] Gonga 2 Iq…" at bounding box center [697, 511] width 429 height 300
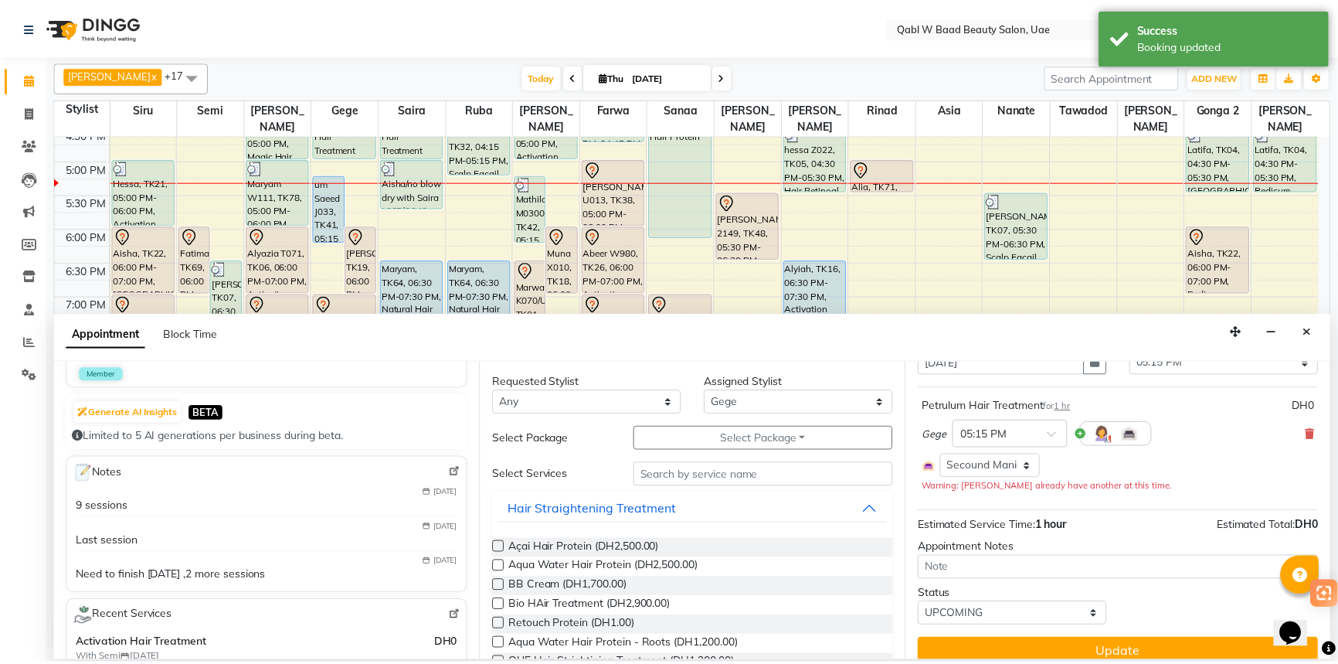
scroll to position [86, 0]
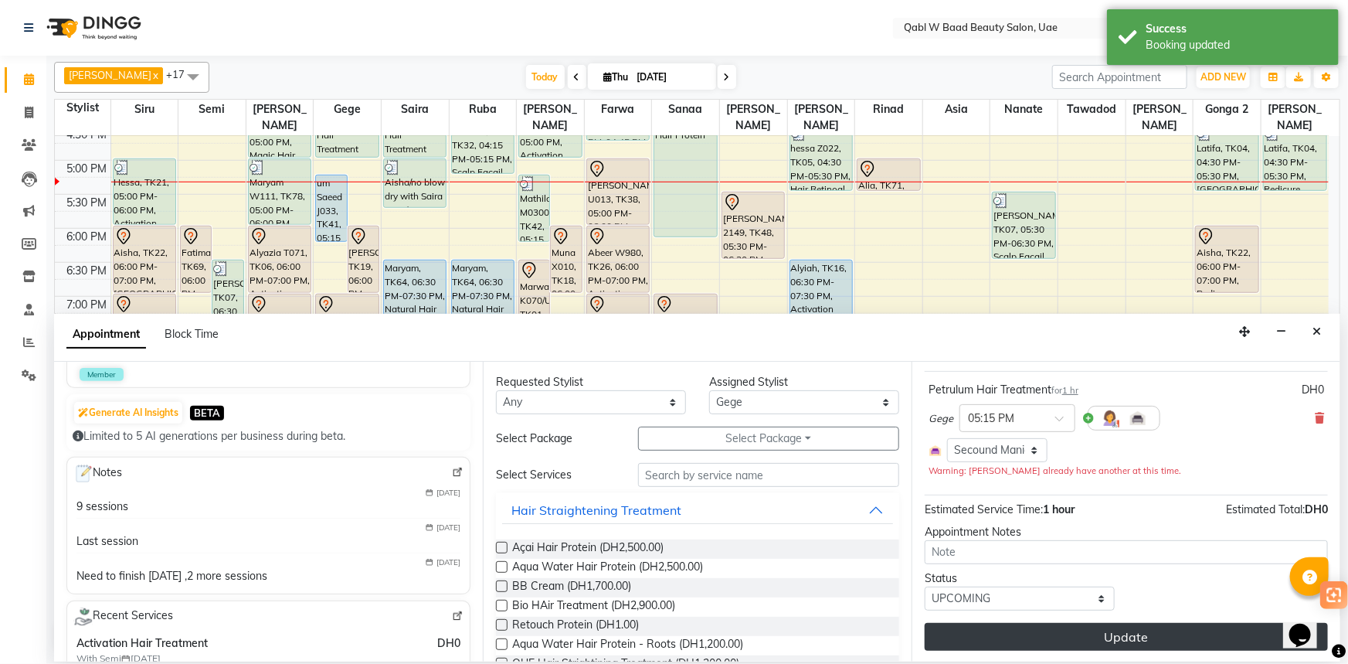
click at [1056, 641] on button "Update" at bounding box center [1126, 637] width 403 height 28
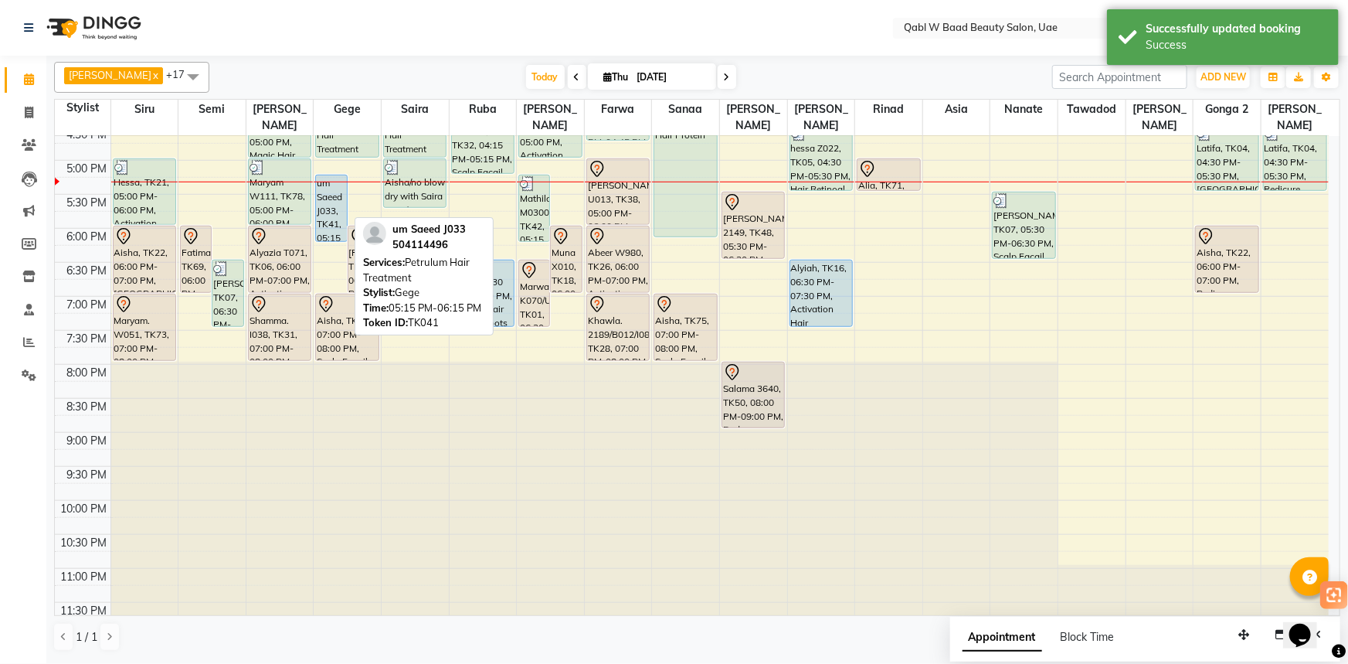
click at [324, 200] on div "um Saeed J033, TK41, 05:15 PM-06:15 PM, [PERSON_NAME] Hair Treatment" at bounding box center [331, 208] width 30 height 66
select select "5"
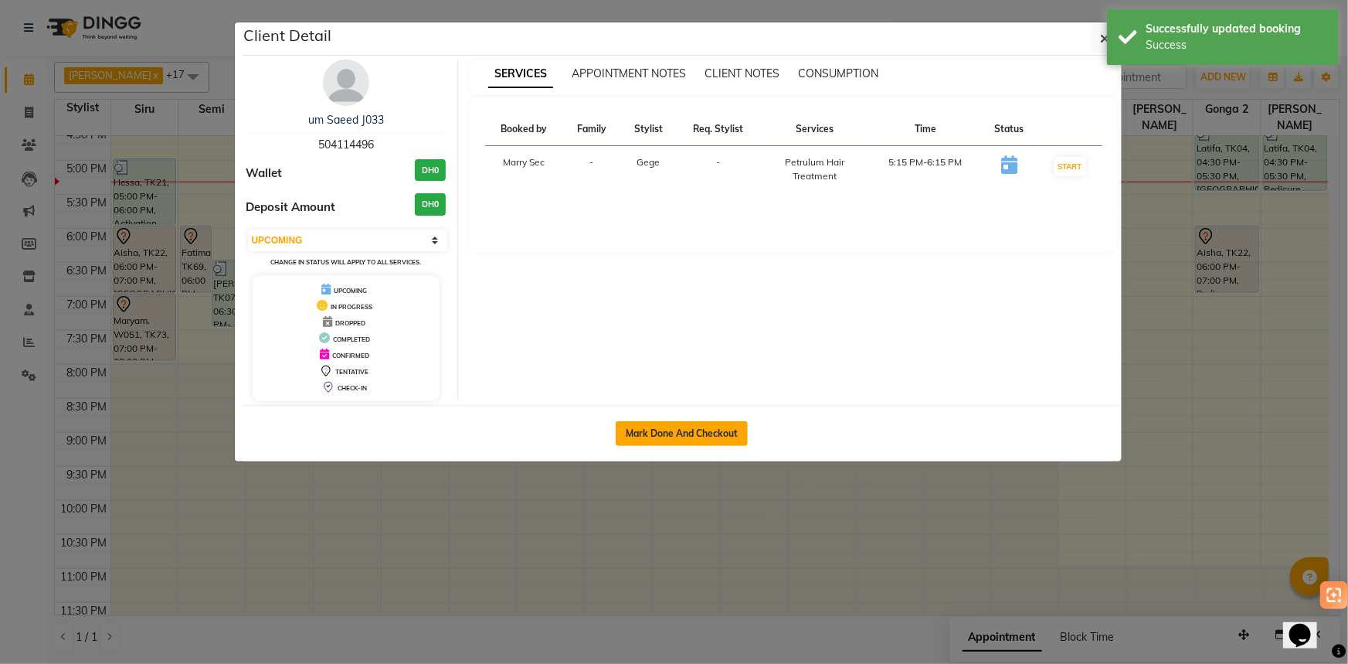
click at [664, 426] on button "Mark Done And Checkout" at bounding box center [682, 433] width 132 height 25
select select "service"
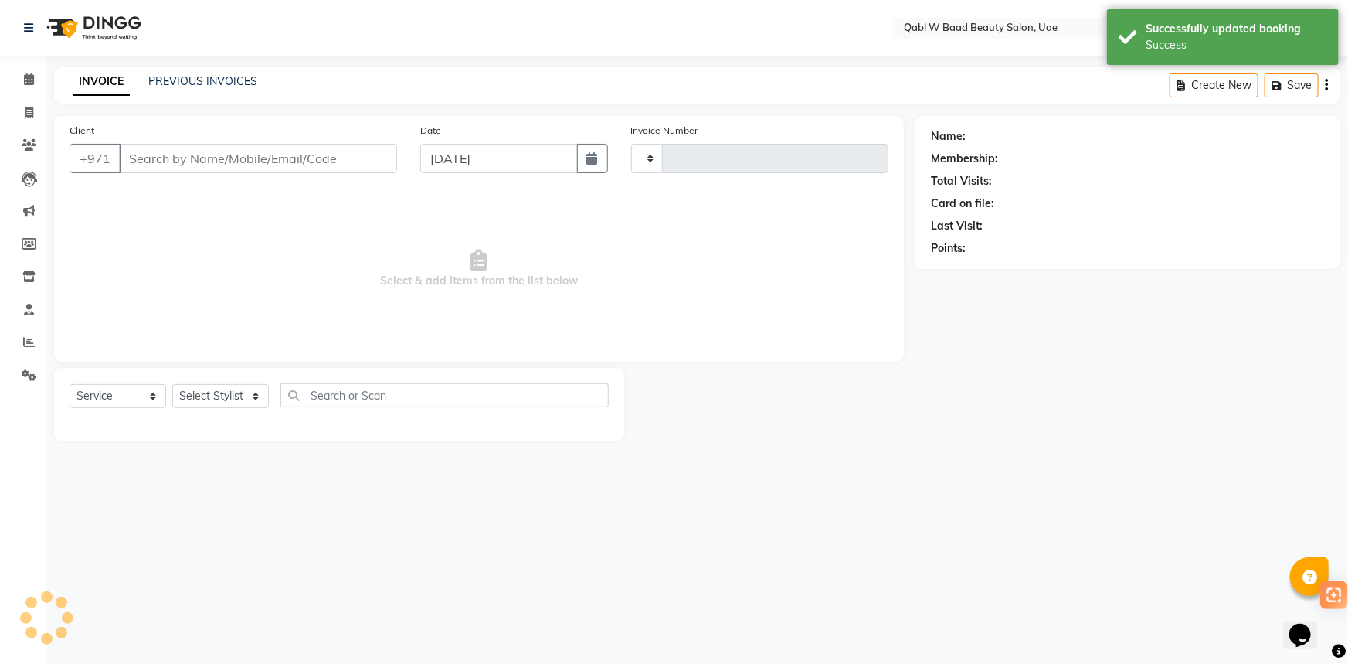
type input "6812"
select select "6969"
type input "504114496"
select select "56772"
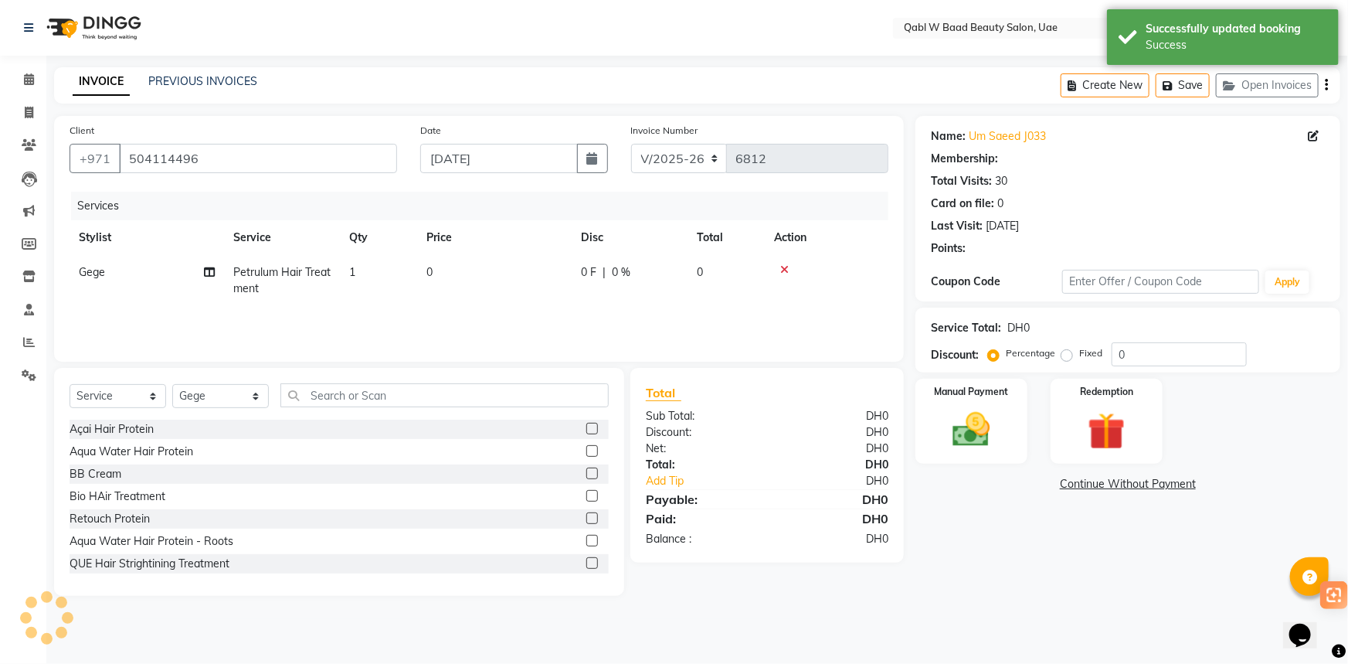
select select "2: Object"
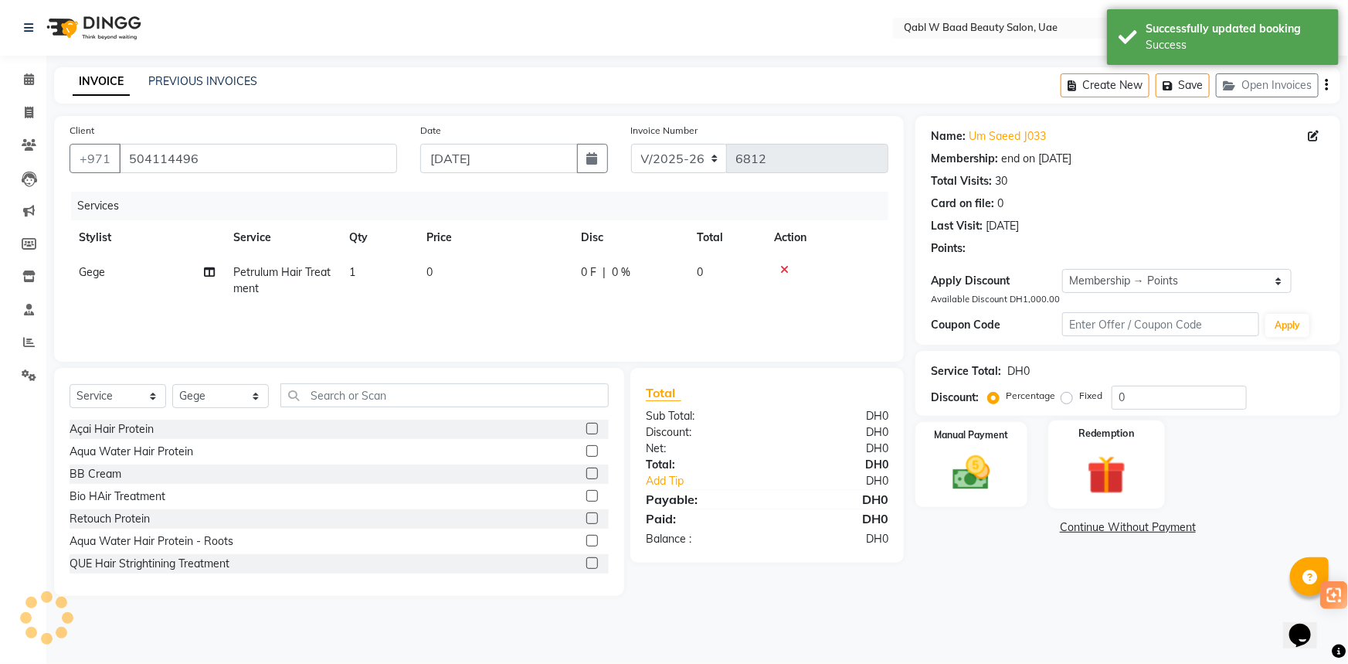
drag, startPoint x: 1096, startPoint y: 417, endPoint x: 1089, endPoint y: 426, distance: 11.6
click at [1094, 418] on div "Name: Um Saeed J033 Membership: end on [DATE] Total Visits: 30 Card on file: 0 …" at bounding box center [1133, 356] width 436 height 480
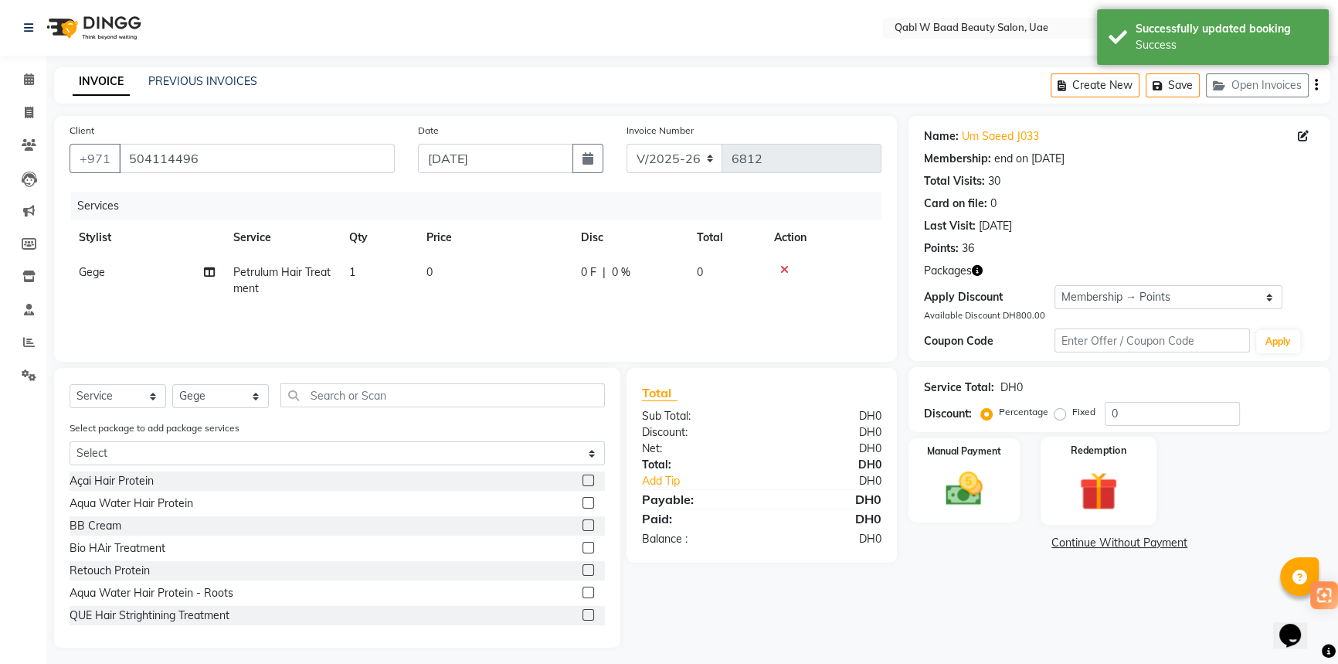
click at [1108, 462] on div "Redemption" at bounding box center [1098, 480] width 116 height 88
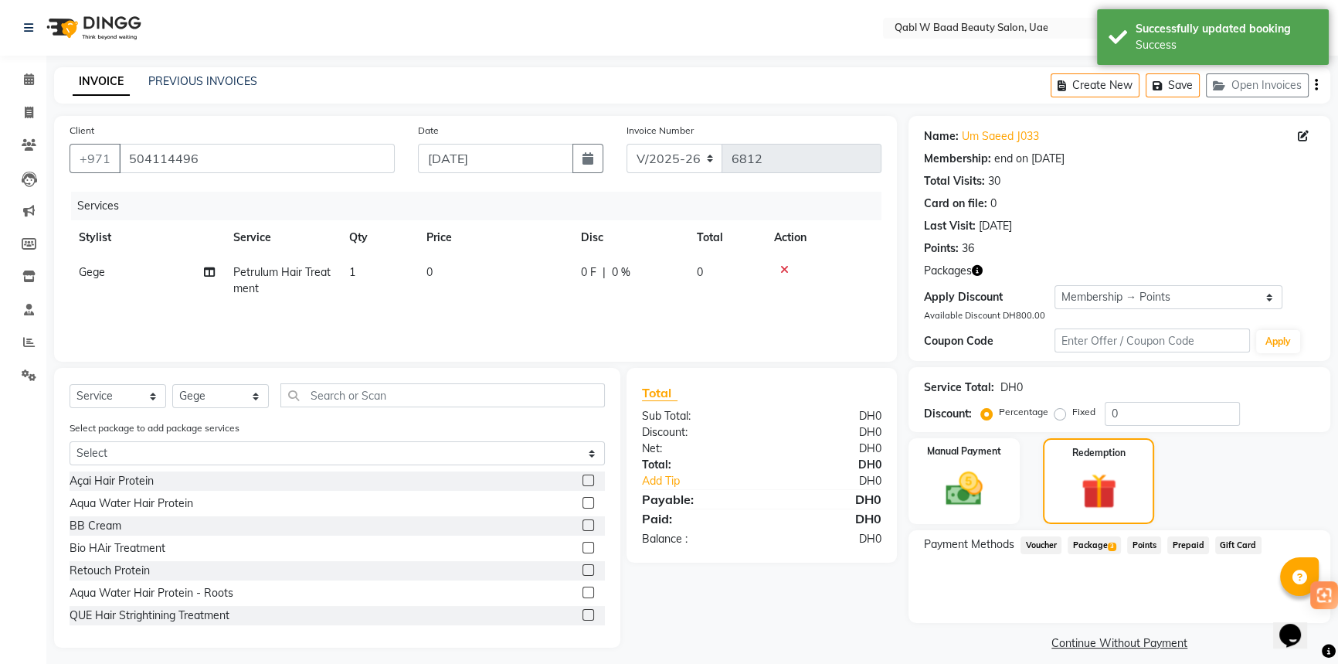
click at [1084, 536] on span "Package 3" at bounding box center [1093, 545] width 53 height 18
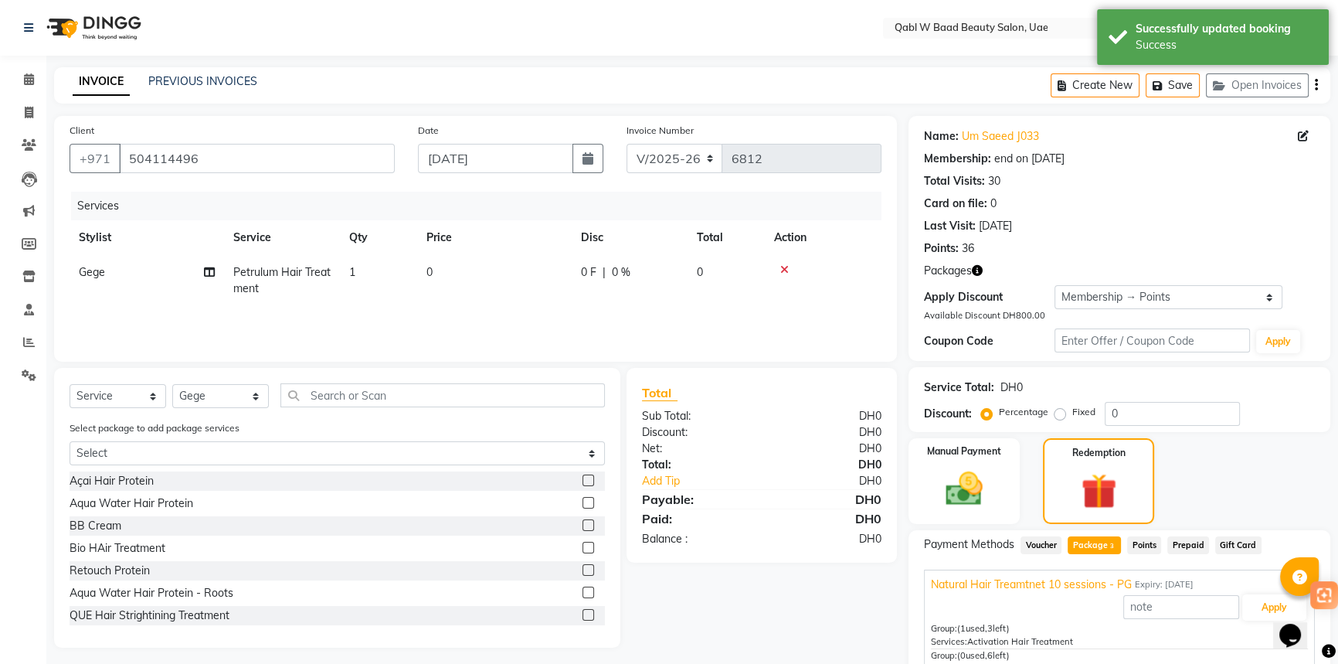
click at [1261, 592] on div "Apply" at bounding box center [1119, 606] width 377 height 29
click at [1249, 609] on button "Apply" at bounding box center [1274, 607] width 64 height 26
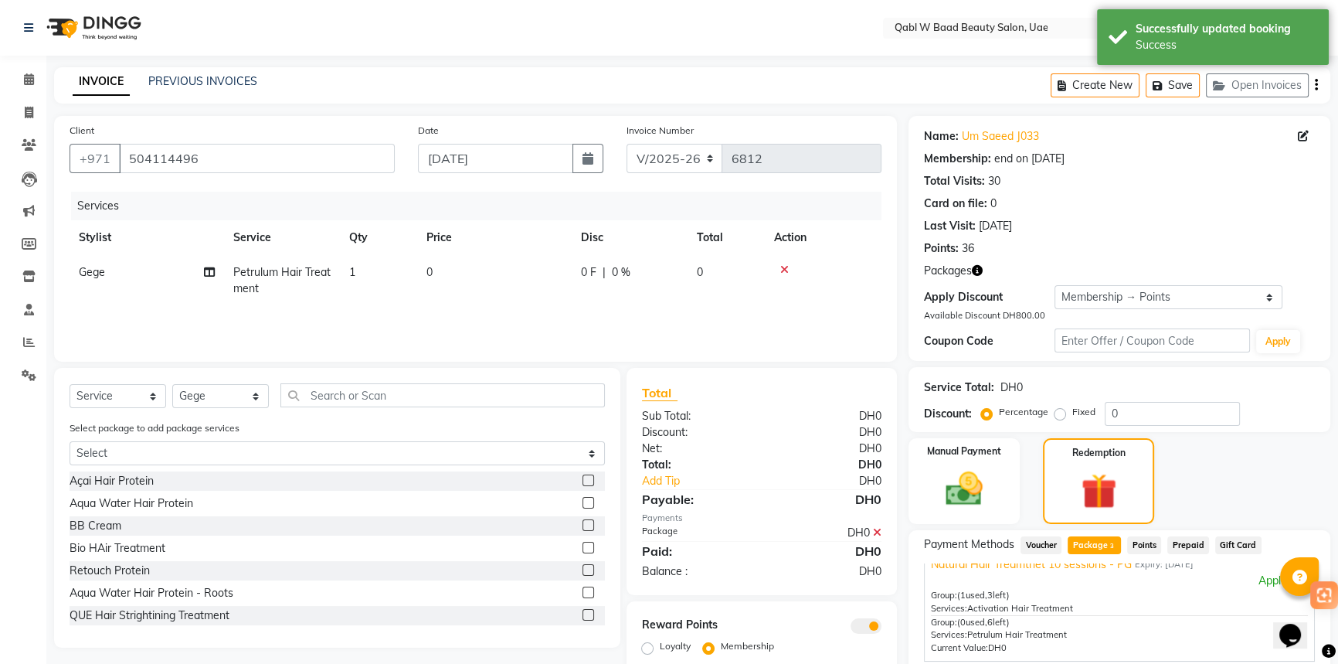
scroll to position [29, 0]
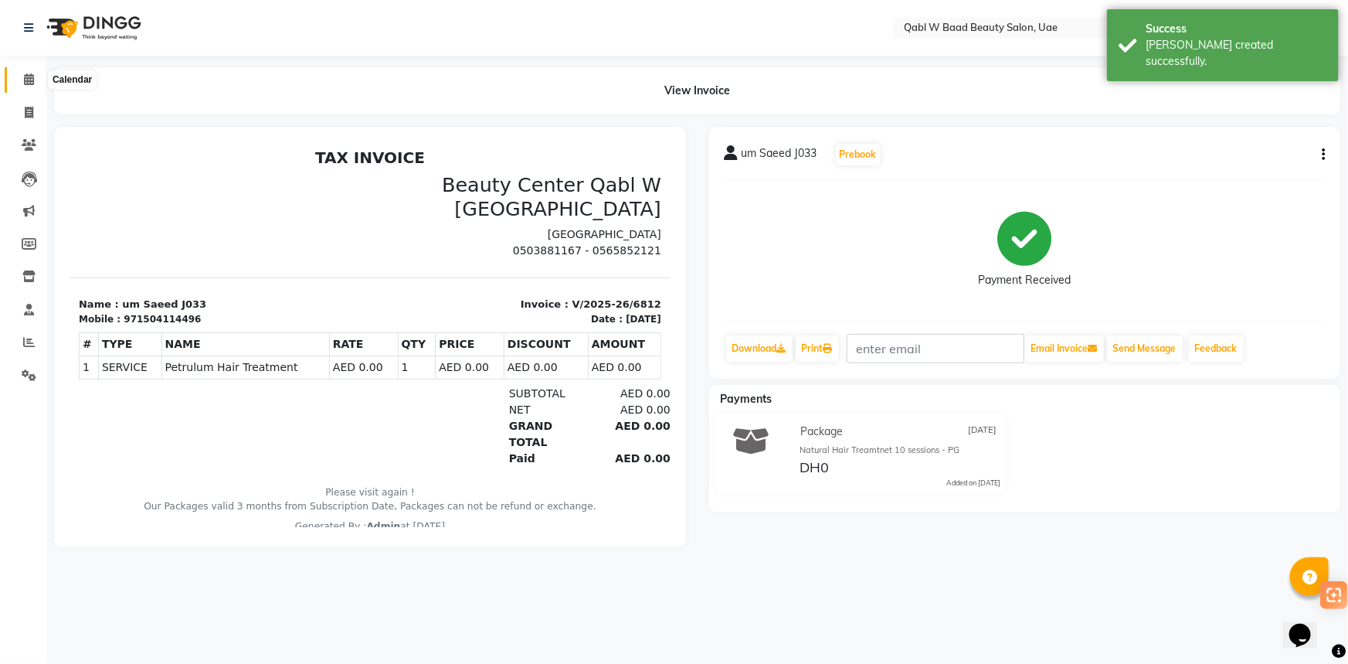
drag, startPoint x: 41, startPoint y: 76, endPoint x: 19, endPoint y: 73, distance: 21.8
click at [41, 76] on span at bounding box center [28, 80] width 27 height 18
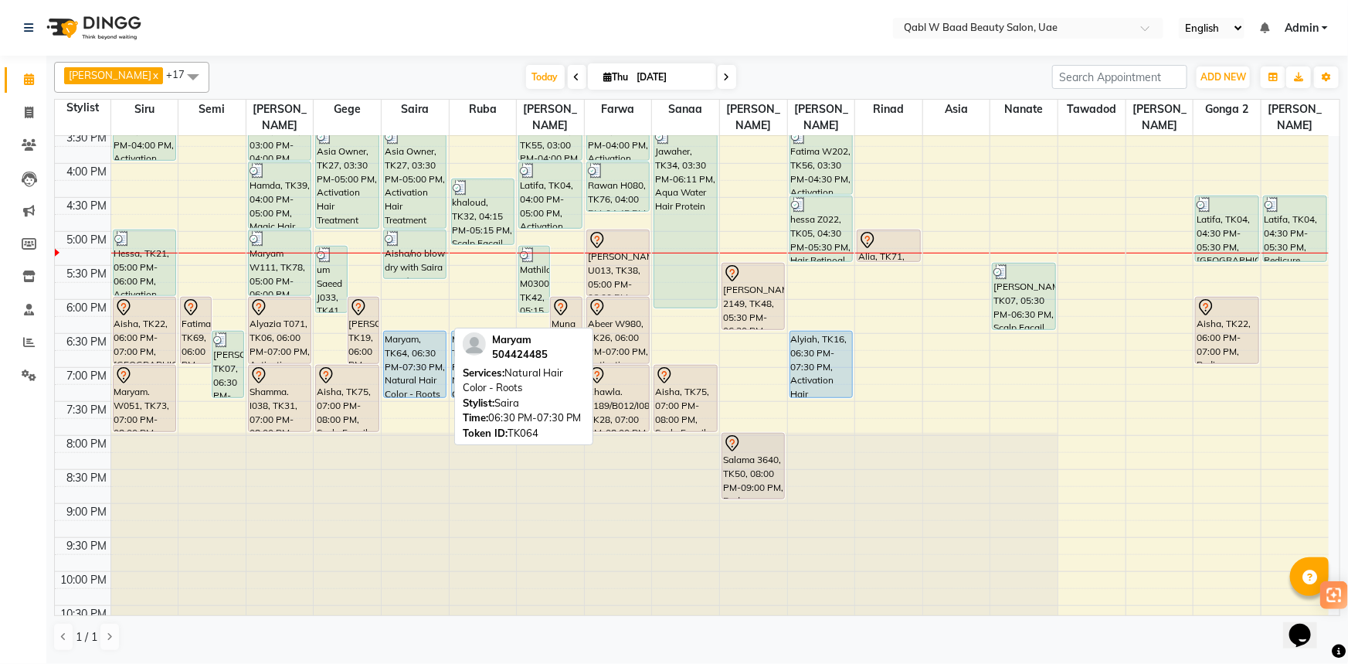
scroll to position [491, 0]
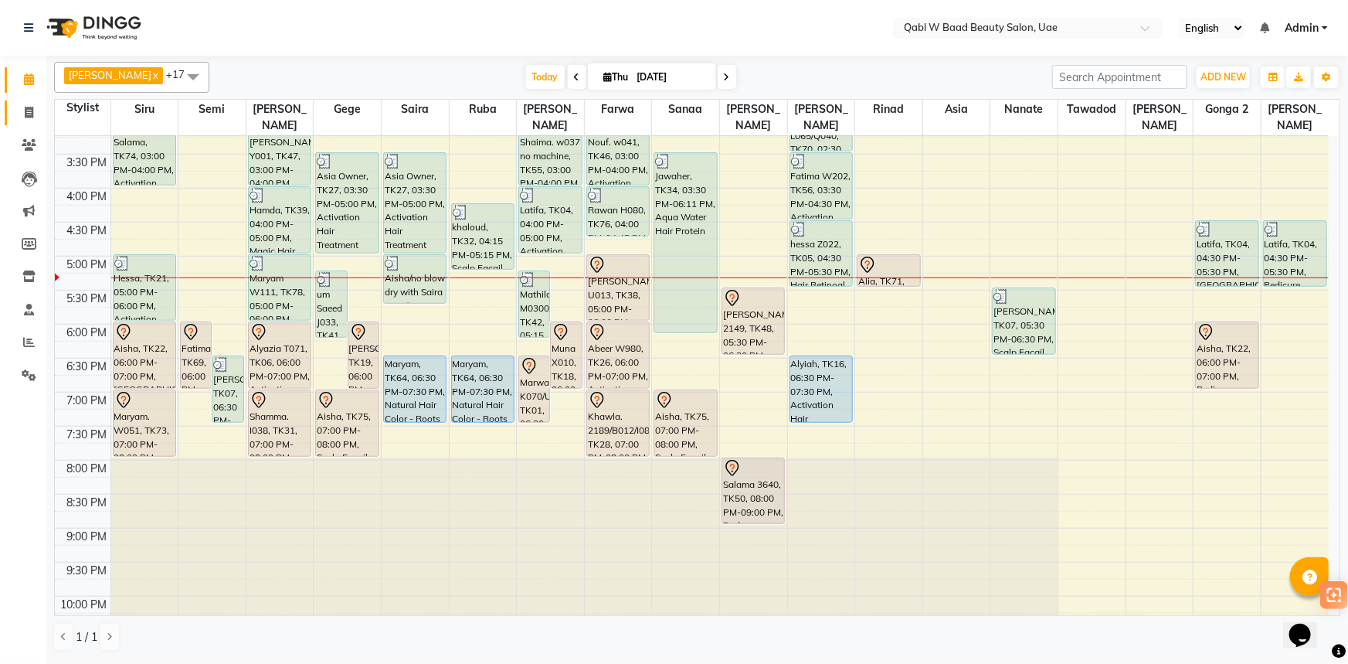
click at [14, 108] on link "Invoice" at bounding box center [23, 112] width 37 height 25
select select "6969"
select select "service"
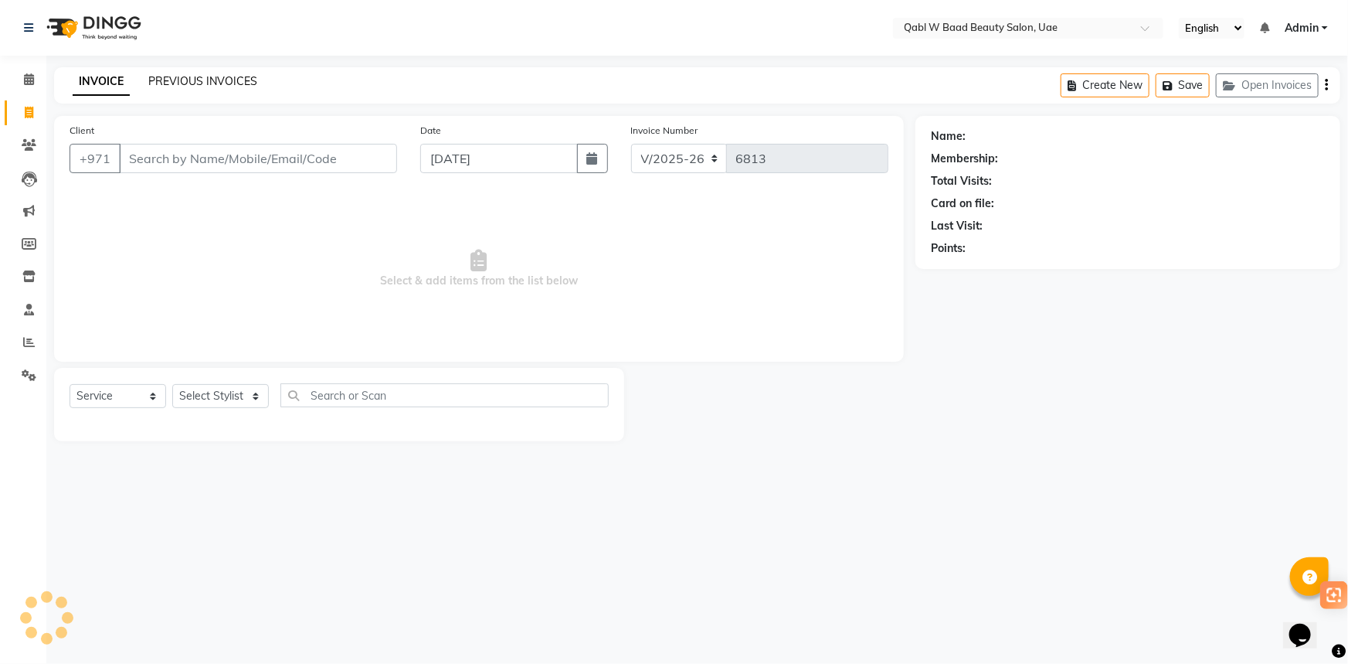
click at [176, 78] on link "PREVIOUS INVOICES" at bounding box center [202, 81] width 109 height 14
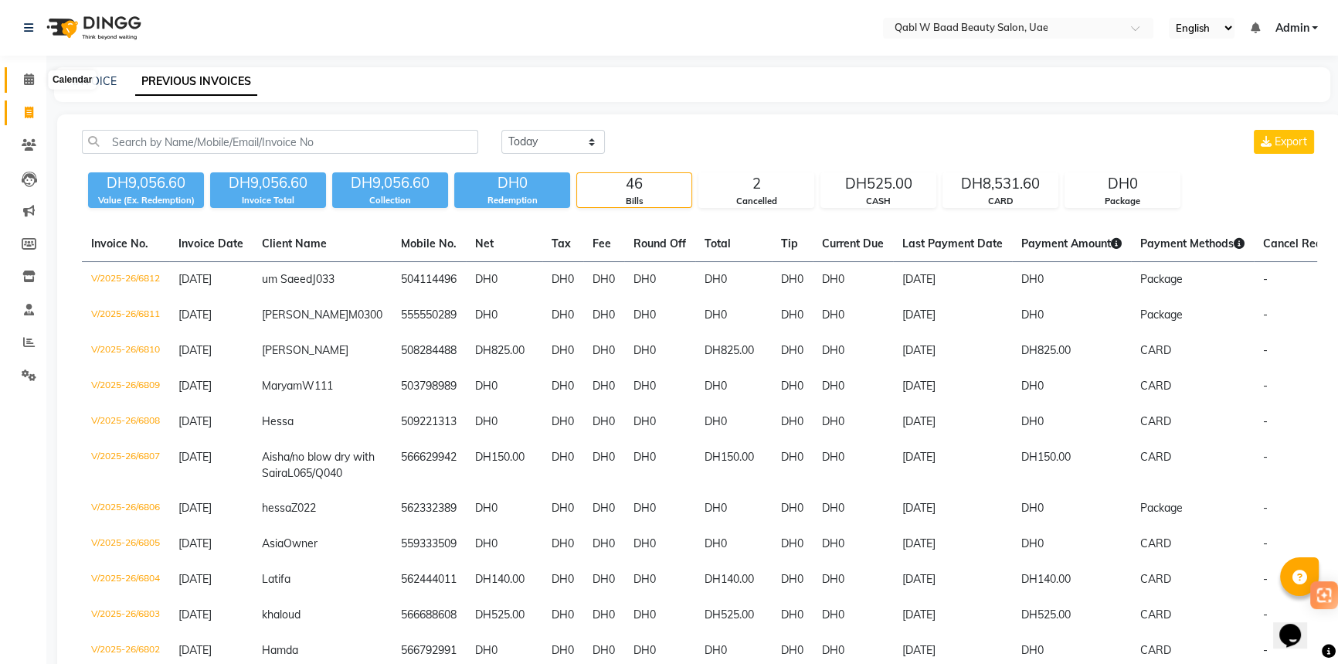
click at [36, 71] on span at bounding box center [28, 80] width 27 height 18
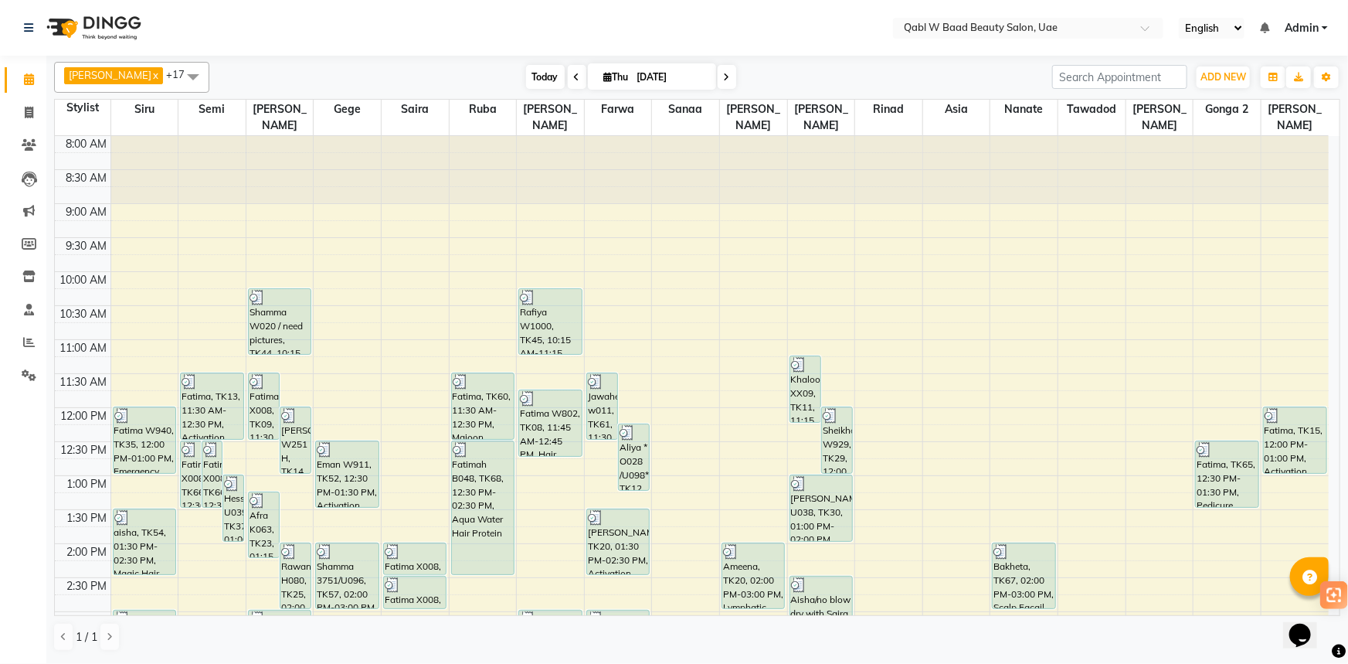
click at [531, 82] on span "Today" at bounding box center [545, 77] width 39 height 24
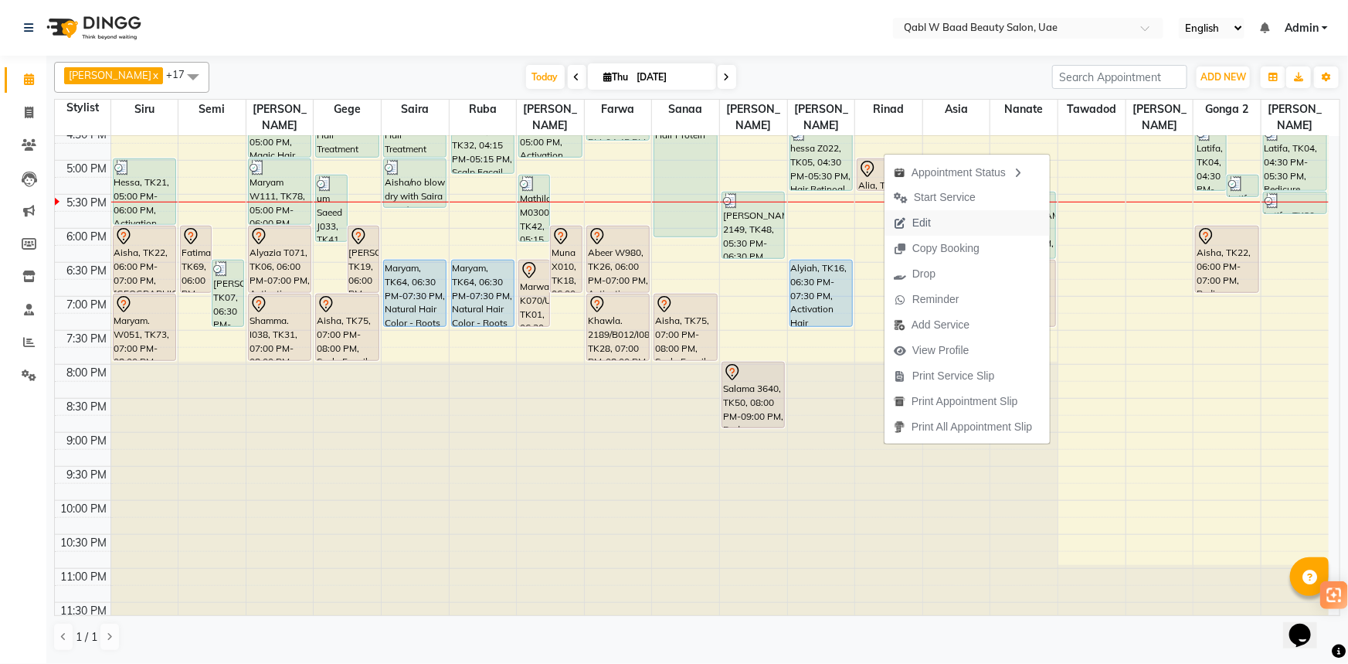
click at [922, 228] on span "Edit" at bounding box center [921, 223] width 19 height 16
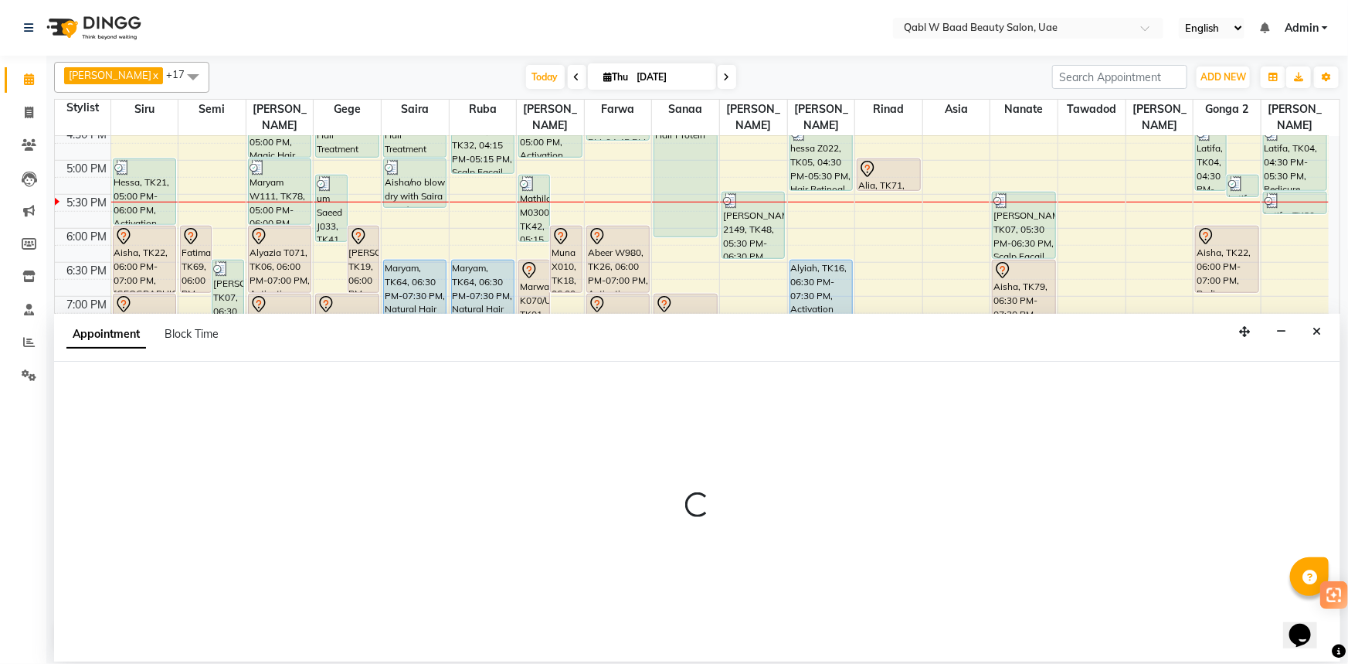
select select "tentative"
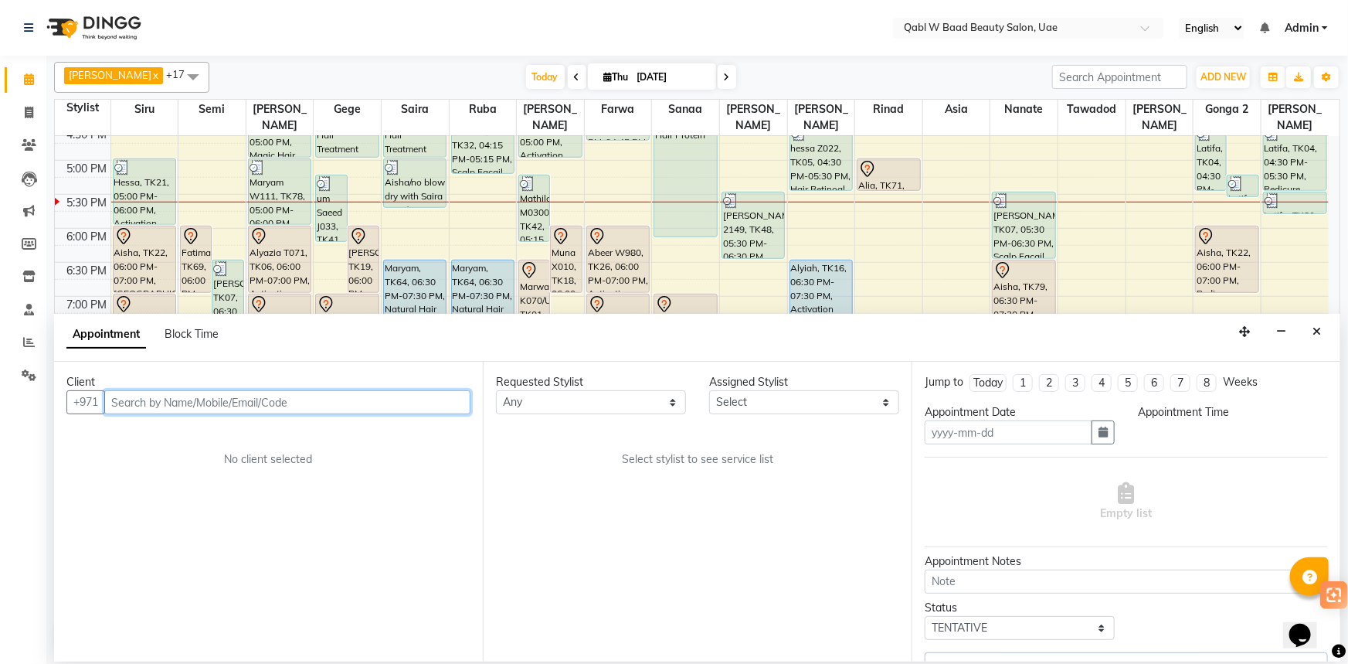
type input "[DATE]"
select select "57630"
select select "1020"
select select "3489"
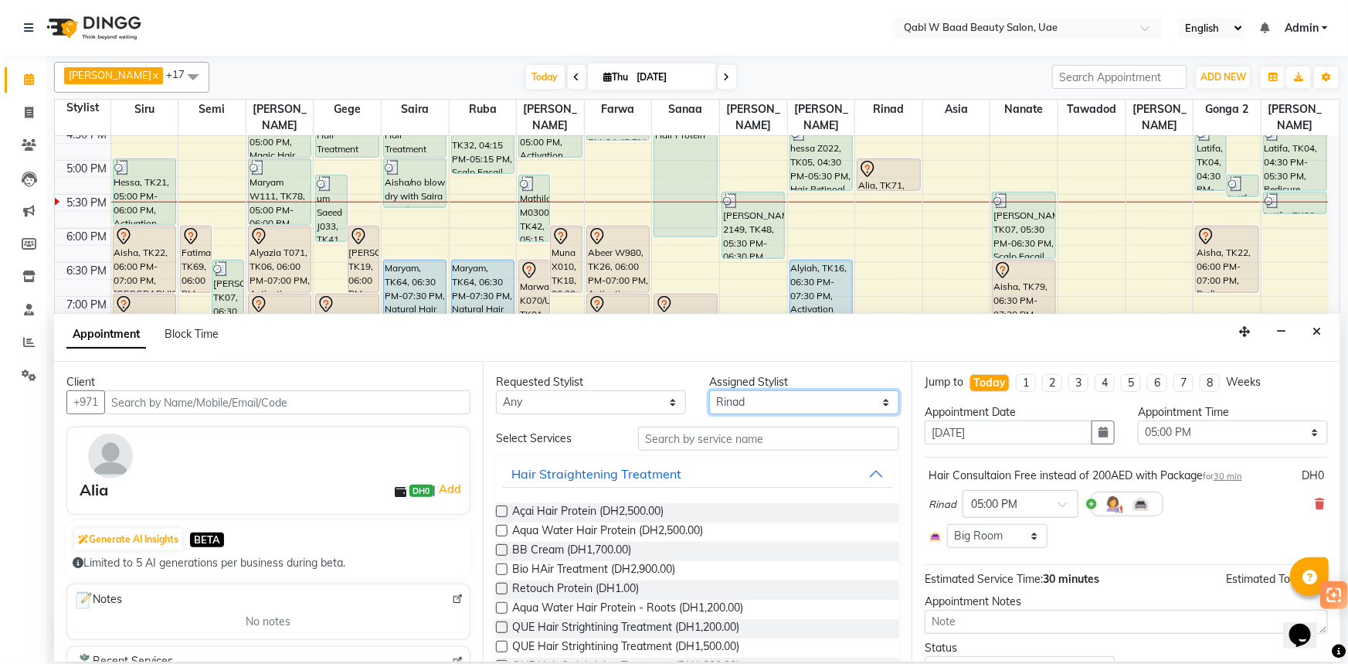
click at [747, 408] on select "Select Asia [PERSON_NAME] [PERSON_NAME] [PERSON_NAME] 2 Iqraa Sec [PERSON_NAME]…" at bounding box center [804, 402] width 190 height 24
select select "56787"
click at [709, 390] on select "Select Asia [PERSON_NAME] [PERSON_NAME] [PERSON_NAME] 2 Iqraa Sec [PERSON_NAME]…" at bounding box center [804, 402] width 190 height 24
click at [775, 441] on input "text" at bounding box center [768, 438] width 261 height 24
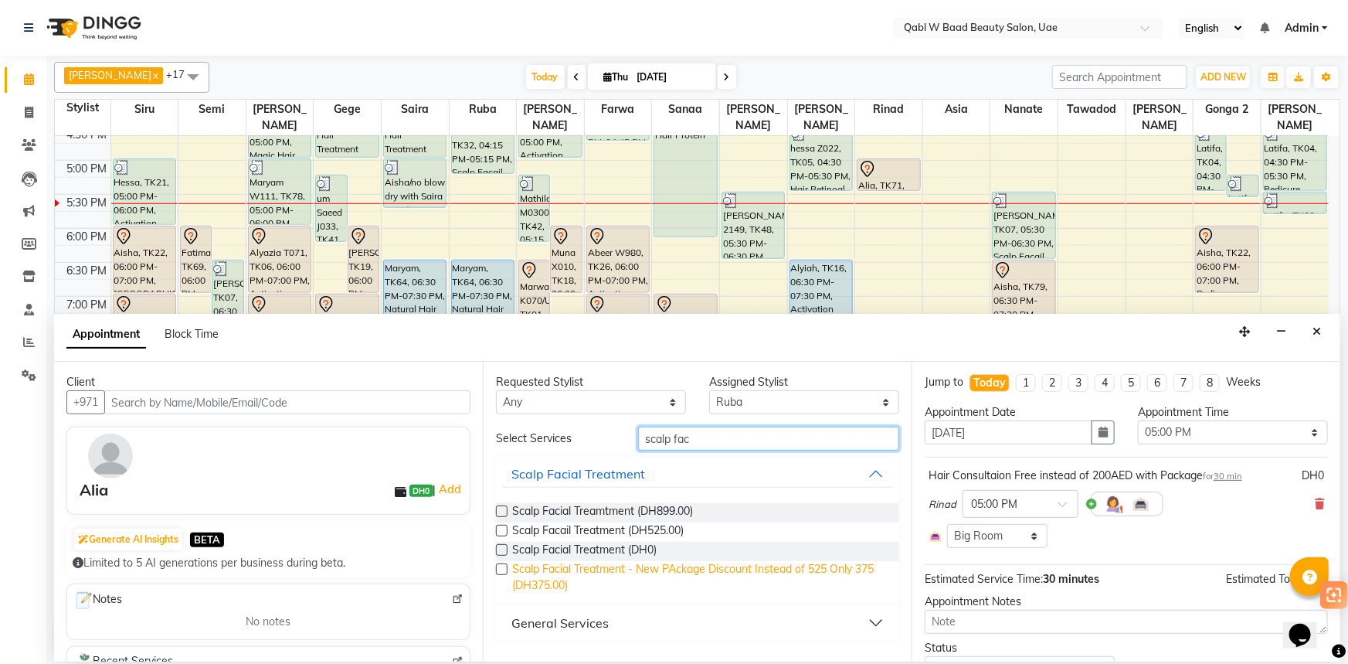
type input "scalp fac"
click at [679, 564] on span "Scalp Facial Treatment - New PAckage Discount Instead of 525 Only 375 (DH375.00)" at bounding box center [699, 577] width 375 height 32
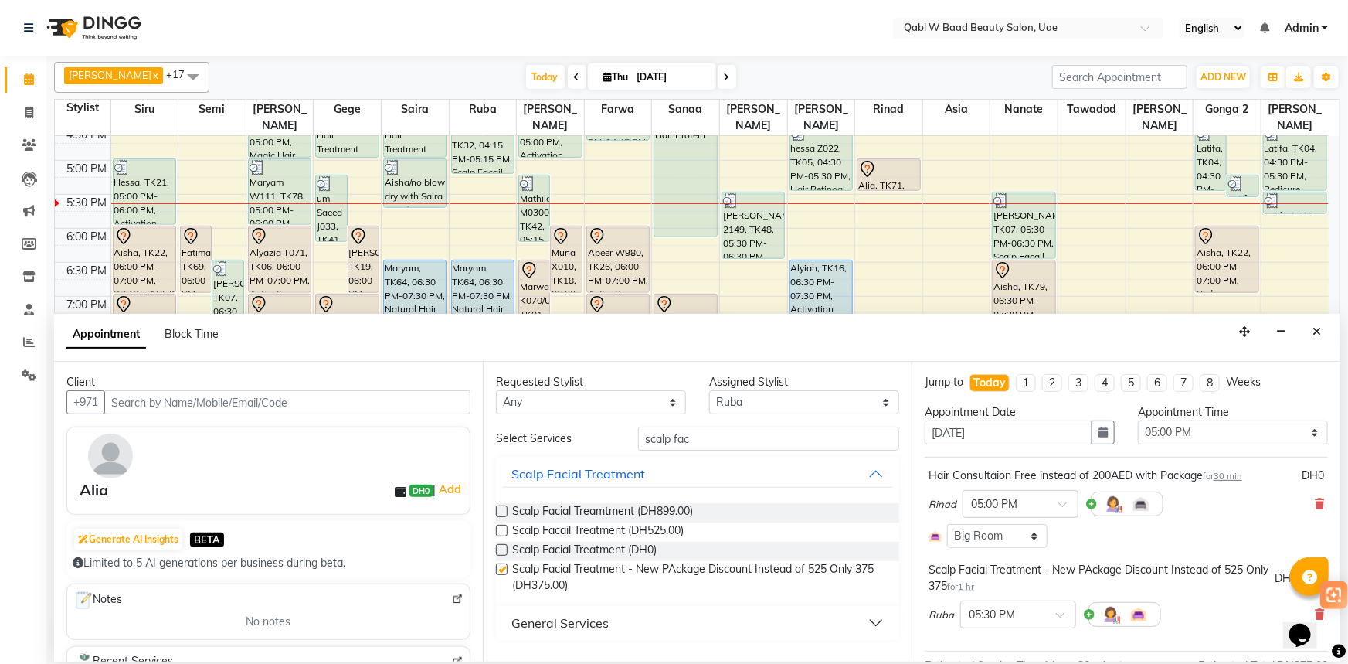
checkbox input "false"
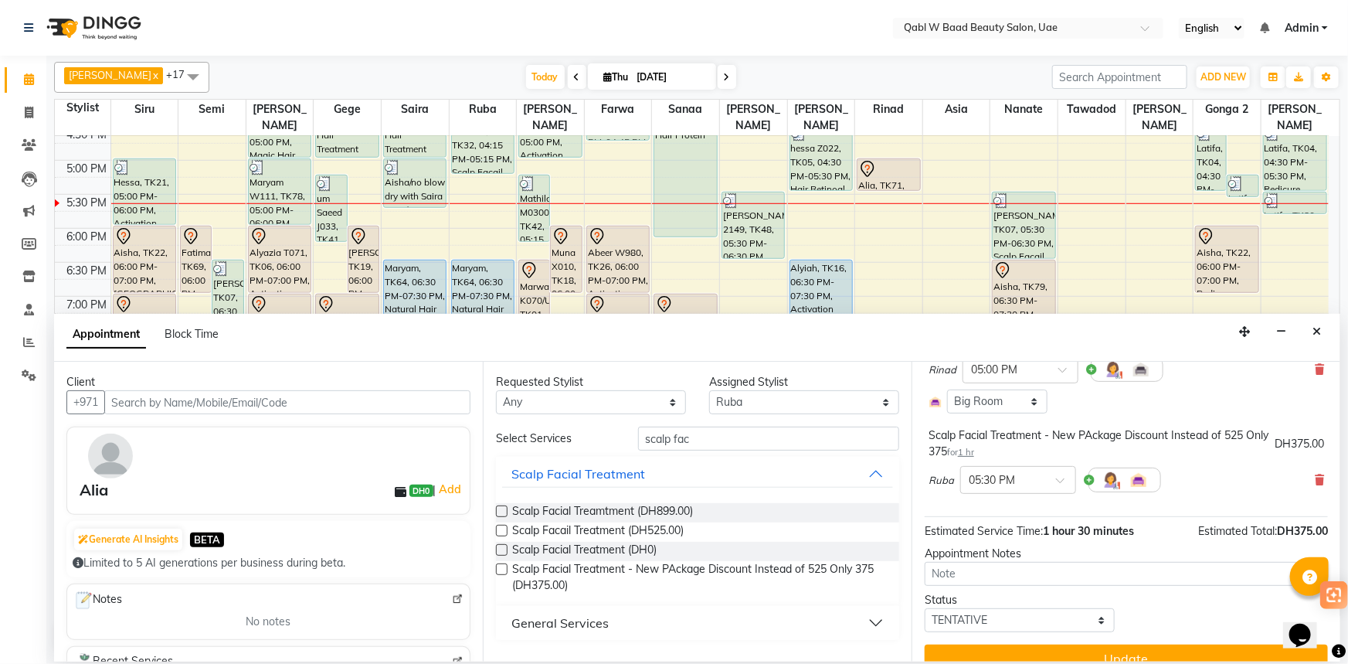
scroll to position [140, 0]
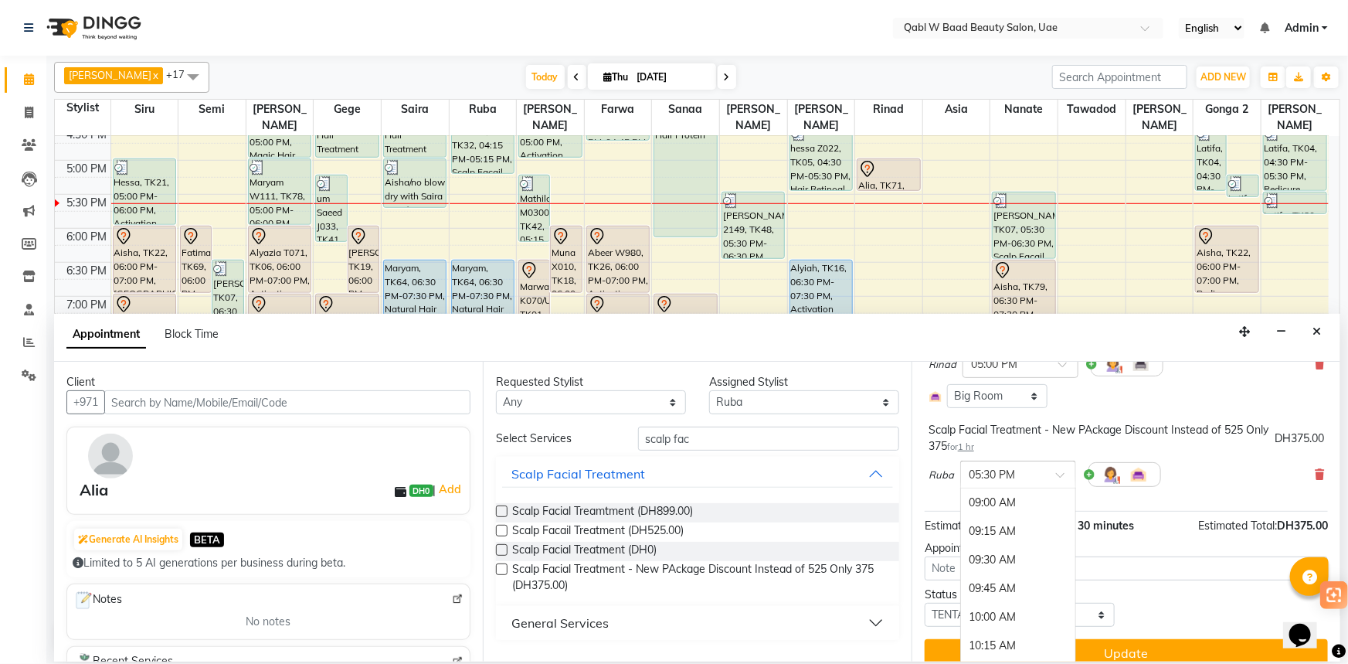
click at [1000, 465] on input "text" at bounding box center [1003, 473] width 68 height 16
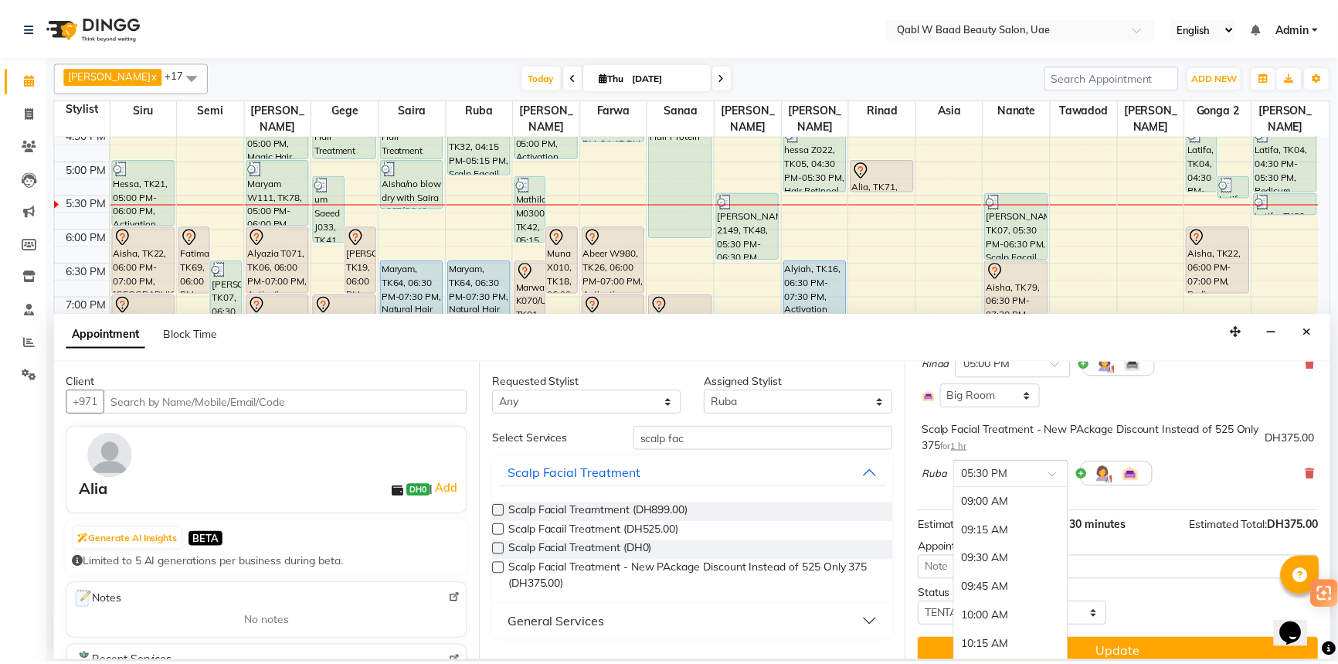
scroll to position [994, 0]
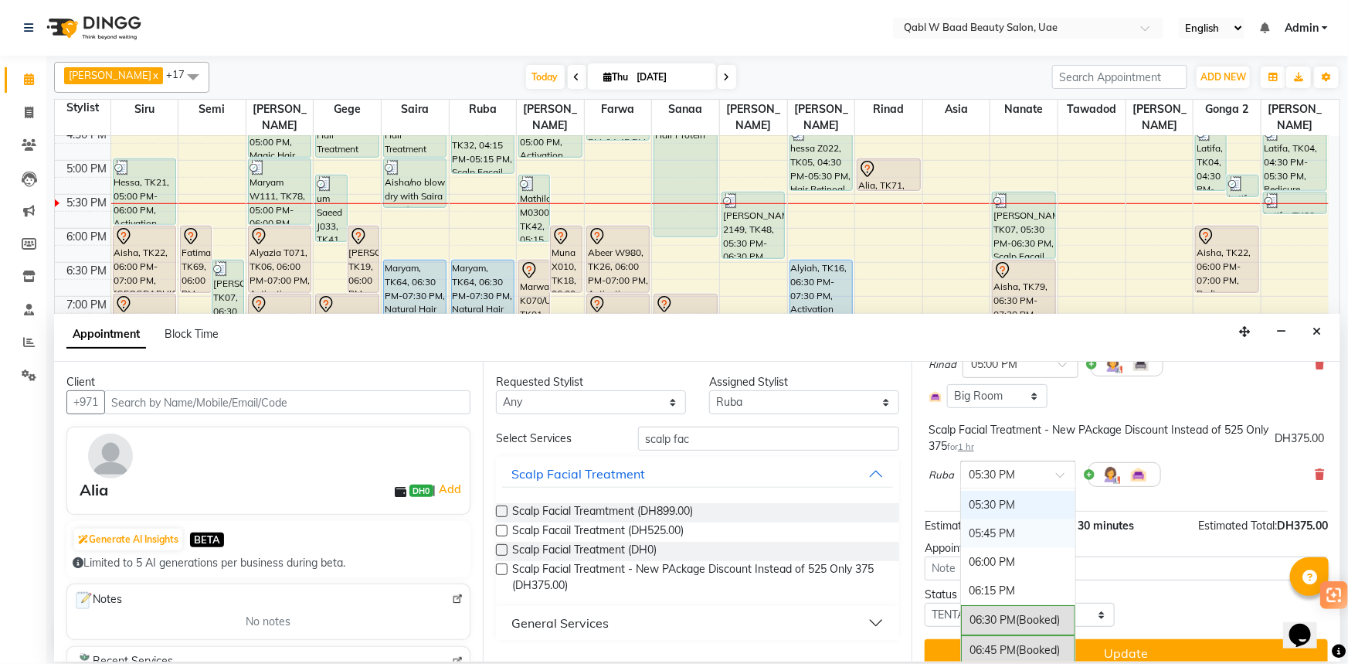
click at [1006, 528] on div "05:45 PM" at bounding box center [1018, 533] width 114 height 29
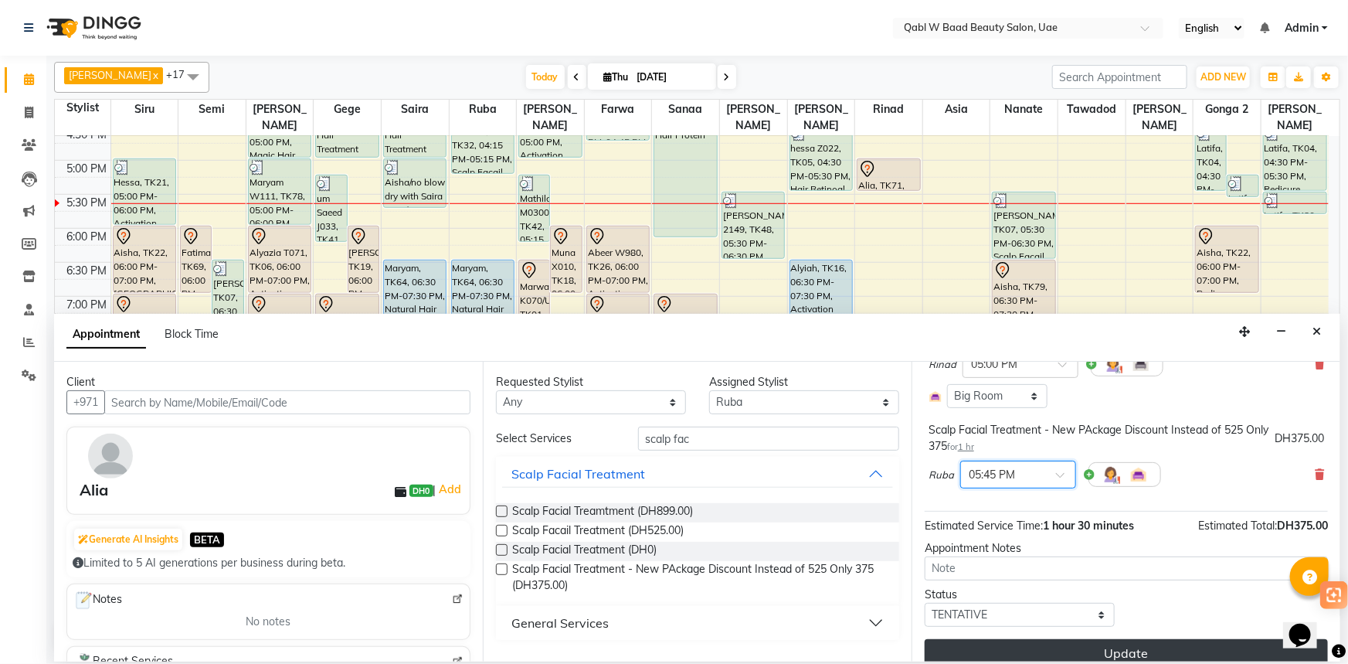
click at [1063, 649] on button "Update" at bounding box center [1126, 653] width 403 height 28
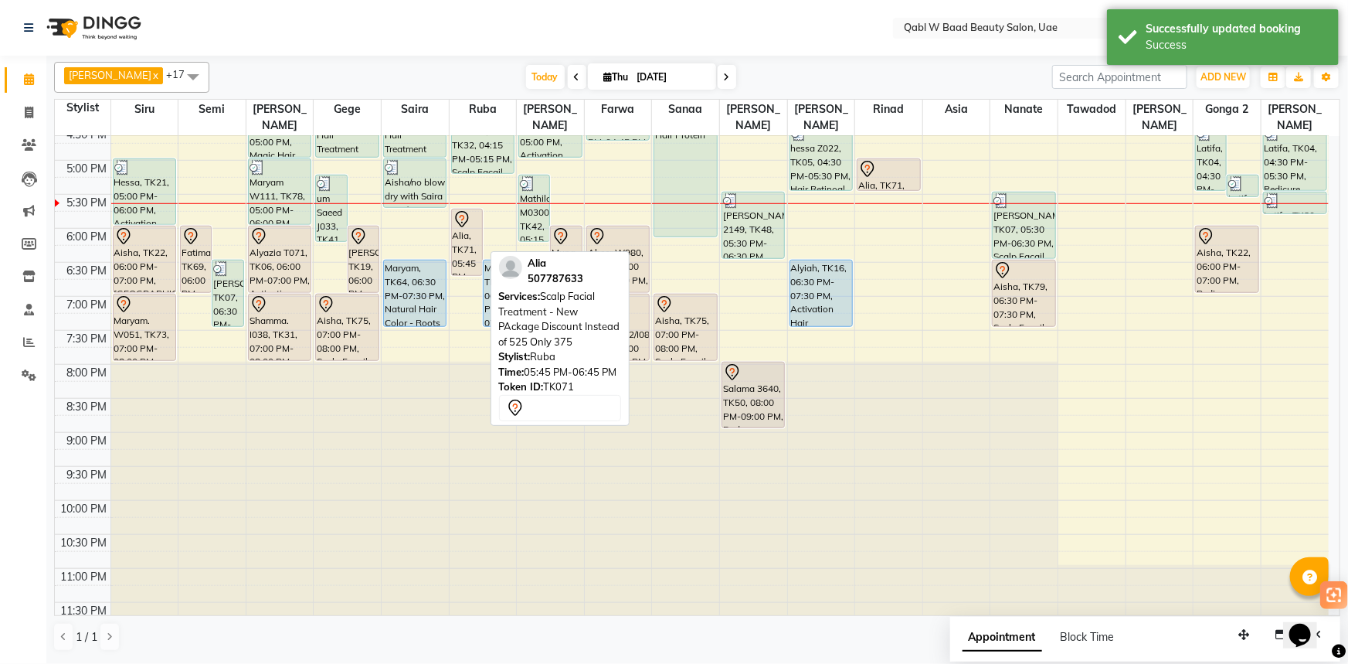
click at [467, 219] on div "Alia, TK71, 05:45 PM-06:45 PM, Scalp Facial Treatment - New PAckage Discount In…" at bounding box center [467, 242] width 30 height 66
select select "7"
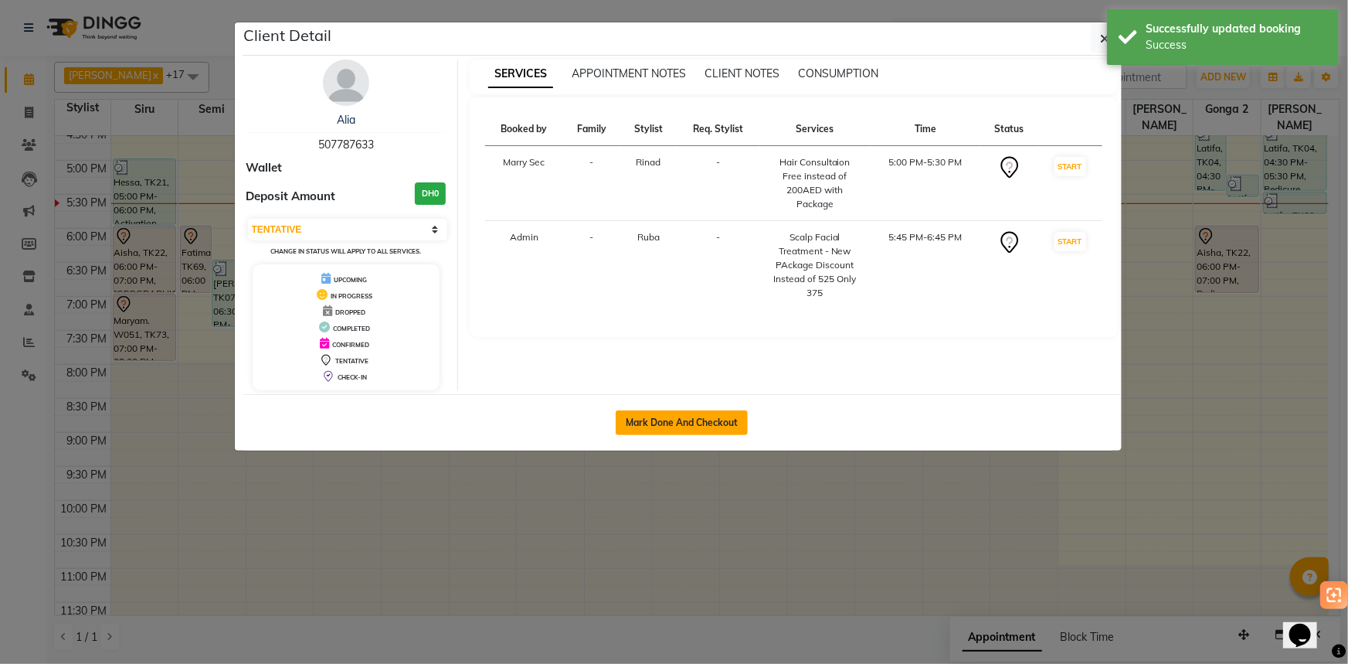
click at [696, 428] on button "Mark Done And Checkout" at bounding box center [682, 422] width 132 height 25
select select "service"
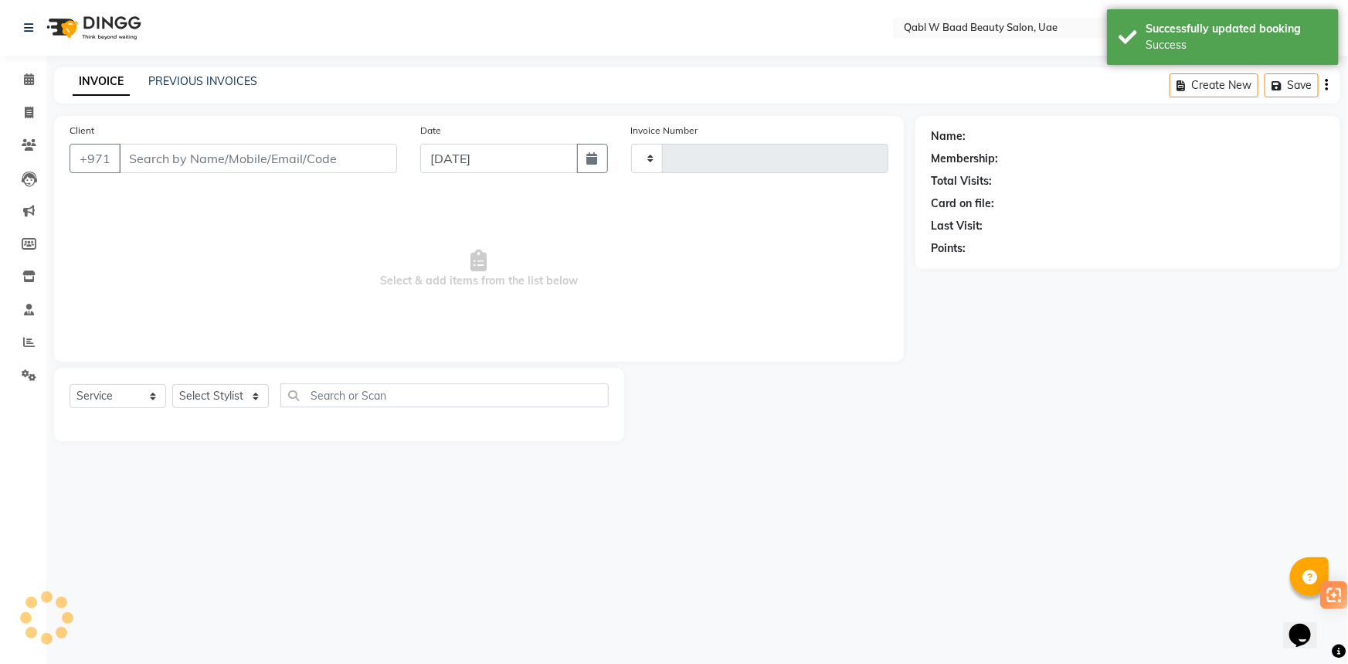
type input "6815"
select select "6969"
click at [95, 399] on select "Select Service Product Membership Package Voucher Prepaid Gift Card" at bounding box center [118, 396] width 97 height 24
select select "package"
click at [70, 384] on select "Select Service Product Membership Package Voucher Prepaid Gift Card" at bounding box center [118, 396] width 97 height 24
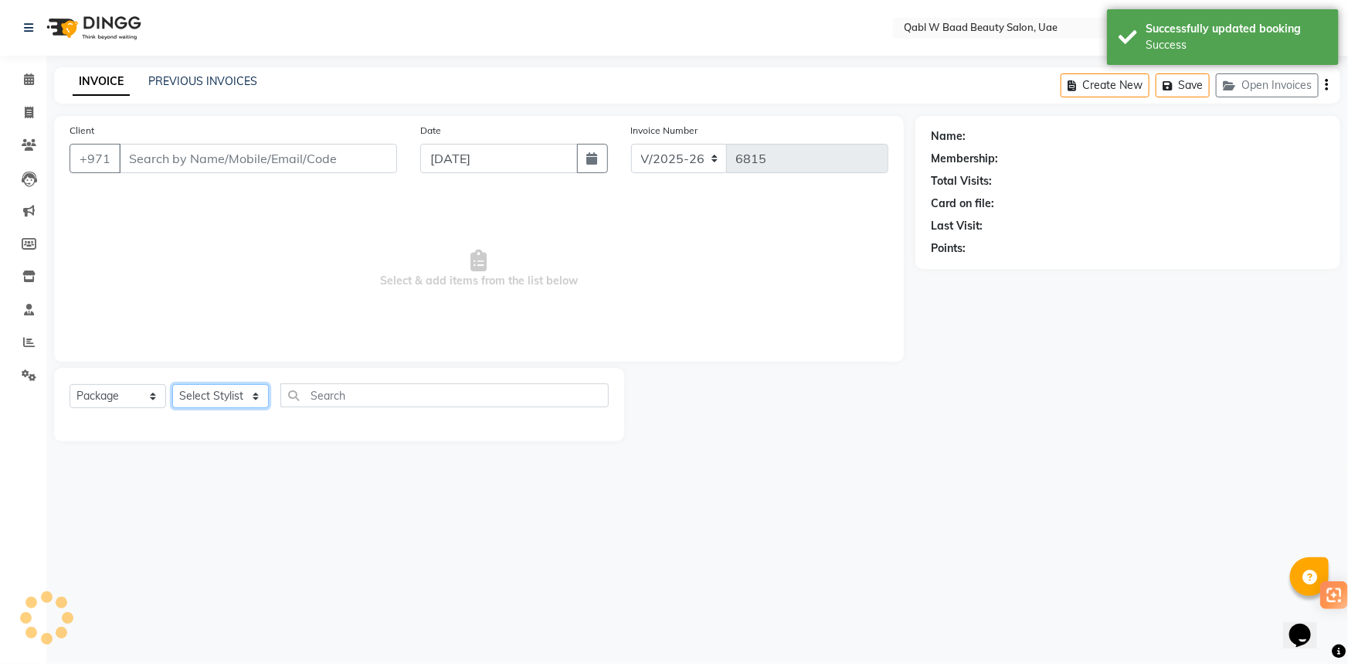
click at [252, 398] on select "Select Stylist" at bounding box center [220, 396] width 97 height 24
drag, startPoint x: 216, startPoint y: 401, endPoint x: 216, endPoint y: 412, distance: 10.8
click at [216, 402] on select "Select Stylist" at bounding box center [220, 396] width 97 height 24
click at [192, 384] on select "Select Stylist" at bounding box center [220, 396] width 97 height 24
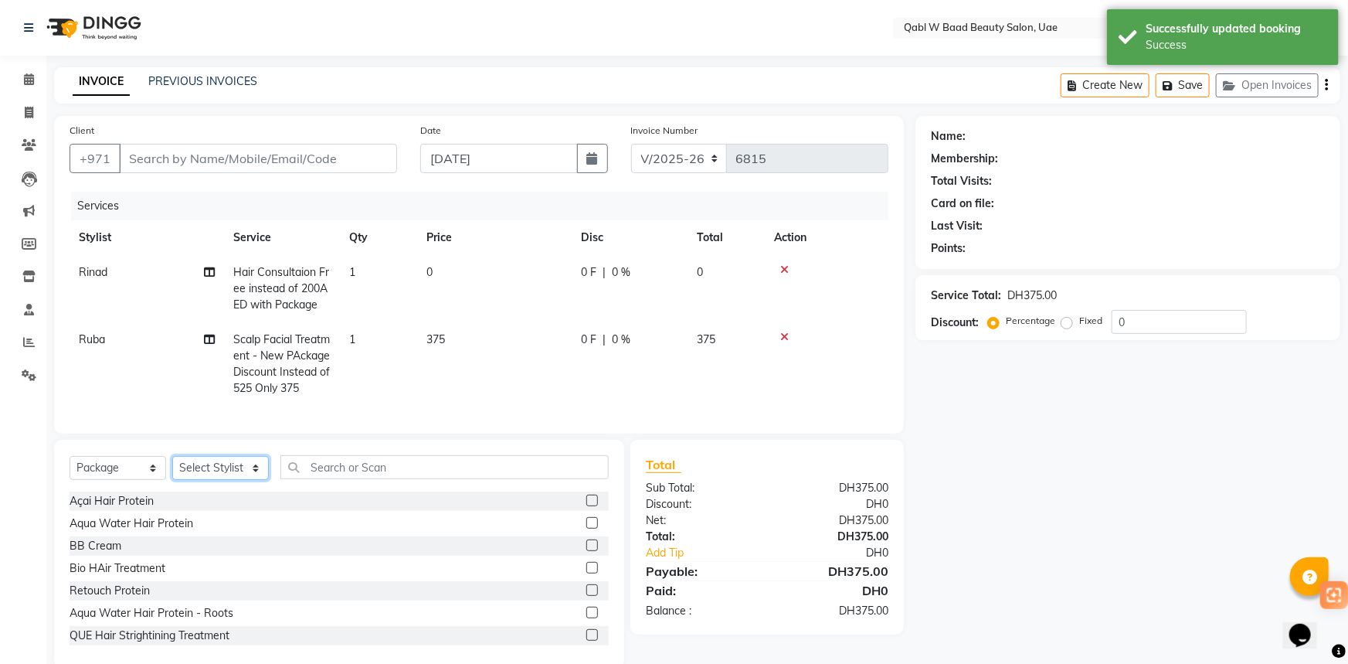
type input "507787633"
select select "service"
select select "56787"
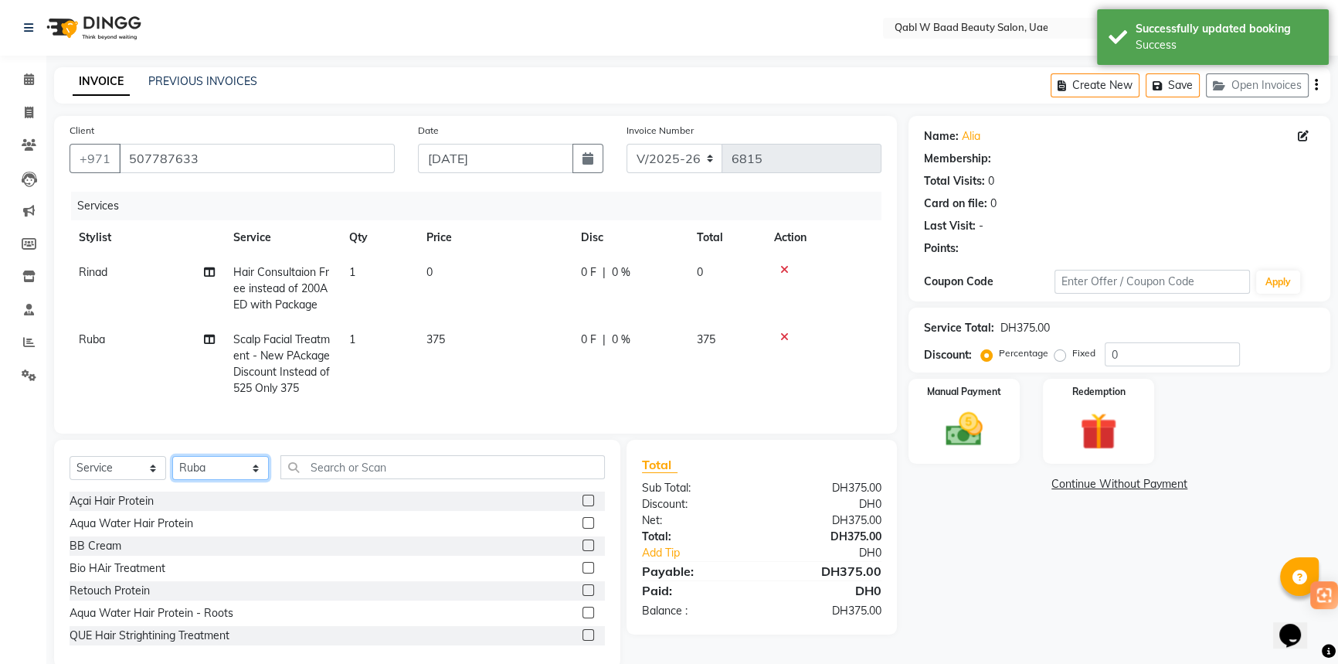
select select "1: Object"
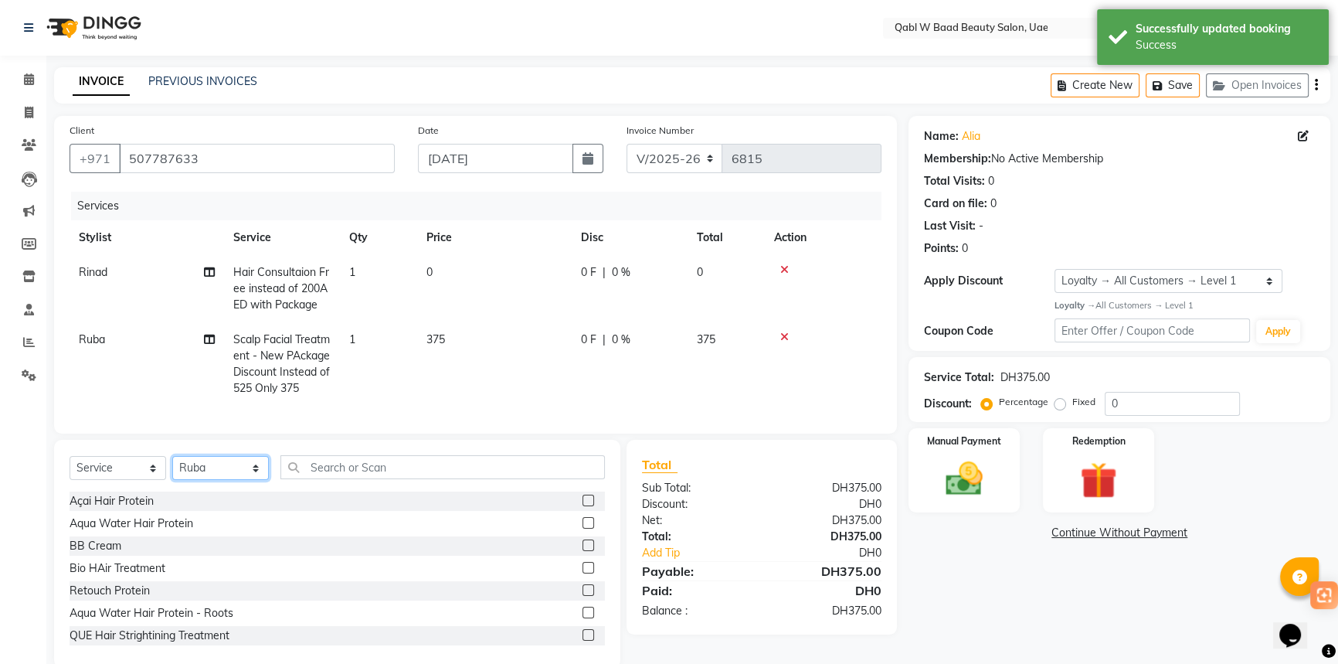
select select "57630"
click at [172, 467] on select "Select Stylist Asia [PERSON_NAME] [PERSON_NAME] [PERSON_NAME] 2 Iqraa Sec [PERS…" at bounding box center [220, 468] width 97 height 24
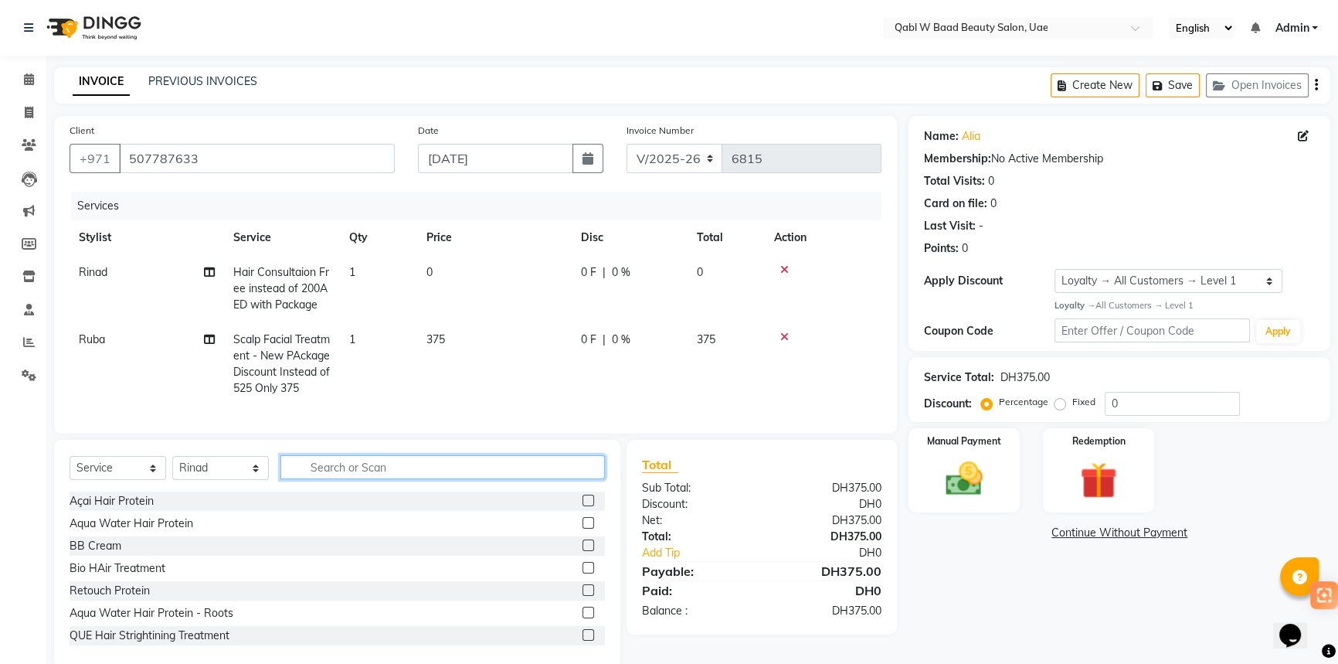
click at [341, 477] on input "text" at bounding box center [442, 467] width 324 height 24
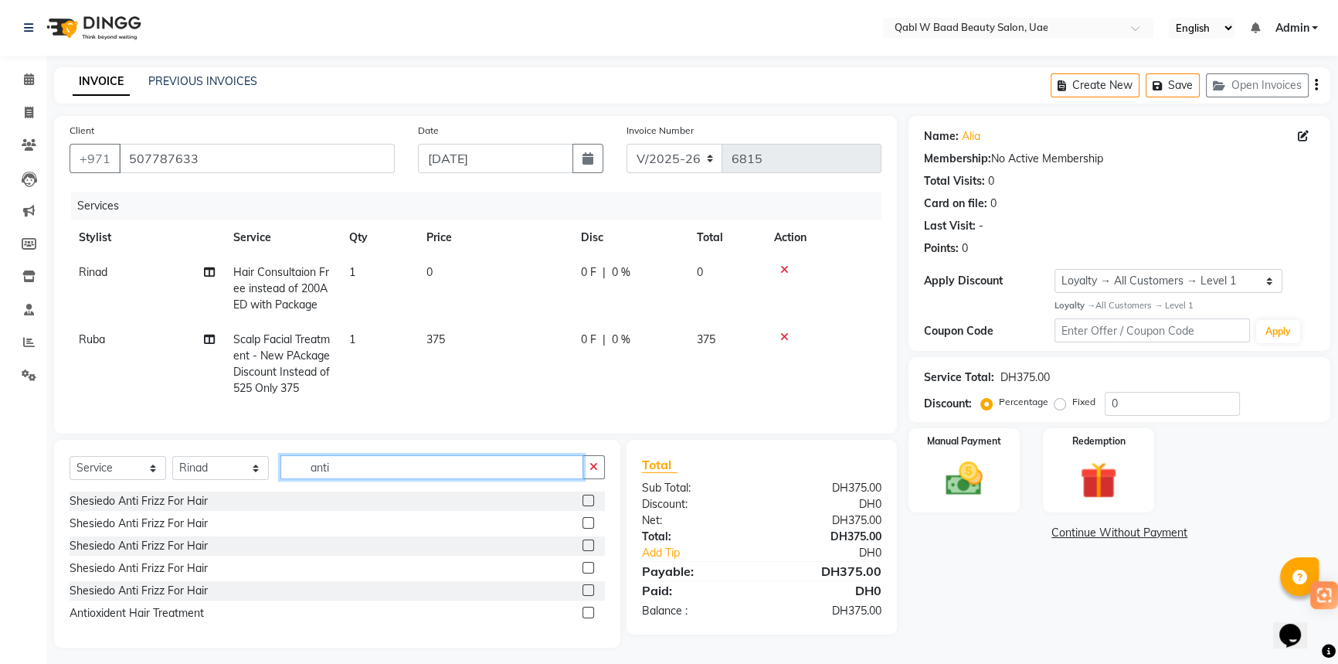
type input "anti"
click at [143, 480] on select "Select Service Product Membership Package Voucher Prepaid Gift Card" at bounding box center [118, 468] width 97 height 24
select select "package"
click at [70, 467] on select "Select Service Product Membership Package Voucher Prepaid Gift Card" at bounding box center [118, 468] width 97 height 24
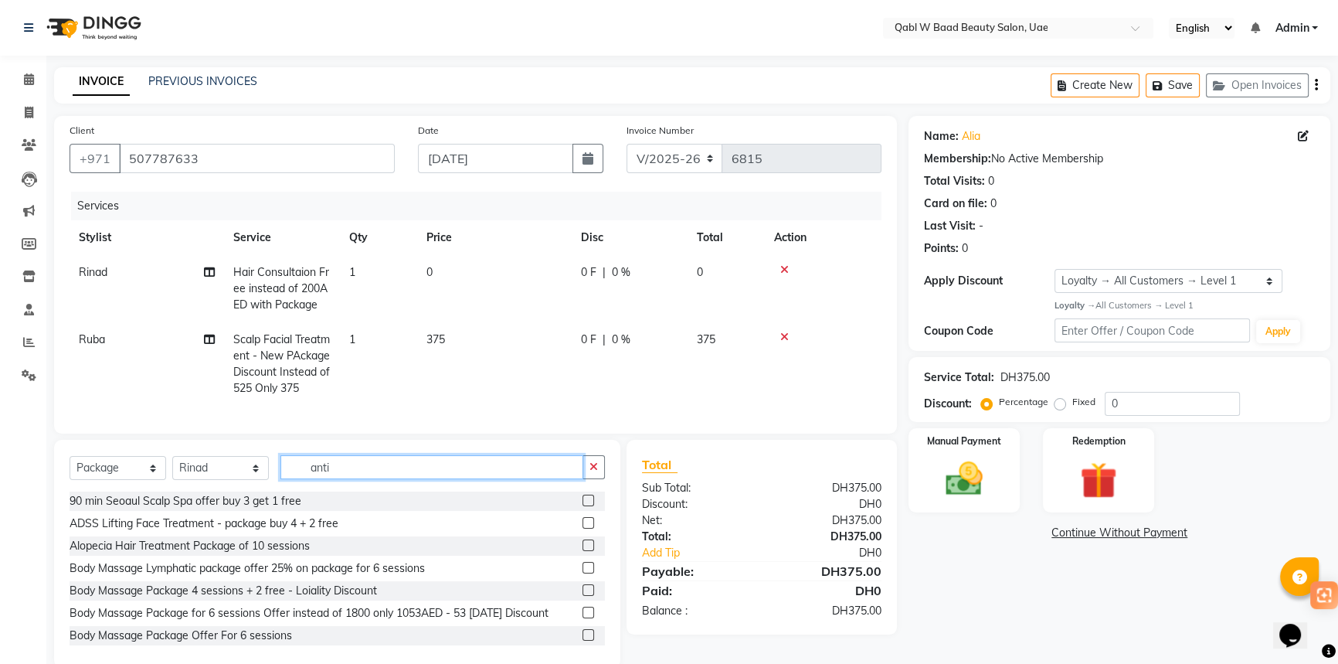
click at [387, 479] on input "anti" at bounding box center [431, 467] width 303 height 24
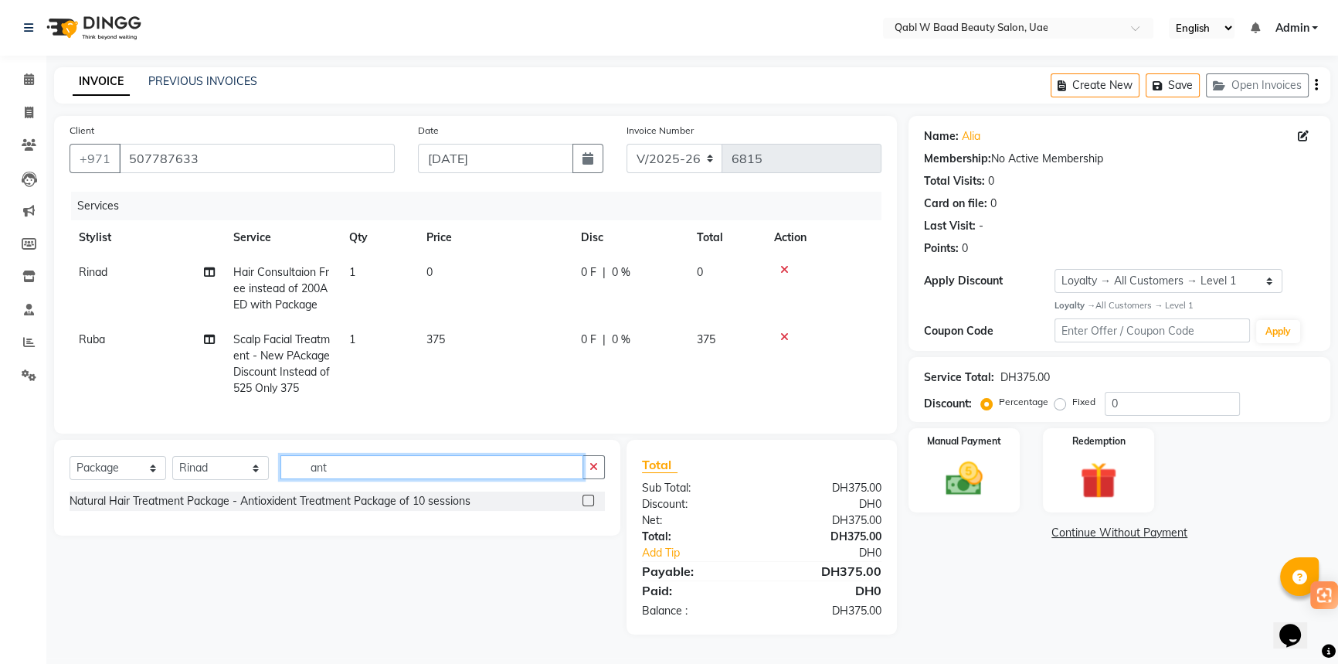
type input "ant"
click at [582, 506] on label at bounding box center [588, 500] width 12 height 12
click at [582, 506] on input "checkbox" at bounding box center [587, 501] width 10 height 10
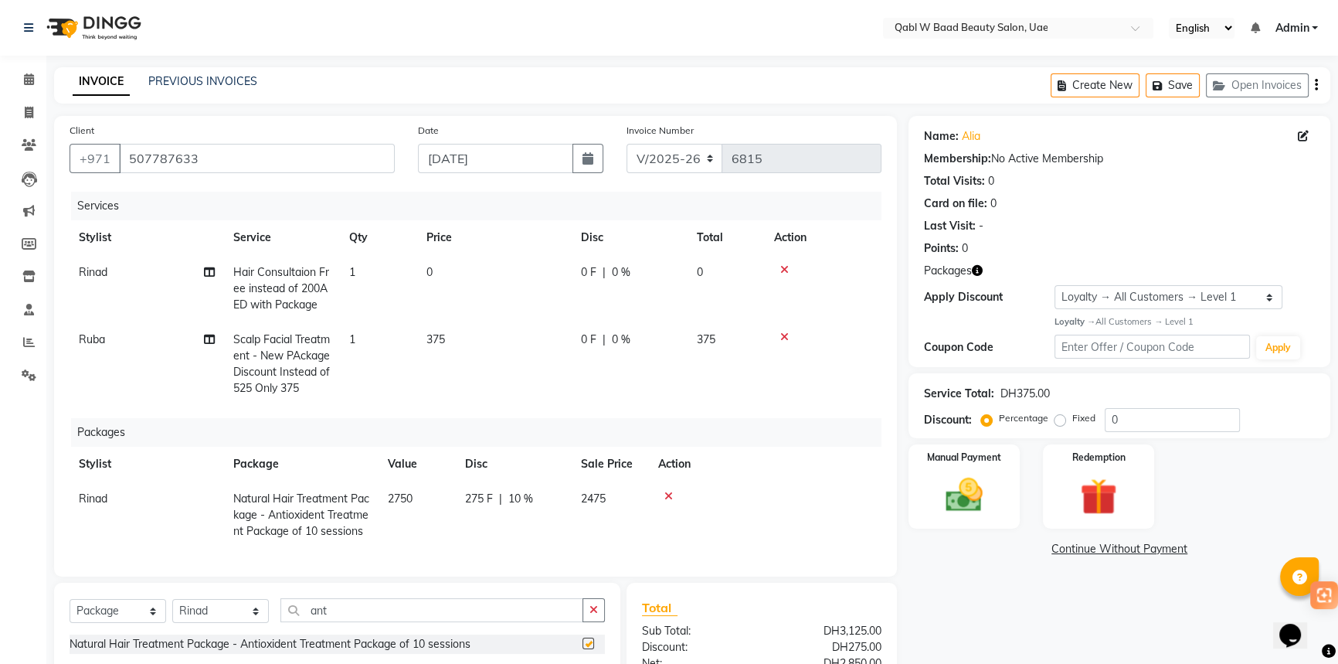
checkbox input "false"
click at [1013, 509] on div "Manual Payment" at bounding box center [964, 487] width 116 height 88
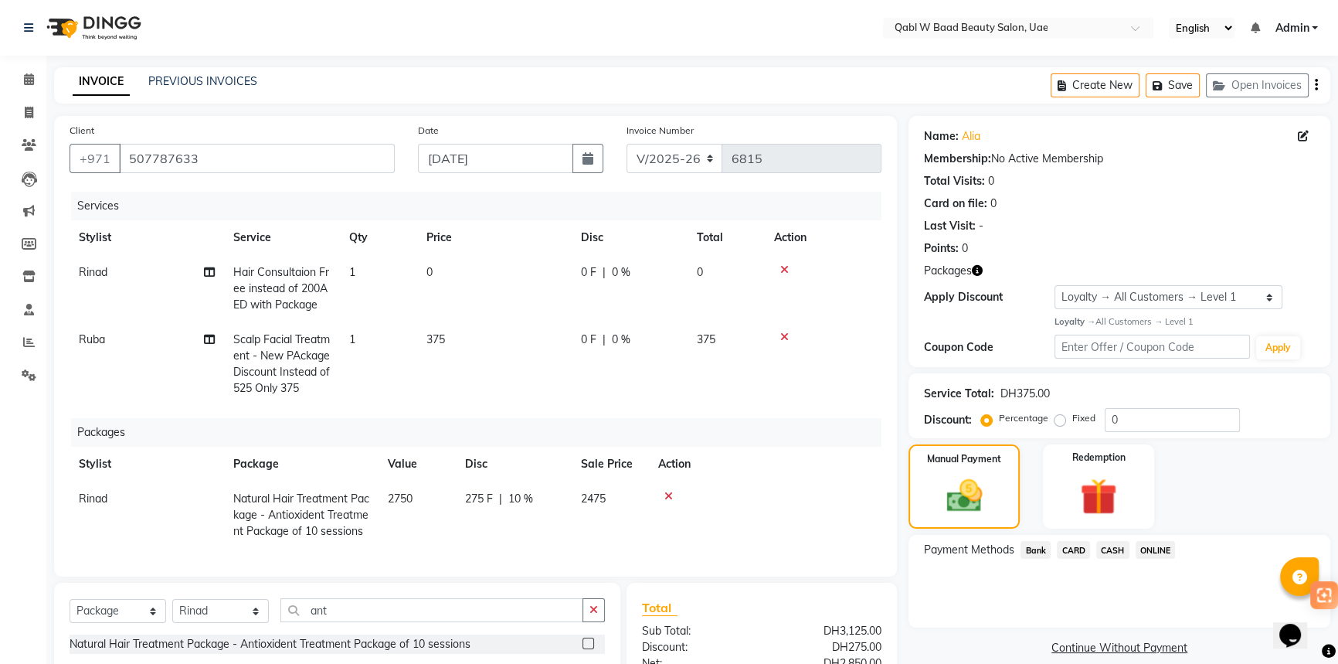
scroll to position [140, 0]
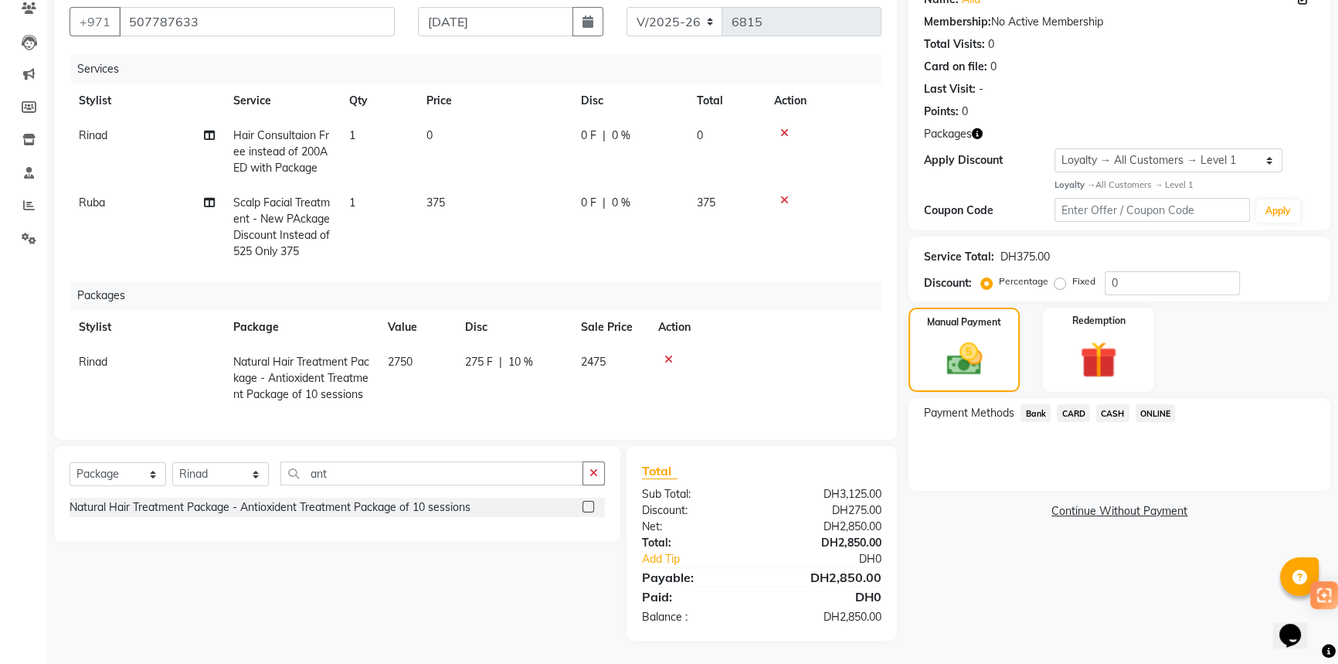
click at [1072, 404] on span "CARD" at bounding box center [1073, 413] width 33 height 18
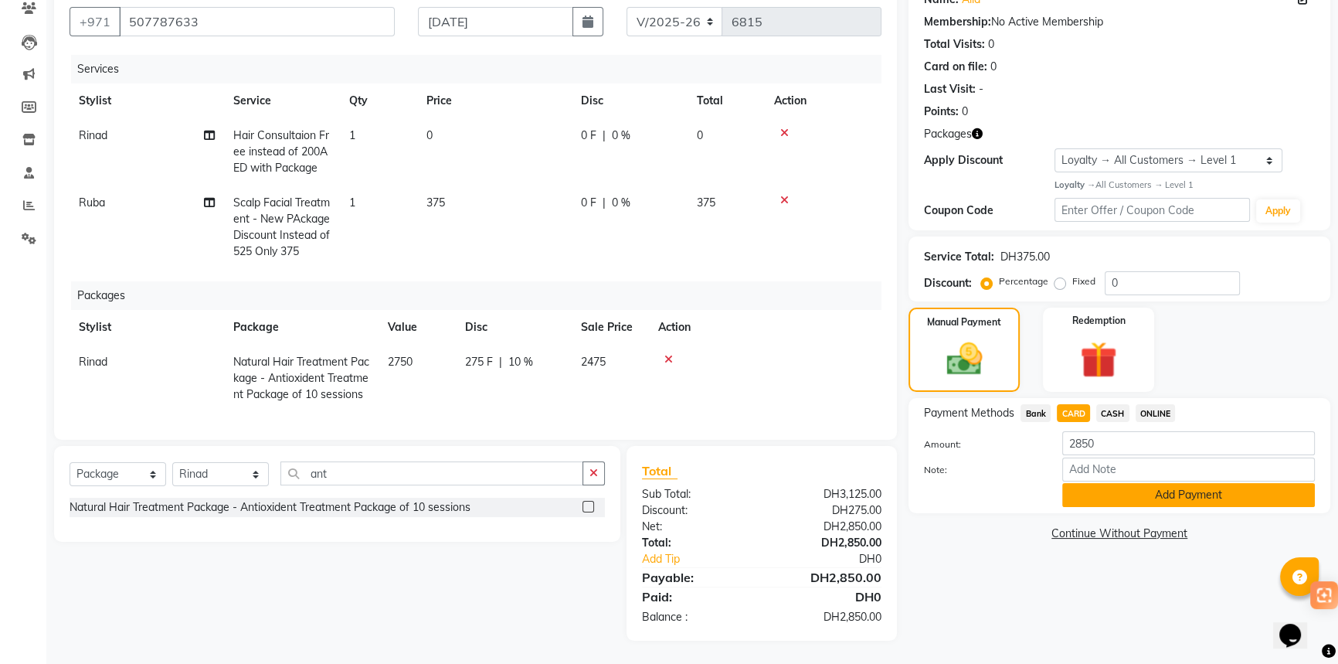
click at [1124, 496] on button "Add Payment" at bounding box center [1188, 495] width 253 height 24
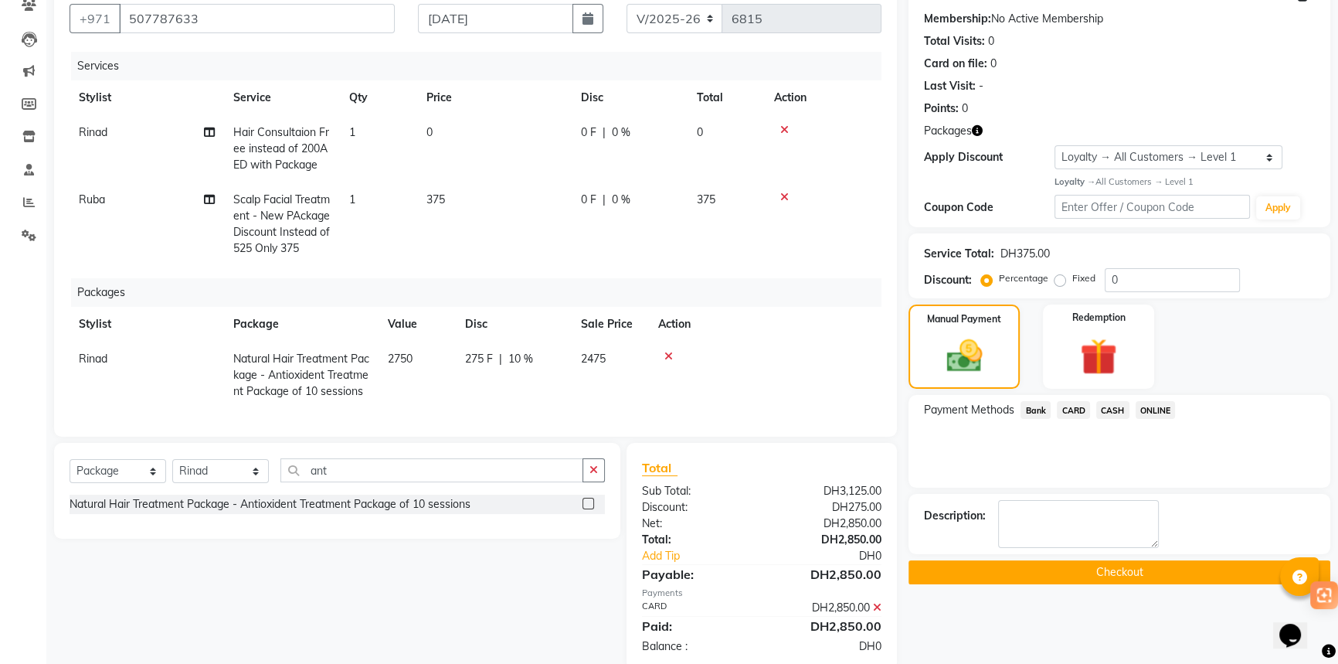
click at [1118, 562] on button "Checkout" at bounding box center [1119, 572] width 422 height 24
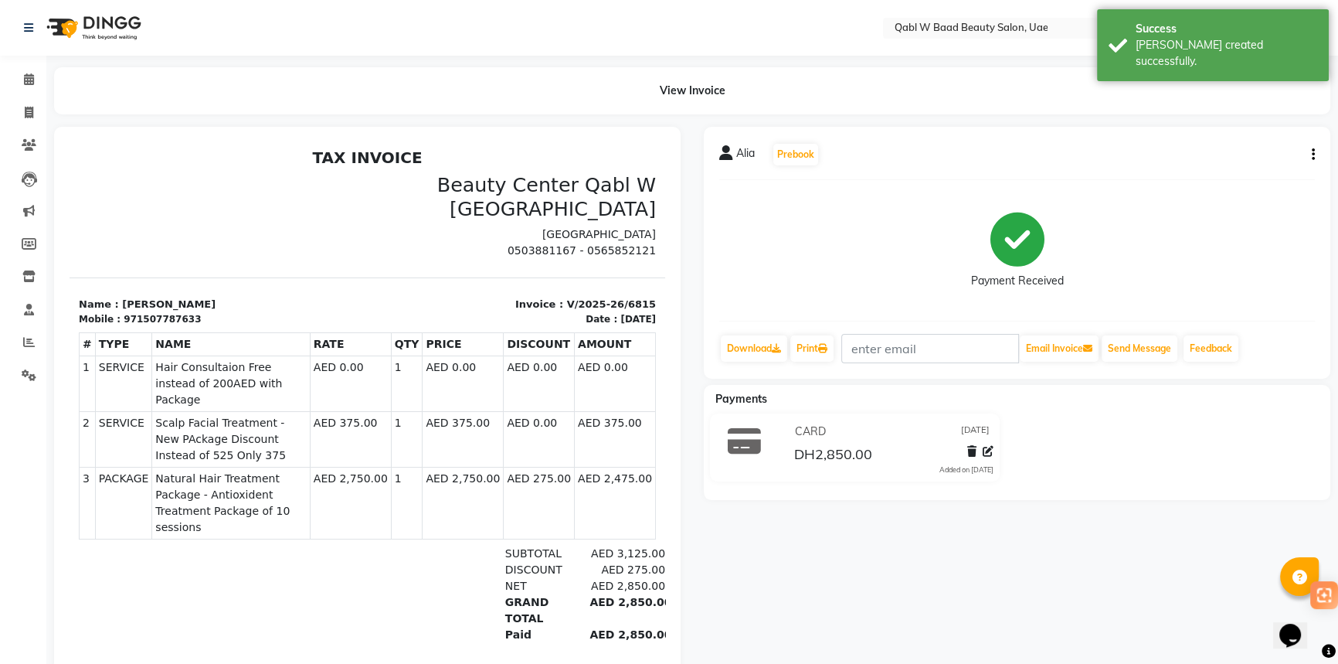
click at [171, 315] on div "971507787633" at bounding box center [162, 319] width 77 height 14
click at [24, 73] on icon at bounding box center [29, 79] width 10 height 12
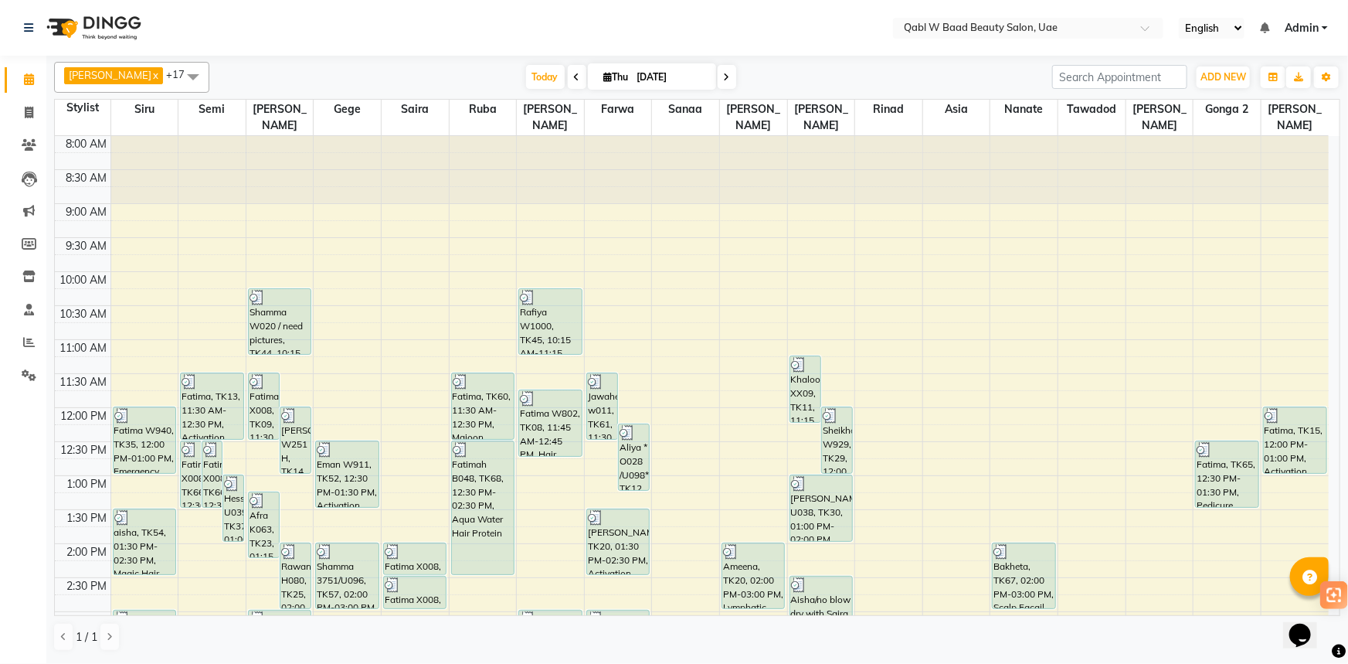
click at [331, 62] on div "[PERSON_NAME] x Siru x [PERSON_NAME] x Semi x Sanaa x Saira x [PERSON_NAME] x N…" at bounding box center [697, 77] width 1286 height 31
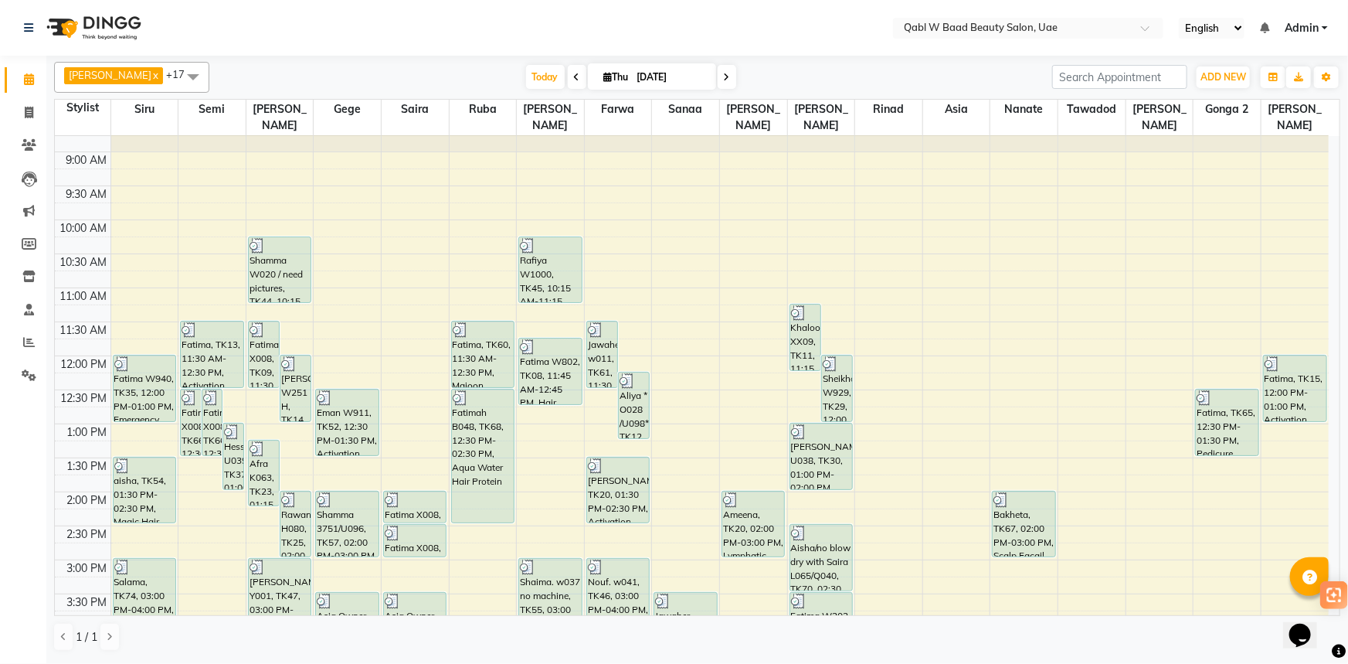
scroll to position [140, 0]
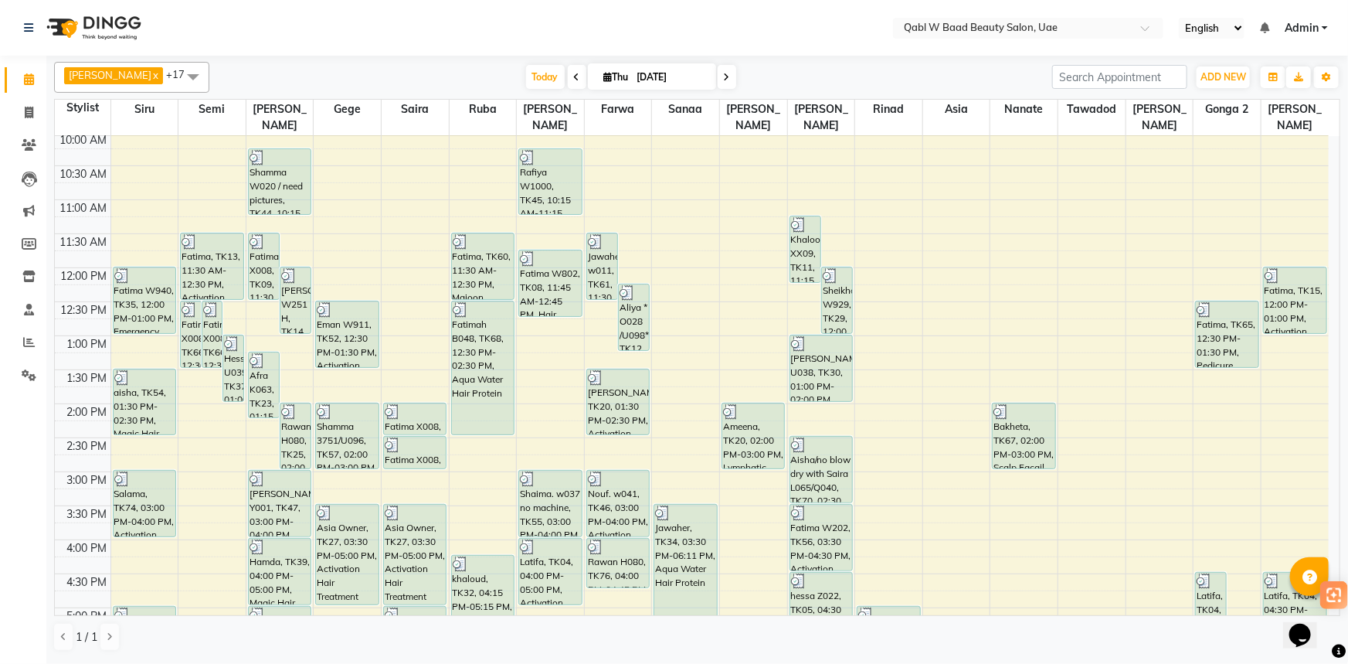
click at [600, 76] on span "Thu" at bounding box center [616, 77] width 32 height 12
select select "9"
select select "2025"
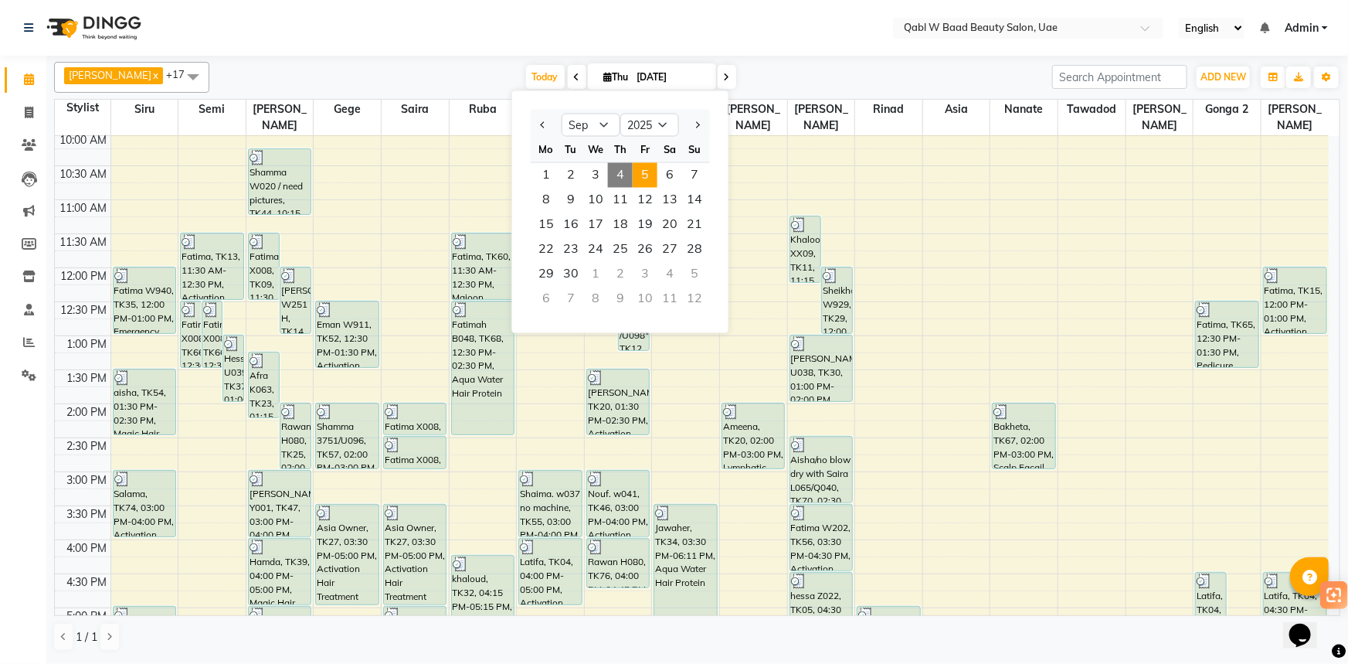
click at [653, 168] on span "5" at bounding box center [645, 175] width 25 height 25
type input "[DATE]"
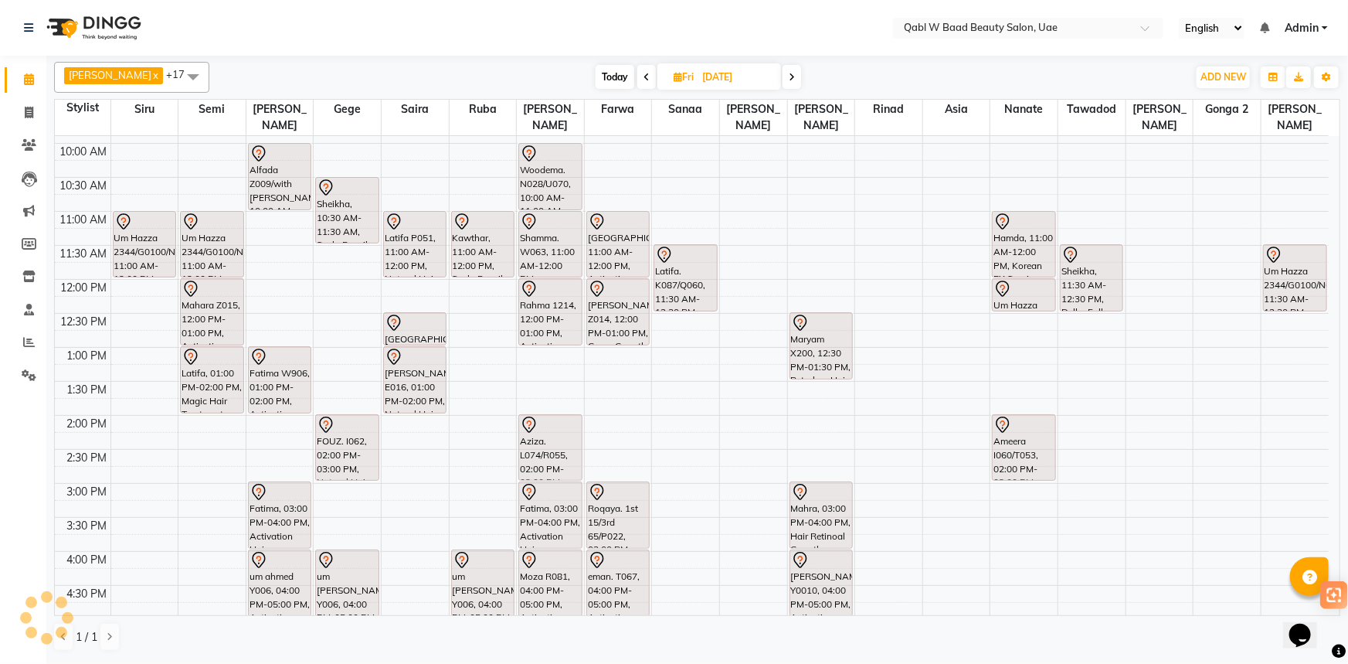
scroll to position [0, 0]
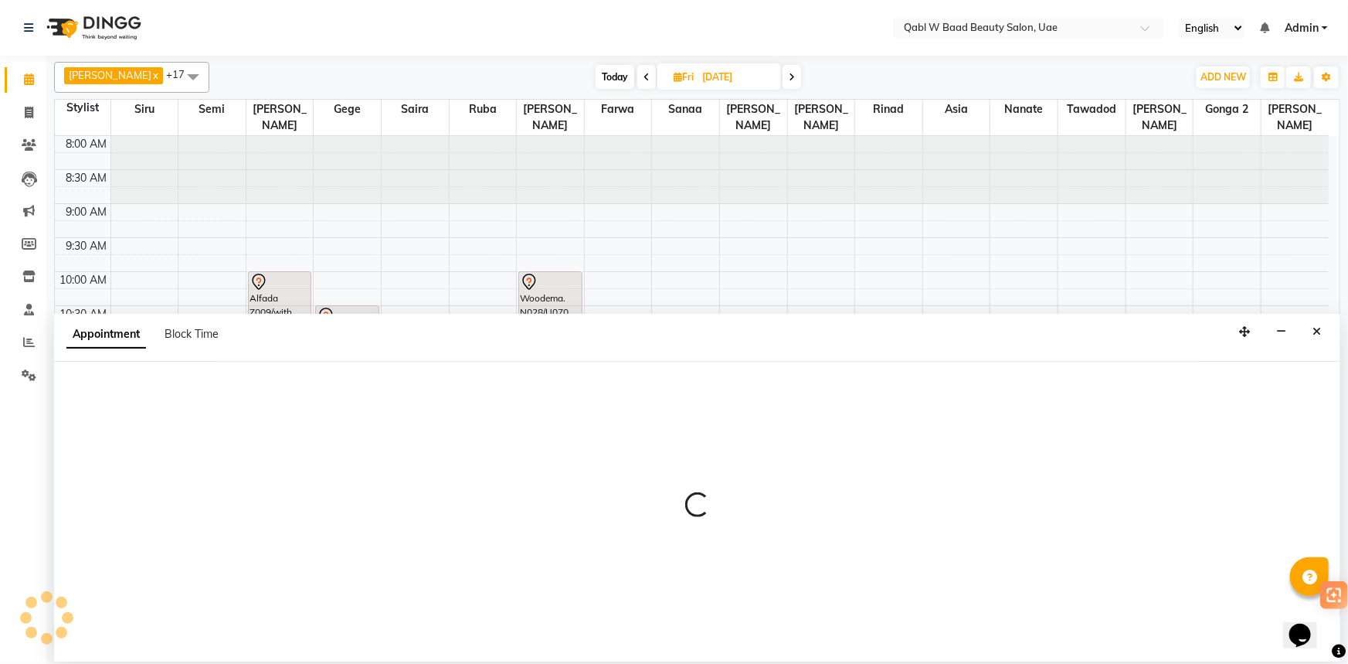
select select "56790"
select select "660"
select select "tentative"
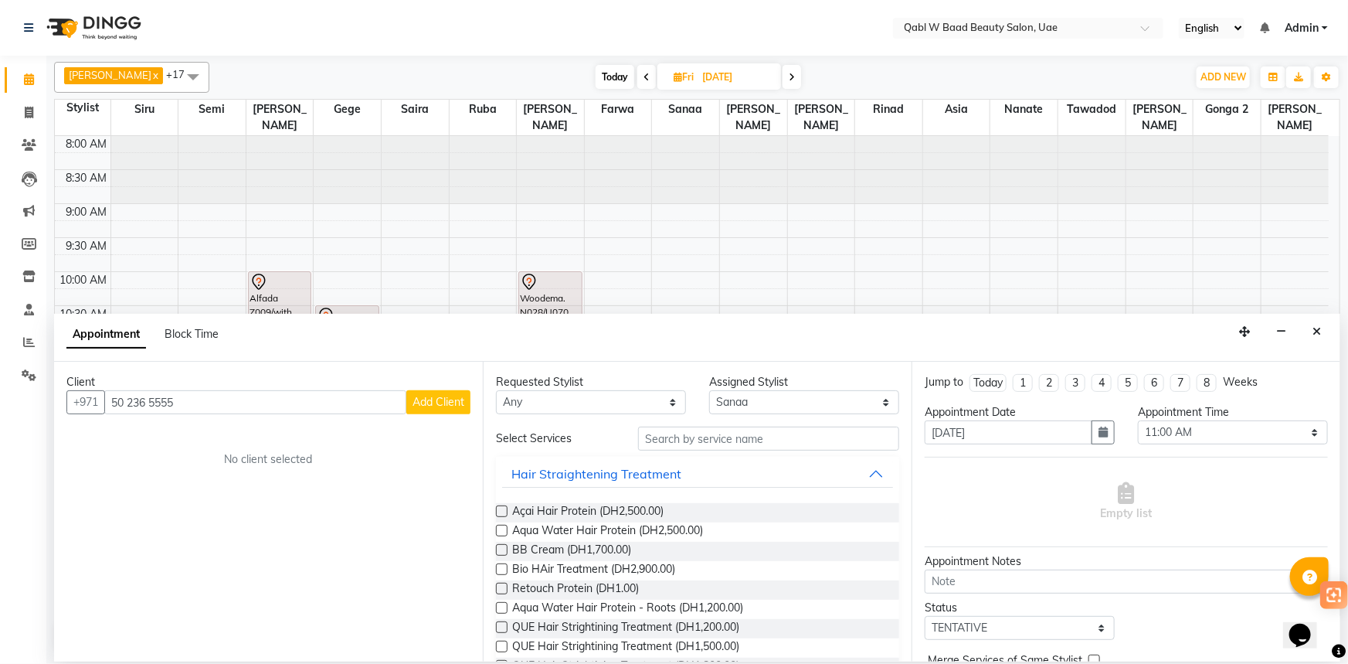
click at [131, 406] on input "50 236 5555" at bounding box center [255, 402] width 302 height 24
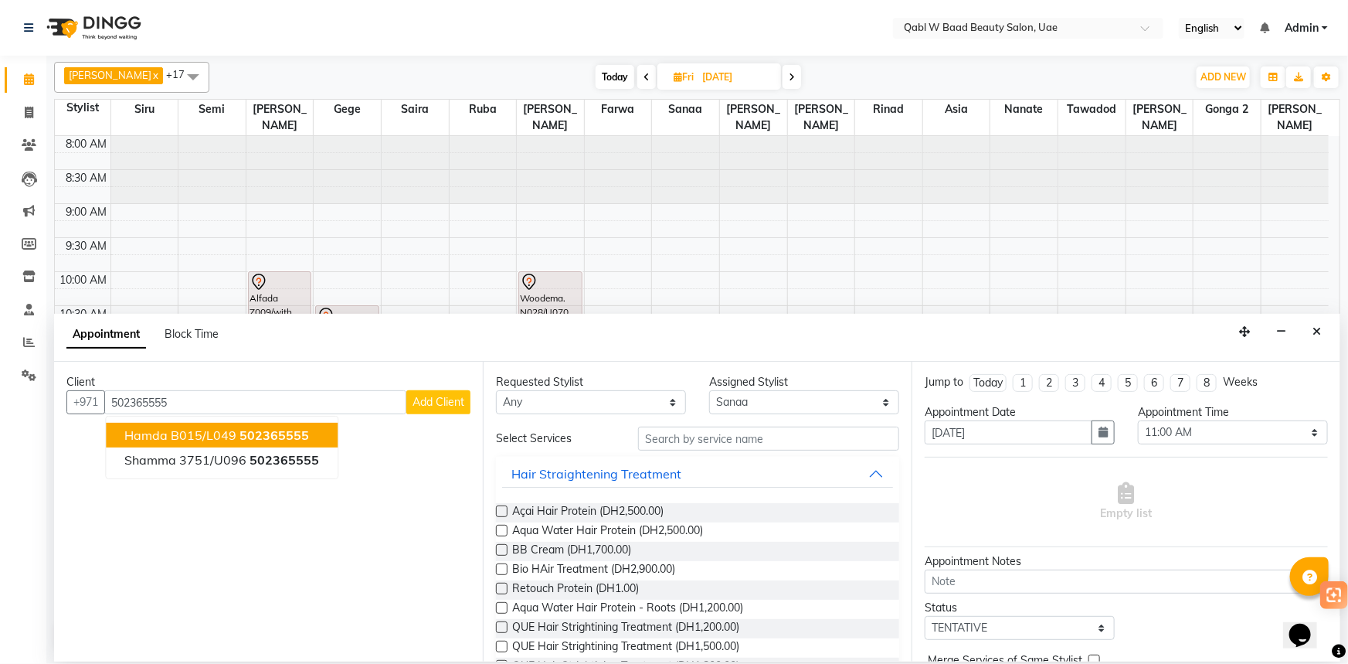
click at [182, 440] on span "Hamda B015/L049" at bounding box center [180, 434] width 112 height 15
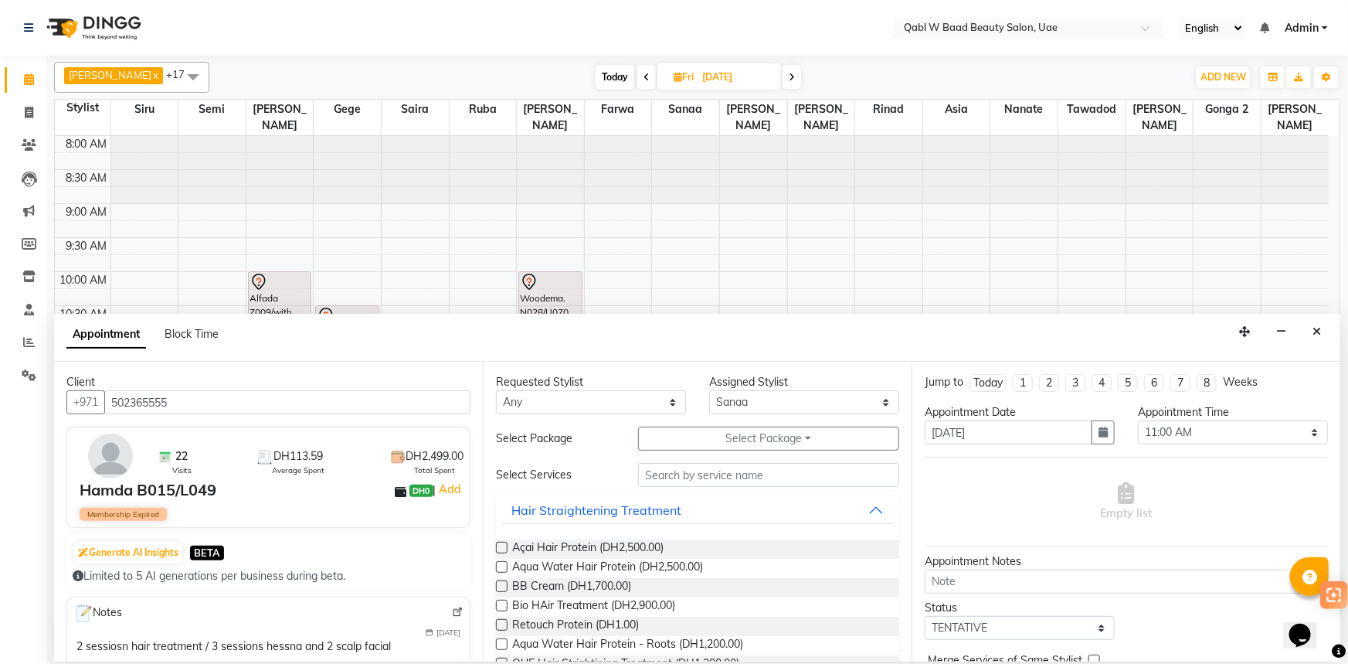
type input "502365555"
click at [704, 452] on div "Requested Stylist Any Asia [PERSON_NAME] [PERSON_NAME] [PERSON_NAME] Gonga 2 Iq…" at bounding box center [697, 511] width 429 height 300
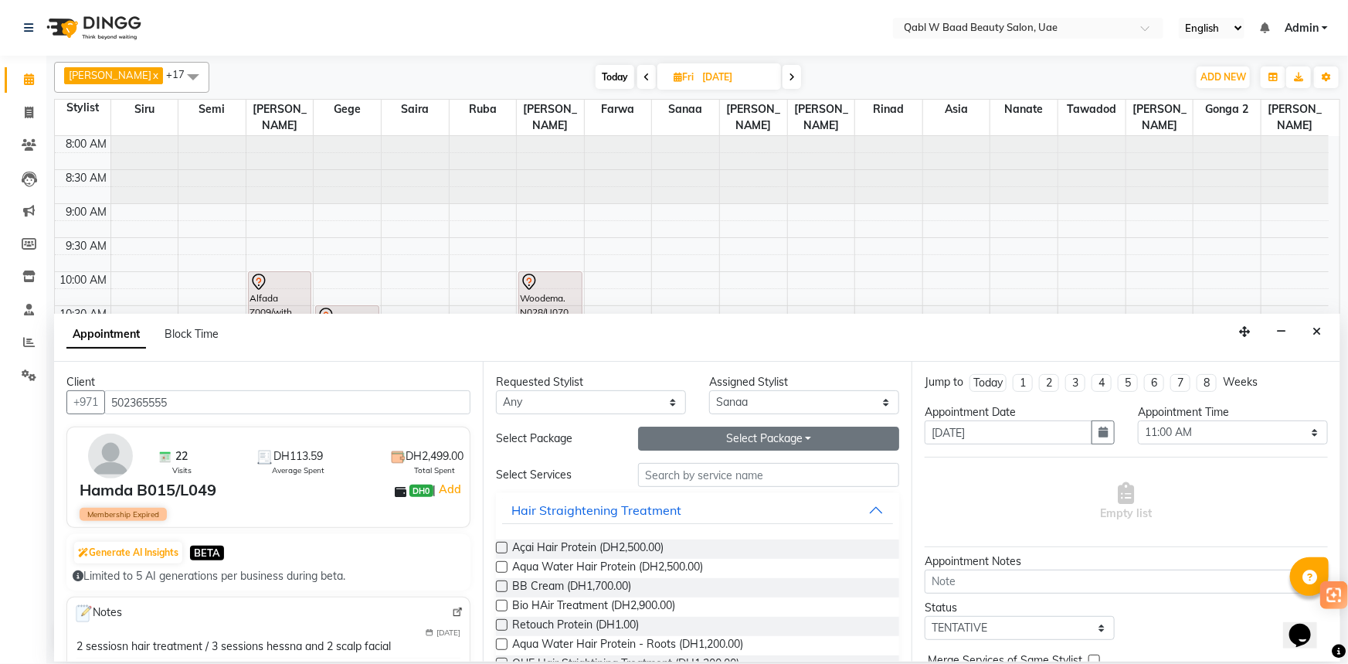
click at [708, 441] on button "Select Package Toggle Dropdown" at bounding box center [768, 438] width 261 height 24
click at [679, 486] on li "Scalp Facail Package 3 sessions + 1 free" at bounding box center [798, 492] width 331 height 22
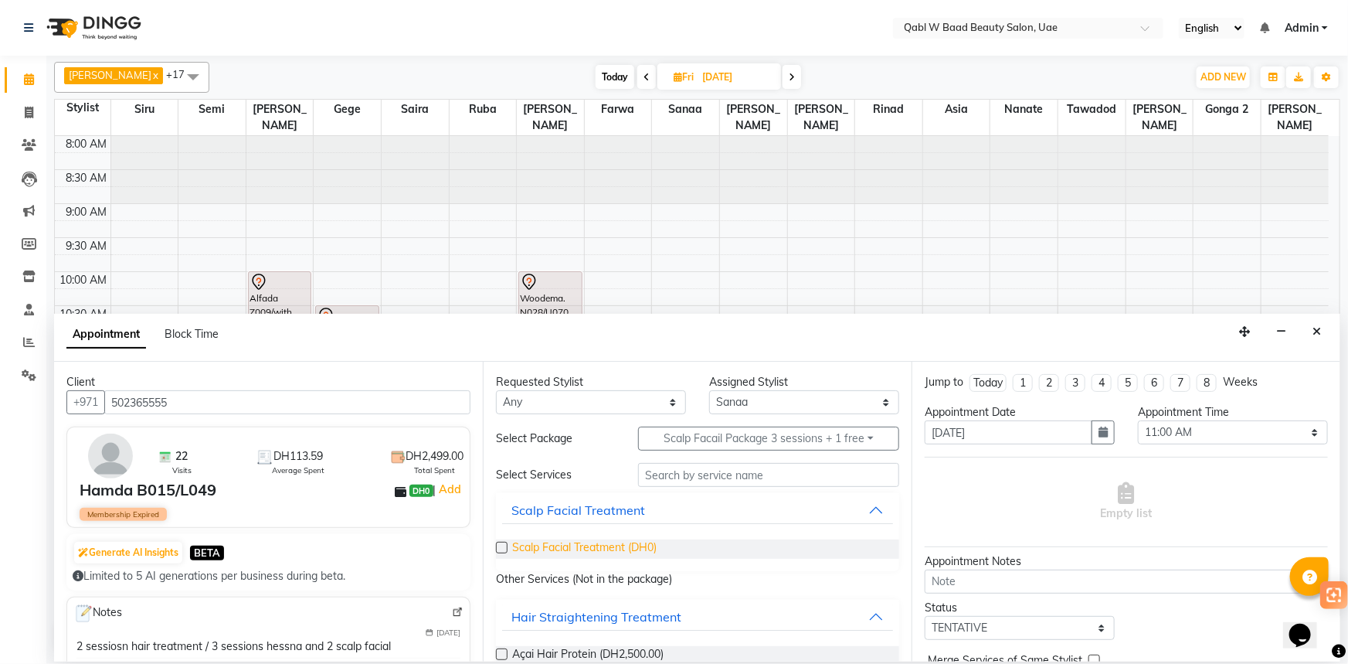
click at [563, 545] on span "Scalp Facial Treatment (DH0)" at bounding box center [584, 548] width 144 height 19
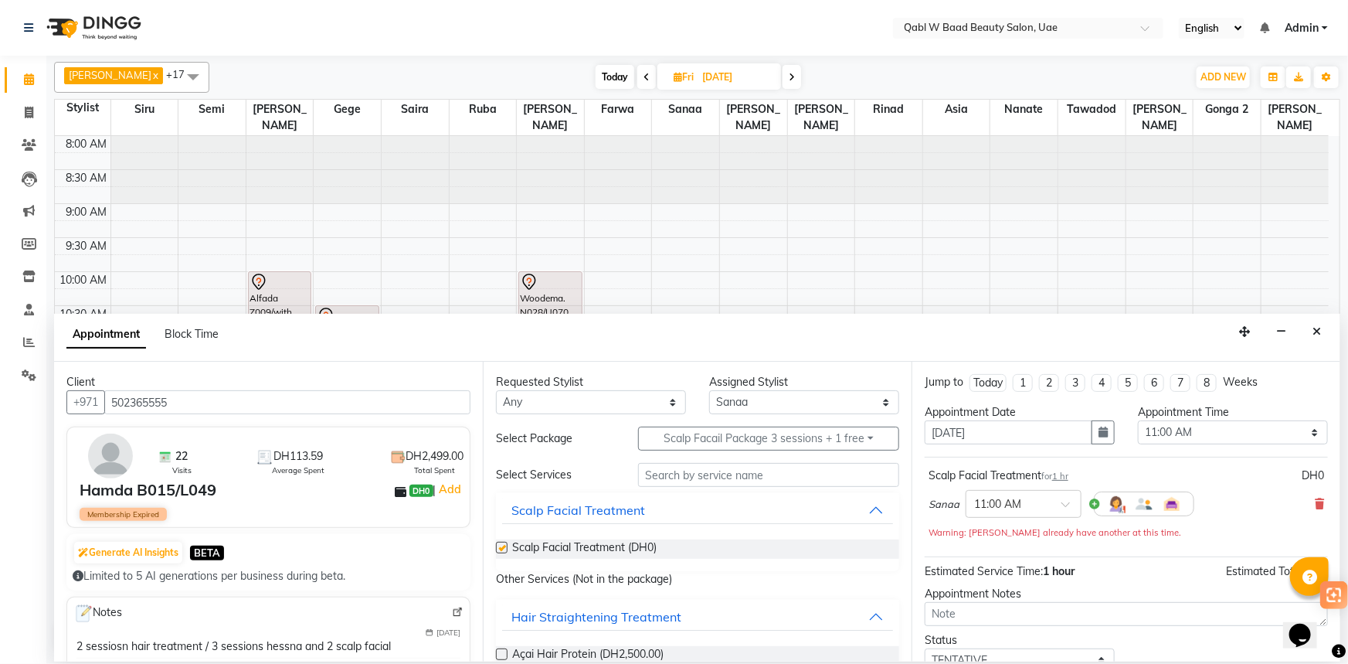
checkbox input "false"
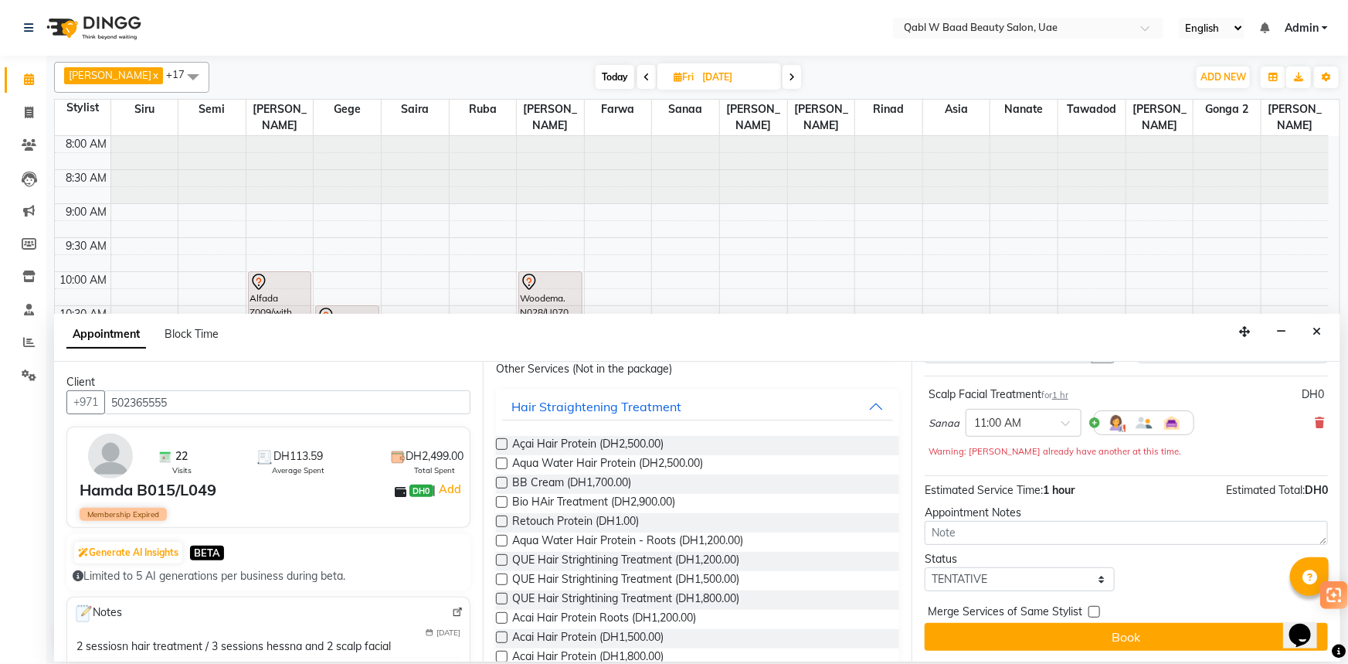
scroll to position [82, 0]
click at [1068, 633] on button "Book" at bounding box center [1126, 636] width 403 height 28
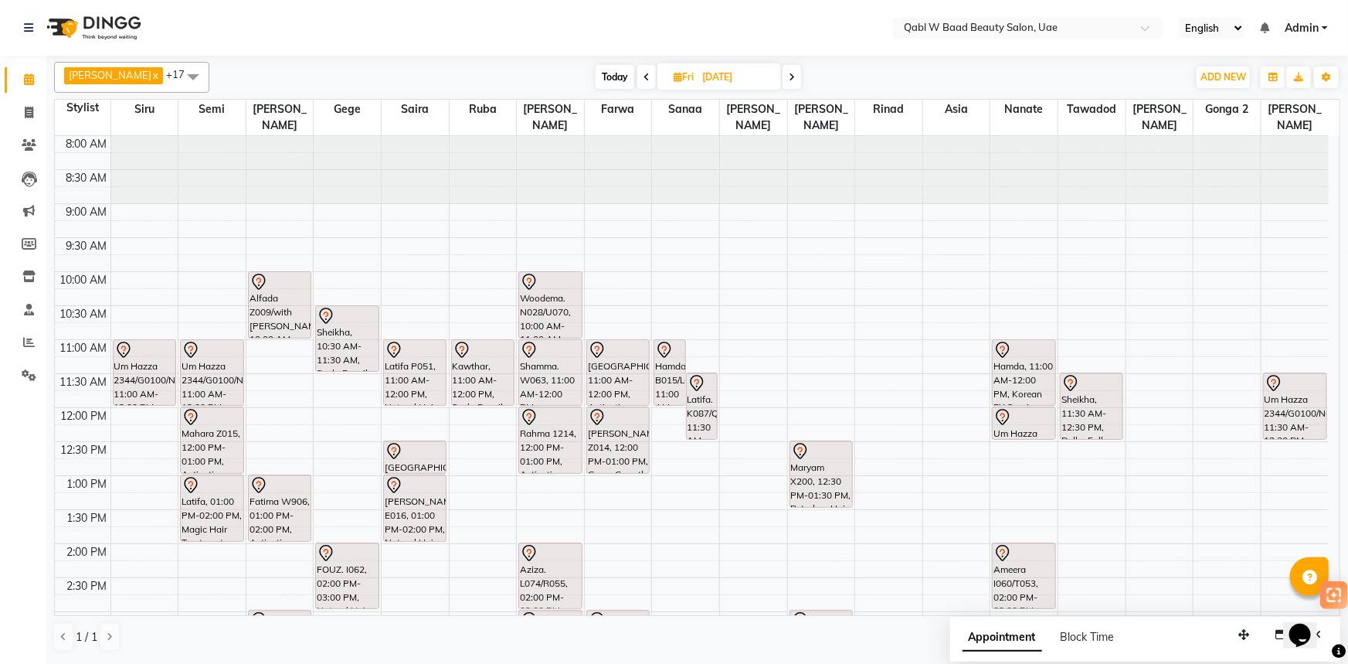
click at [602, 70] on span "Today" at bounding box center [615, 77] width 39 height 24
type input "[DATE]"
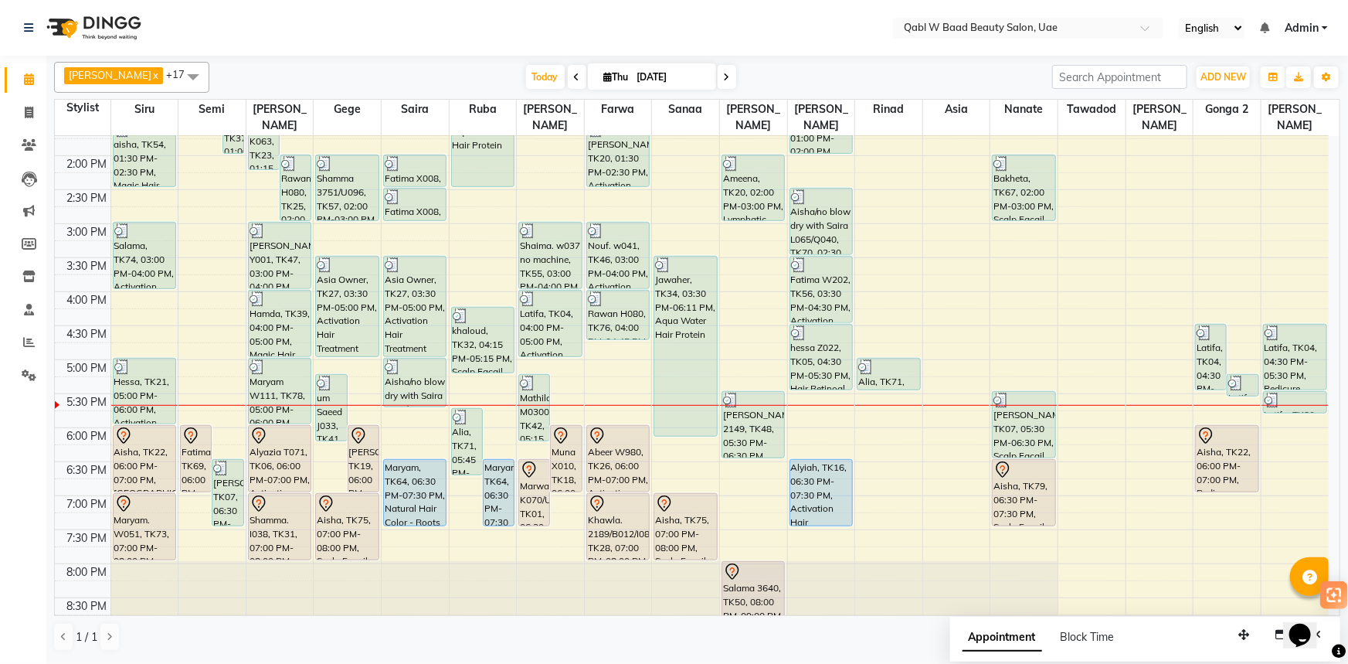
scroll to position [376, 0]
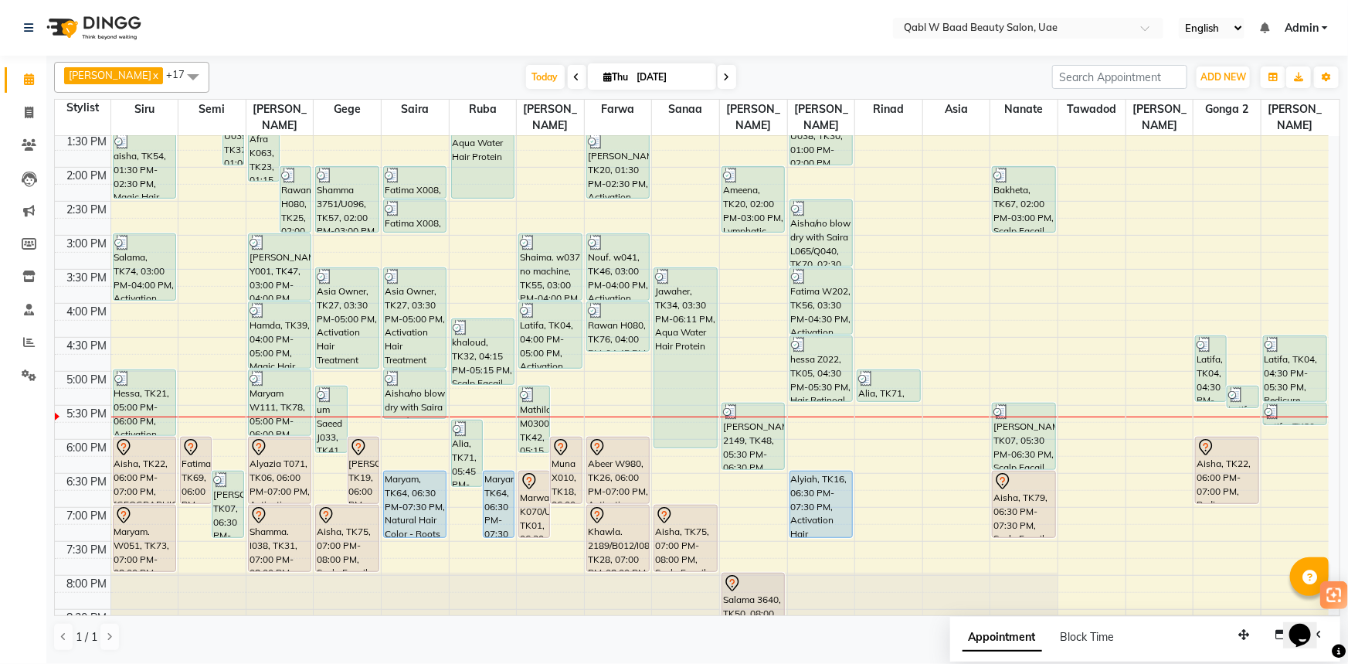
click at [366, 37] on nav "Select Location × Qabl W Baad Beauty Salon, Uae English ENGLISH Español العربية…" at bounding box center [674, 28] width 1348 height 56
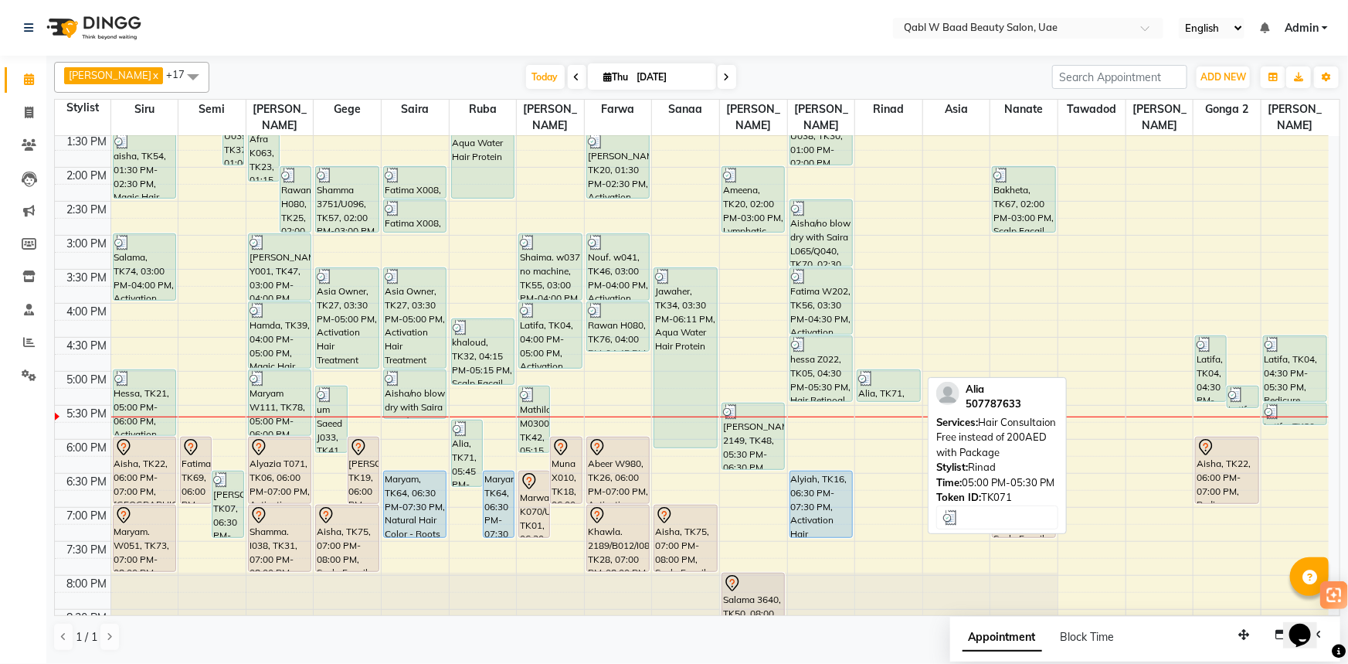
click at [881, 372] on div "Alia, TK71, 05:00 PM-05:30 PM, Hair Consultaion Free instead of 200AED with Pac…" at bounding box center [888, 385] width 62 height 31
select select "3"
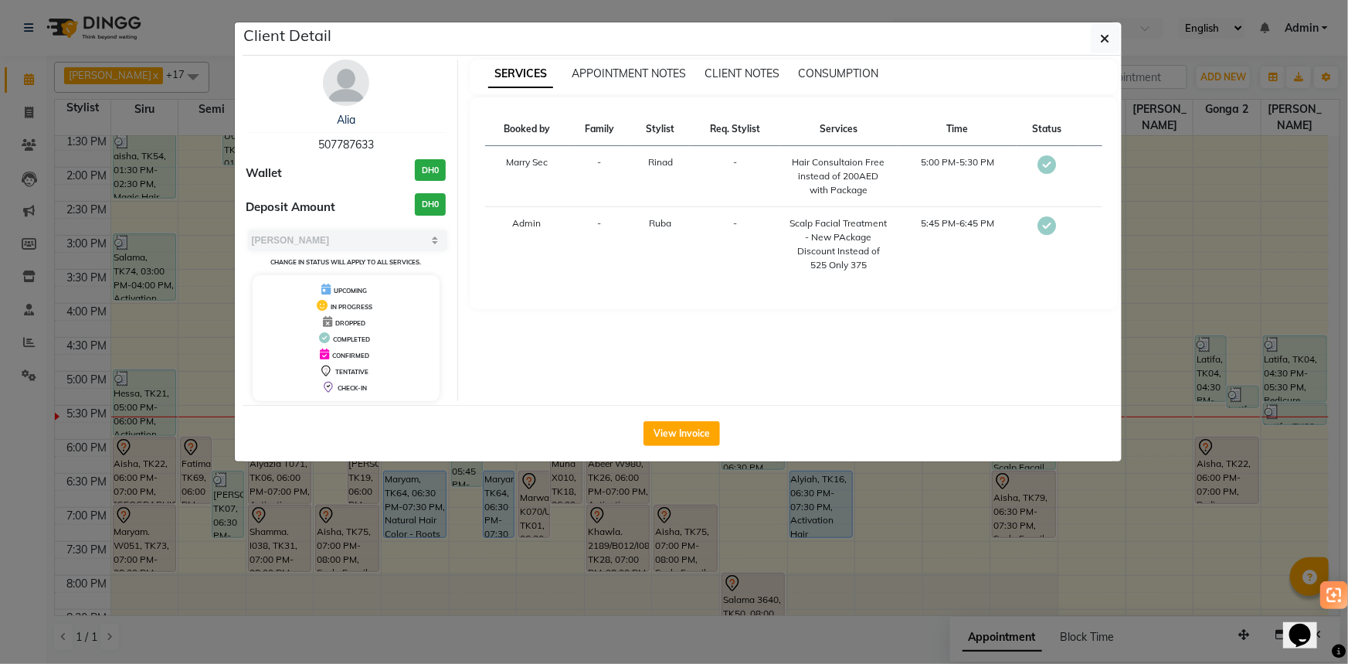
click at [352, 142] on span "507787633" at bounding box center [346, 144] width 56 height 14
click at [176, 73] on ngb-modal-window "Client Detail Alia 507787633 Wallet DH0 Deposit Amount DH0 Select MARK DONE UPC…" at bounding box center [674, 332] width 1348 height 664
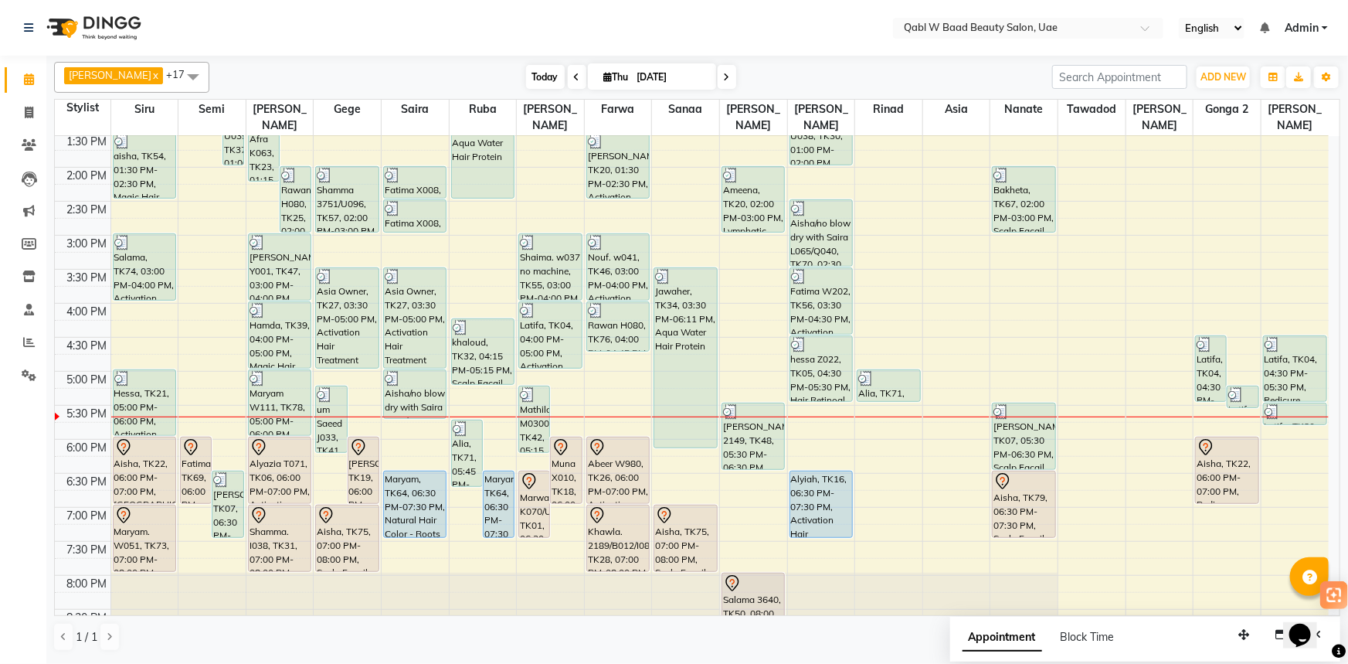
click at [526, 80] on span "Today" at bounding box center [545, 77] width 39 height 24
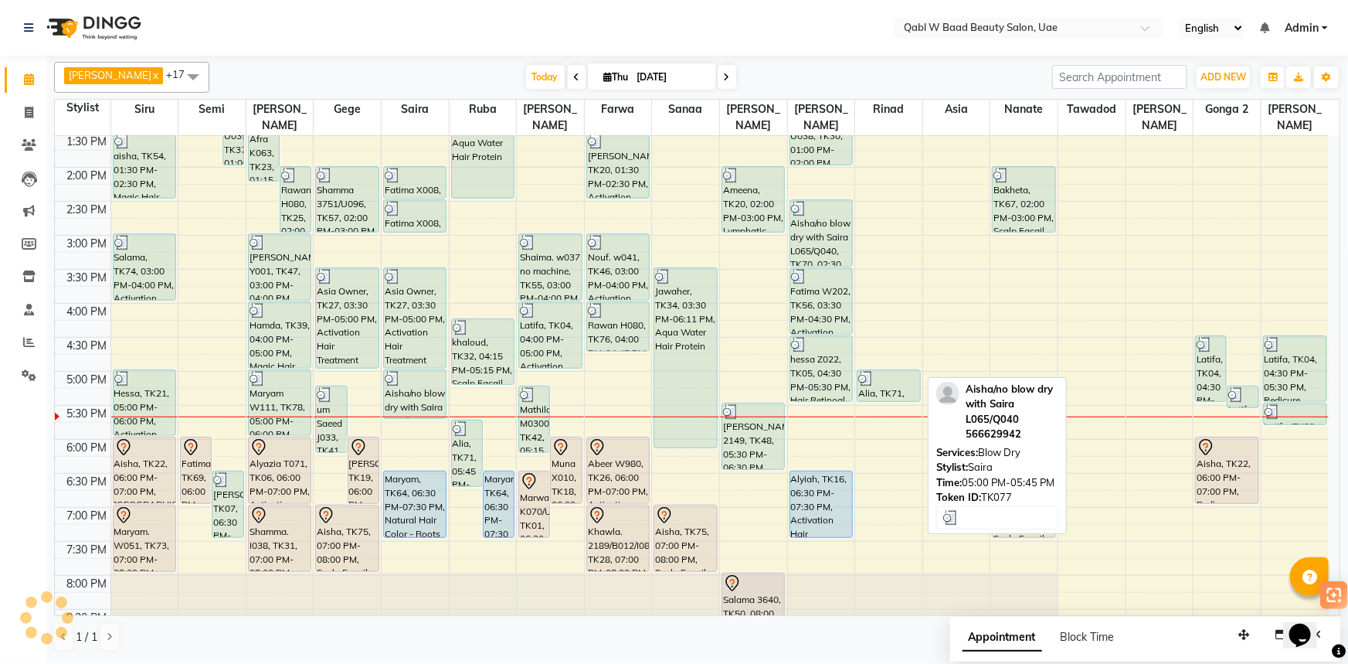
scroll to position [587, 0]
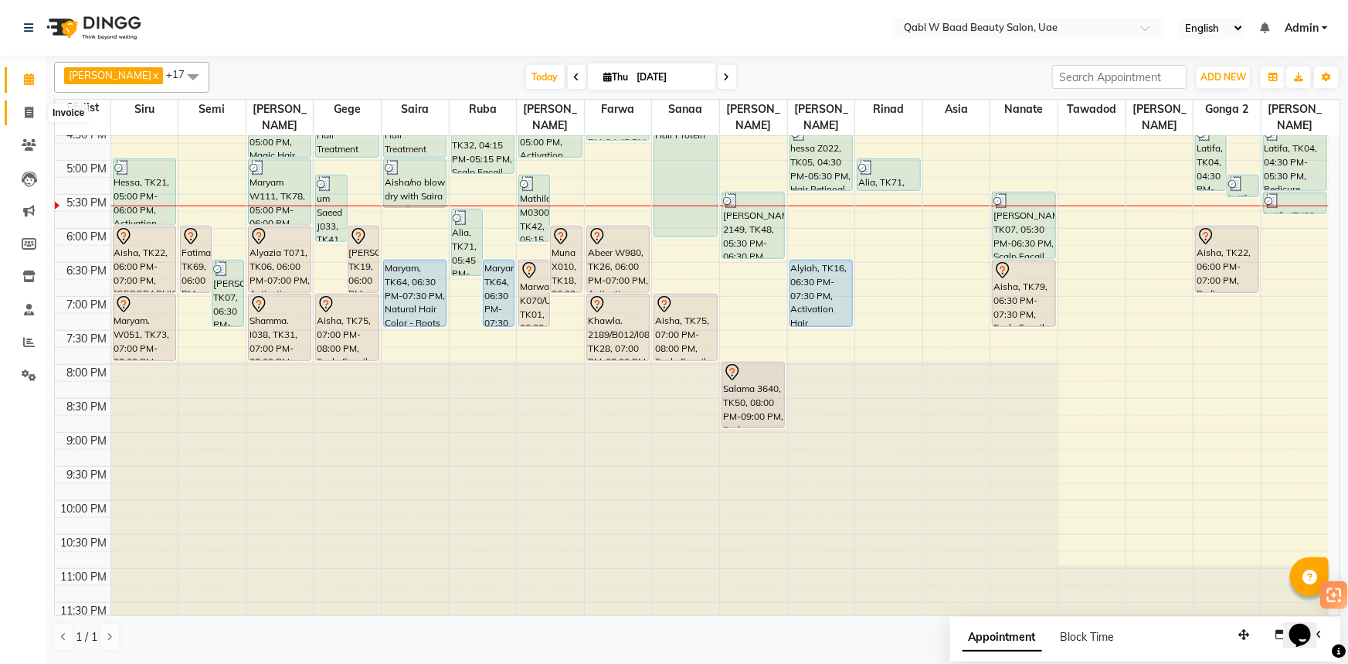
click at [31, 110] on icon at bounding box center [29, 113] width 8 height 12
select select "service"
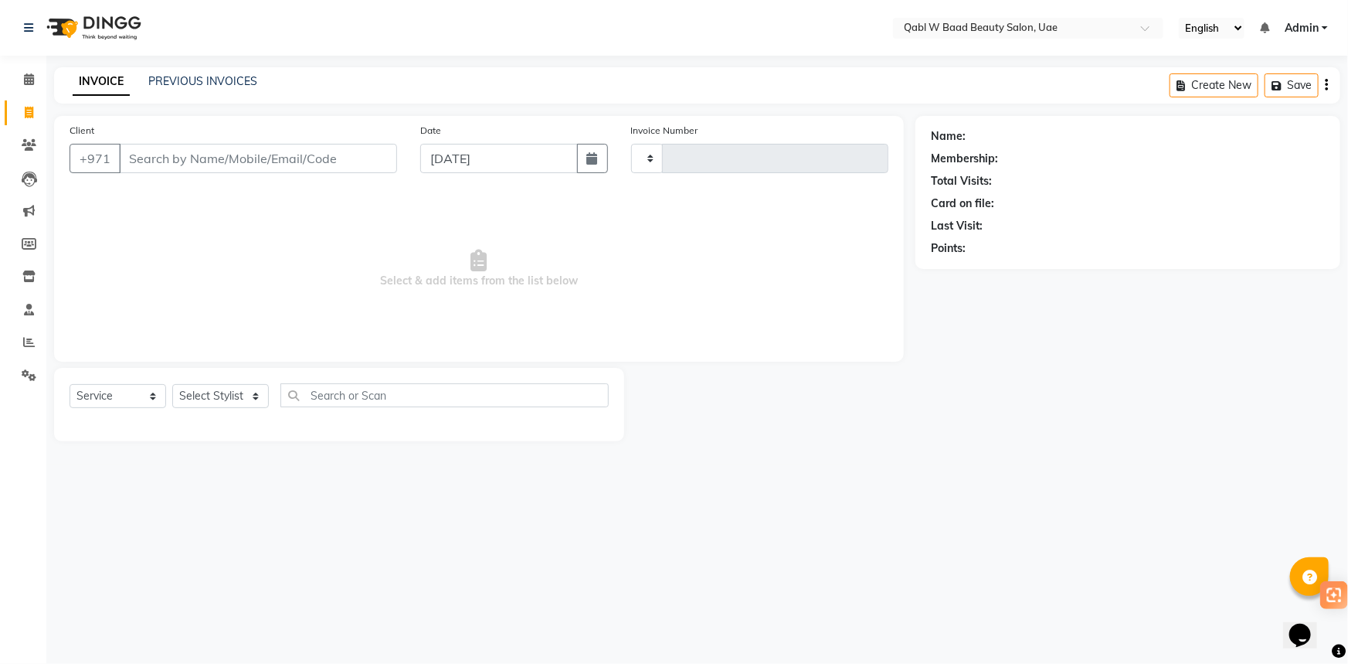
type input "6816"
select select "6969"
click at [239, 72] on div "INVOICE PREVIOUS INVOICES Create New Save Open Invoices" at bounding box center [697, 85] width 1286 height 36
click at [236, 84] on link "PREVIOUS INVOICES" at bounding box center [202, 81] width 109 height 14
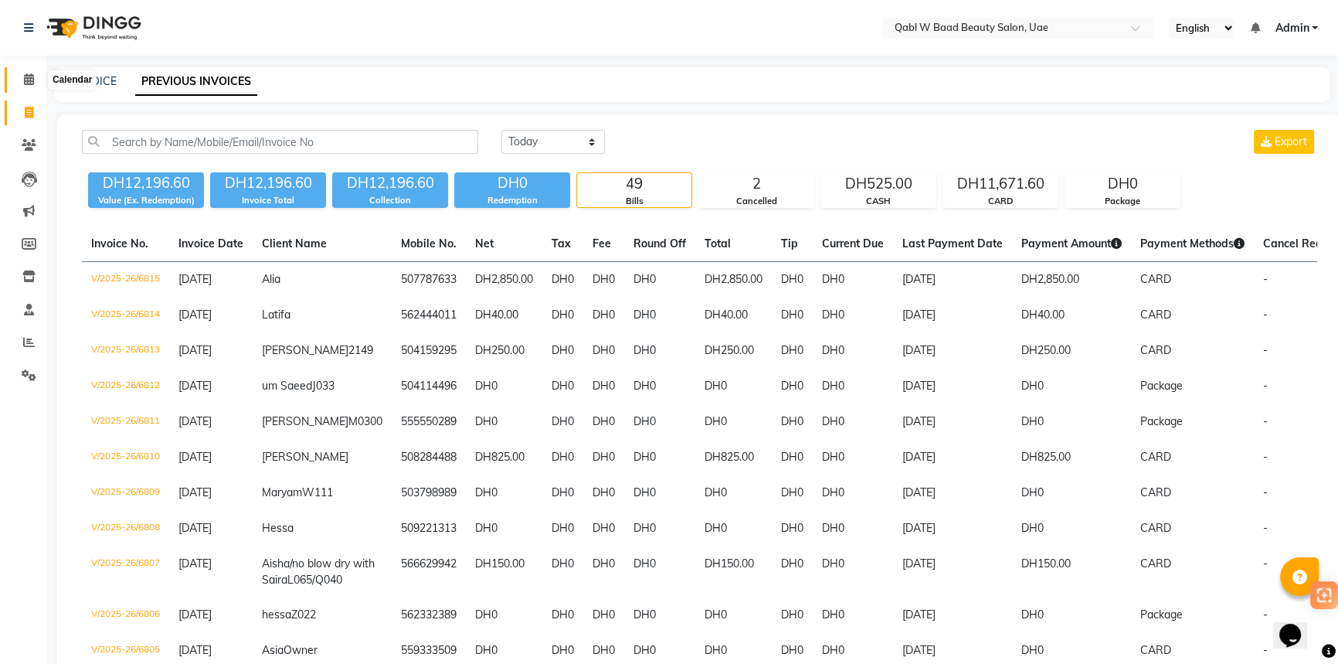
click at [16, 81] on span at bounding box center [28, 80] width 27 height 18
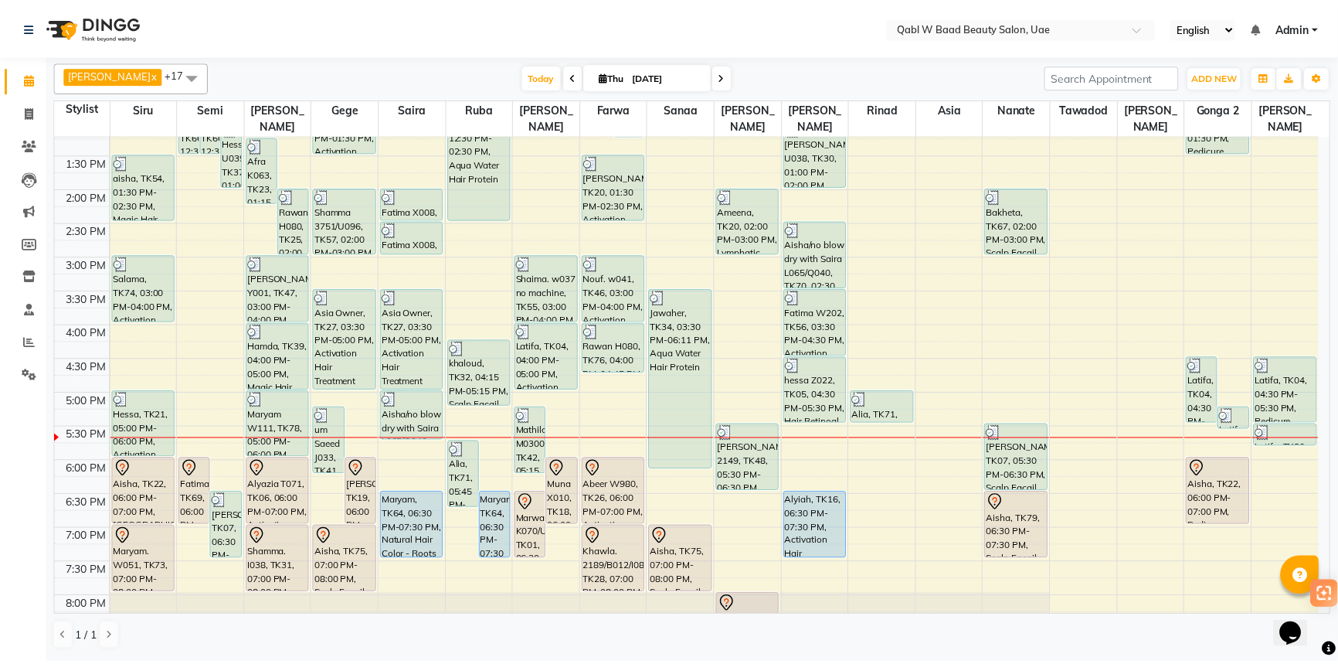
scroll to position [562, 0]
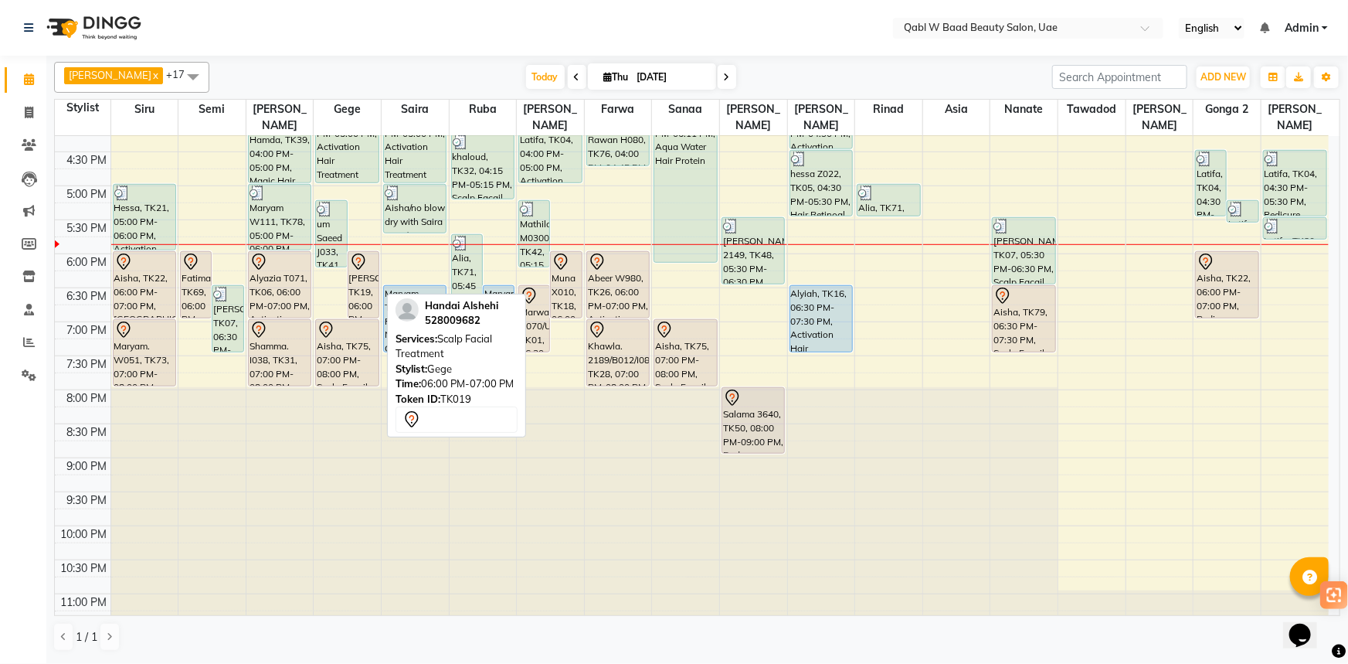
click at [364, 261] on div "[PERSON_NAME], TK19, 06:00 PM-07:00 PM, Scalp Facial Treatment" at bounding box center [363, 285] width 30 height 66
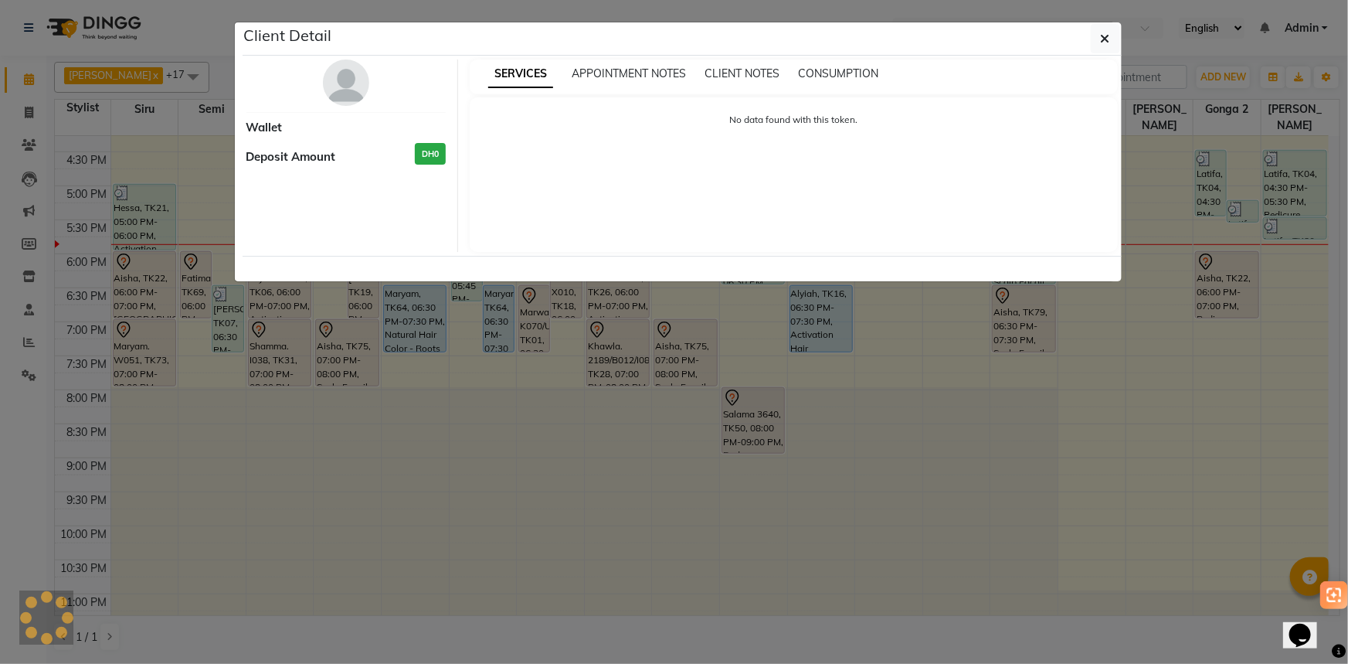
select select "7"
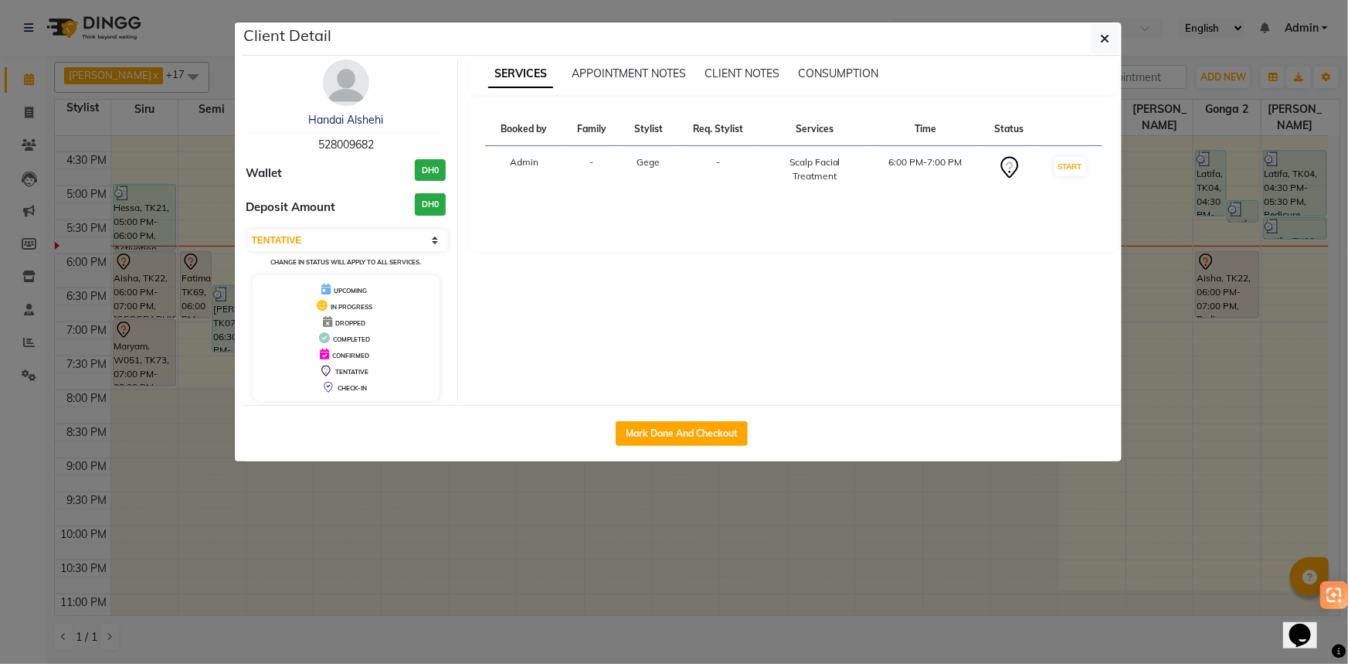
click at [796, 572] on ngb-modal-window "Client Detail Handai Alshehi 528009682 Wallet DH0 Deposit Amount DH0 Select IN …" at bounding box center [674, 332] width 1348 height 664
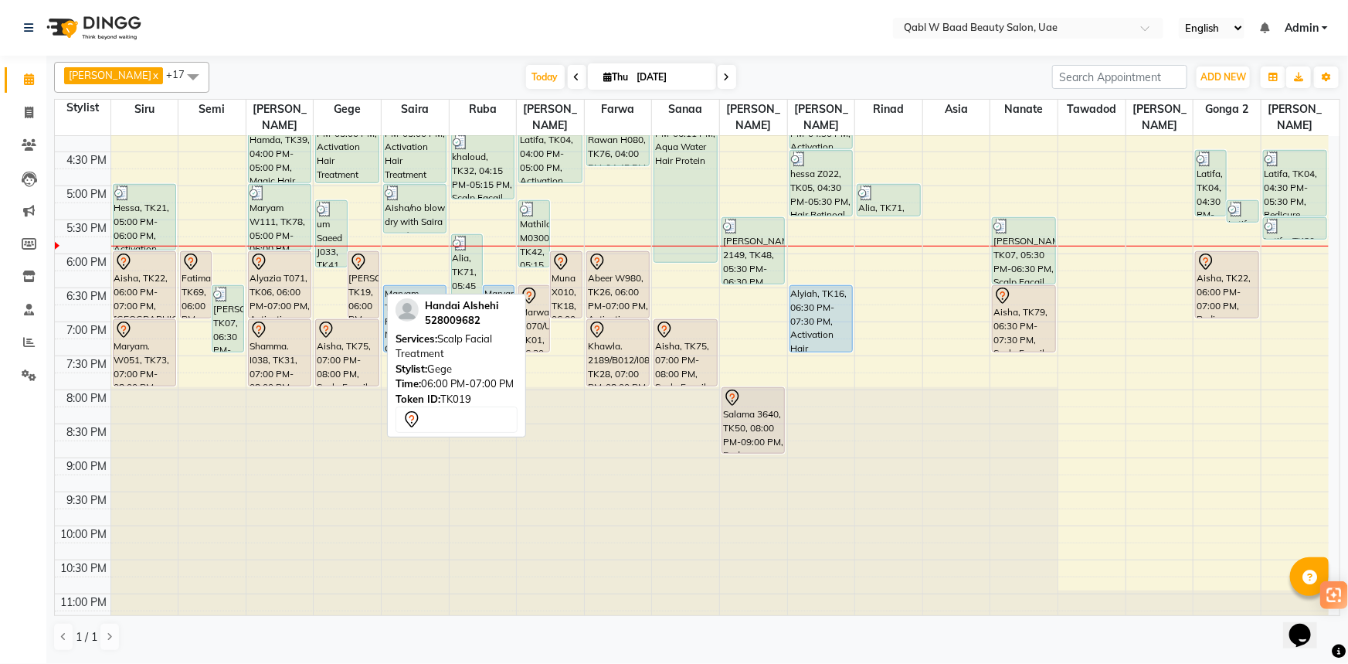
click at [355, 264] on div "[PERSON_NAME], TK19, 06:00 PM-07:00 PM, Scalp Facial Treatment" at bounding box center [363, 285] width 30 height 66
select select "7"
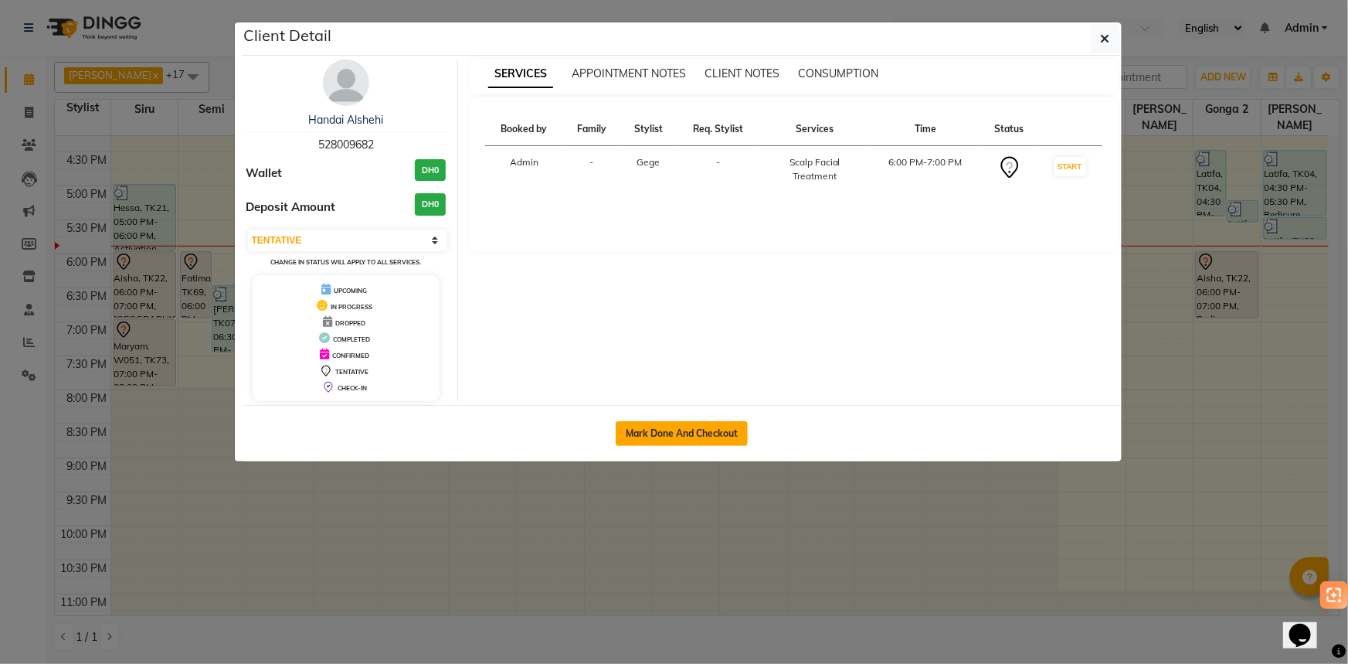
click at [701, 427] on button "Mark Done And Checkout" at bounding box center [682, 433] width 132 height 25
select select "service"
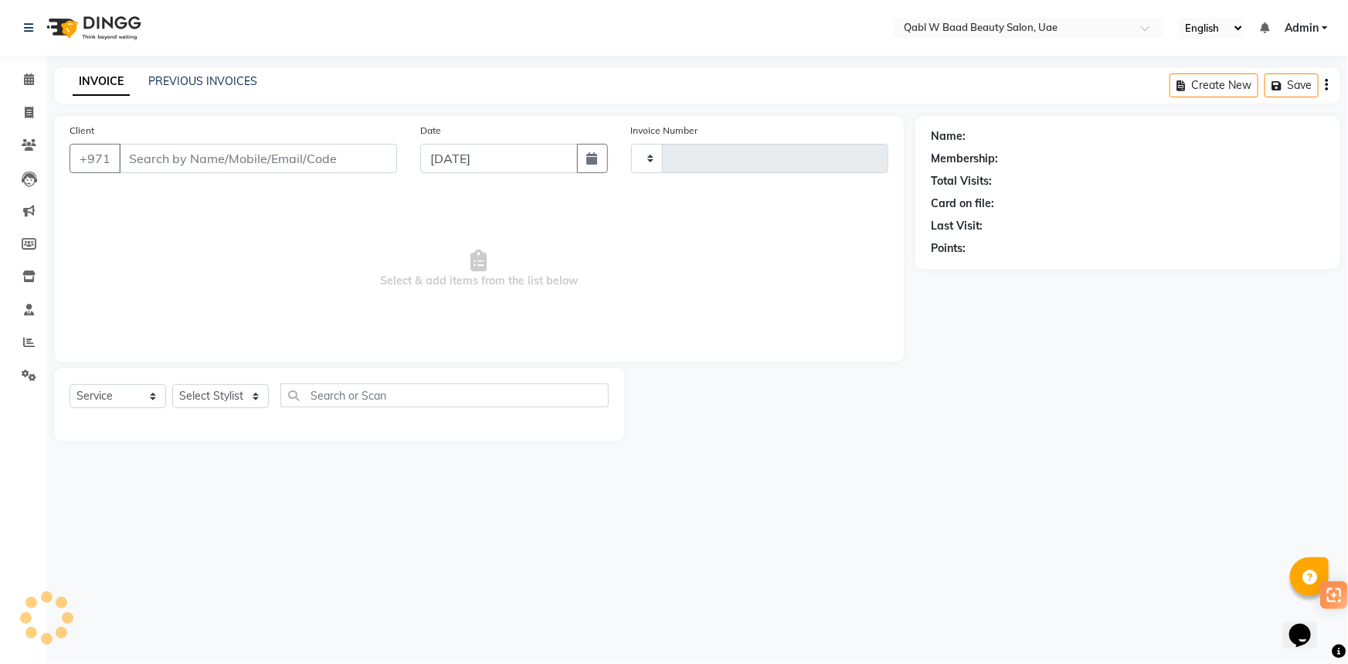
type input "6818"
select select "6969"
type input "528009682"
select select "56772"
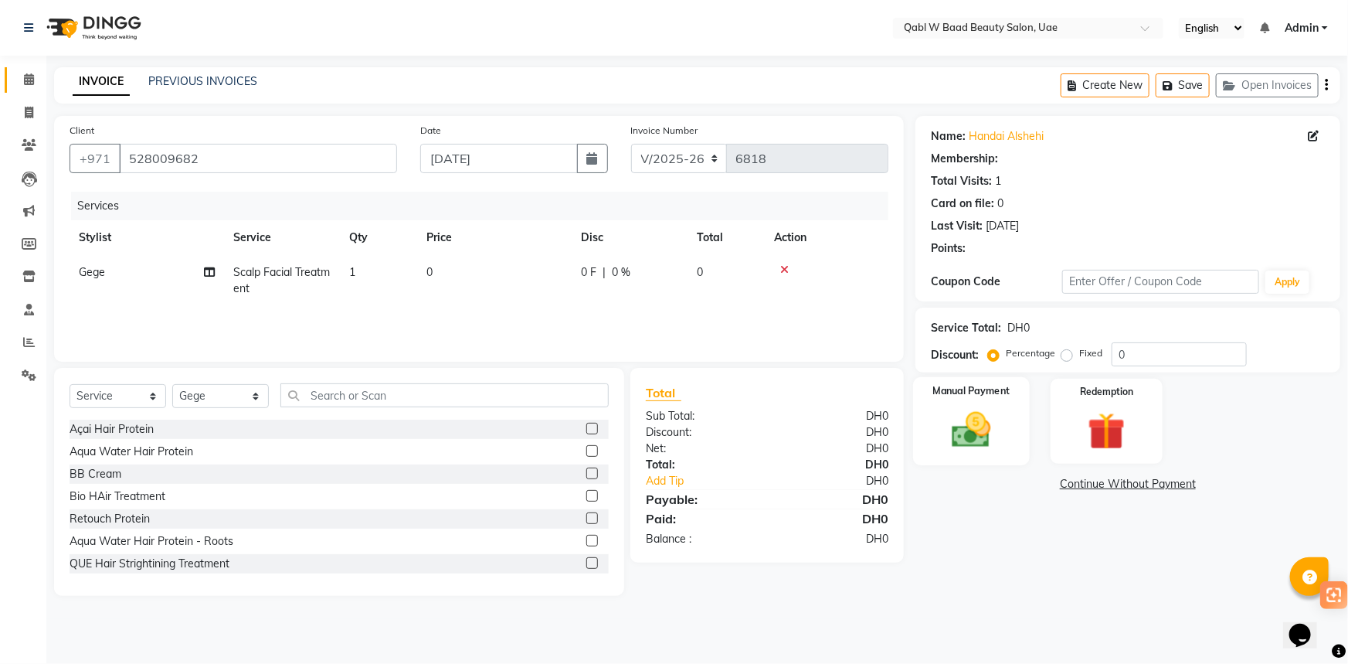
select select "1: Object"
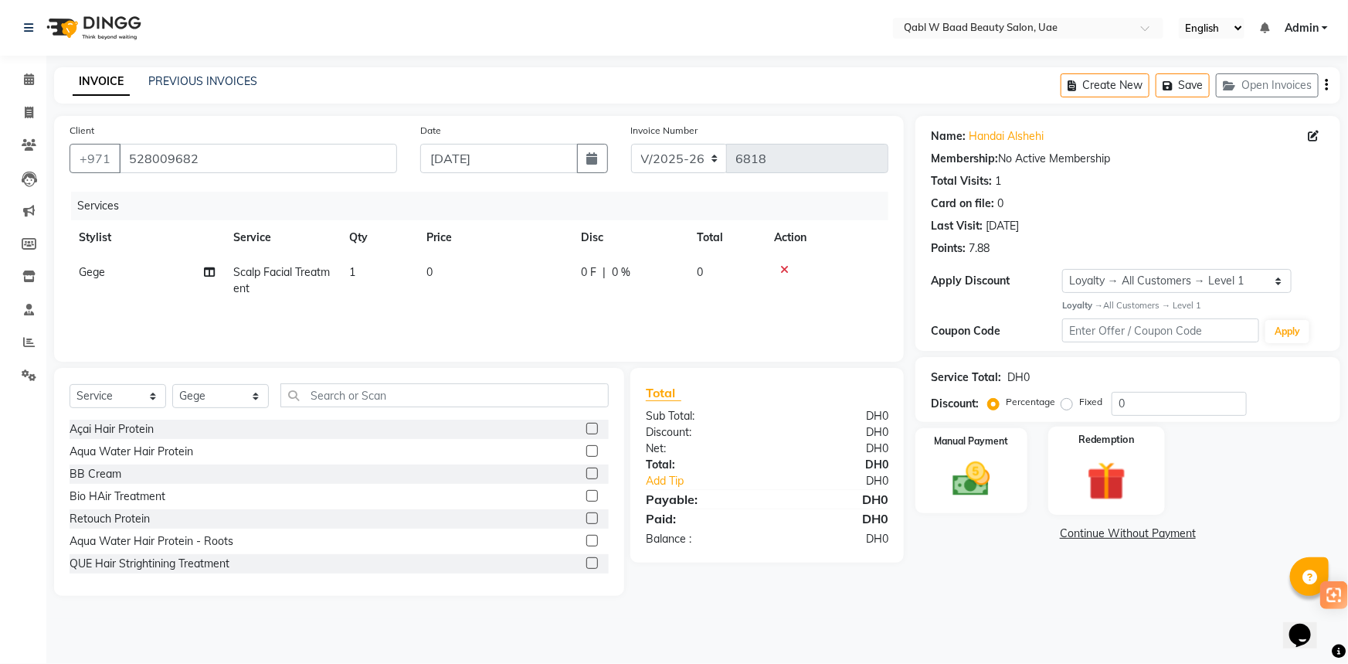
click at [1088, 434] on label "Redemption" at bounding box center [1107, 440] width 56 height 15
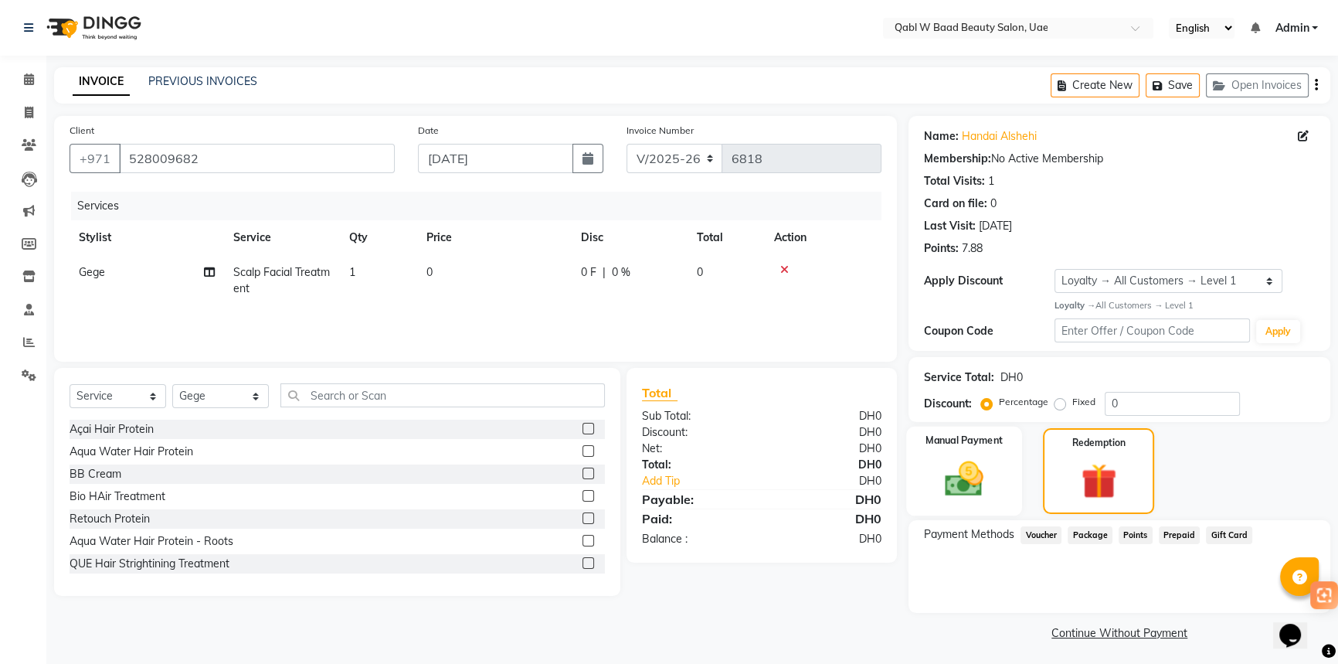
drag, startPoint x: 1003, startPoint y: 479, endPoint x: 1036, endPoint y: 514, distance: 48.6
click at [1003, 484] on div "Manual Payment" at bounding box center [963, 471] width 111 height 86
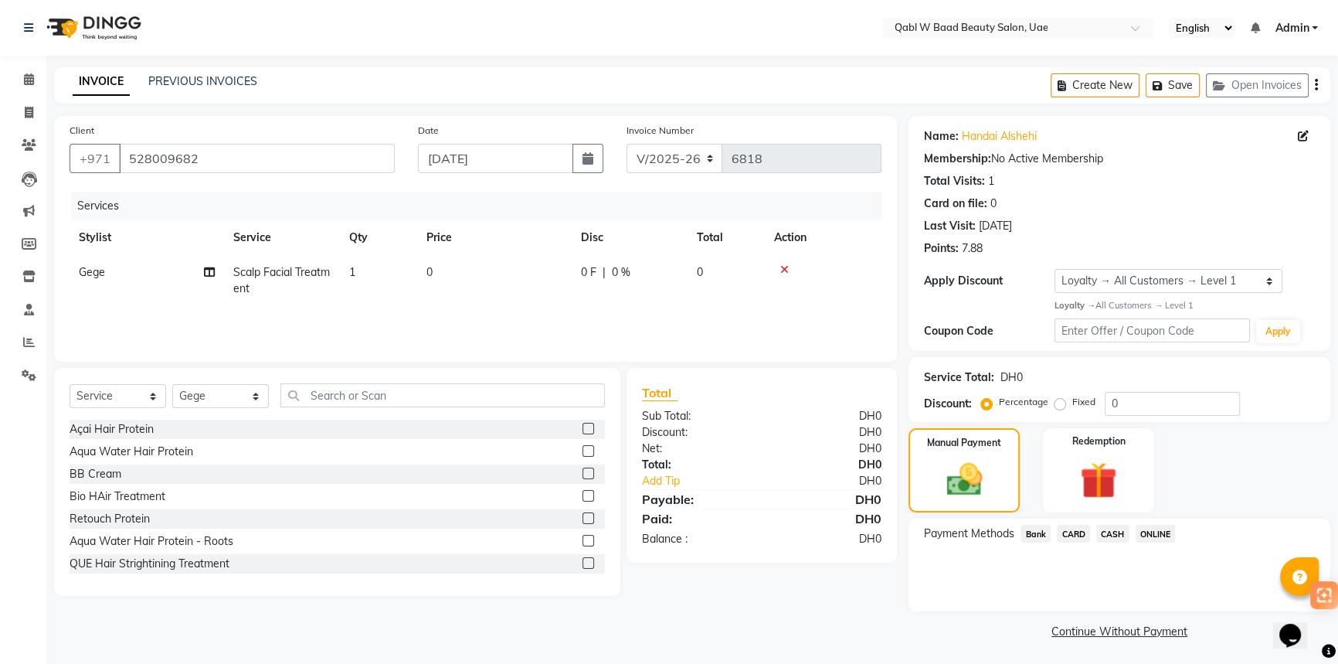
click at [1058, 527] on span "CARD" at bounding box center [1073, 533] width 33 height 18
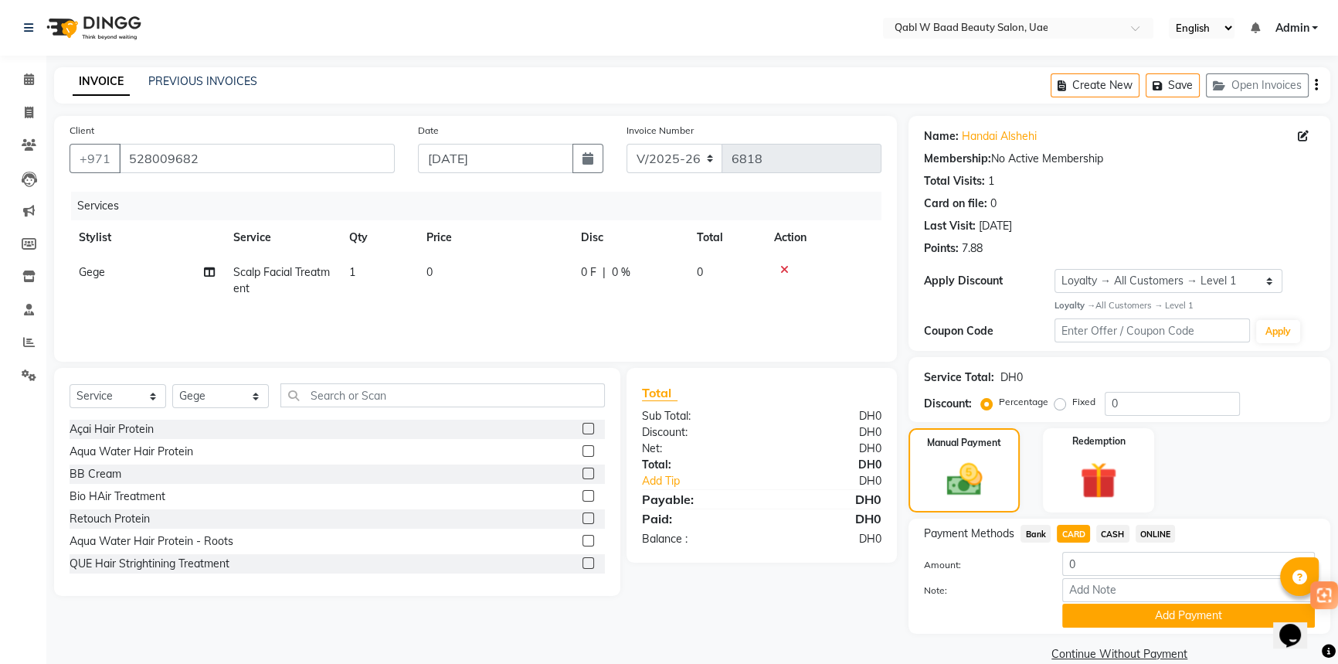
click at [1123, 636] on div "Name: Handai Alshehi Membership: No Active Membership Total Visits: 1 Card on f…" at bounding box center [1124, 390] width 433 height 549
click at [1127, 626] on button "Add Payment" at bounding box center [1188, 615] width 253 height 24
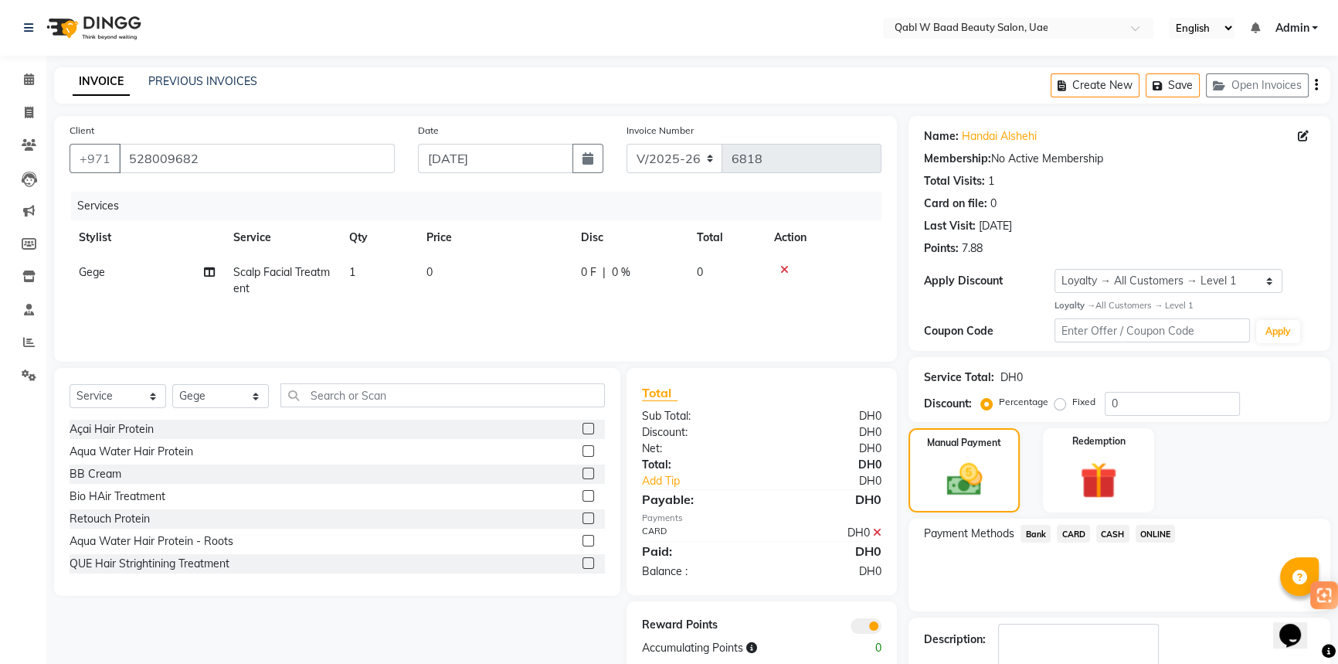
click at [1073, 538] on span "CARD" at bounding box center [1073, 533] width 33 height 18
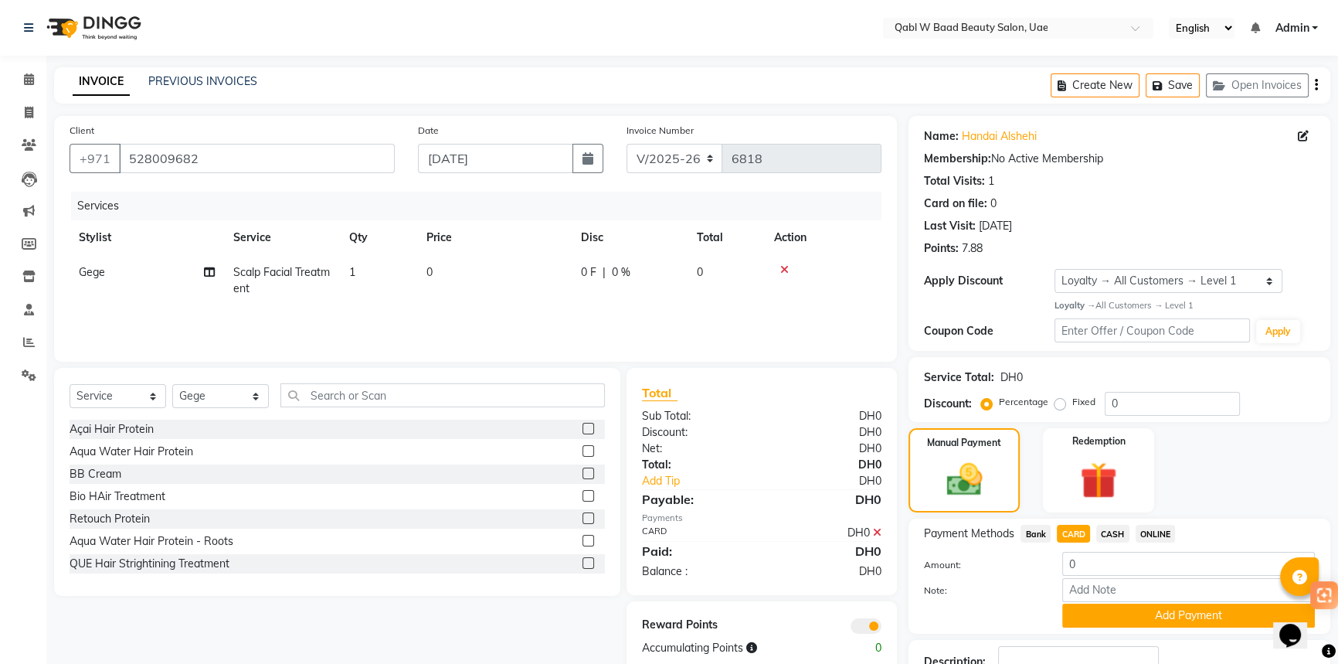
click at [1118, 628] on div "Payment Methods Bank CARD CASH ONLINE Amount: 0 Note: Add Payment" at bounding box center [1119, 575] width 422 height 115
click at [1123, 618] on button "Add Payment" at bounding box center [1188, 615] width 253 height 24
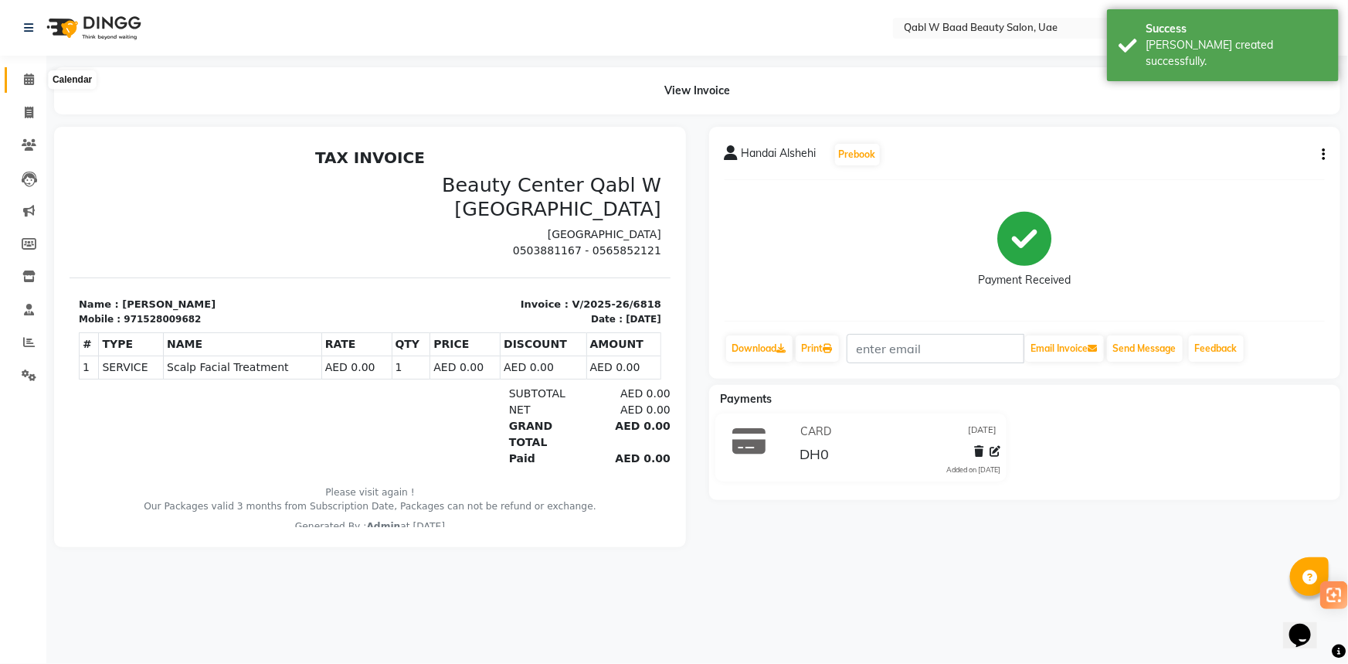
click at [15, 76] on span at bounding box center [28, 80] width 27 height 18
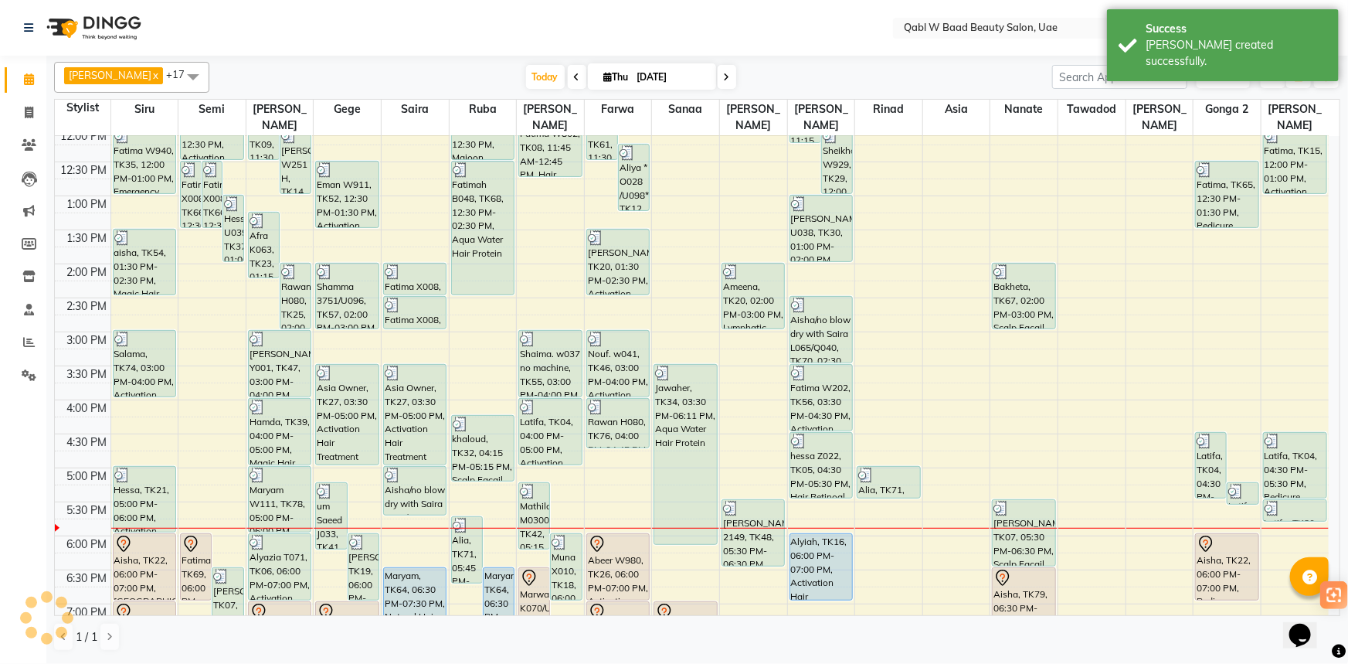
scroll to position [562, 0]
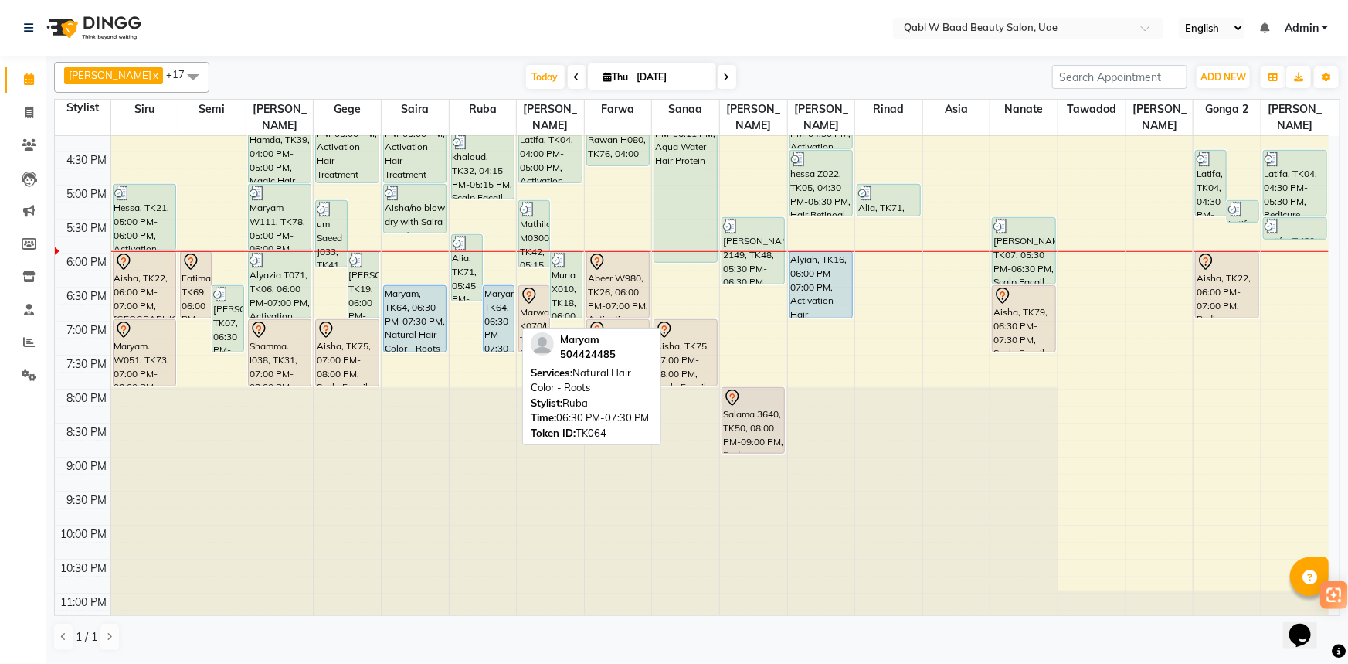
click at [489, 294] on div "Maryam, TK64, 06:30 PM-07:30 PM, Natural Hair Color - Roots" at bounding box center [499, 319] width 30 height 66
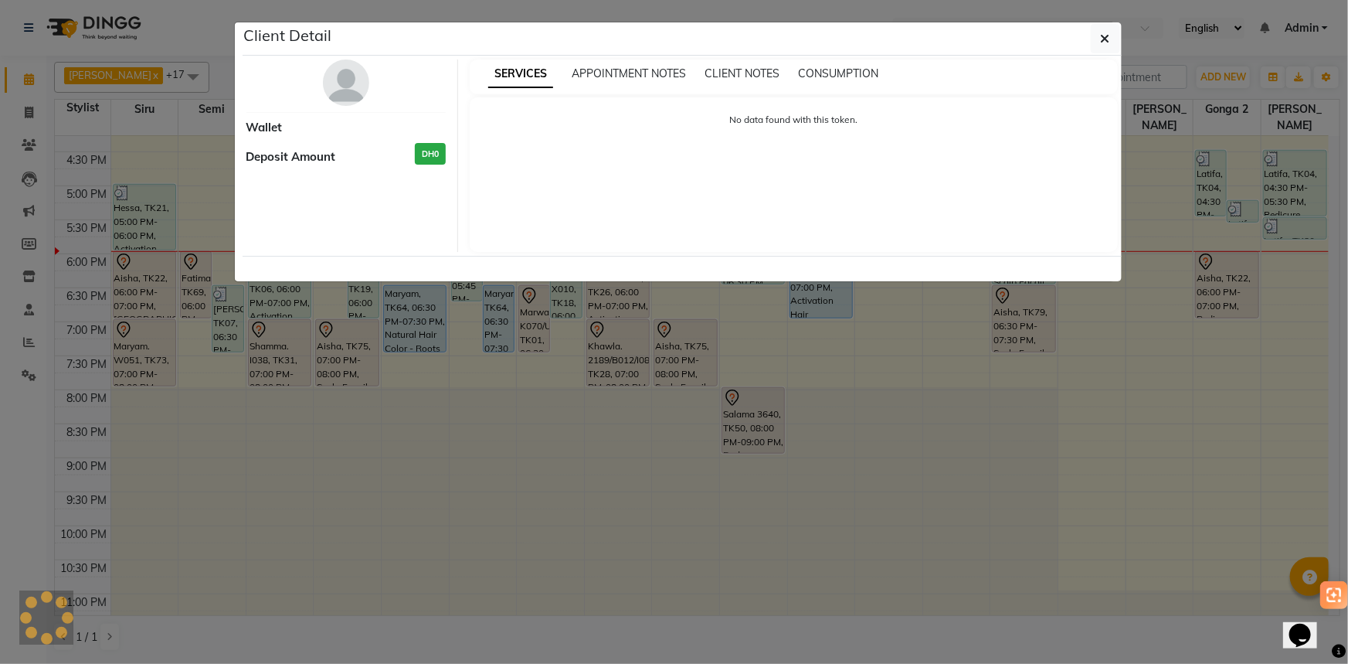
select select "5"
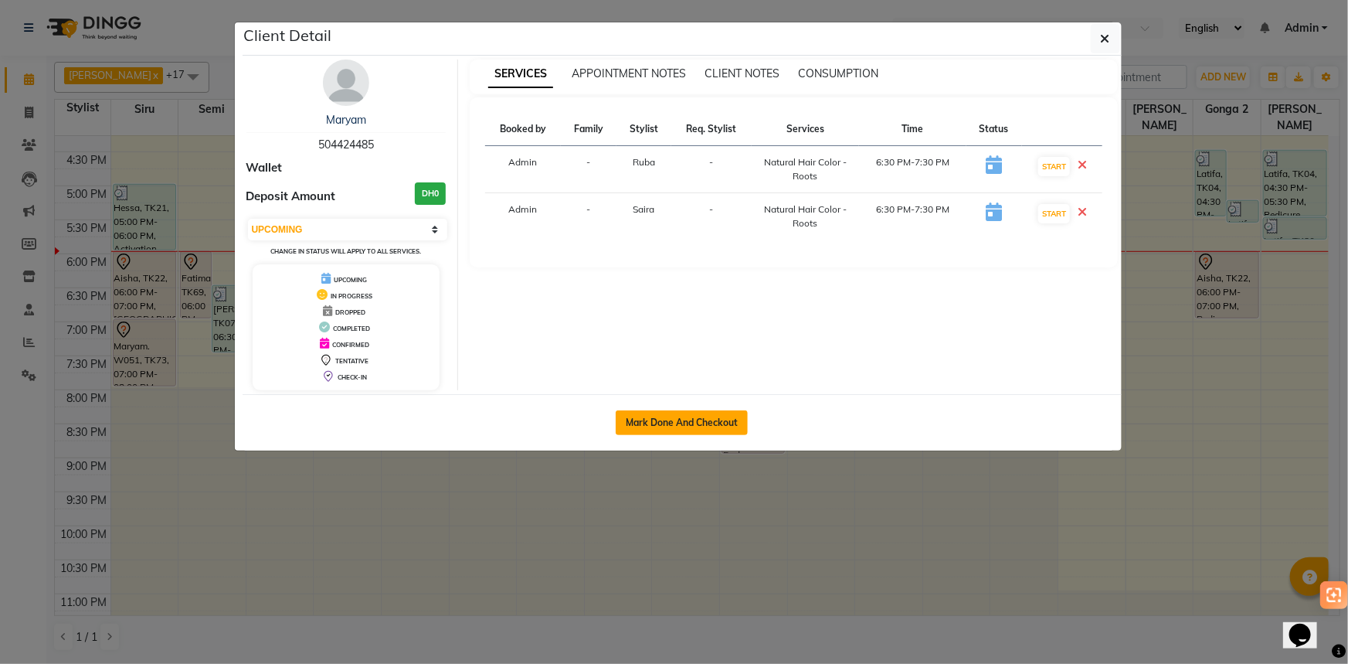
click at [708, 419] on button "Mark Done And Checkout" at bounding box center [682, 422] width 132 height 25
select select "service"
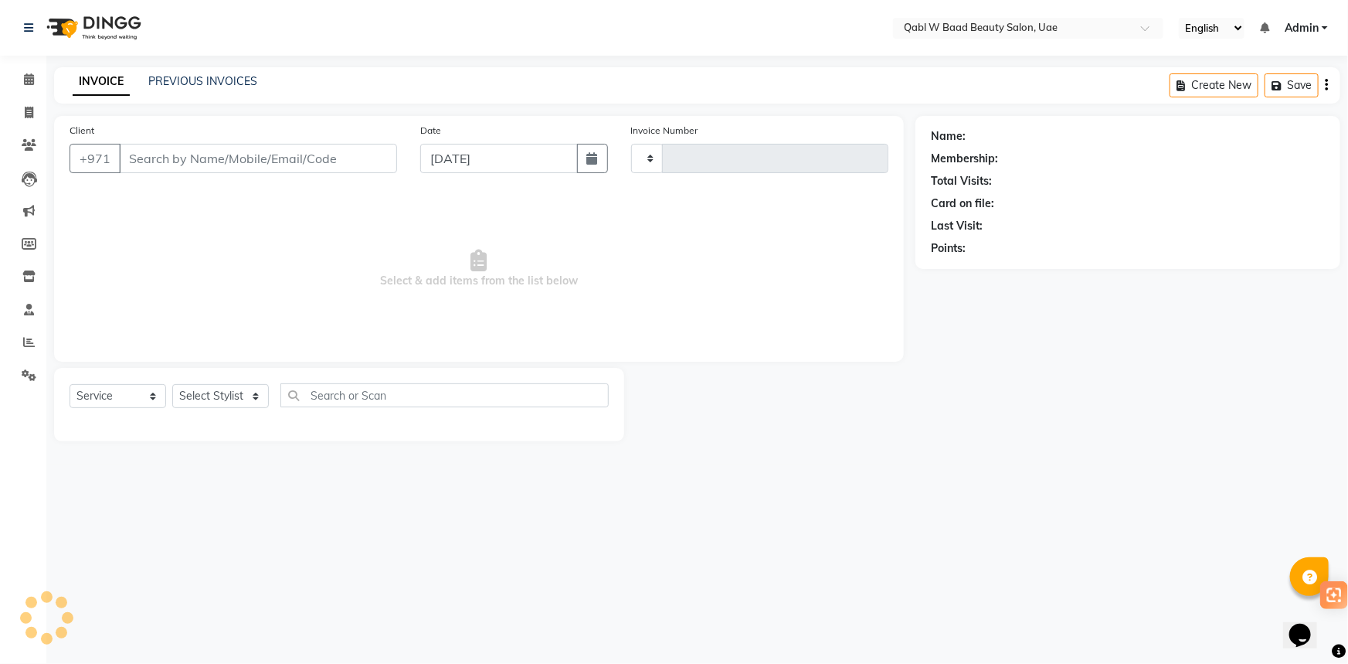
type input "6820"
select select "6969"
click at [29, 84] on icon at bounding box center [29, 79] width 10 height 12
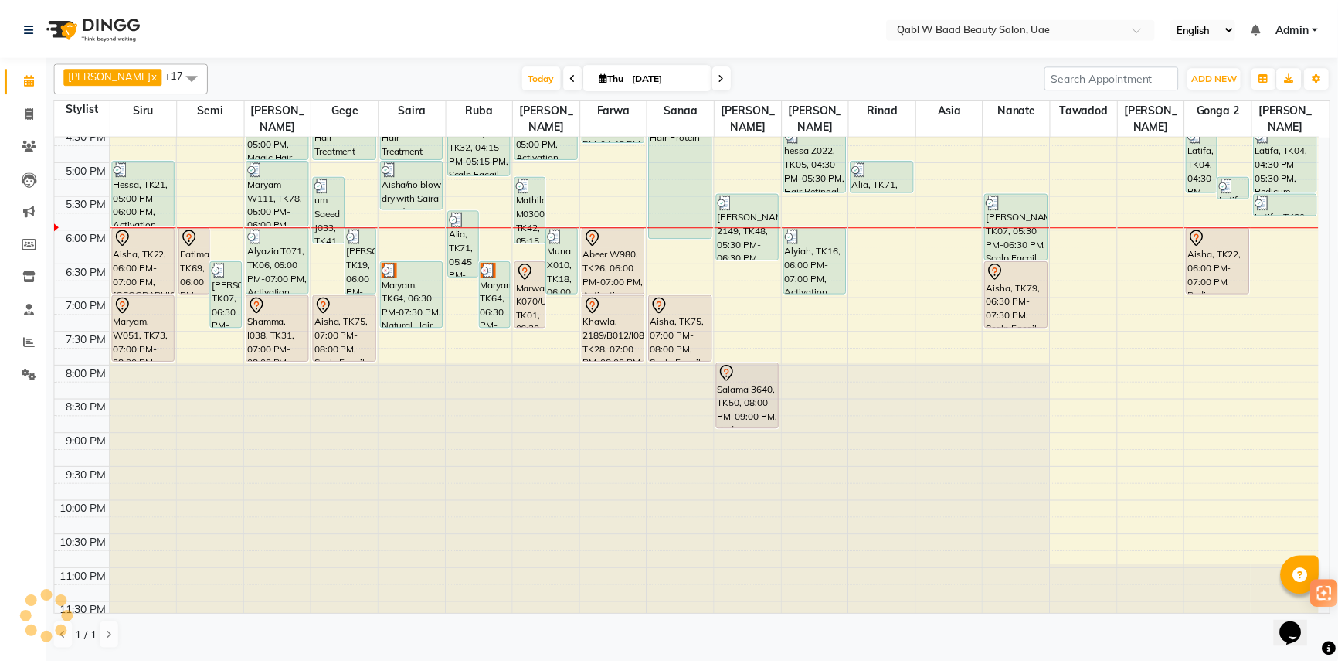
scroll to position [587, 0]
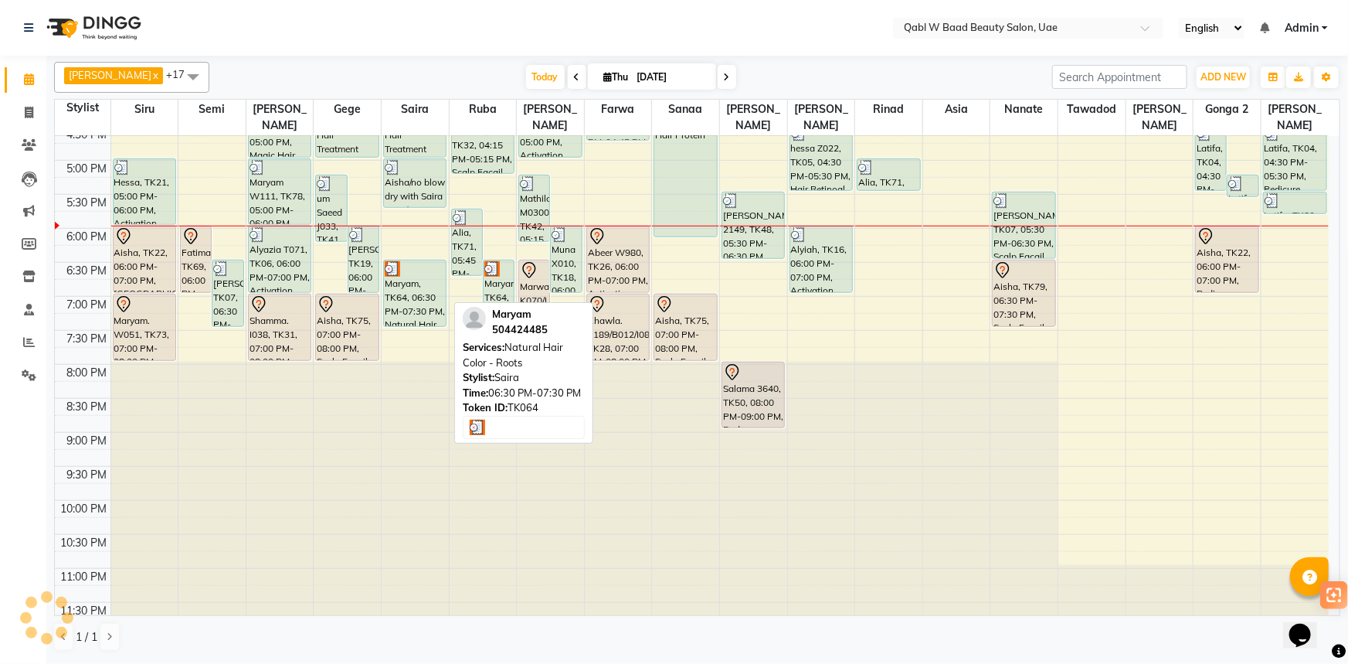
click at [384, 274] on div "Maryam, TK64, 06:30 PM-07:30 PM, Natural Hair Color - Roots" at bounding box center [415, 293] width 62 height 66
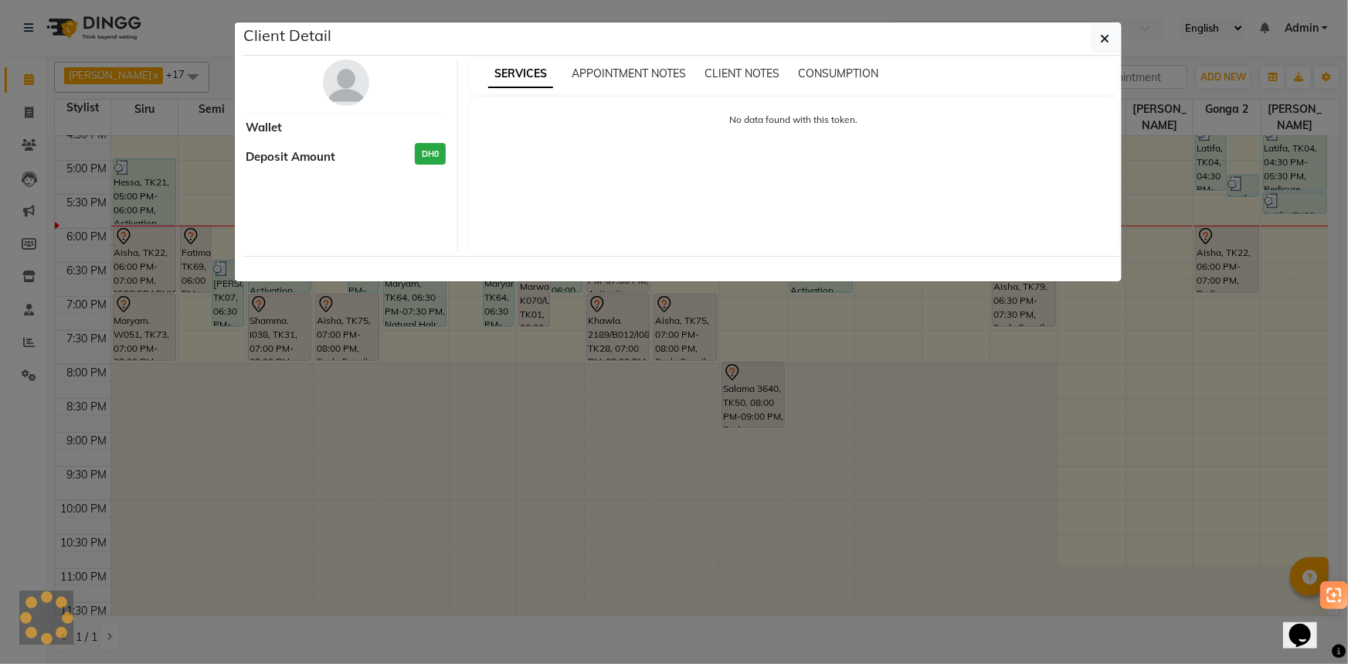
select select "3"
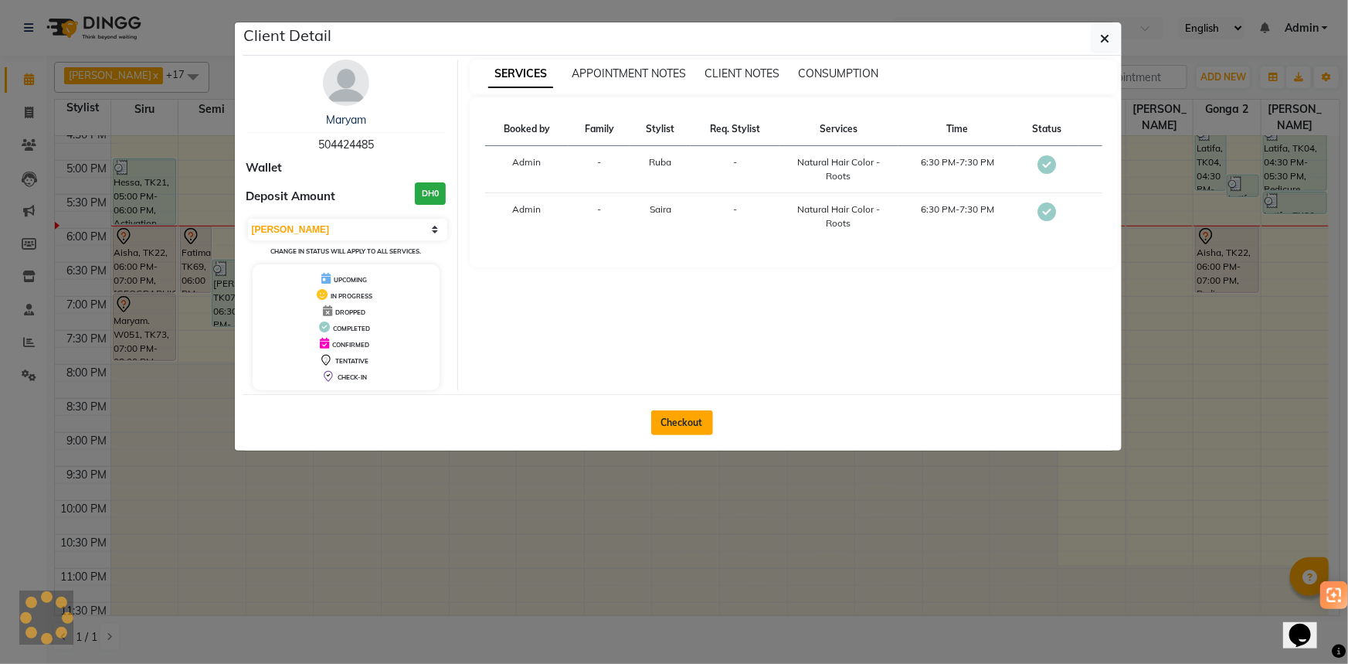
click at [680, 423] on button "Checkout" at bounding box center [682, 422] width 62 height 25
select select "service"
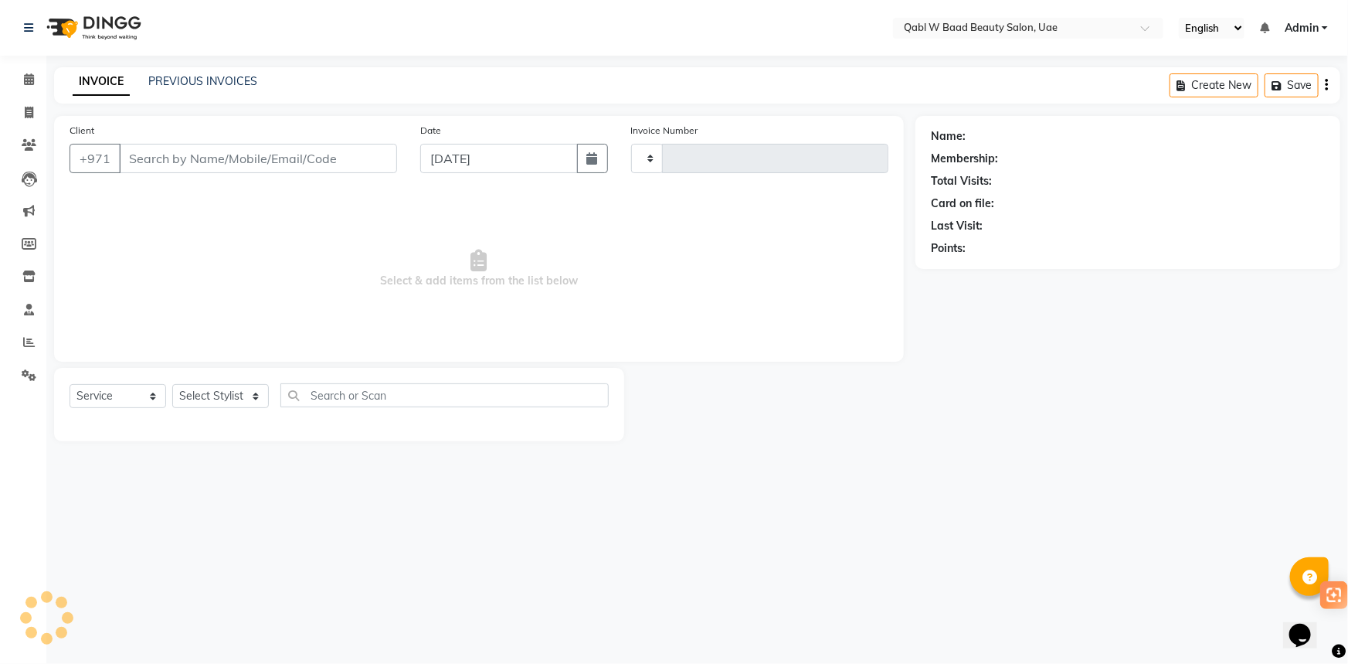
type input "6820"
select select "6969"
type input "504424485"
select select "56787"
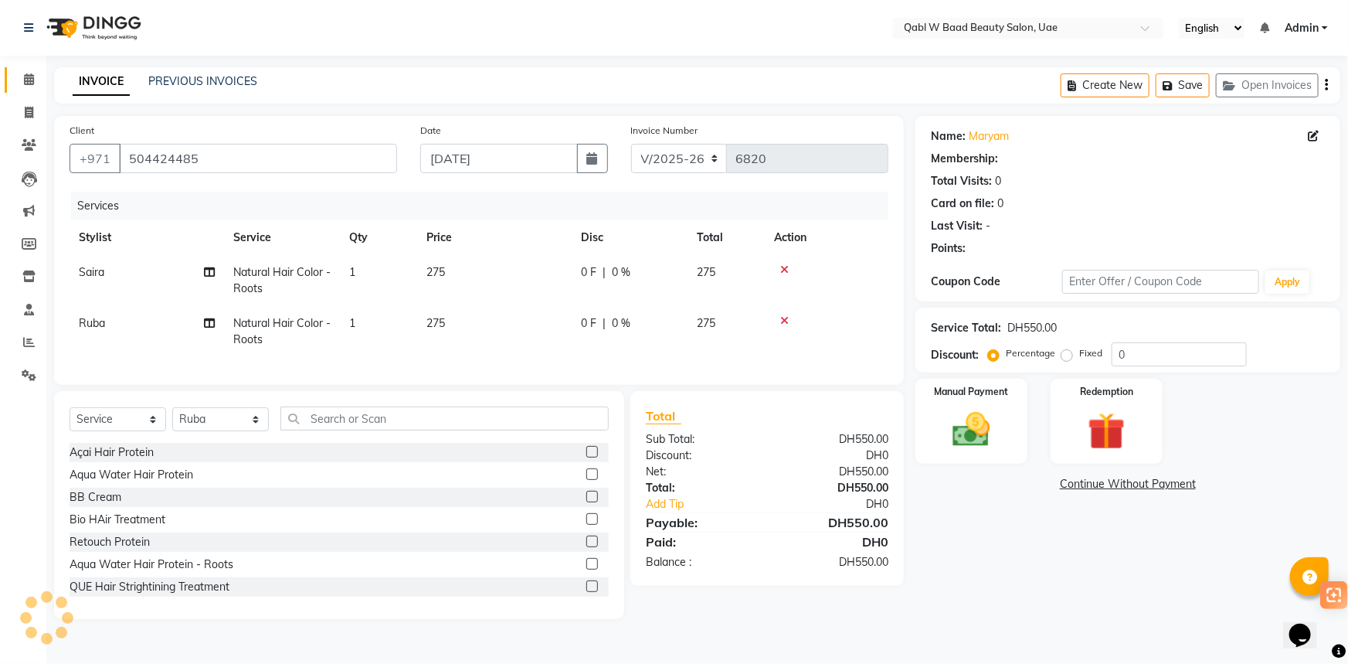
select select "1: Object"
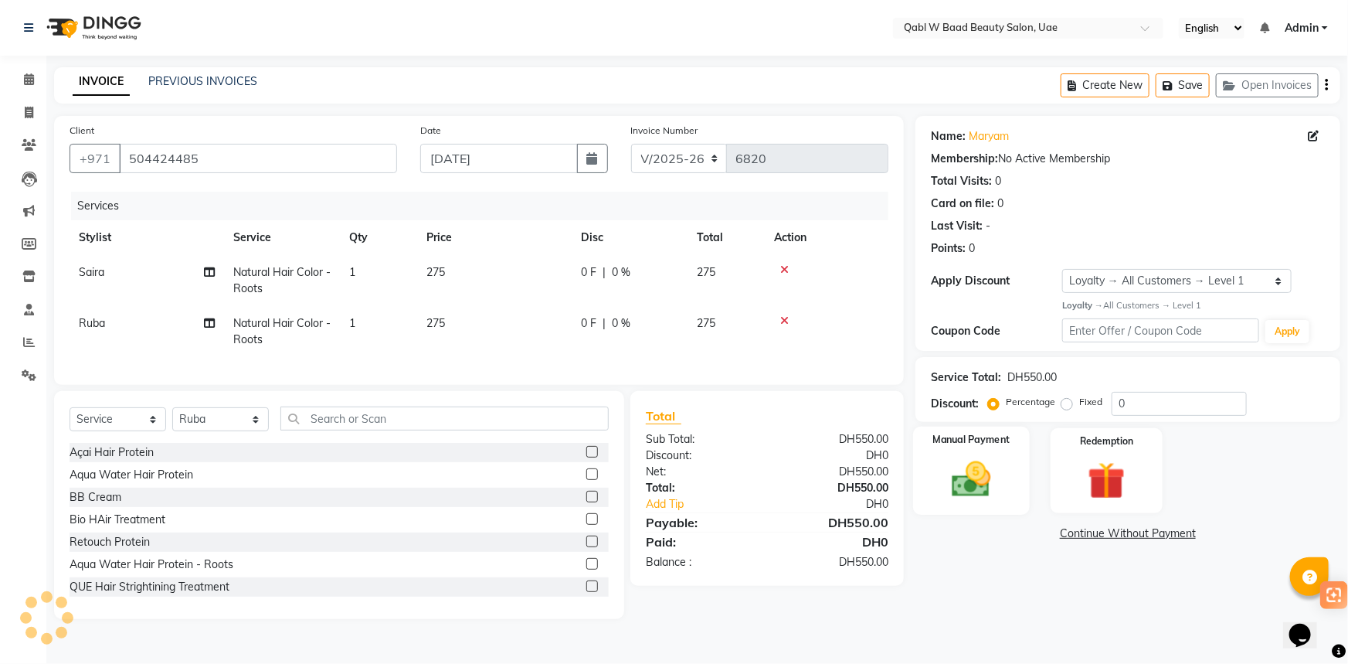
click at [1003, 488] on img at bounding box center [971, 479] width 63 height 45
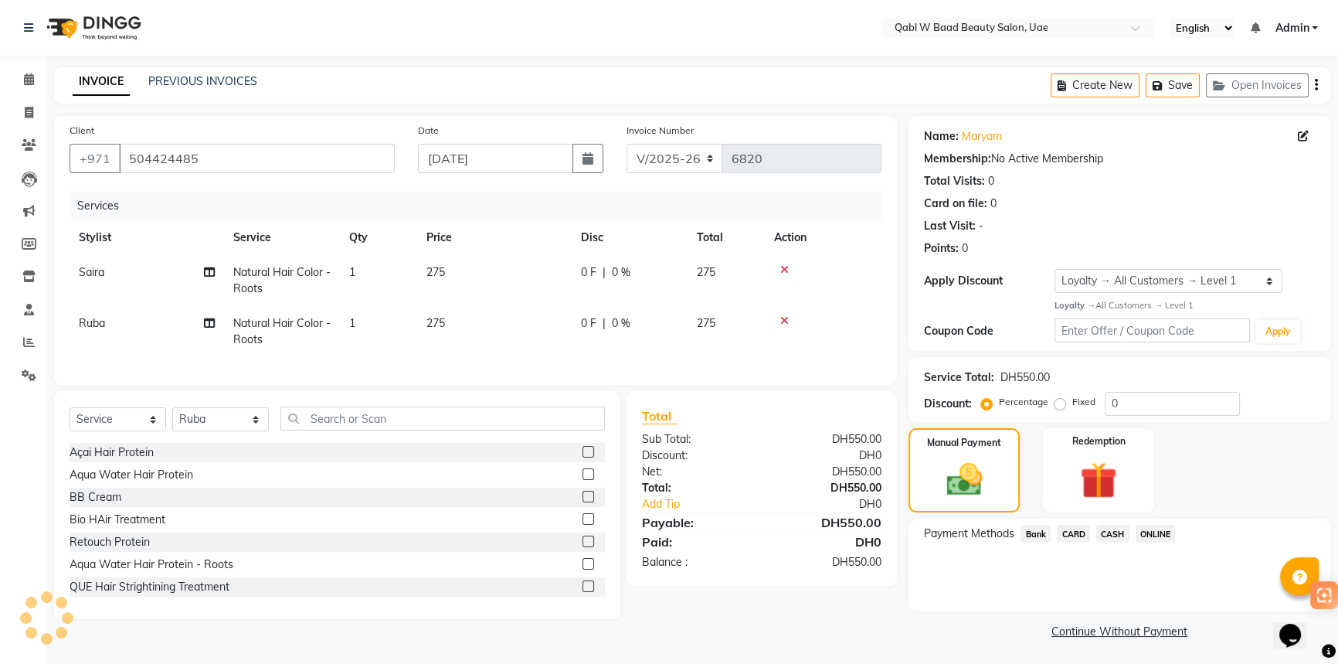
click at [1072, 531] on span "CARD" at bounding box center [1073, 533] width 33 height 18
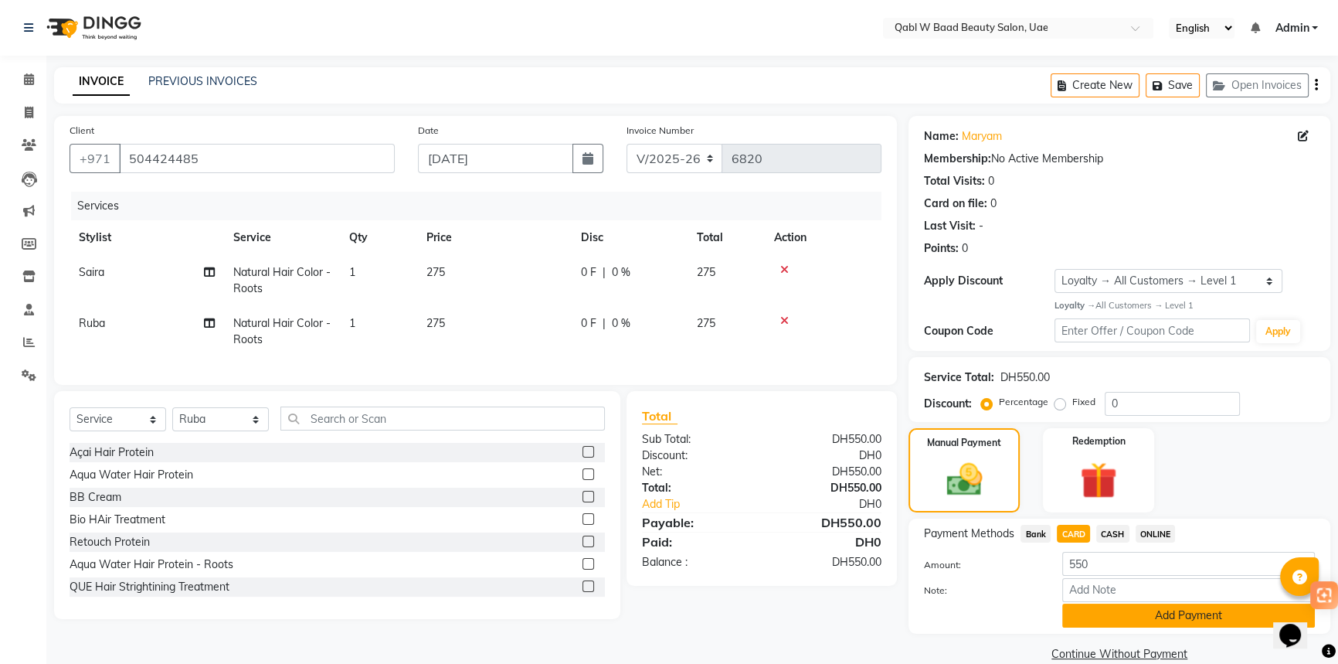
click at [1153, 621] on button "Add Payment" at bounding box center [1188, 615] width 253 height 24
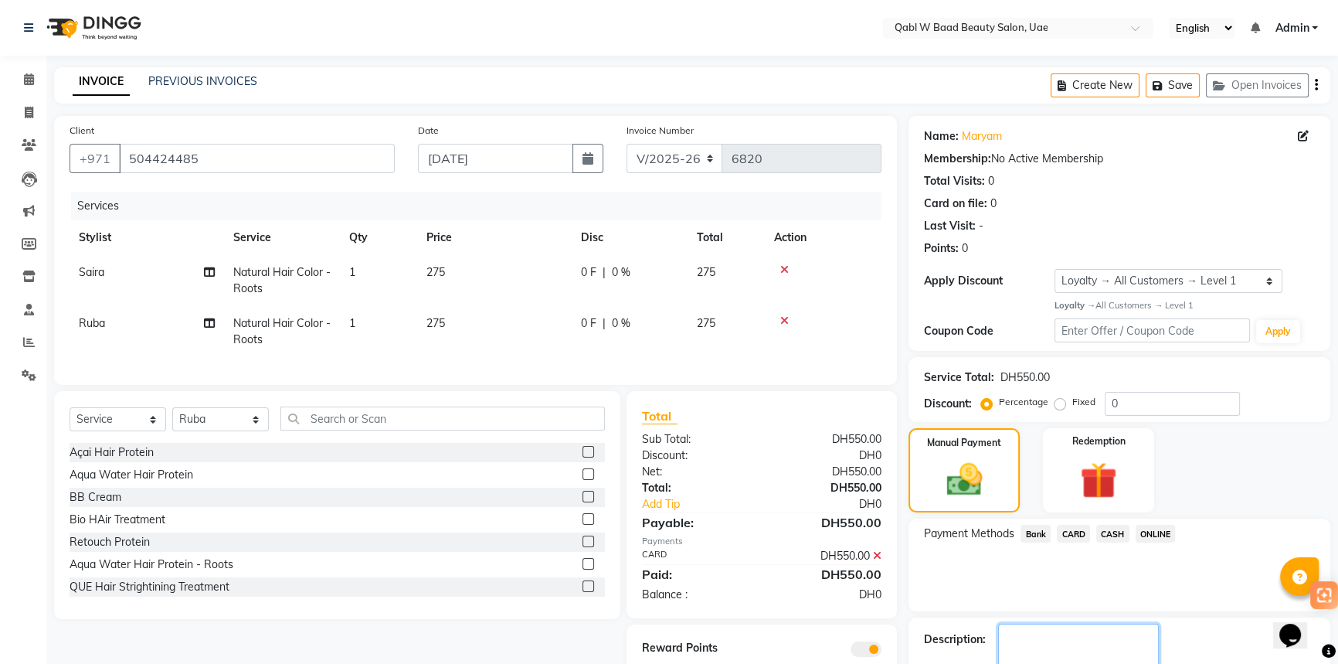
click at [1152, 626] on textarea at bounding box center [1078, 647] width 161 height 48
click at [1129, 642] on main "INVOICE PREVIOUS INVOICES Create New Save Open Invoices Client [PHONE_NUMBER] D…" at bounding box center [691, 399] width 1291 height 664
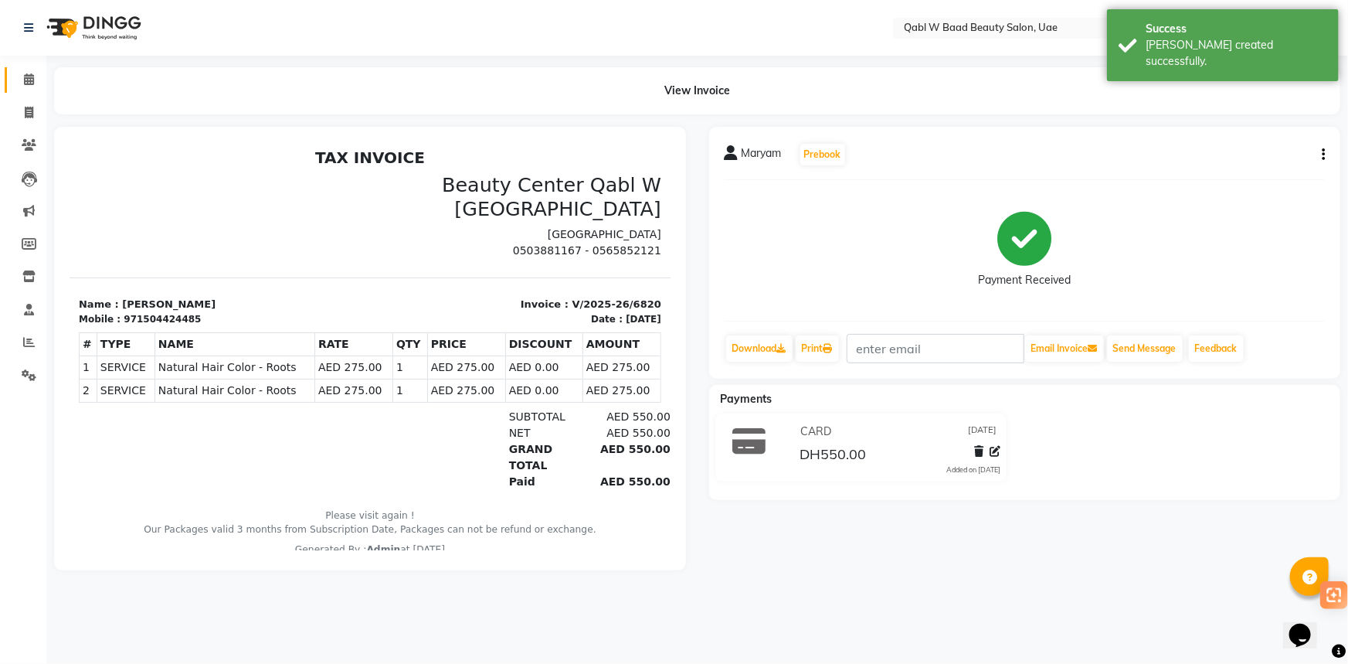
click at [28, 90] on link "Calendar" at bounding box center [23, 79] width 37 height 25
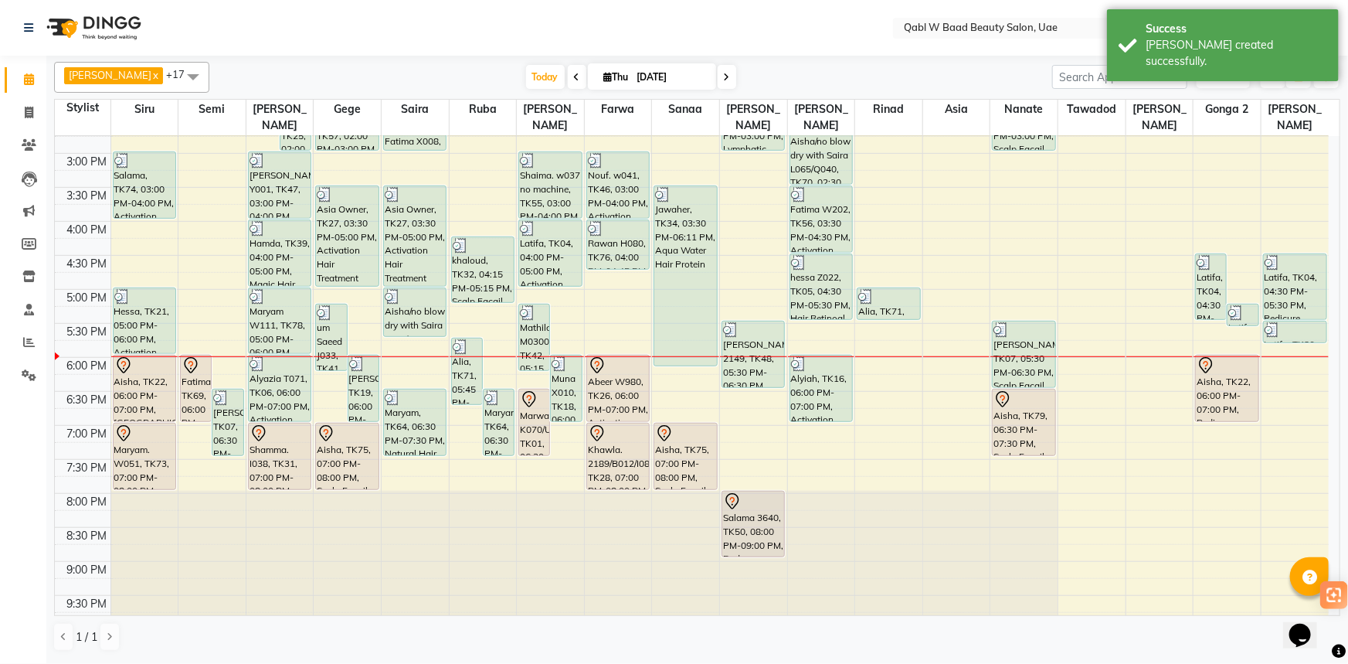
scroll to position [491, 0]
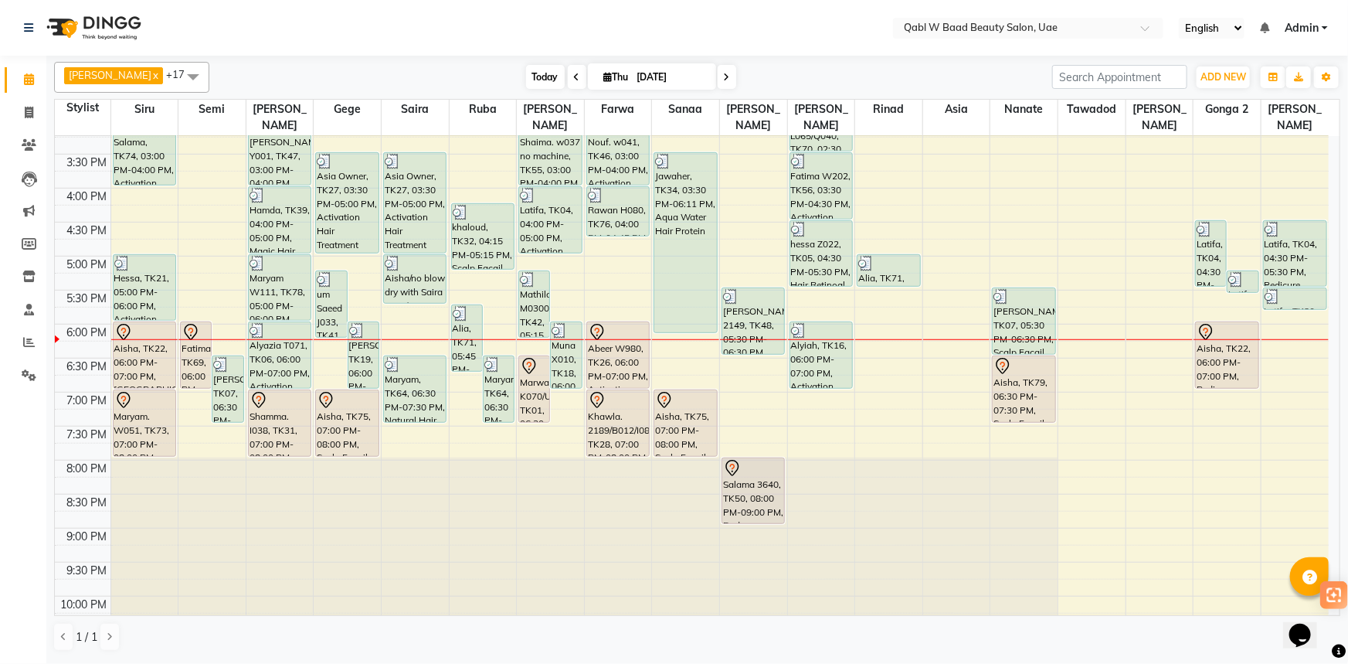
click at [526, 78] on span "Today" at bounding box center [545, 77] width 39 height 24
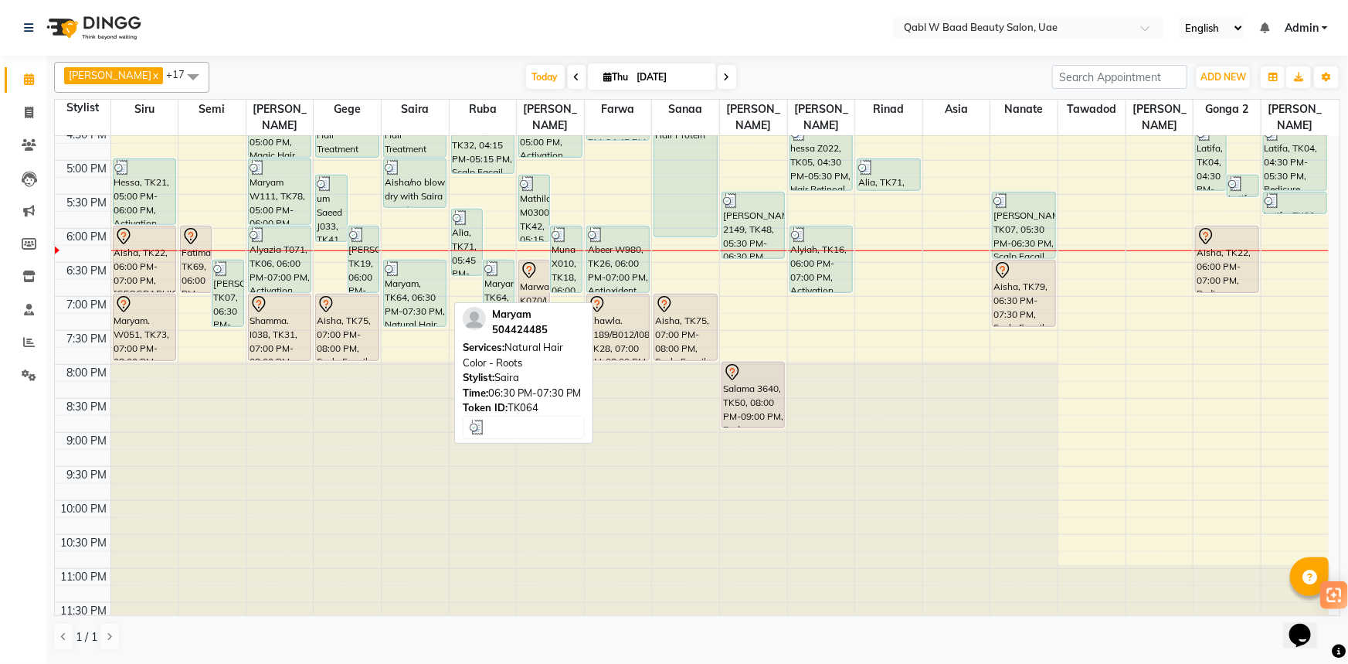
click at [402, 276] on div "Maryam, TK64, 06:30 PM-07:30 PM, Natural Hair Color - Roots" at bounding box center [415, 293] width 62 height 66
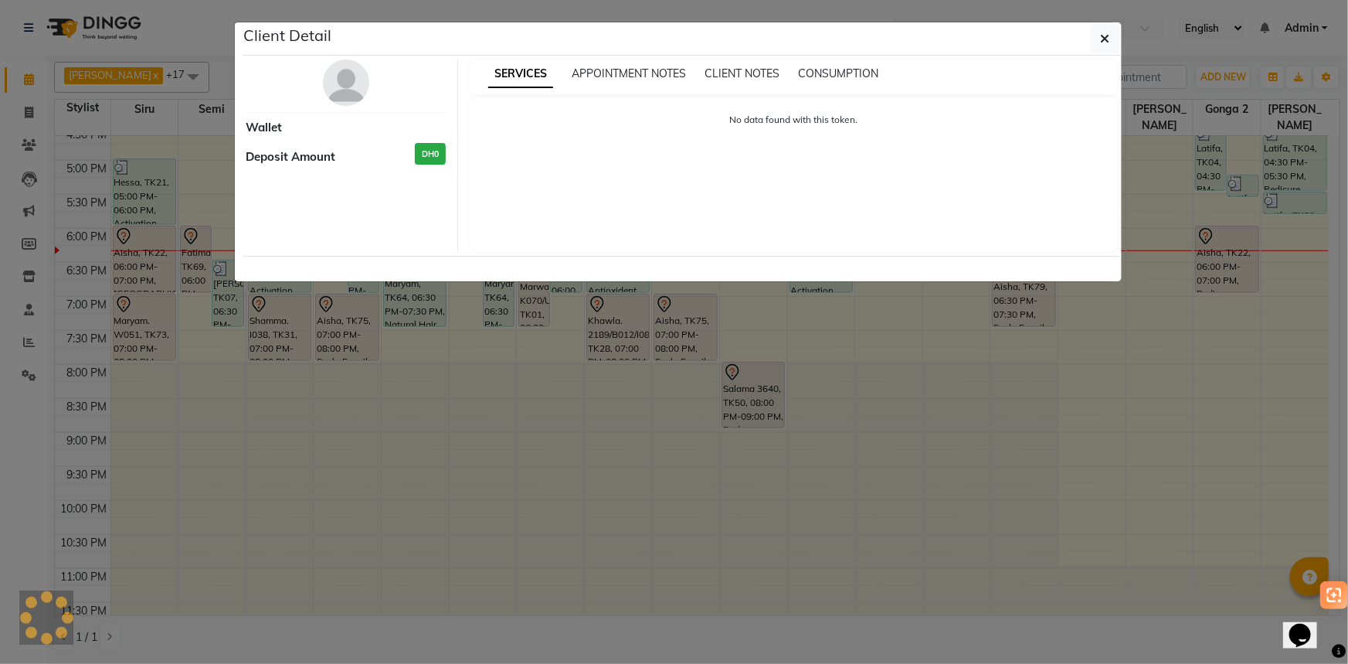
select select "3"
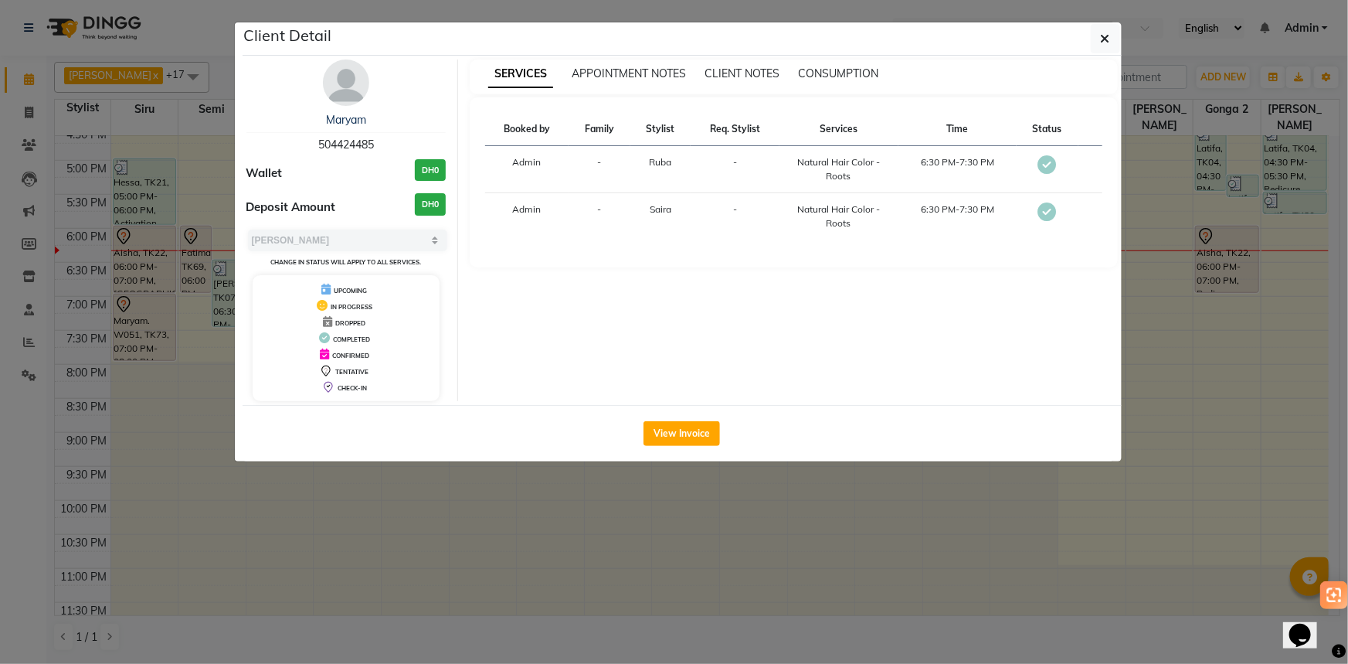
click at [337, 109] on div "Maryam 504424485 Wallet DH0 Deposit Amount DH0 Select MARK DONE UPCOMING Change…" at bounding box center [347, 229] width 224 height 341
click at [337, 118] on link "Maryam" at bounding box center [346, 120] width 40 height 14
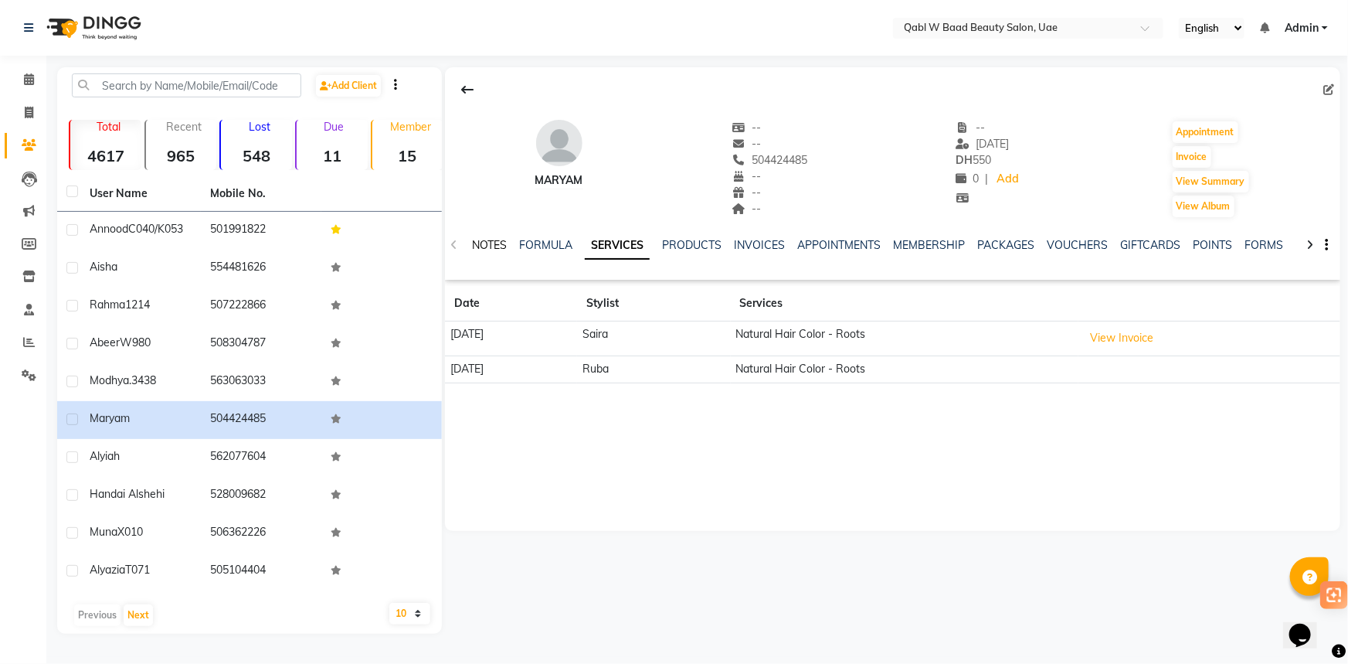
click at [484, 244] on link "NOTES" at bounding box center [489, 245] width 35 height 14
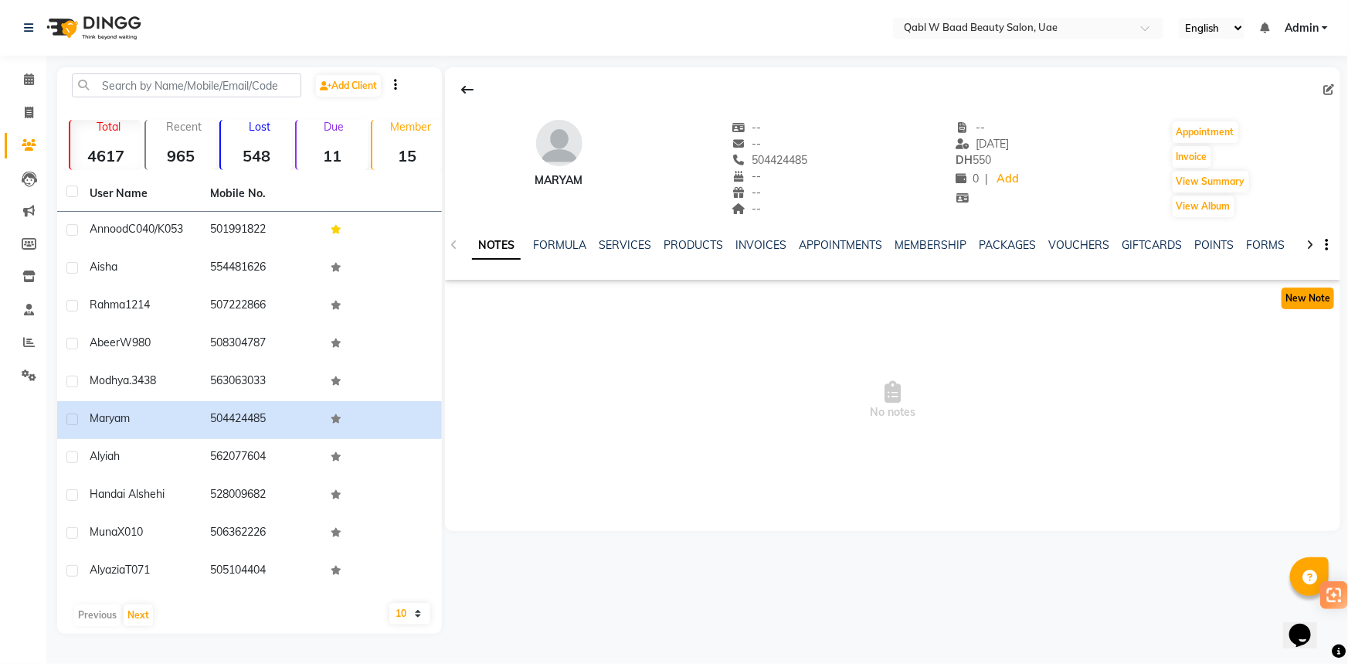
click at [1291, 294] on button "New Note" at bounding box center [1307, 298] width 53 height 22
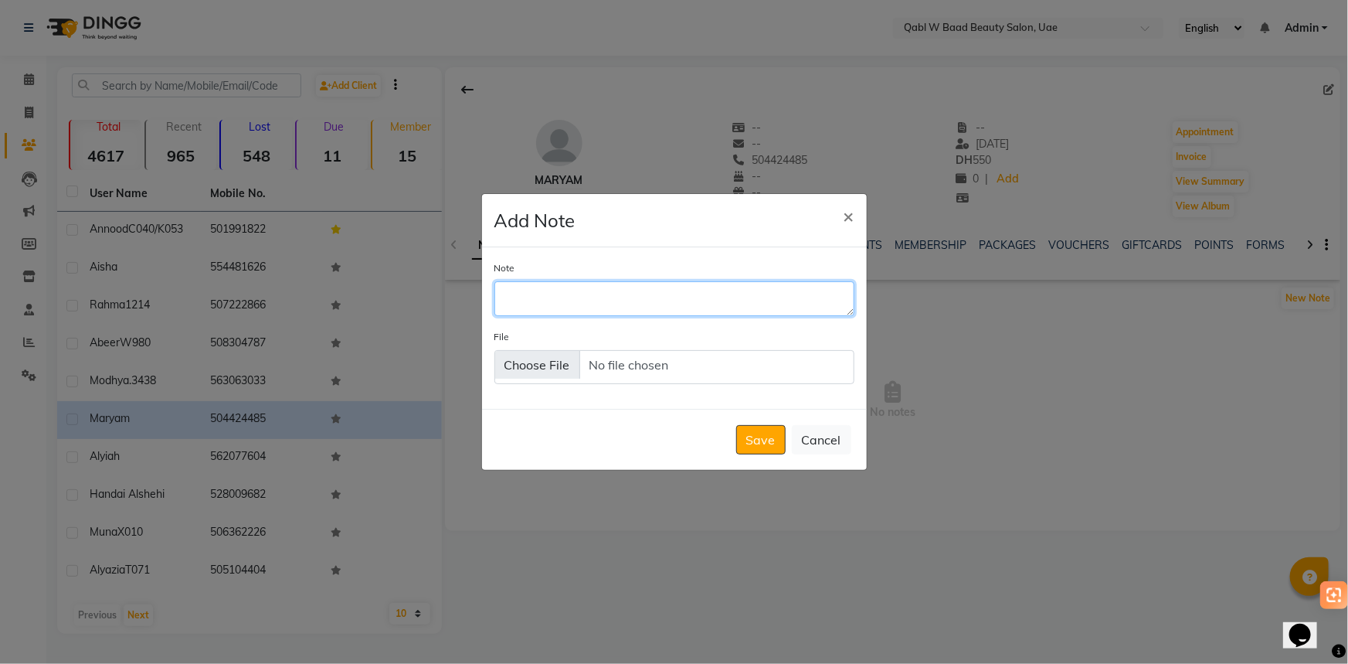
click at [754, 288] on textarea "Note" at bounding box center [674, 298] width 360 height 34
type textarea "ل"
type textarea "both sisters same color , full 5 and quarter 4"
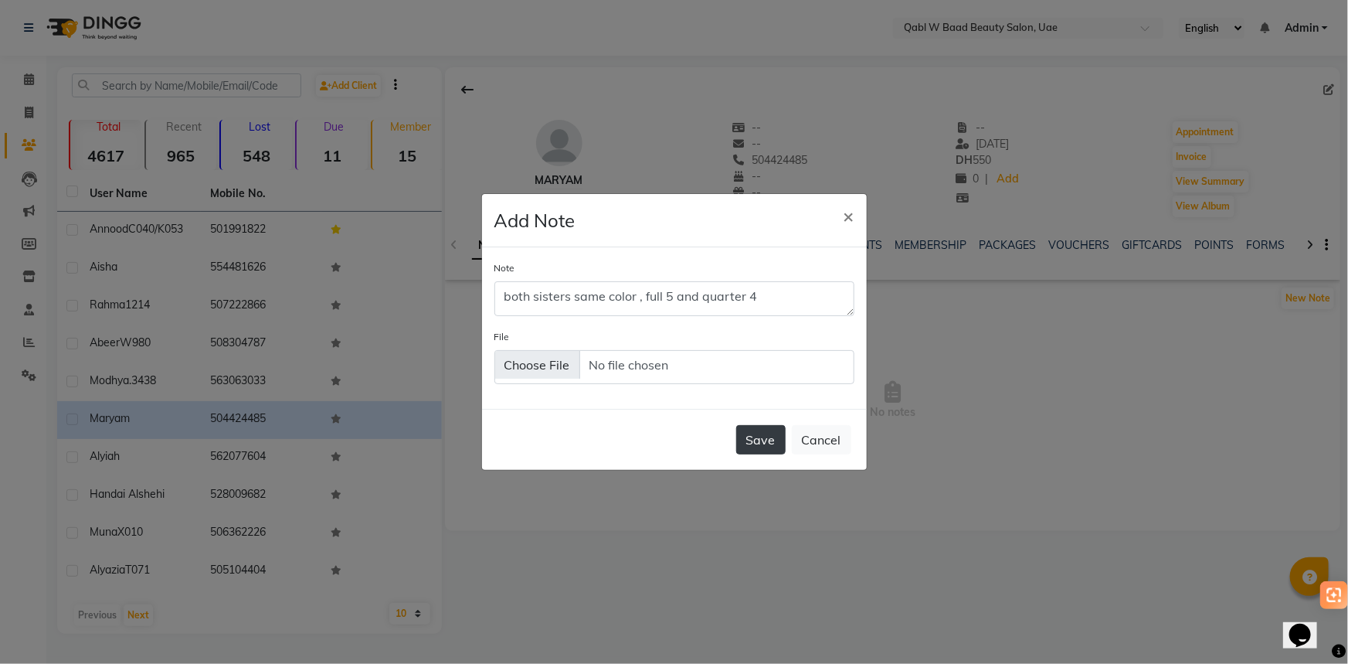
click at [771, 426] on button "Save" at bounding box center [760, 439] width 49 height 29
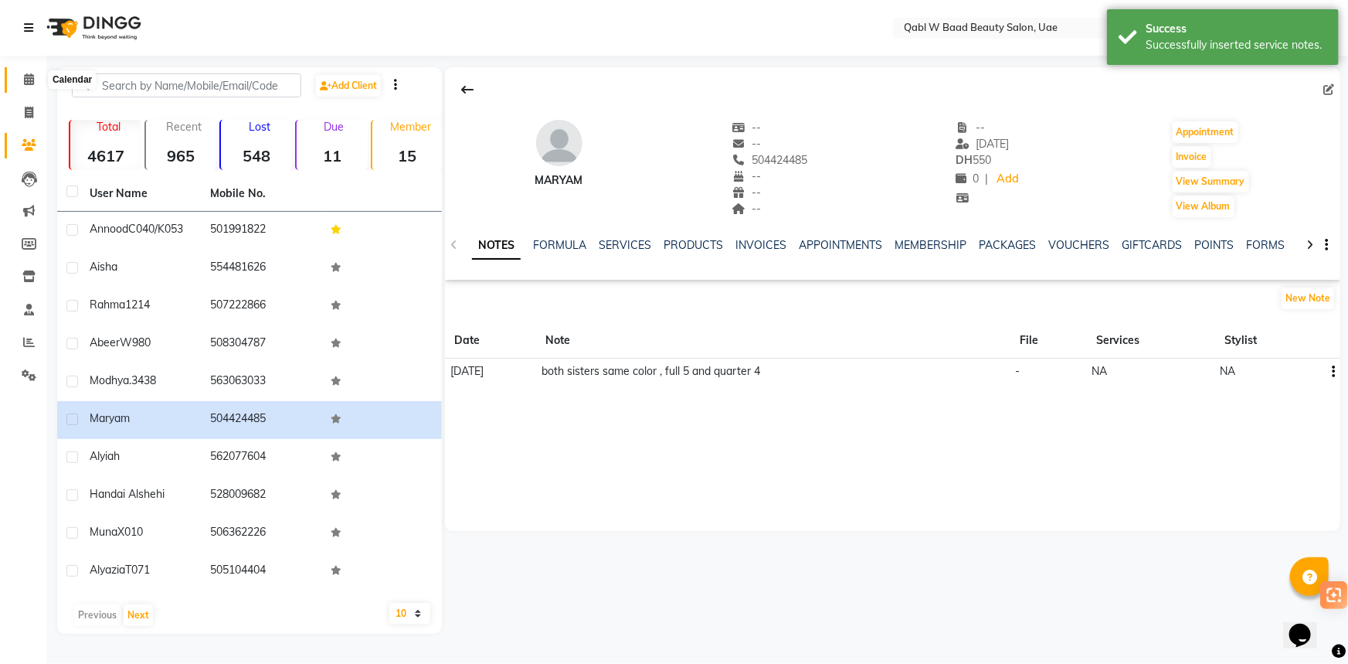
drag, startPoint x: 23, startPoint y: 81, endPoint x: 31, endPoint y: 15, distance: 66.1
click at [24, 81] on icon at bounding box center [29, 79] width 10 height 12
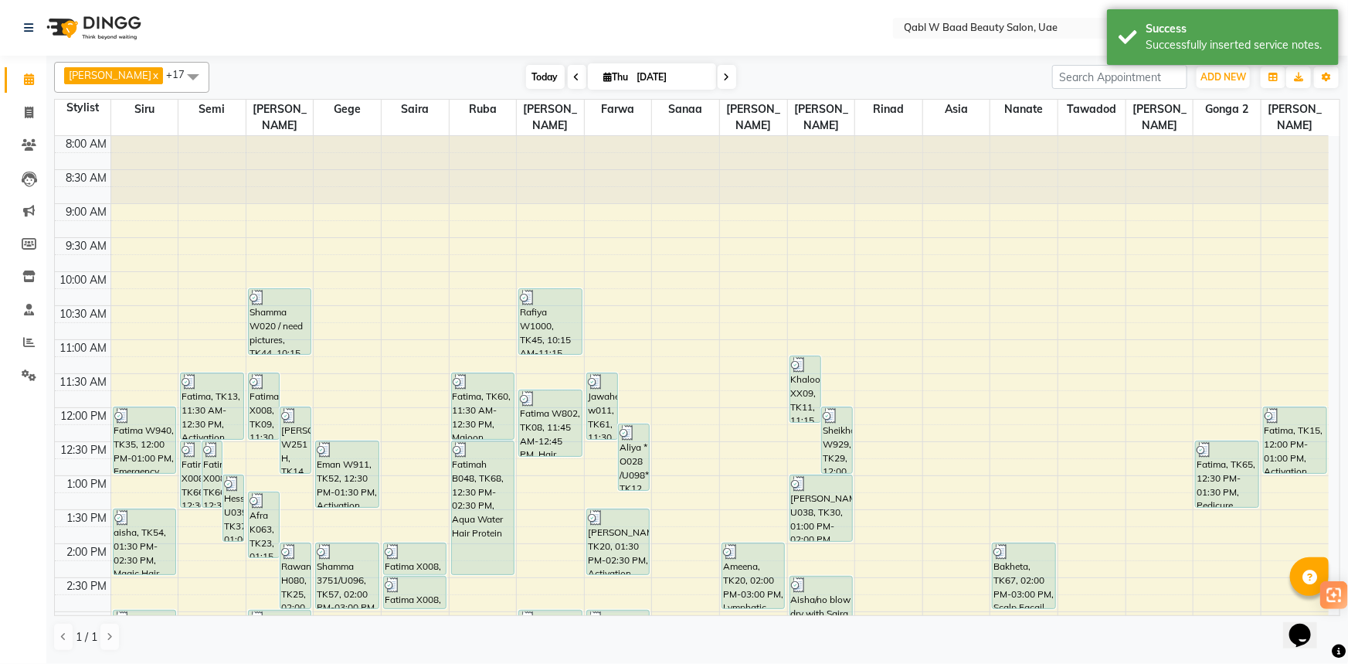
click at [526, 84] on span "Today" at bounding box center [545, 77] width 39 height 24
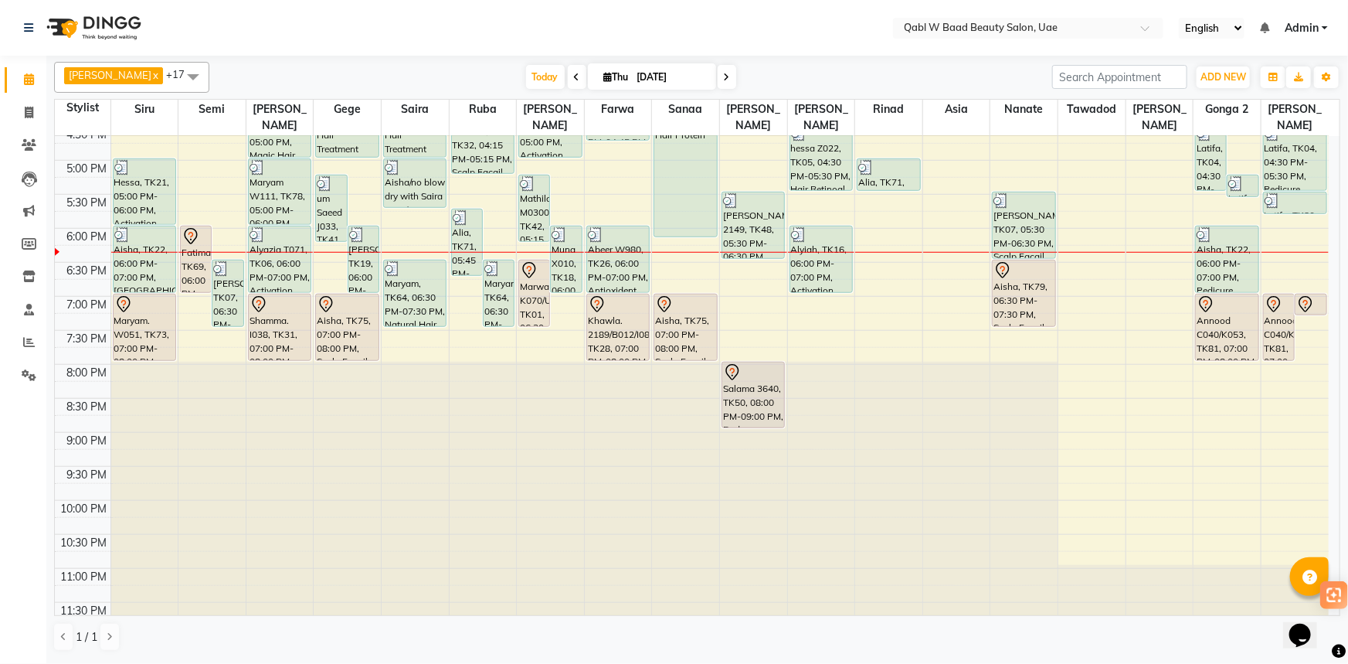
click at [324, 67] on div "[DATE] [DATE]" at bounding box center [630, 77] width 827 height 23
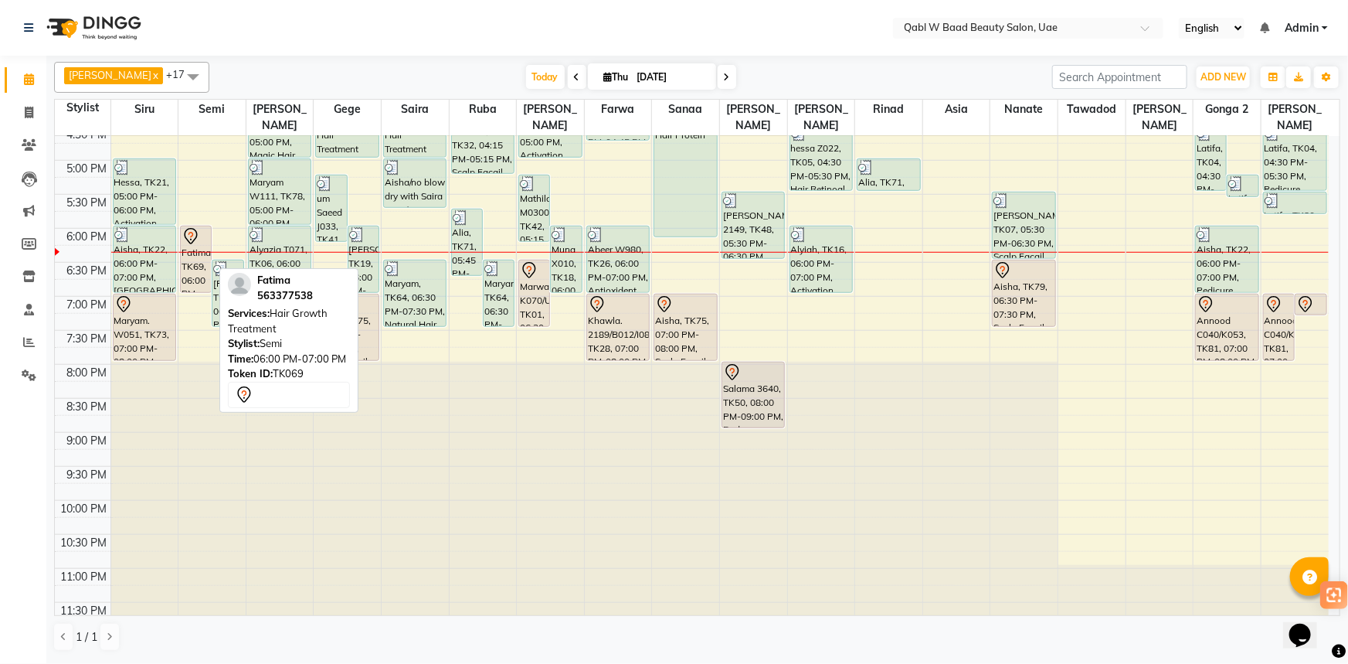
click at [196, 246] on div "Fatima, TK69, 06:00 PM-07:00 PM, Hair Growth Treatment" at bounding box center [196, 259] width 30 height 66
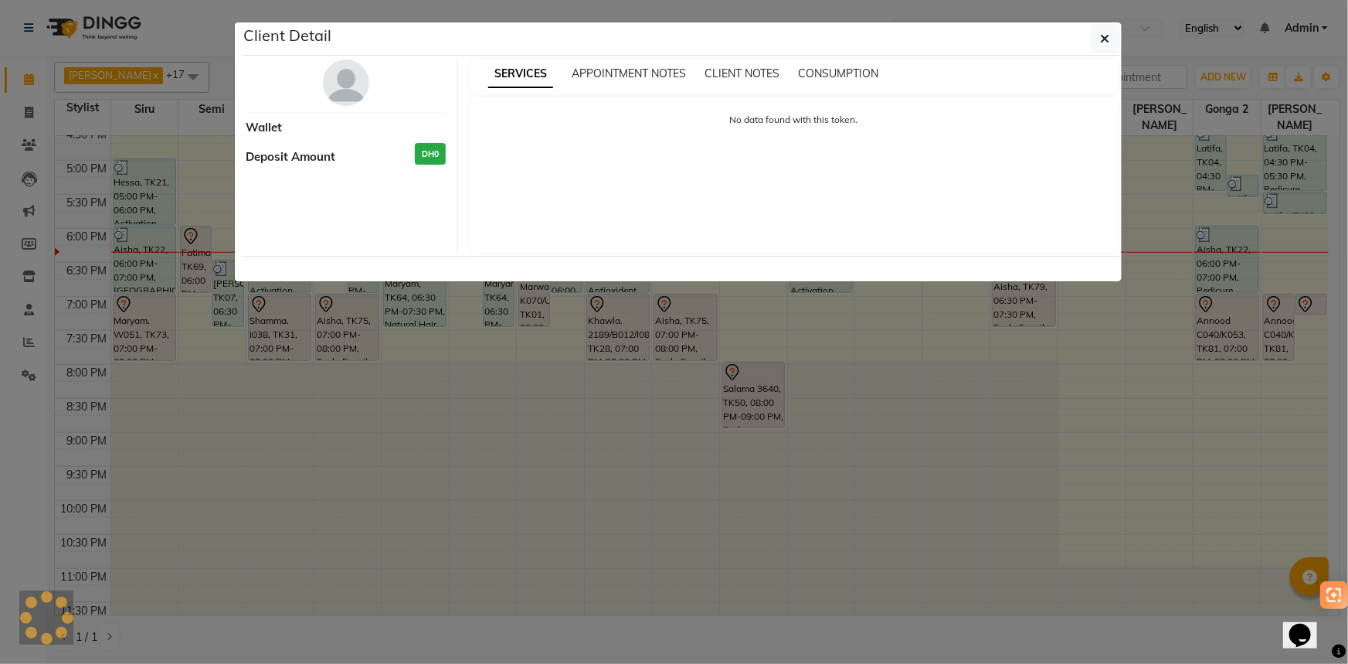
select select "7"
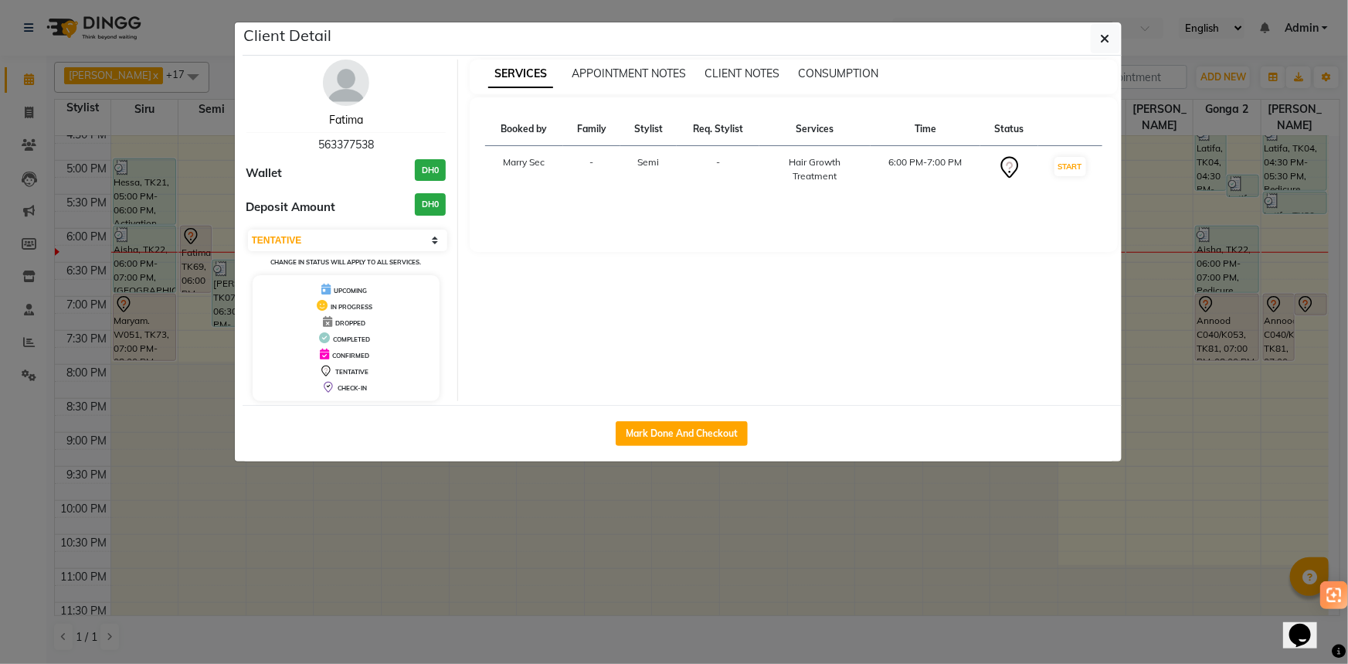
drag, startPoint x: 355, startPoint y: 117, endPoint x: 347, endPoint y: 117, distance: 7.8
click at [355, 117] on link "Fatima" at bounding box center [346, 120] width 34 height 14
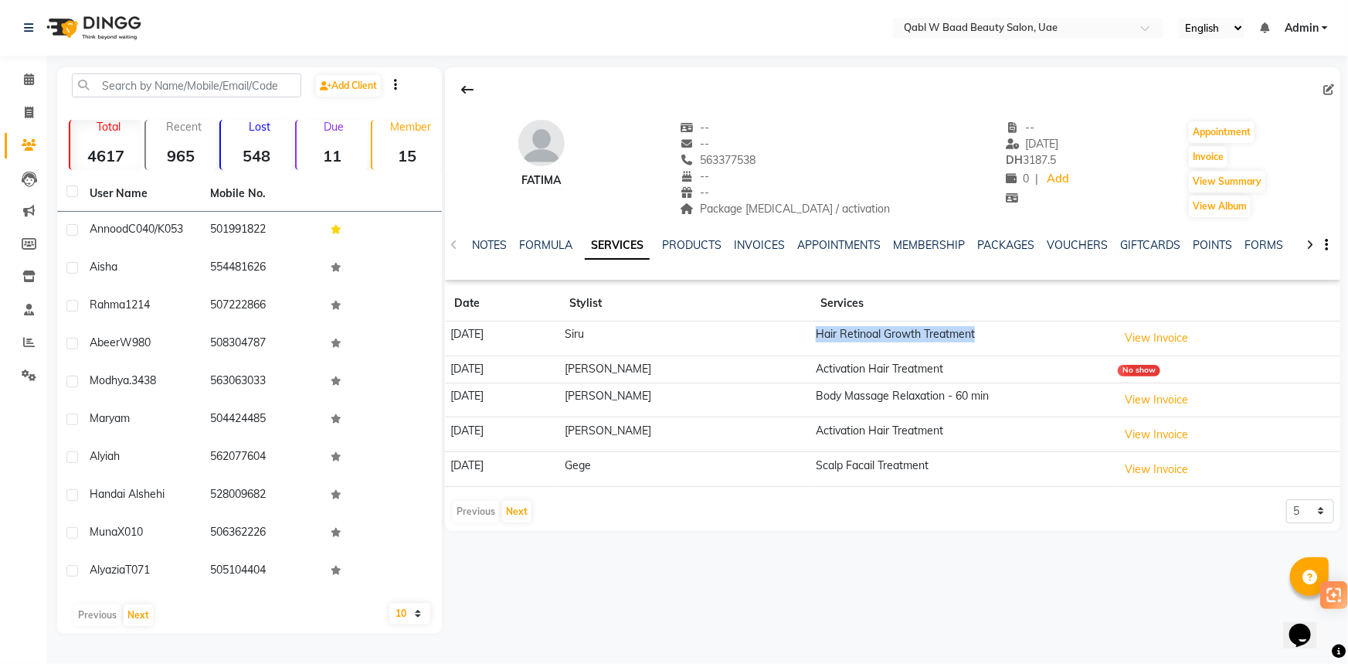
drag, startPoint x: 761, startPoint y: 339, endPoint x: 968, endPoint y: 331, distance: 207.2
click at [968, 331] on tr "[DATE] Siru Hair Retinoal Growth Treatment View Invoice" at bounding box center [892, 338] width 895 height 35
click at [36, 78] on span at bounding box center [28, 80] width 27 height 18
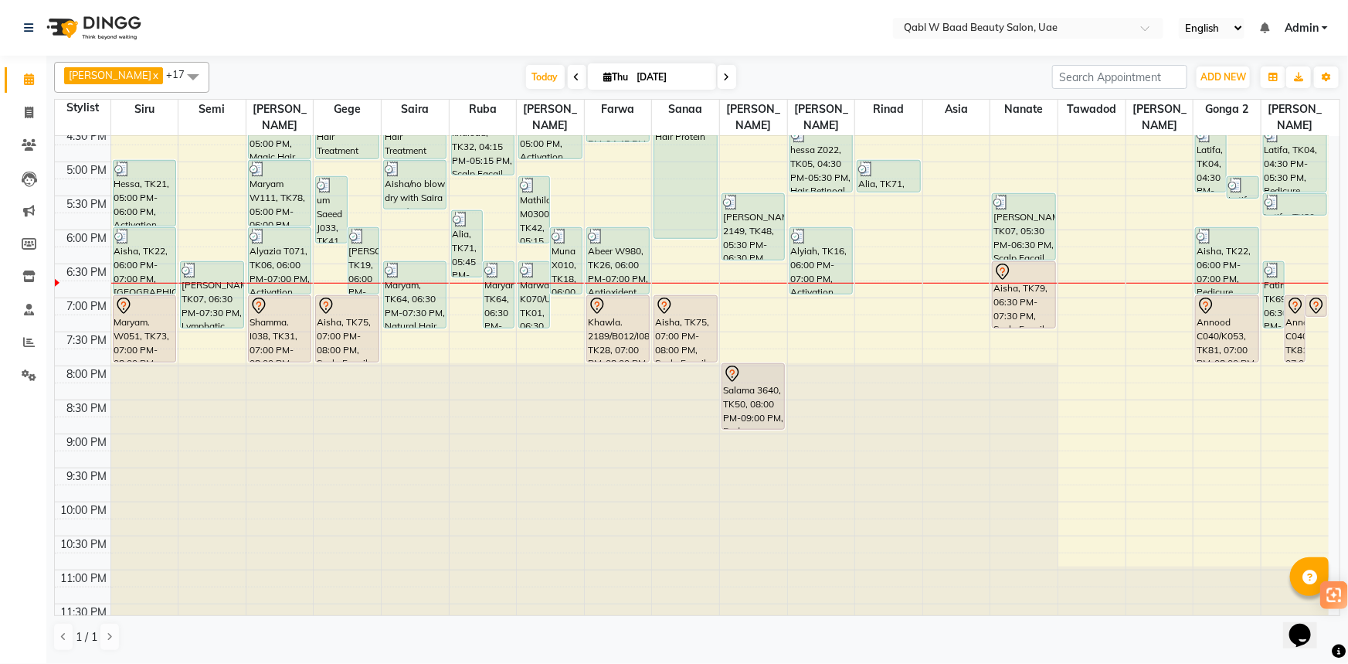
scroll to position [587, 0]
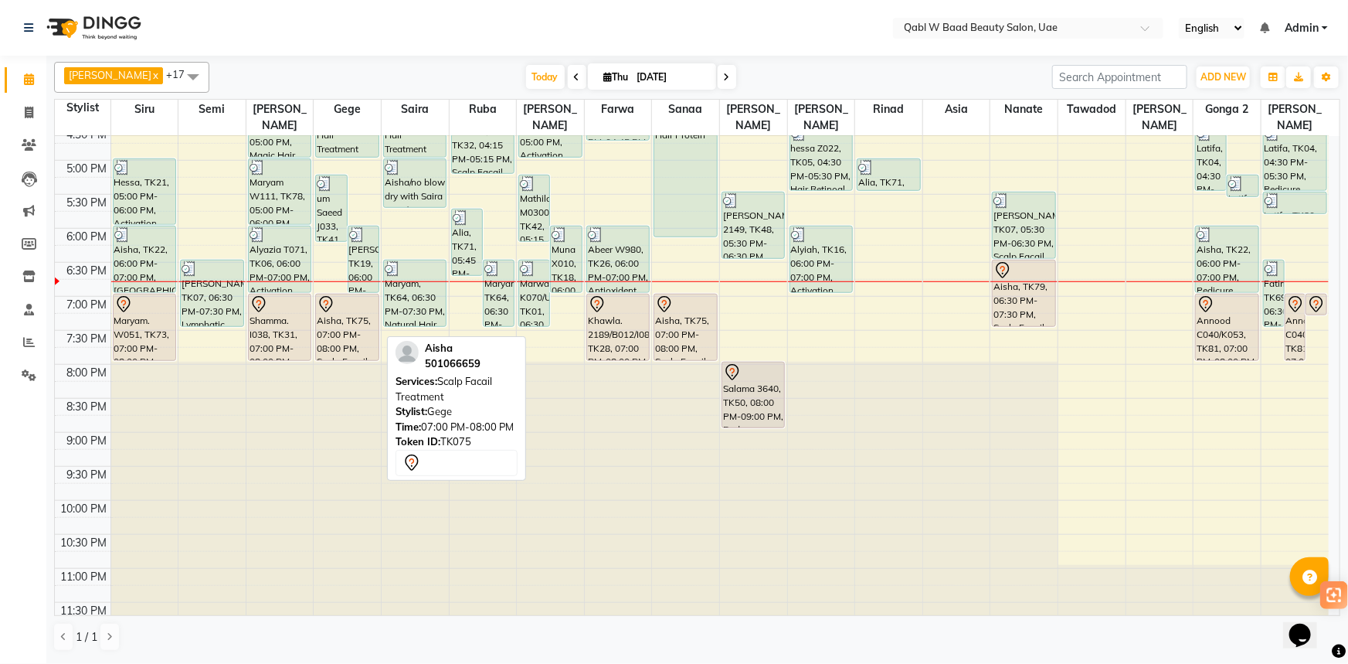
click at [322, 304] on div "Aisha, TK75, 07:00 PM-08:00 PM, Scalp Facail Treatment" at bounding box center [347, 327] width 62 height 66
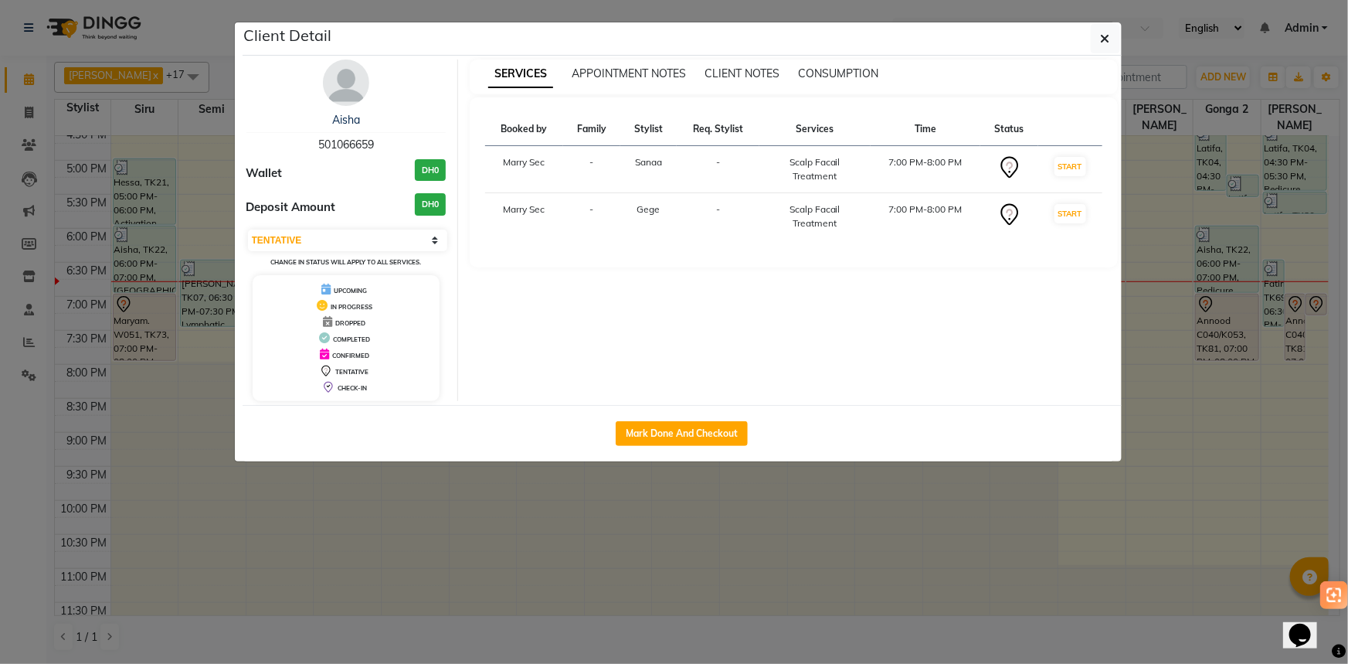
click at [715, 589] on ngb-modal-window "Client Detail Aisha 501066659 Wallet DH0 Deposit Amount DH0 Select IN SERVICE C…" at bounding box center [674, 332] width 1348 height 664
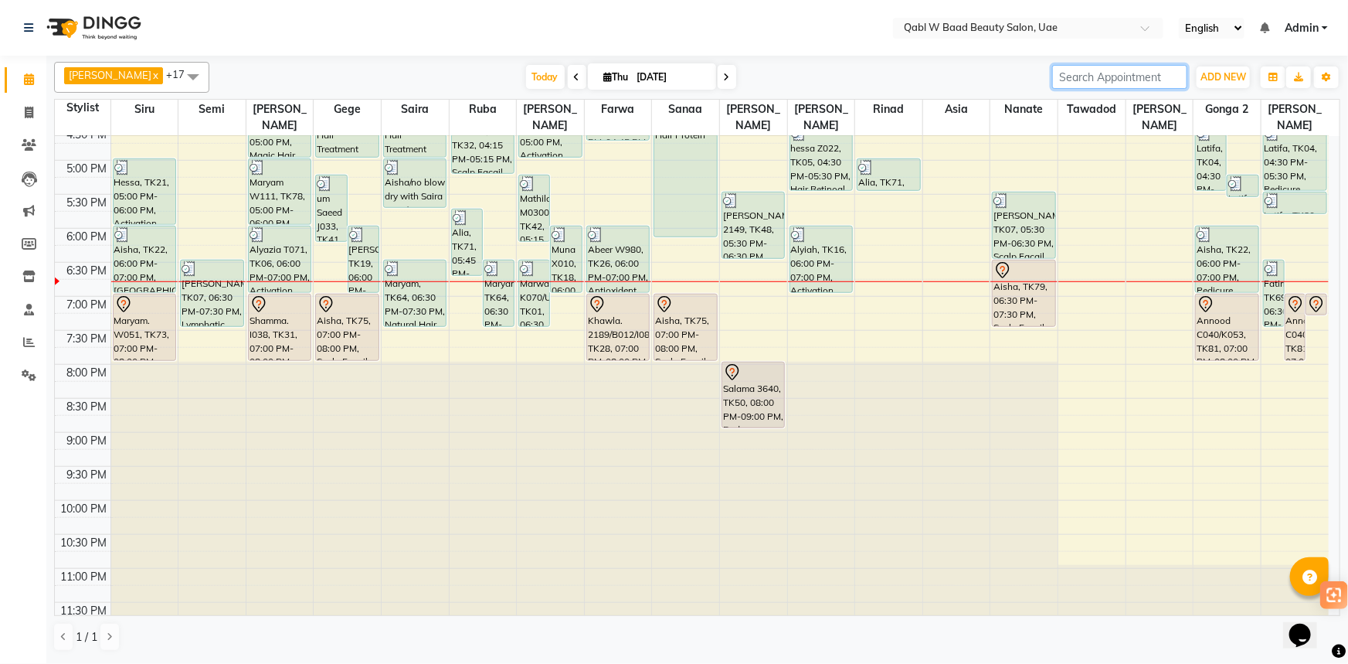
click at [1116, 76] on input "search" at bounding box center [1119, 77] width 135 height 24
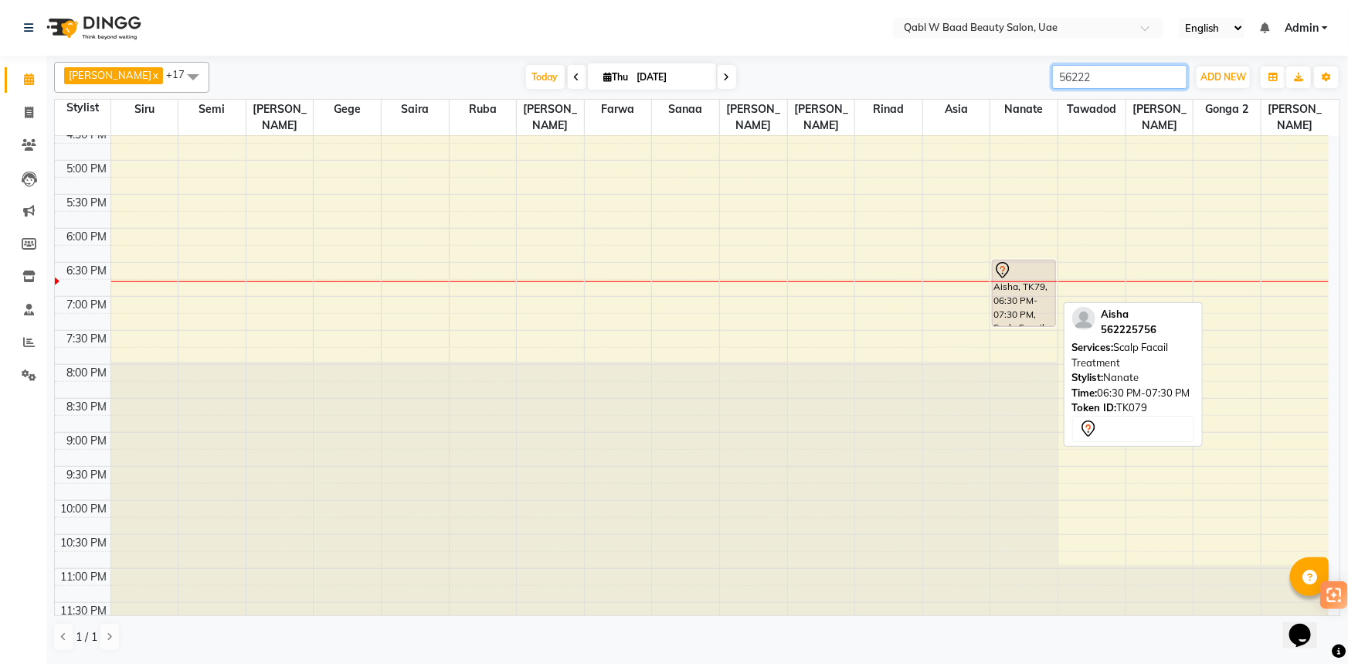
click at [1000, 280] on div "Aisha, TK79, 06:30 PM-07:30 PM, Scalp Facail Treatment" at bounding box center [1024, 293] width 62 height 66
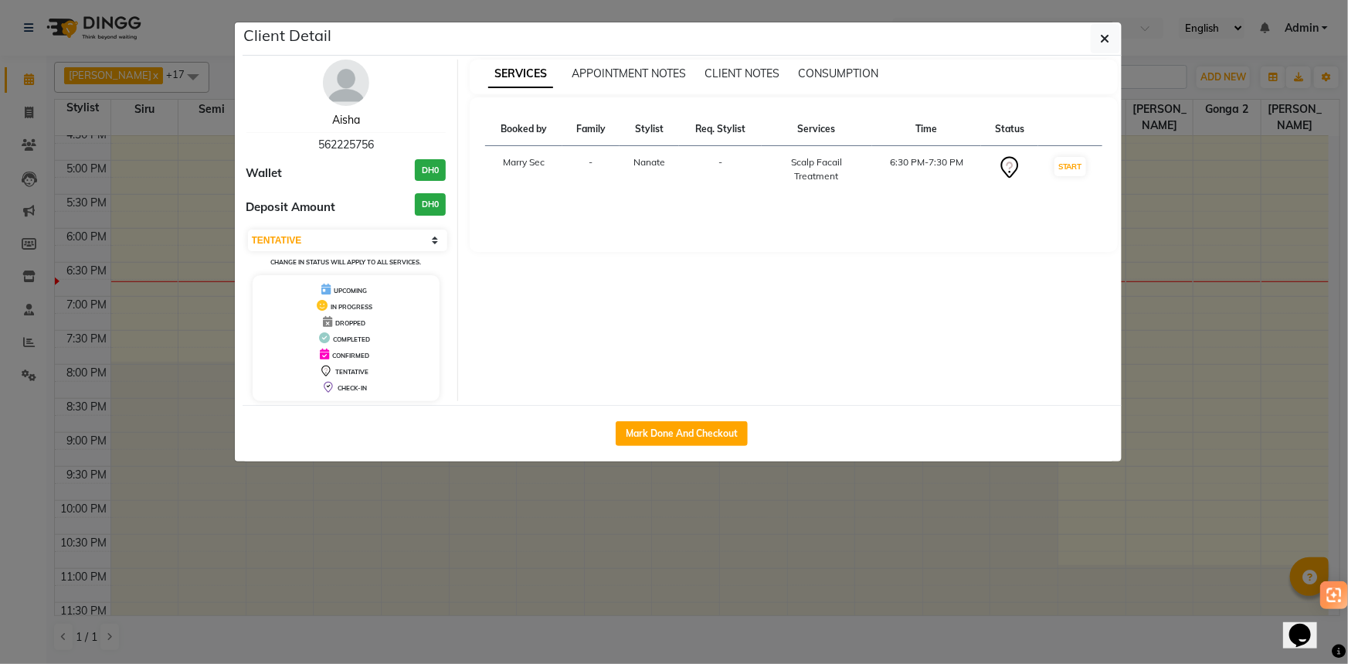
drag, startPoint x: 340, startPoint y: 114, endPoint x: 319, endPoint y: 116, distance: 20.9
click at [340, 114] on link "Aisha" at bounding box center [346, 120] width 28 height 14
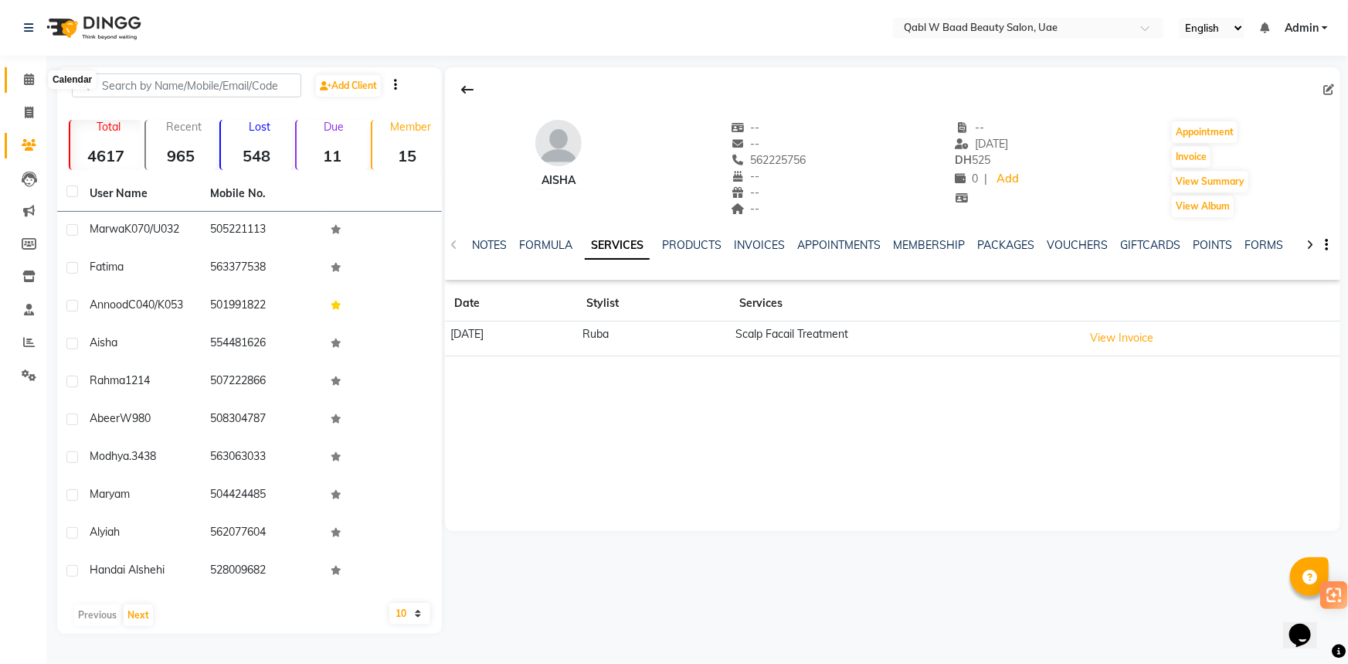
click at [31, 77] on icon at bounding box center [29, 79] width 10 height 12
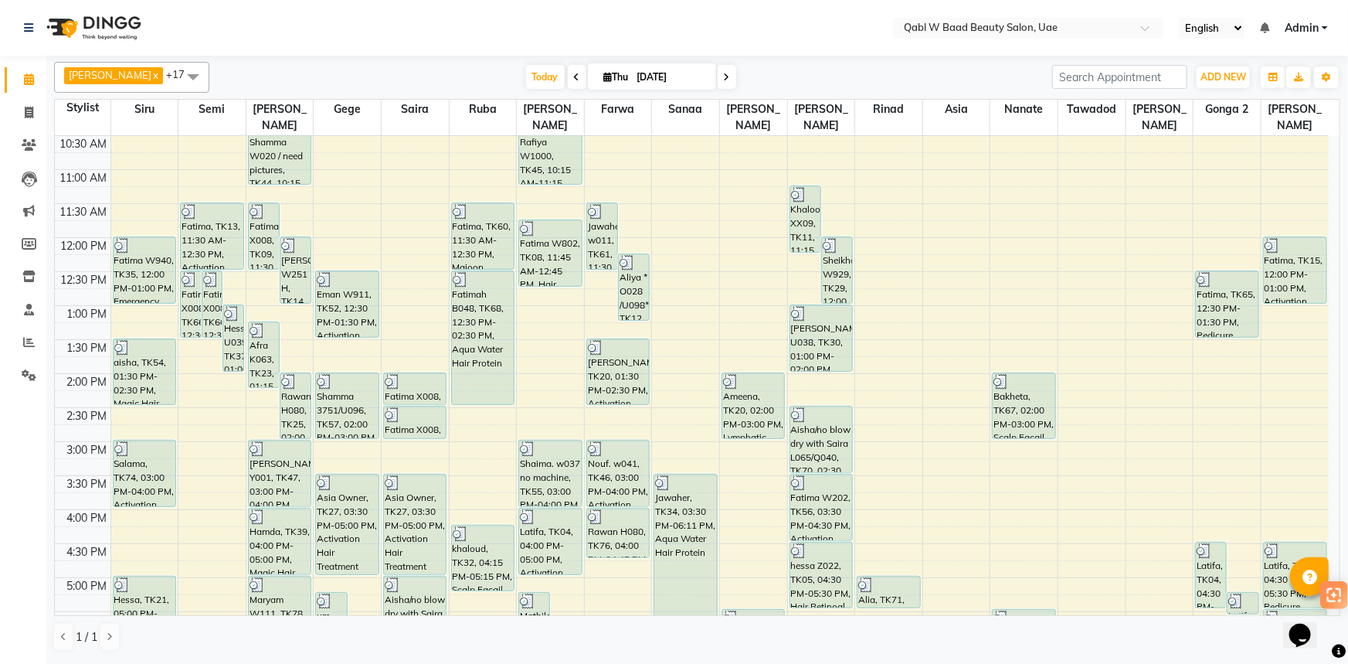
scroll to position [210, 0]
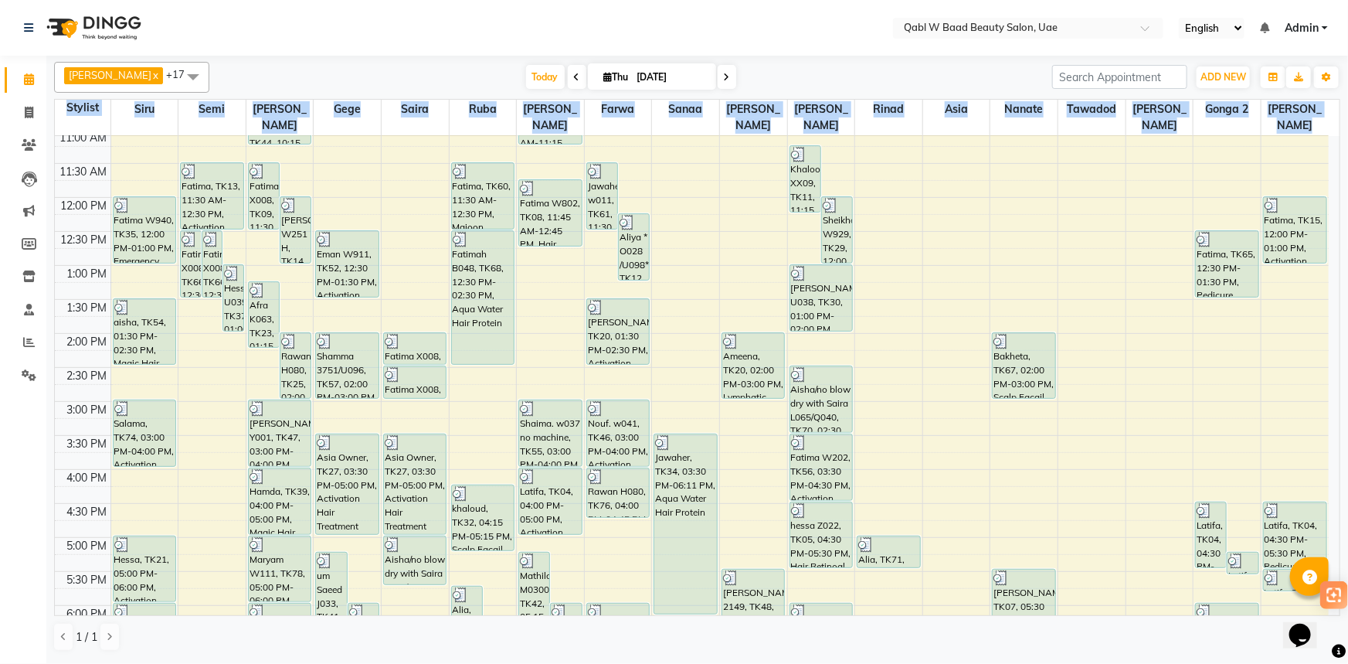
drag, startPoint x: 1339, startPoint y: 341, endPoint x: 1347, endPoint y: 433, distance: 92.2
click at [1347, 433] on div "[PERSON_NAME] x Siru x [PERSON_NAME] x Semi x Sanaa x Saira x [PERSON_NAME] x N…" at bounding box center [697, 359] width 1302 height 606
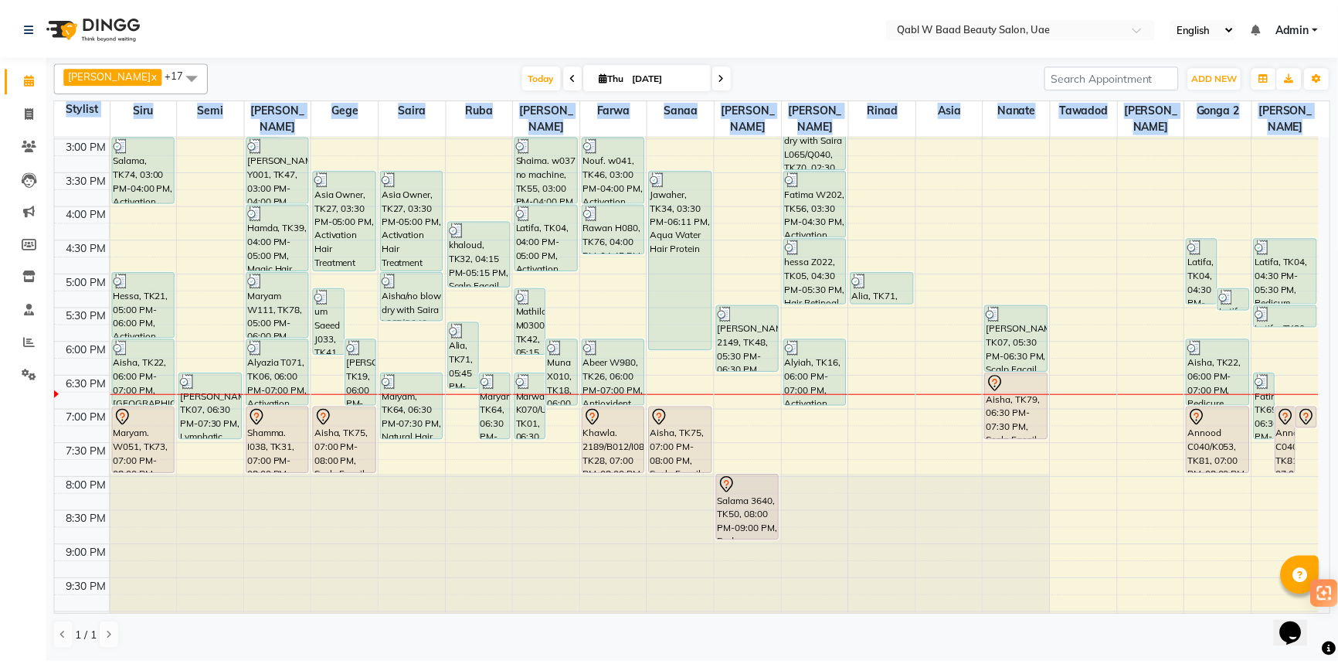
scroll to position [513, 0]
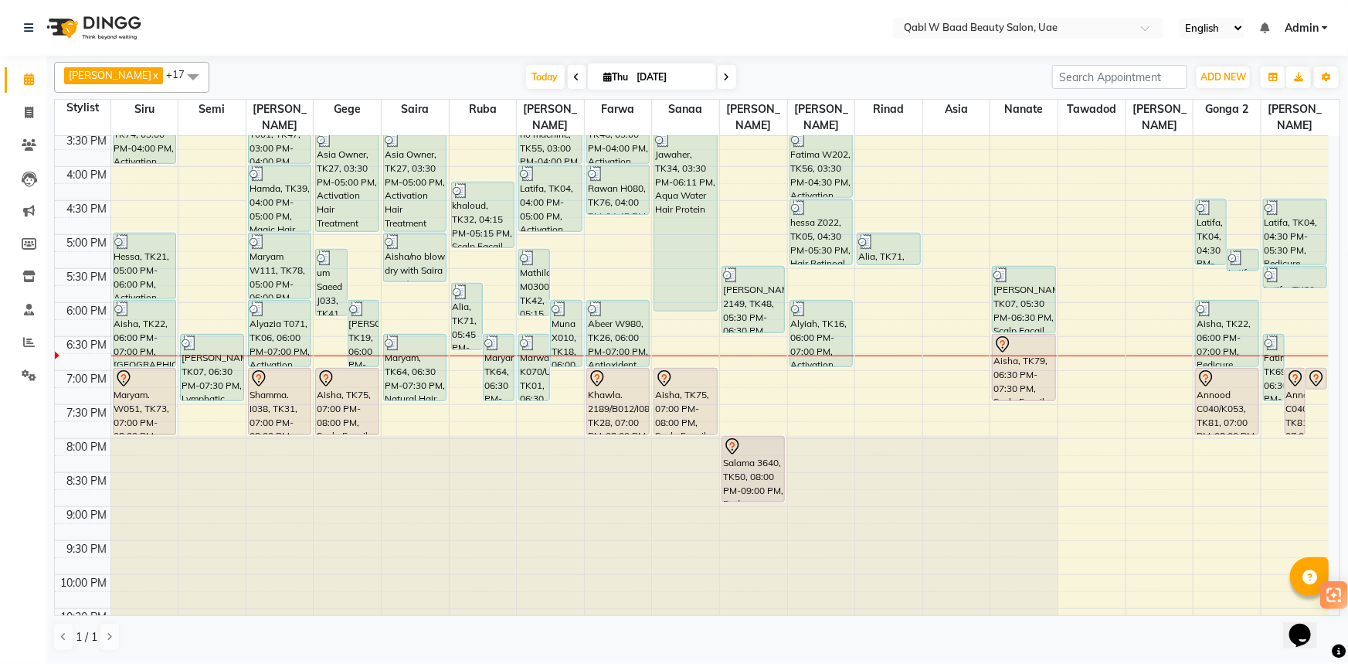
click at [950, 58] on div "[PERSON_NAME] x Siru x [PERSON_NAME] x Semi x Sanaa x Saira x [PERSON_NAME] x N…" at bounding box center [697, 357] width 1286 height 602
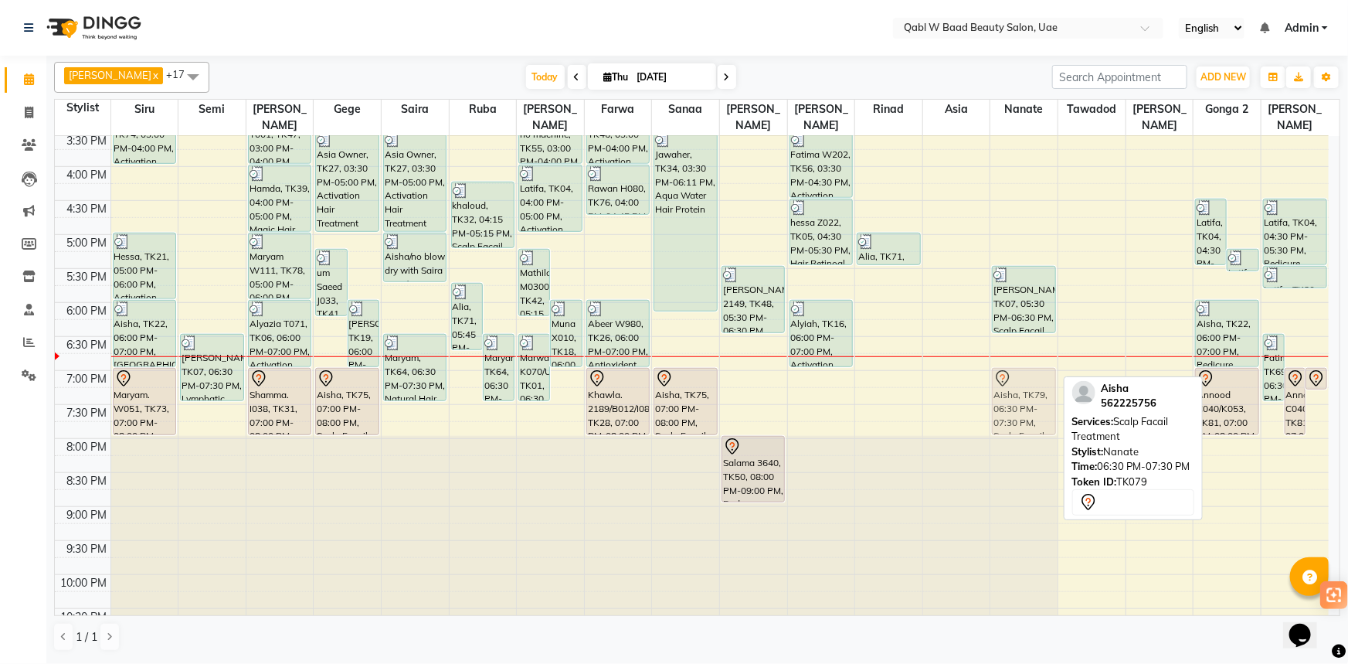
drag, startPoint x: 1004, startPoint y: 324, endPoint x: 1010, endPoint y: 358, distance: 33.8
click at [1010, 358] on div "Bakheta, TK67, 02:00 PM-03:00 PM, Scalp Facail Treatment [PERSON_NAME], TK07, 0…" at bounding box center [1023, 166] width 67 height 1087
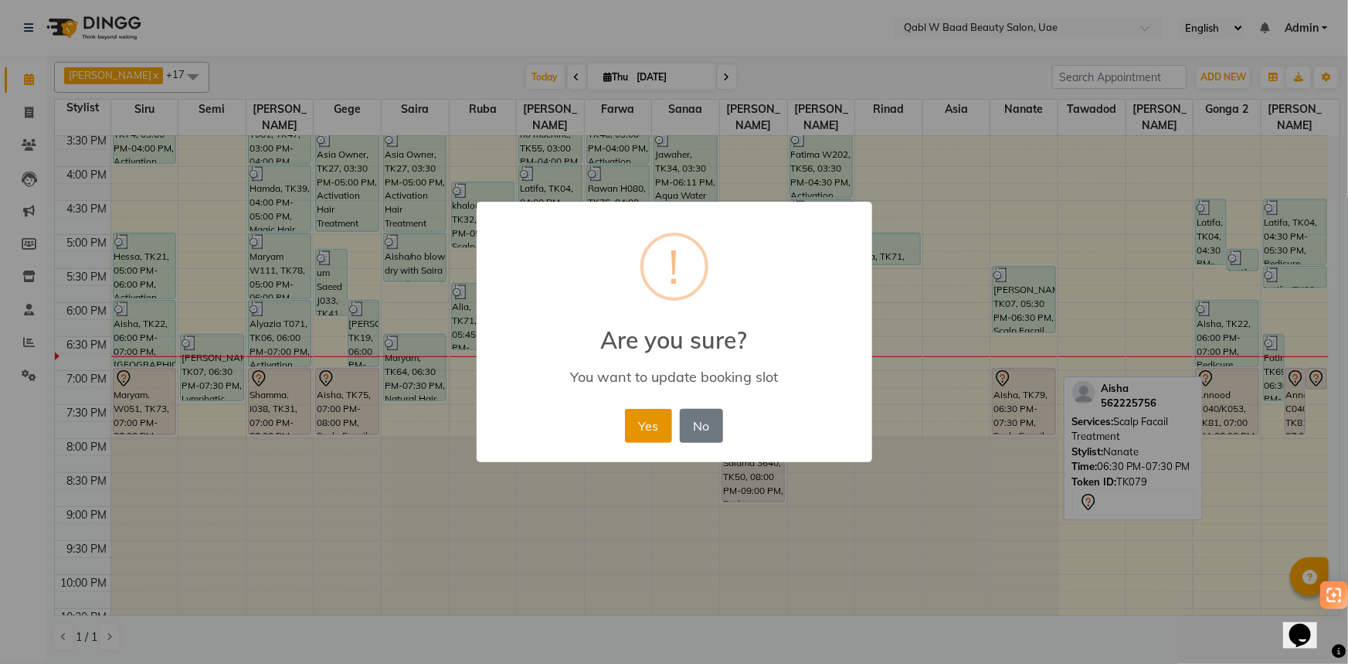
click at [643, 423] on button "Yes" at bounding box center [648, 426] width 47 height 34
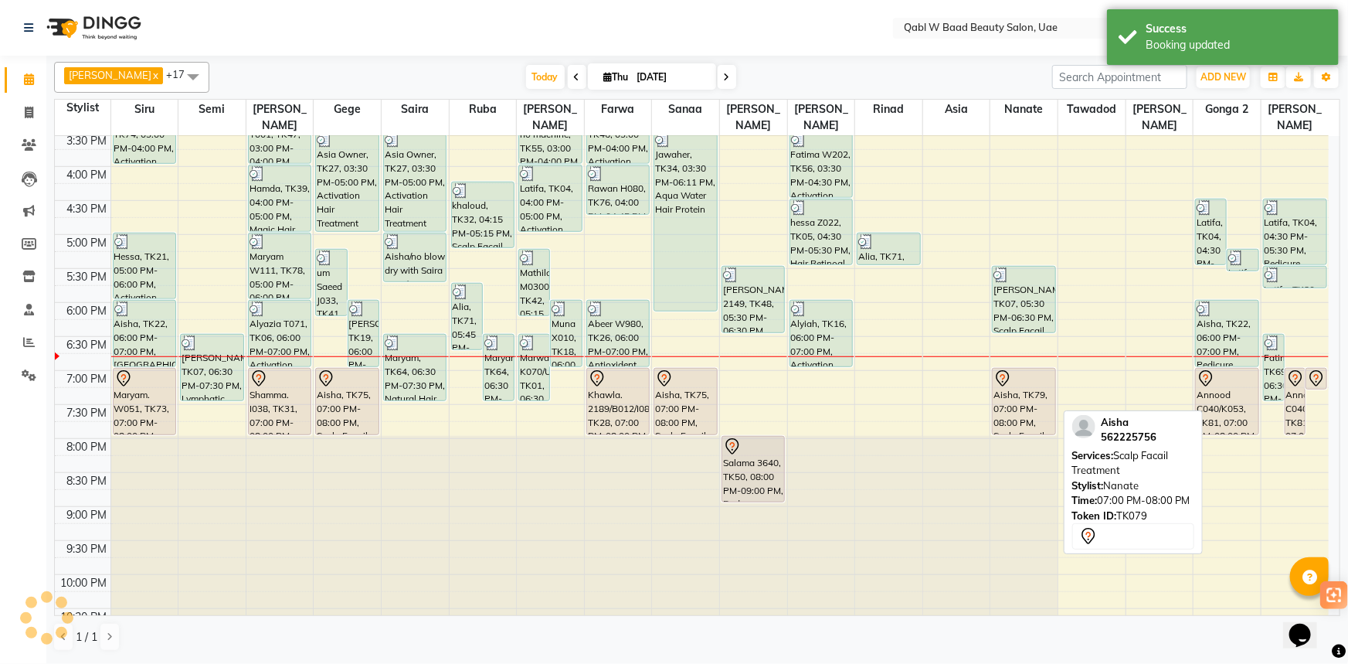
click at [1012, 384] on div "Aisha, TK79, 07:00 PM-08:00 PM, Scalp Facail Treatment" at bounding box center [1024, 401] width 62 height 66
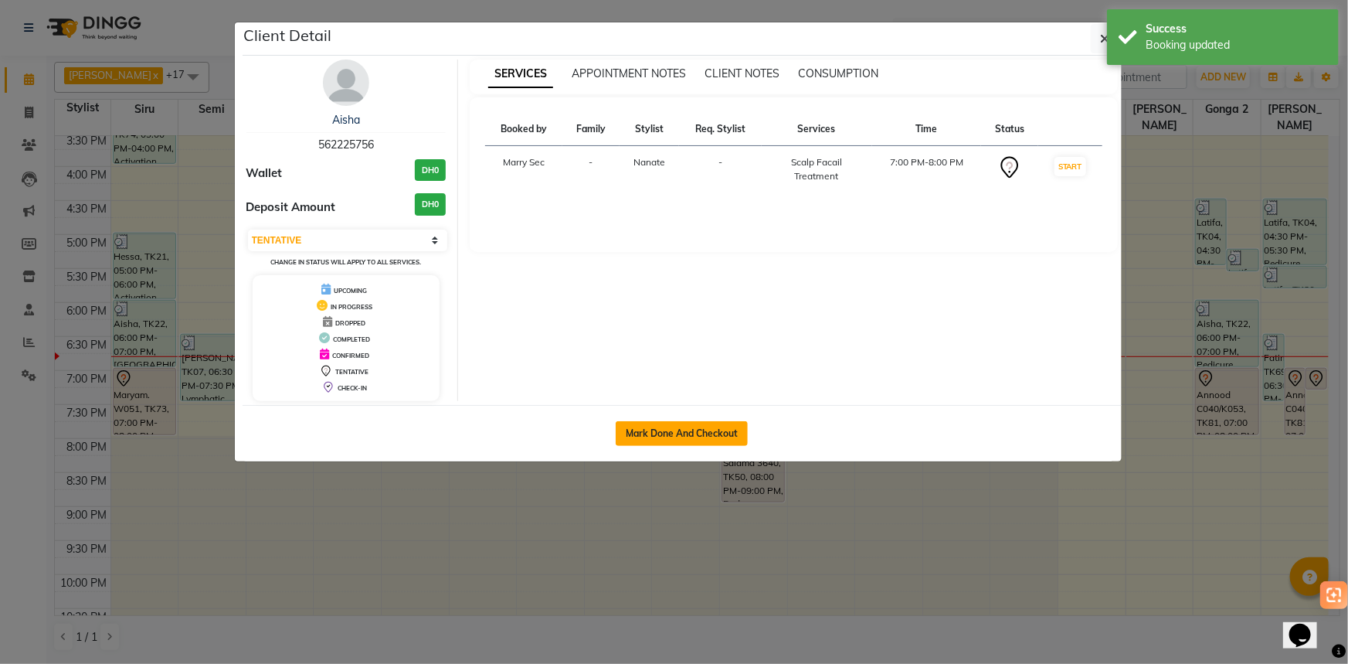
click at [734, 429] on button "Mark Done And Checkout" at bounding box center [682, 433] width 132 height 25
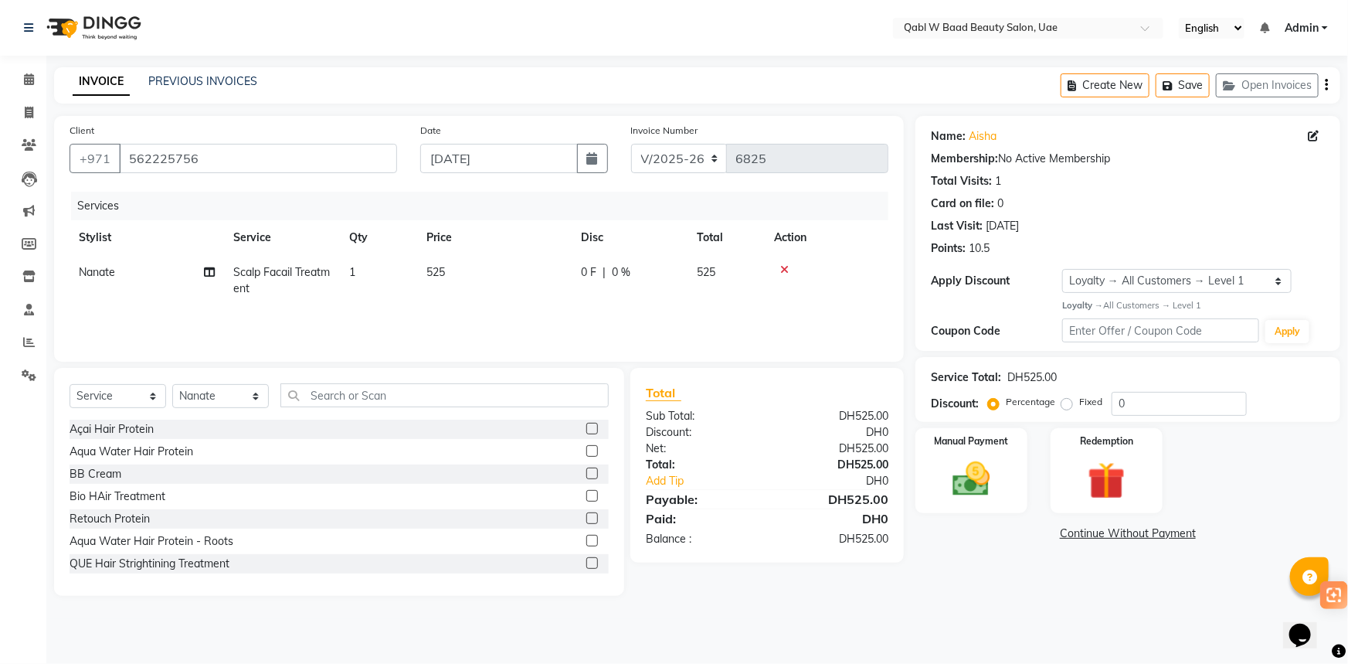
click at [1011, 601] on main "INVOICE PREVIOUS INVOICES Create New Save Open Invoices Client [PHONE_NUMBER] D…" at bounding box center [697, 343] width 1302 height 552
click at [978, 488] on img at bounding box center [971, 479] width 63 height 45
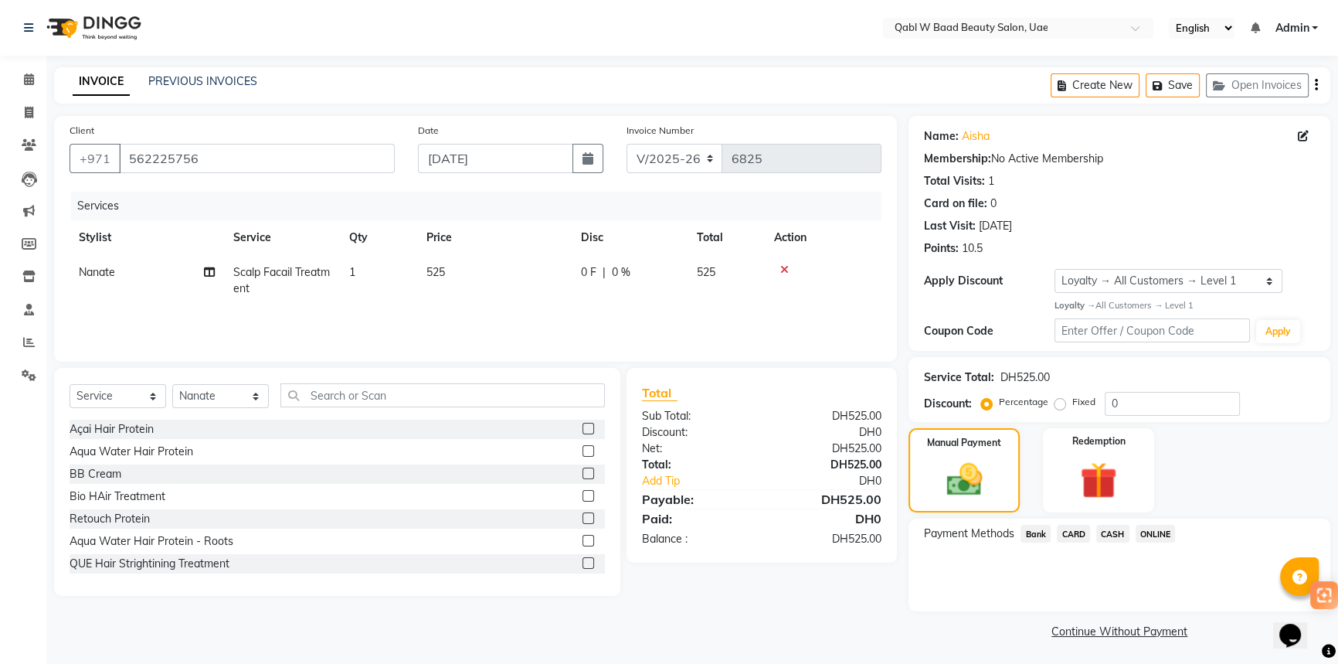
click at [1074, 529] on span "CARD" at bounding box center [1073, 533] width 33 height 18
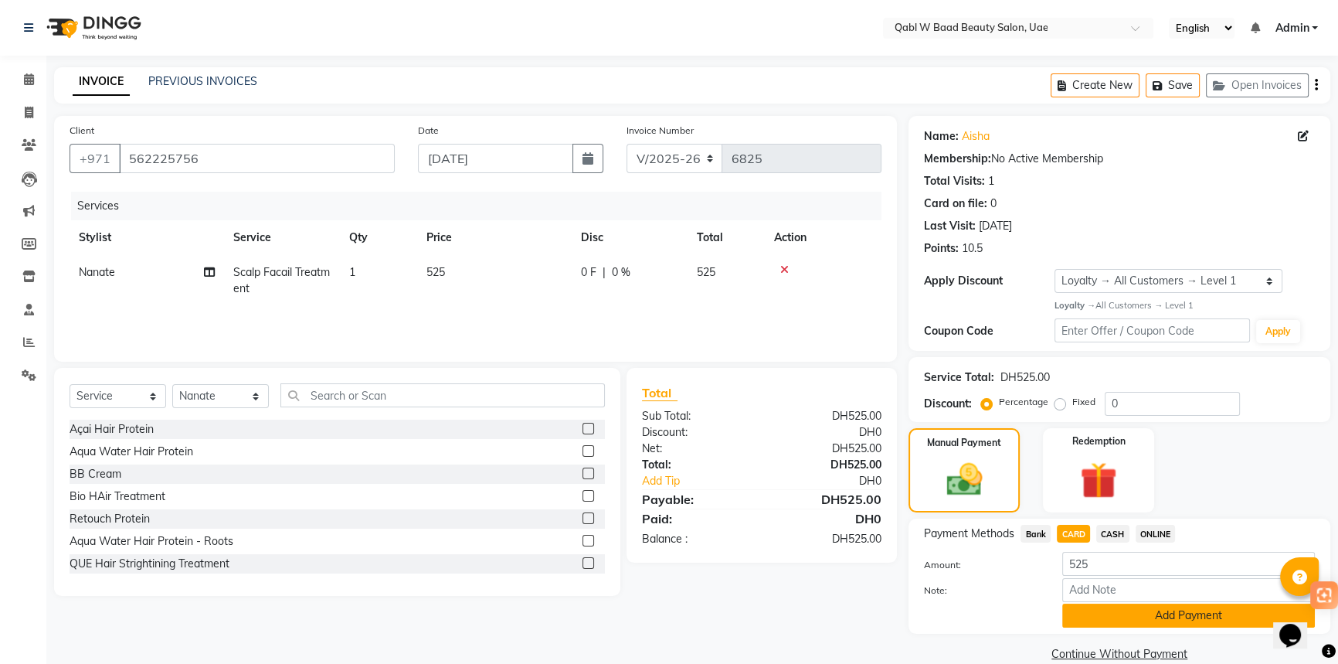
click at [1131, 624] on button "Add Payment" at bounding box center [1188, 615] width 253 height 24
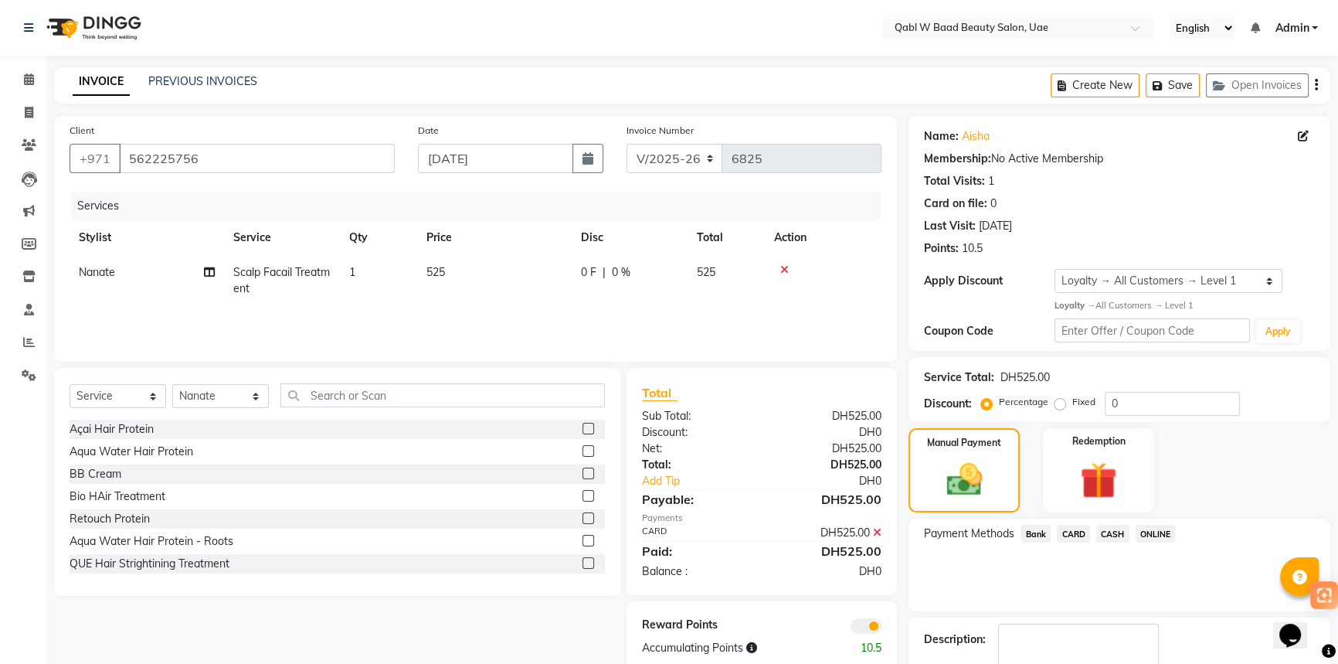
click at [1123, 618] on div "Name: Aisha Membership: No Active Membership Total Visits: 1 Card on file: 0 La…" at bounding box center [1124, 412] width 433 height 592
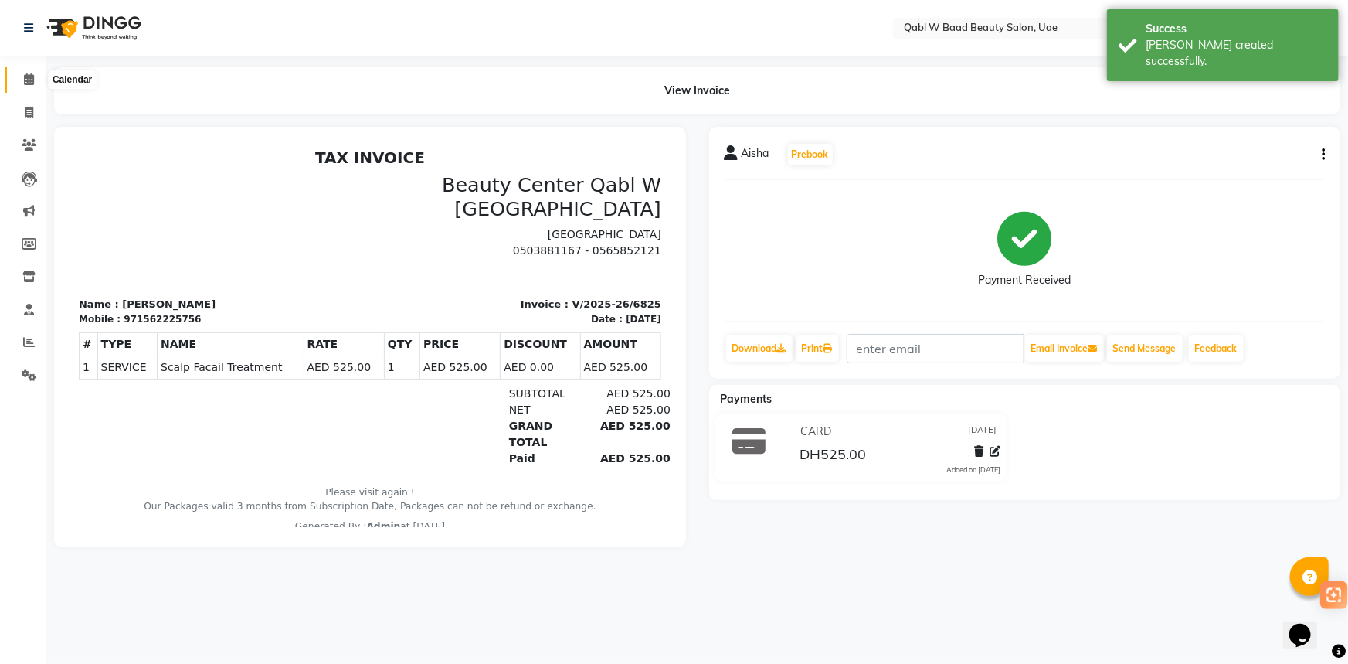
click at [32, 83] on icon at bounding box center [29, 79] width 10 height 12
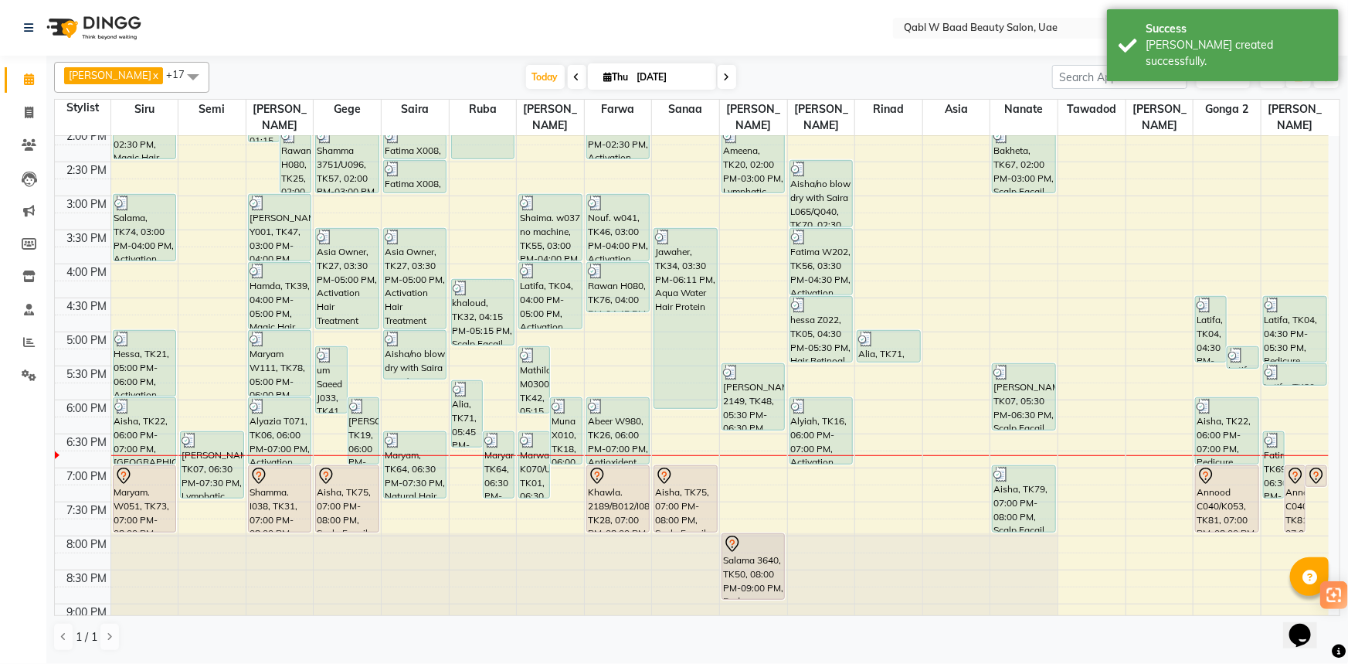
scroll to position [421, 0]
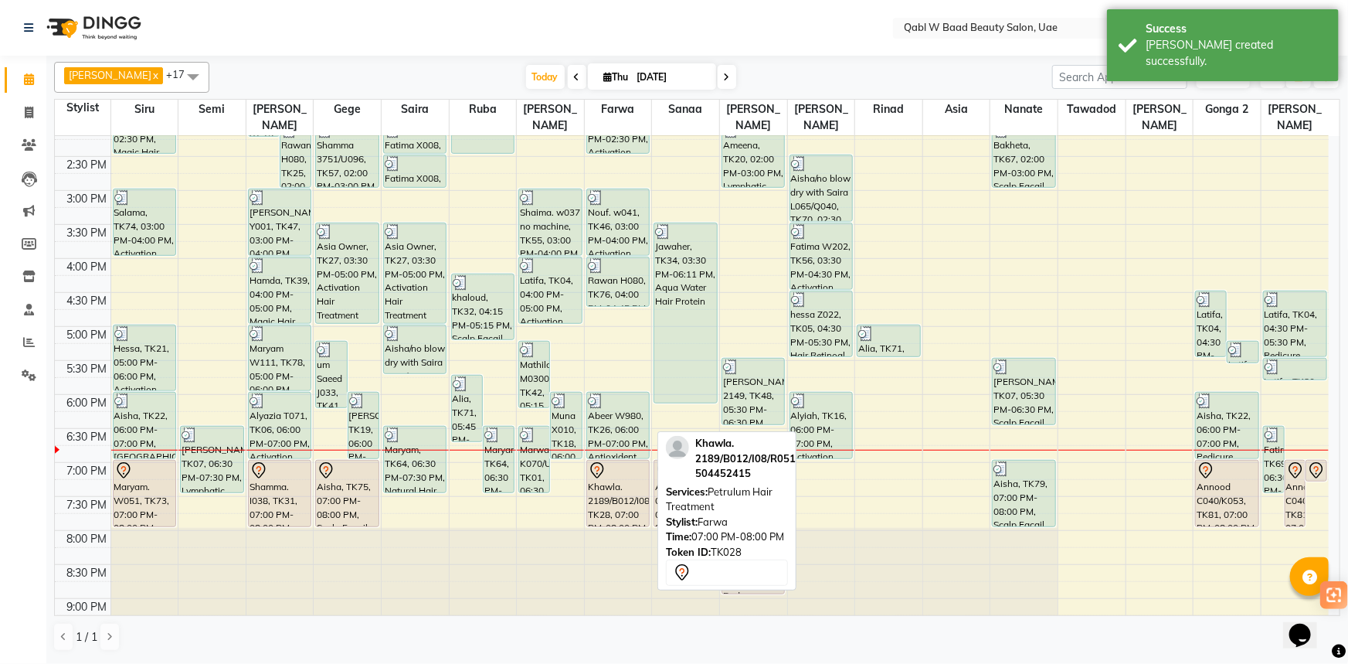
click at [606, 485] on div "Khawla. 2189/B012/I08/R051, TK28, 07:00 PM-08:00 PM, Petrulum Hair Treatment" at bounding box center [618, 493] width 62 height 66
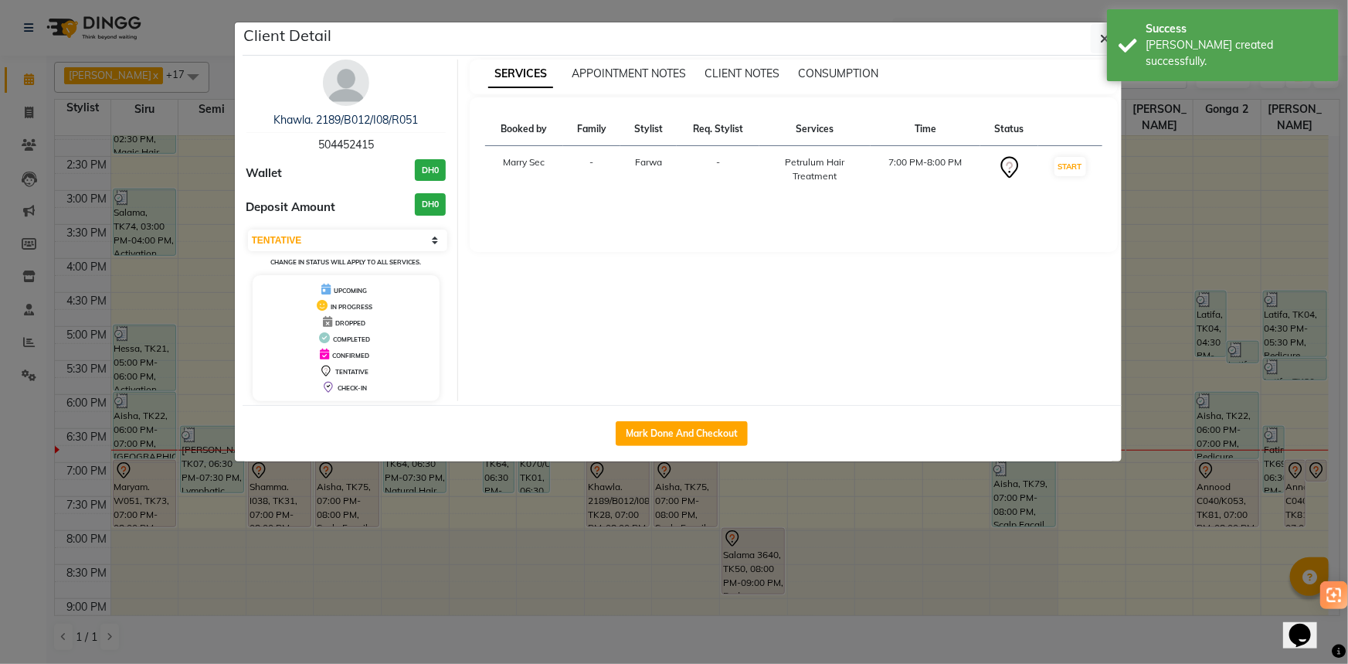
click at [365, 128] on div "Khawla. 2189/B012/I08/R051 504452415" at bounding box center [346, 132] width 200 height 41
click at [364, 123] on link "Khawla. 2189/B012/I08/R051" at bounding box center [345, 120] width 144 height 14
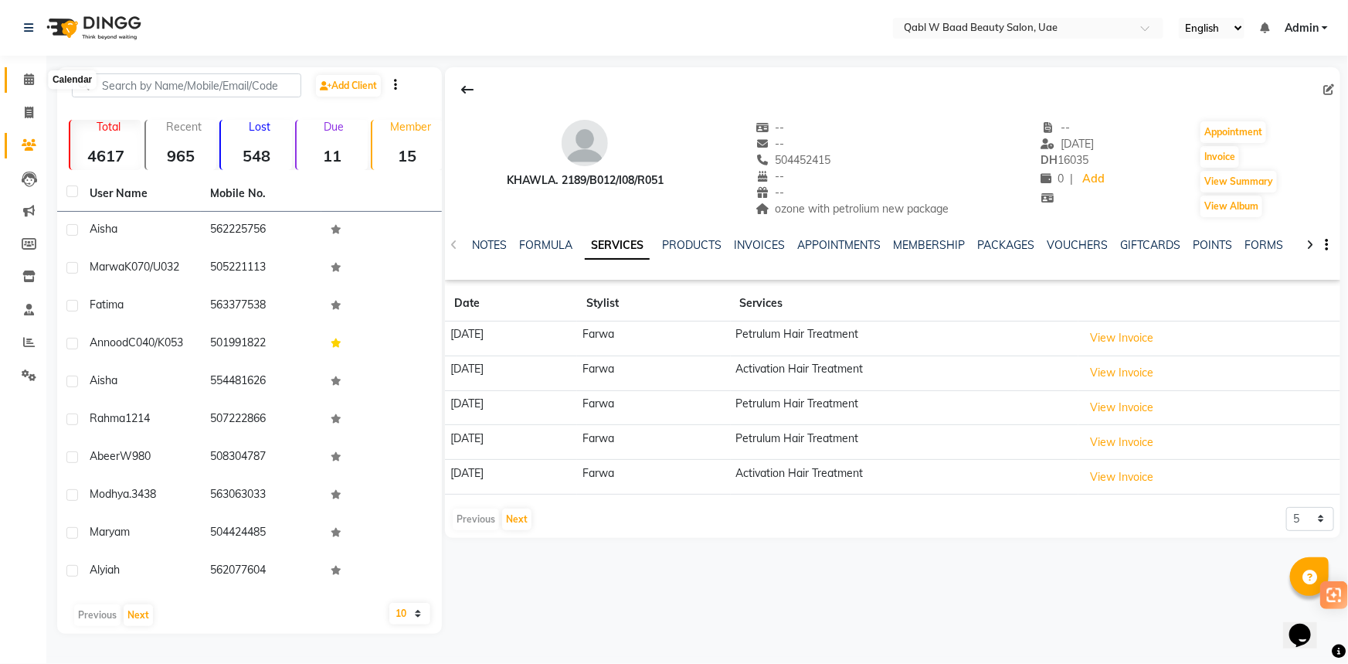
click at [22, 80] on span at bounding box center [28, 80] width 27 height 18
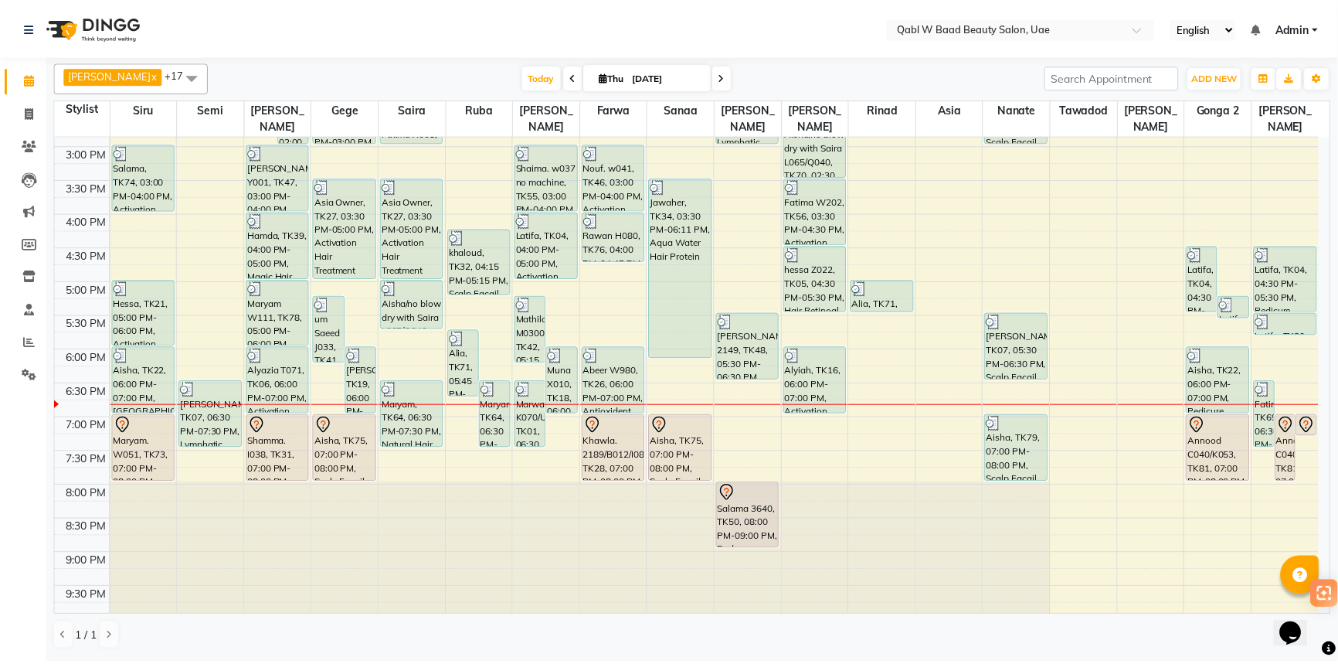
scroll to position [491, 0]
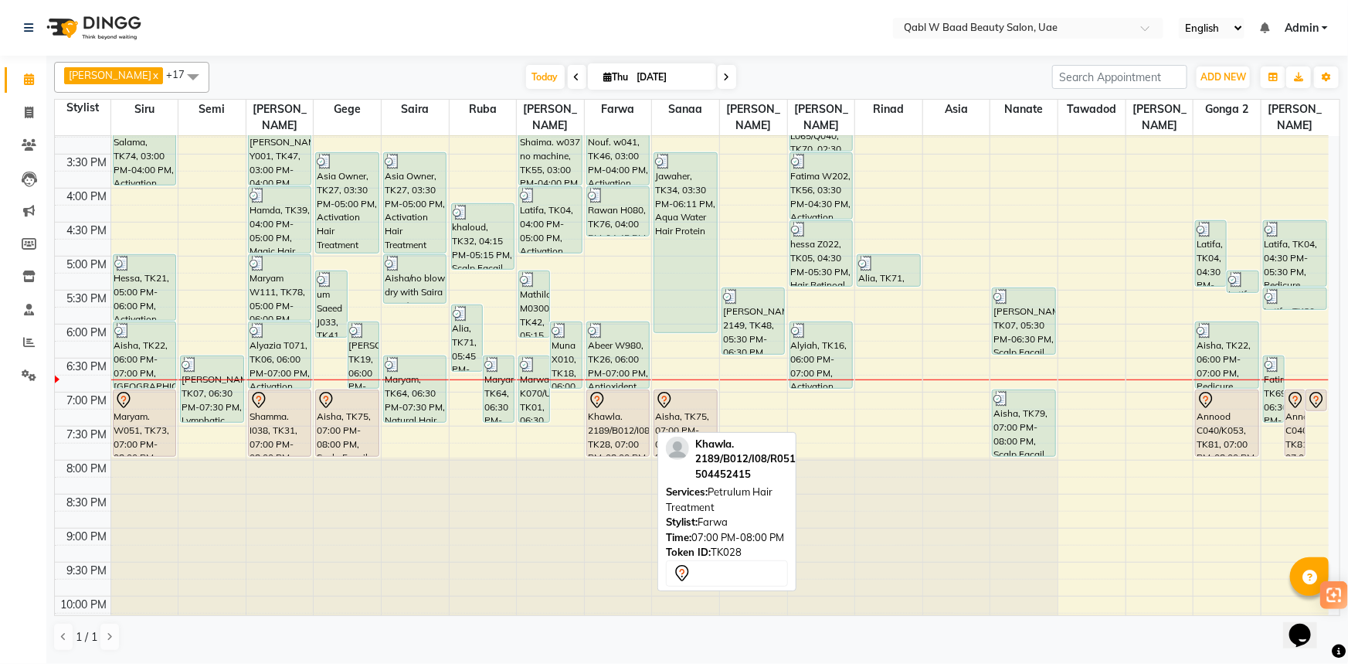
click at [618, 405] on div "Khawla. 2189/B012/I08/R051, TK28, 07:00 PM-08:00 PM, Petrulum Hair Treatment" at bounding box center [618, 423] width 62 height 66
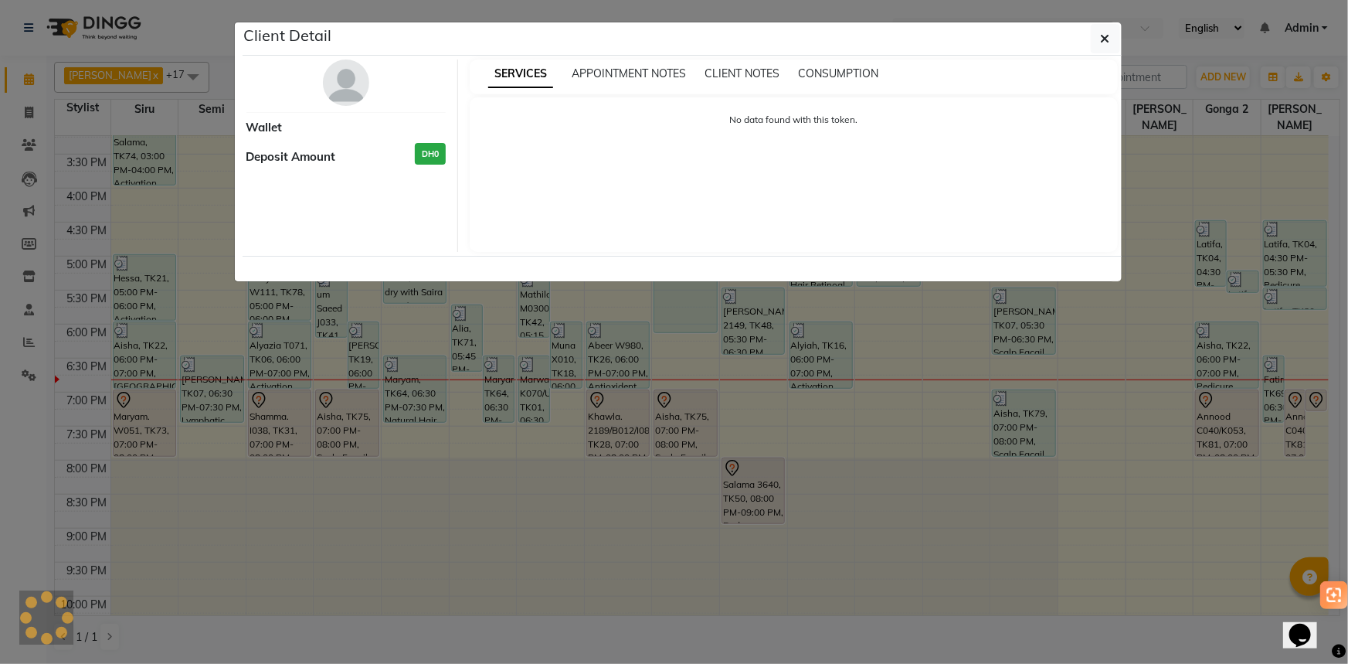
click at [618, 405] on ngb-modal-window "Client Detail Wallet Deposit Amount DH0 SERVICES APPOINTMENT NOTES CLIENT NOTES…" at bounding box center [674, 332] width 1348 height 664
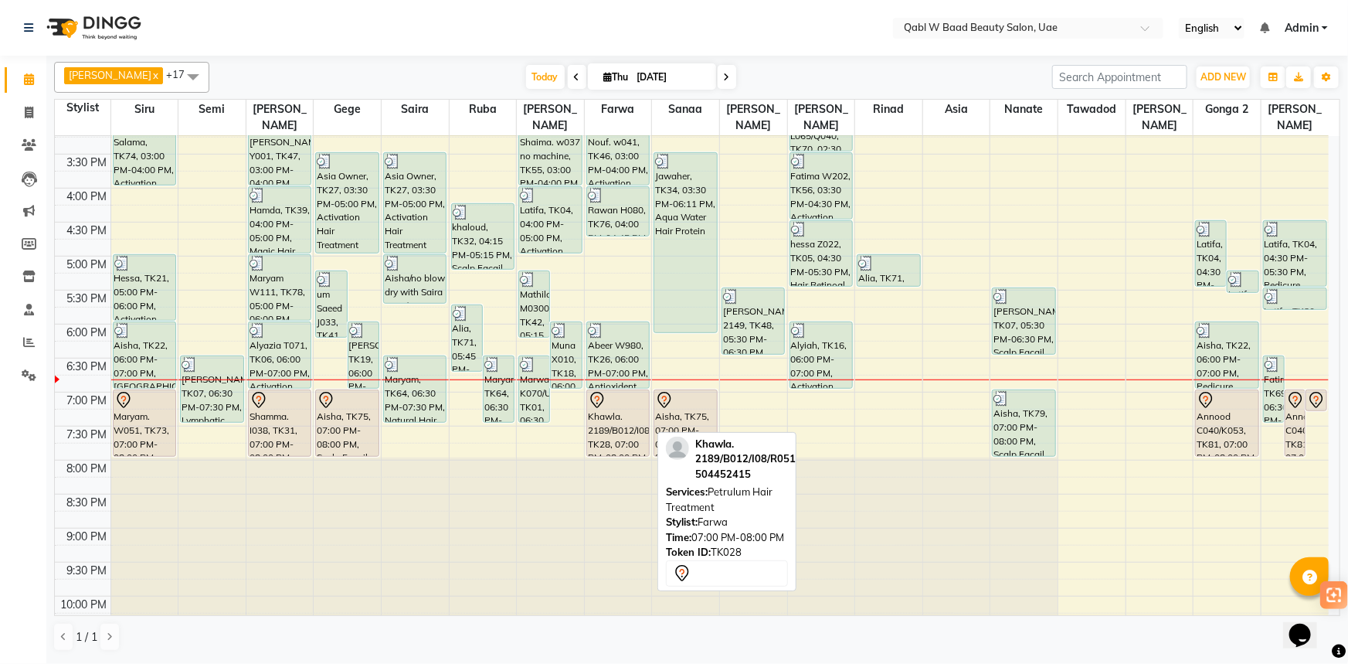
click at [618, 405] on div "Khawla. 2189/B012/I08/R051, TK28, 07:00 PM-08:00 PM, Petrulum Hair Treatment" at bounding box center [618, 423] width 62 height 66
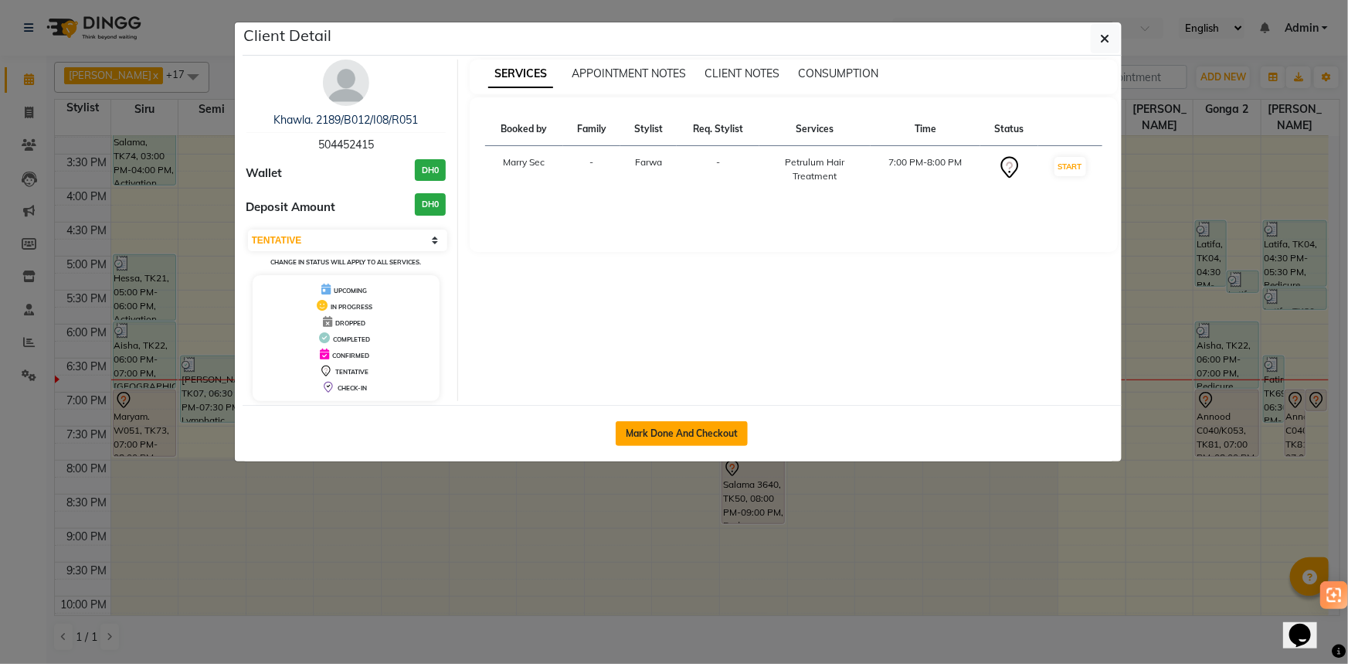
click at [675, 429] on button "Mark Done And Checkout" at bounding box center [682, 433] width 132 height 25
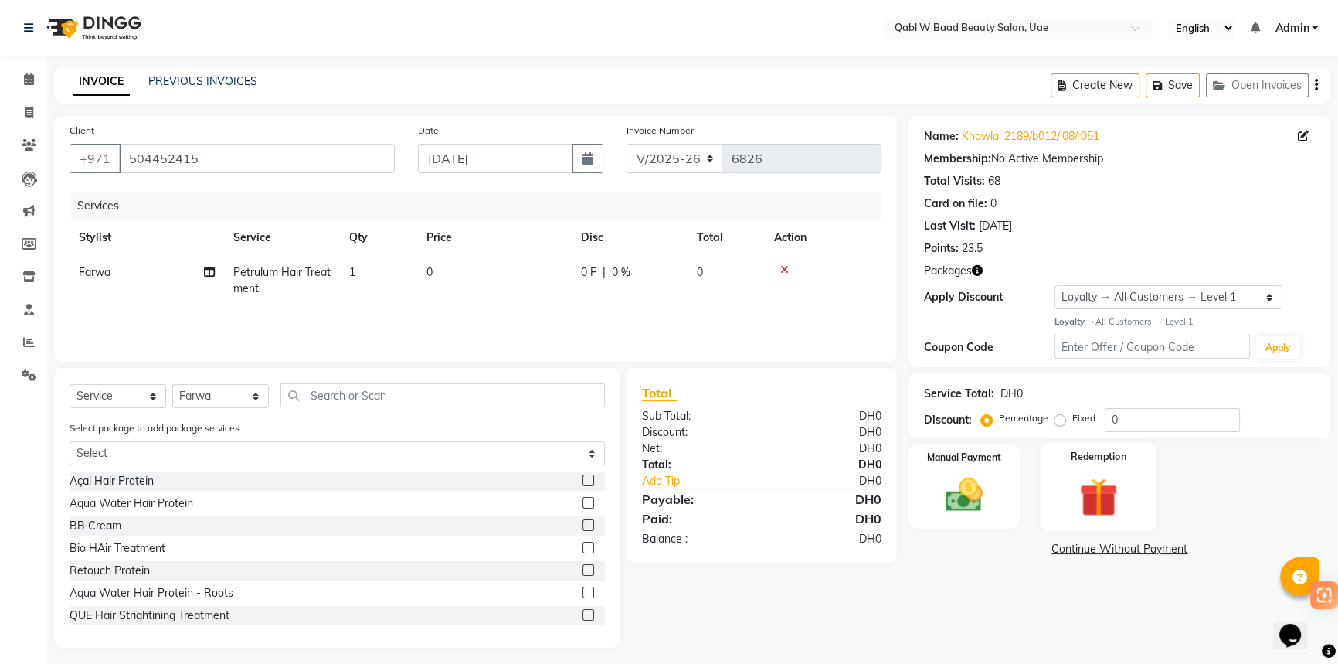
click at [1120, 496] on img at bounding box center [1098, 497] width 63 height 48
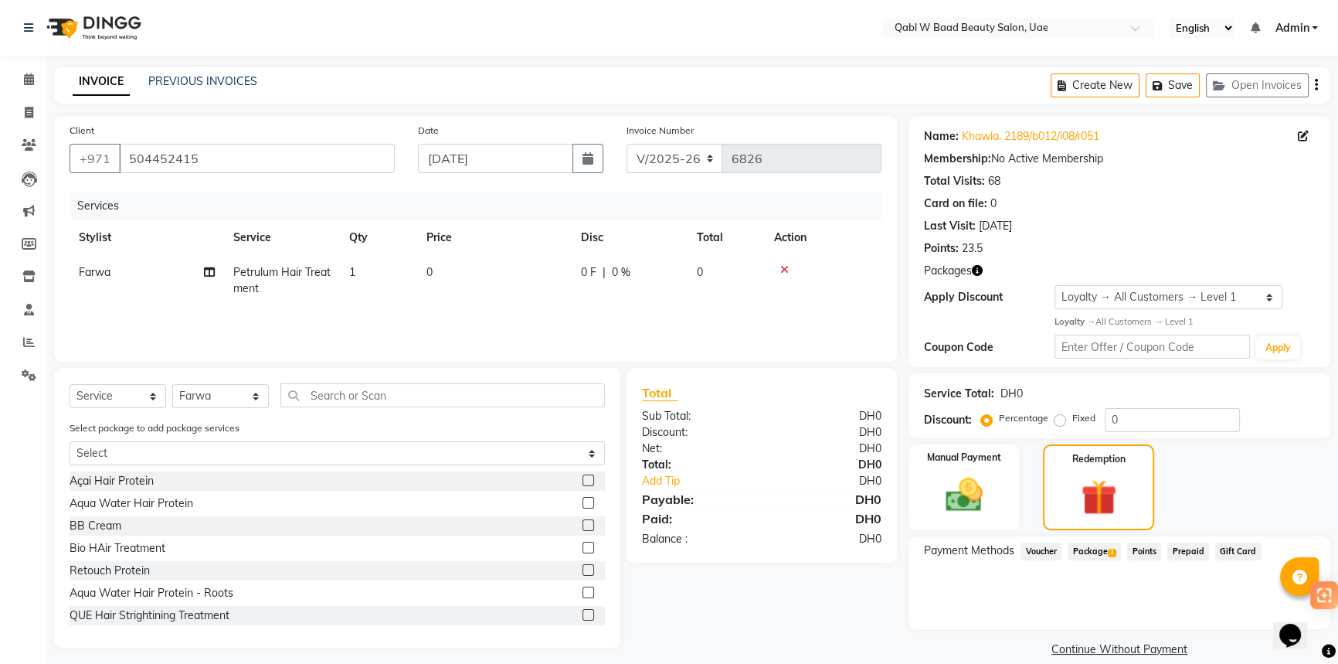
click at [1082, 552] on span "Package 3" at bounding box center [1093, 551] width 53 height 18
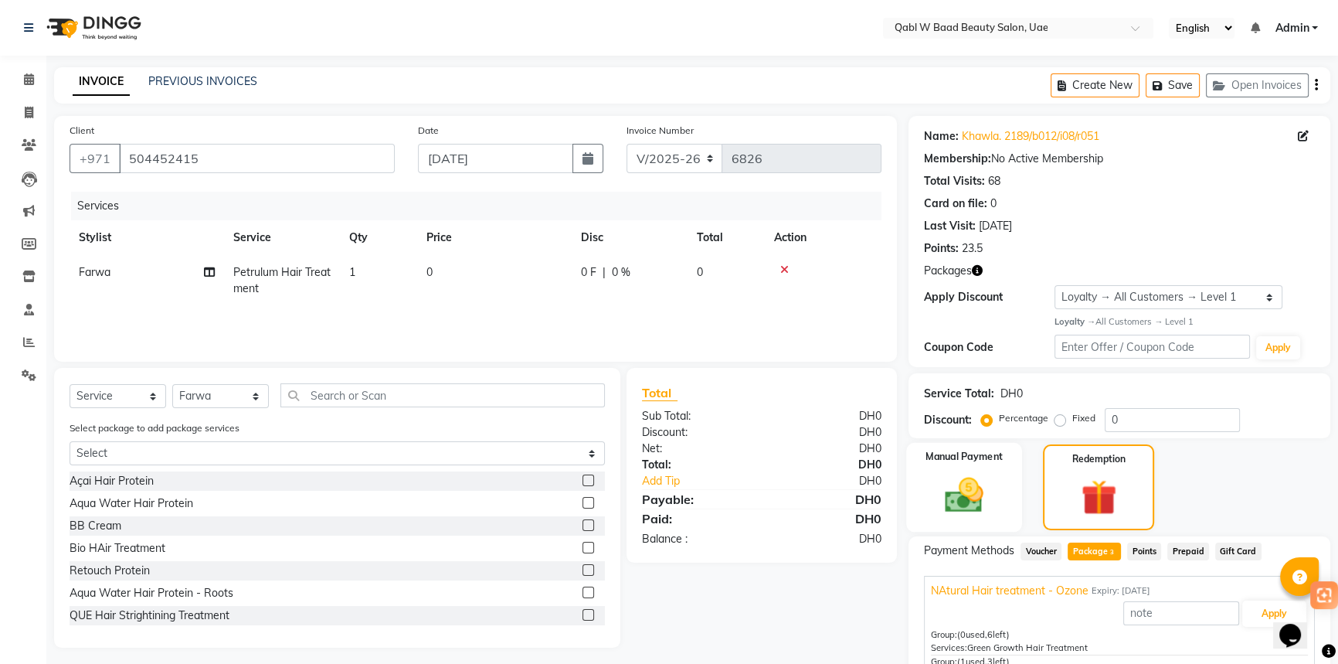
click at [995, 487] on img at bounding box center [964, 495] width 63 height 44
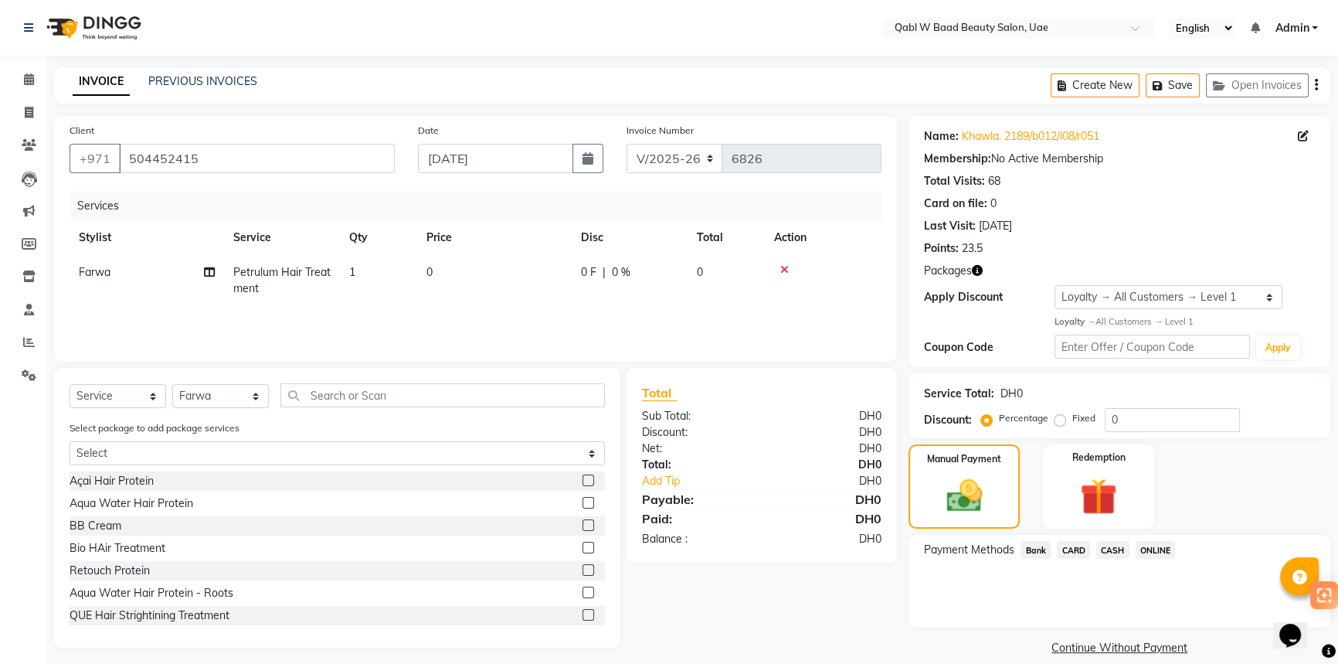
click at [1077, 545] on span "CARD" at bounding box center [1073, 550] width 33 height 18
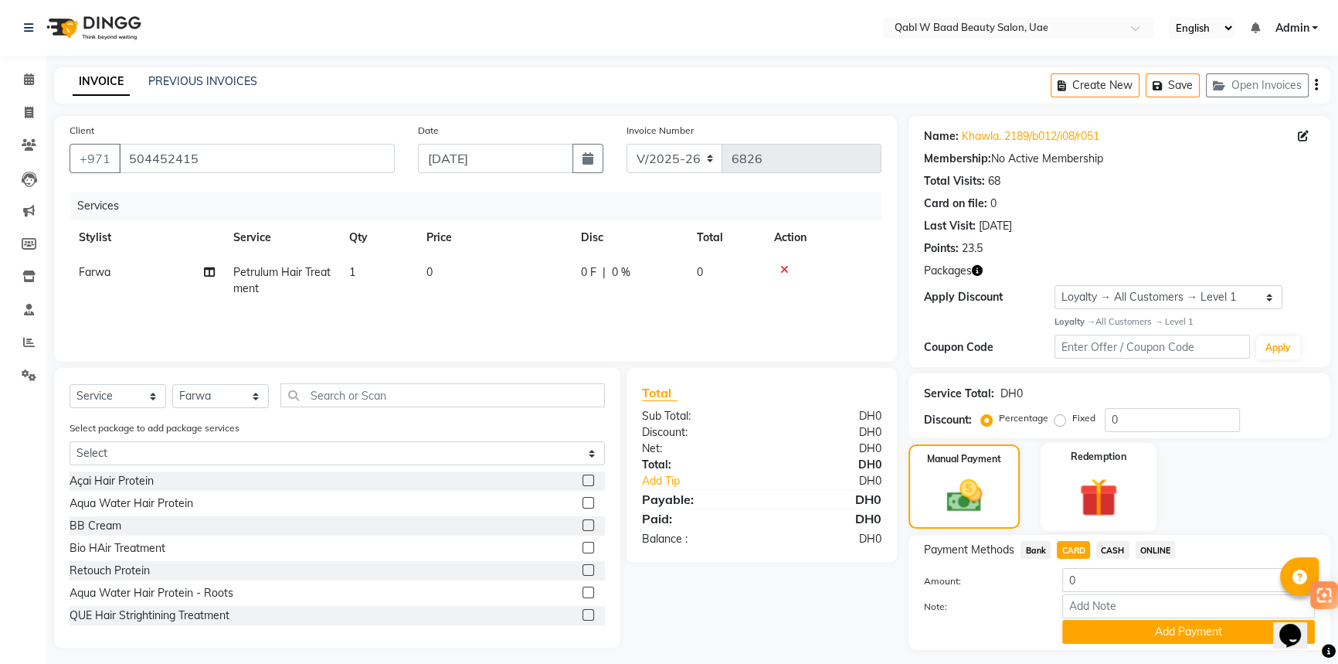
click at [1074, 508] on img at bounding box center [1098, 497] width 63 height 48
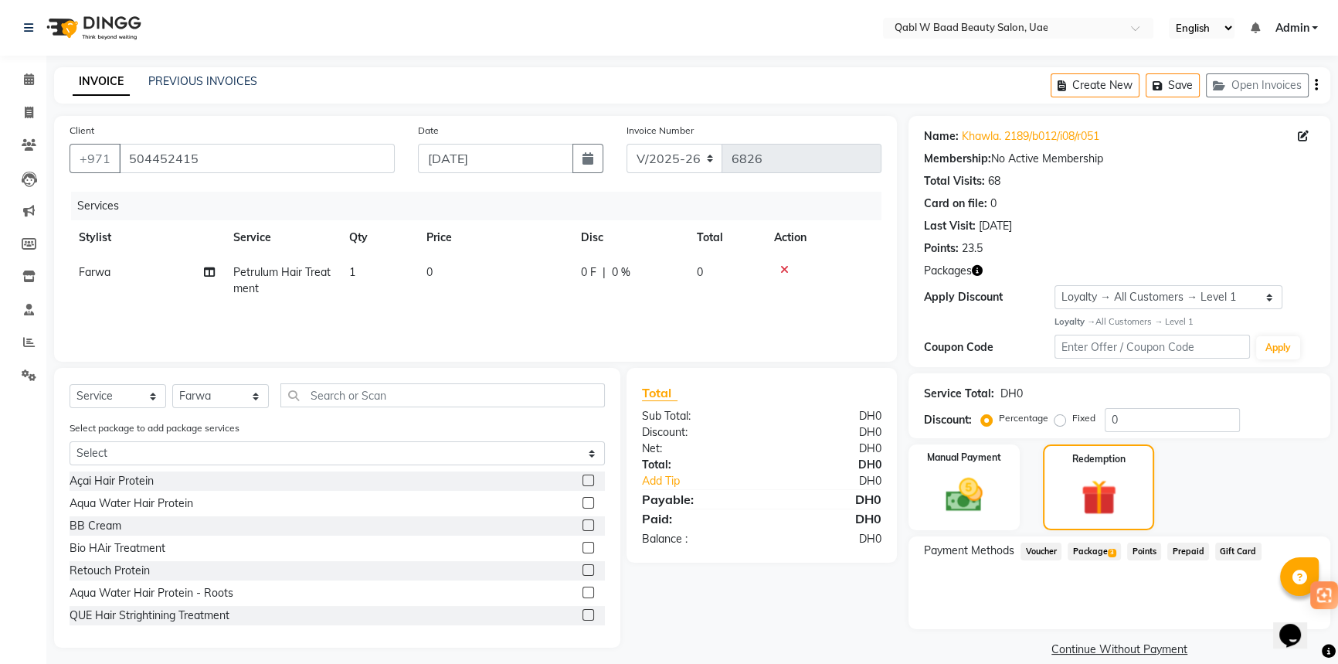
click at [1074, 553] on span "Package 3" at bounding box center [1093, 551] width 53 height 18
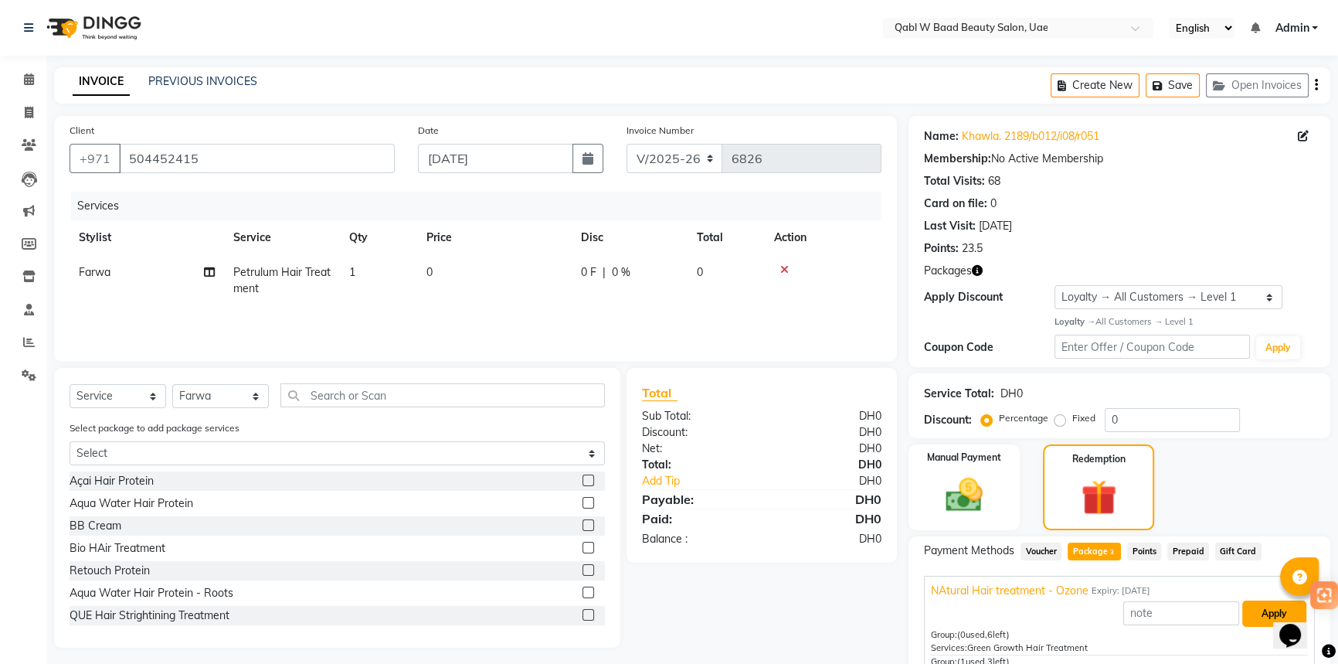
click at [1247, 618] on button "Apply" at bounding box center [1274, 613] width 64 height 26
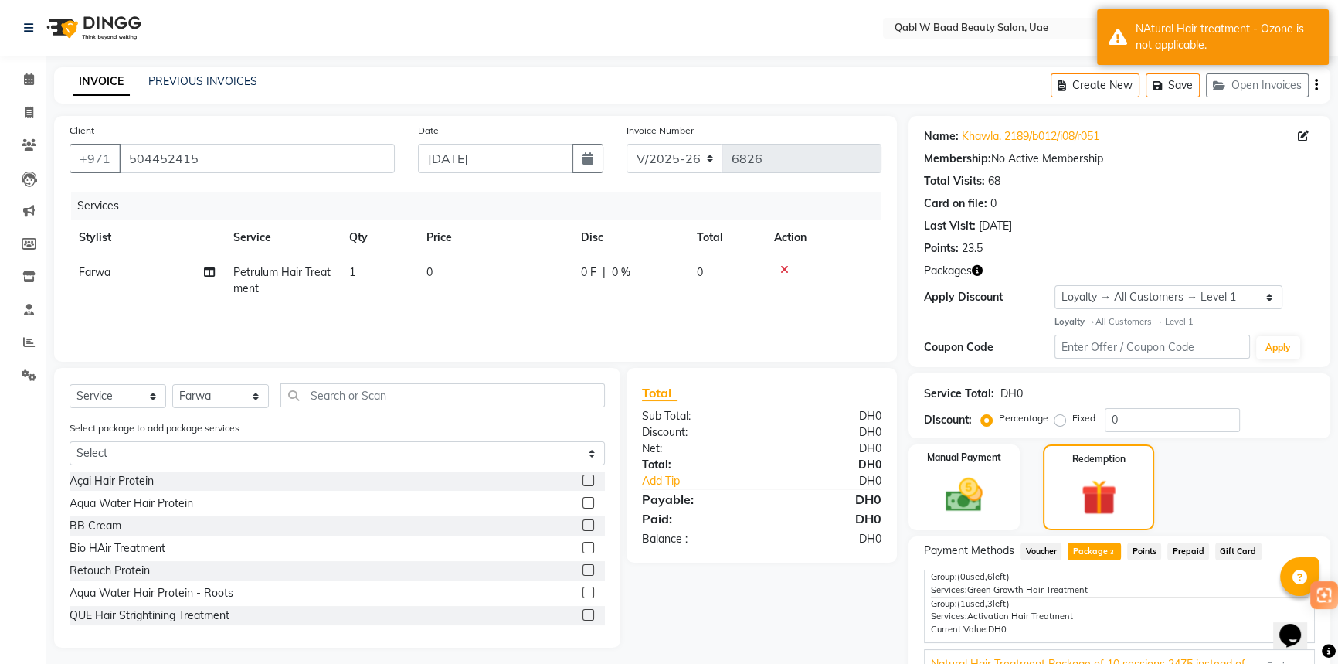
scroll to position [144, 0]
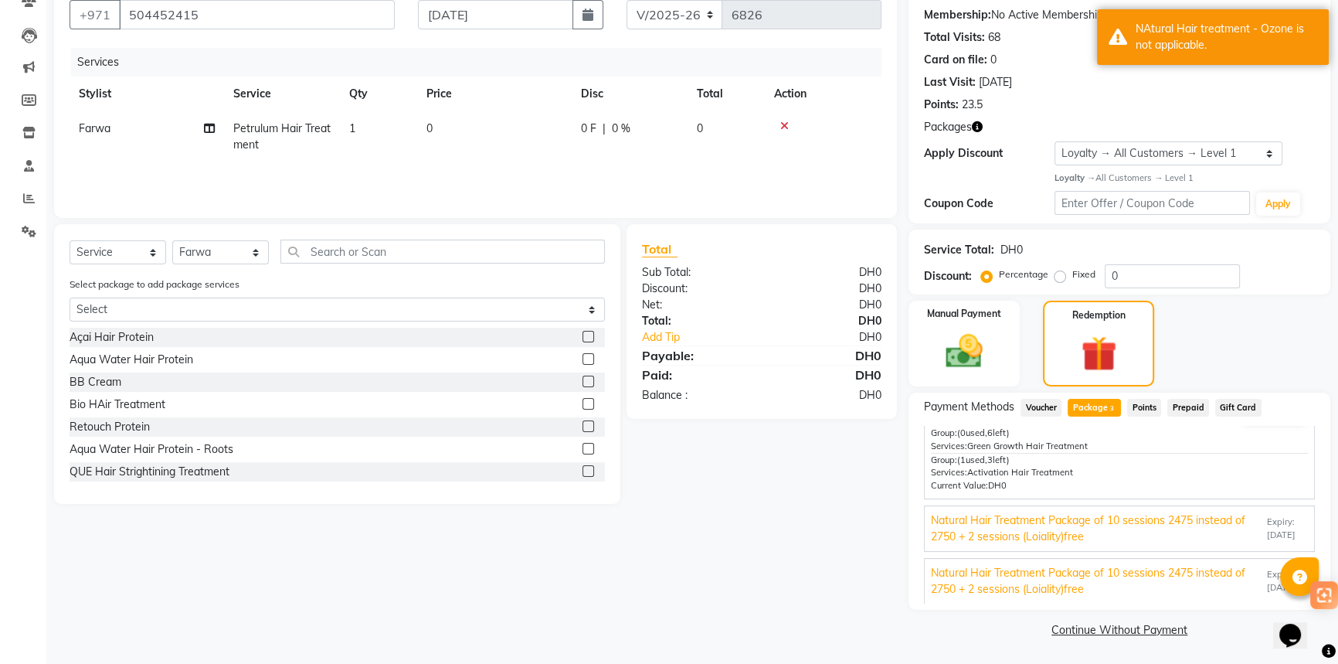
click at [995, 359] on div "Manual Payment" at bounding box center [963, 343] width 111 height 86
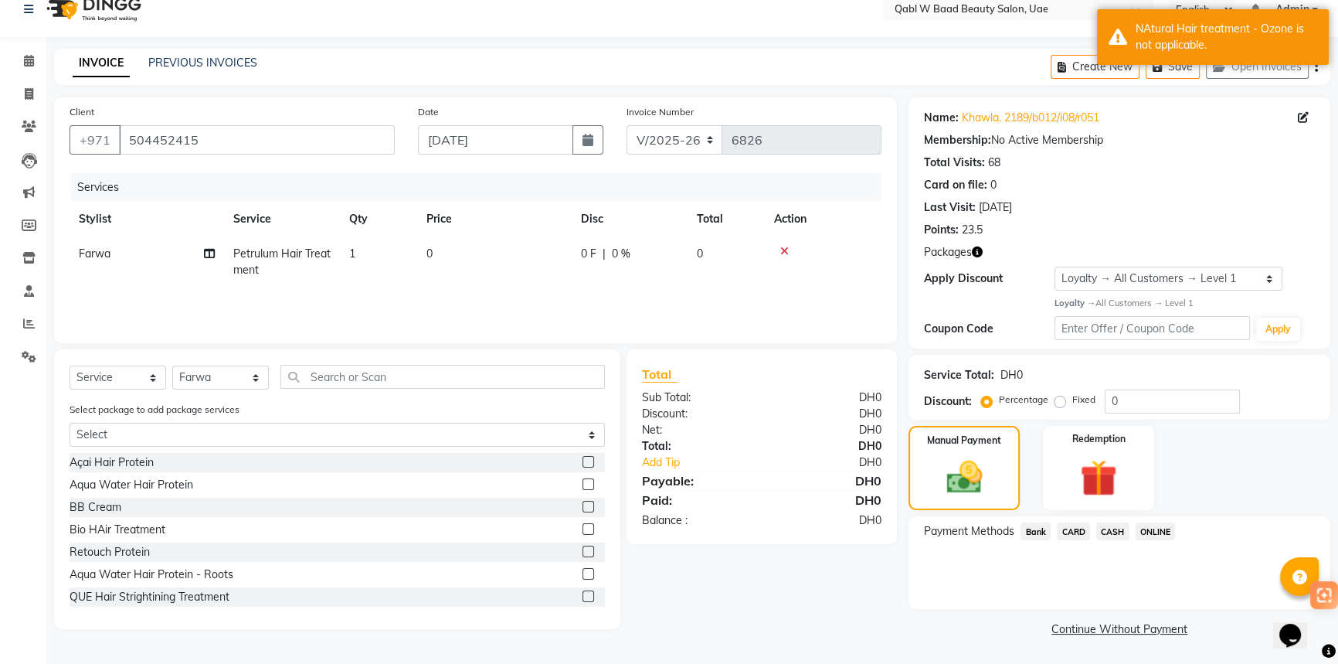
click at [1004, 377] on div "DH0" at bounding box center [1011, 375] width 22 height 16
click at [1066, 529] on span "CARD" at bounding box center [1073, 532] width 33 height 18
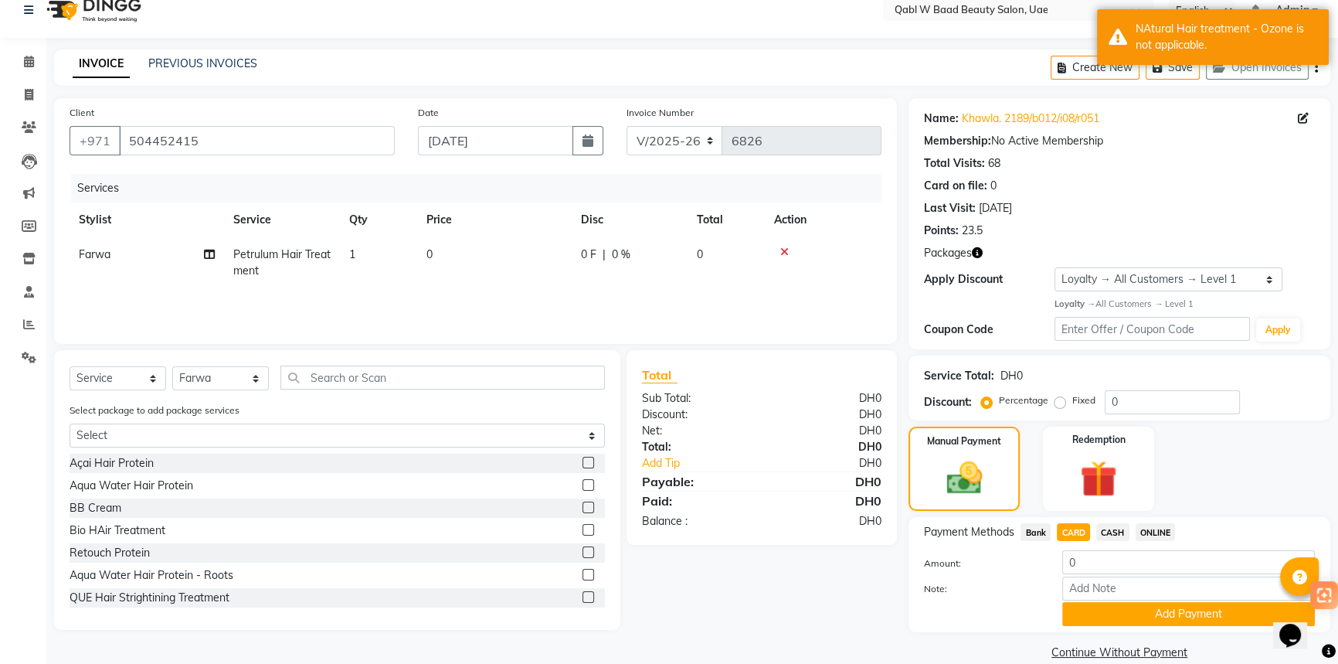
scroll to position [41, 0]
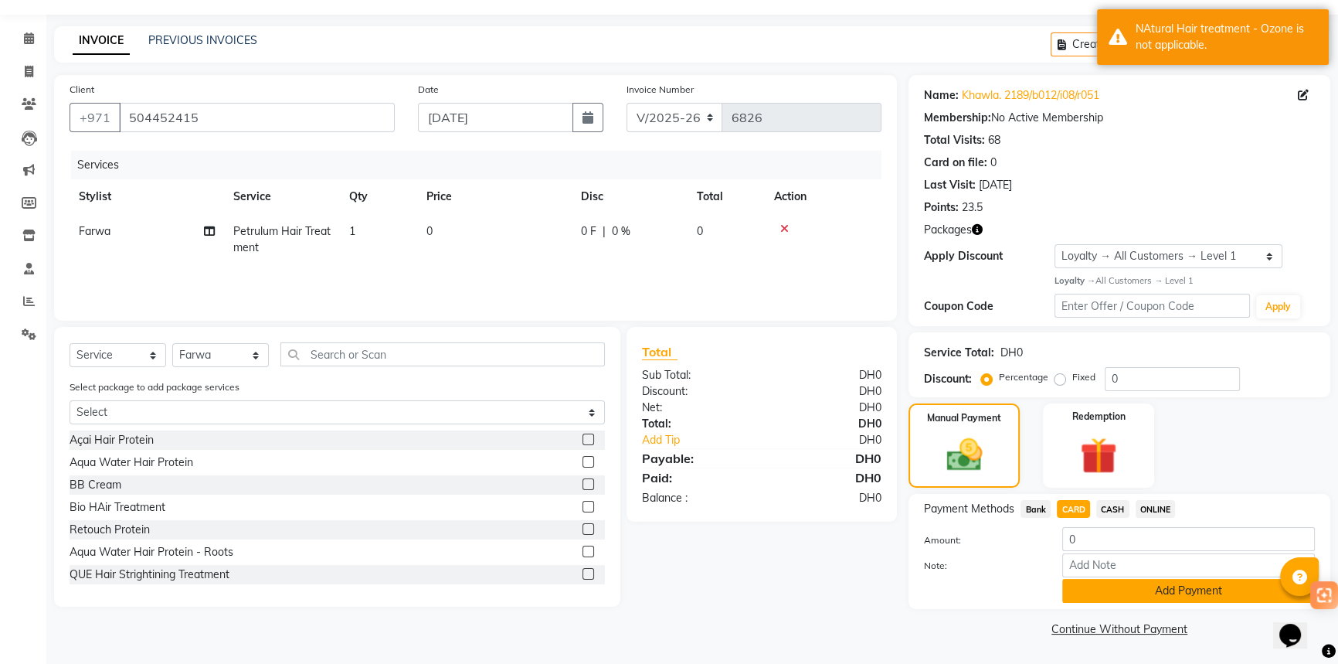
click at [1129, 599] on button "Add Payment" at bounding box center [1188, 591] width 253 height 24
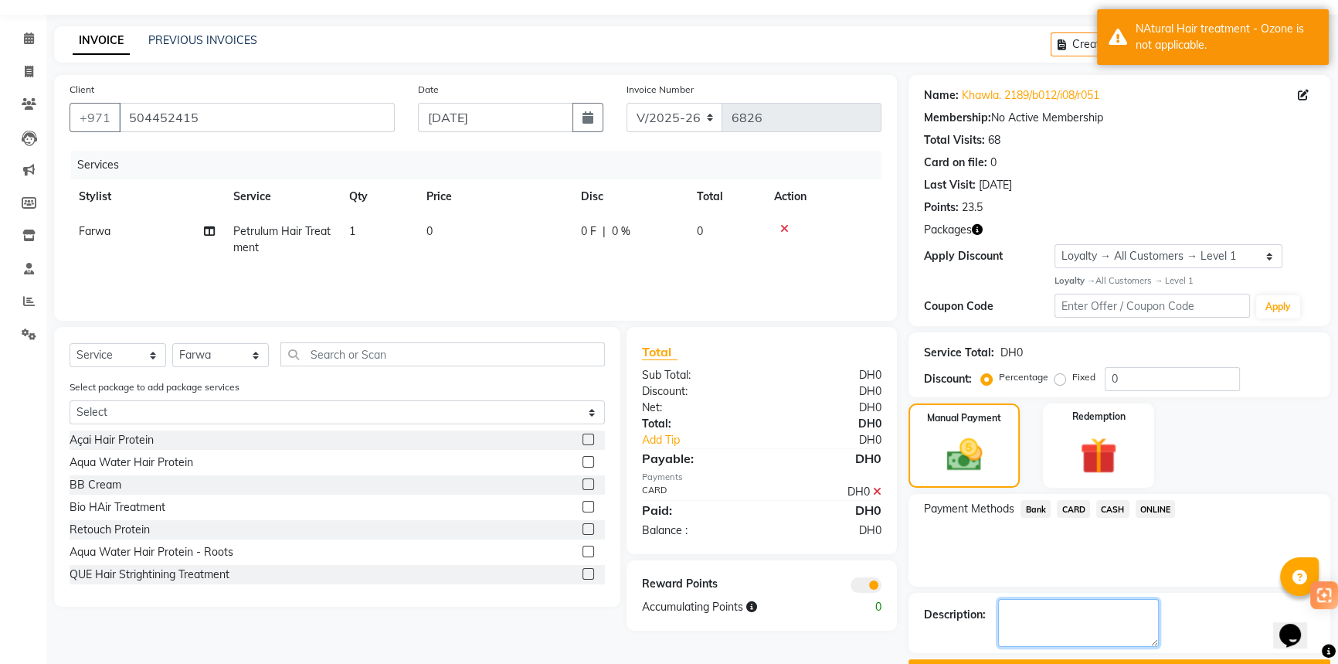
click at [1125, 609] on div "Description:" at bounding box center [1119, 622] width 422 height 60
click at [1122, 659] on button "Checkout" at bounding box center [1119, 671] width 422 height 24
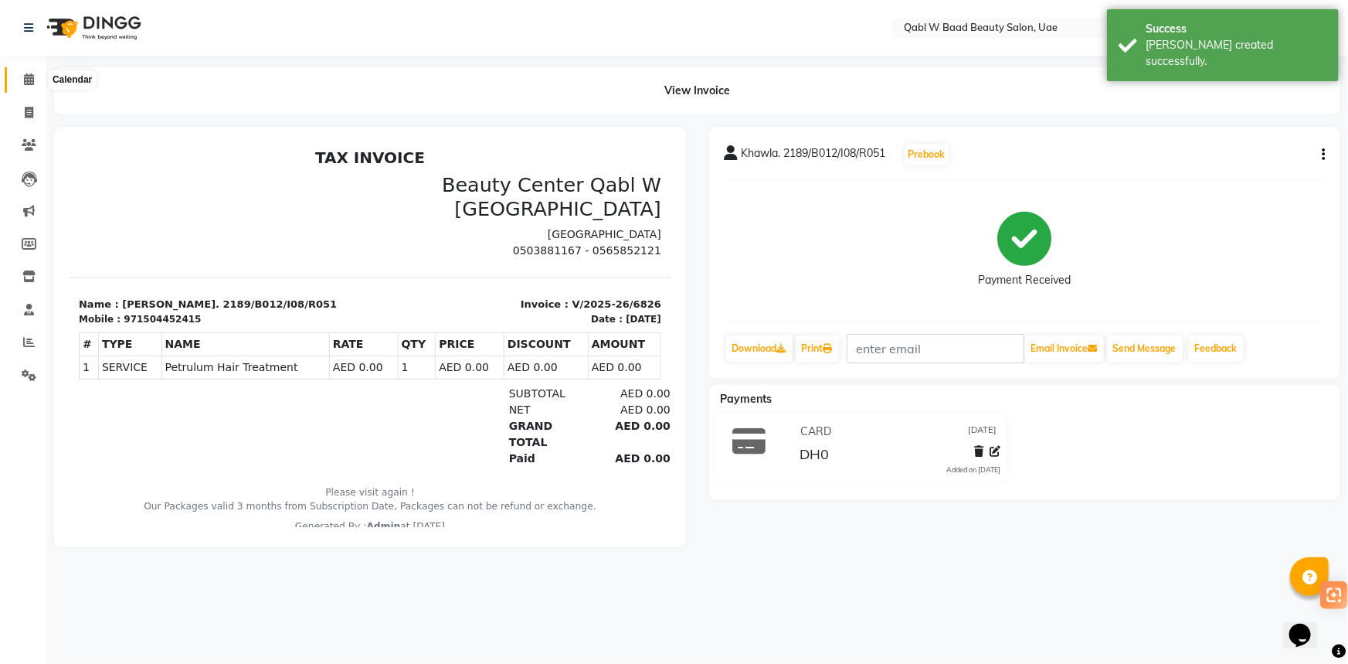
drag, startPoint x: 38, startPoint y: 82, endPoint x: 8, endPoint y: 90, distance: 30.6
click at [38, 82] on span at bounding box center [28, 80] width 27 height 18
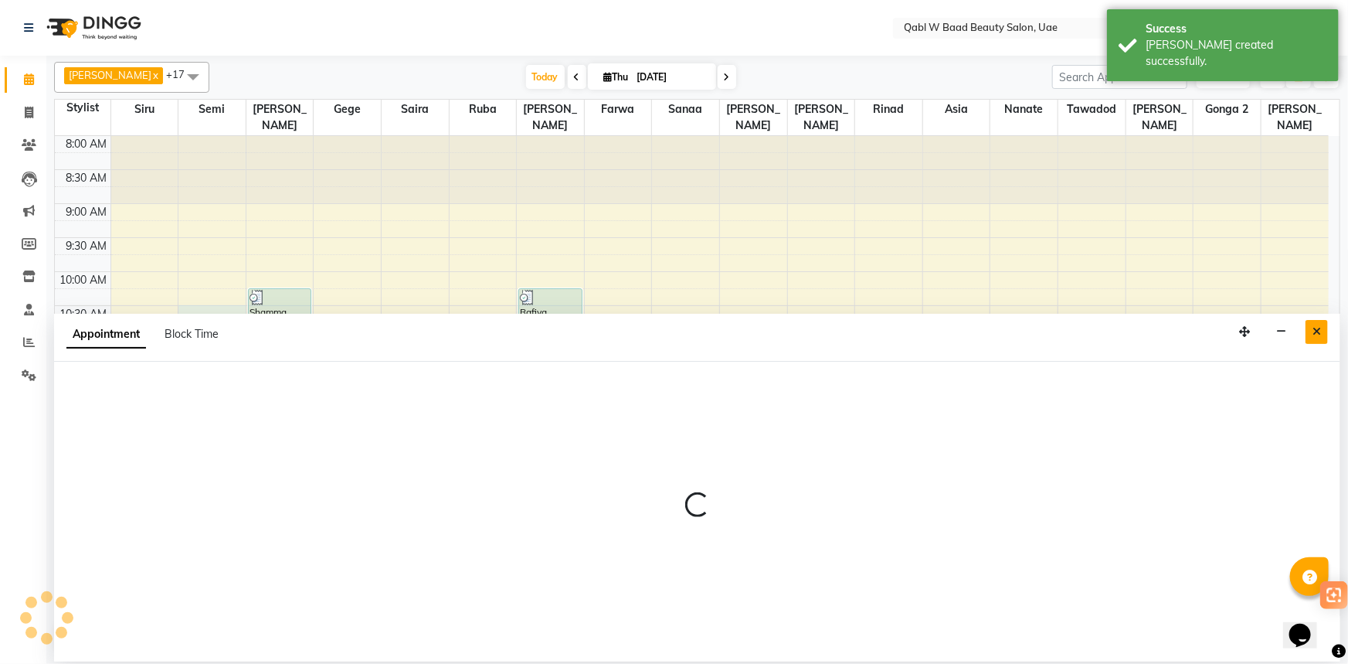
click at [1311, 331] on button "Close" at bounding box center [1316, 332] width 22 height 24
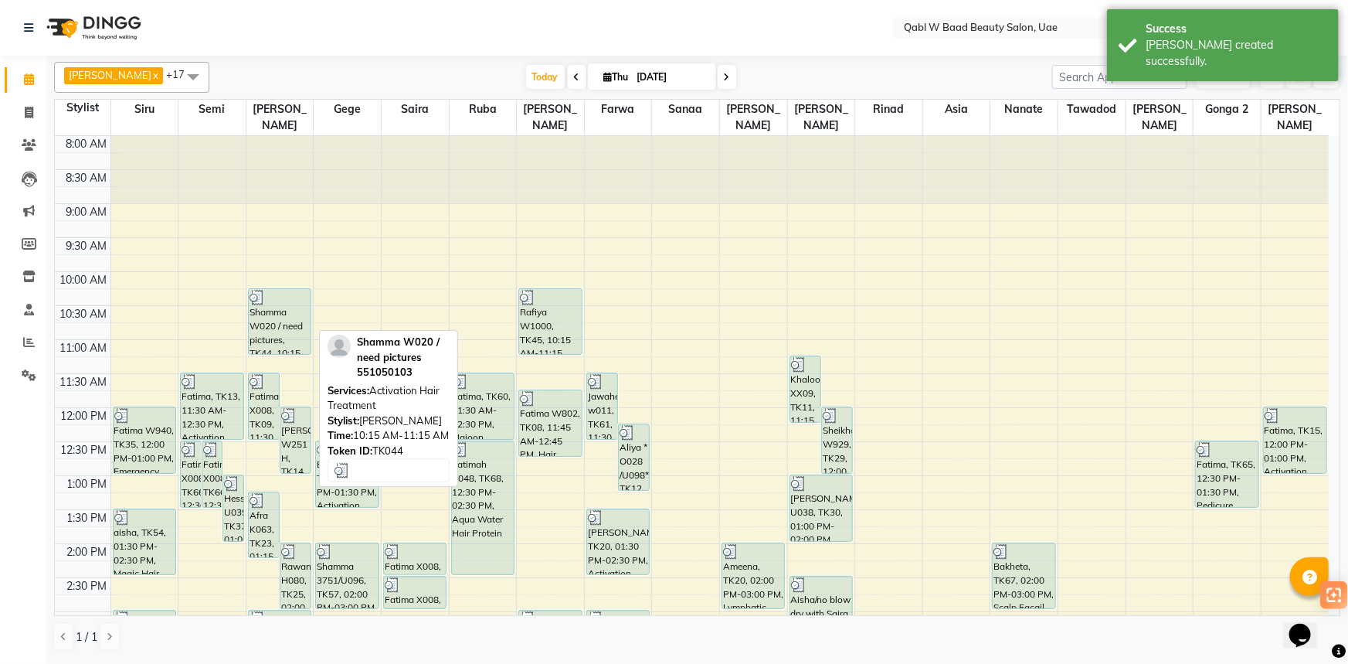
click at [287, 300] on div "Shamma W020 / need pictures, TK44, 10:15 AM-11:15 AM, Activation Hair Treatment" at bounding box center [280, 321] width 62 height 65
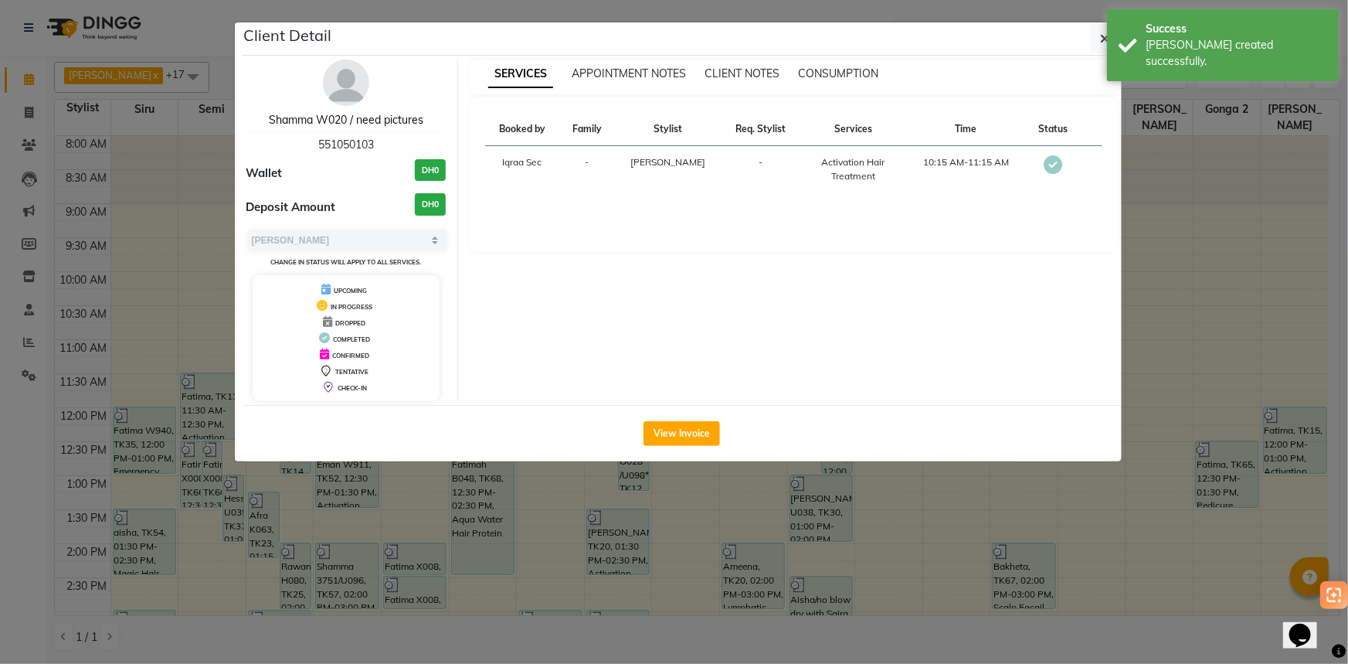
click at [367, 115] on link "Shamma W020 / need pictures" at bounding box center [346, 120] width 154 height 14
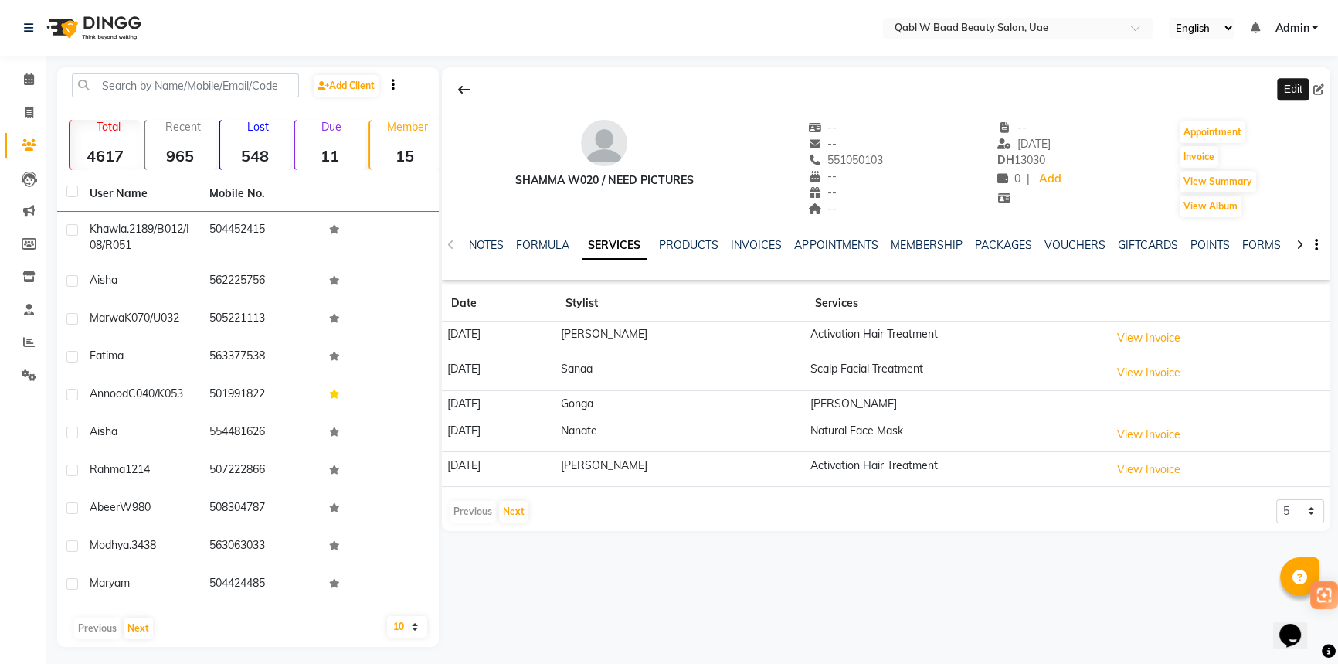
click at [1319, 89] on icon at bounding box center [1318, 89] width 11 height 11
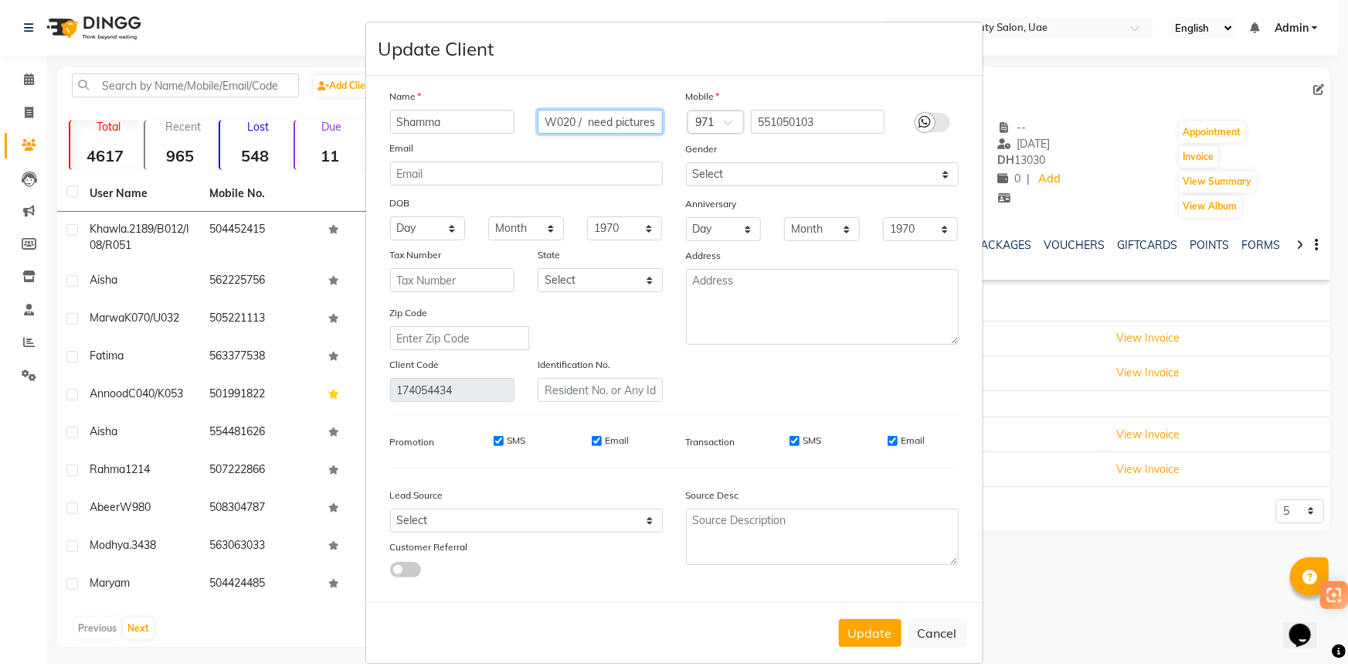
drag, startPoint x: 572, startPoint y: 124, endPoint x: 750, endPoint y: 127, distance: 178.5
click at [750, 127] on div "Name Shamma W020 / need pictures Email DOB Day 01 02 03 04 05 06 07 08 09 10 11…" at bounding box center [674, 245] width 592 height 314
click at [860, 638] on button "Update" at bounding box center [870, 633] width 63 height 28
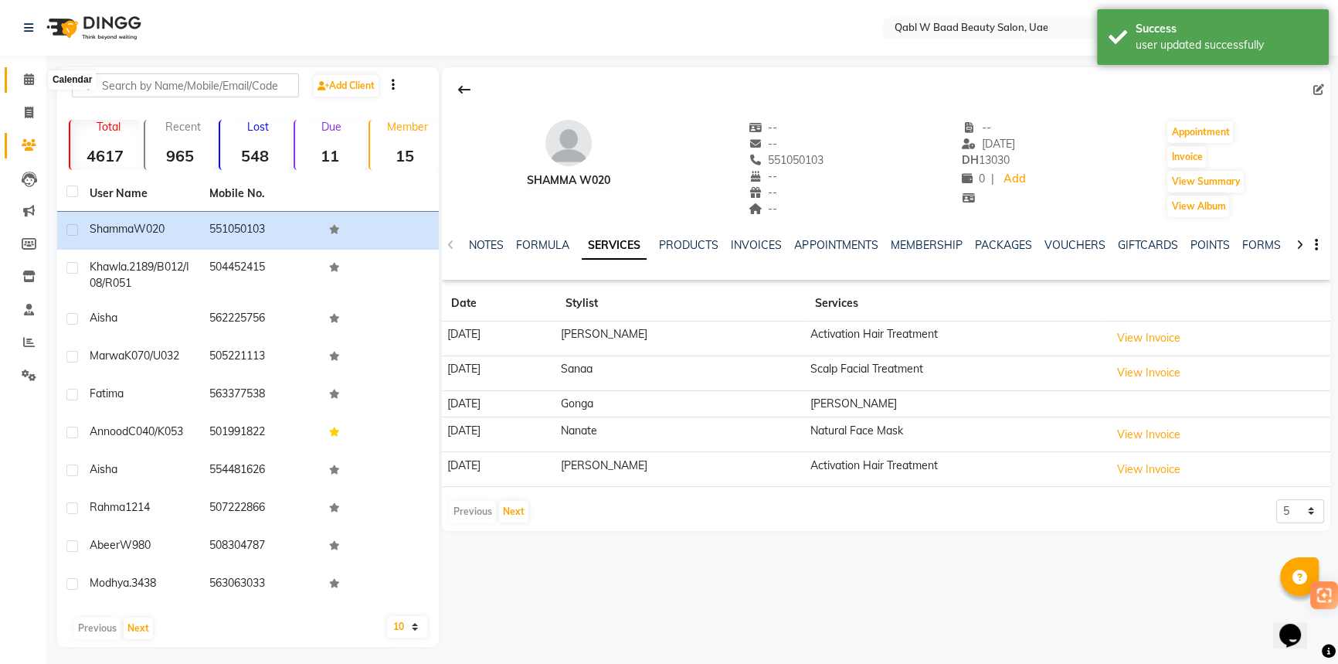
click at [16, 79] on span at bounding box center [28, 80] width 27 height 18
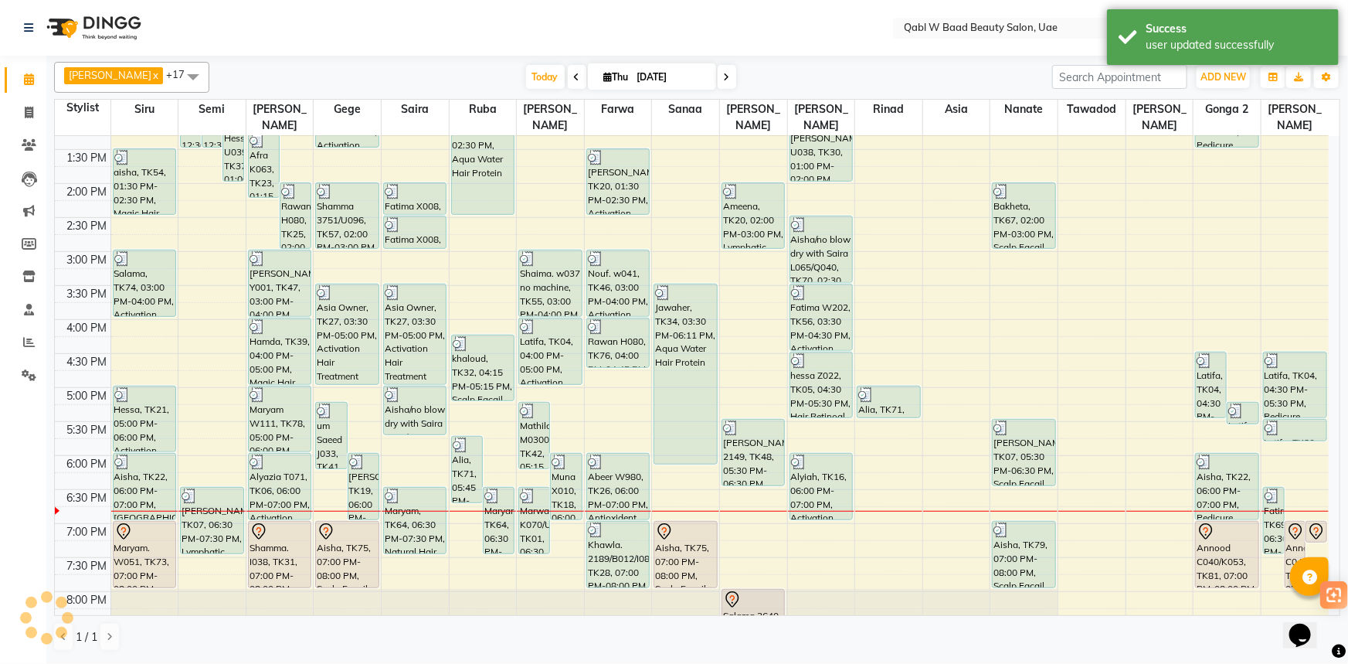
scroll to position [587, 0]
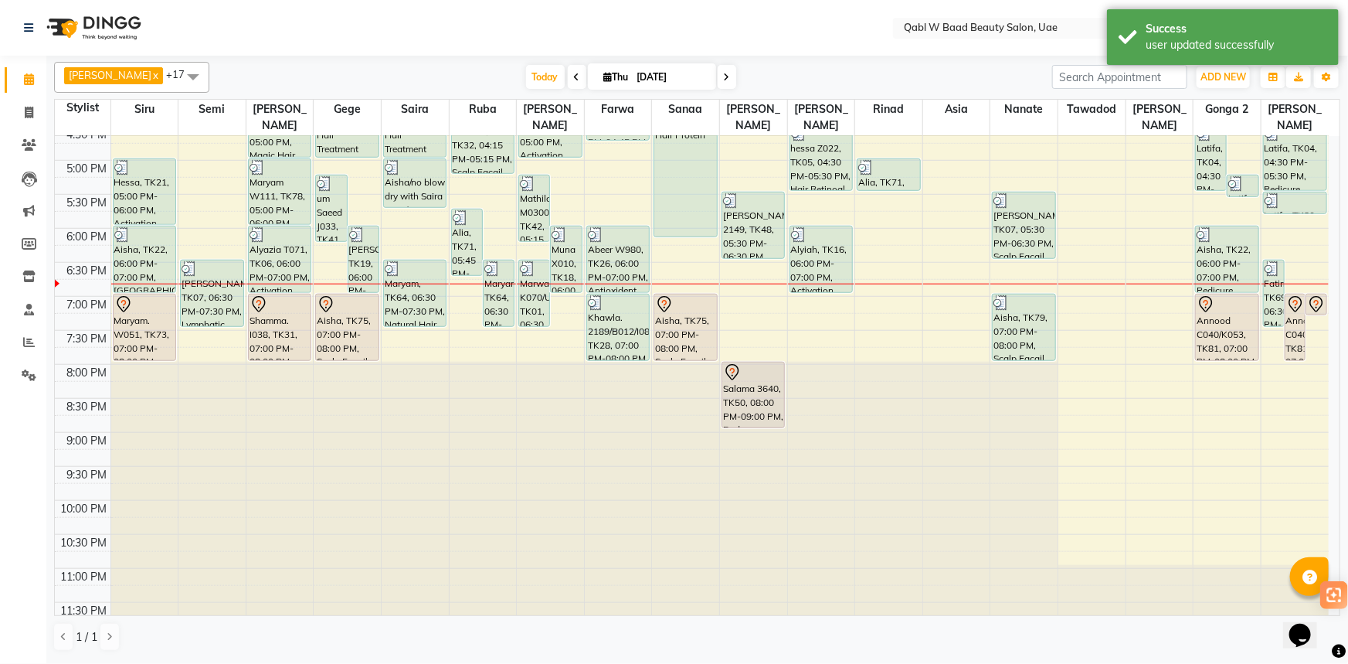
click at [633, 72] on input "[DATE]" at bounding box center [671, 77] width 77 height 23
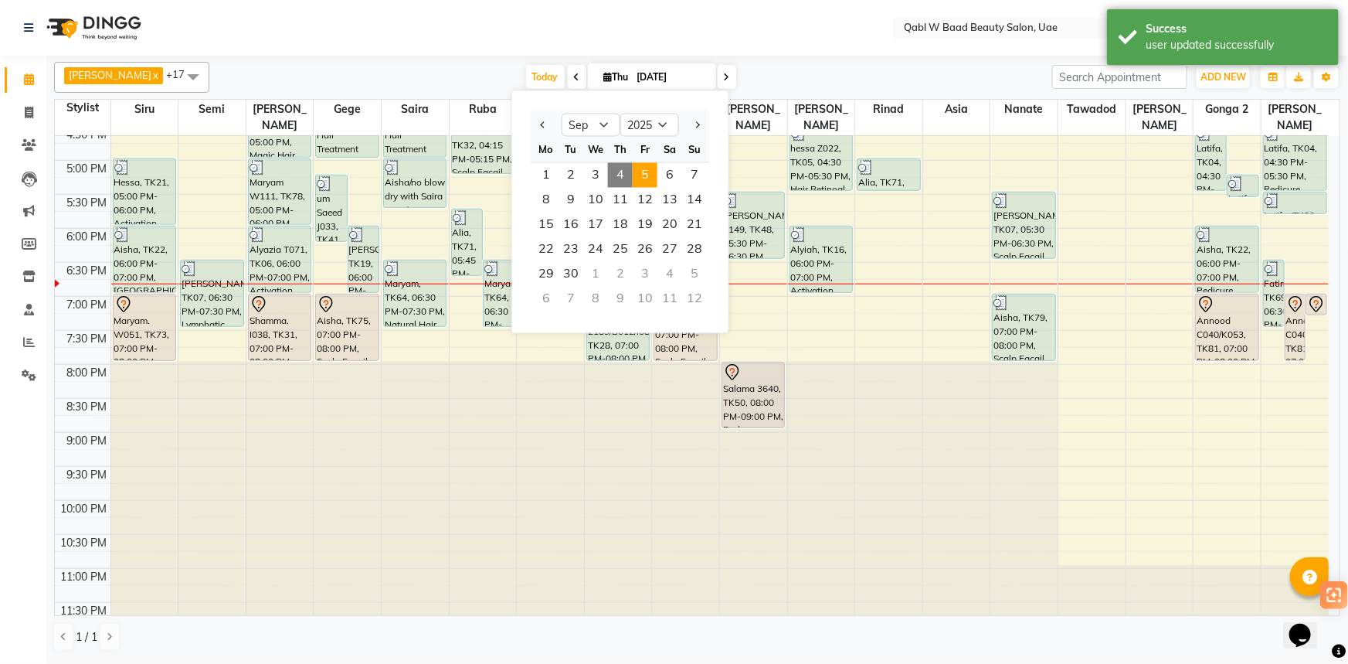
click at [653, 184] on span "5" at bounding box center [645, 175] width 25 height 25
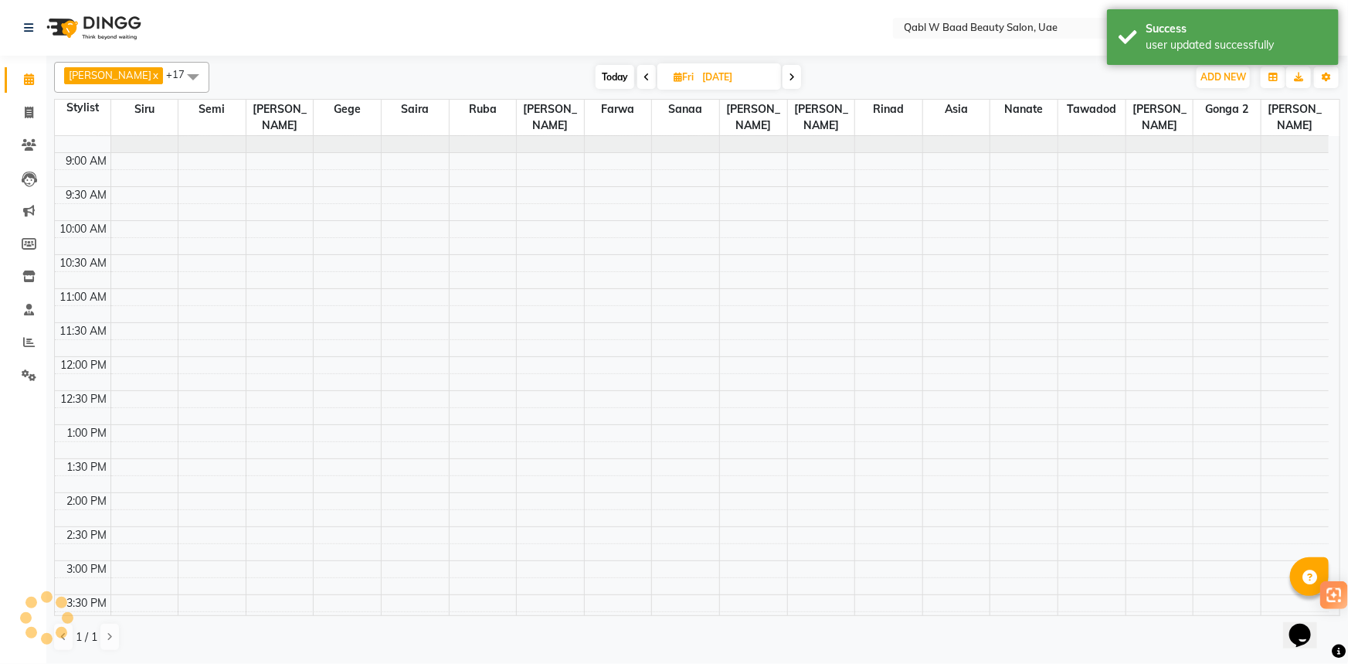
scroll to position [0, 0]
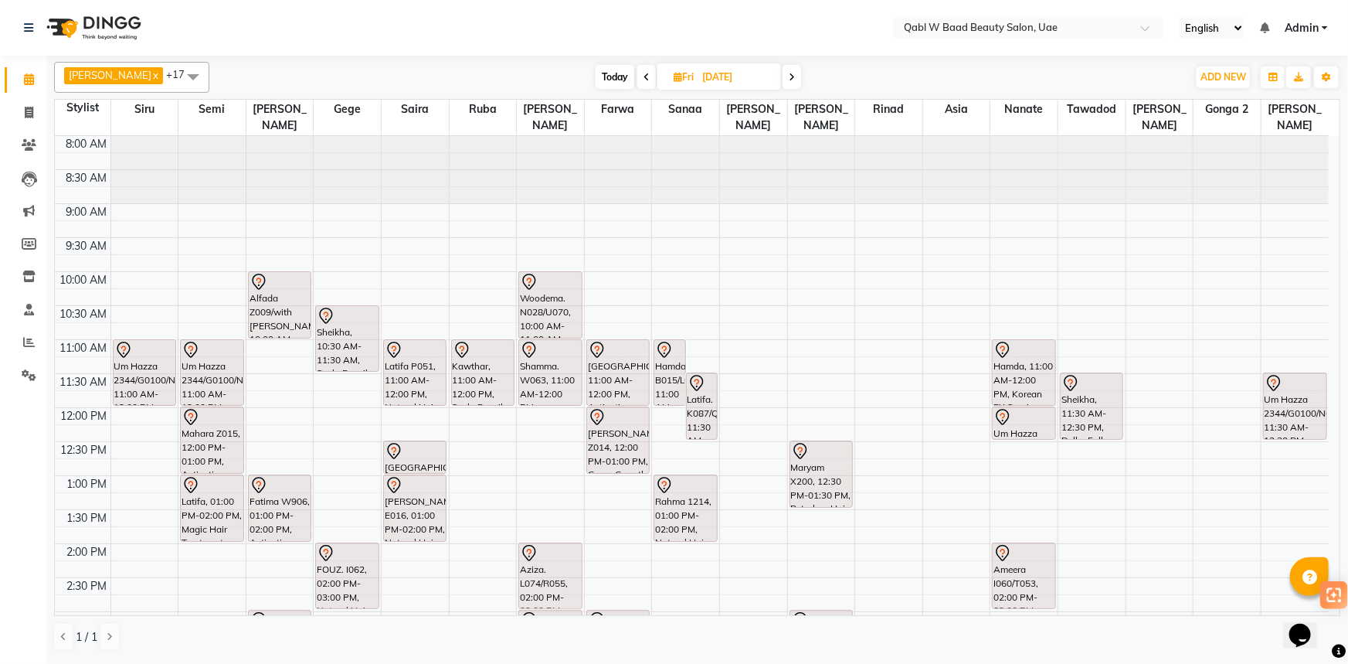
click at [596, 70] on span "Today" at bounding box center [615, 77] width 39 height 24
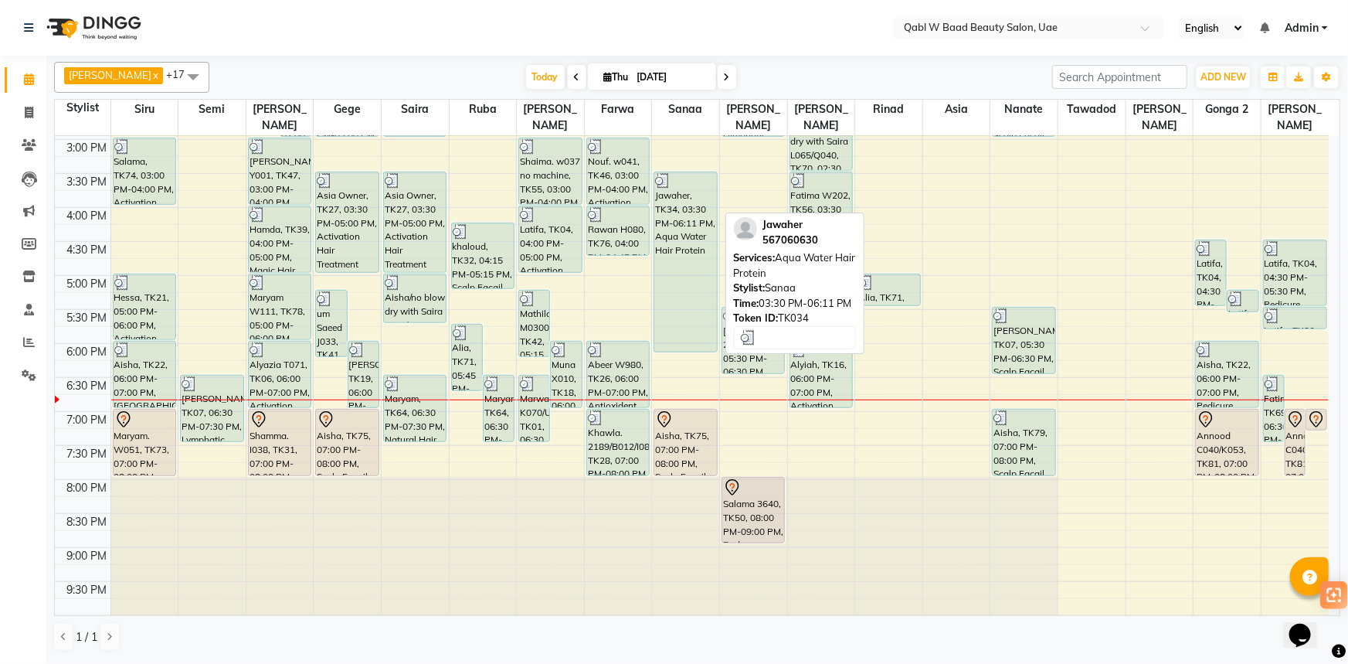
scroll to position [446, 0]
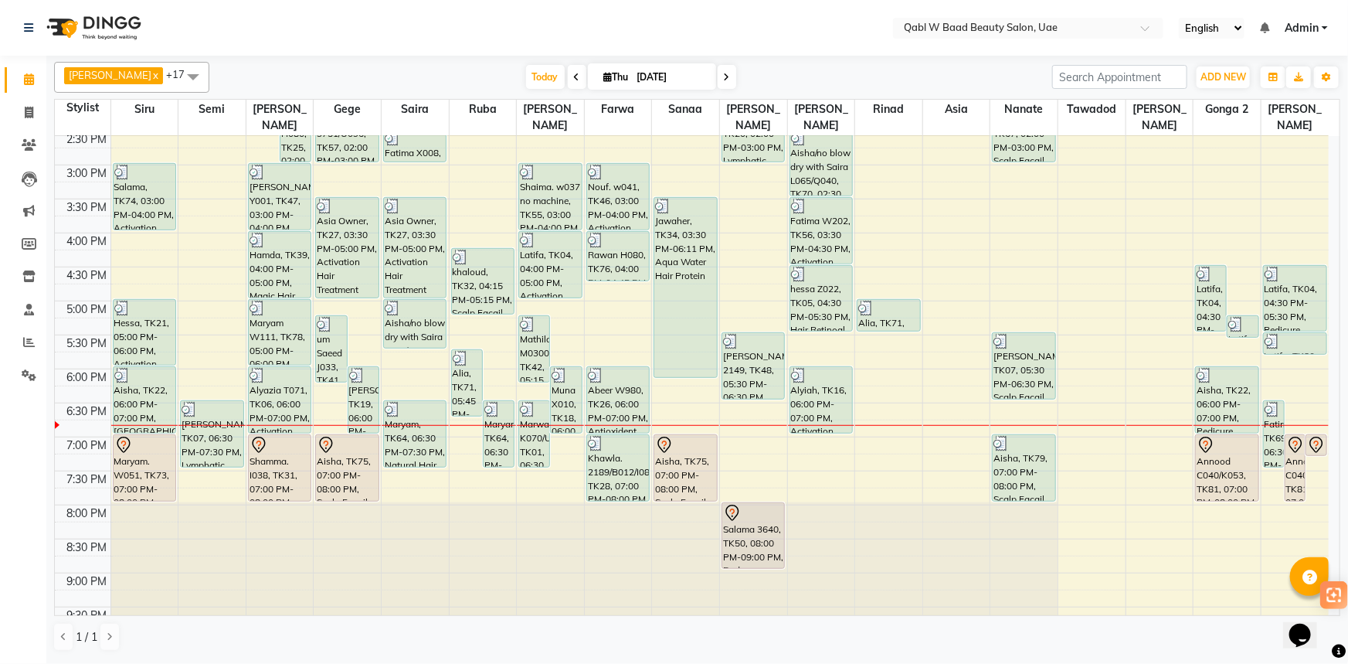
click at [339, 79] on div "[DATE] [DATE]" at bounding box center [630, 77] width 827 height 23
click at [535, 75] on span "Today" at bounding box center [545, 77] width 39 height 24
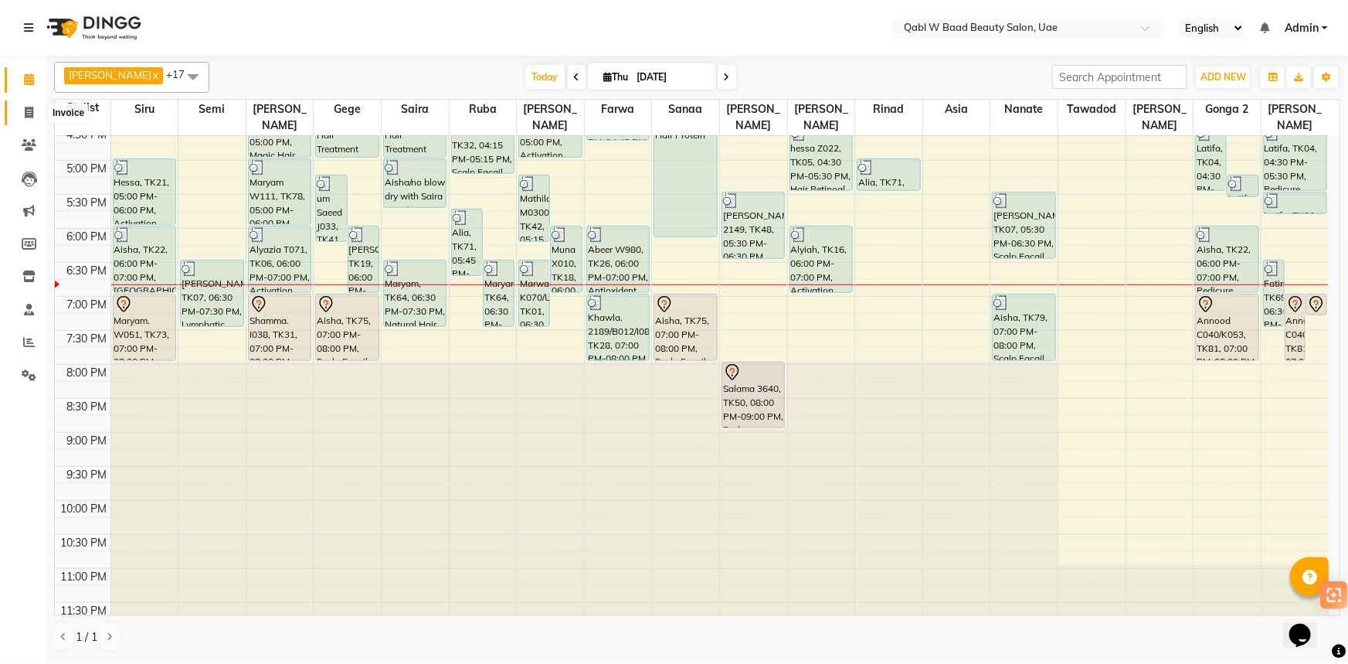
drag, startPoint x: 26, startPoint y: 114, endPoint x: 34, endPoint y: 108, distance: 9.9
click at [27, 114] on icon at bounding box center [29, 113] width 8 height 12
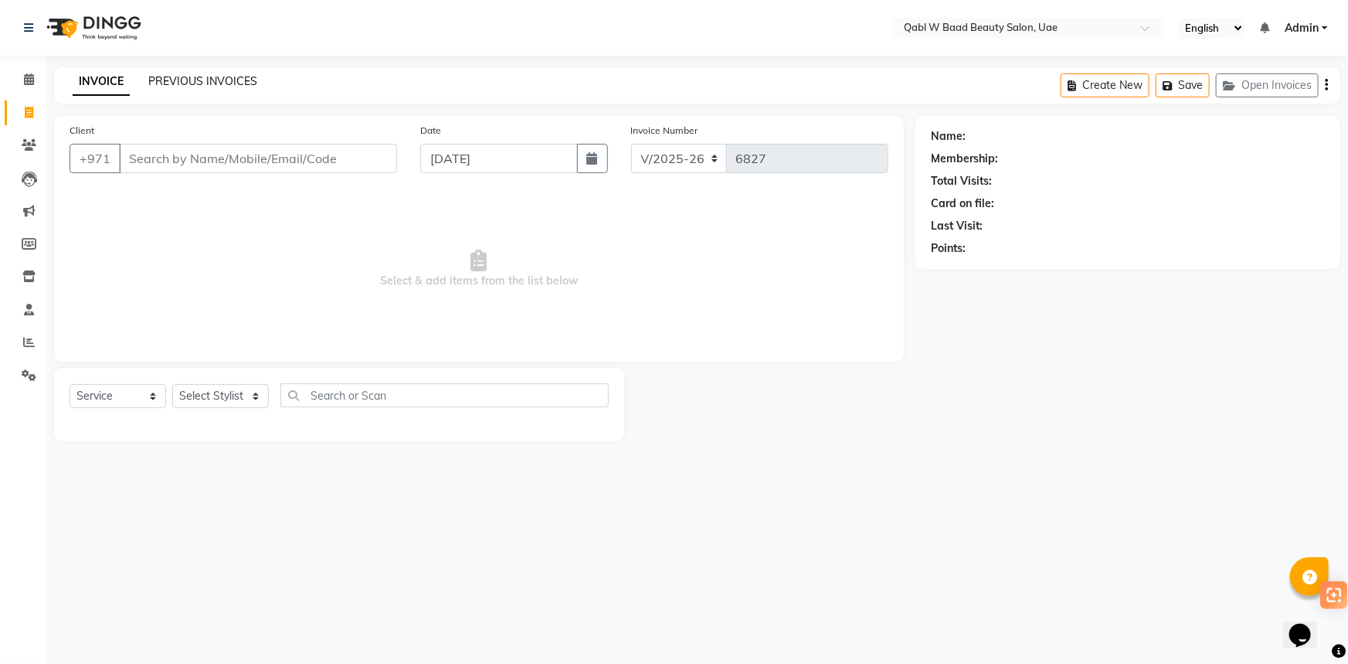
click at [201, 80] on link "PREVIOUS INVOICES" at bounding box center [202, 81] width 109 height 14
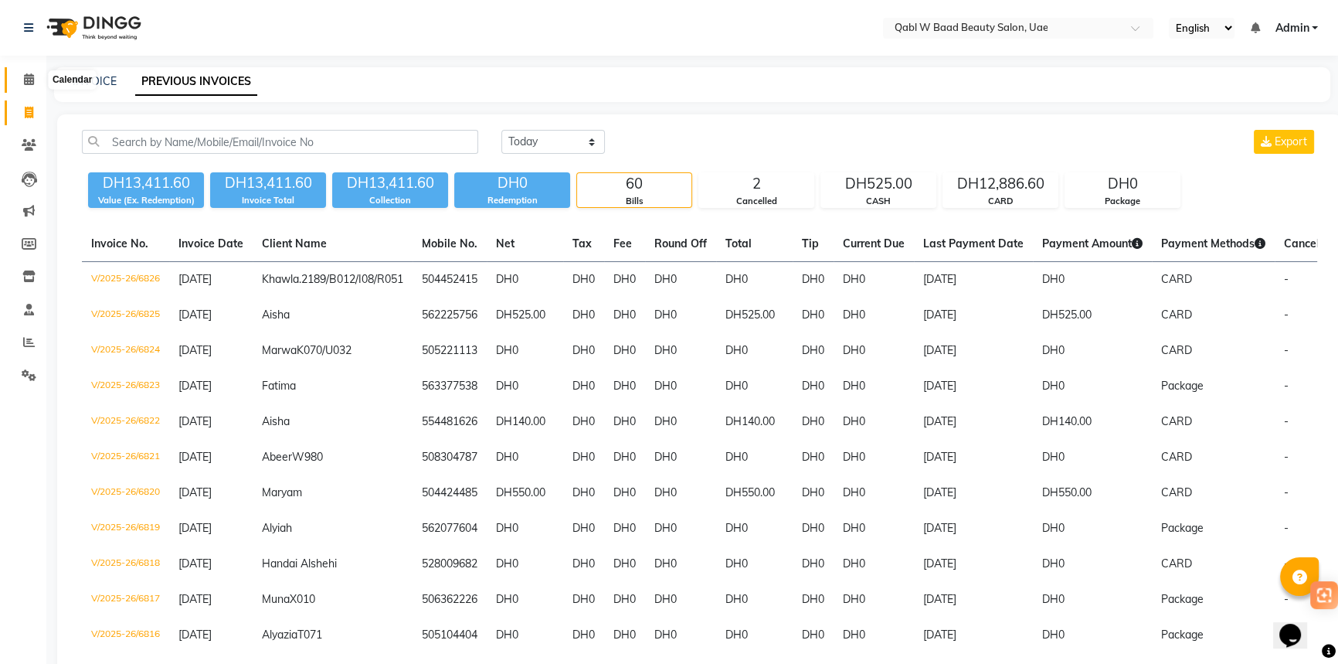
click at [16, 72] on span at bounding box center [28, 80] width 27 height 18
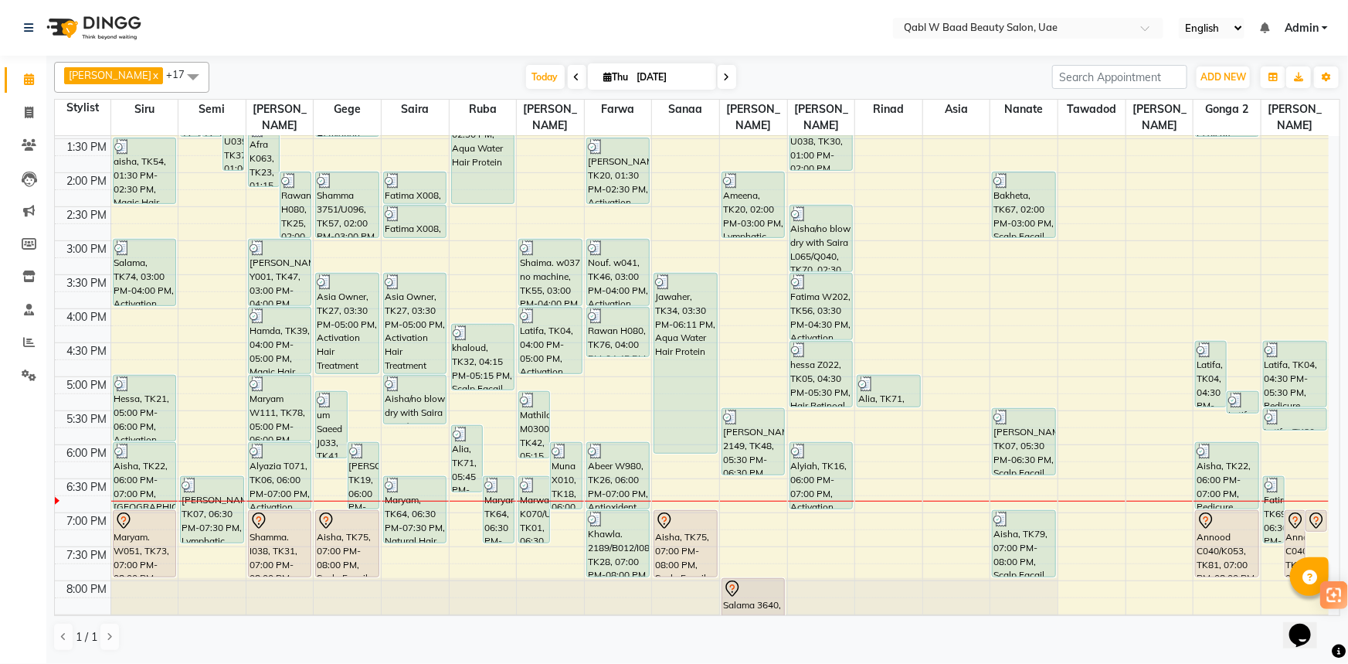
scroll to position [562, 0]
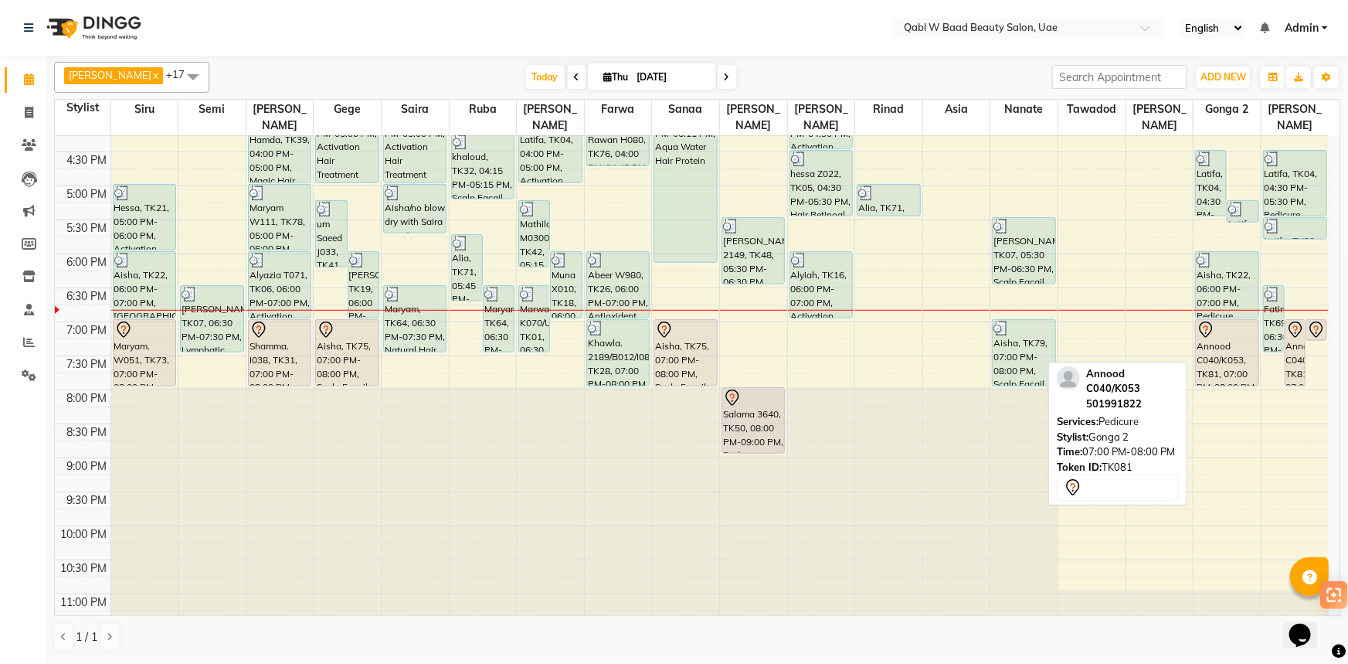
click at [1253, 324] on div "Annood C040/K053, TK81, 07:00 PM-08:00 PM, Pedicure" at bounding box center [1227, 353] width 62 height 66
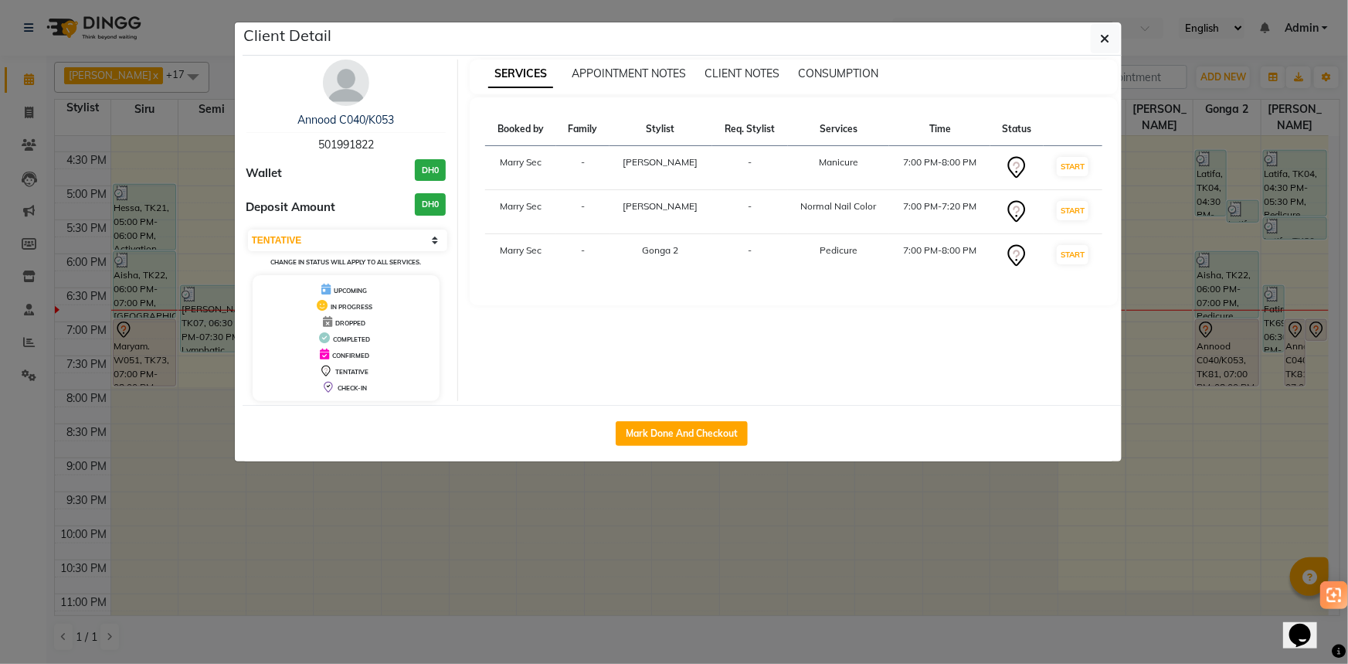
click at [301, 110] on div "Annood C040/K053 501991822 Wallet DH0 Deposit Amount DH0 Select IN SERVICE CONF…" at bounding box center [347, 229] width 224 height 341
click at [313, 122] on link "Annood C040/K053" at bounding box center [345, 120] width 97 height 14
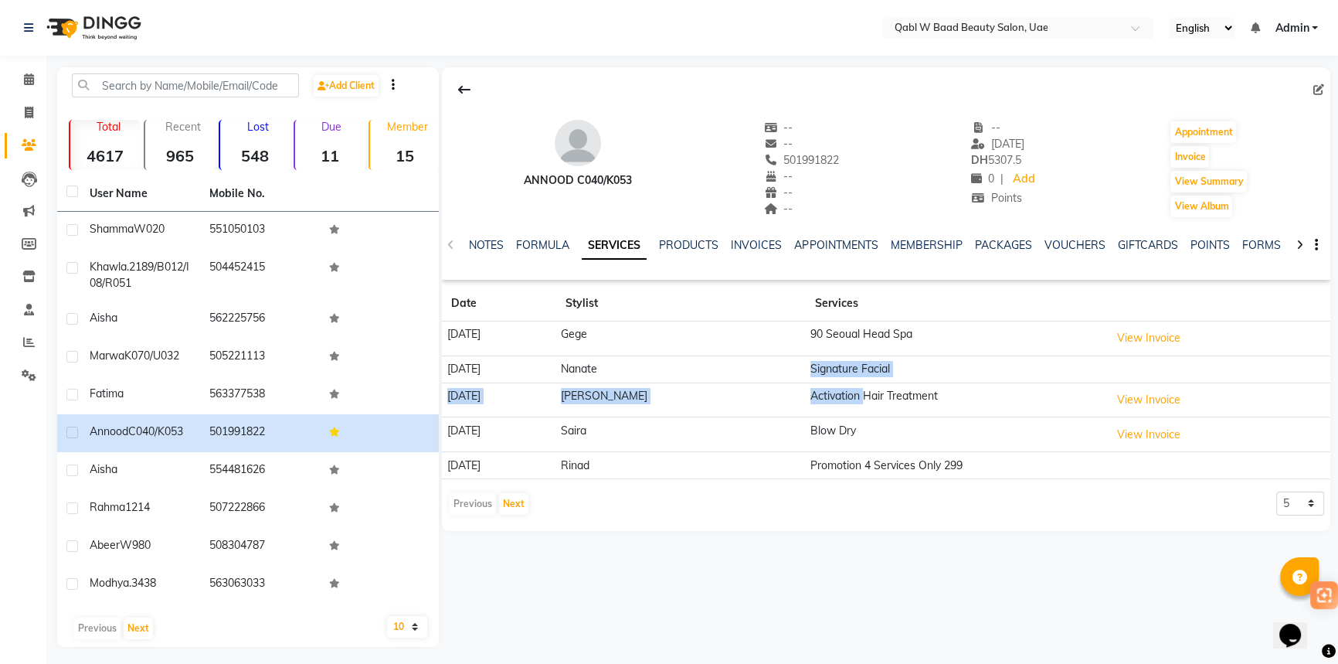
drag, startPoint x: 761, startPoint y: 371, endPoint x: 839, endPoint y: 406, distance: 85.4
click at [838, 402] on tbody "[DATE] Gege 90 Seoual Head Spa View Invoice [DATE] Nanate Signature Facial [DAT…" at bounding box center [886, 400] width 888 height 158
click at [824, 433] on td "Blow Dry" at bounding box center [955, 434] width 300 height 35
click at [1312, 509] on select "5 10 50 100 500" at bounding box center [1300, 503] width 48 height 24
click at [1276, 491] on select "5 10 50 100 500" at bounding box center [1300, 503] width 48 height 24
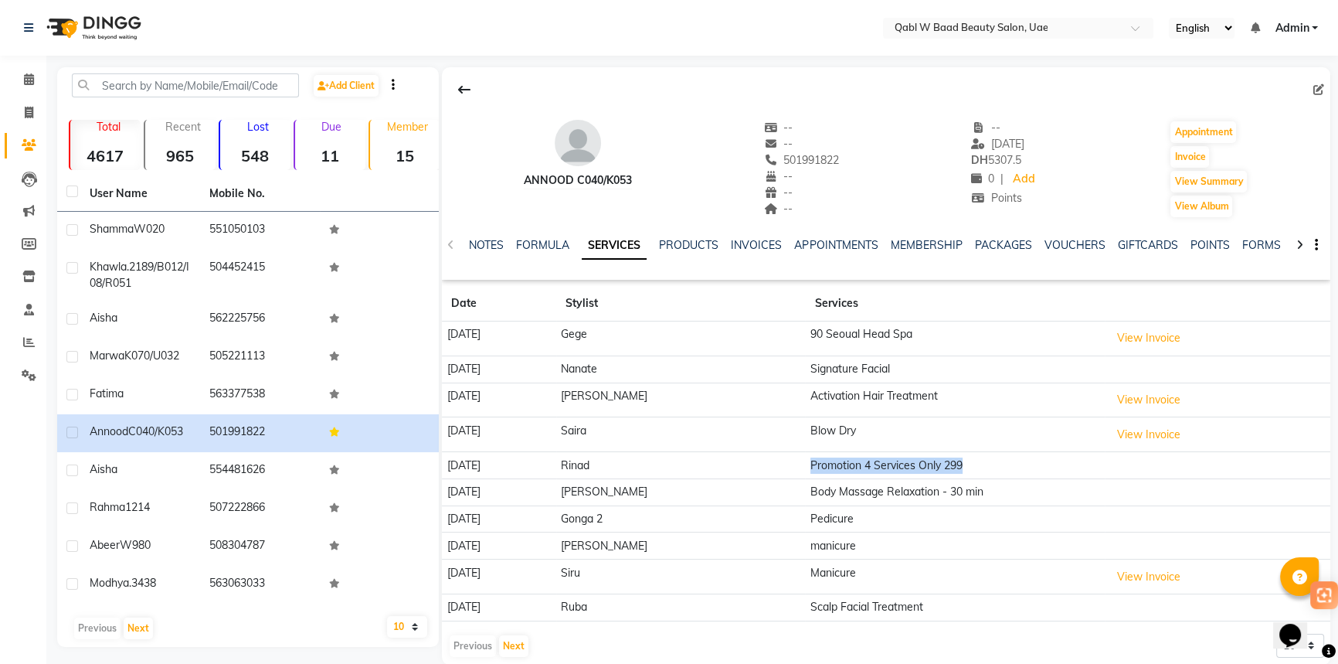
drag, startPoint x: 759, startPoint y: 468, endPoint x: 1011, endPoint y: 463, distance: 251.9
click at [1011, 463] on tr "[DATE] Rinad Promotion 4 Services Only 299" at bounding box center [886, 465] width 888 height 27
drag, startPoint x: 813, startPoint y: 493, endPoint x: 816, endPoint y: 466, distance: 27.1
click at [816, 491] on td "Body Massage Relaxation - 30 min" at bounding box center [955, 491] width 300 height 27
drag, startPoint x: 780, startPoint y: 437, endPoint x: 834, endPoint y: 433, distance: 54.3
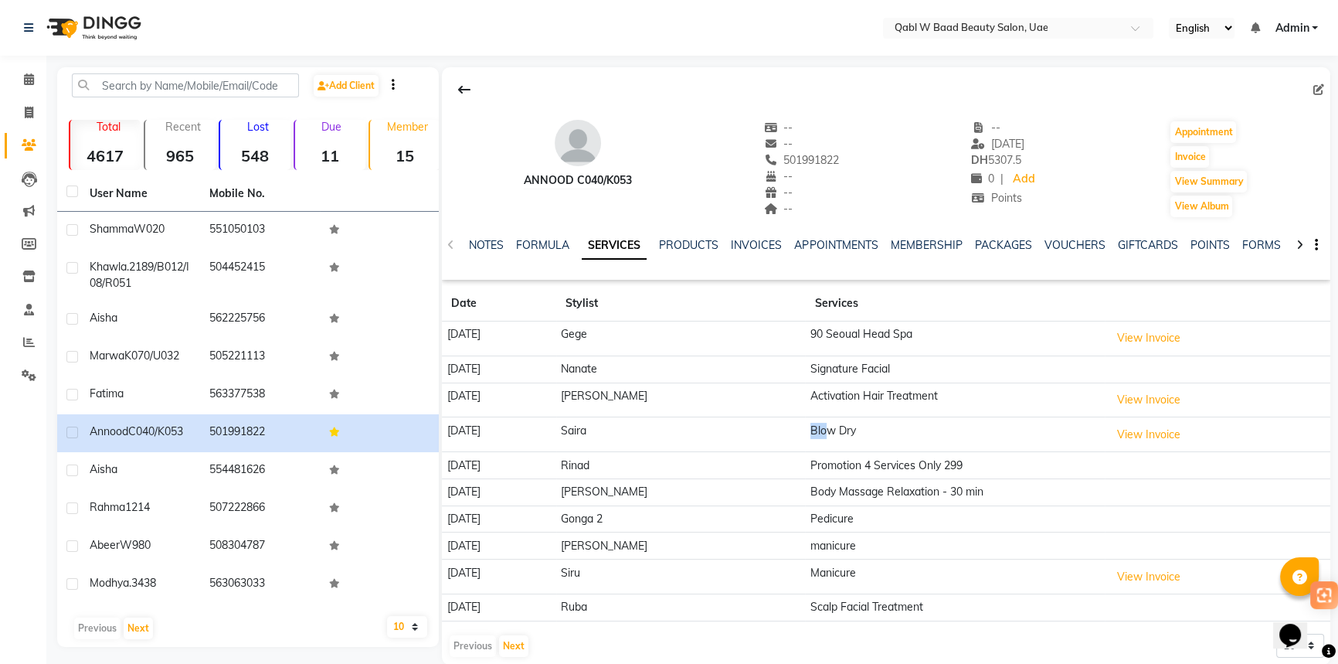
click at [815, 434] on td "Blow Dry" at bounding box center [955, 434] width 300 height 35
click at [1038, 452] on td "Promotion 4 Services Only 299" at bounding box center [955, 465] width 300 height 27
click at [27, 71] on span at bounding box center [28, 80] width 27 height 18
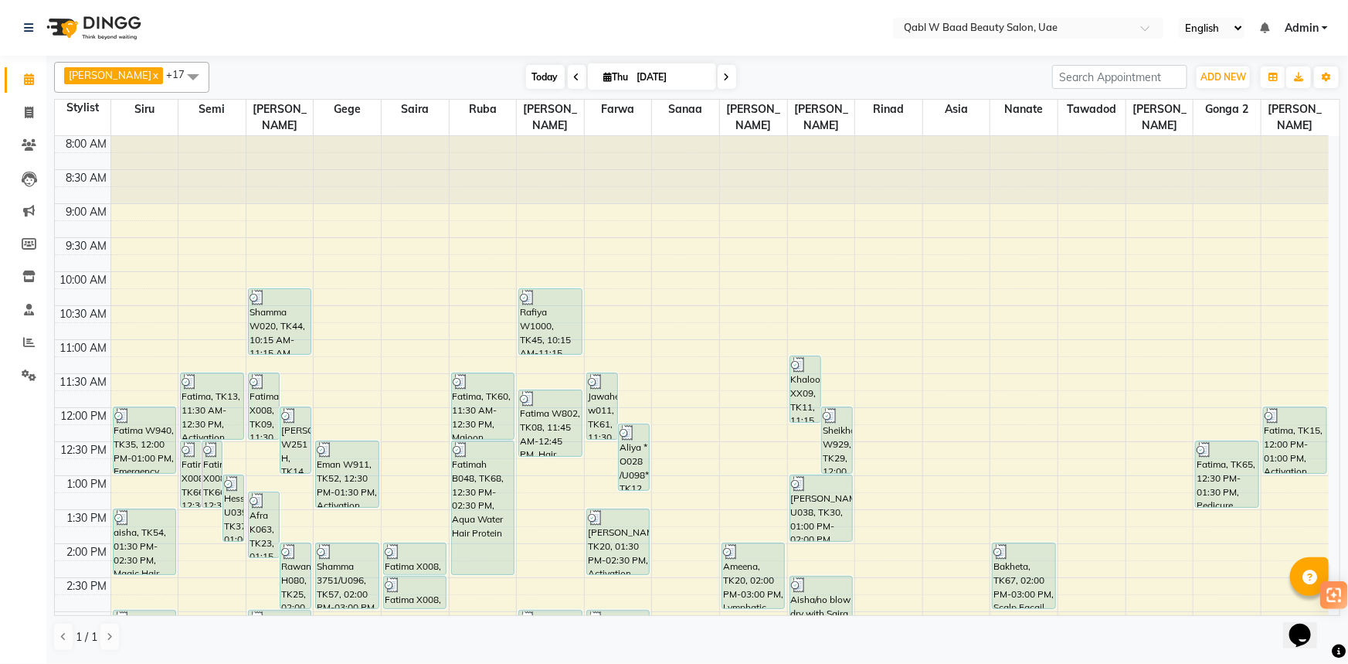
click at [533, 81] on span "Today" at bounding box center [545, 77] width 39 height 24
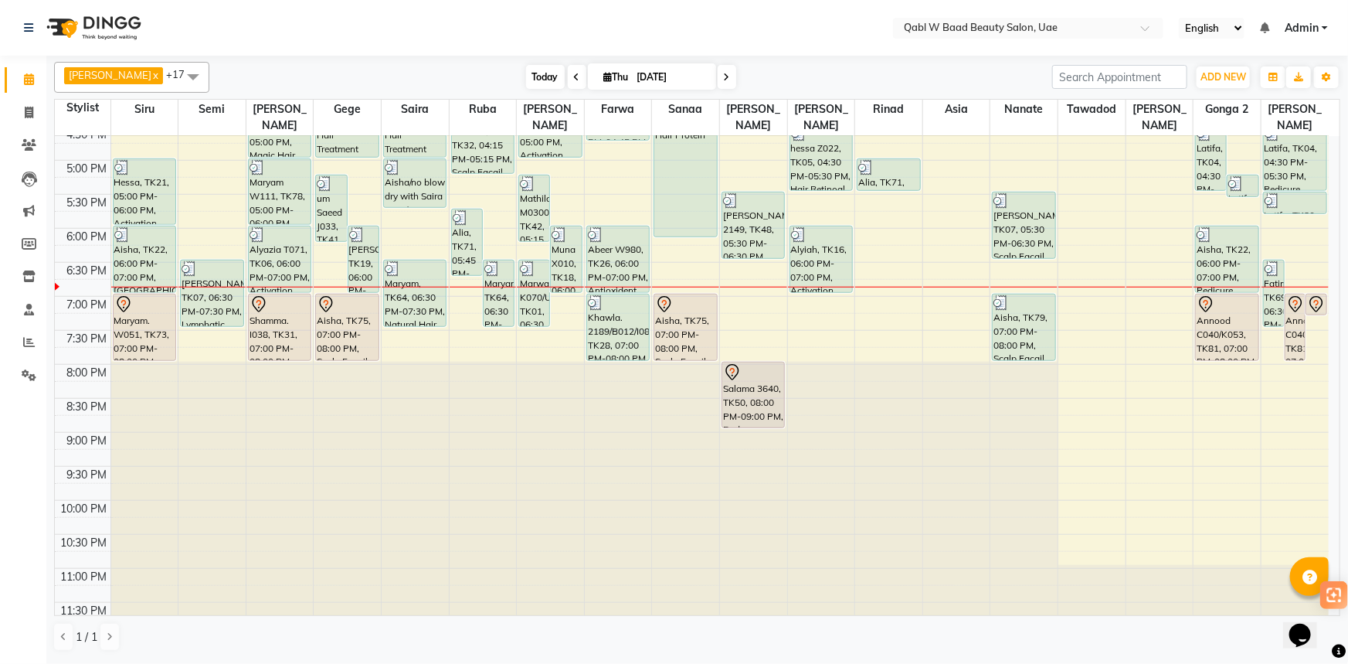
click at [526, 82] on span "Today" at bounding box center [545, 77] width 39 height 24
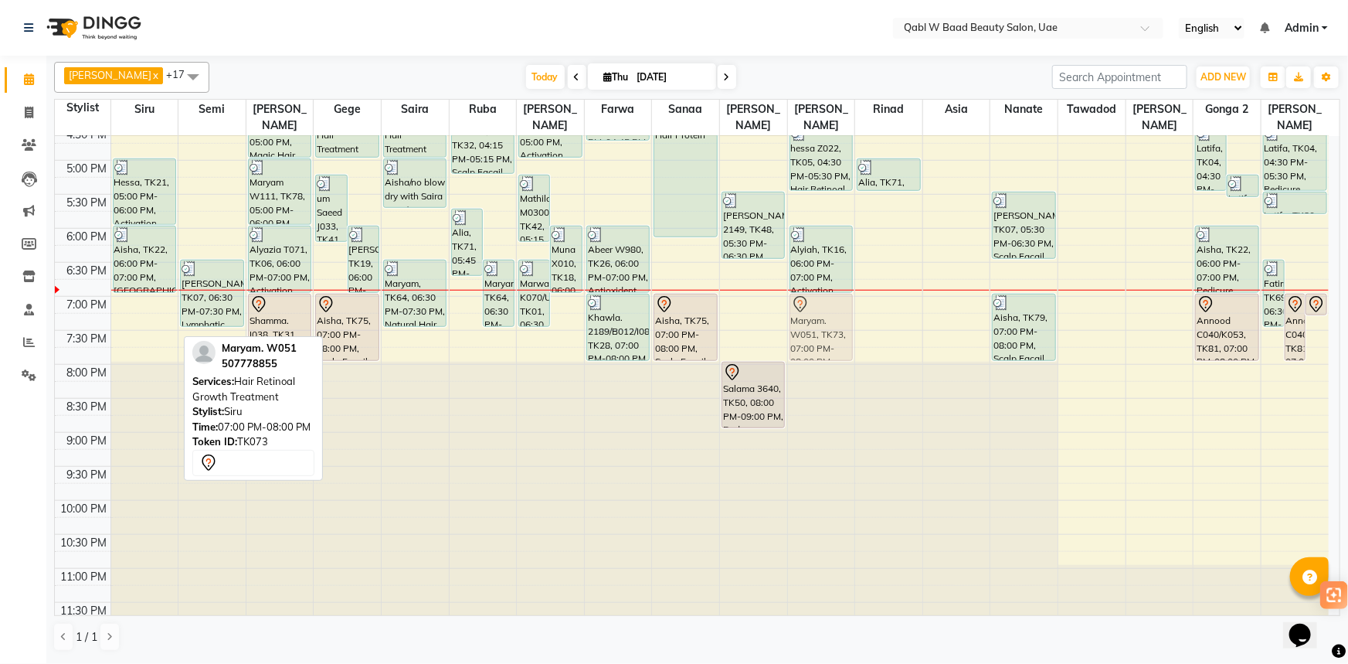
drag, startPoint x: 150, startPoint y: 301, endPoint x: 834, endPoint y: 307, distance: 684.4
click at [834, 307] on tr "Fatima W940, TK35, 12:00 PM-01:00 PM, Emergency Hair Treatment Mask aisha, TK54…" at bounding box center [692, 92] width 1274 height 1087
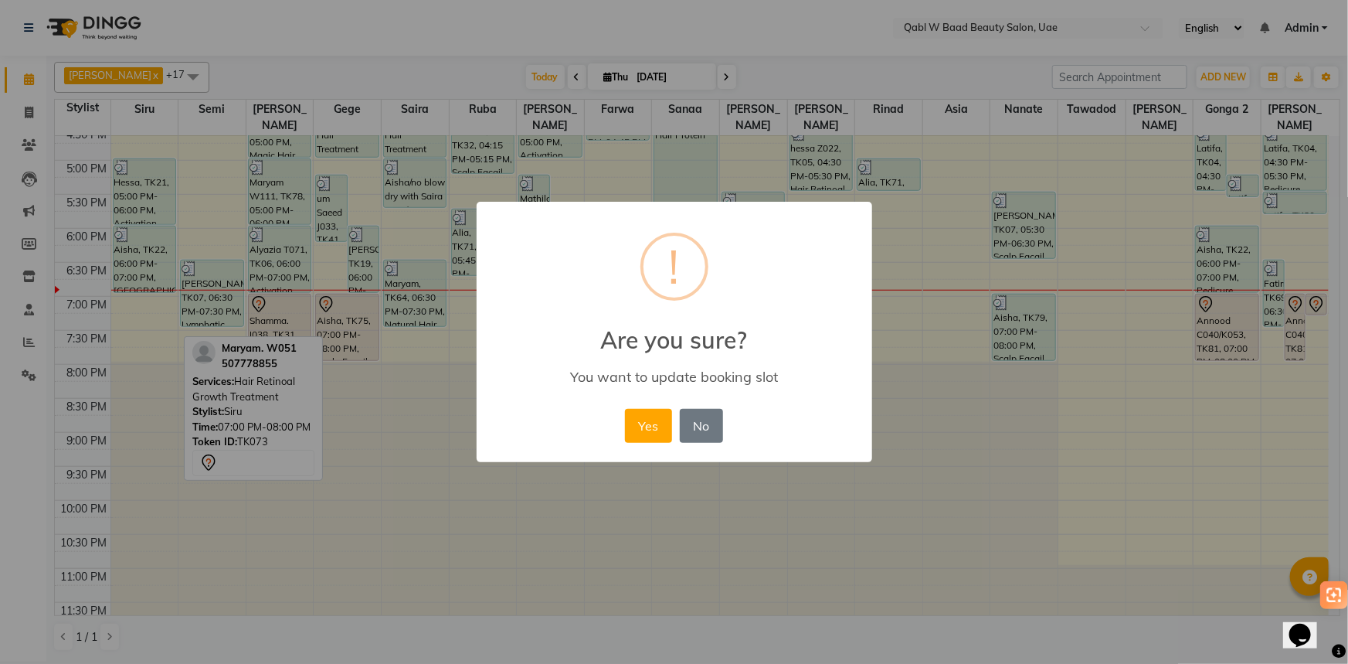
click at [640, 435] on button "Yes" at bounding box center [648, 426] width 47 height 34
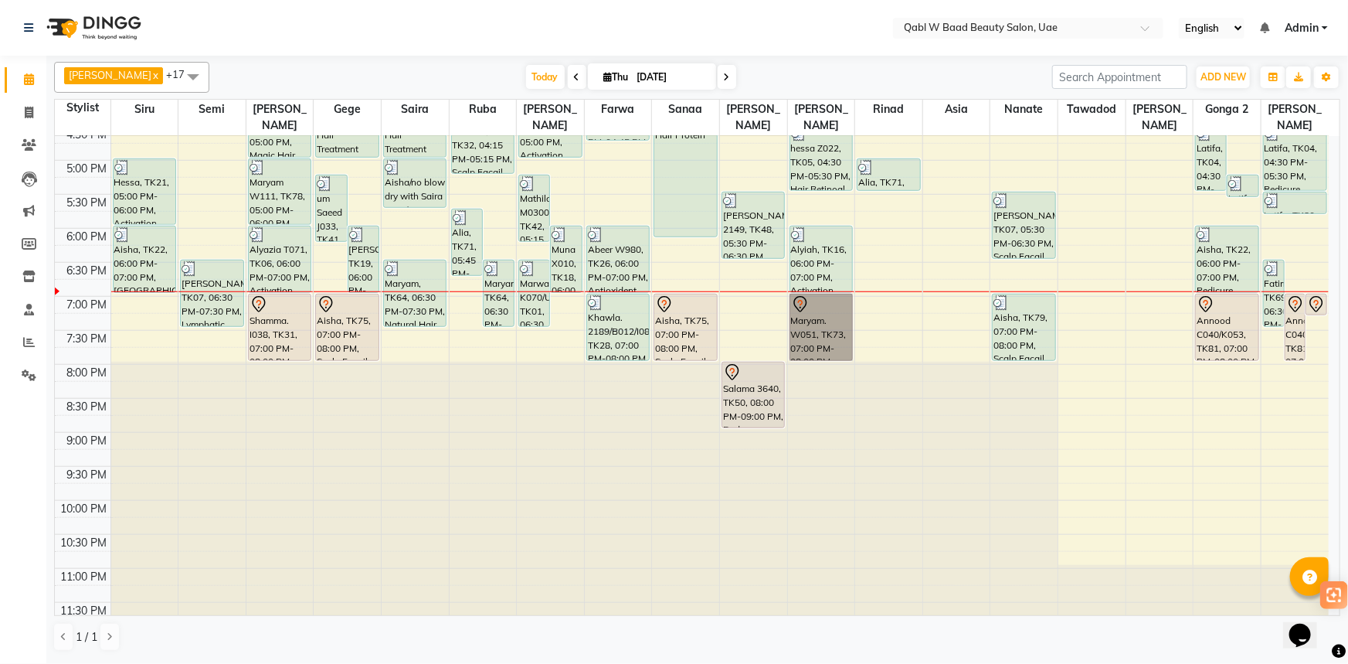
drag, startPoint x: 773, startPoint y: 297, endPoint x: 835, endPoint y: 288, distance: 62.4
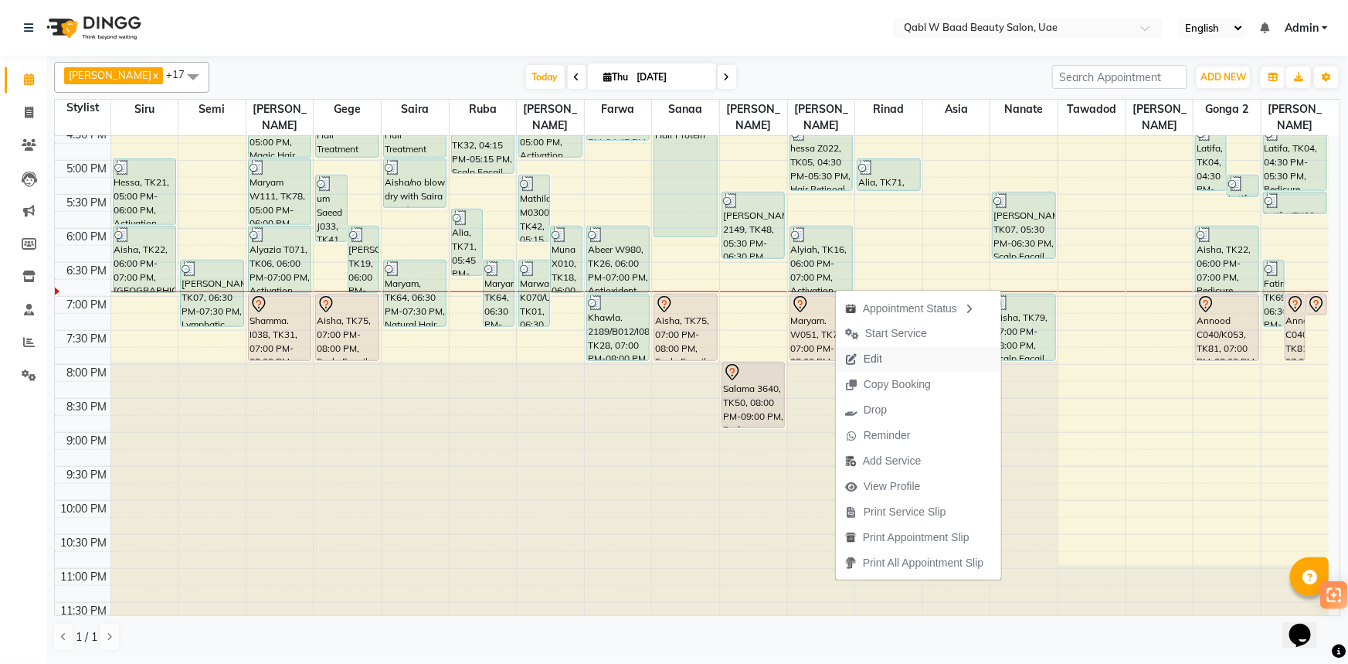
click at [900, 358] on button "Edit" at bounding box center [918, 358] width 165 height 25
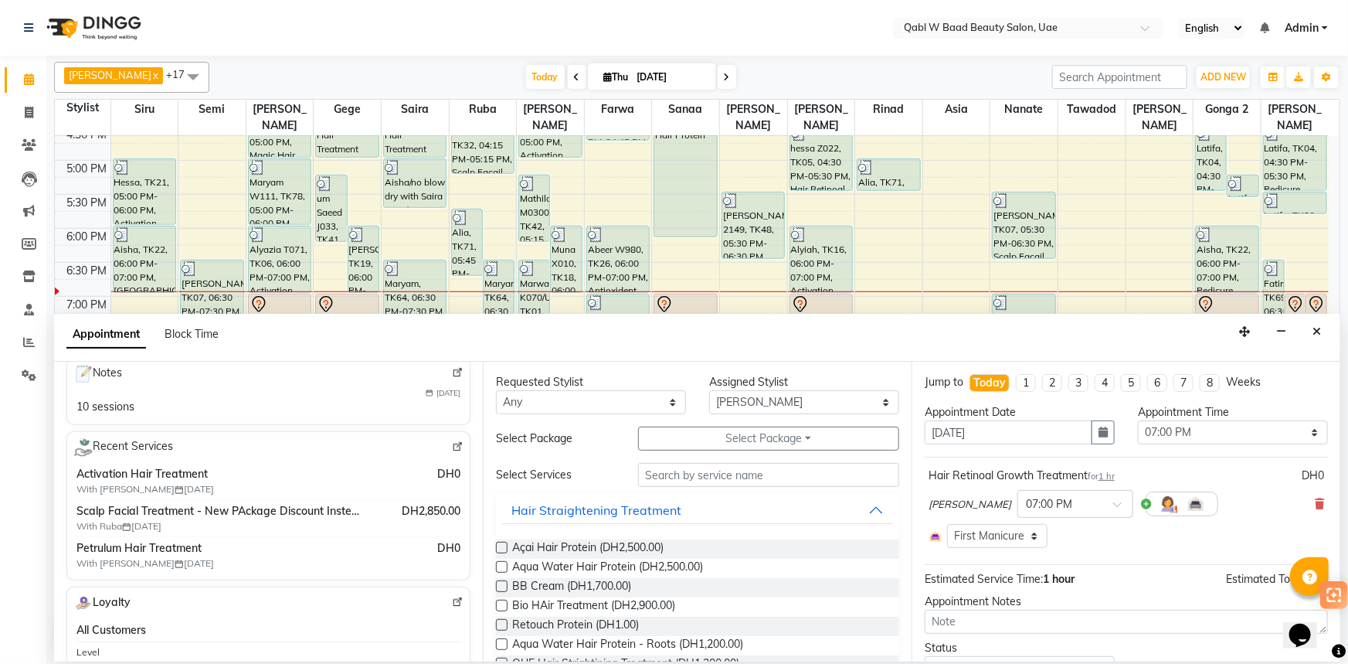
scroll to position [280, 0]
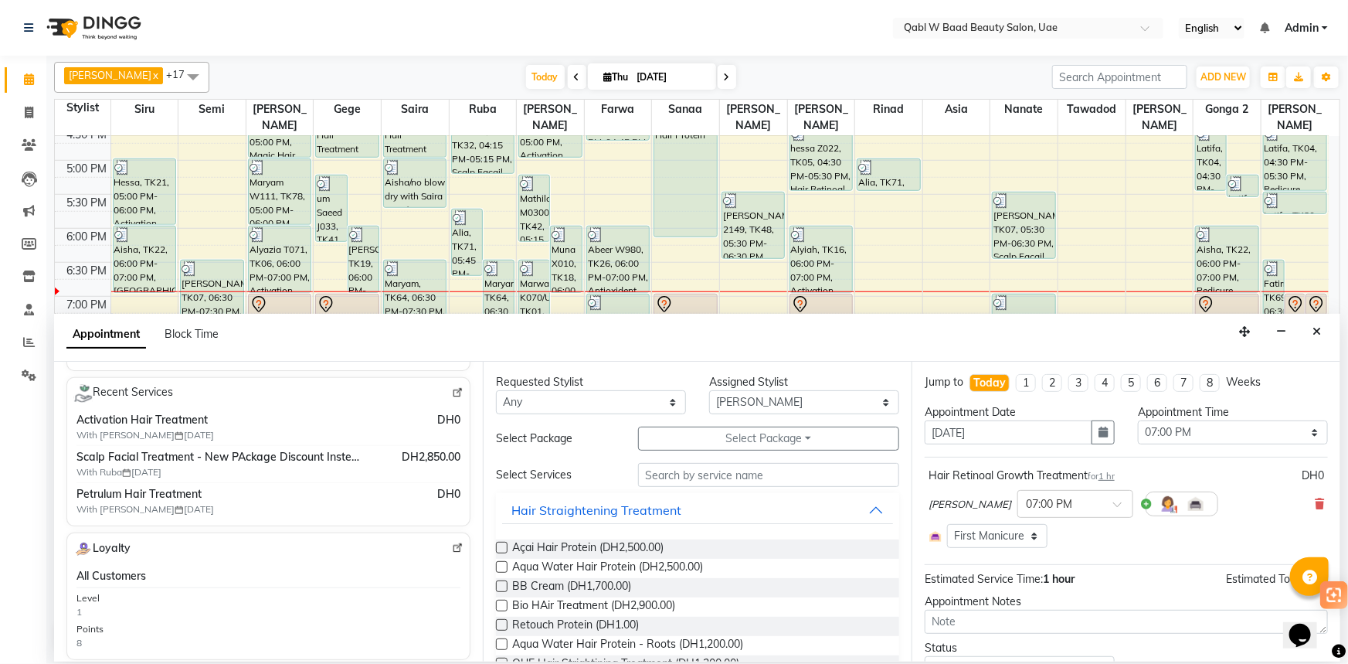
click at [762, 414] on div "Requested Stylist Any Asia [PERSON_NAME] [PERSON_NAME] [PERSON_NAME] Gonga 2 Iq…" at bounding box center [697, 511] width 429 height 300
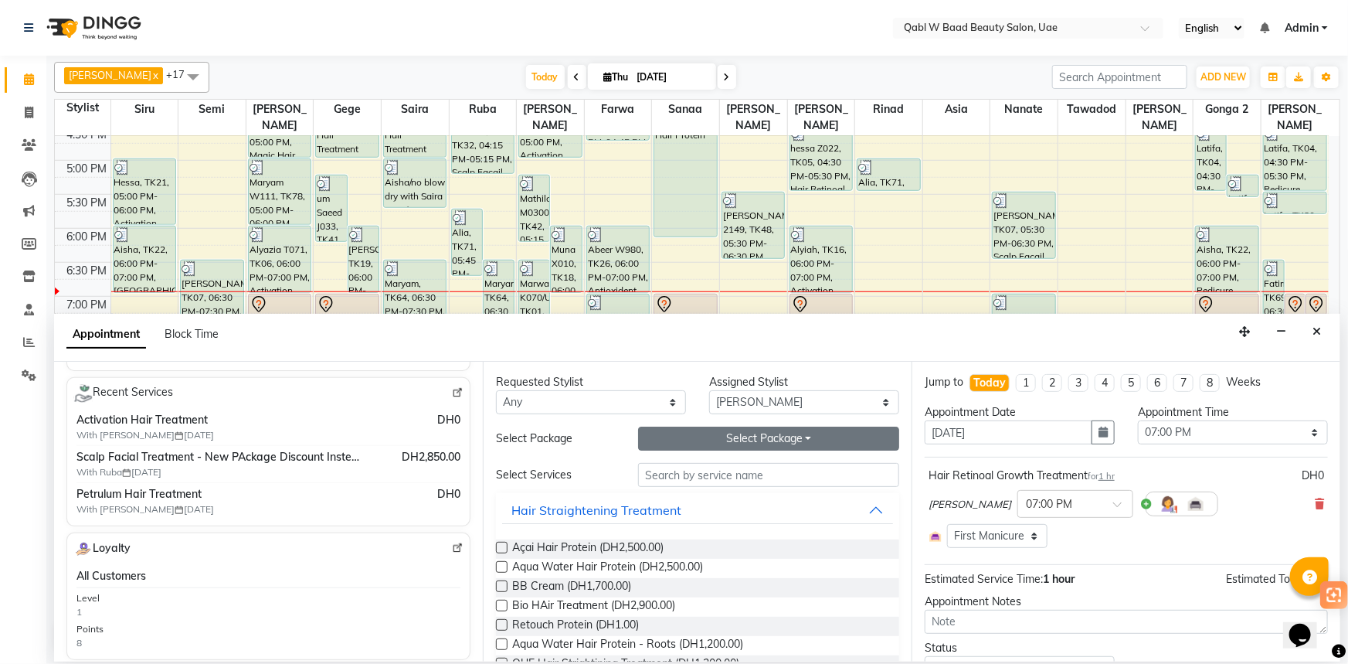
click at [760, 436] on button "Select Package Toggle Dropdown" at bounding box center [768, 438] width 261 height 24
click at [1205, 514] on div "[PERSON_NAME] × 07:00 PM" at bounding box center [1125, 504] width 395 height 40
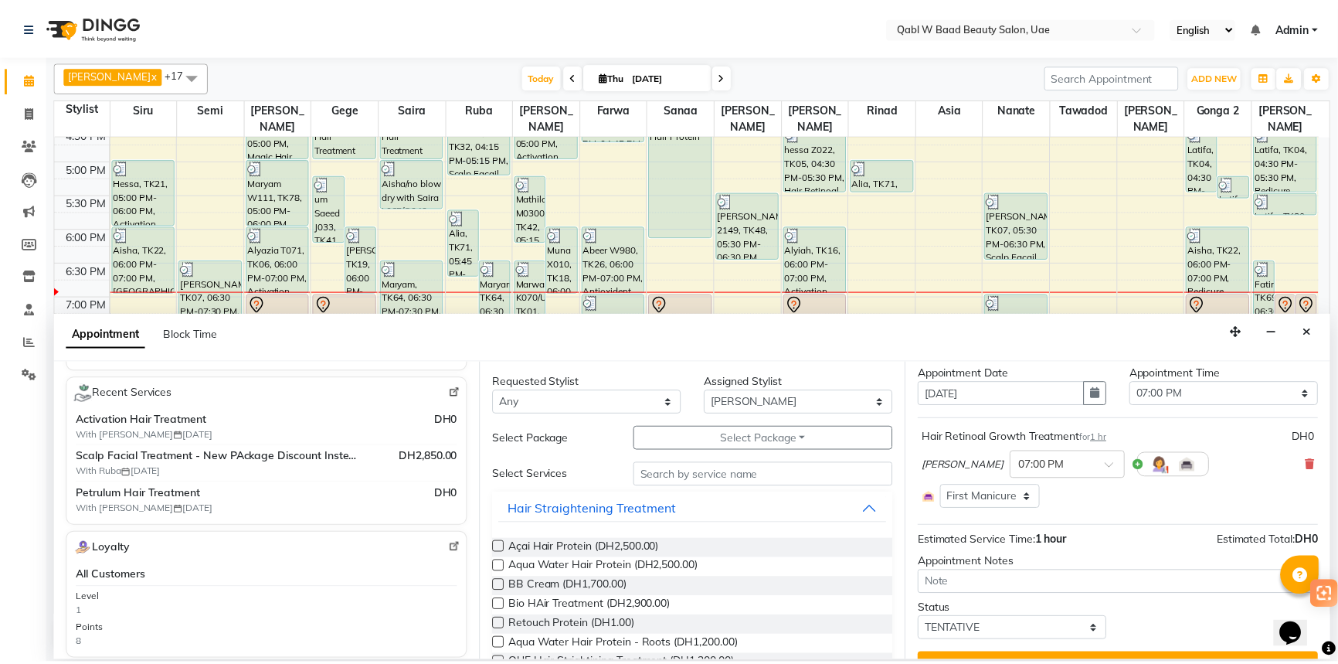
scroll to position [70, 0]
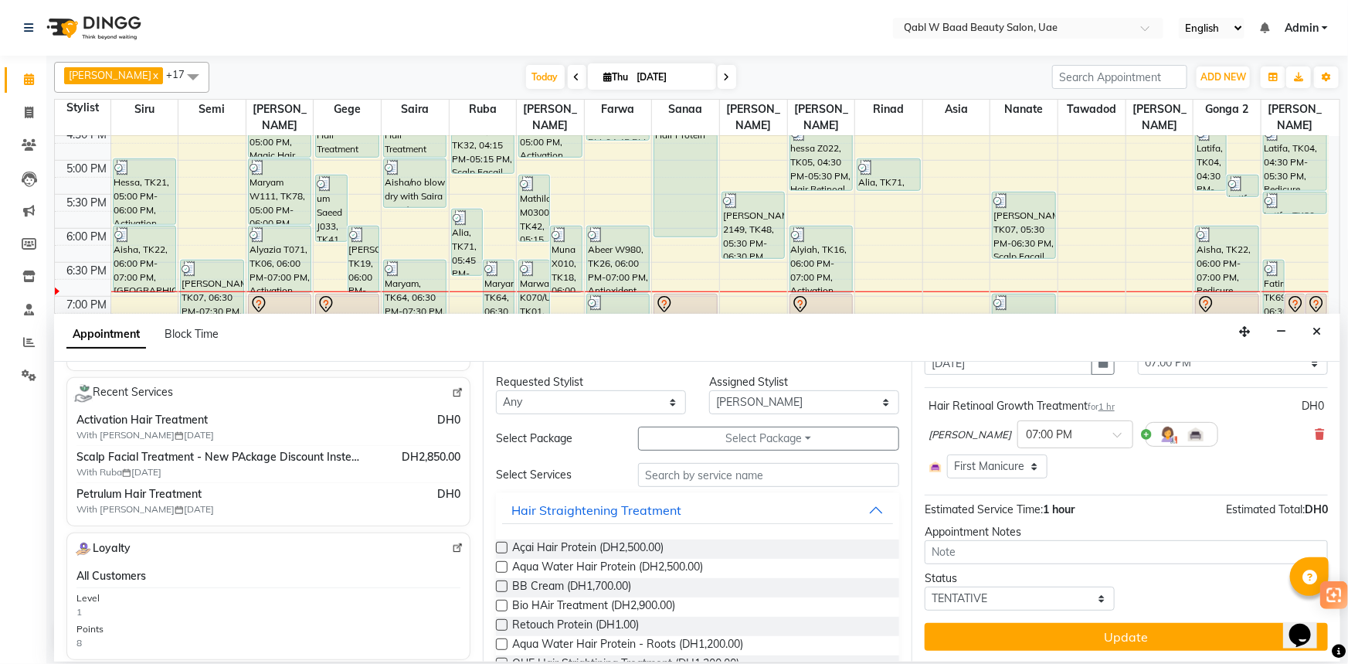
click at [1200, 641] on button "Update" at bounding box center [1126, 637] width 403 height 28
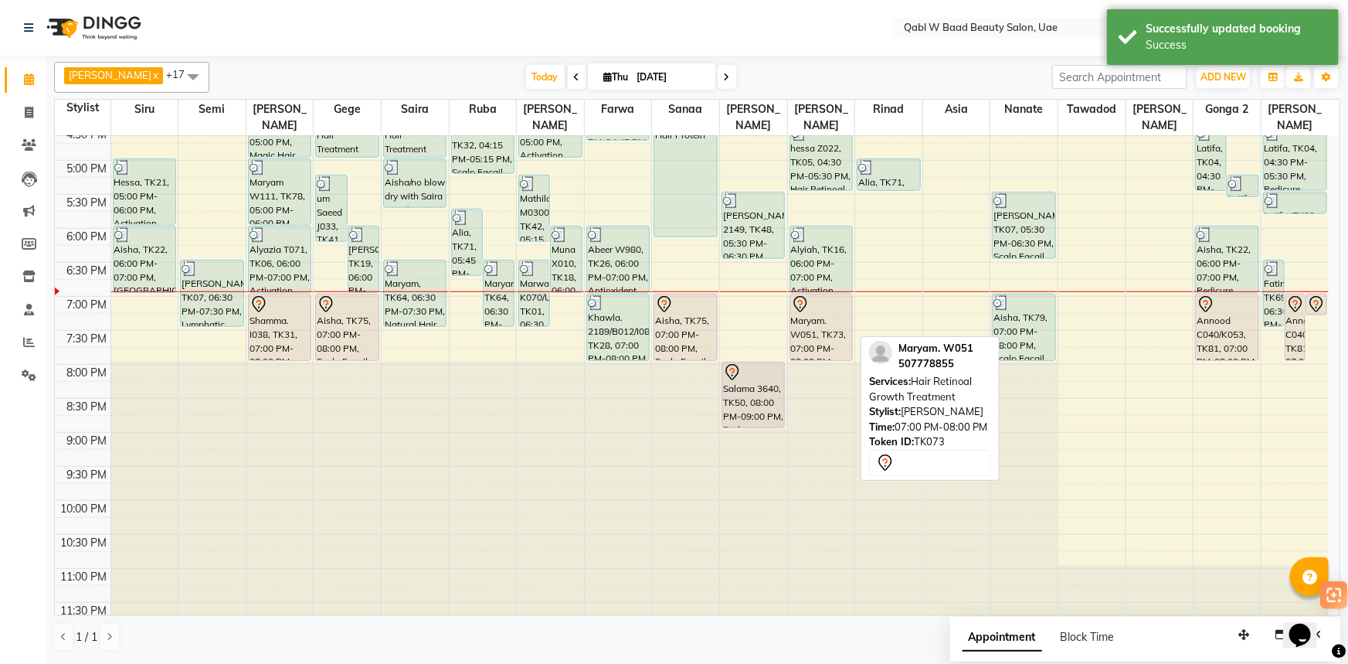
click at [807, 321] on div "Maryam. W051, TK73, 07:00 PM-08:00 PM, Hair Retinoal Growth Treatment" at bounding box center [821, 327] width 62 height 66
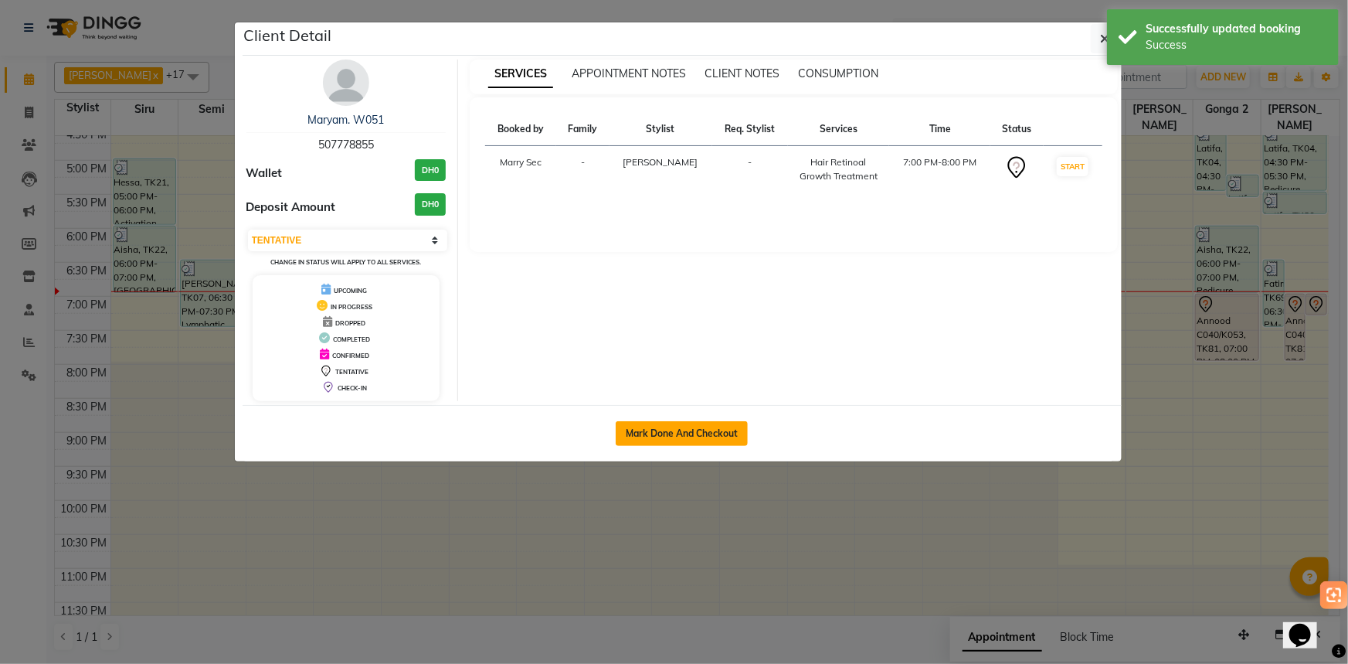
click at [736, 428] on button "Mark Done And Checkout" at bounding box center [682, 433] width 132 height 25
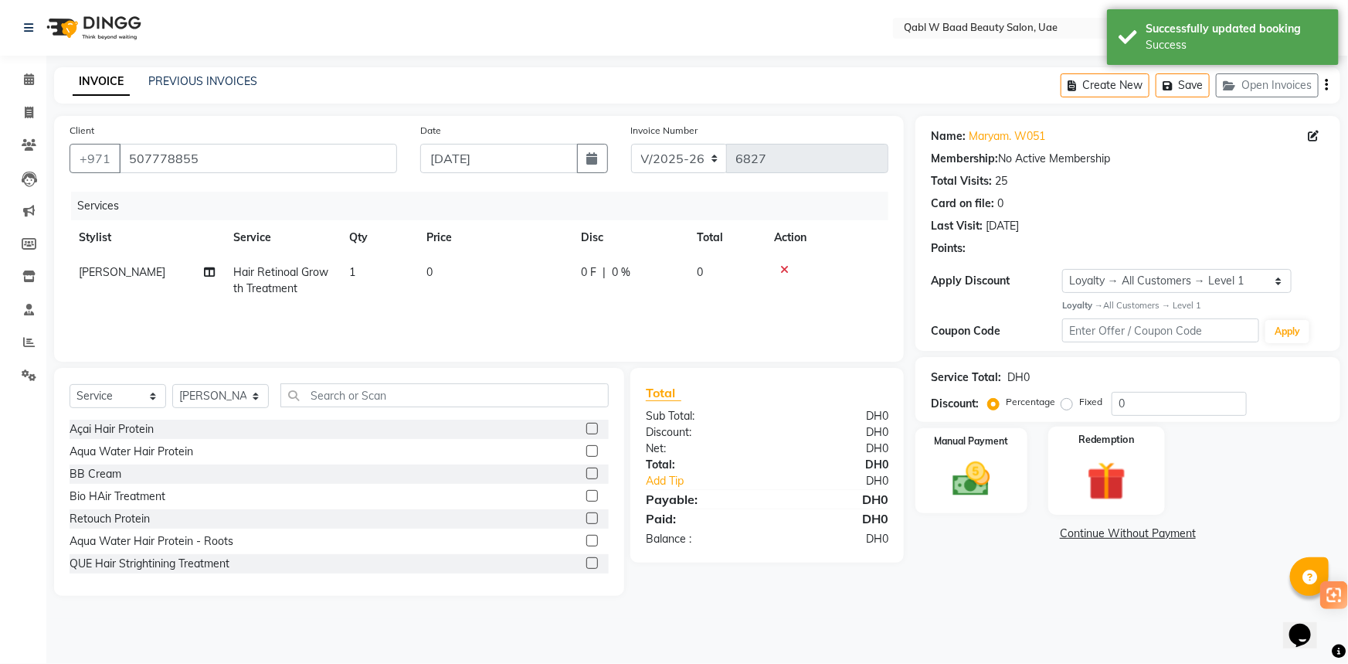
click at [1092, 448] on div "Redemption" at bounding box center [1106, 470] width 117 height 89
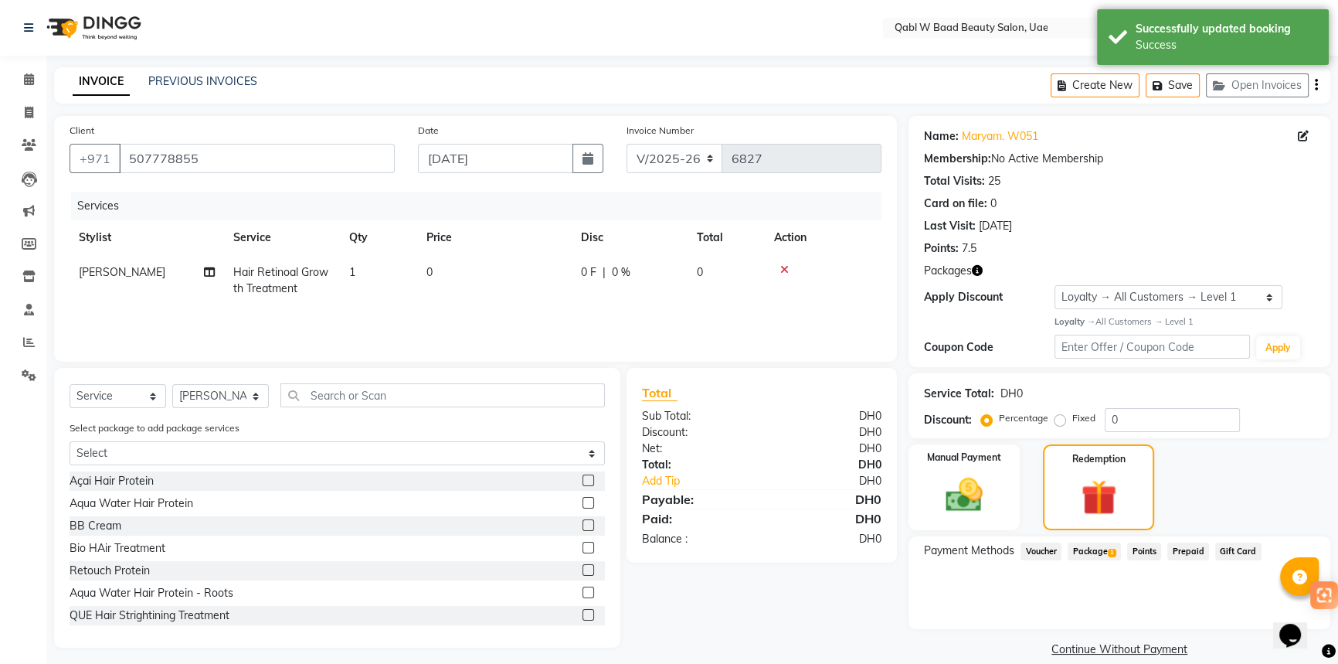
click at [1086, 555] on span "Package 1" at bounding box center [1093, 551] width 53 height 18
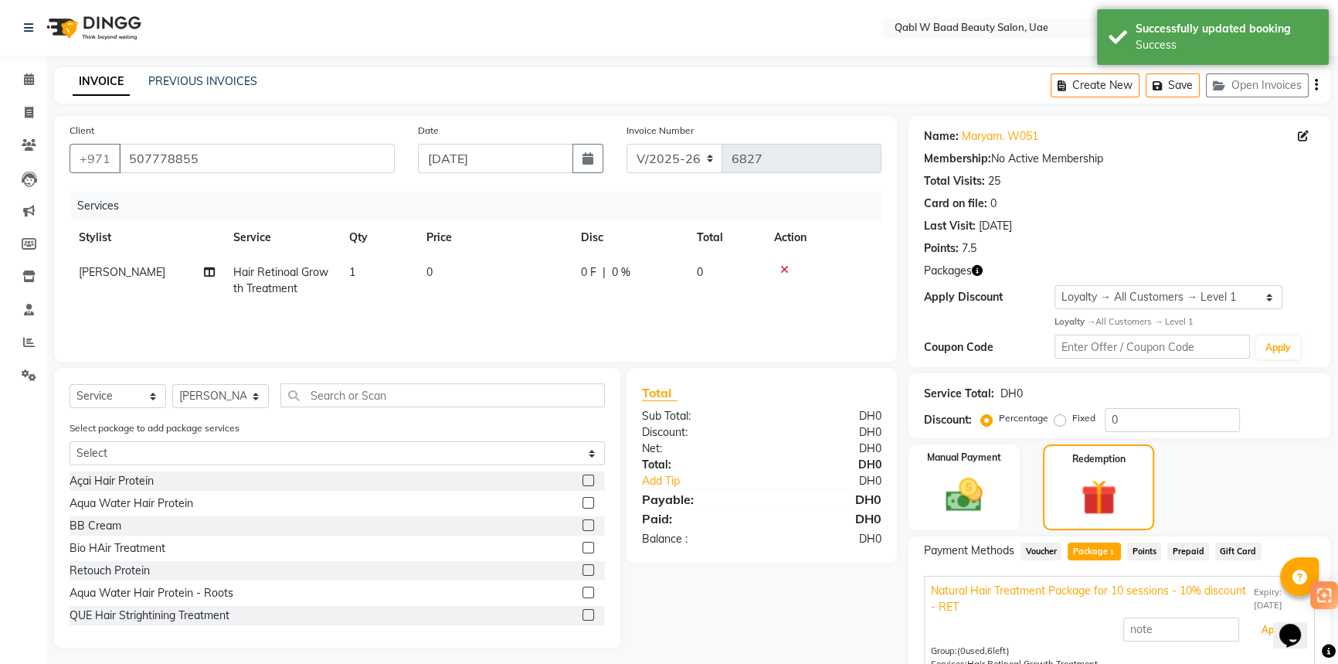
click at [1264, 616] on button "Apply" at bounding box center [1274, 629] width 64 height 26
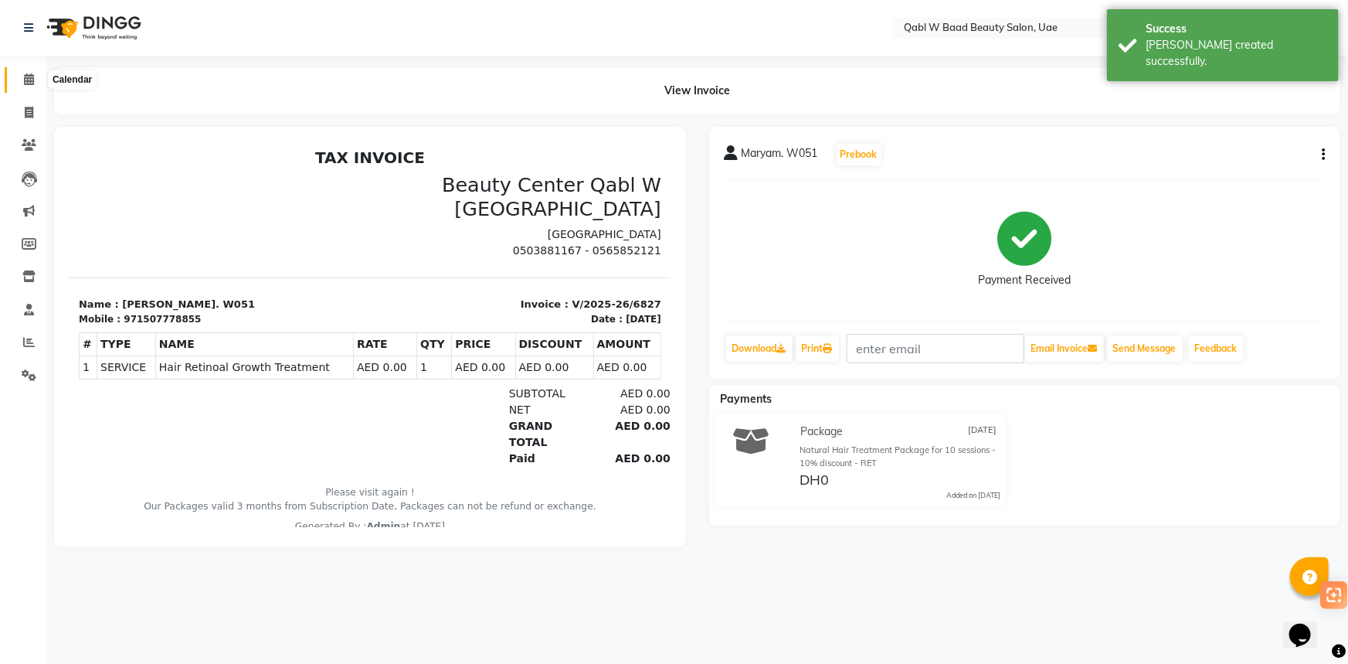
click at [22, 87] on span at bounding box center [28, 80] width 27 height 18
